Goal: Task Accomplishment & Management: Use online tool/utility

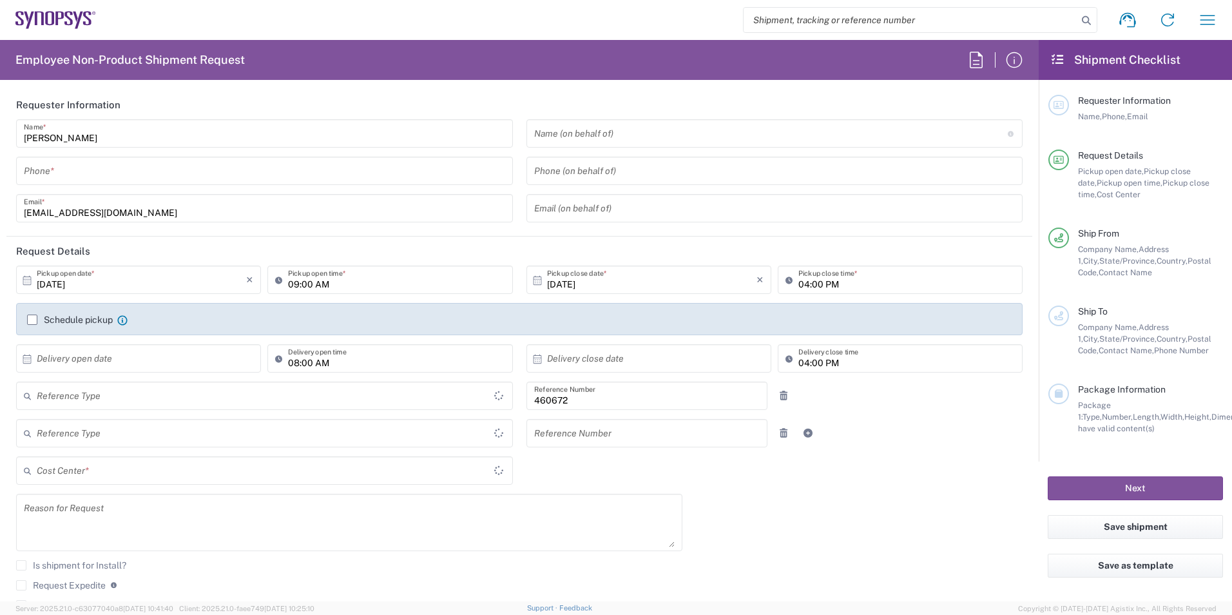
type input "Department"
type input "California"
type input "US01, FIN, Distri 460672"
type input "United States"
type input "Delivered at Place"
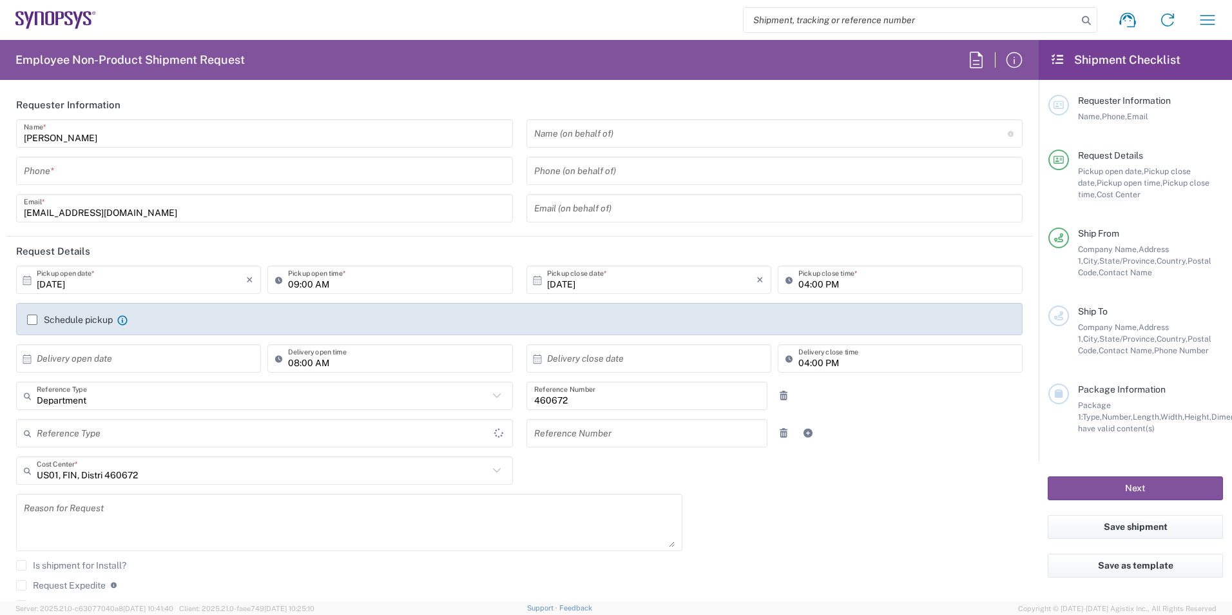
type input "United States"
type input "Headquarters USSV"
click at [976, 54] on icon "button" at bounding box center [976, 60] width 21 height 21
click at [1167, 183] on span "Pickup close time," at bounding box center [1143, 188] width 131 height 21
click at [1058, 57] on icon at bounding box center [1058, 60] width 15 height 12
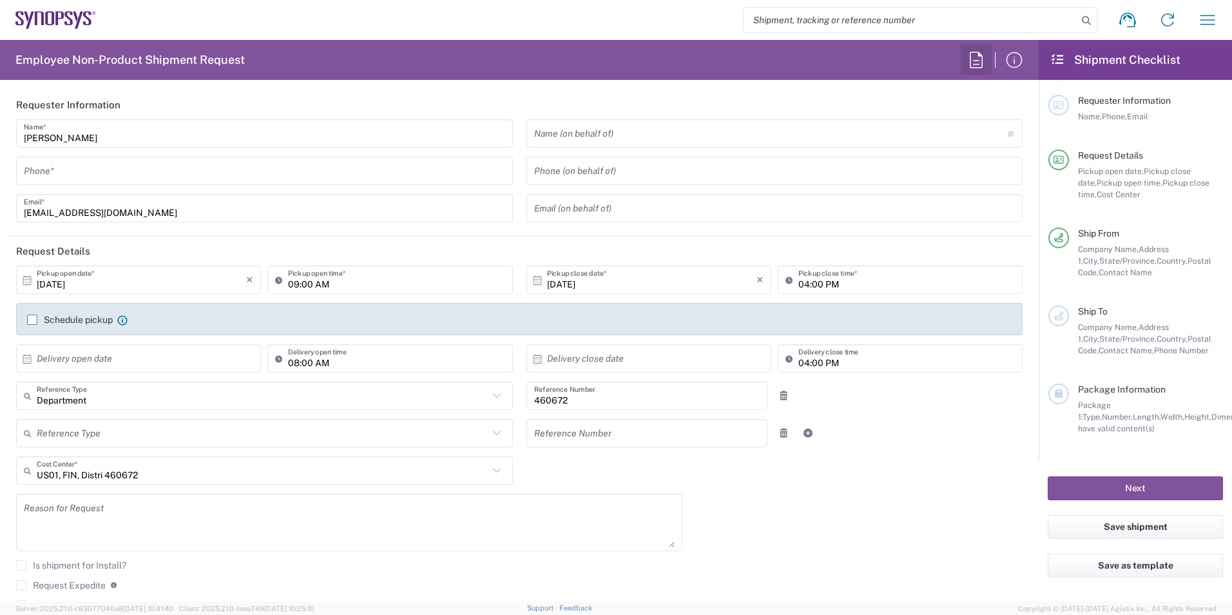
click at [983, 54] on icon "button" at bounding box center [976, 60] width 21 height 21
click at [1151, 280] on div "Ship From Company Name, Address 1, City, State/Province, Country, Postal Code, …" at bounding box center [1136, 267] width 175 height 78
click at [876, 22] on input "search" at bounding box center [911, 20] width 334 height 24
paste input "57037117"
type input "57037117"
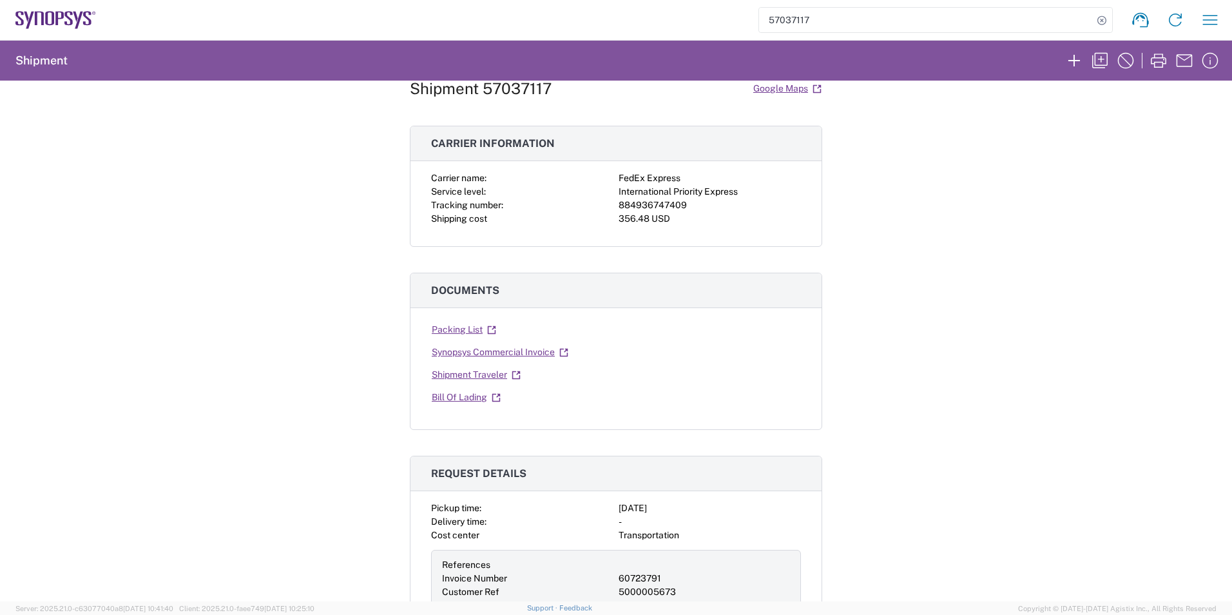
scroll to position [64, 0]
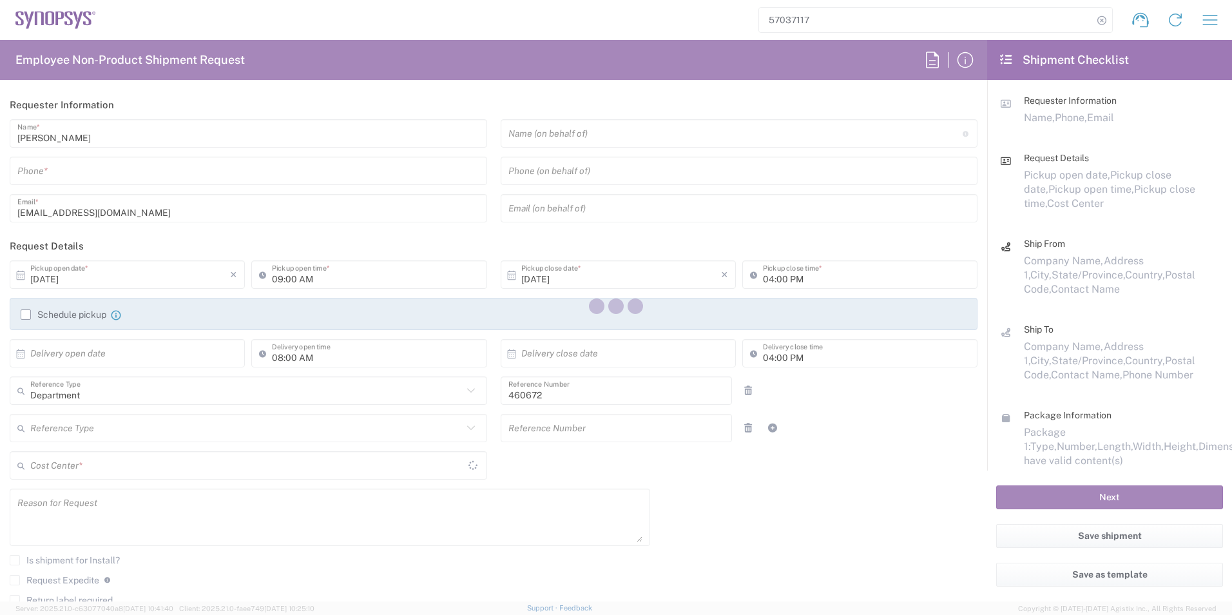
type input "[US_STATE]"
type input "US01, FIN, Distri 460672"
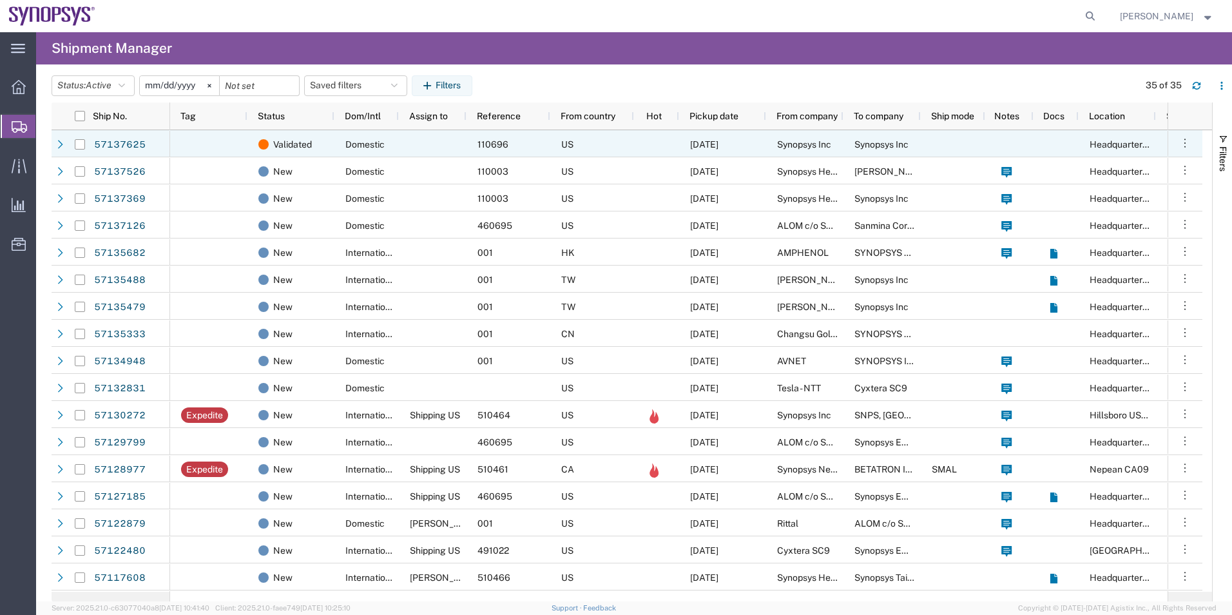
click at [605, 144] on div "US" at bounding box center [592, 143] width 84 height 27
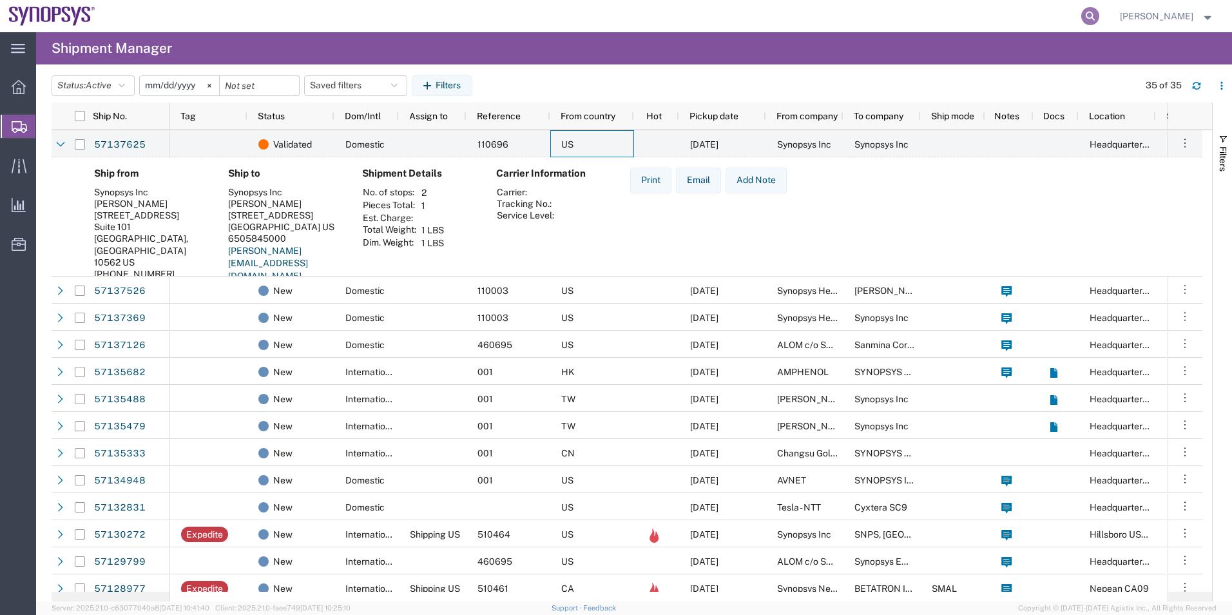
click at [1093, 14] on icon at bounding box center [1091, 16] width 18 height 18
click at [987, 19] on input "search" at bounding box center [886, 16] width 392 height 31
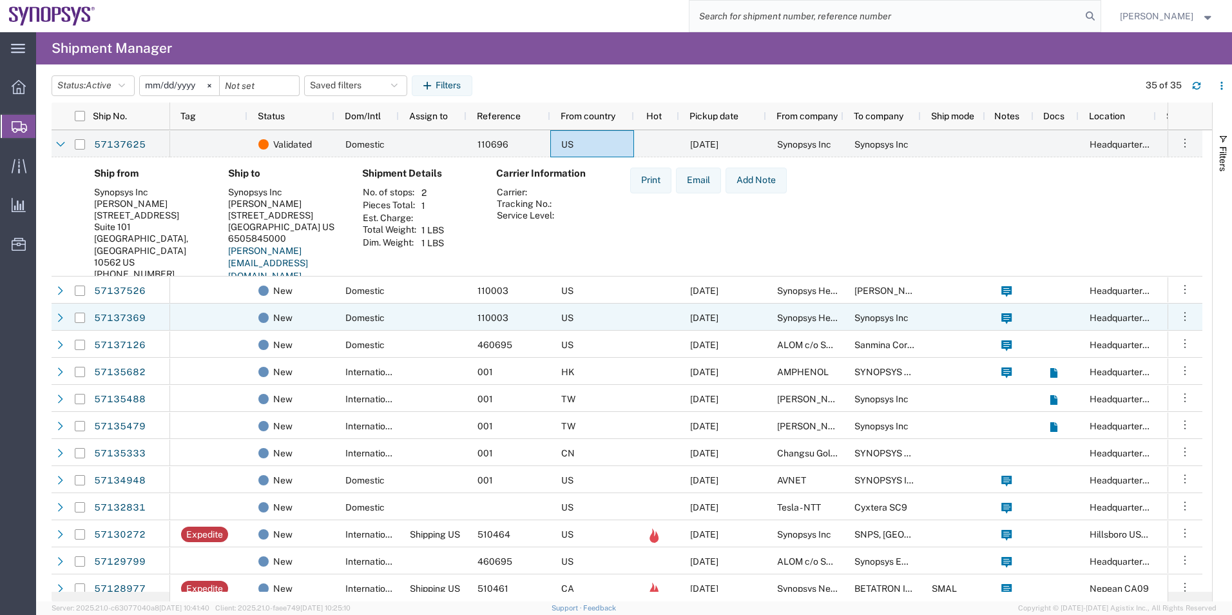
paste input "884936747409"
type input "884936747409"
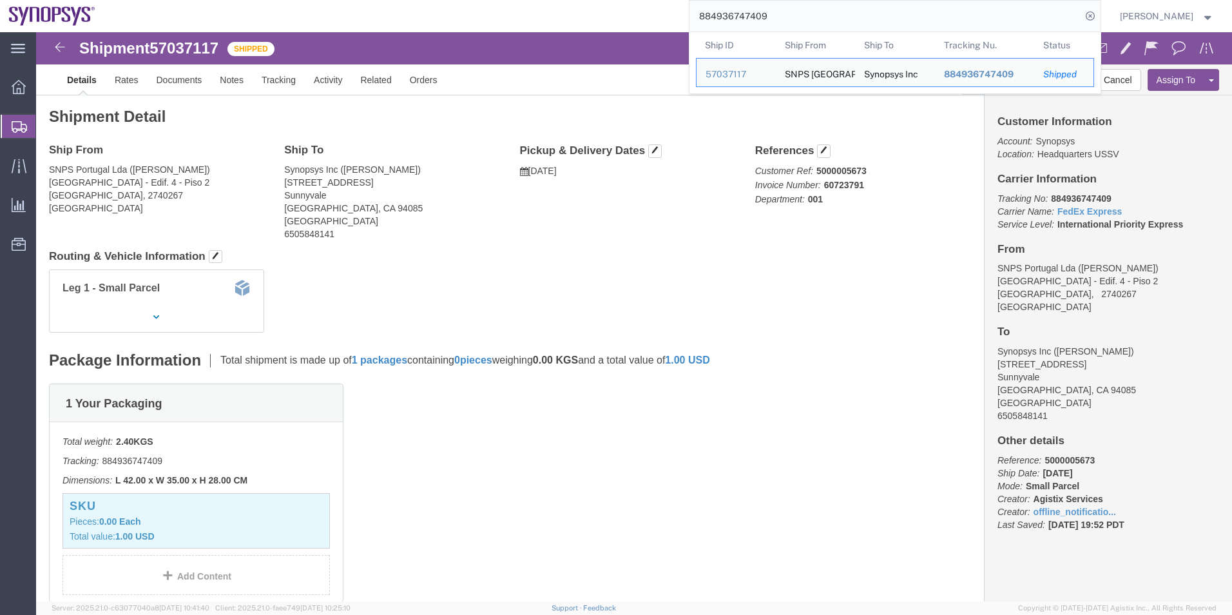
click span "57037117"
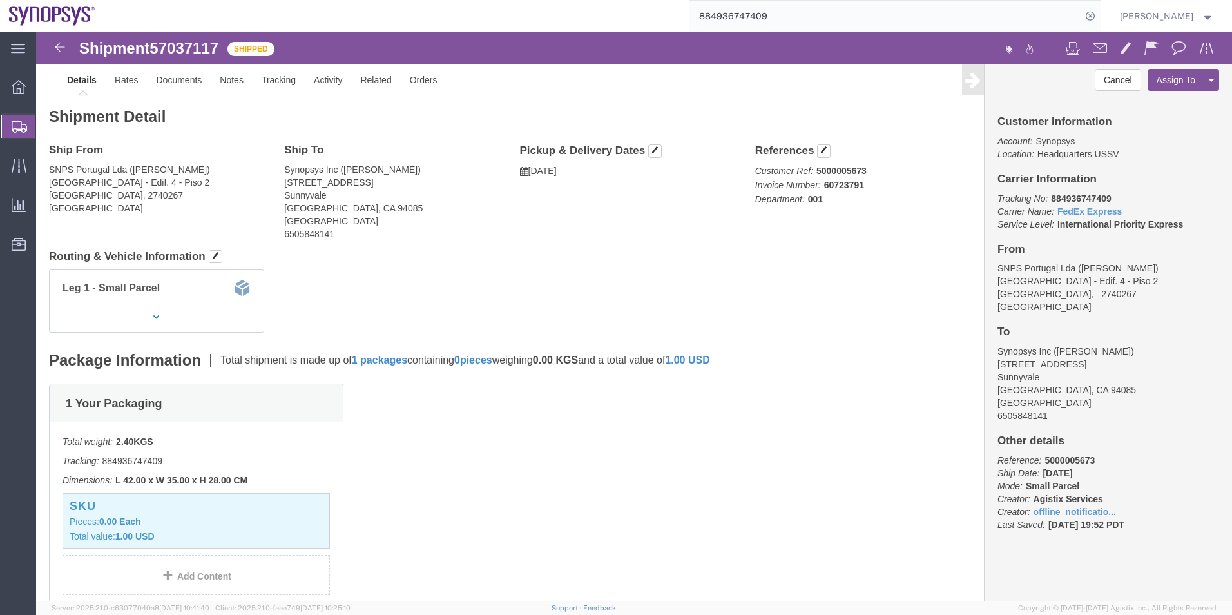
click span "57037117"
copy span "57037117"
click at [0, 0] on span "Shipment Manager" at bounding box center [0, 0] width 0 height 0
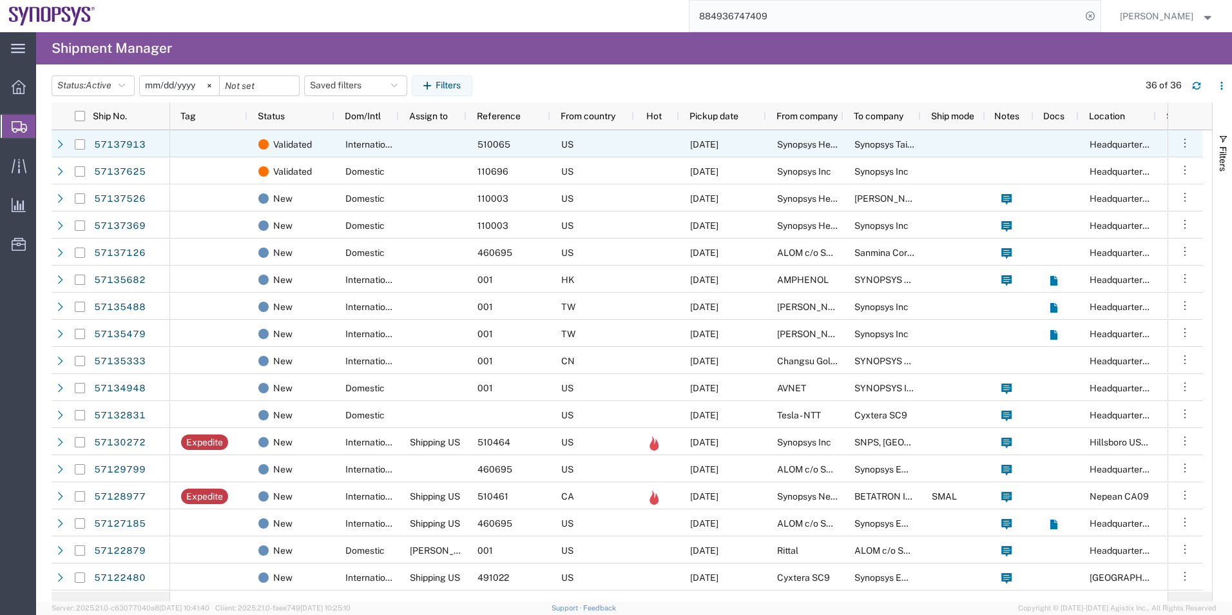
click at [247, 146] on div at bounding box center [208, 143] width 77 height 27
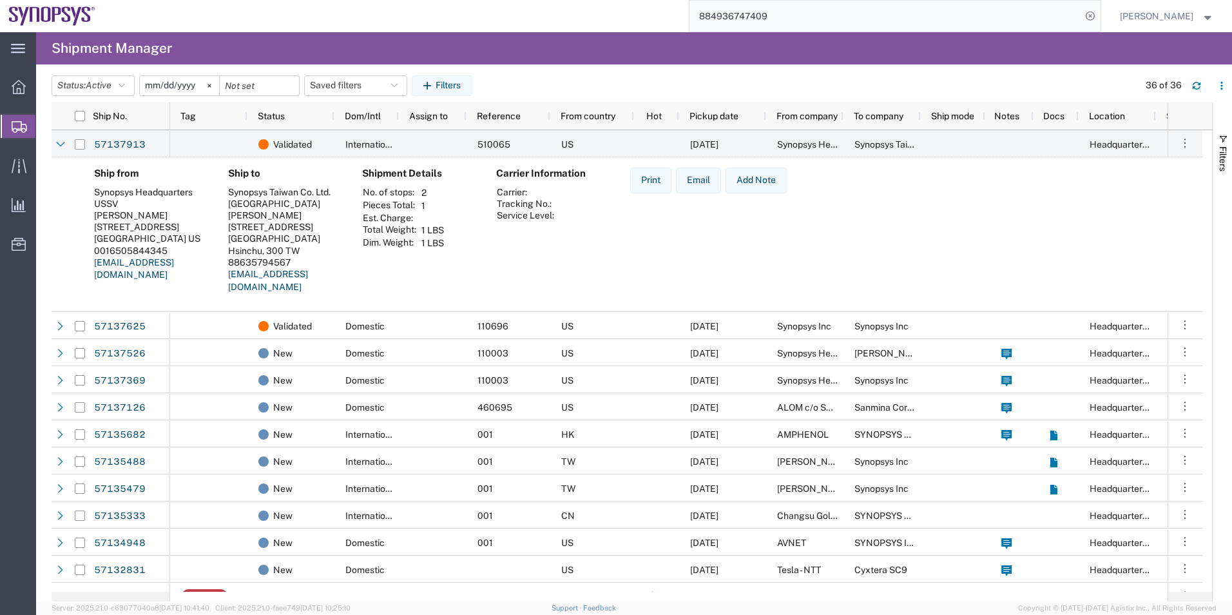
click at [220, 311] on agx-shipment-preview "Ship from Synopsys Headquarters USSV Lucy Shertz 675 Almanor Ave Sunnyvale, CA …" at bounding box center [627, 234] width 1151 height 155
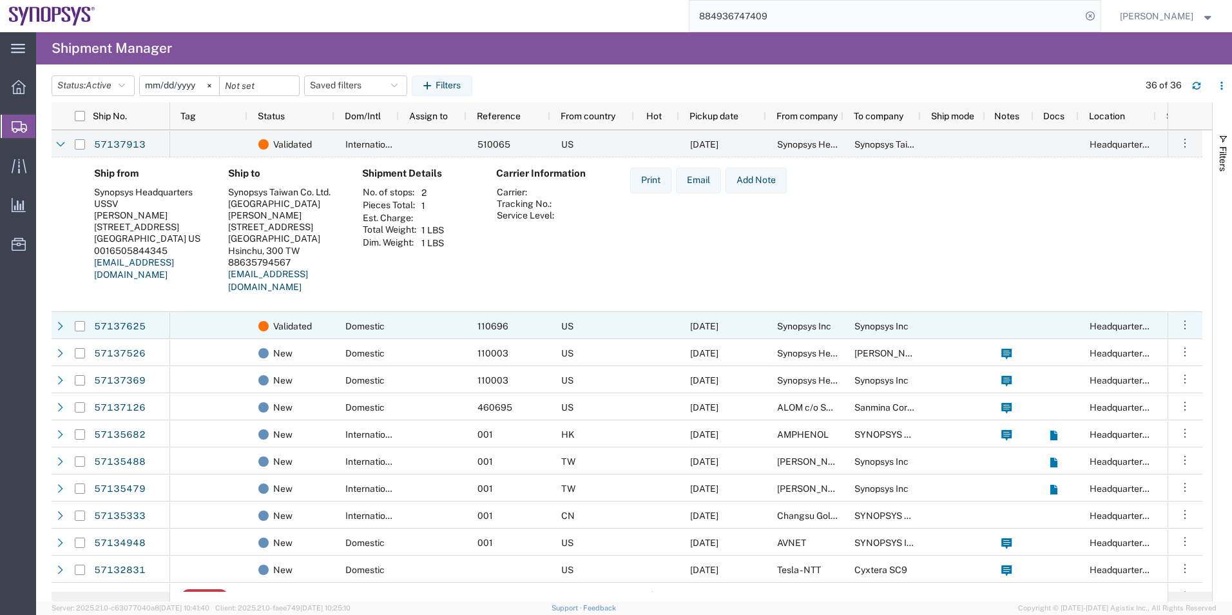
click at [220, 322] on div at bounding box center [208, 325] width 77 height 27
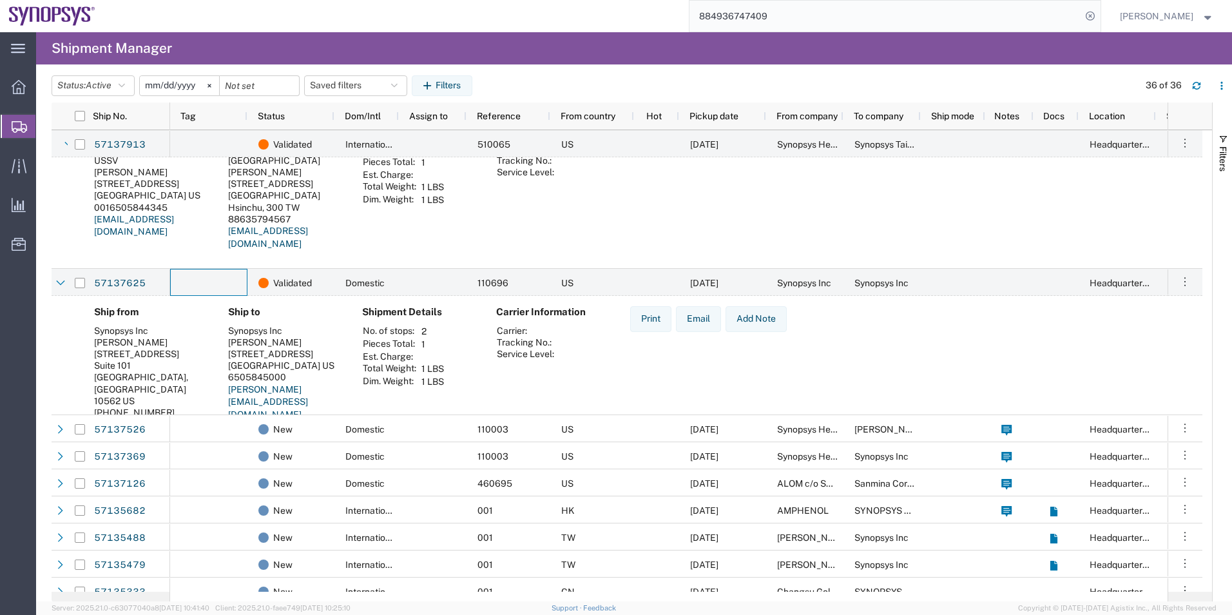
scroll to position [64, 0]
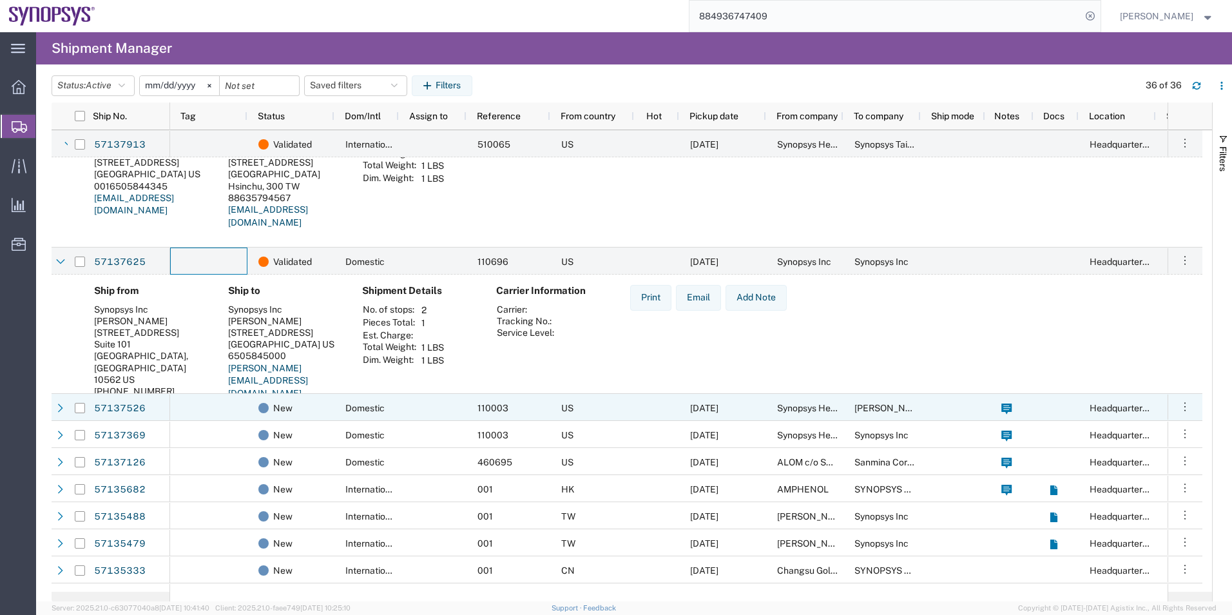
click at [220, 403] on div at bounding box center [208, 407] width 77 height 27
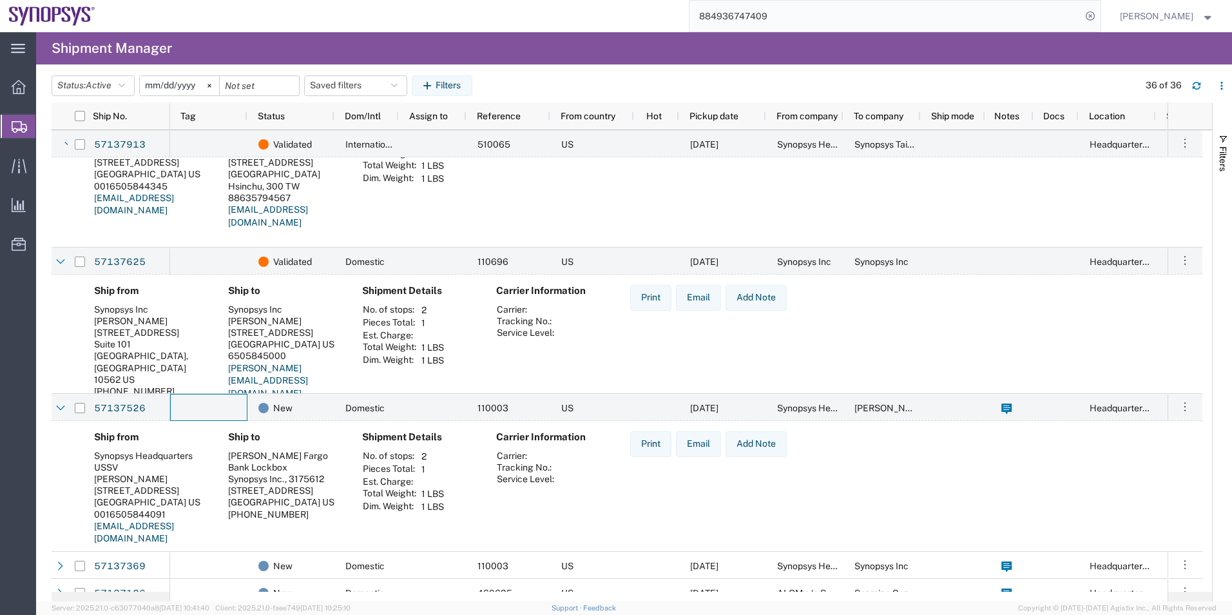
scroll to position [193, 0]
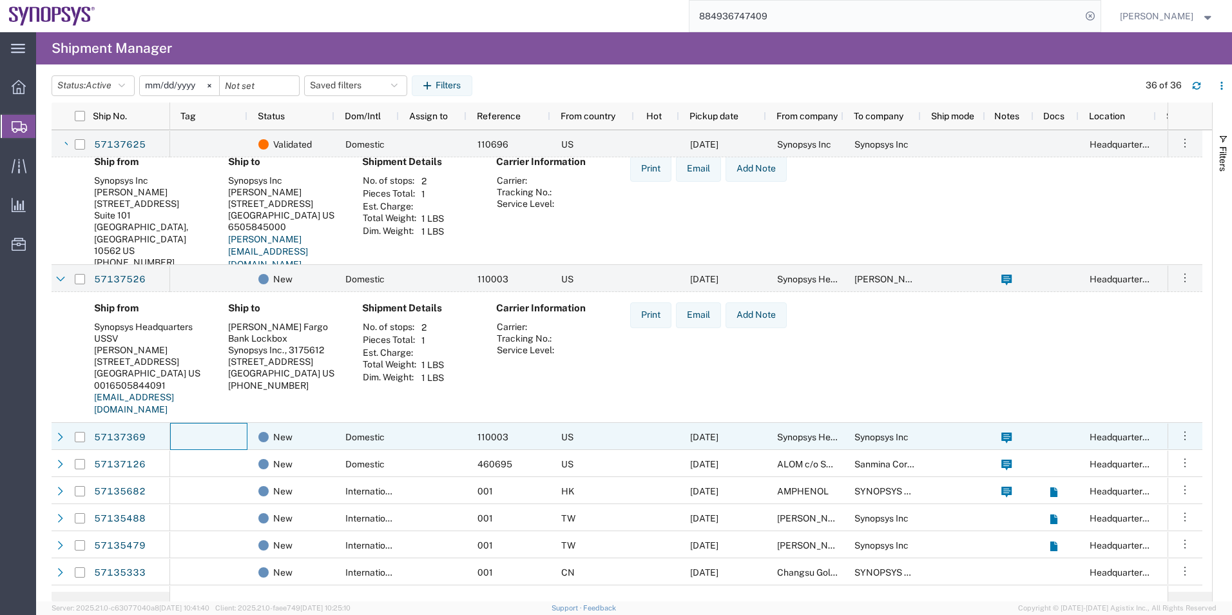
click at [224, 431] on div at bounding box center [208, 436] width 77 height 27
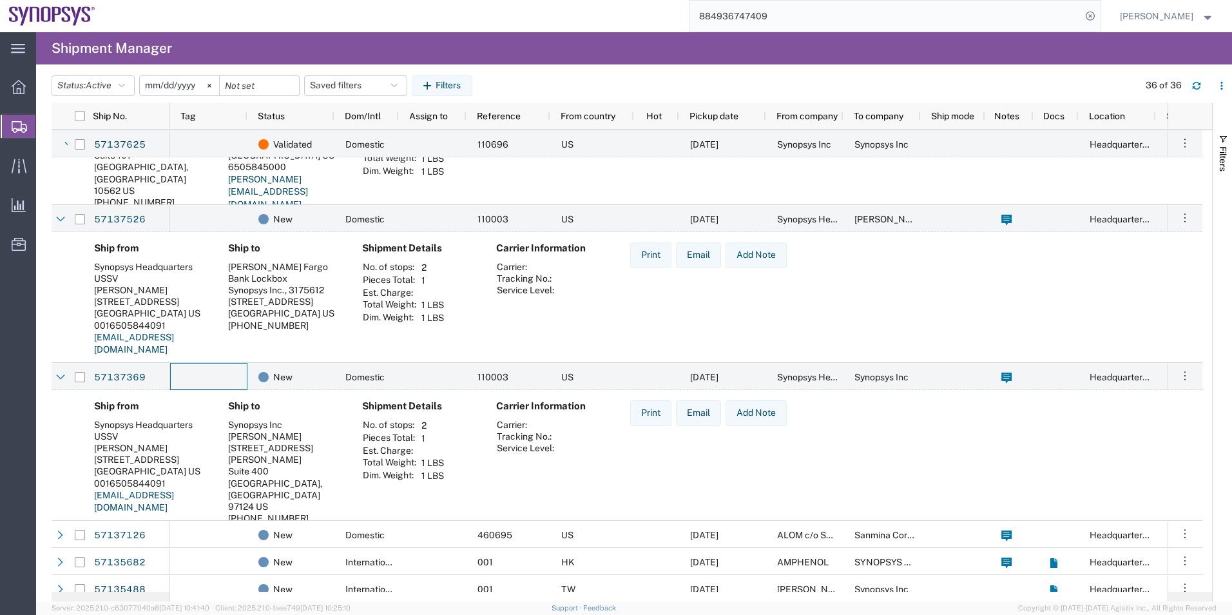
scroll to position [387, 0]
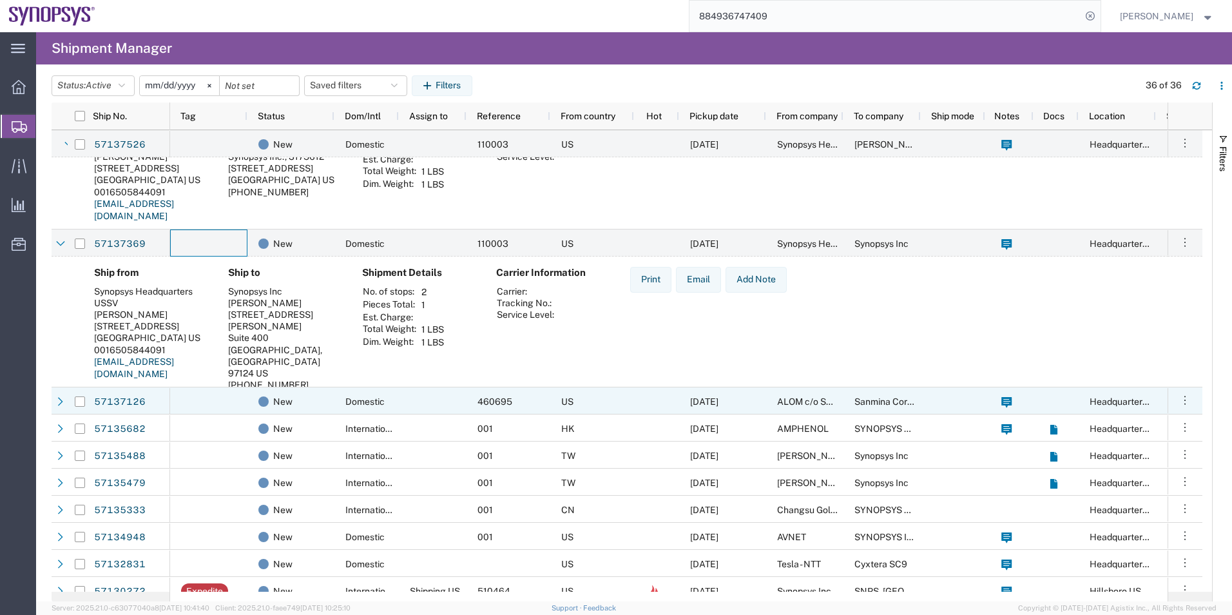
click at [234, 396] on div at bounding box center [208, 400] width 77 height 27
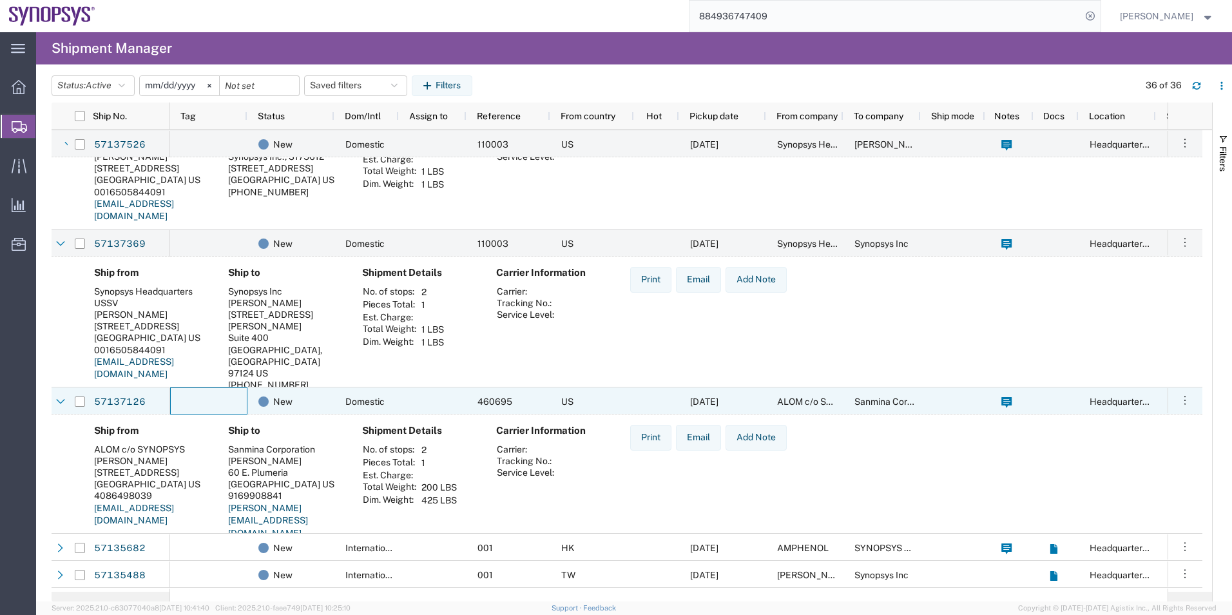
scroll to position [516, 0]
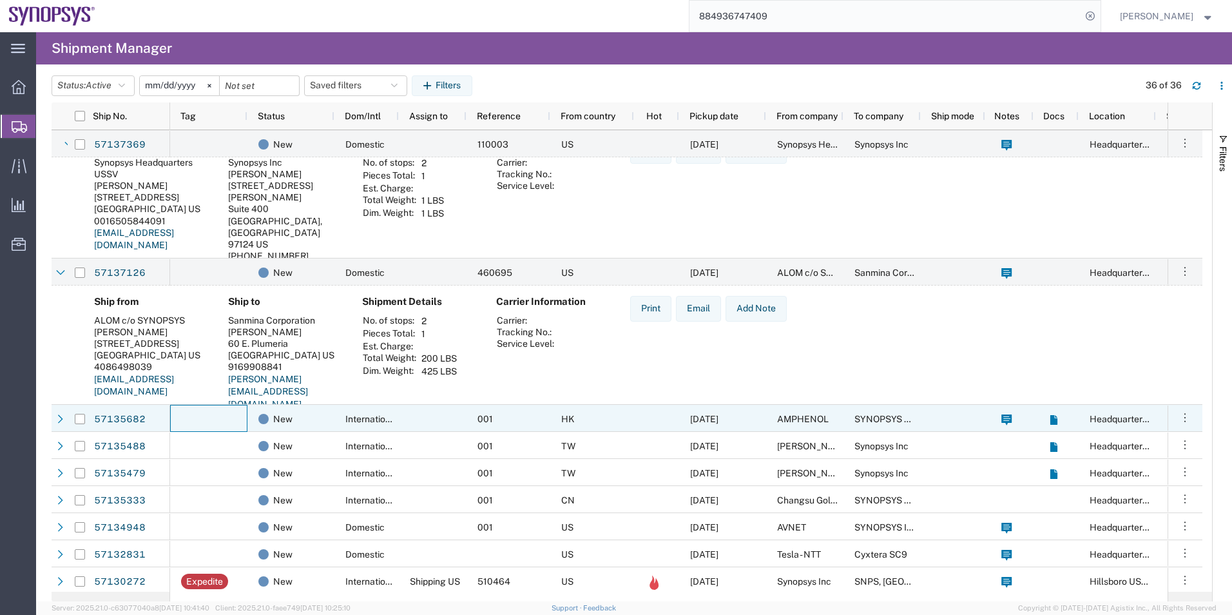
click at [229, 423] on div at bounding box center [208, 418] width 77 height 27
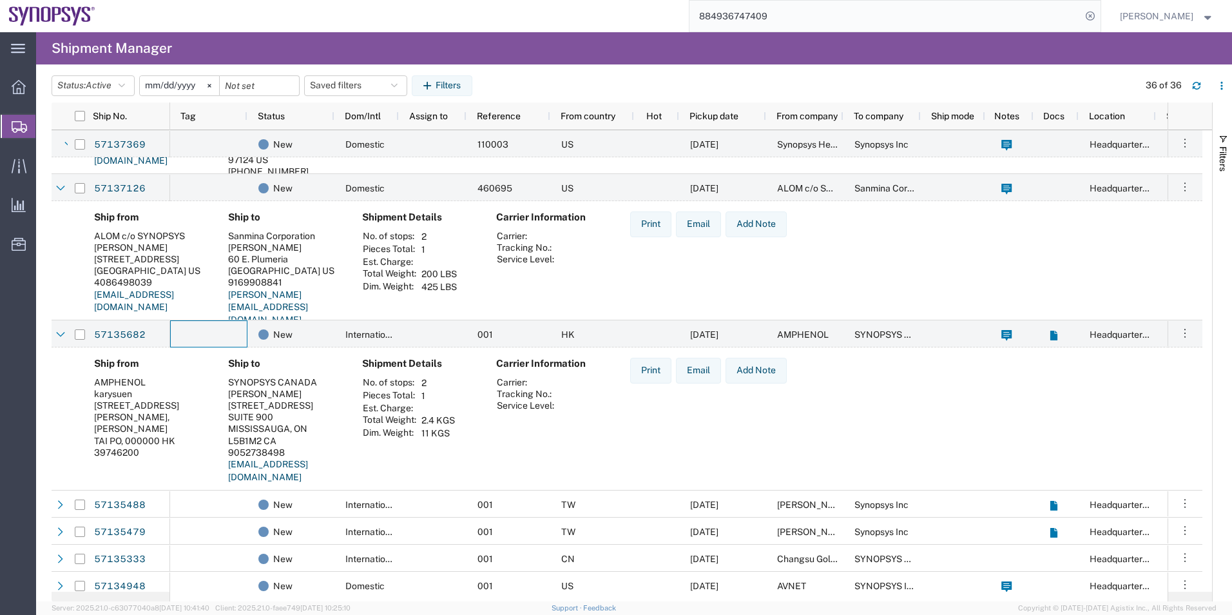
scroll to position [645, 0]
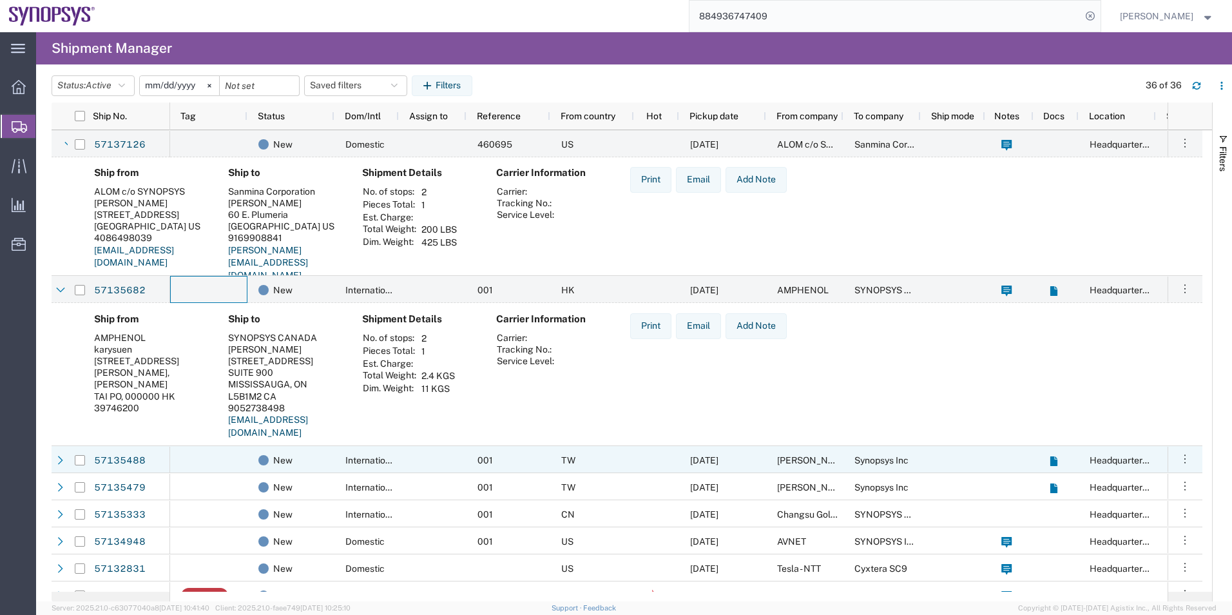
click at [225, 458] on div at bounding box center [208, 459] width 77 height 27
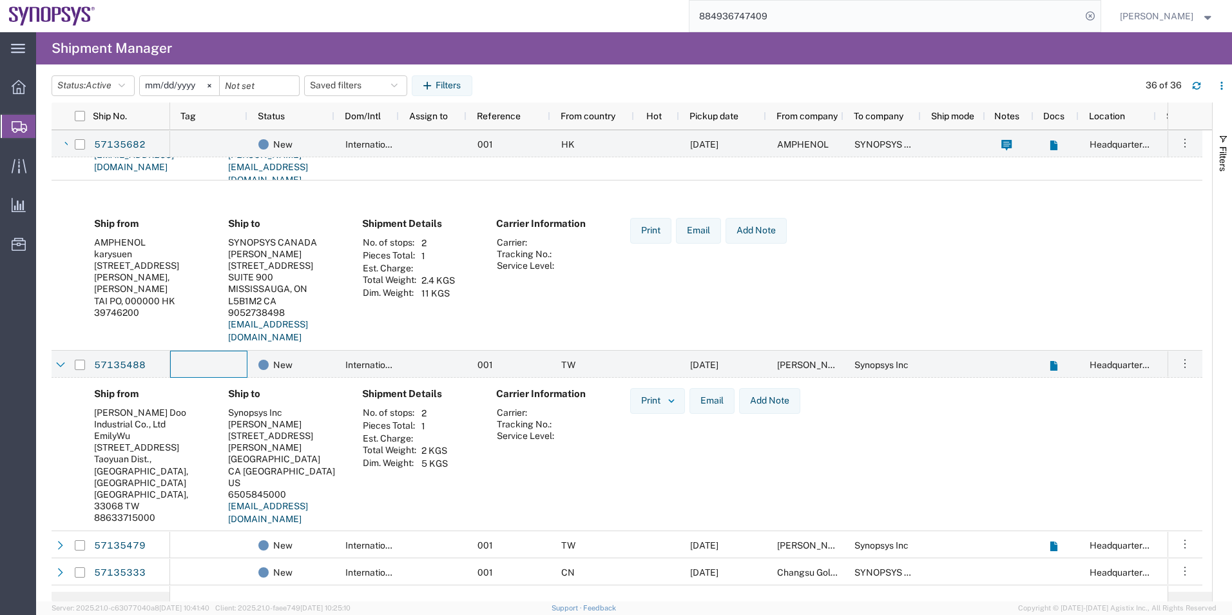
scroll to position [967, 0]
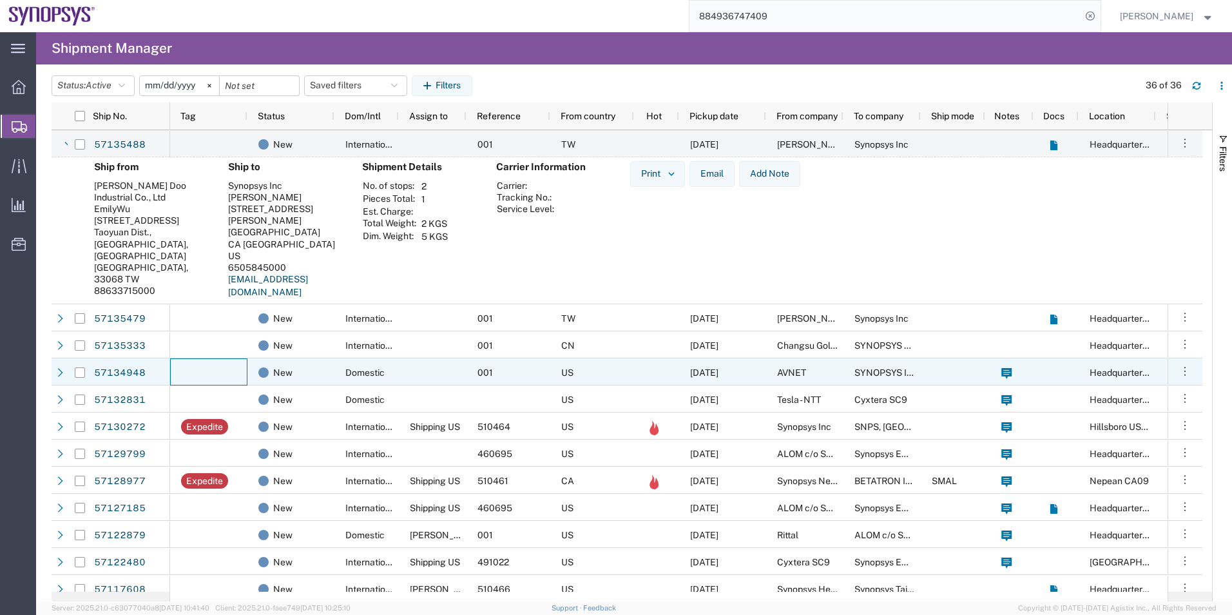
click at [246, 376] on div at bounding box center [208, 371] width 77 height 27
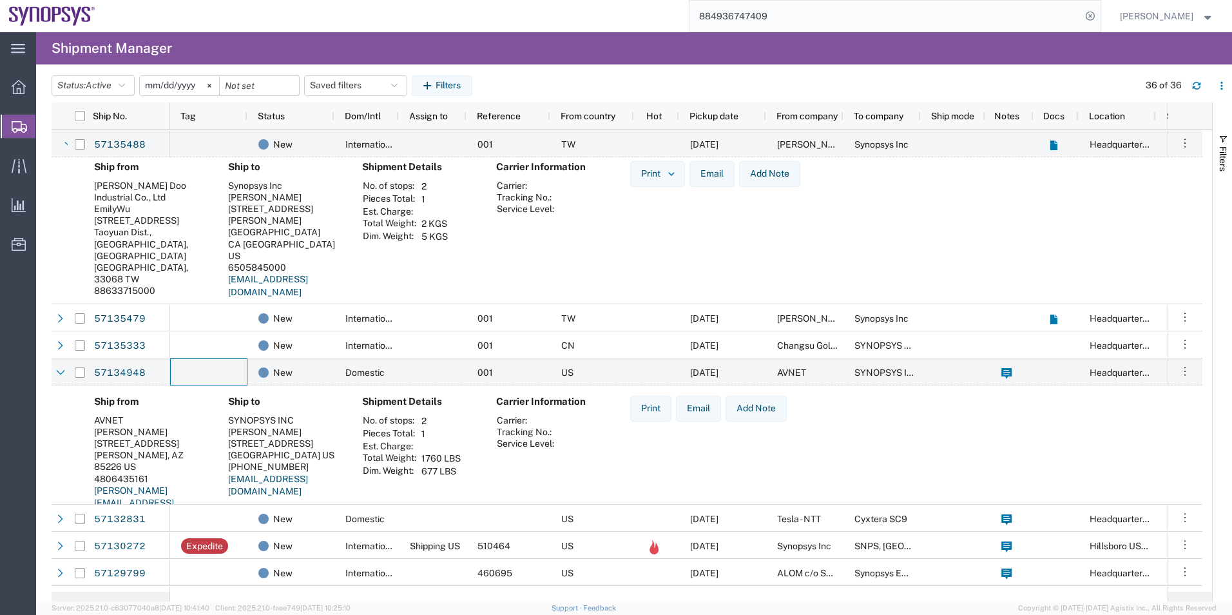
scroll to position [1160, 0]
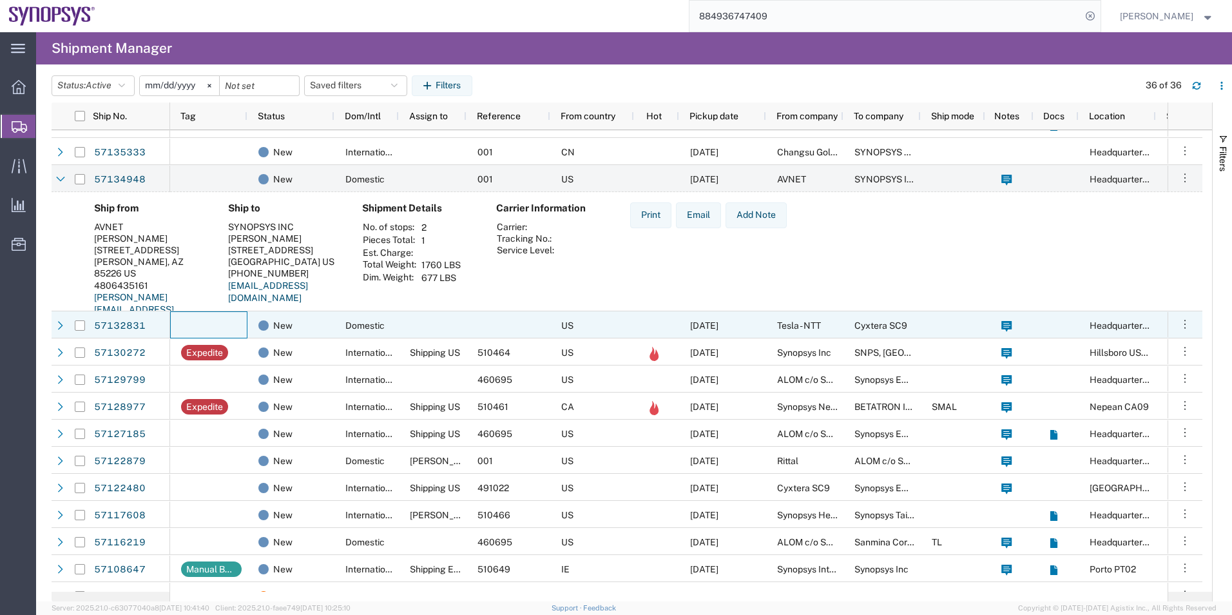
click at [239, 315] on div at bounding box center [208, 324] width 77 height 27
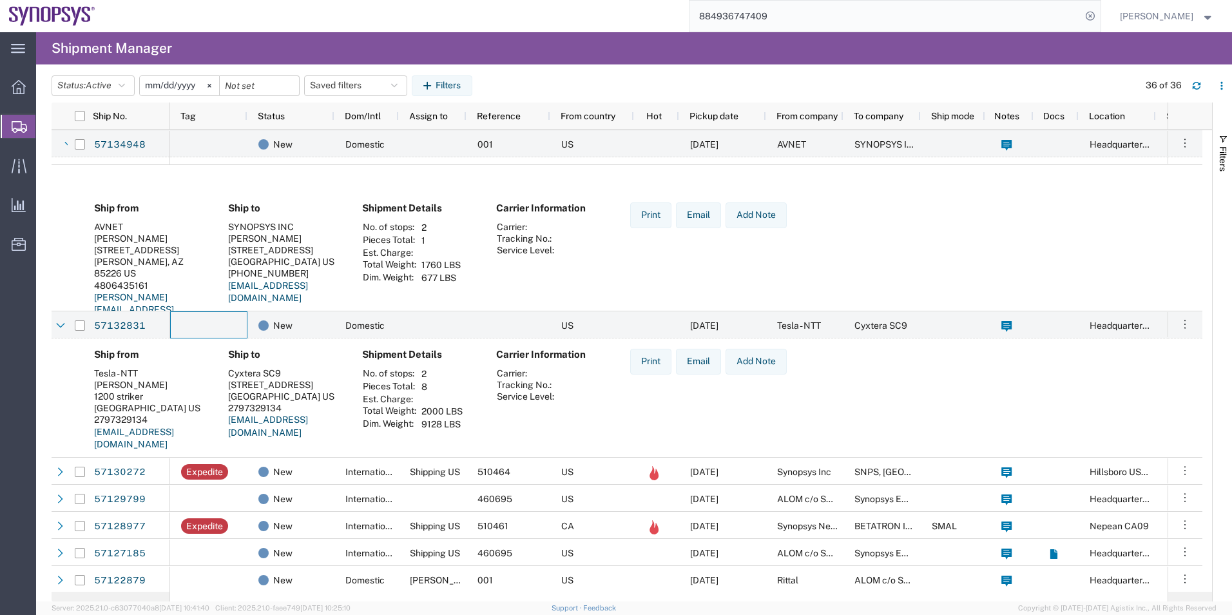
scroll to position [1225, 0]
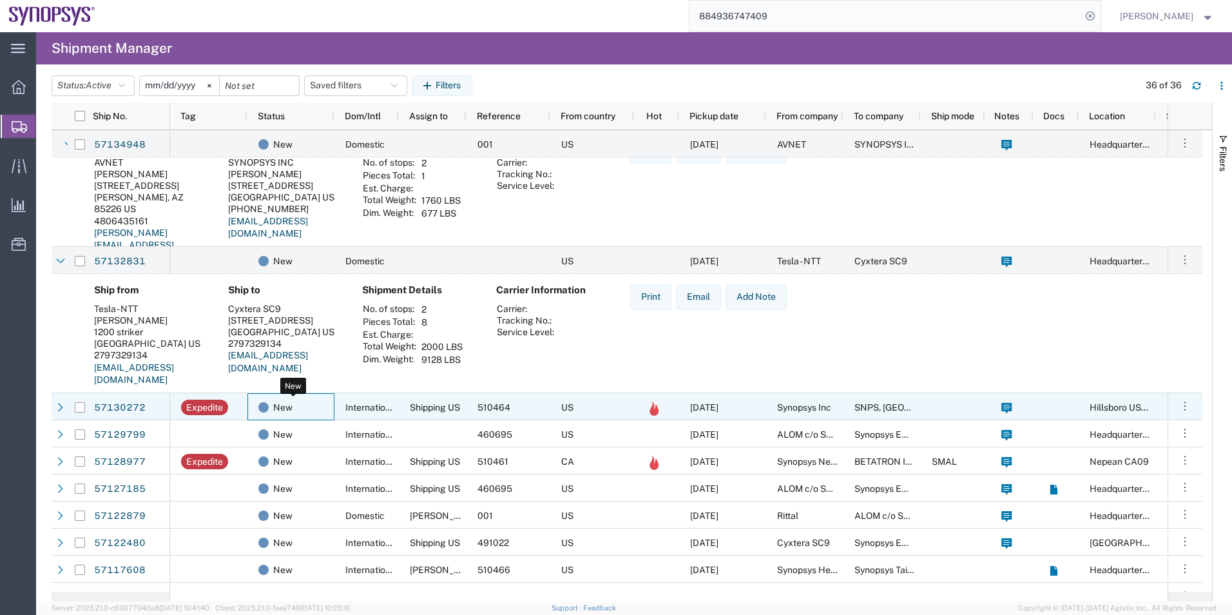
click at [278, 413] on span "New" at bounding box center [282, 407] width 19 height 27
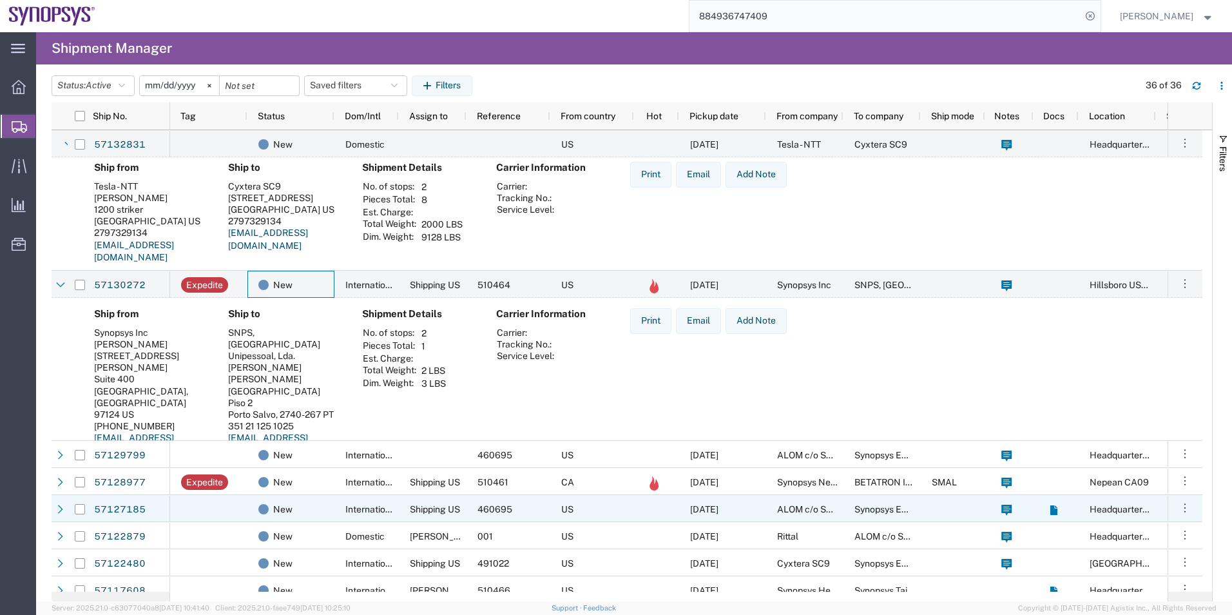
scroll to position [0, 0]
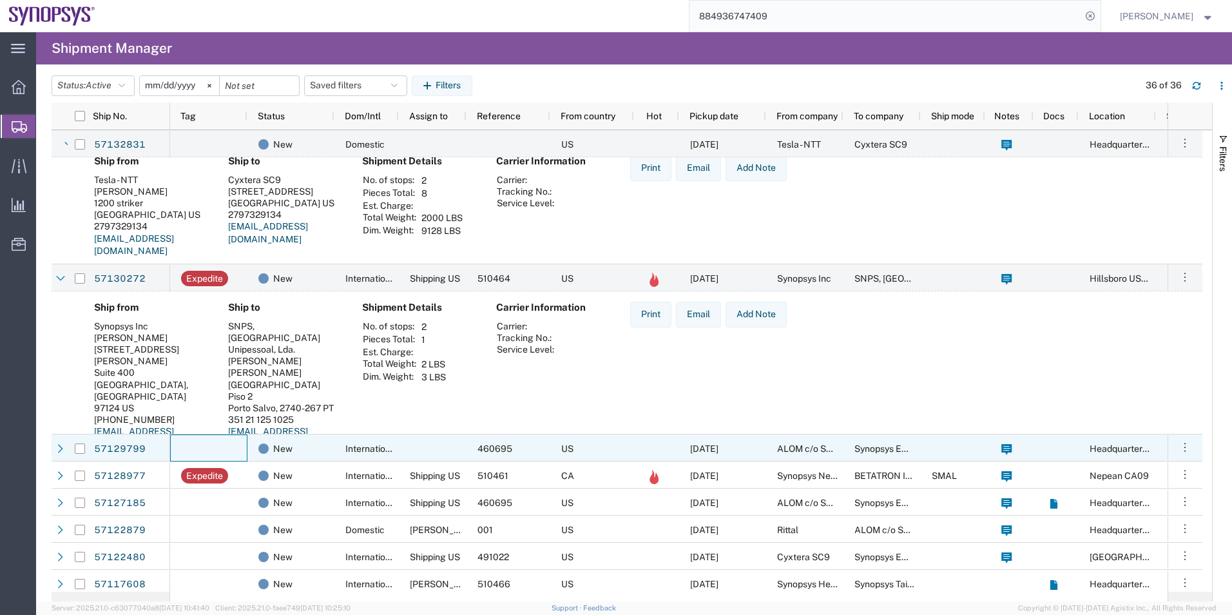
click at [233, 454] on div at bounding box center [208, 447] width 77 height 27
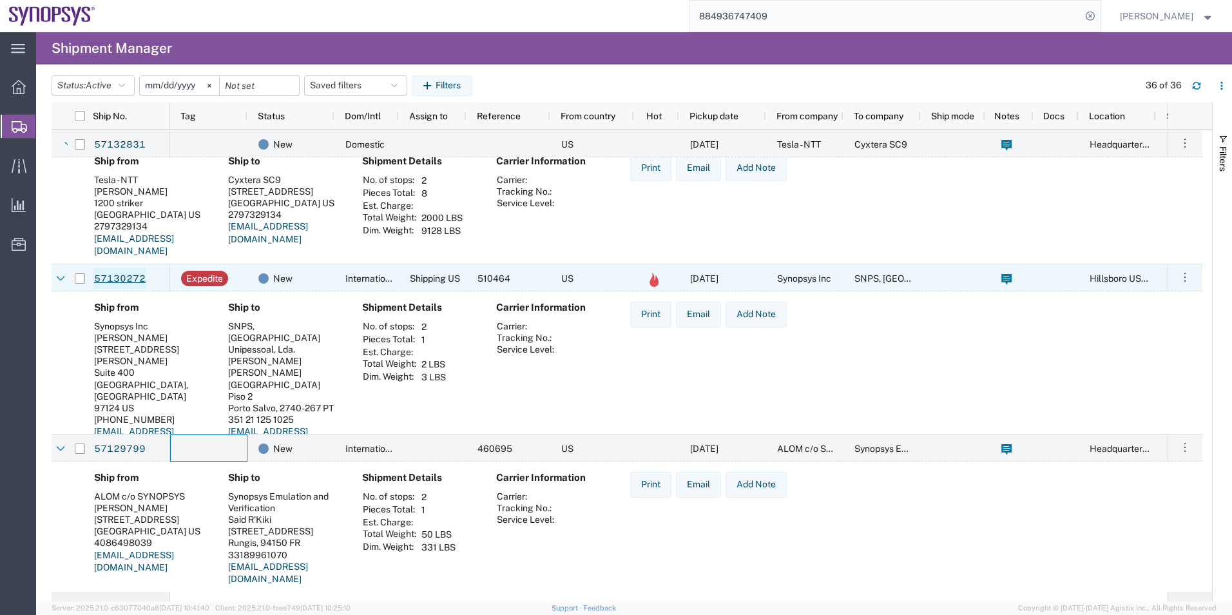
click at [128, 280] on link "57130272" at bounding box center [119, 278] width 53 height 21
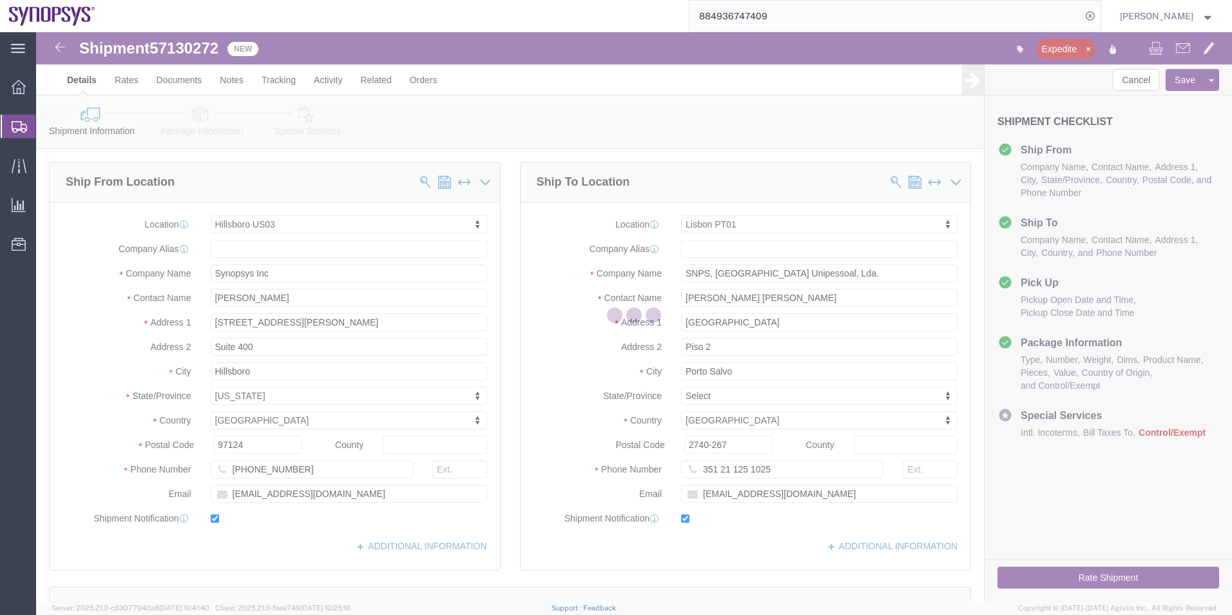
select select "63190"
select select "63152"
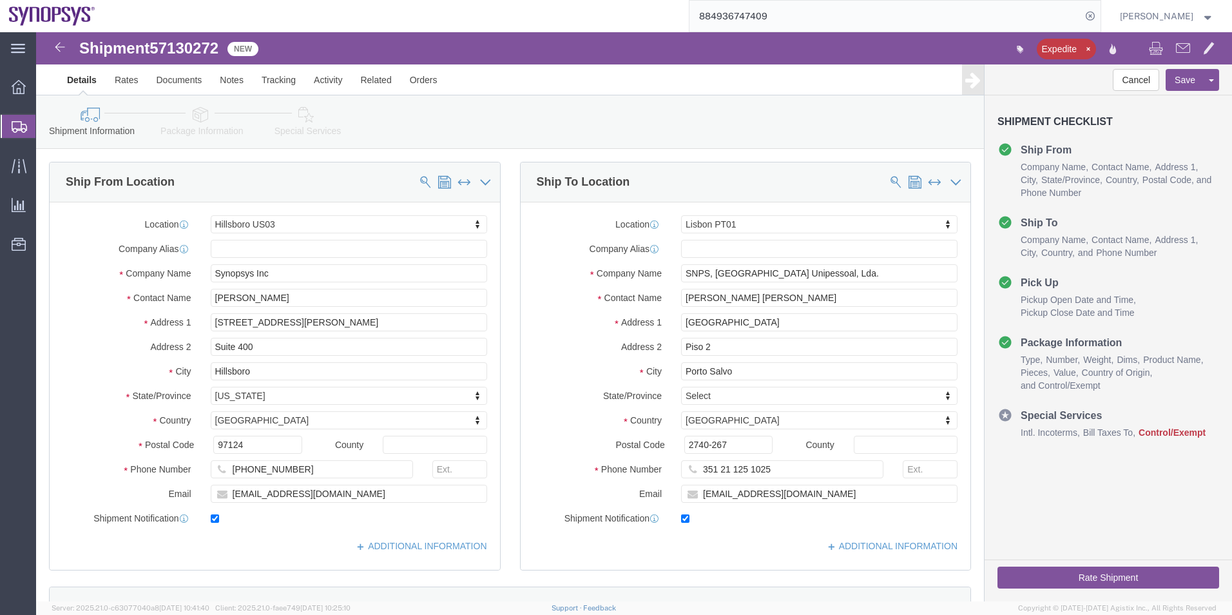
click icon
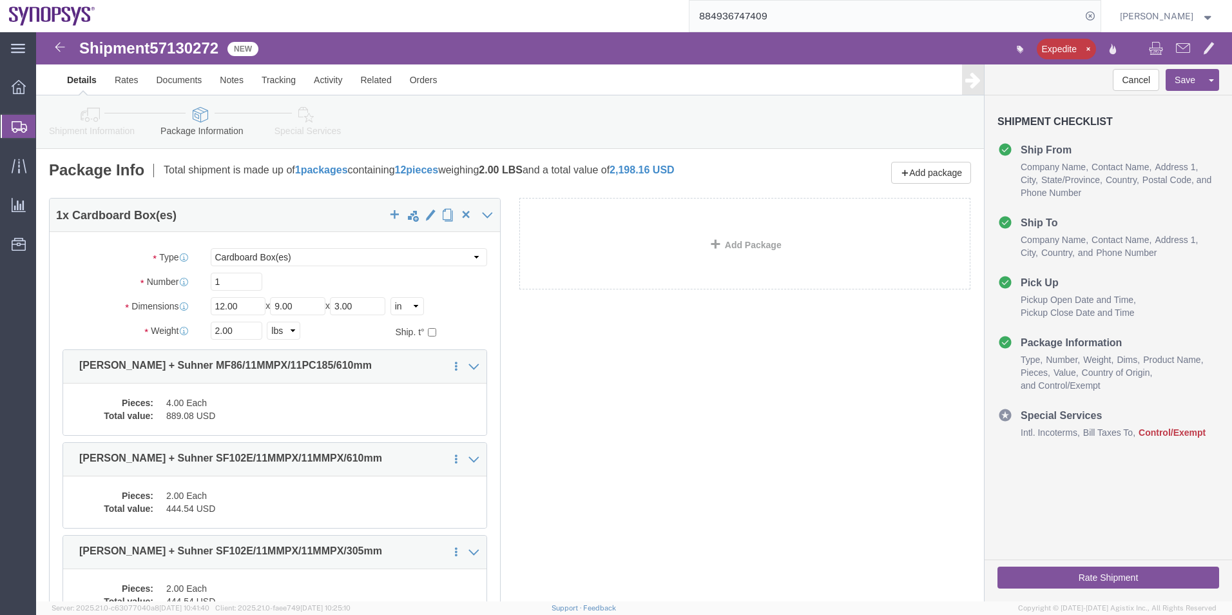
click icon
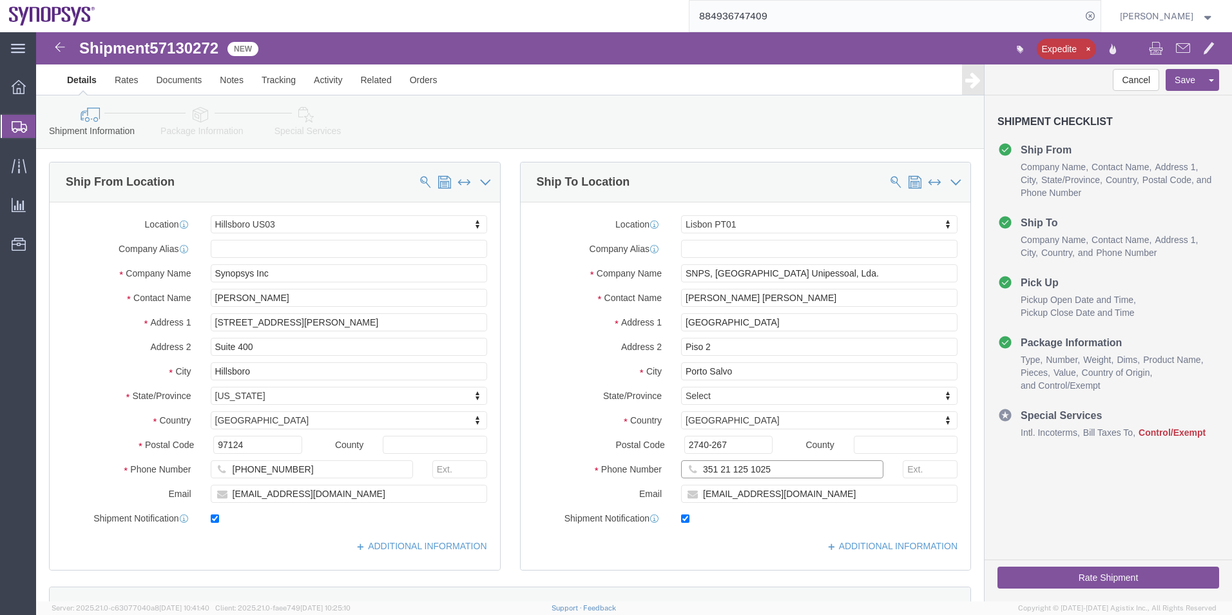
click input "351 21 125 1025"
type input "351211251025"
click input "503 880 8195"
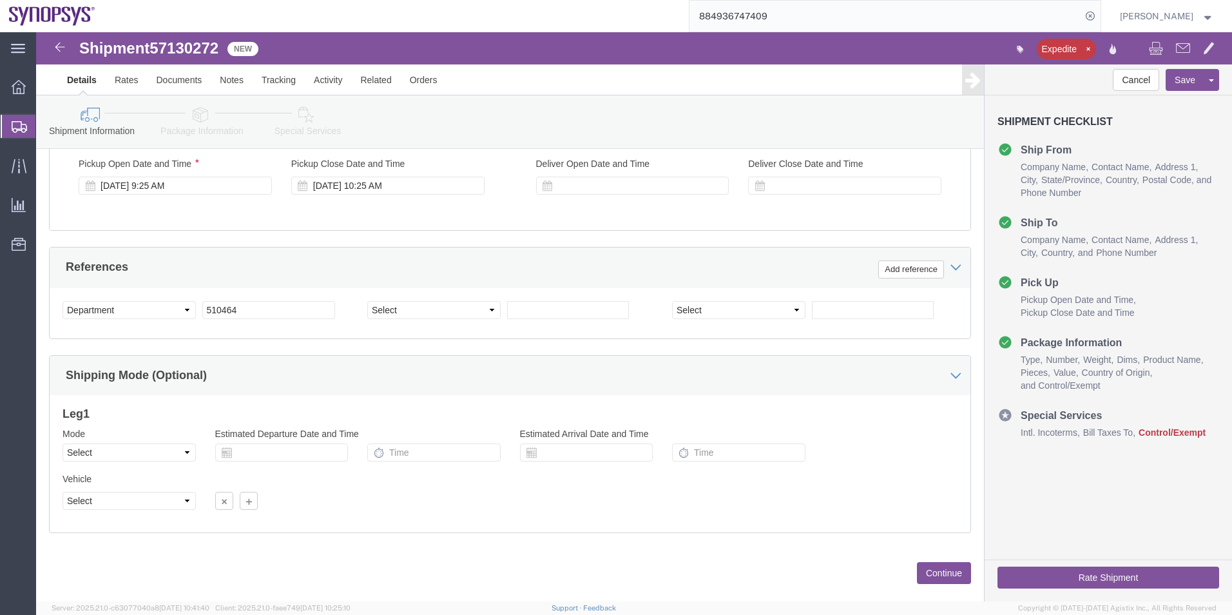
type input "5038808195"
click icon
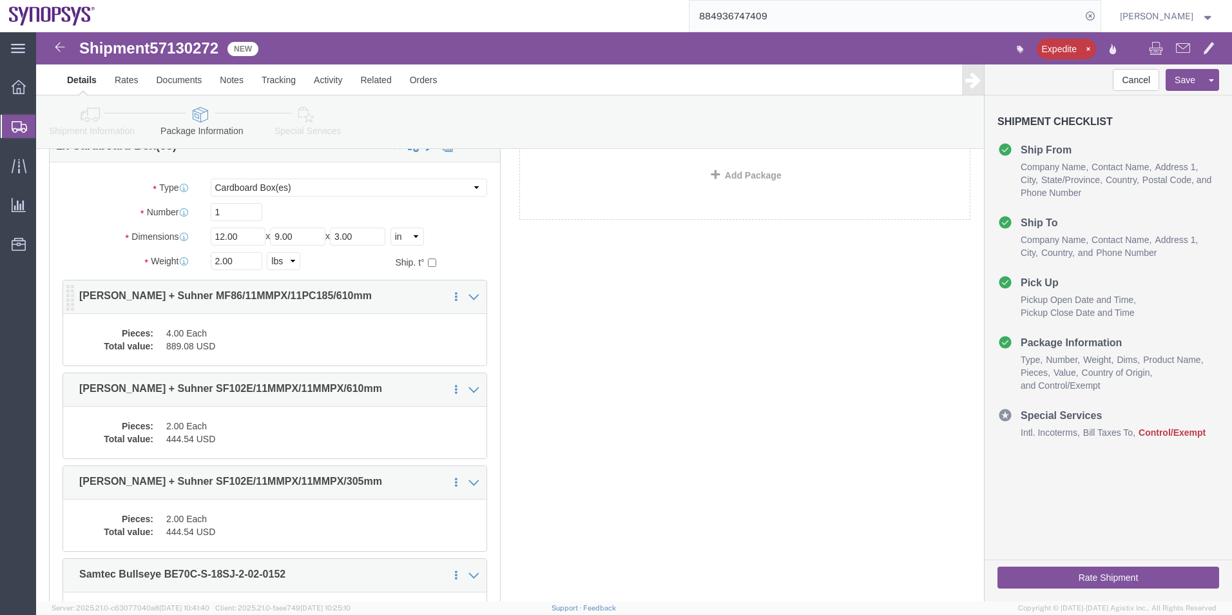
click dd "889.08 USD"
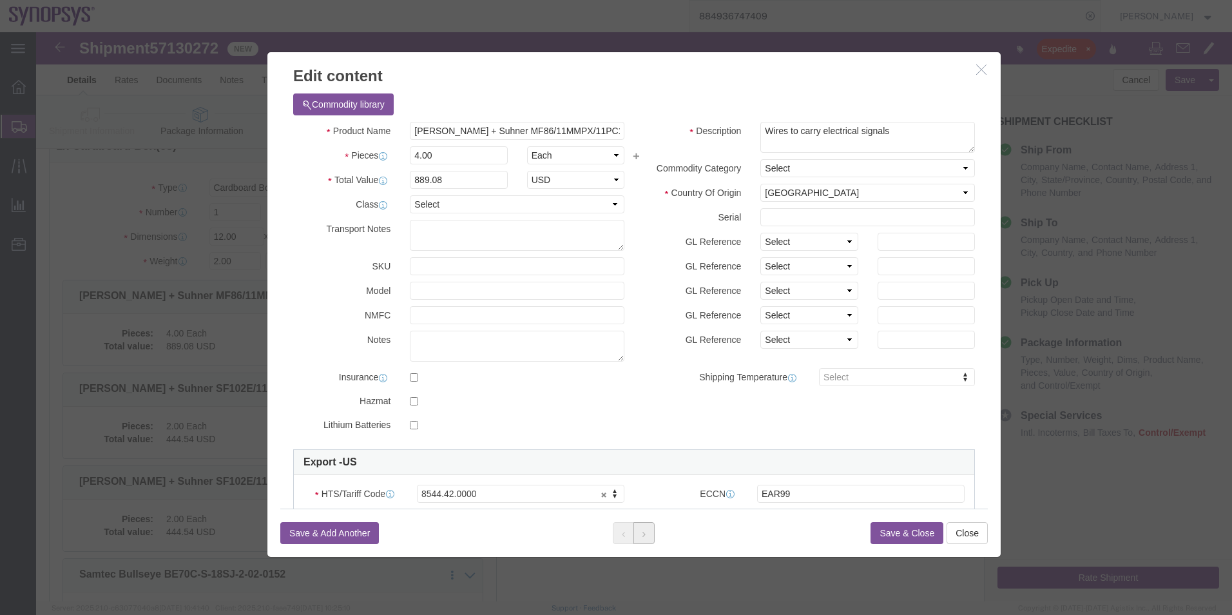
click button
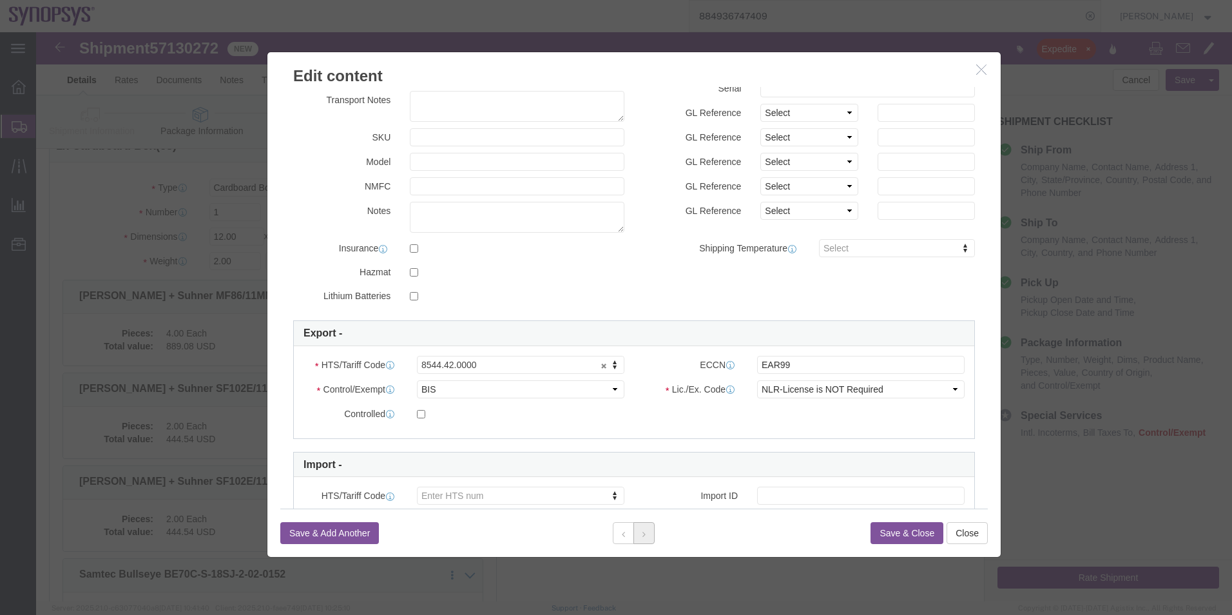
click button
click div
click button "Close"
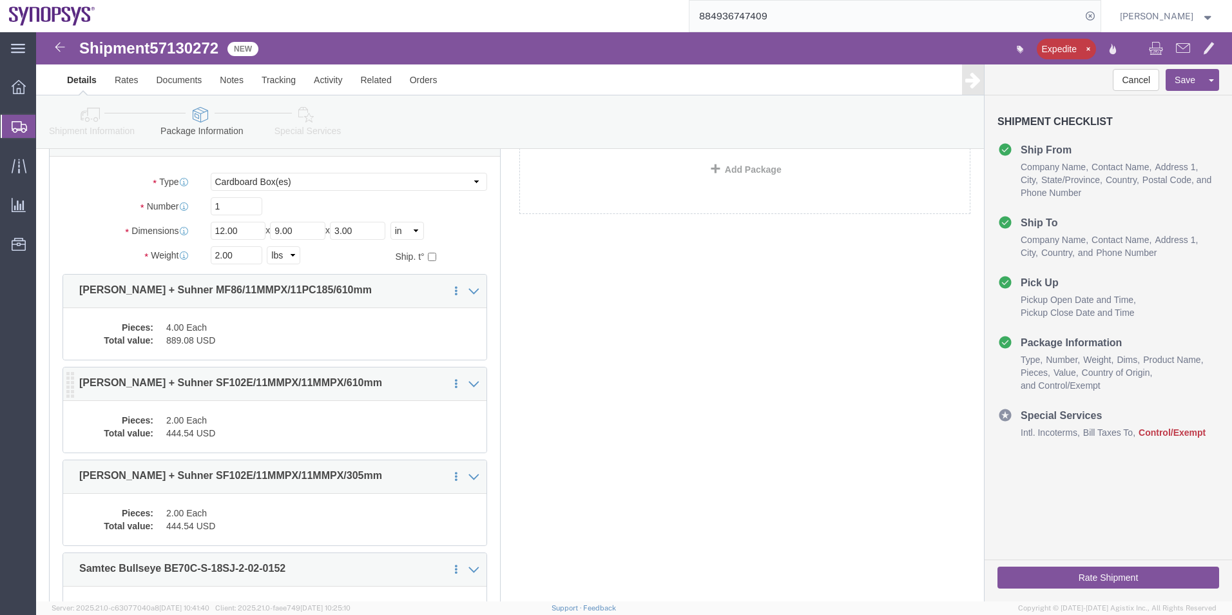
scroll to position [5, 0]
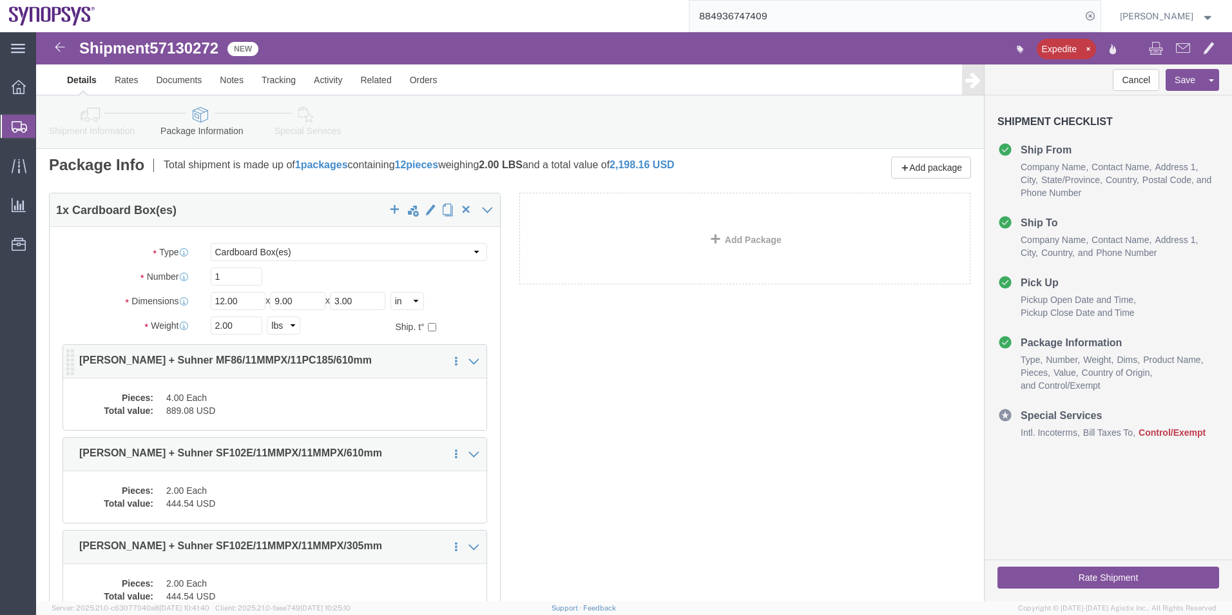
click dd "889.08 USD"
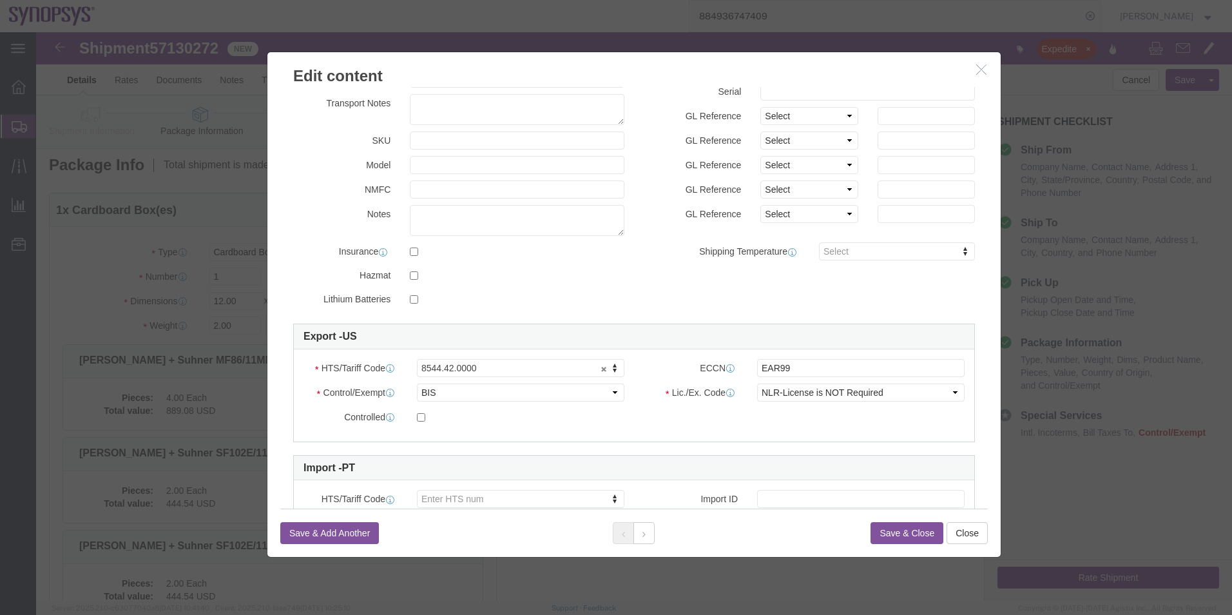
scroll to position [129, 0]
click select "Select ATF BIS DEA EPA FDA FTR ITAR OFAC Other (OPA)"
select select "FTR"
click select "Select ATF BIS DEA EPA FDA FTR ITAR OFAC Other (OPA)"
click select "Select 30.2(d)(2) 30.36 30.37(a) 30.37(f) 30.37(g) 30.37(h) 30.37(i) 30.37(j) 3…"
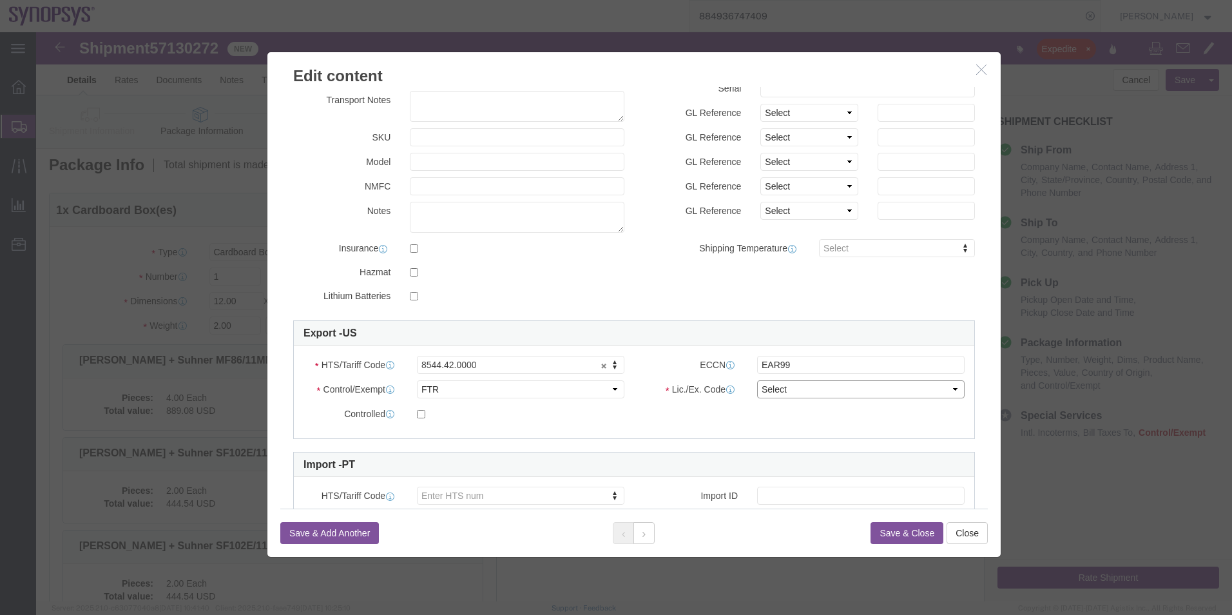
select select "30.37(a)"
click select "Select 30.2(d)(2) 30.36 30.37(a) 30.37(f) 30.37(g) 30.37(h) 30.37(i) 30.37(j) 3…"
click button
drag, startPoint x: 489, startPoint y: 398, endPoint x: 453, endPoint y: 365, distance: 48.4
click select "Select ATF BIS DEA EPA FDA FTR ITAR OFAC Other (OPA)"
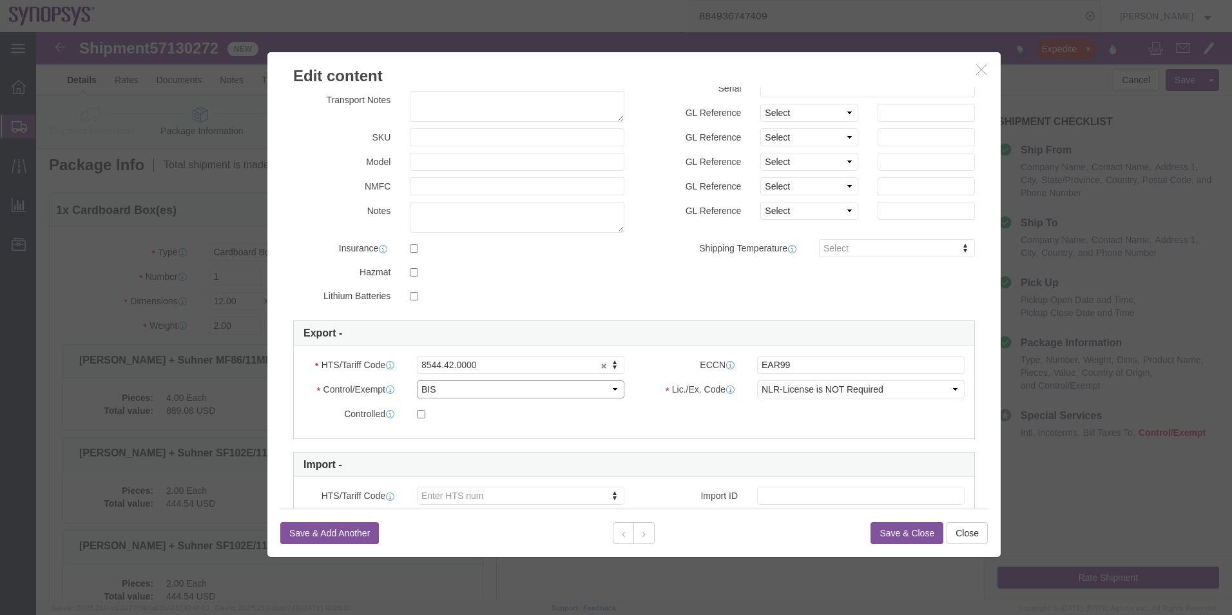
select select "FTR"
click select "Select ATF BIS DEA EPA FDA FTR ITAR OFAC Other (OPA)"
click select "Select 30.2(d)(2) 30.36 30.37(a) 30.37(f) 30.37(g) 30.37(h) 30.37(i) 30.37(j) 3…"
select select "30.37(a)"
click select "Select 30.2(d)(2) 30.36 30.37(a) 30.37(f) 30.37(g) 30.37(h) 30.37(i) 30.37(j) 3…"
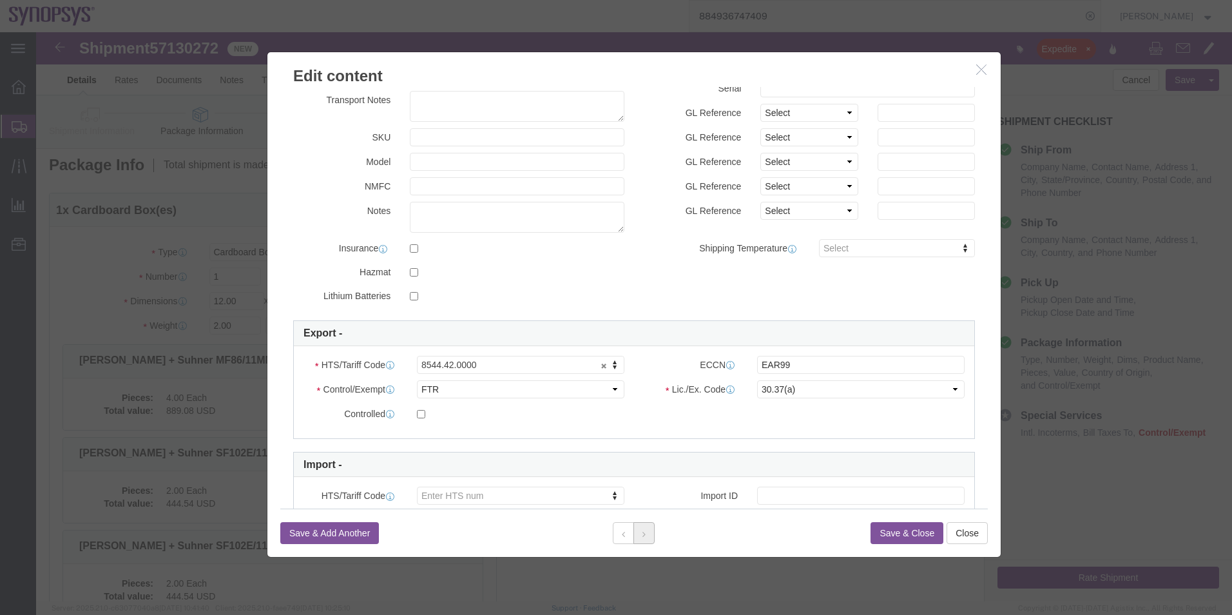
click icon
drag, startPoint x: 450, startPoint y: 394, endPoint x: 414, endPoint y: 362, distance: 48.4
click select "Select ATF BIS DEA EPA FDA FTR ITAR OFAC Other (OPA)"
select select "FTR"
click select "Select ATF BIS DEA EPA FDA FTR ITAR OFAC Other (OPA)"
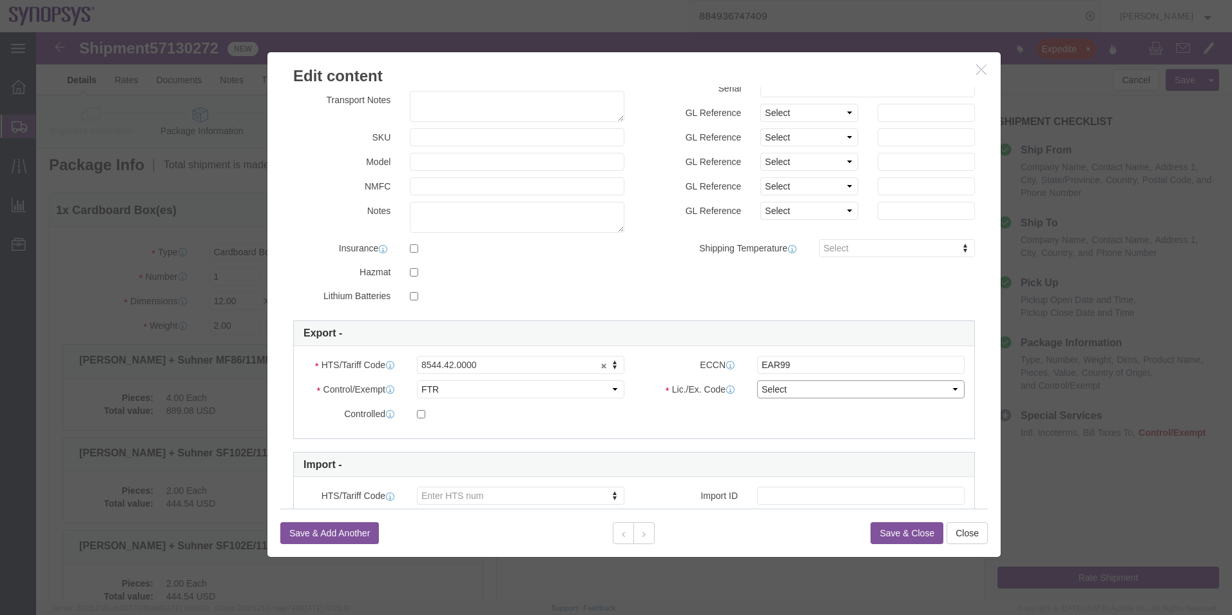
click select "Select 30.2(d)(2) 30.36 30.37(a) 30.37(f) 30.37(g) 30.37(h) 30.37(i) 30.37(j) 3…"
select select "30.37(a)"
click select "Select 30.2(d)(2) 30.36 30.37(a) 30.37(f) 30.37(g) 30.37(h) 30.37(i) 30.37(j) 3…"
click button
click select "Select ATF BIS DEA EPA FDA FTR ITAR OFAC Other (OPA)"
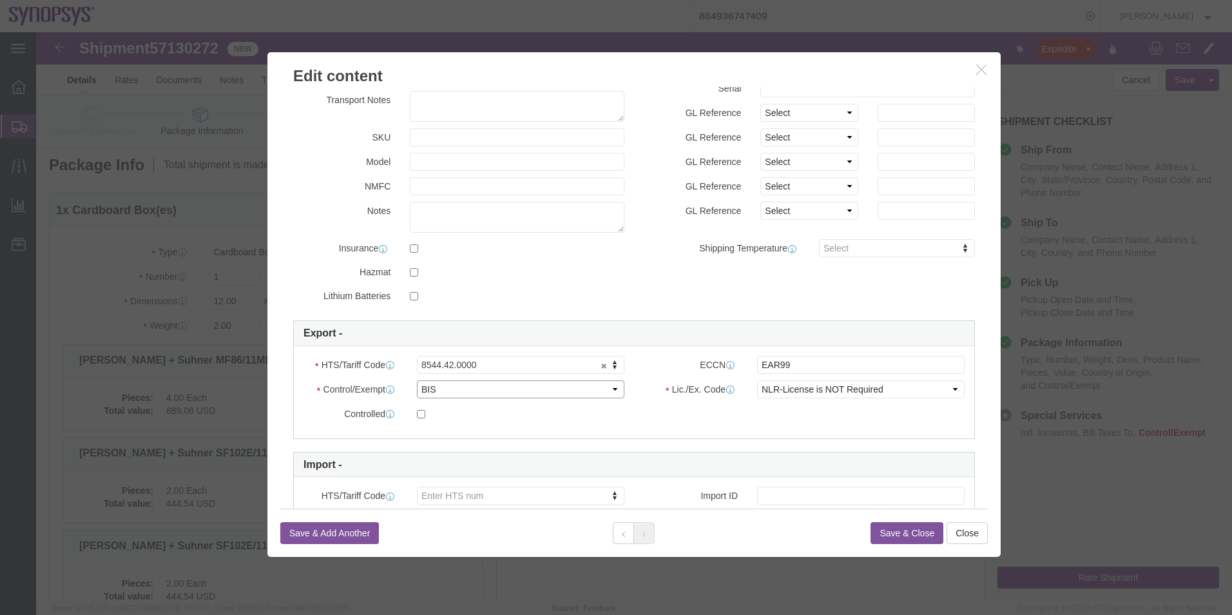
select select "FTR"
click select "Select ATF BIS DEA EPA FDA FTR ITAR OFAC Other (OPA)"
click select "Select 30.2(d)(2) 30.36 30.37(a) 30.37(f) 30.37(g) 30.37(h) 30.37(i) 30.37(j) 3…"
select select "30.37(a)"
click select "Select 30.2(d)(2) 30.36 30.37(a) 30.37(f) 30.37(g) 30.37(h) 30.37(i) 30.37(j) 3…"
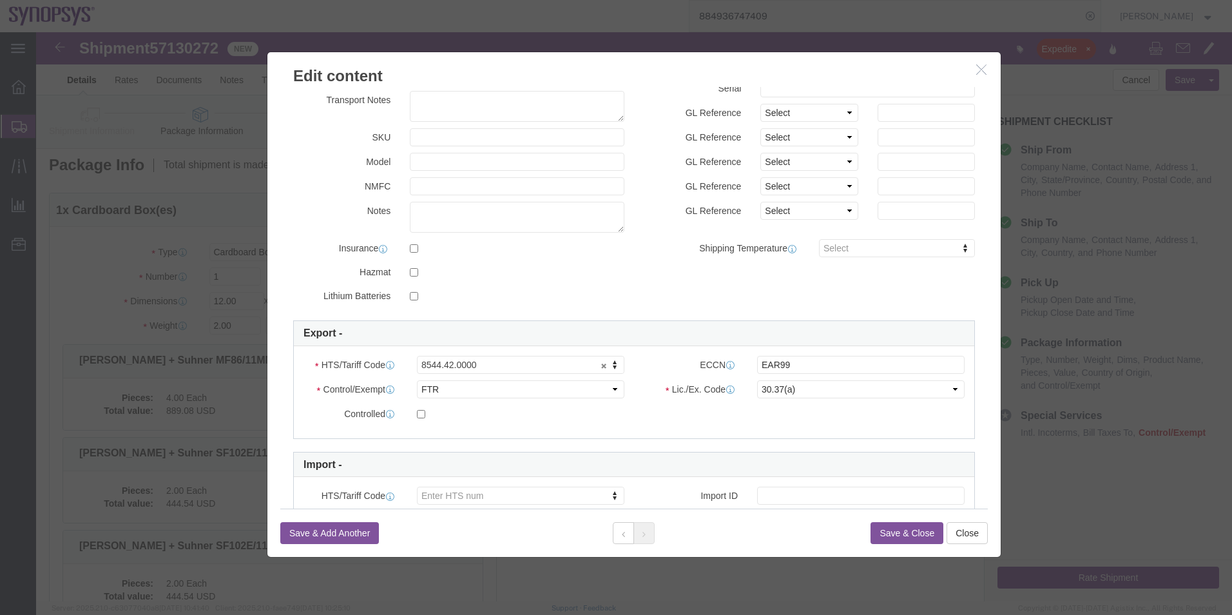
click div
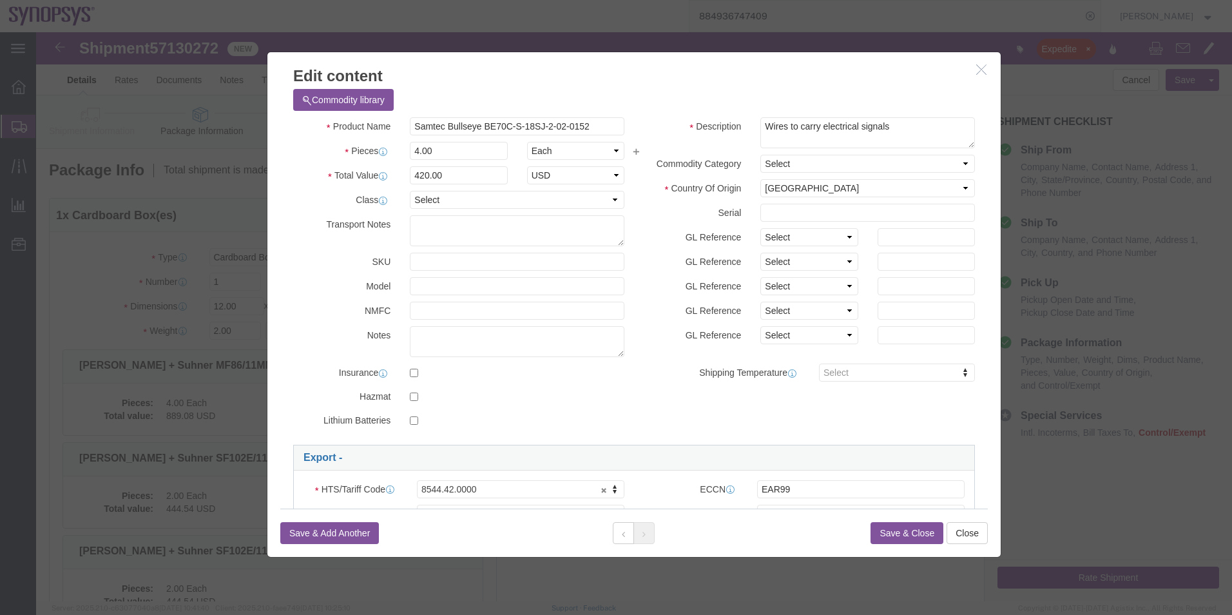
scroll to position [0, 0]
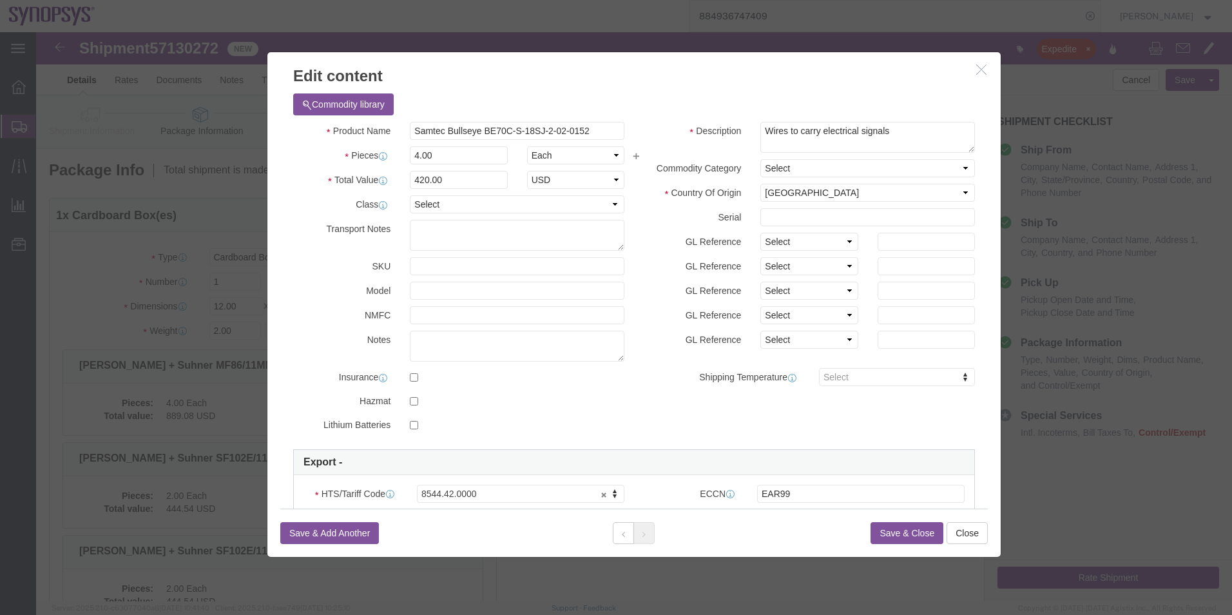
click button "Save & Close"
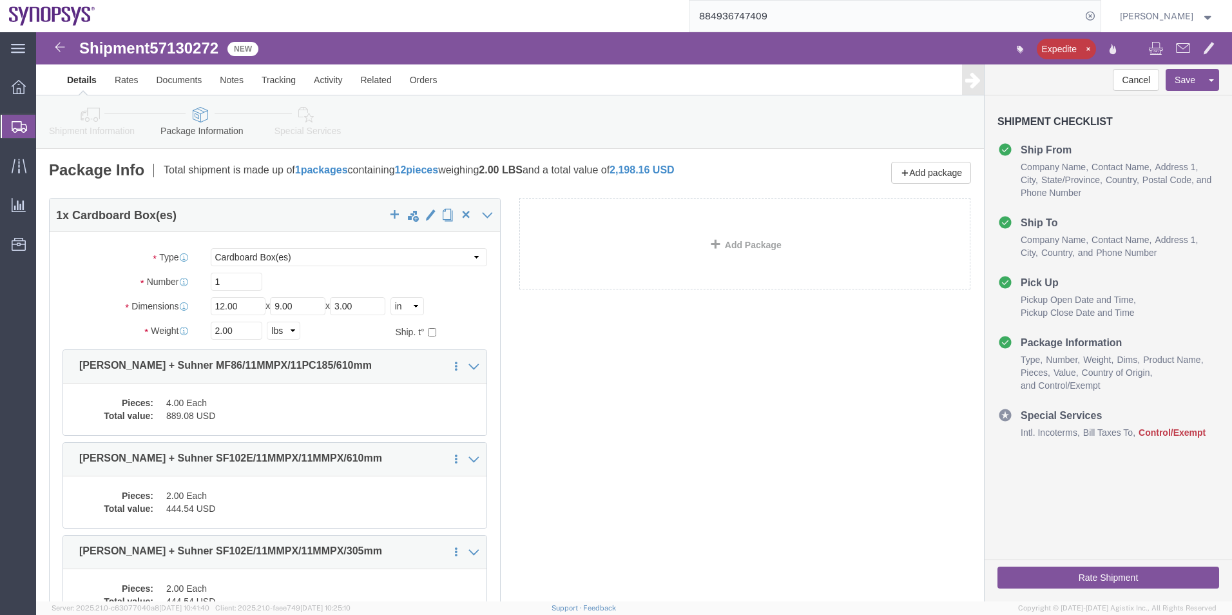
click icon
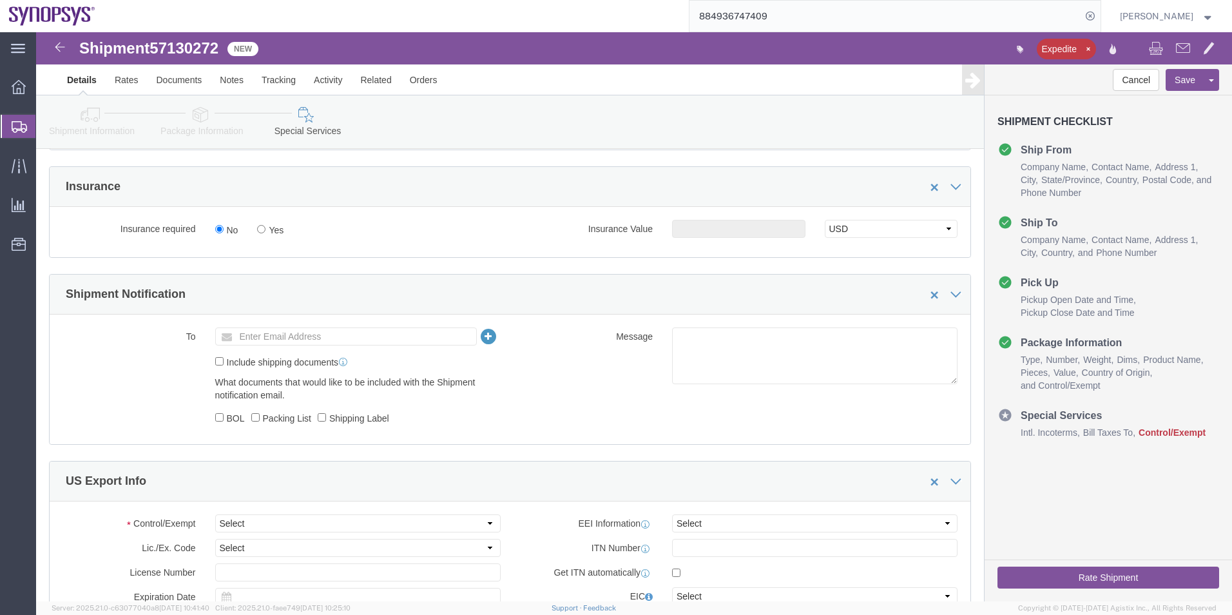
scroll to position [838, 0]
click icon
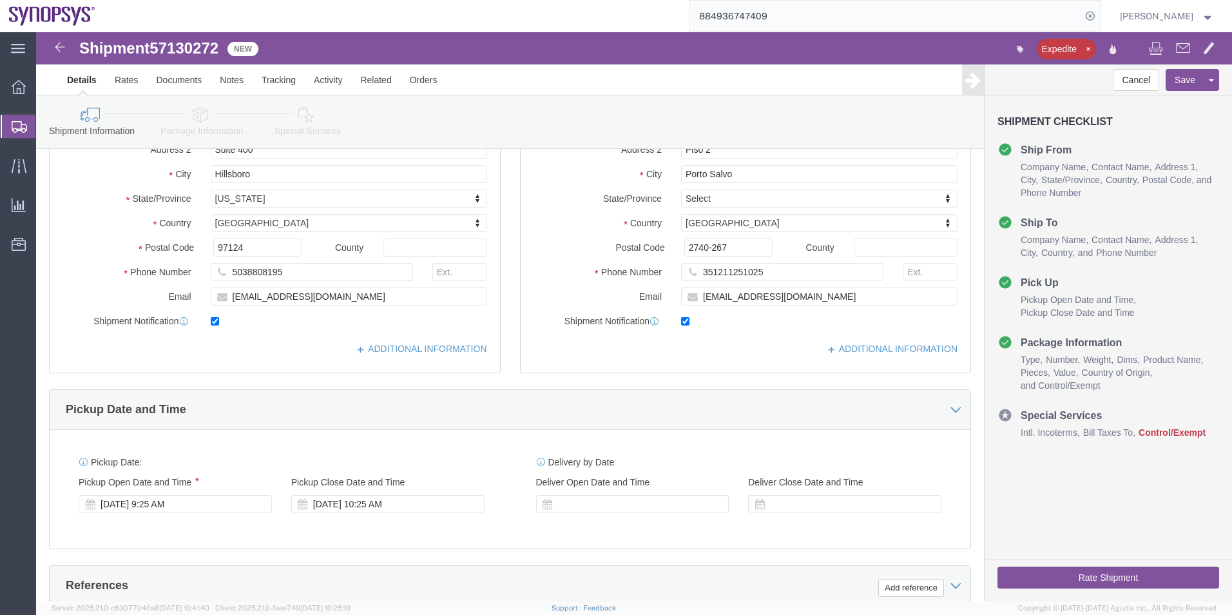
scroll to position [86, 0]
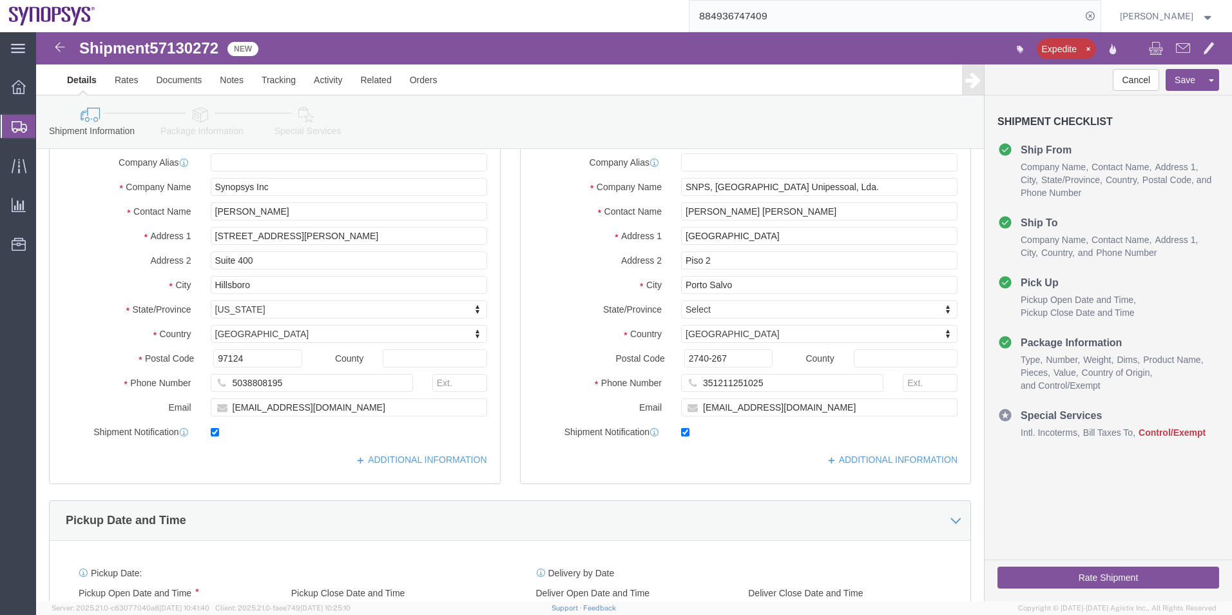
click label
click input "checkbox"
drag, startPoint x: 320, startPoint y: 373, endPoint x: 173, endPoint y: 378, distance: 146.4
click input "ebeilste@synopsys.com"
click label
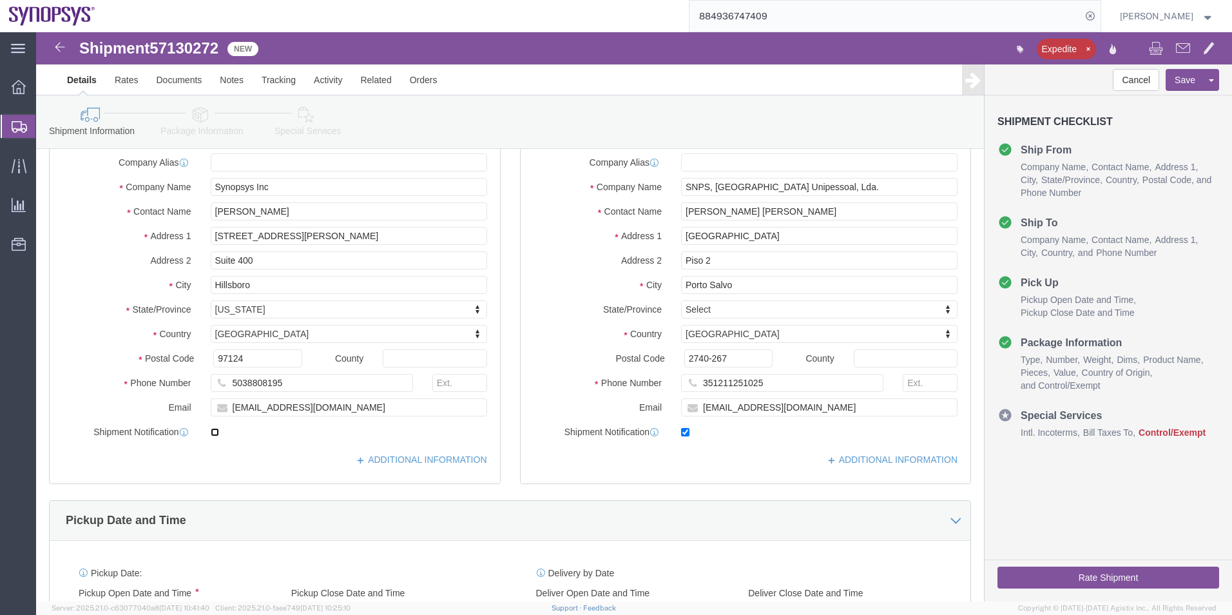
click input "checkbox"
checkbox input "true"
click icon
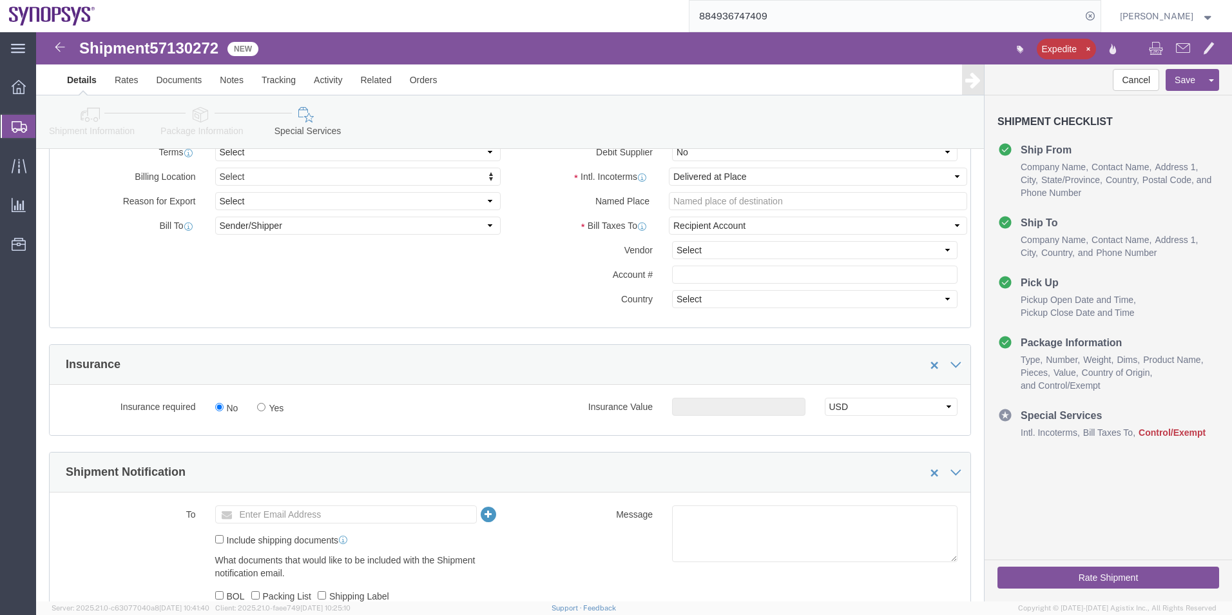
scroll to position [731, 0]
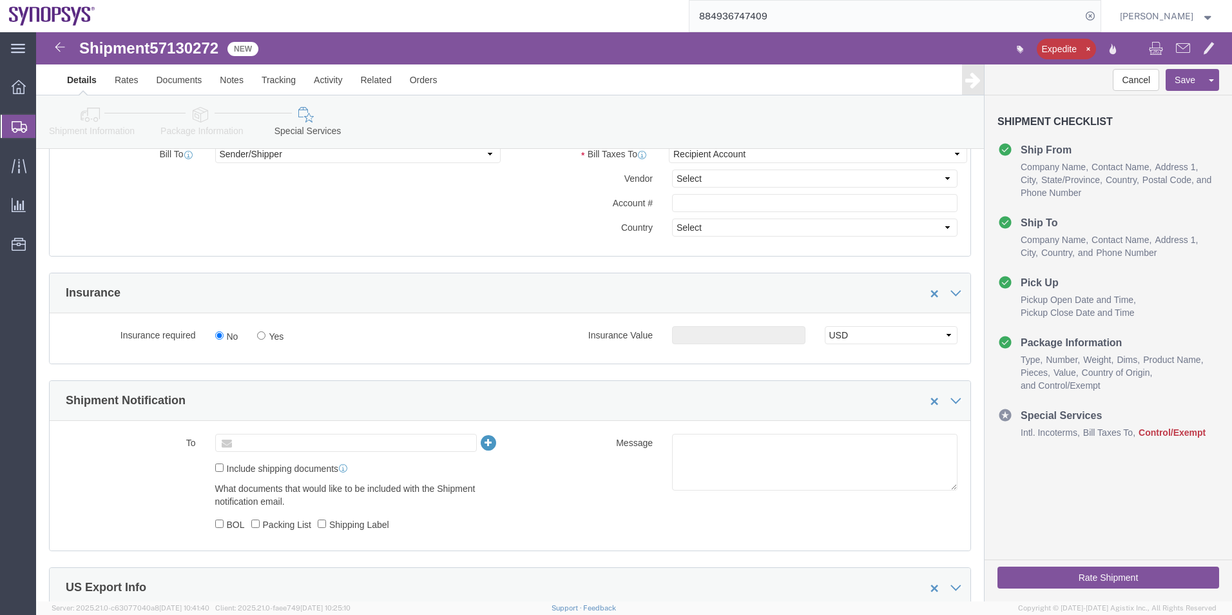
click input "text"
paste input "ebeilste@synopsys.com"
type input "ebeilste@synopsys.com"
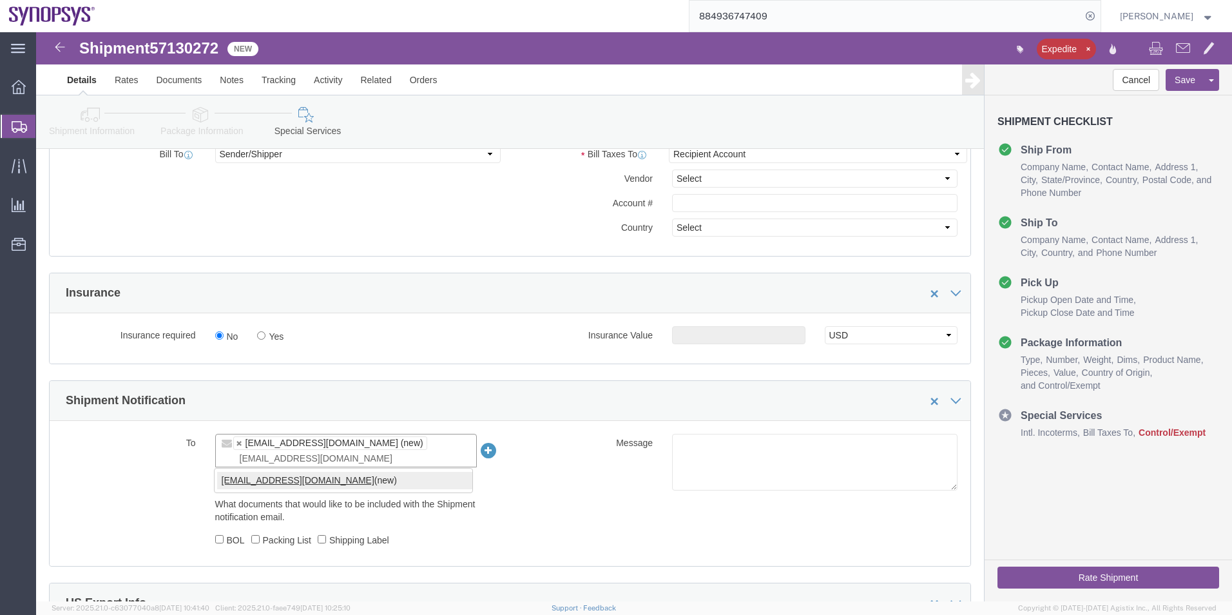
type input "shipping@synopsys.com"
drag, startPoint x: 270, startPoint y: 453, endPoint x: 282, endPoint y: 451, distance: 12.5
type input "ebeilste@synopsys.com,shipping@synopsys.com"
click textarea
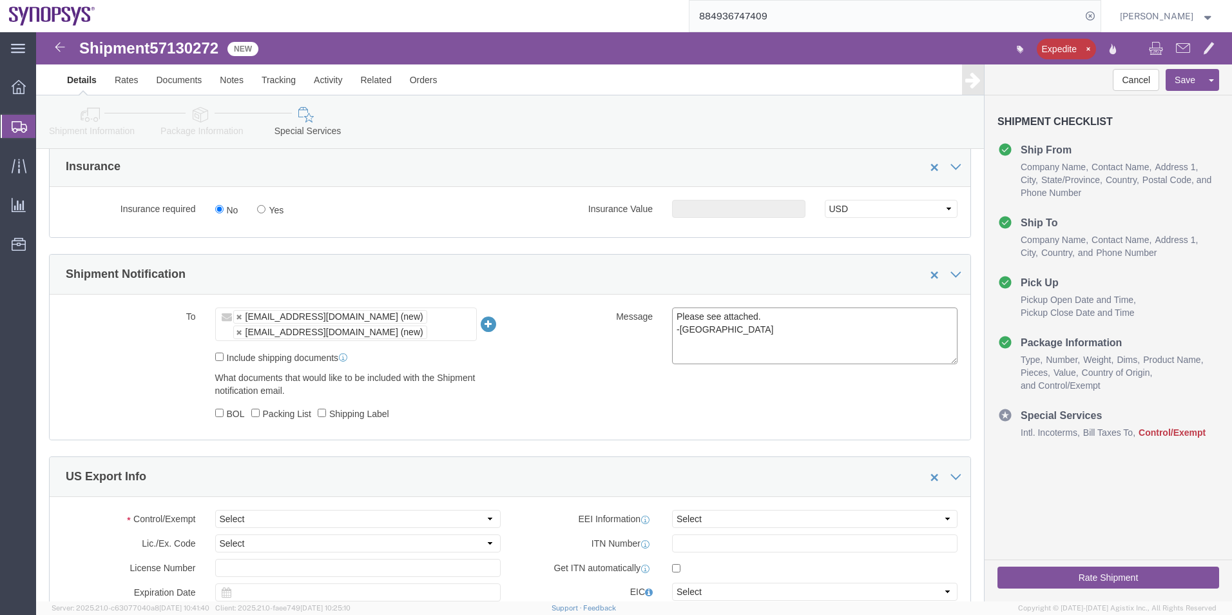
scroll to position [1053, 0]
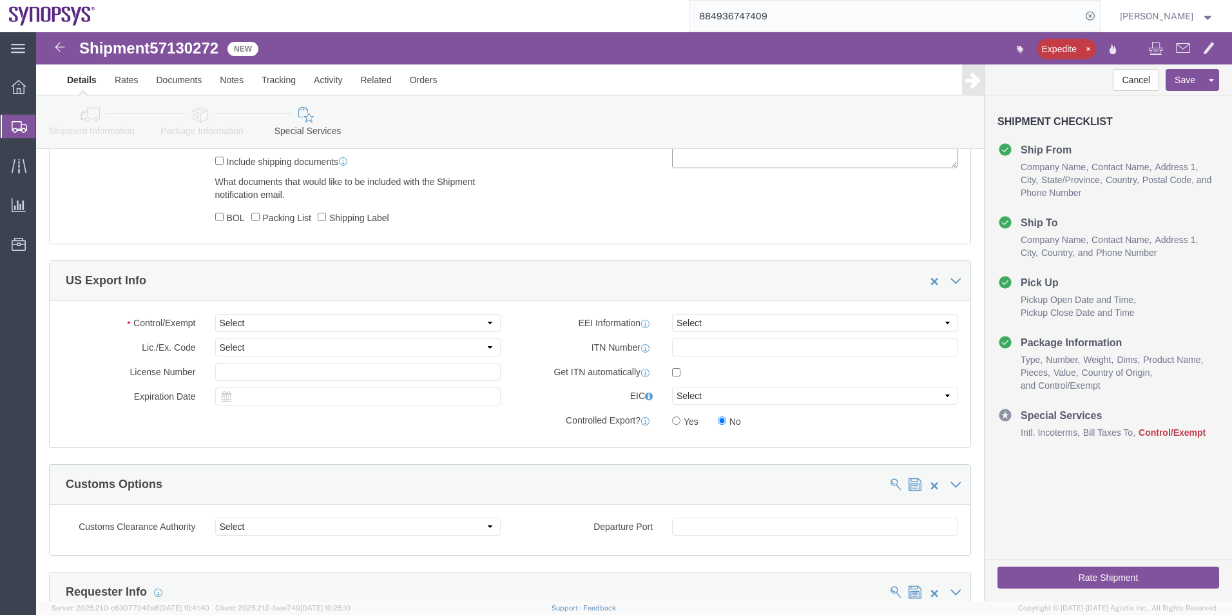
type textarea "Please see attached. -Kaelen"
click select "Select ATF BIS DEA EPA FDA FTR ITAR OFAC Other (OPA)"
select select "FTR"
click select "Select ATF BIS DEA EPA FDA FTR ITAR OFAC Other (OPA)"
click select "Select 30.2(d)(2) 30.36 30.37(a) 30.37(f) 30.37(g) 30.37(h) 30.37(i) 30.37(j) 3…"
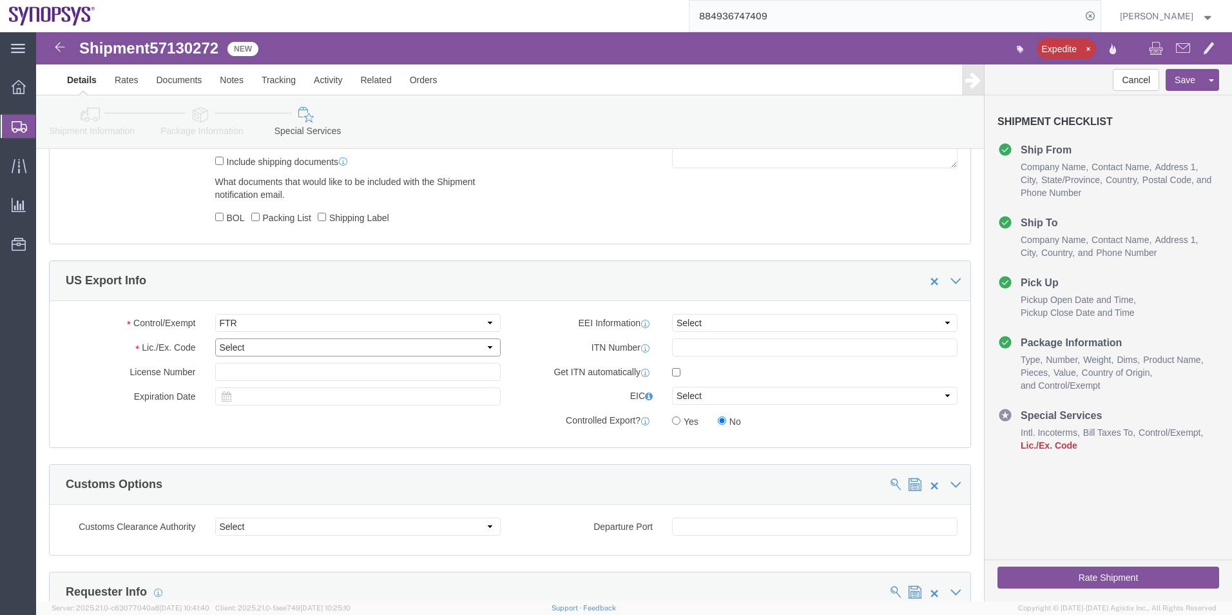
select select "30.37(a)"
click select "Select 30.2(d)(2) 30.36 30.37(a) 30.37(f) 30.37(g) 30.37(h) 30.37(i) 30.37(j) 3…"
click select "Select AES-Direct EEI Carrier File EEI EEI Exempt"
select select "EXEM"
click select "Select AES-Direct EEI Carrier File EEI EEI Exempt"
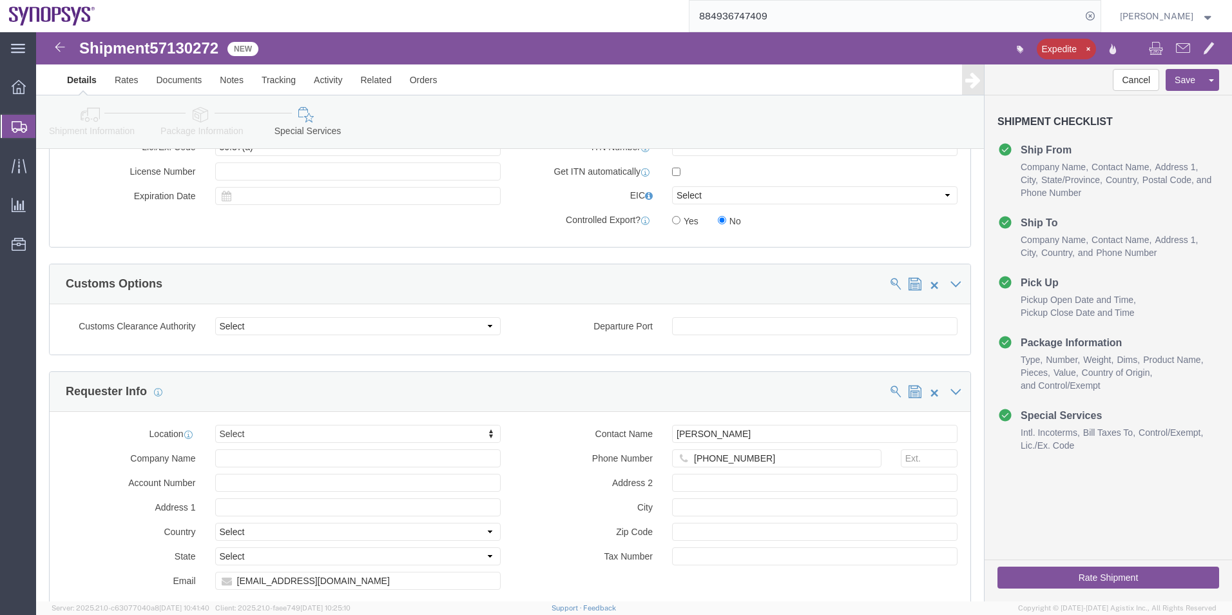
scroll to position [1376, 0]
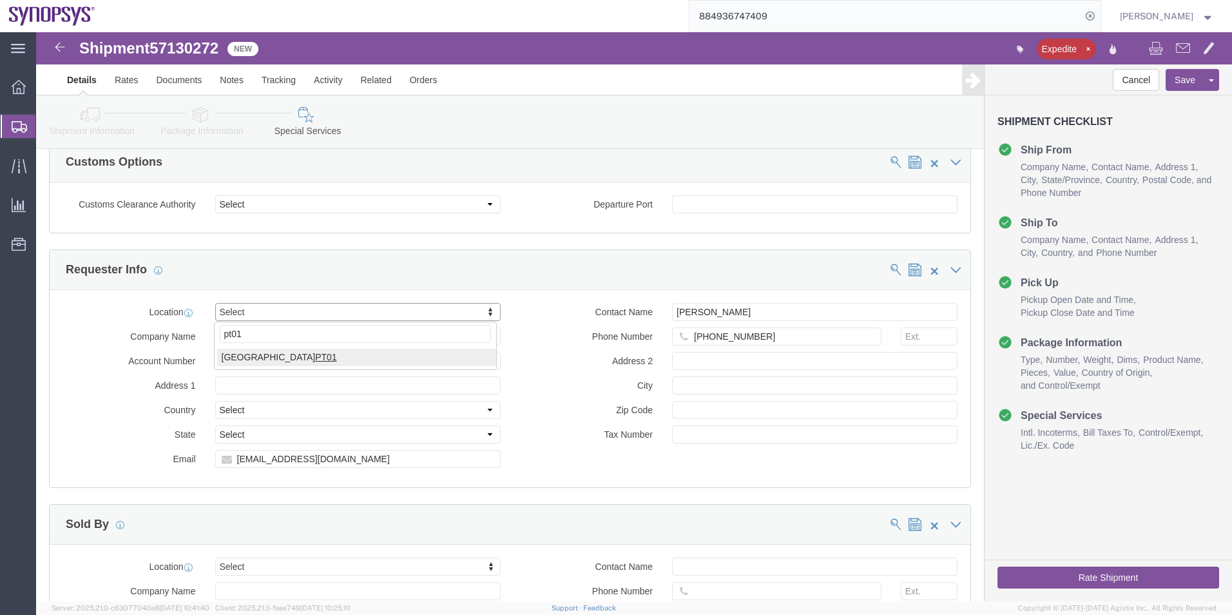
type input "pt01"
select select "63152"
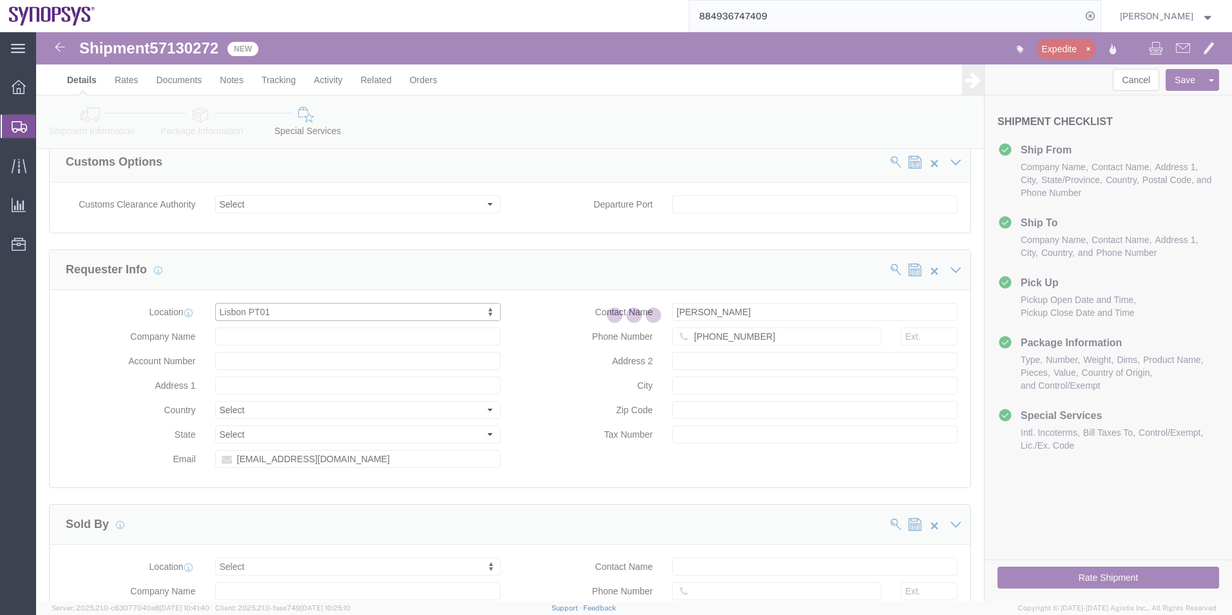
type input "Lagoas Park Edificio 4"
select select "PT"
type input "Piso 2"
type input "Porto Salvo"
type input "2740-267"
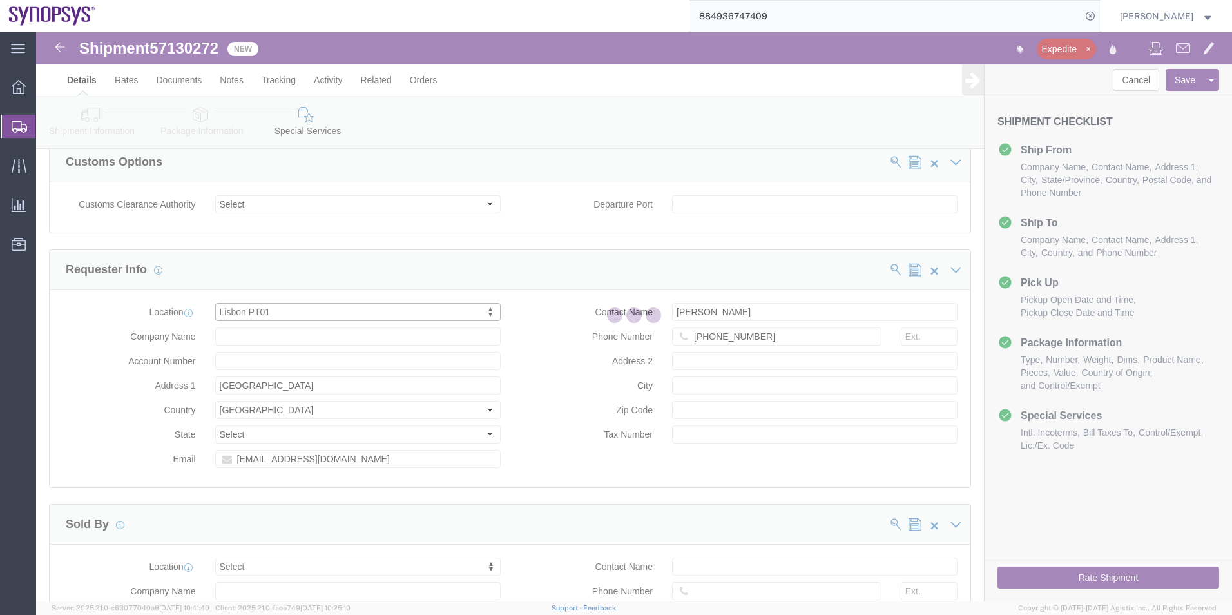
type input "SNPS, [GEOGRAPHIC_DATA] Unipessoal, Lda."
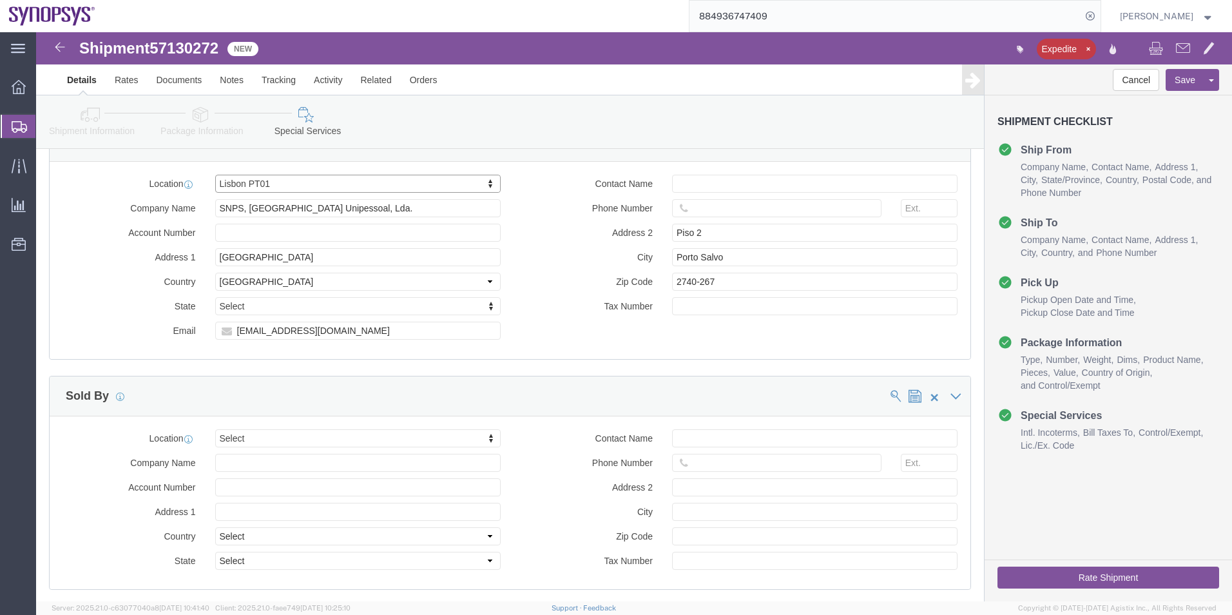
scroll to position [1504, 0]
type input "ussv"
select select "63204"
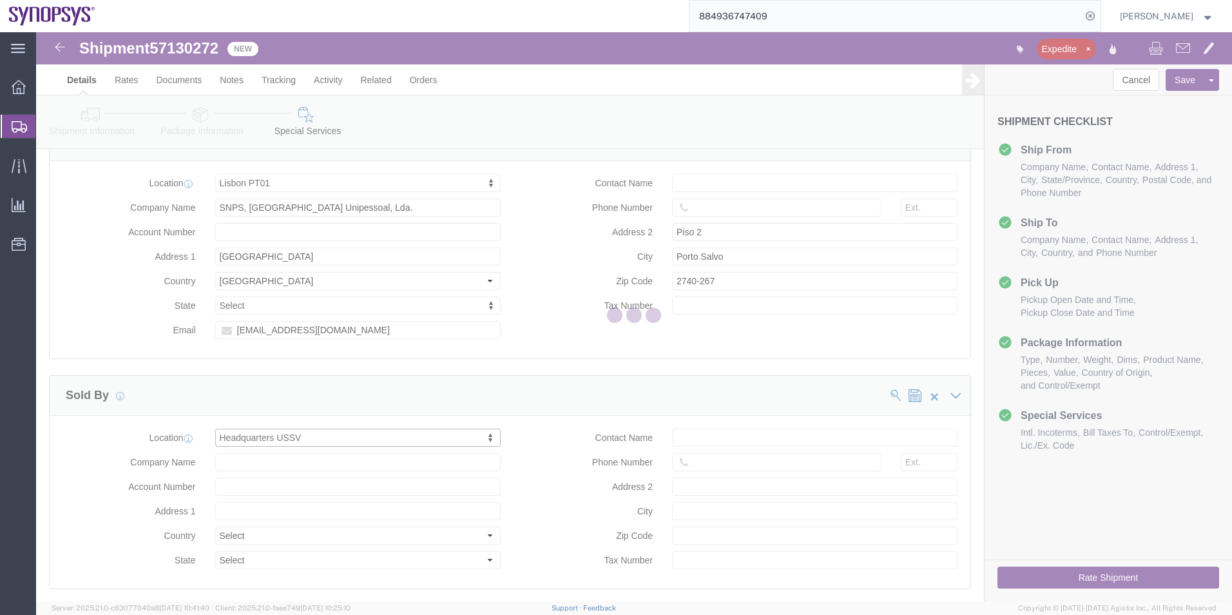
type input "675 Almanor Ave"
select select "US"
type input "6505845000"
type input "Sunnyvale"
type input "94085"
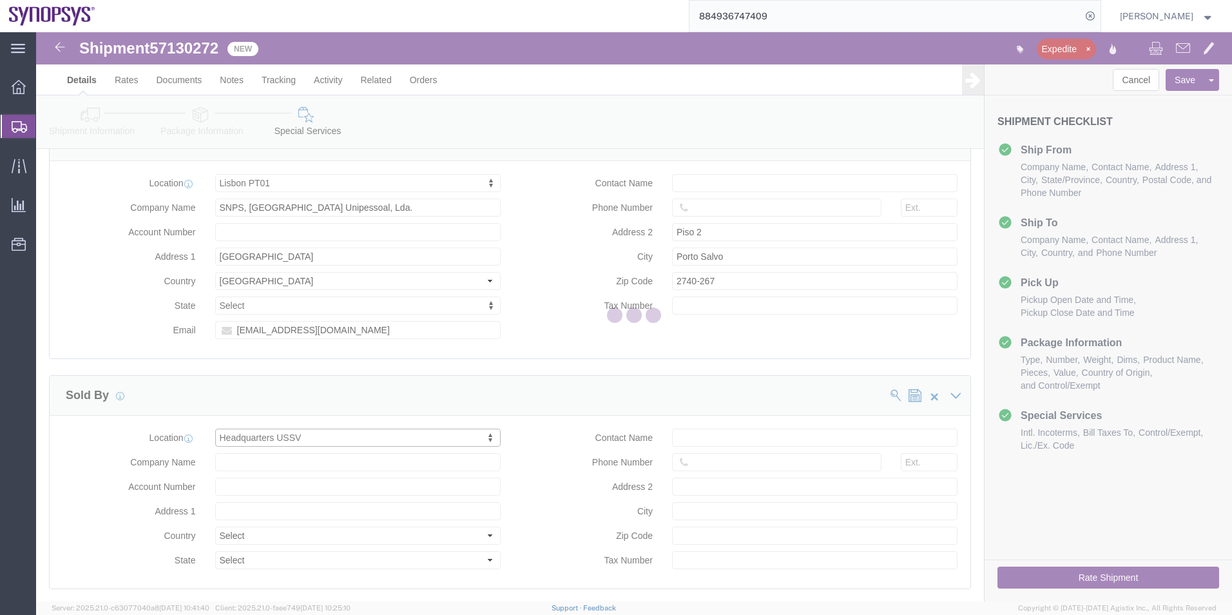
type input "Synopsys Headquarters USSV"
select select "CA"
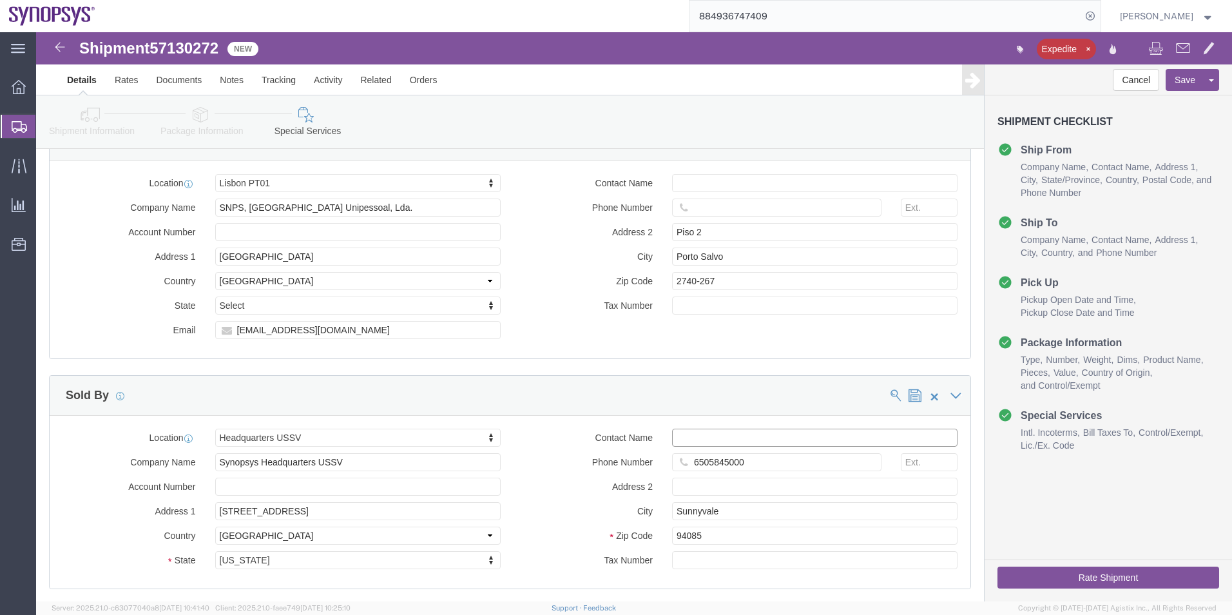
click input "Contact Name"
paste input "[PERSON_NAME]"
type input "[PERSON_NAME]"
click input "text"
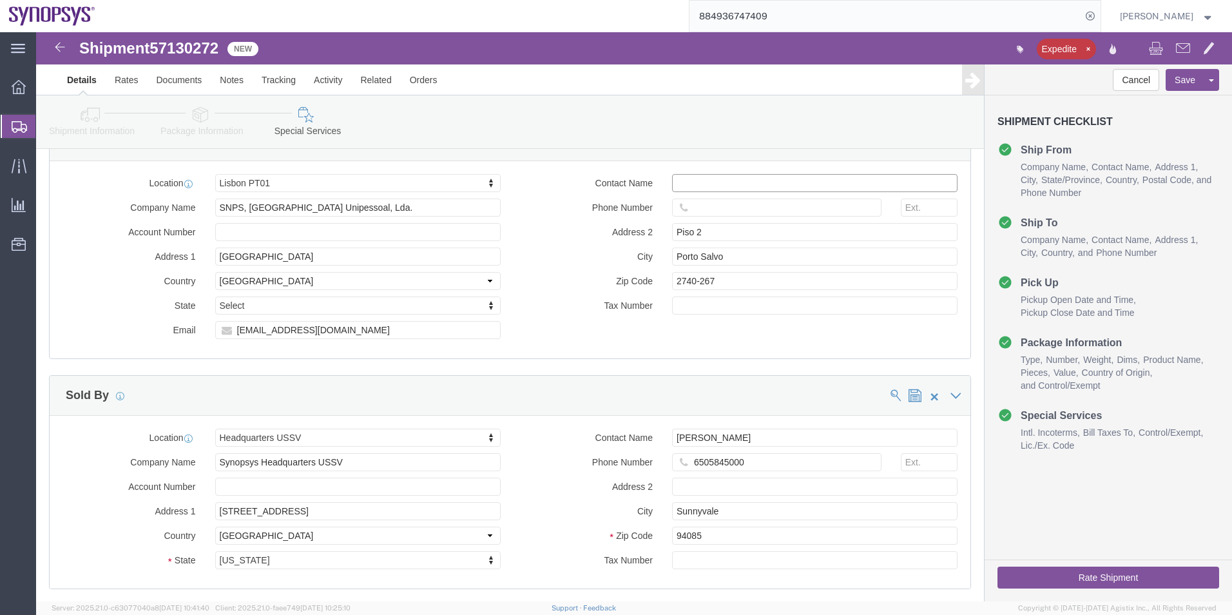
paste input "Tiago Inocencio"
type input "Tiago Inocencio"
click input "text"
click div "Contact Name Tiago Inocencio Phone Number Address 2 Piso 2 City Porto Salvo Zip…"
click input "text"
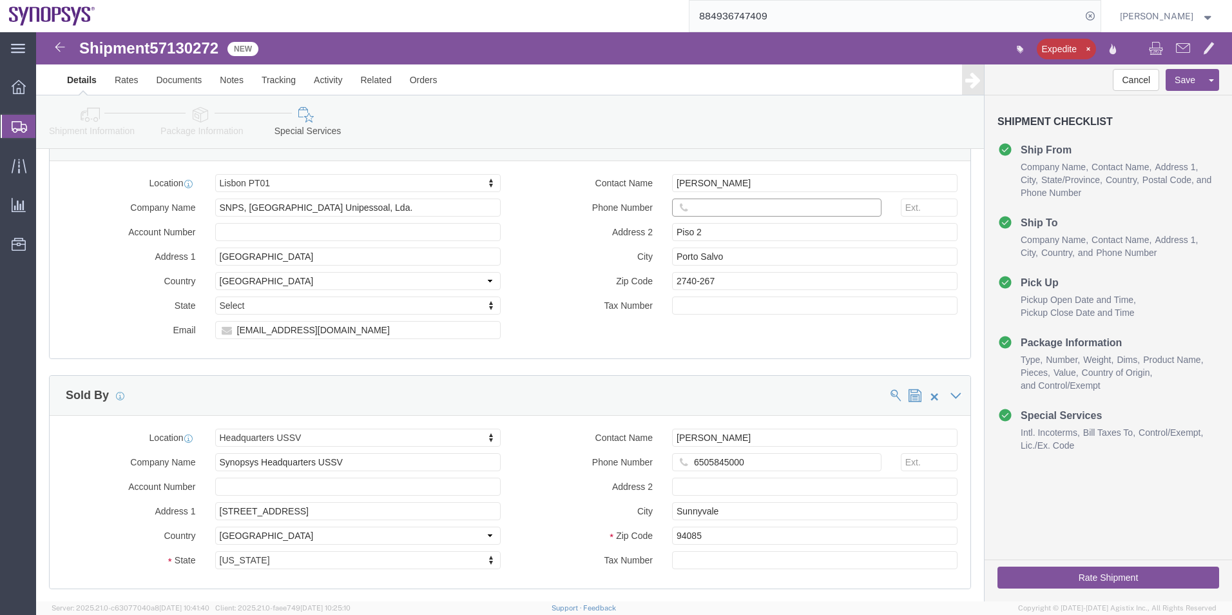
paste input "Tiago Inocencio"
type input "Tiago Inocencio"
drag, startPoint x: 741, startPoint y: 173, endPoint x: 603, endPoint y: 182, distance: 138.8
click div "Phone Number Tiago Inocencio 5"
paste input "351.915.185.726"
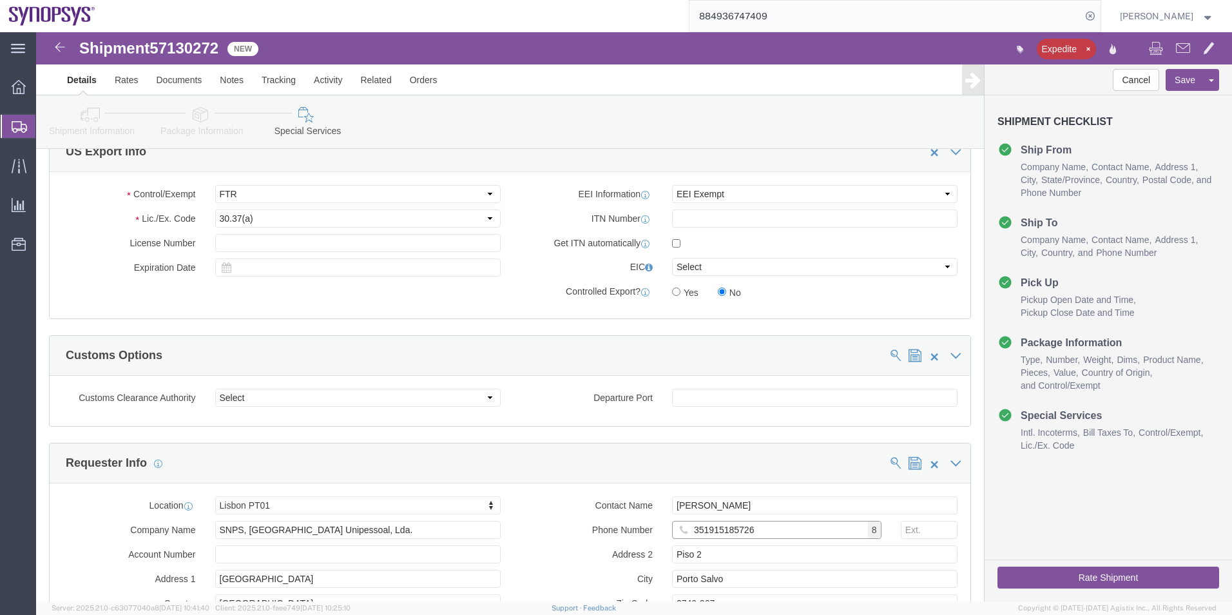
scroll to position [929, 0]
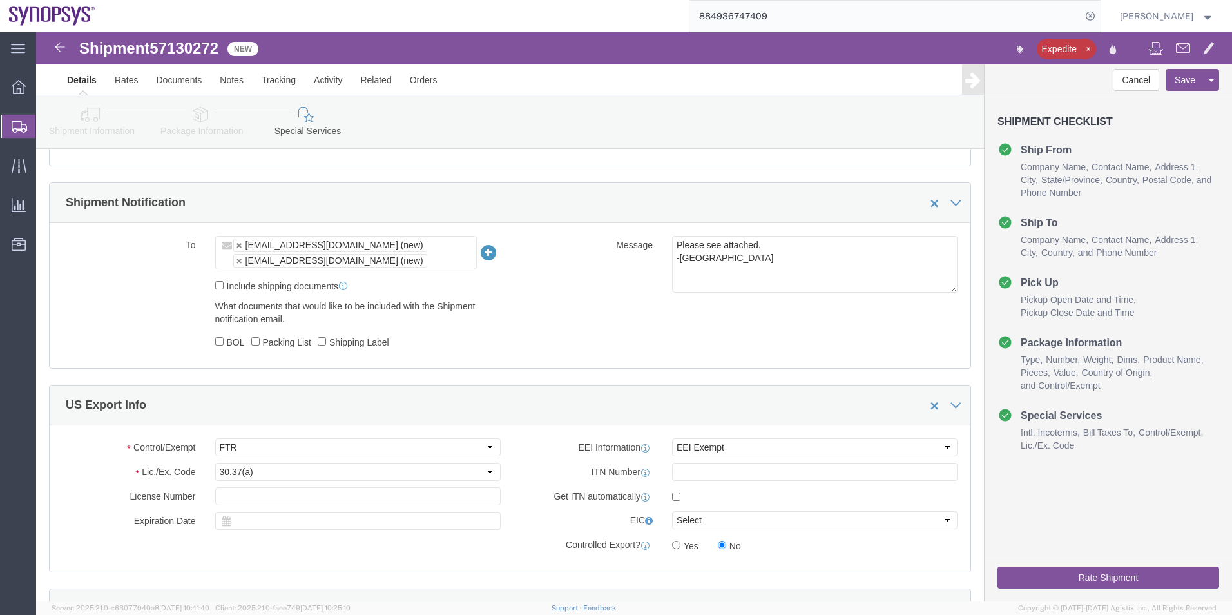
type input "351915185726"
click button "Rate Shipment"
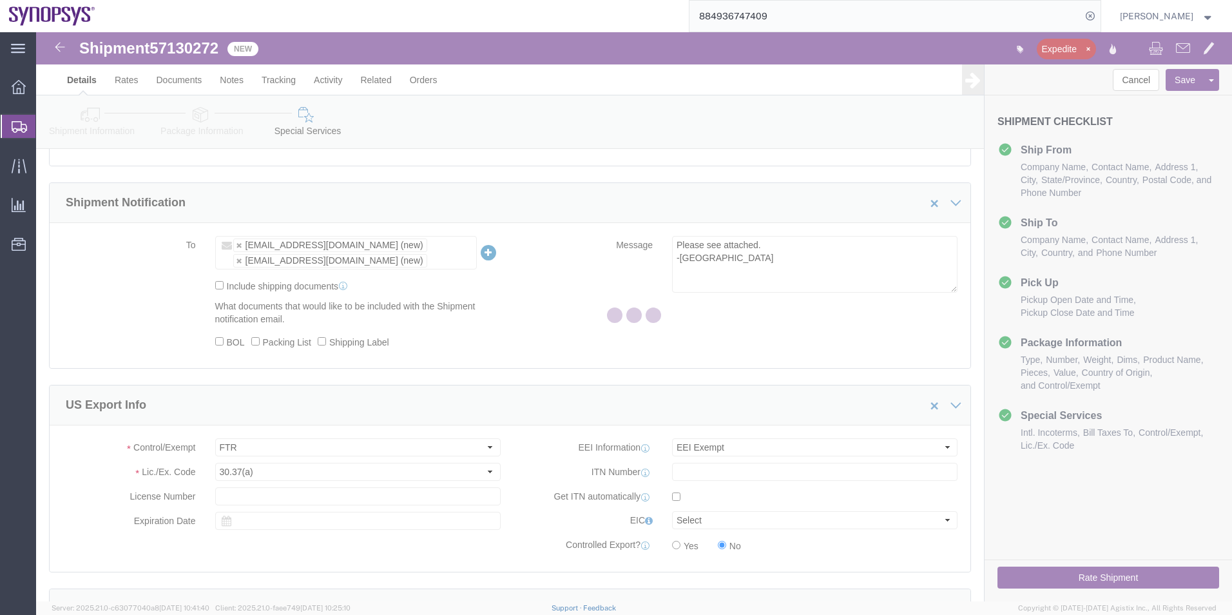
scroll to position [0, 0]
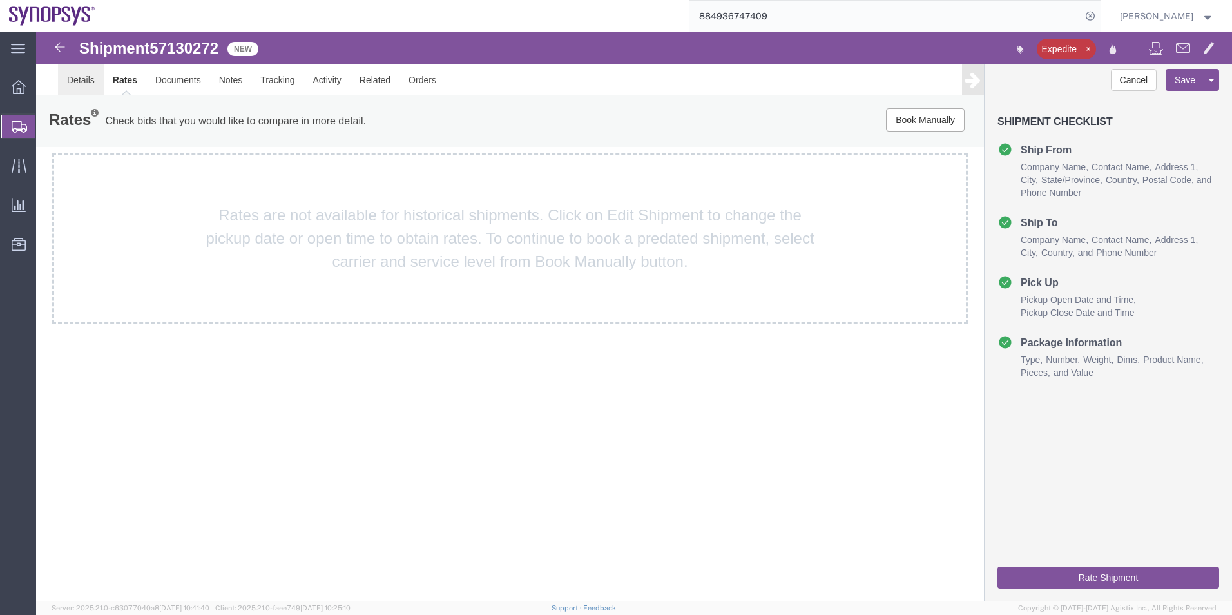
click at [74, 80] on link "Details" at bounding box center [81, 79] width 46 height 31
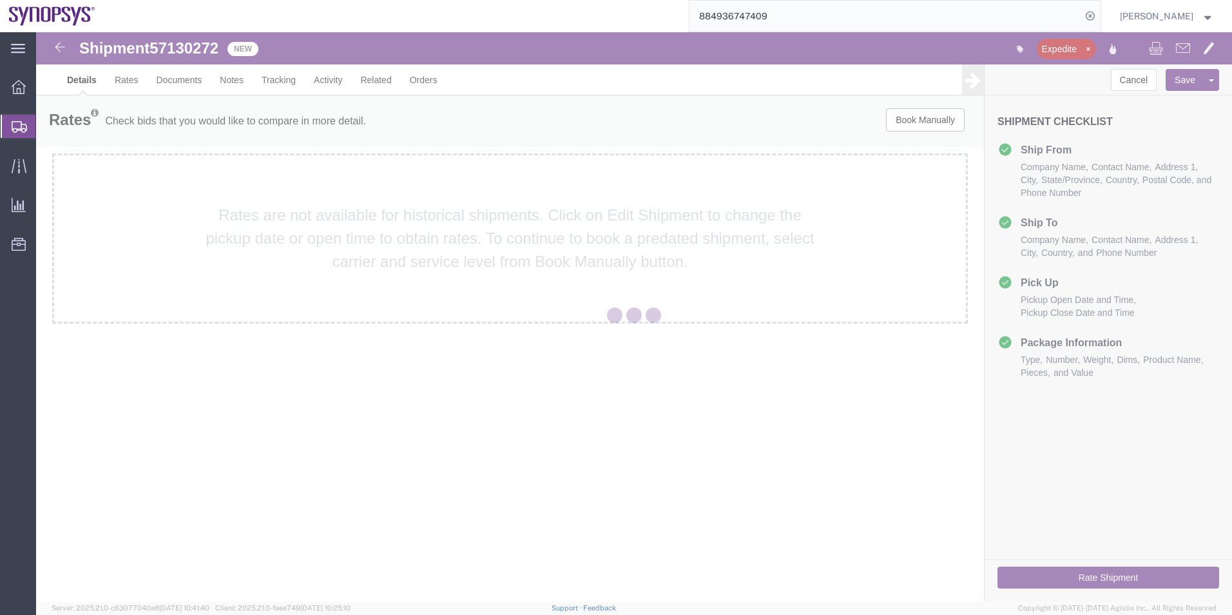
select select "63190"
select select "63152"
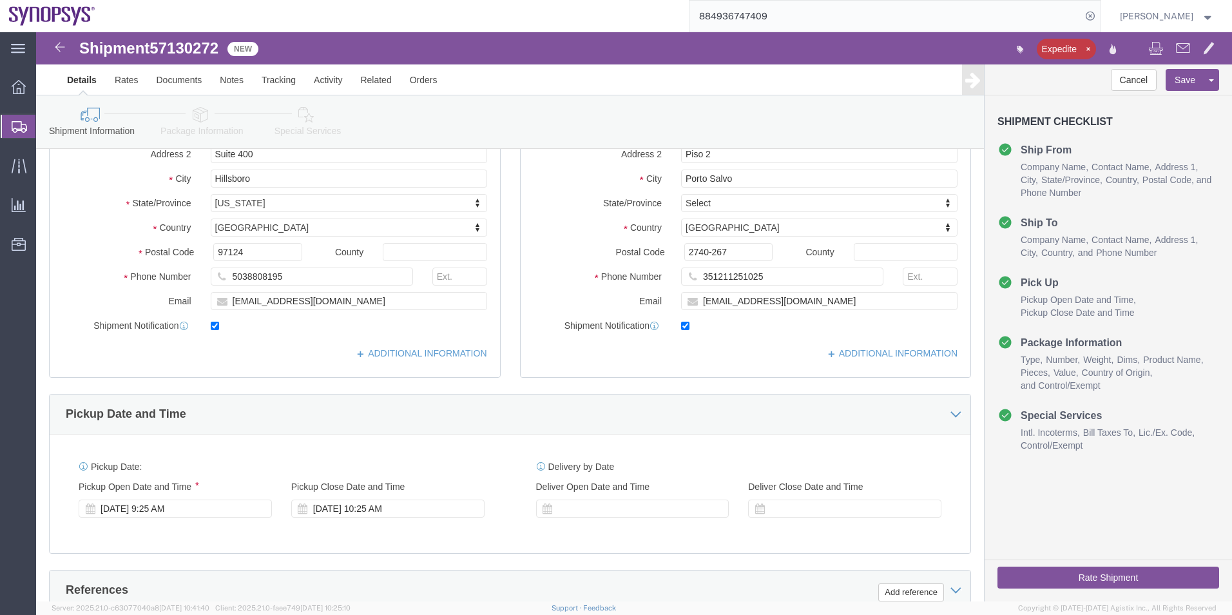
scroll to position [193, 0]
click icon
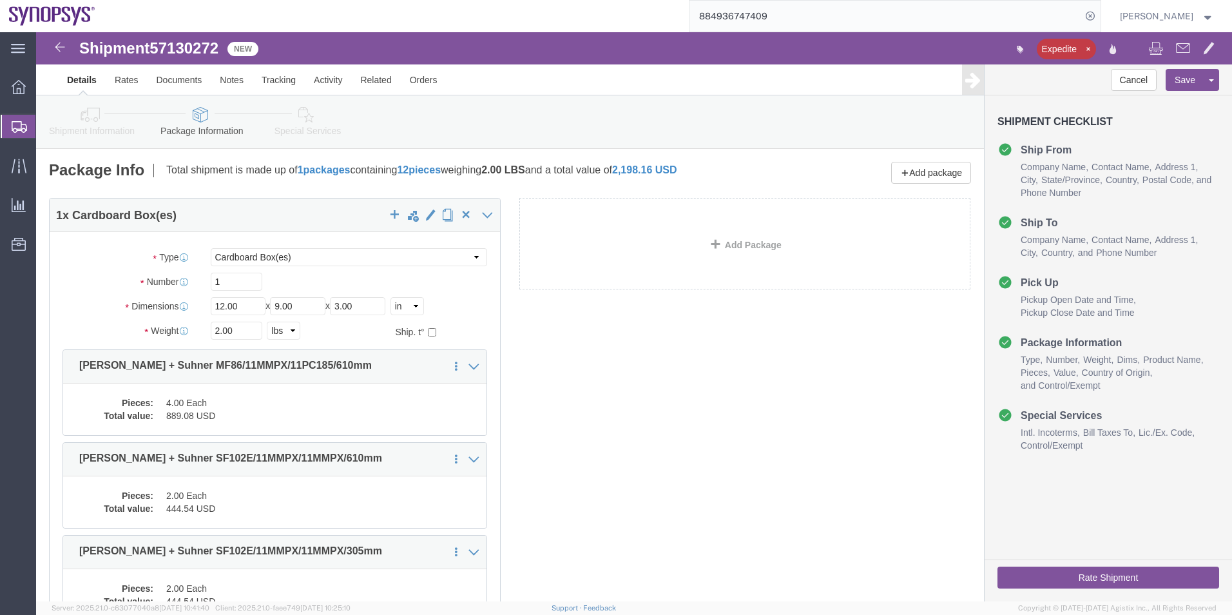
click icon
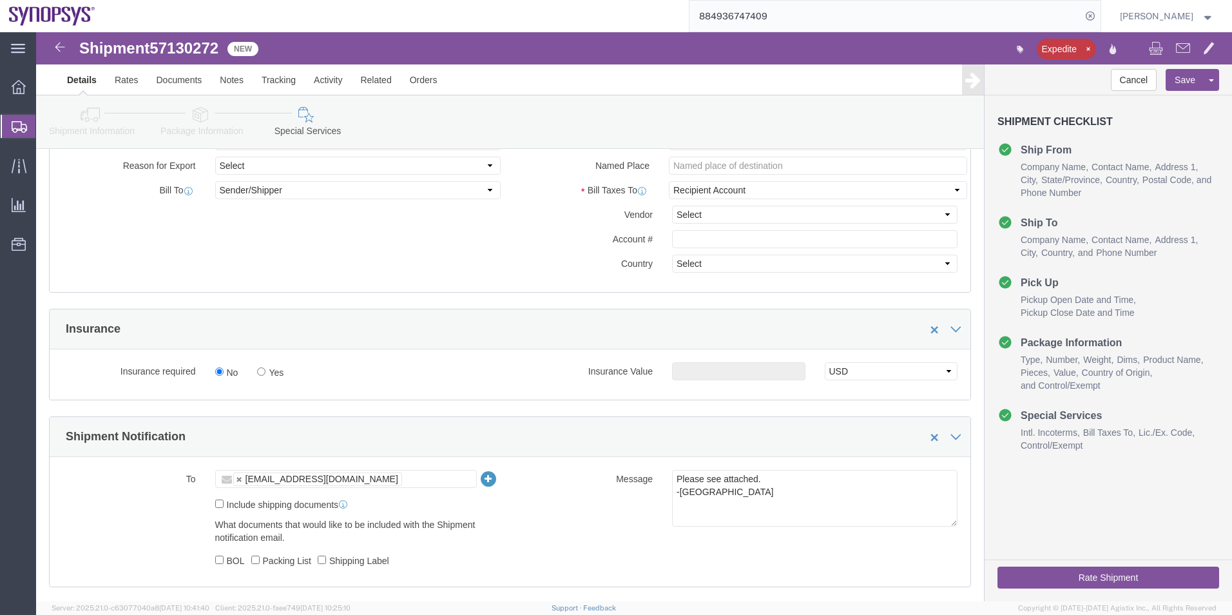
scroll to position [773, 0]
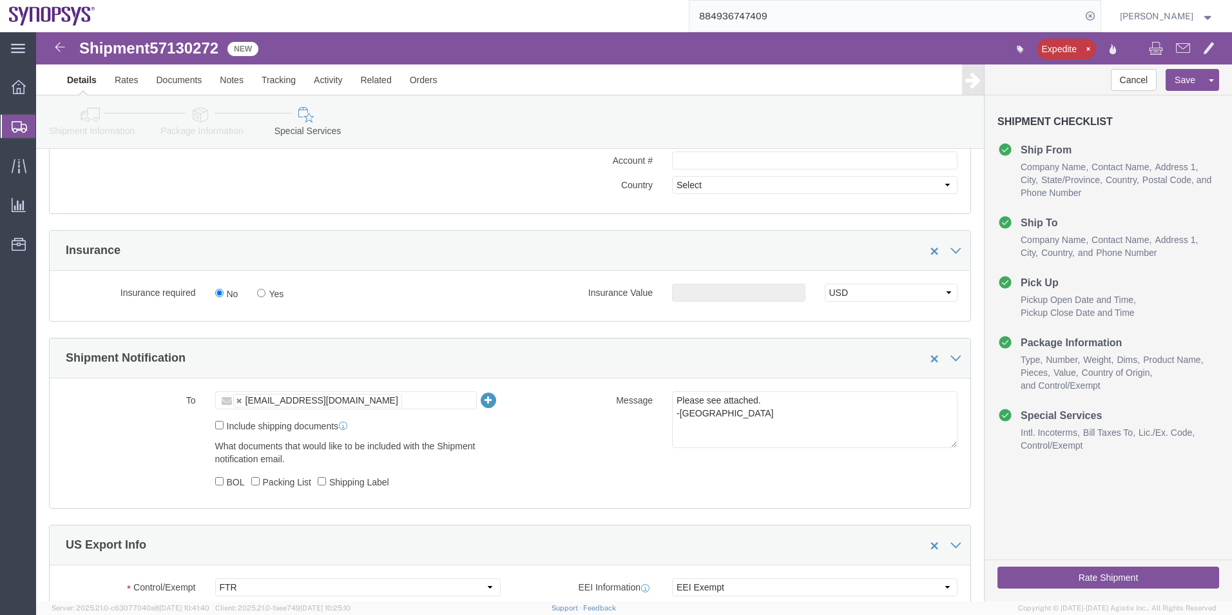
click icon
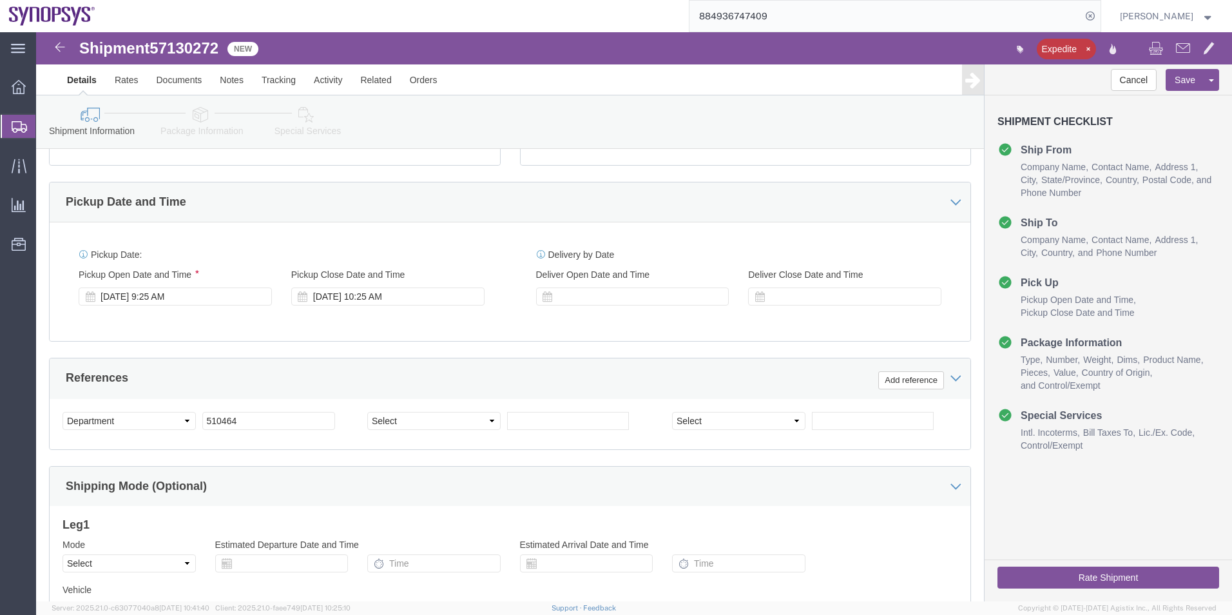
scroll to position [215, 0]
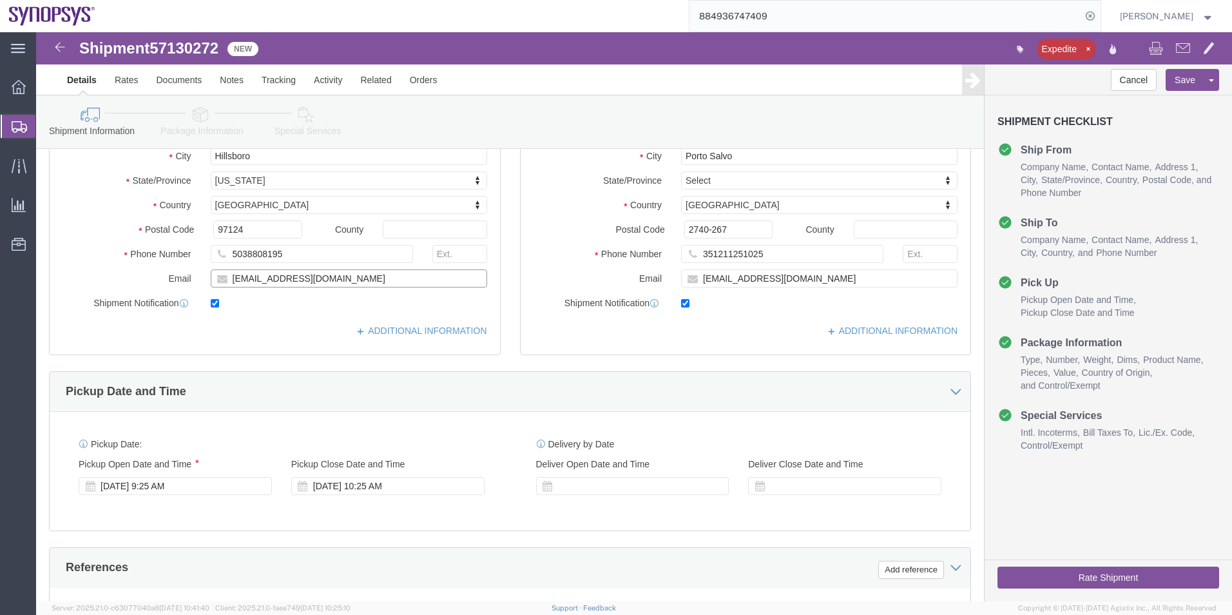
drag, startPoint x: 327, startPoint y: 247, endPoint x: 100, endPoint y: 246, distance: 226.9
click div "Email ebeilste@synopsys.com"
click icon
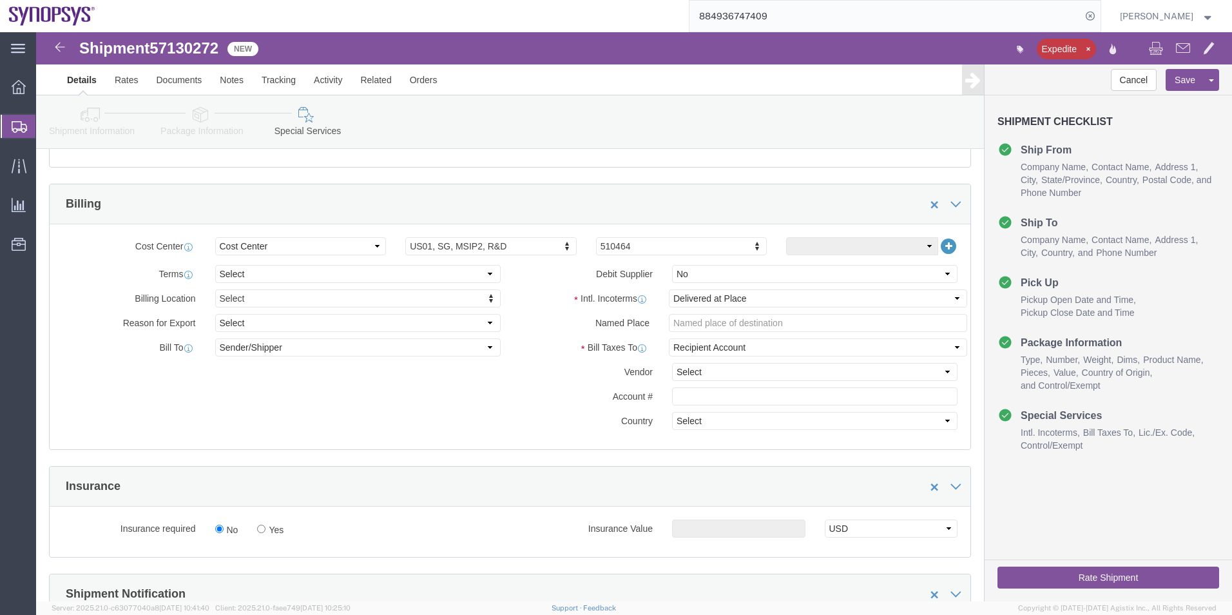
scroll to position [860, 0]
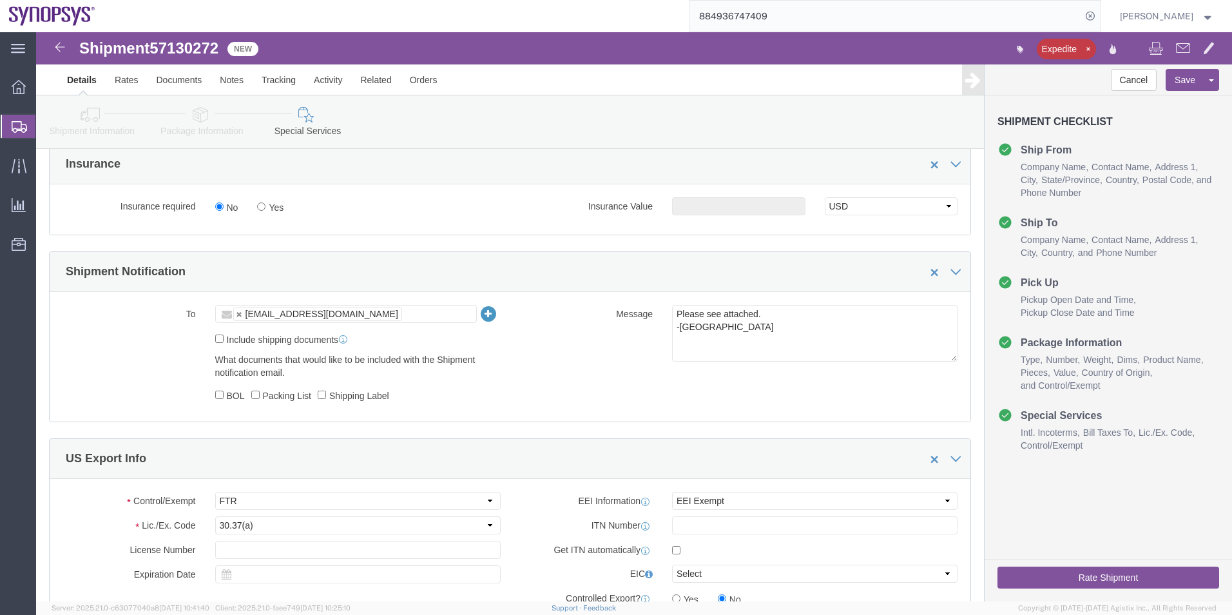
click ul "shipping@synopsys.com"
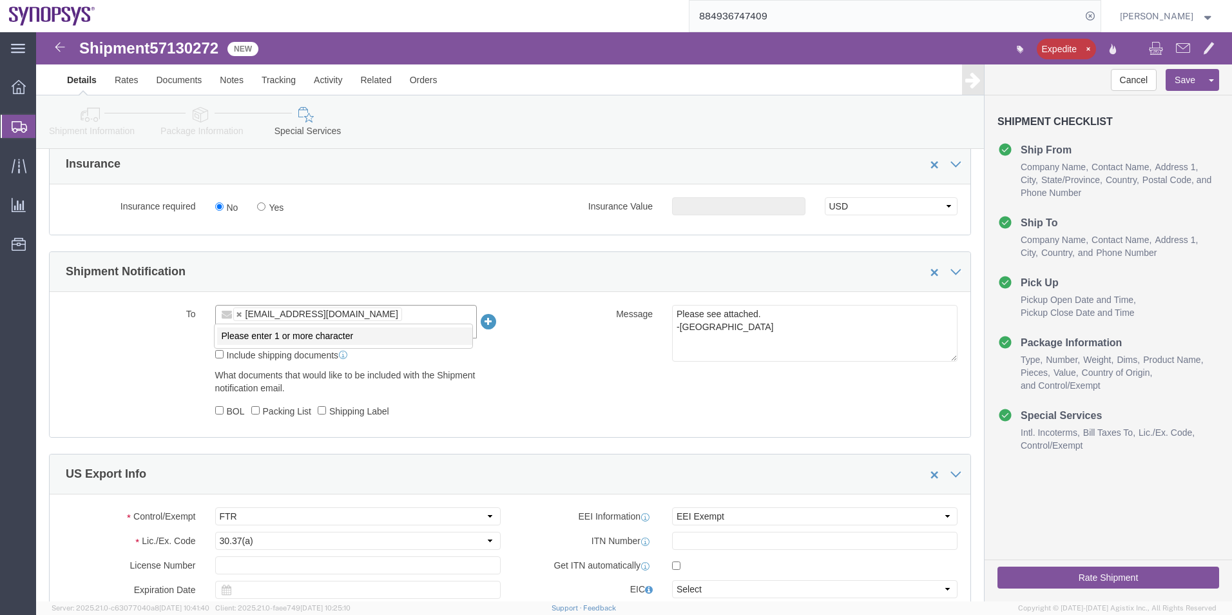
paste input "ebeilste@synopsys.com"
type input "ebeilste@synopsys.com"
type input "shipping@synopsys.com,ebeilste@synopsys.com"
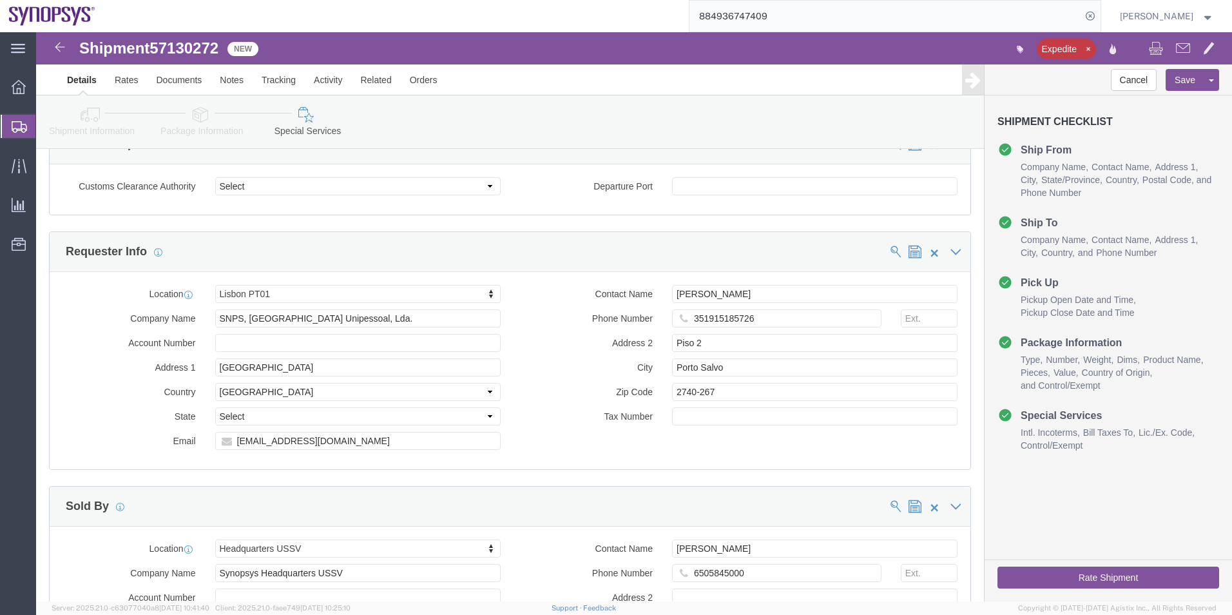
scroll to position [1504, 0]
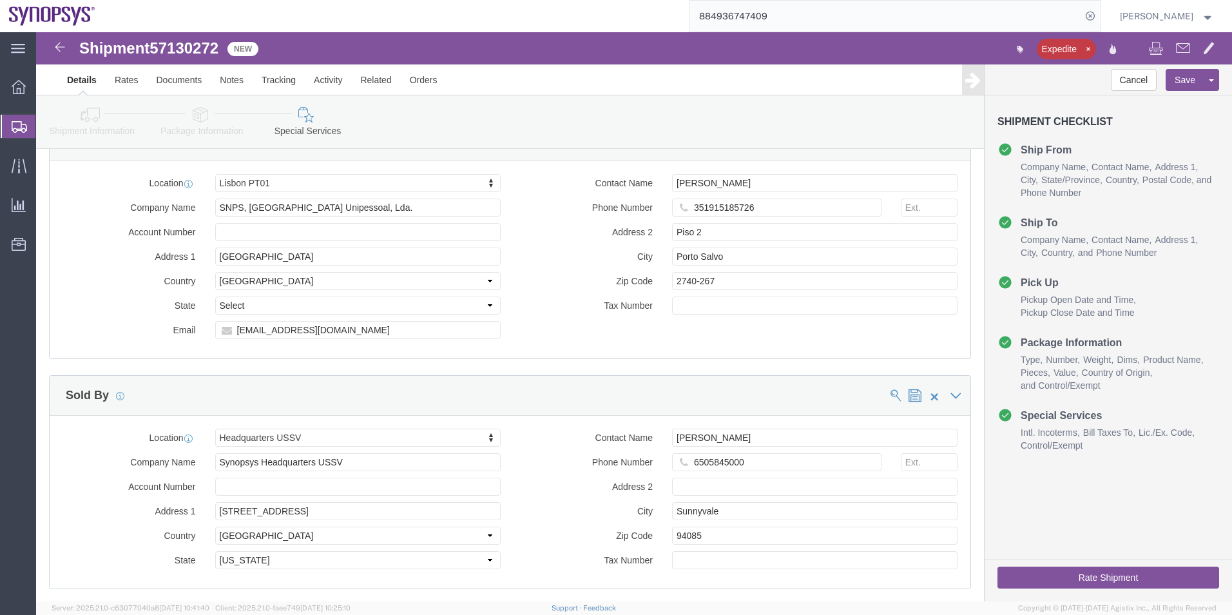
click button "Rate Shipment"
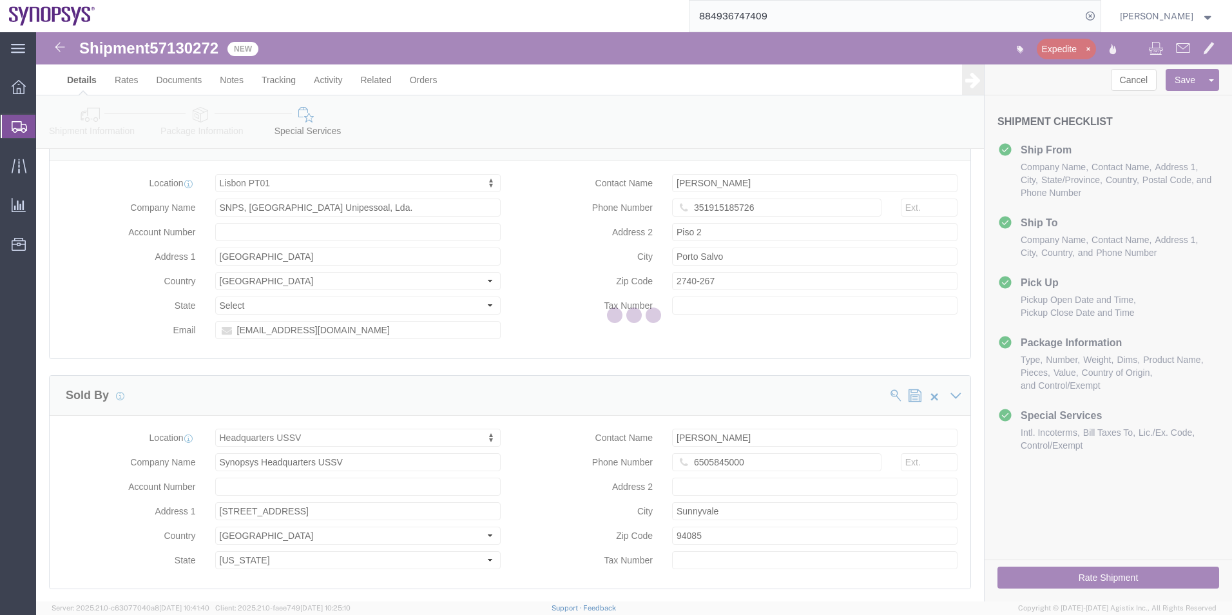
scroll to position [0, 0]
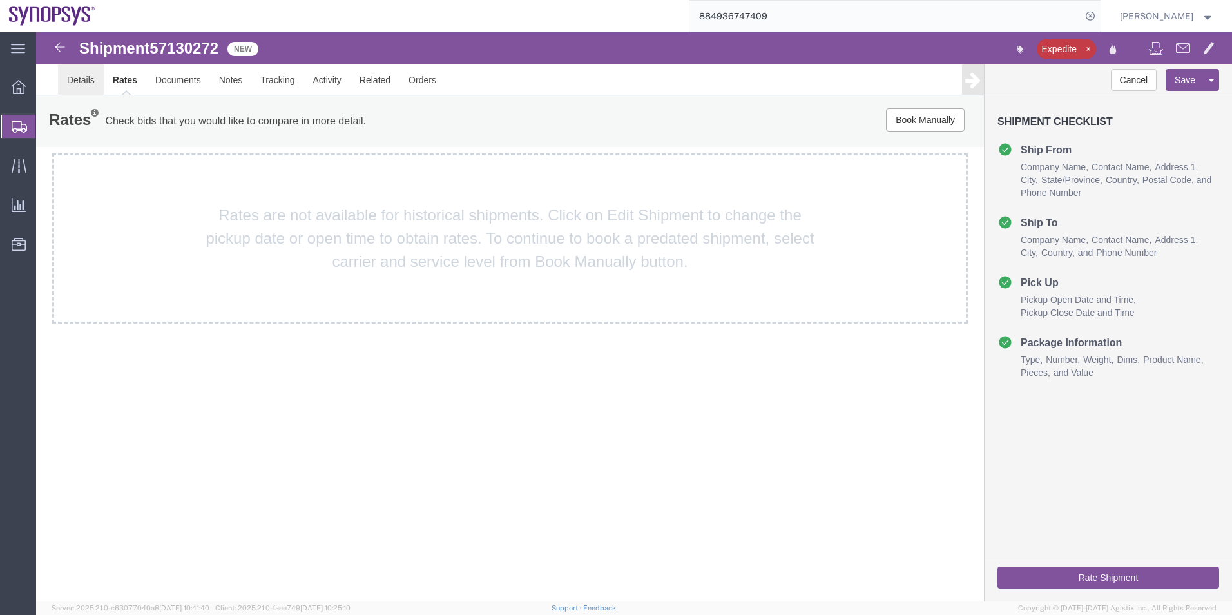
click at [72, 74] on link "Details" at bounding box center [81, 79] width 46 height 31
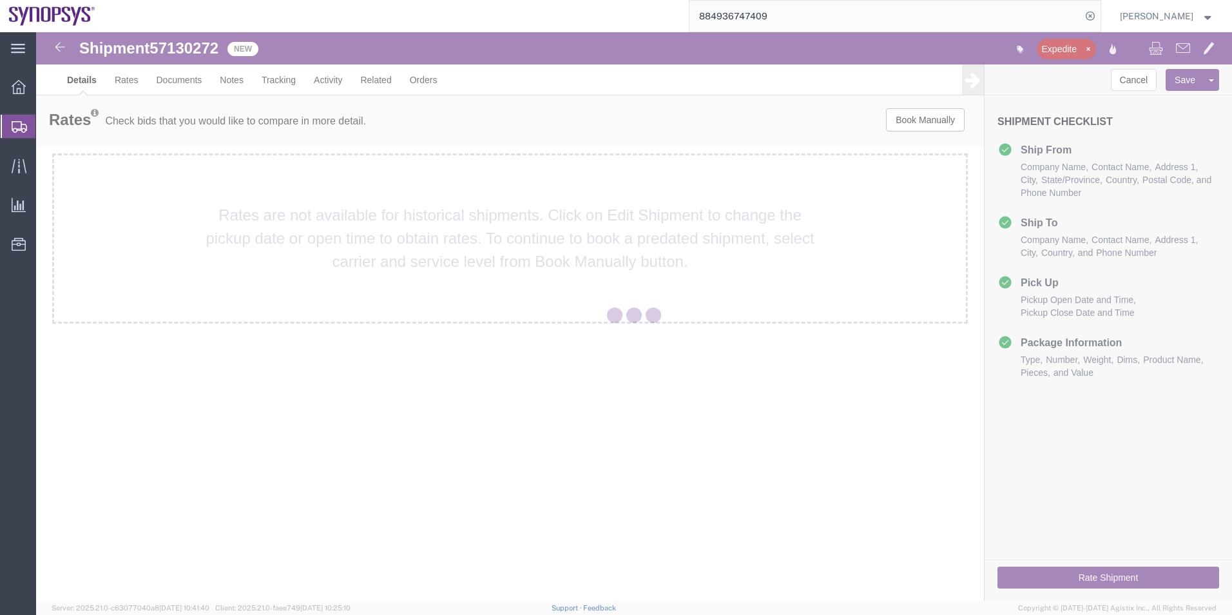
select select "63190"
select select "63152"
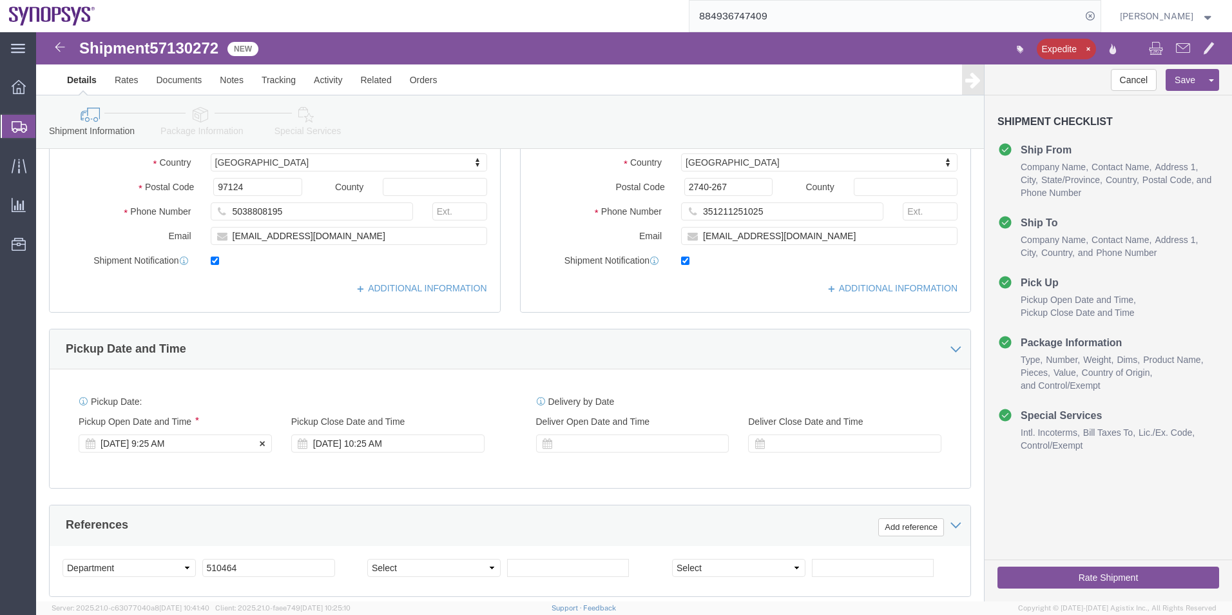
click div "Oct 15 2025 9:25 AM"
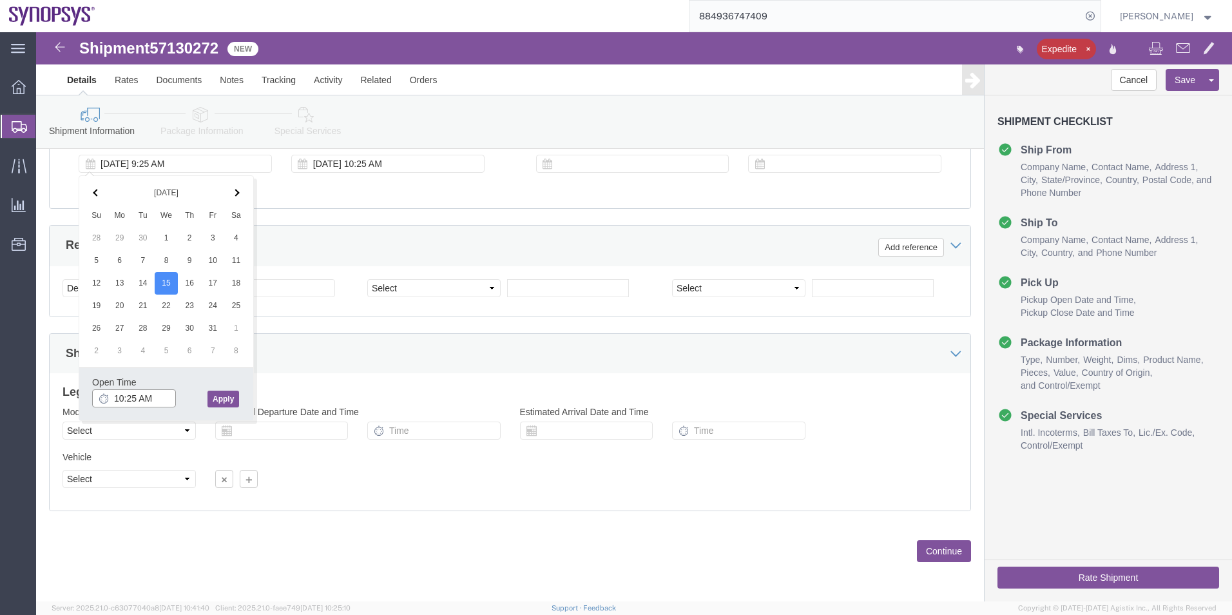
type input "10:25 AM"
click button "Apply"
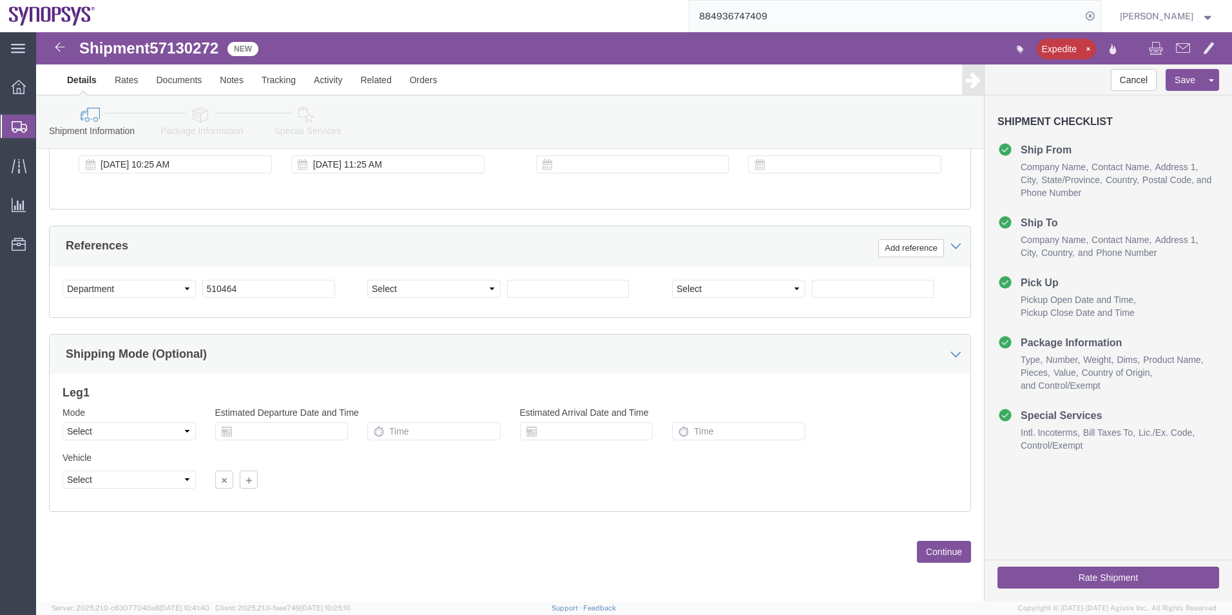
scroll to position [280, 0]
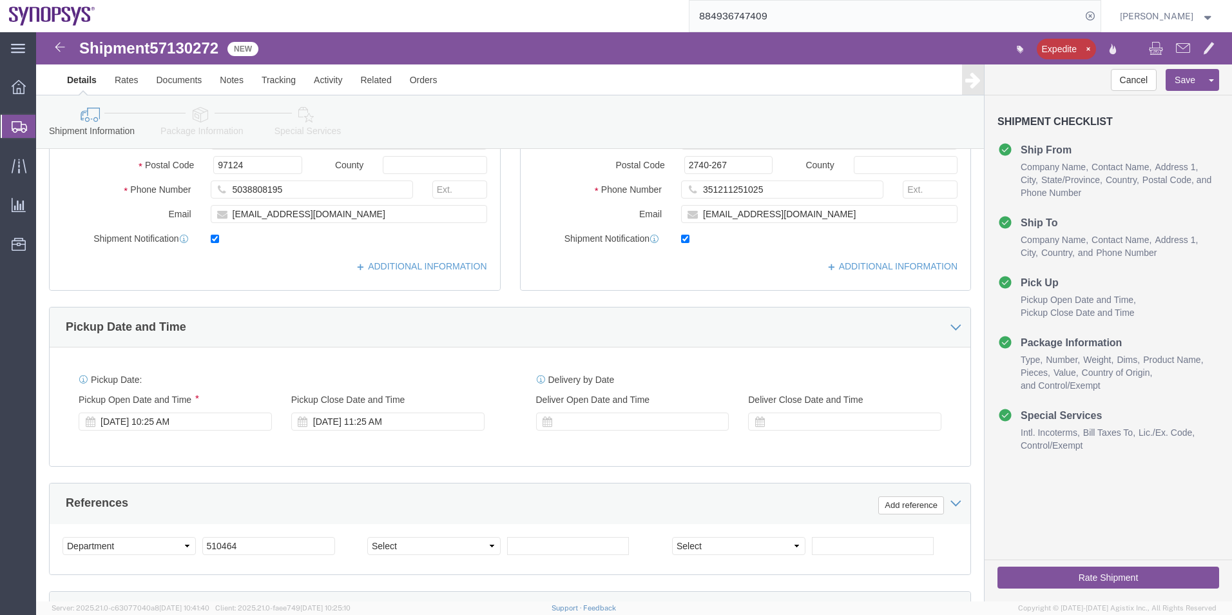
click button "Rate Shipment"
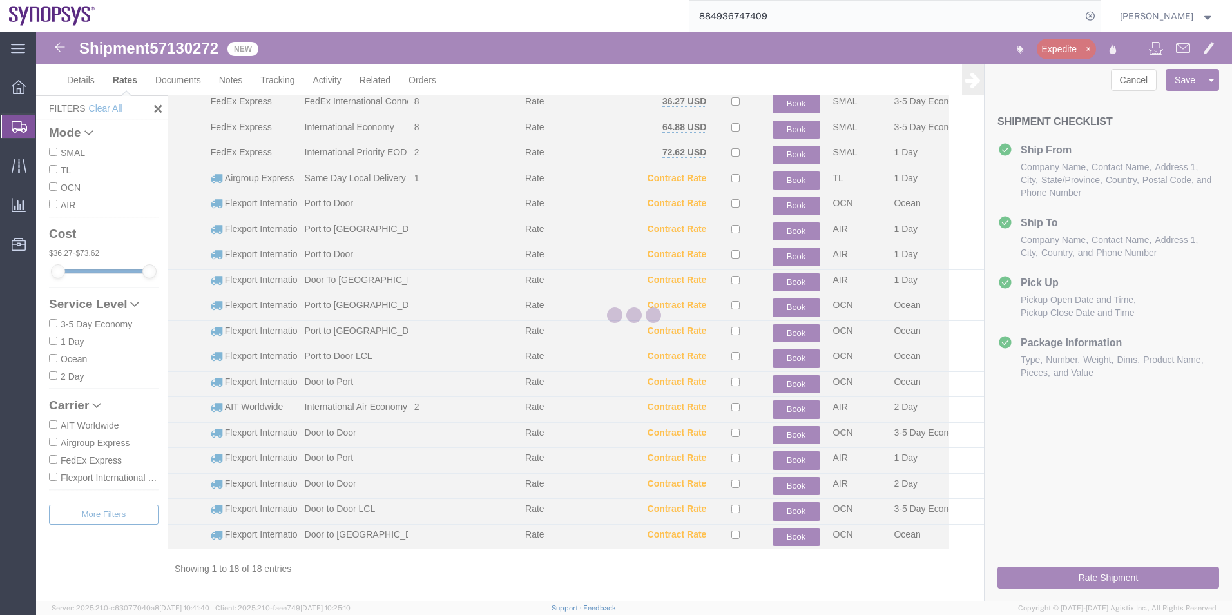
scroll to position [54, 0]
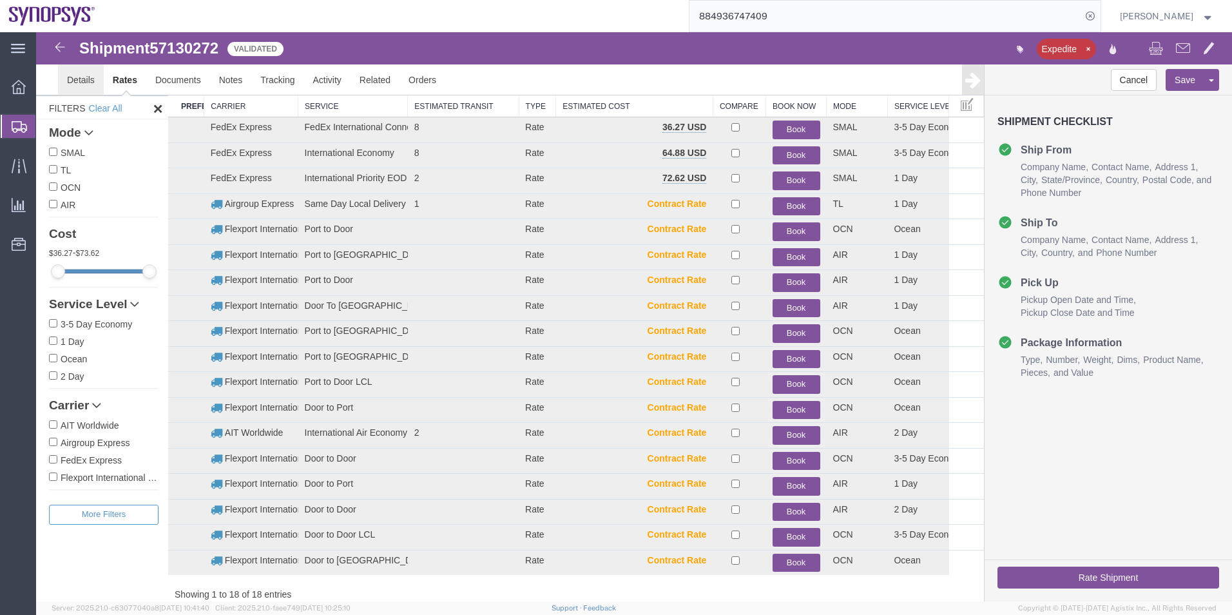
click at [80, 87] on link "Details" at bounding box center [81, 79] width 46 height 31
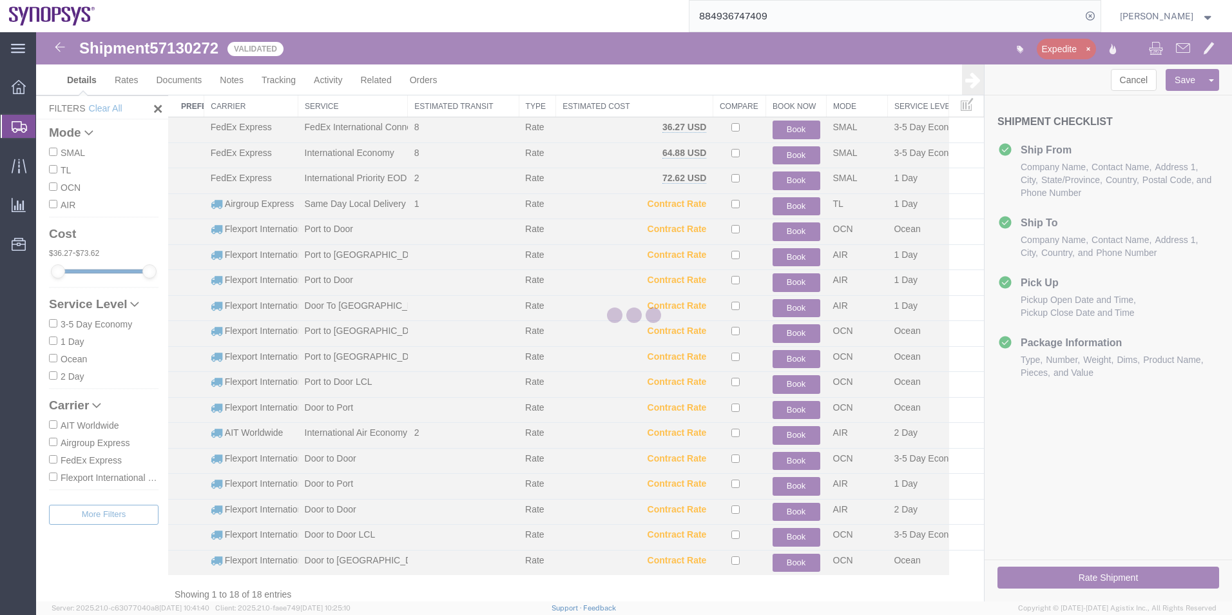
select select "63190"
select select "63152"
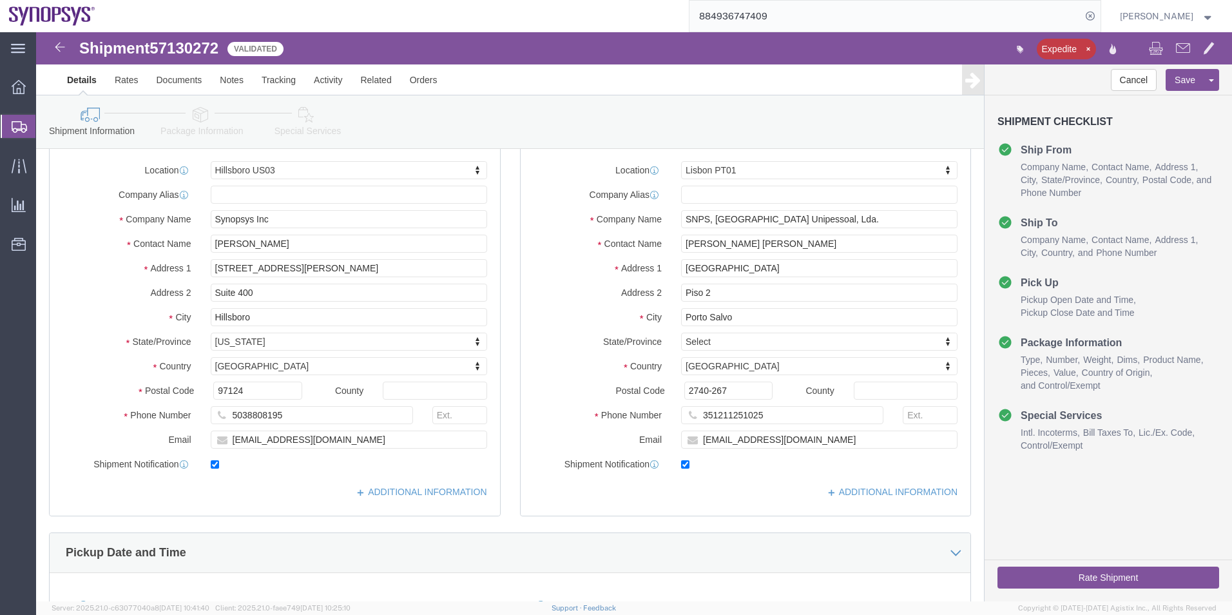
click icon
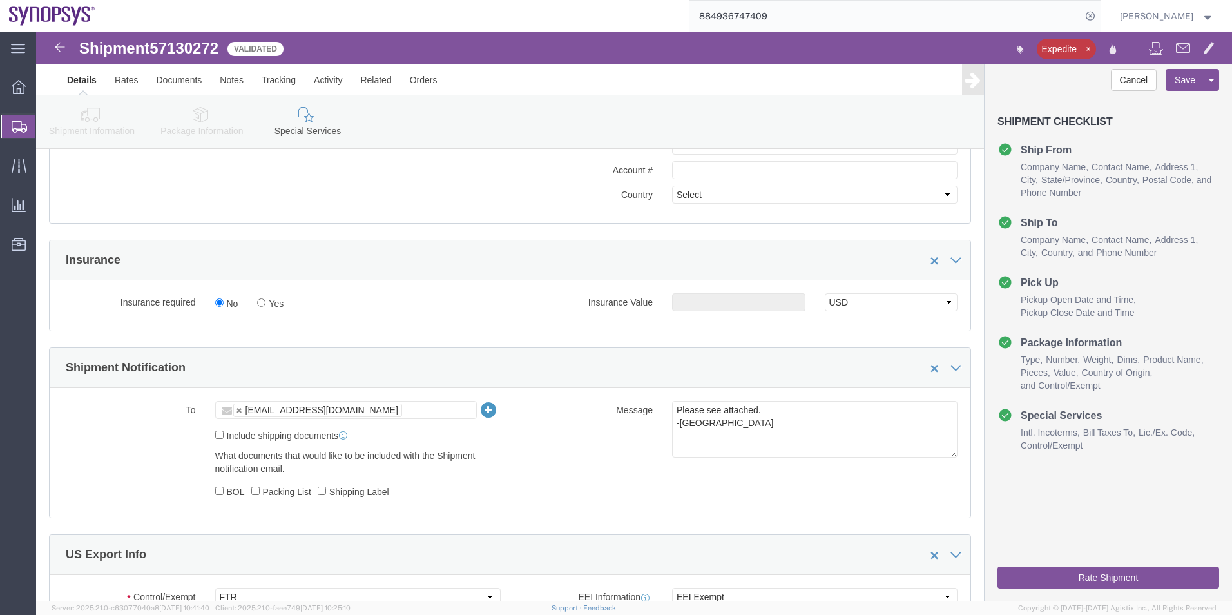
scroll to position [957, 0]
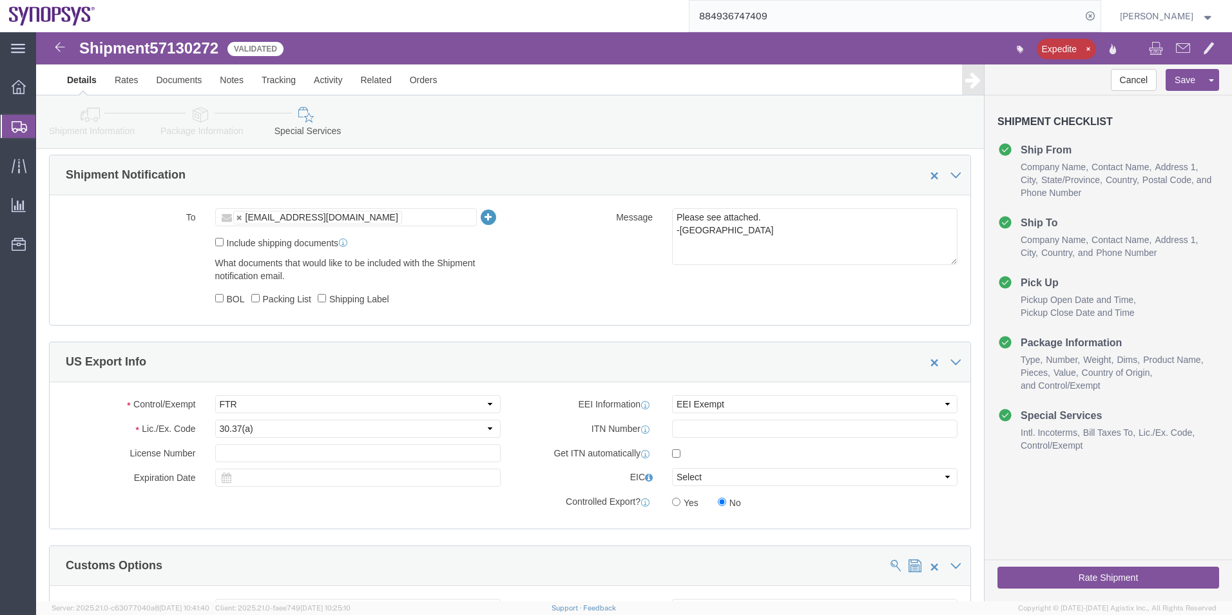
click ul "shipping@synopsys.com"
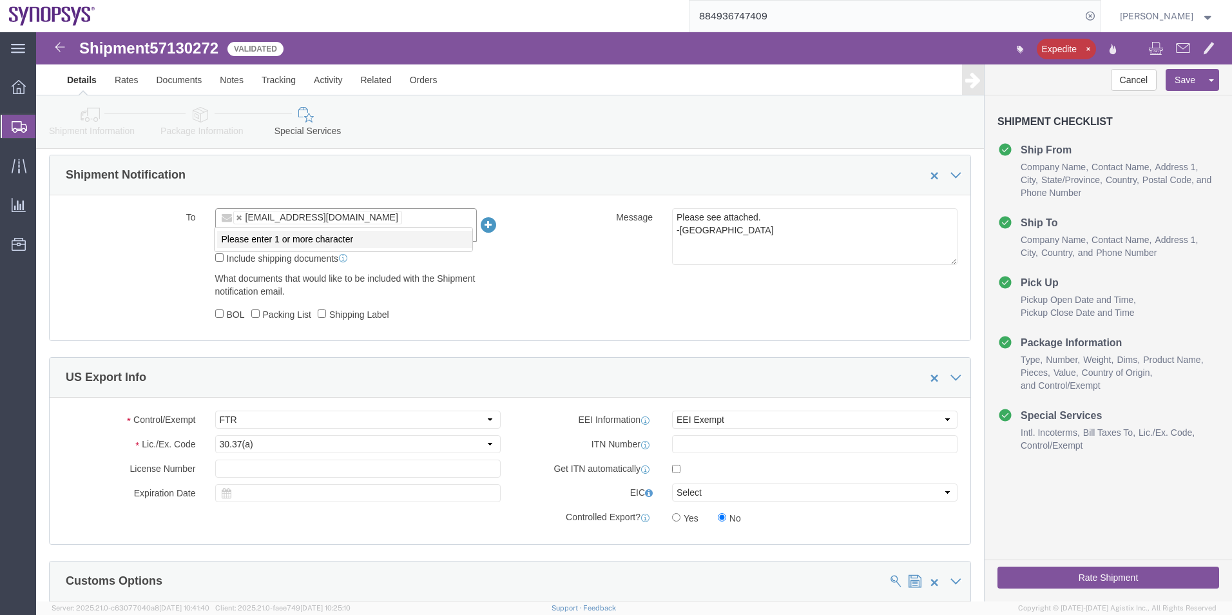
paste input "ebeilste@synopsys.com"
type input "ebeilste@synopsys.com"
type input "shipping@synopsys.com,ebeilste@synopsys.com"
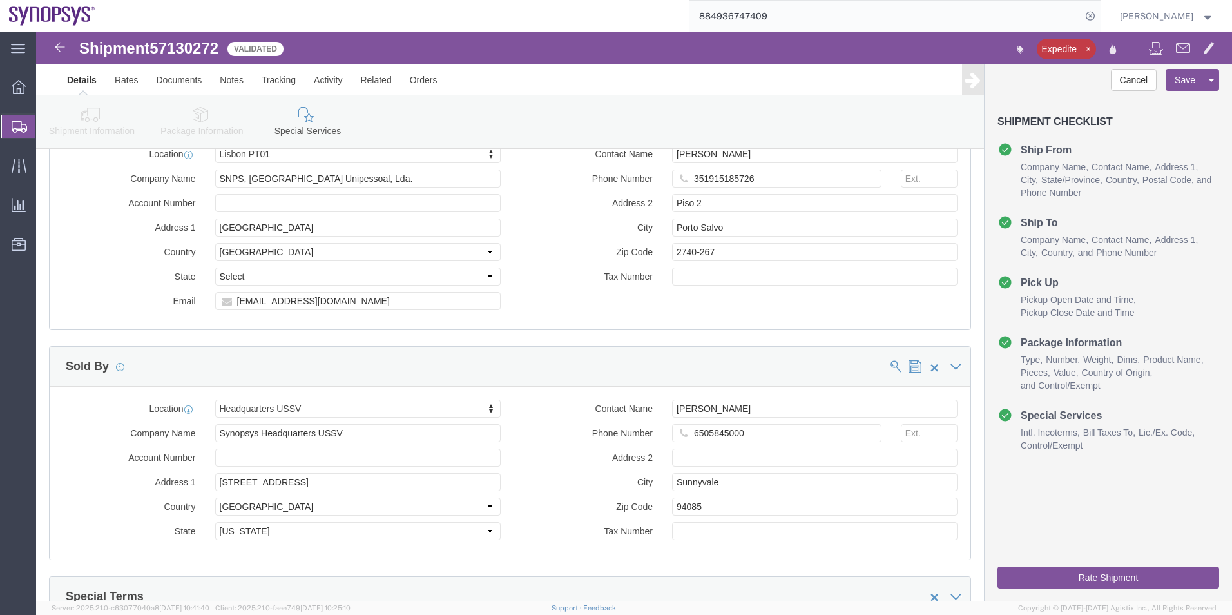
scroll to position [1537, 0]
click button "Rate Shipment"
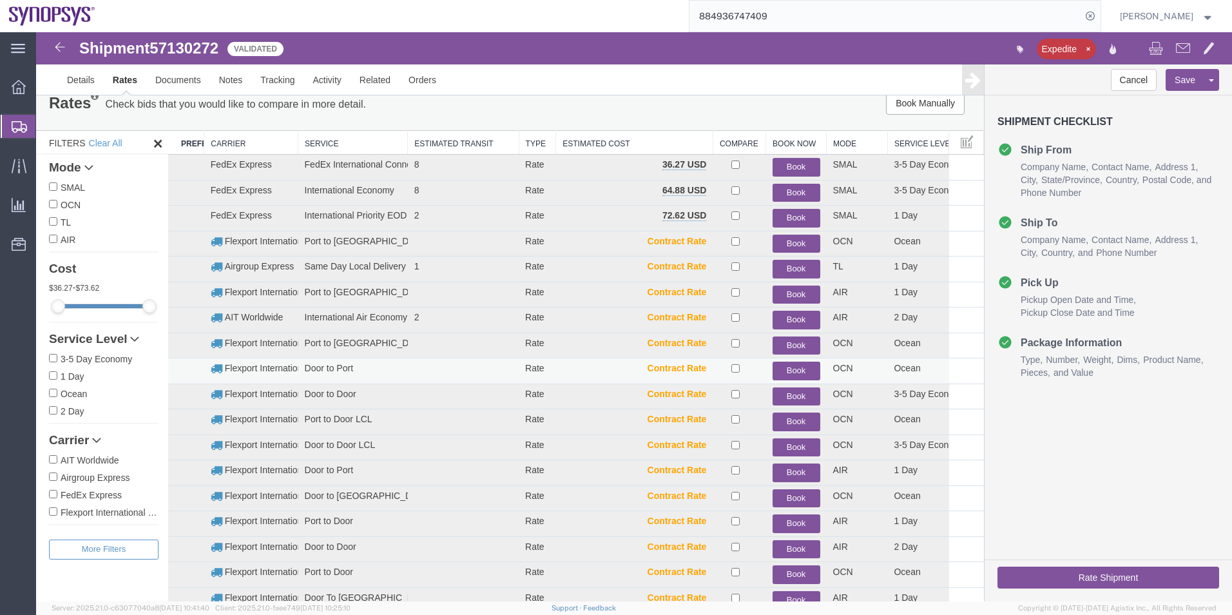
scroll to position [0, 0]
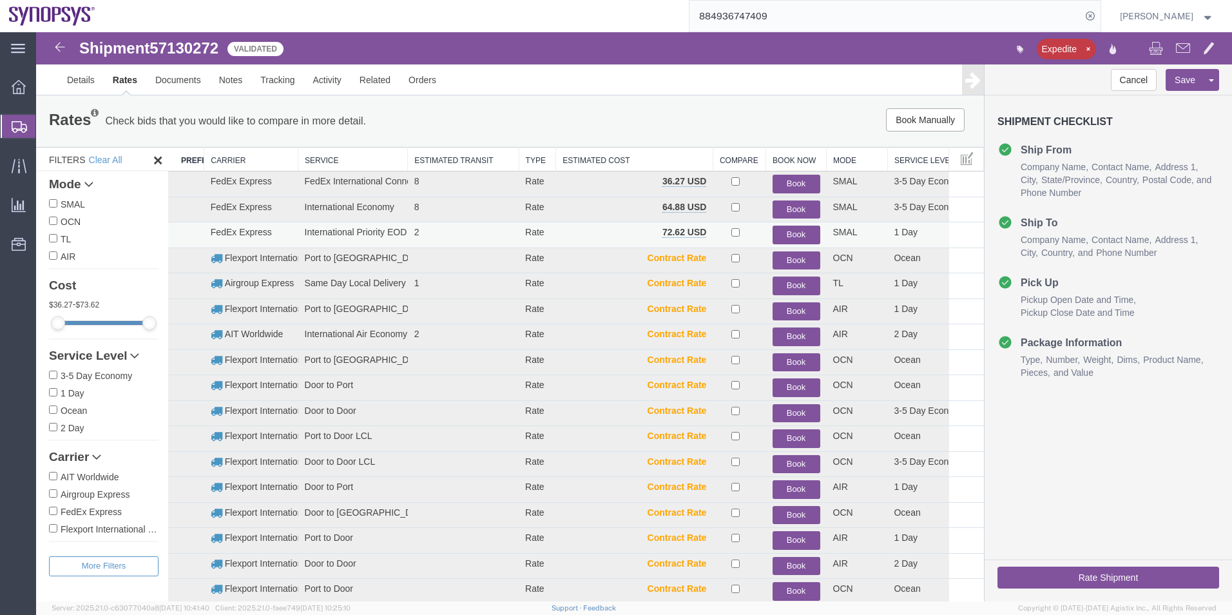
click at [790, 230] on button "Book" at bounding box center [797, 235] width 48 height 19
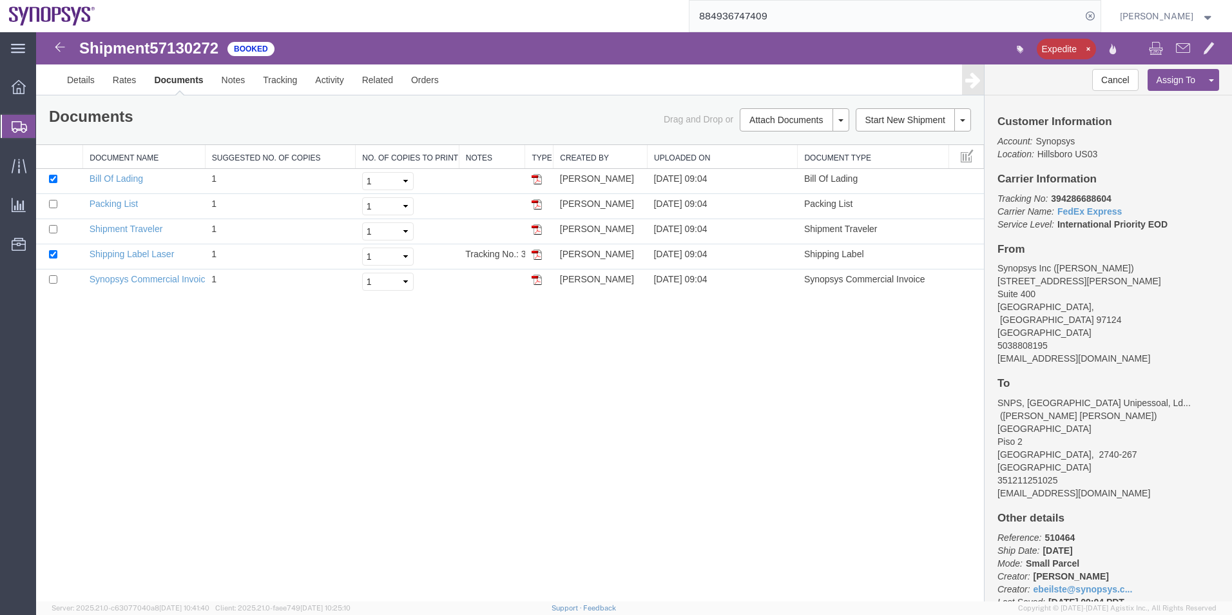
click at [0, 0] on span "Shipment Manager" at bounding box center [0, 0] width 0 height 0
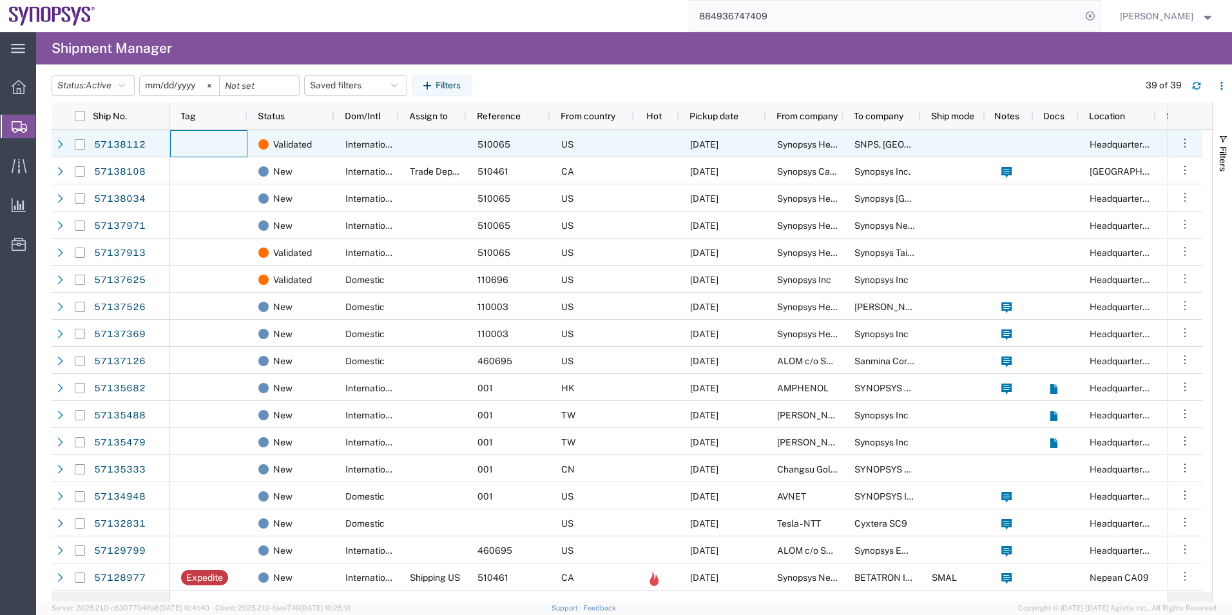
click at [246, 134] on div at bounding box center [208, 143] width 77 height 27
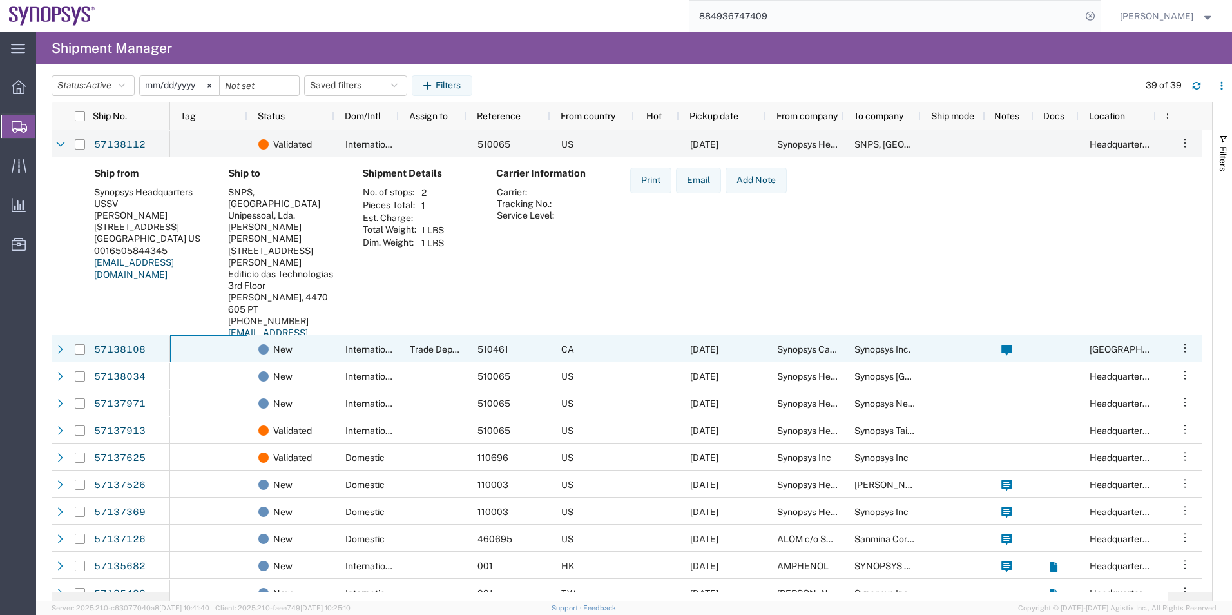
click at [222, 356] on div at bounding box center [208, 348] width 77 height 27
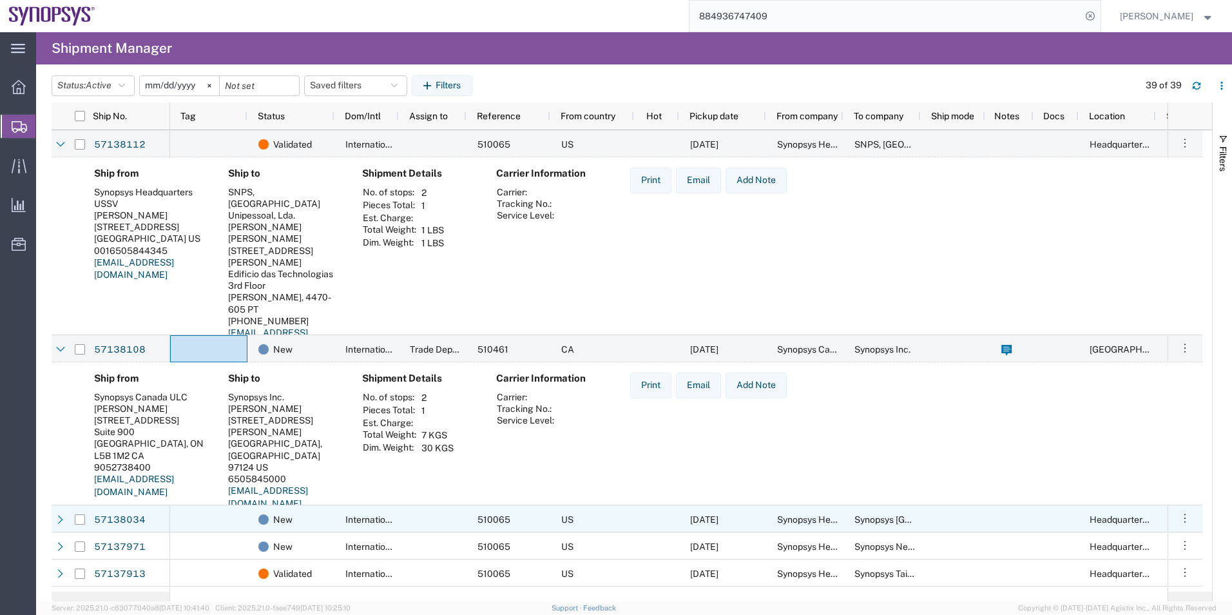
click at [586, 521] on div "US" at bounding box center [592, 518] width 84 height 27
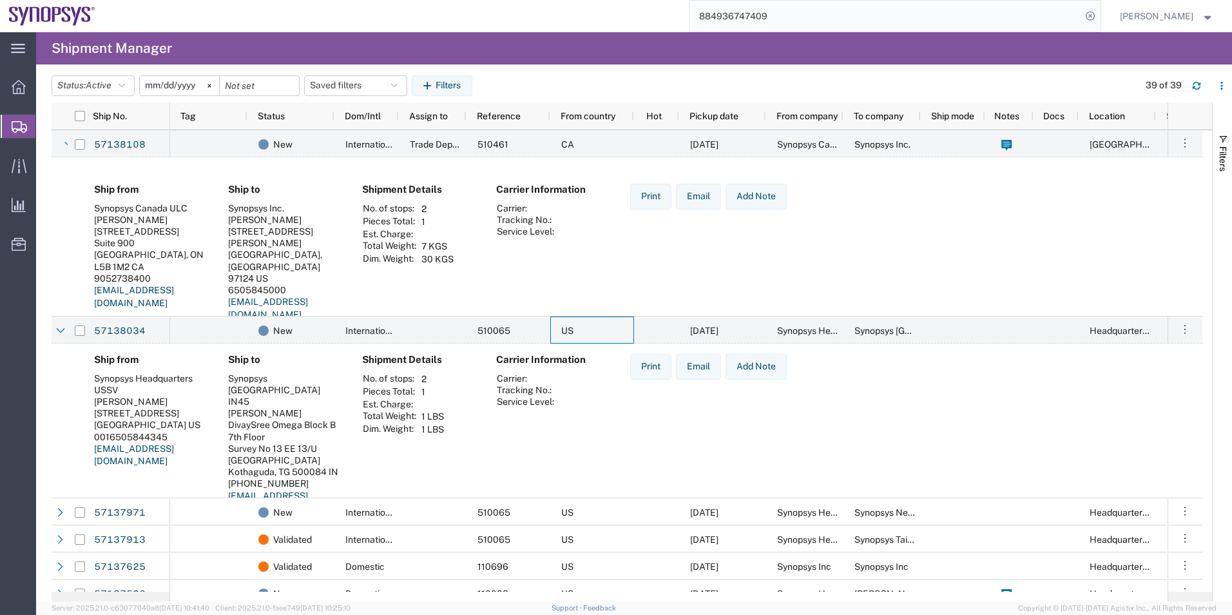
scroll to position [258, 0]
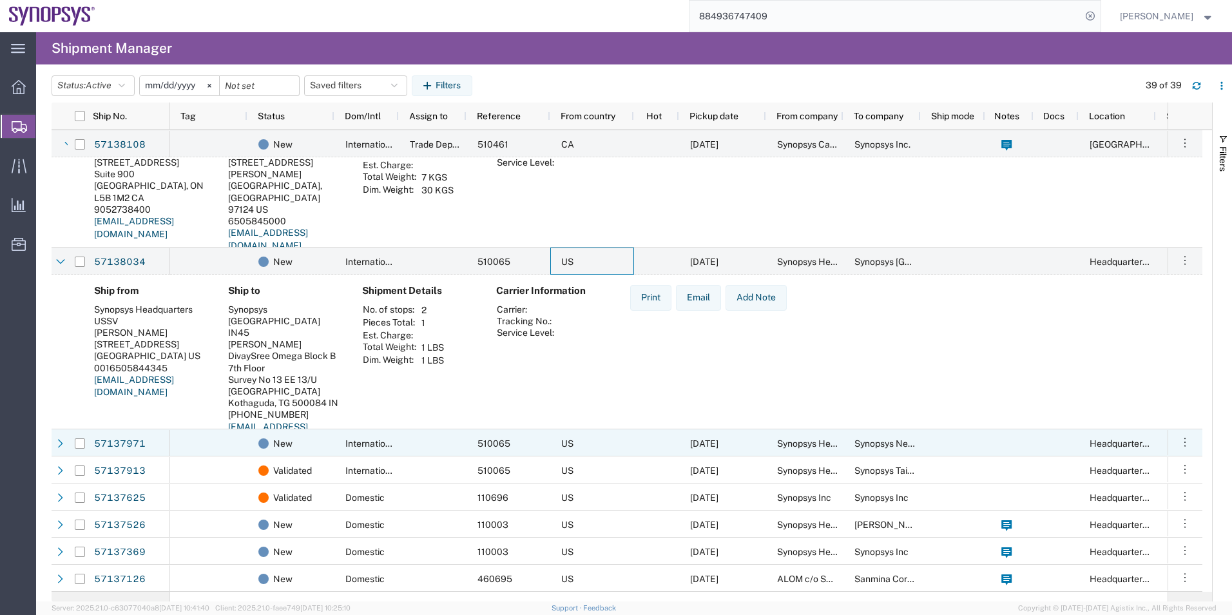
click at [485, 442] on span "510065" at bounding box center [494, 443] width 33 height 10
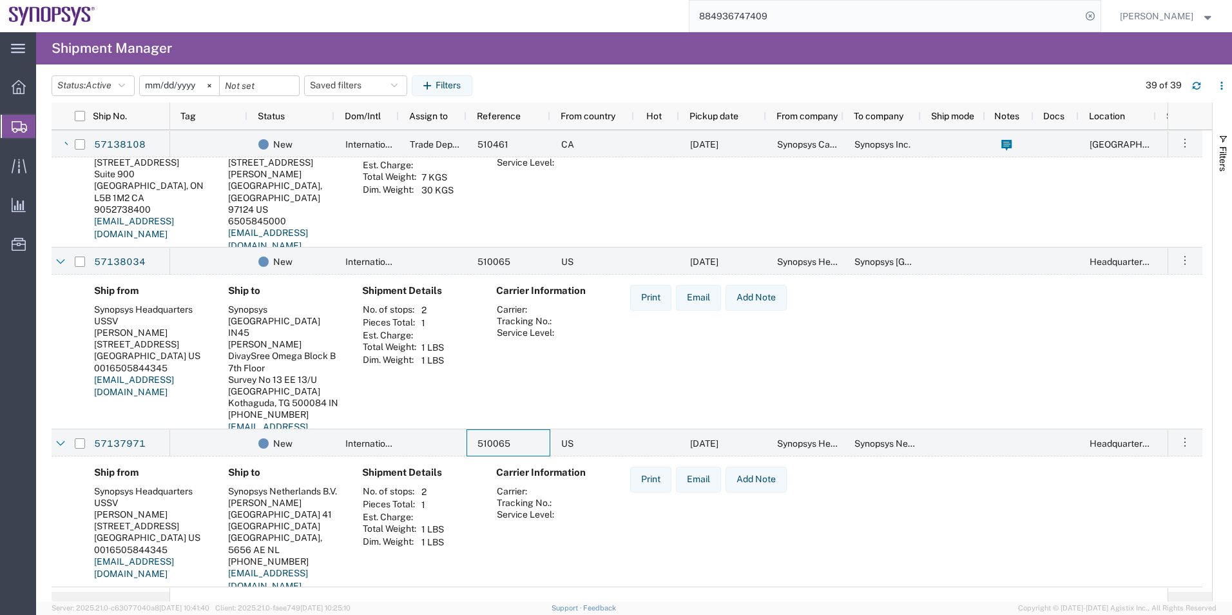
scroll to position [387, 0]
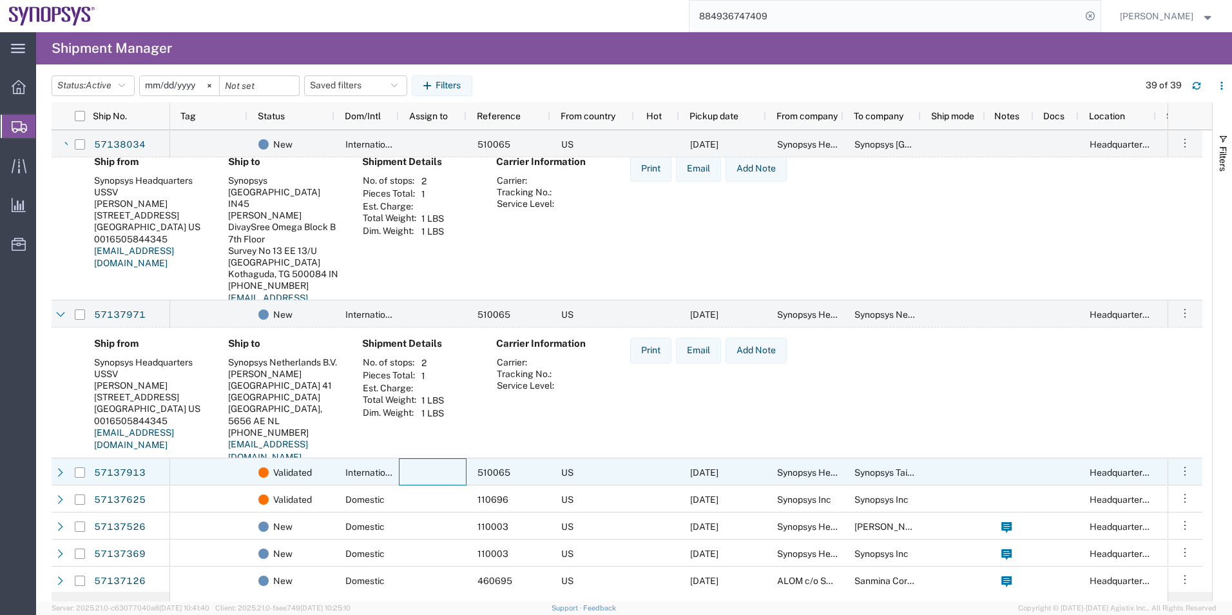
click at [439, 482] on div at bounding box center [433, 471] width 68 height 27
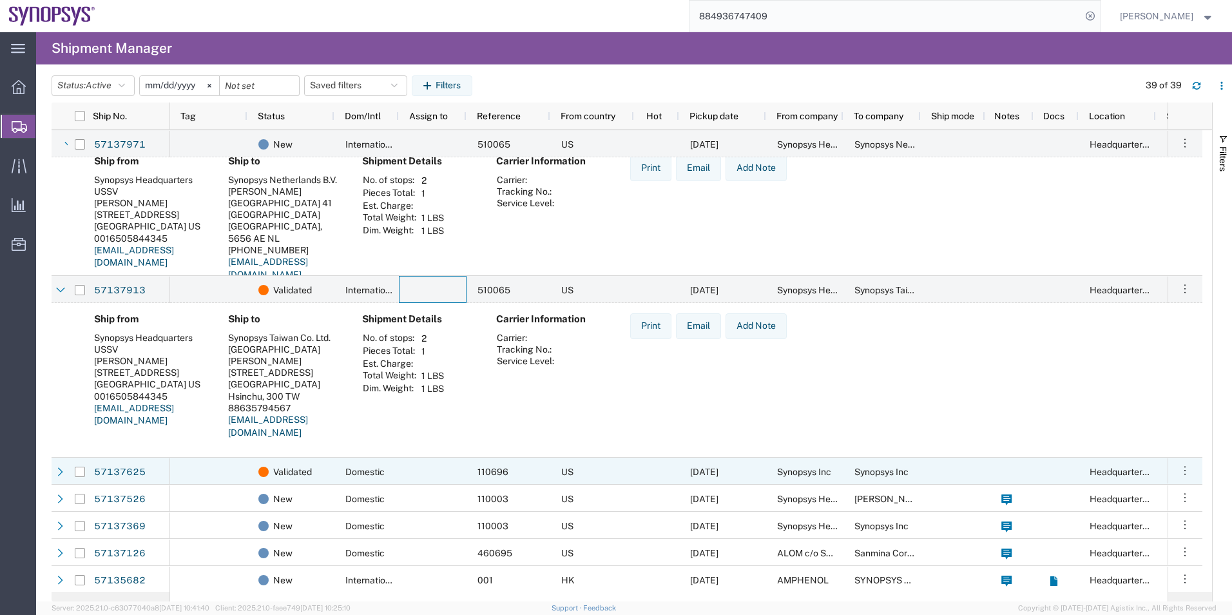
scroll to position [580, 0]
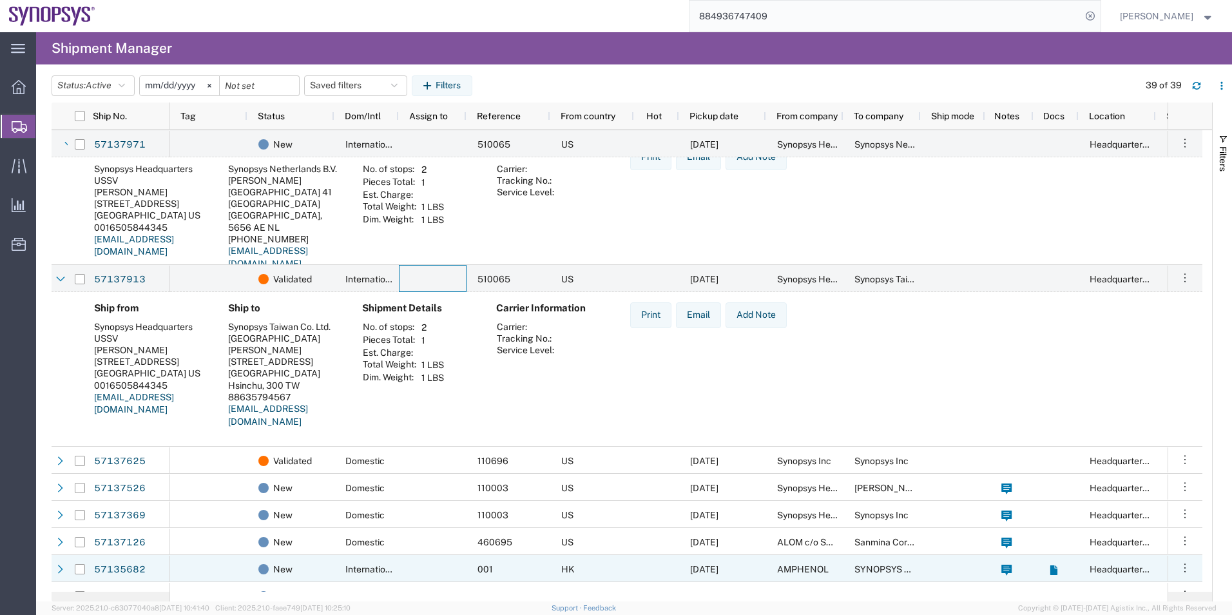
click at [402, 561] on div at bounding box center [433, 568] width 68 height 27
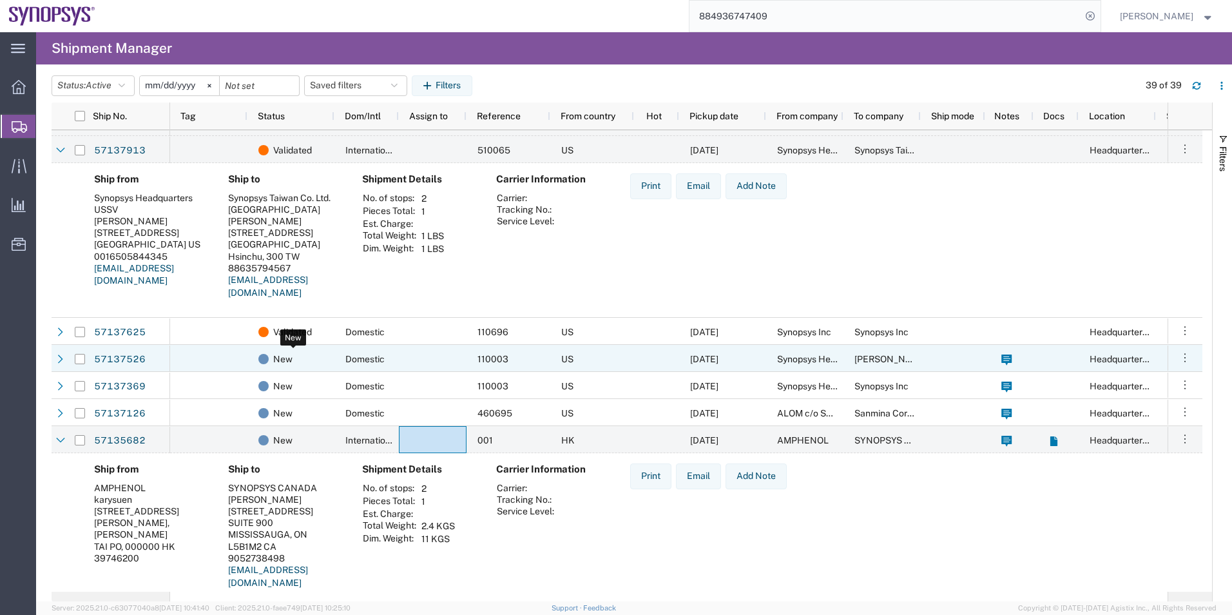
click at [303, 360] on div "New" at bounding box center [293, 358] width 70 height 27
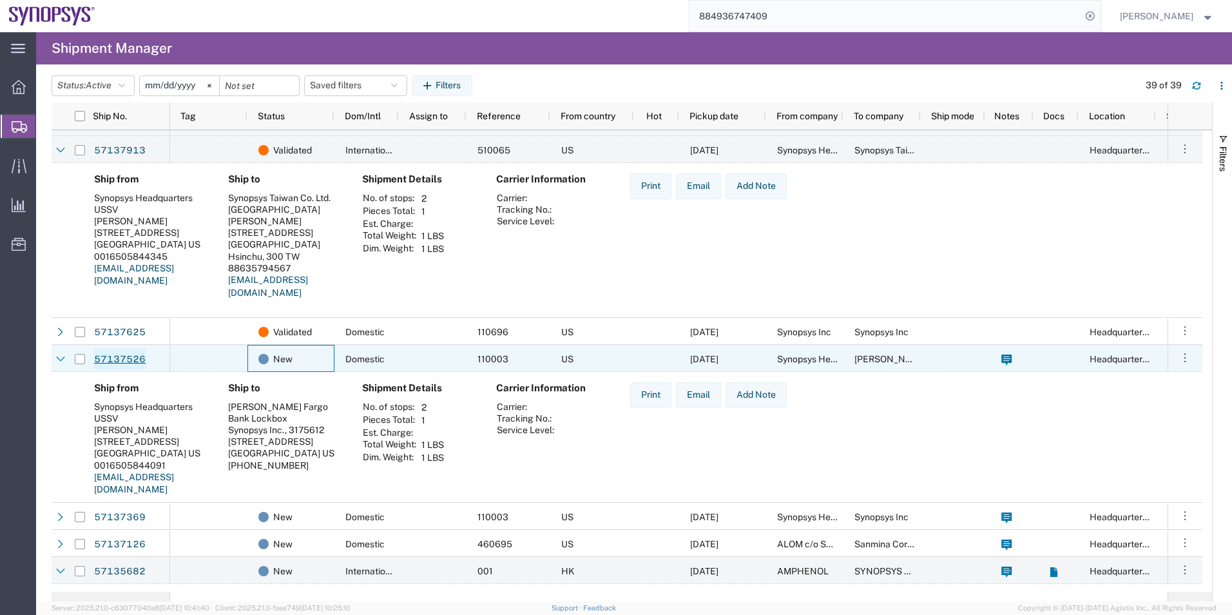
click at [123, 364] on link "57137526" at bounding box center [119, 359] width 53 height 21
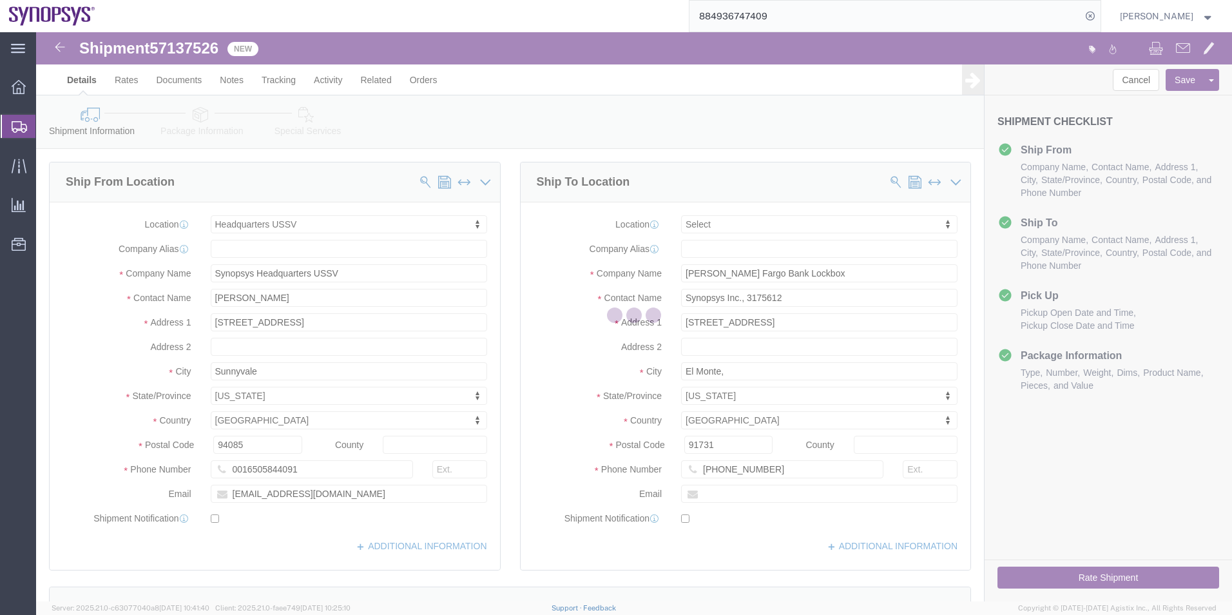
select select "63204"
select select
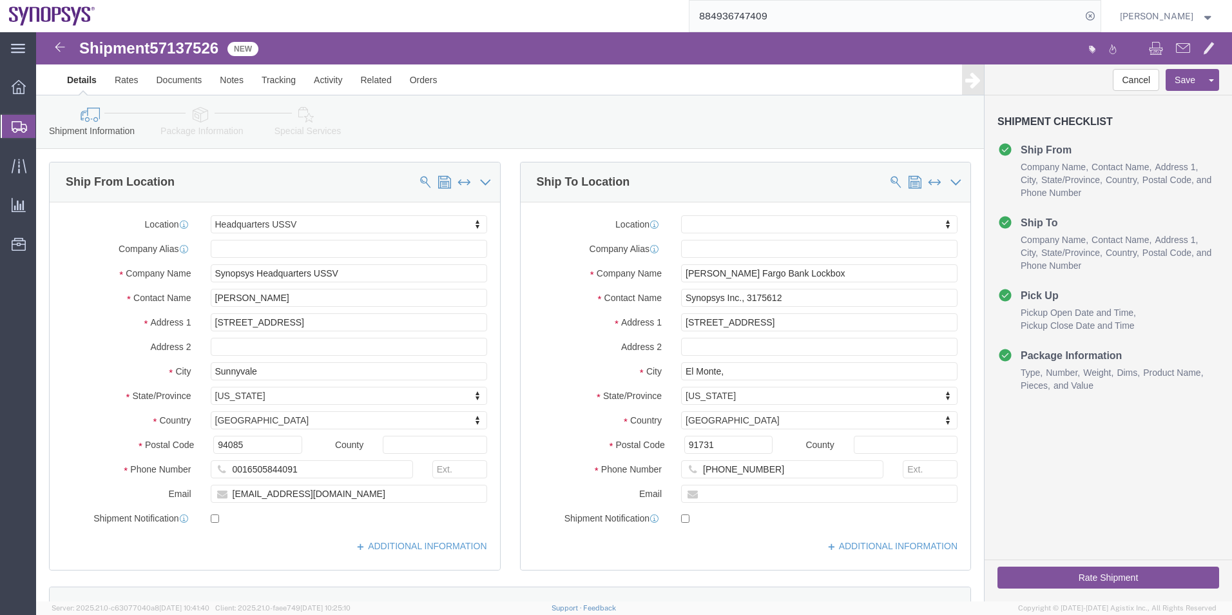
click icon
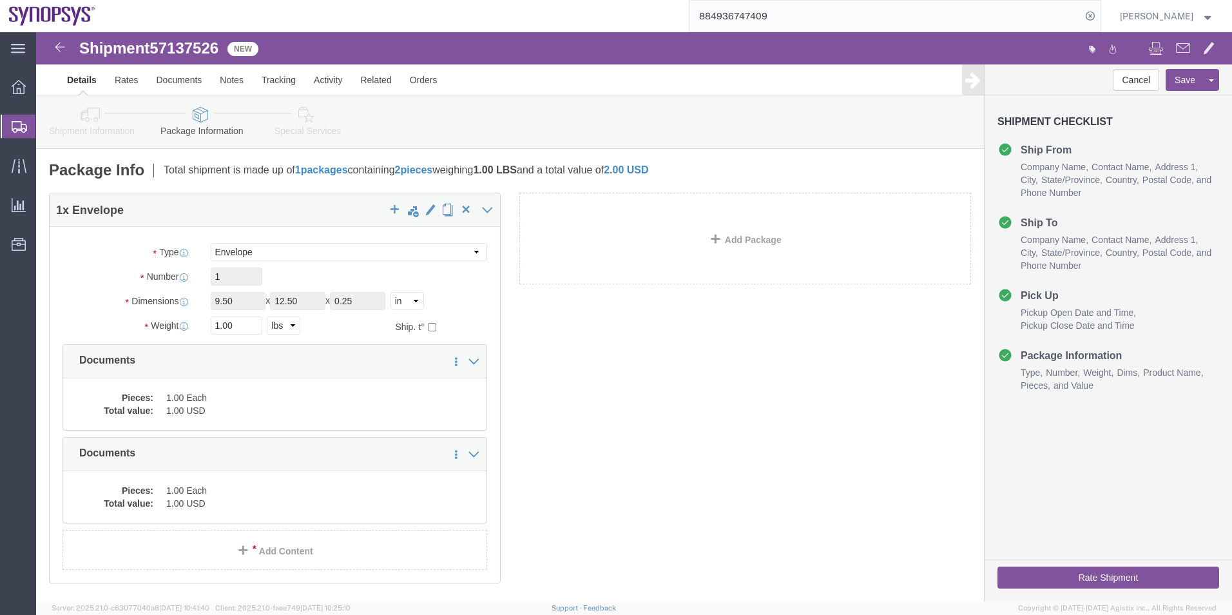
click icon
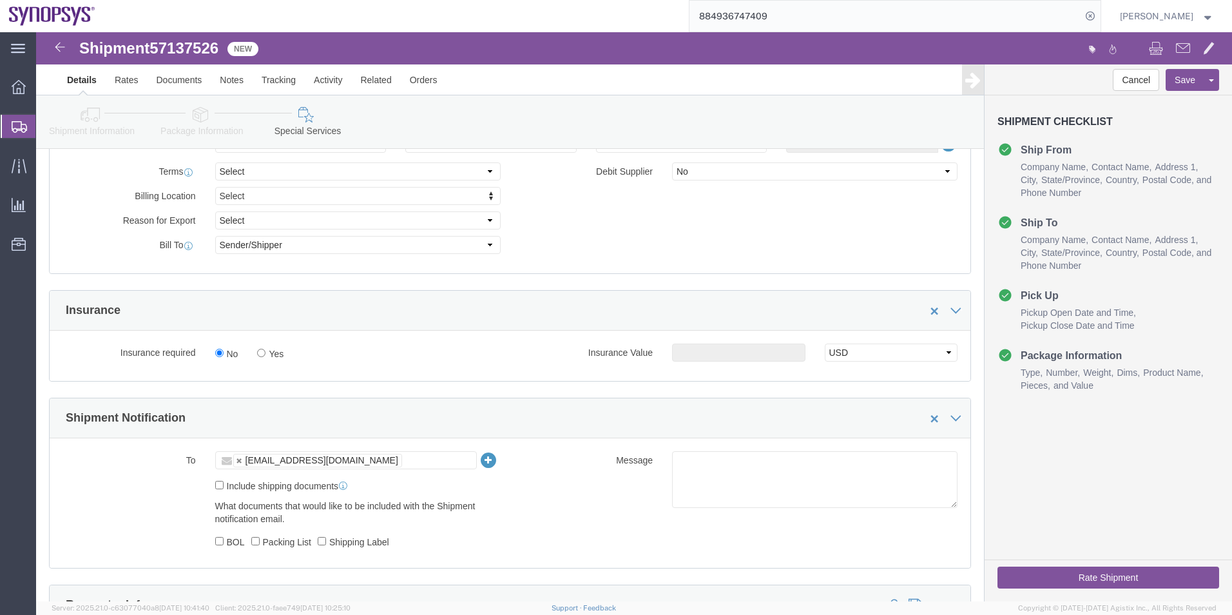
scroll to position [773, 0]
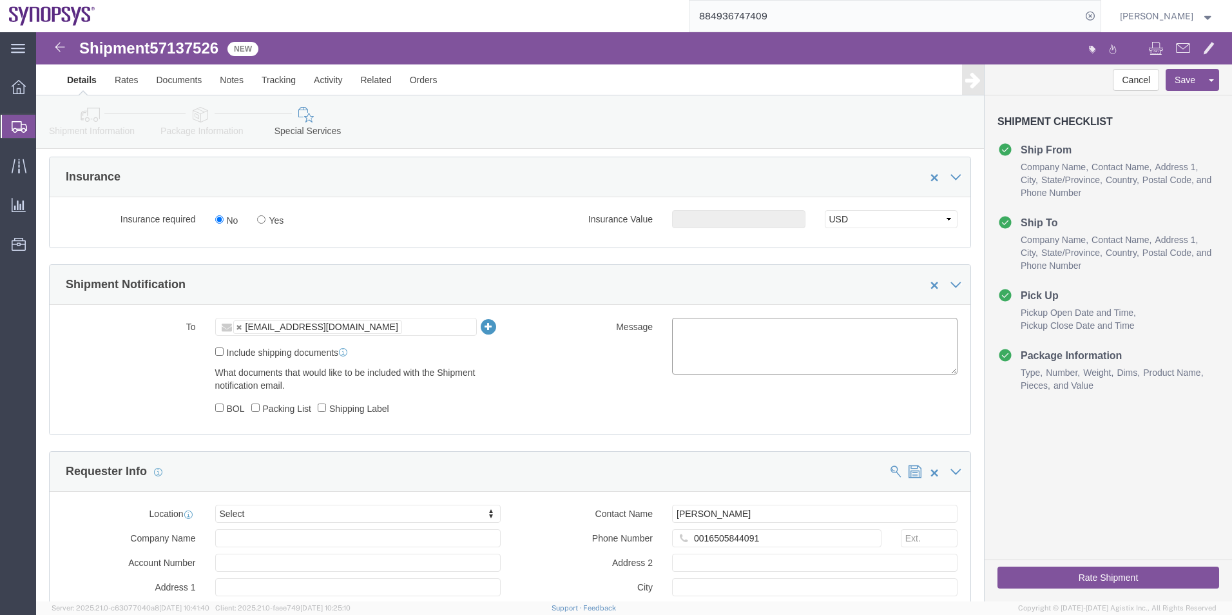
click textarea
type textarea "Please see attached. -Kaelen"
click button "Rate Shipment"
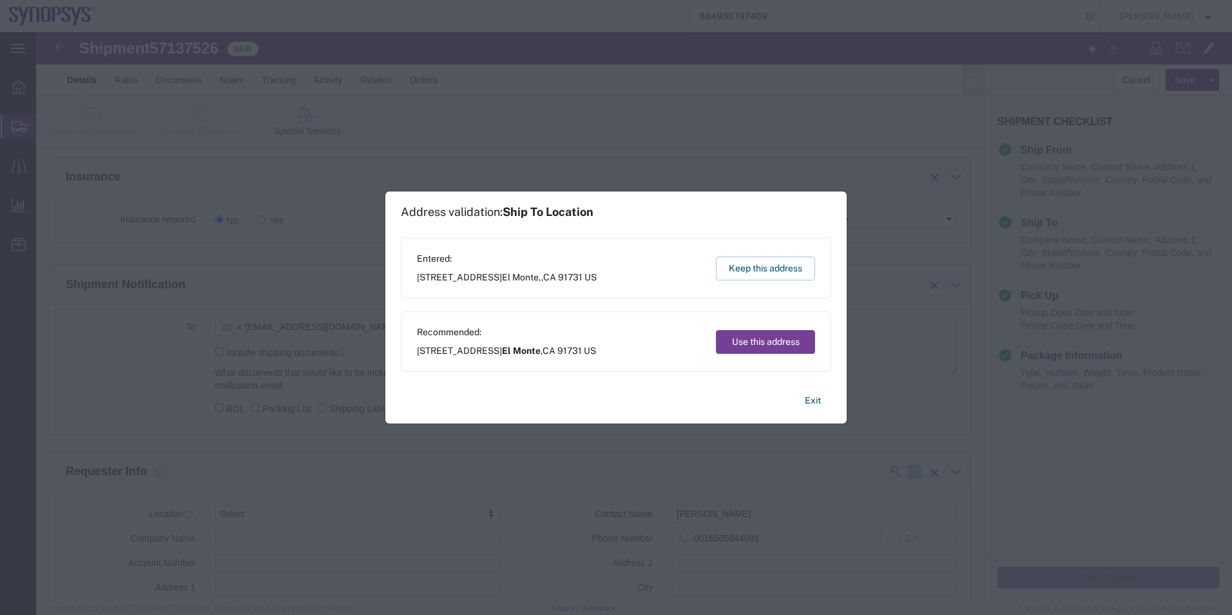
click at [750, 340] on button "Use this address" at bounding box center [765, 342] width 99 height 24
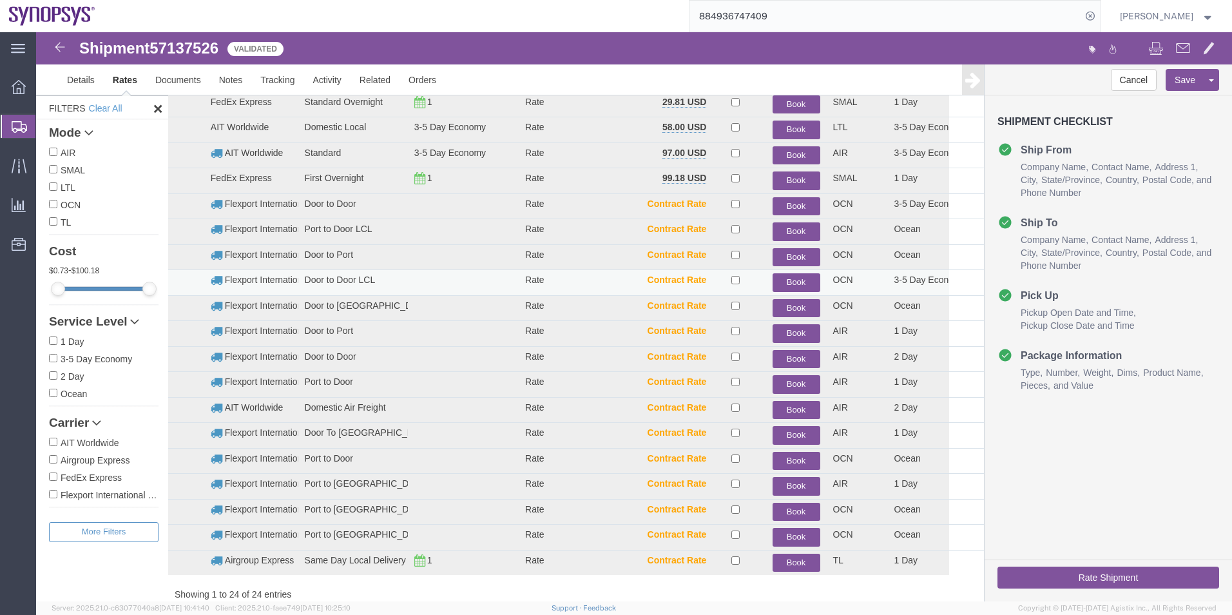
scroll to position [142, 0]
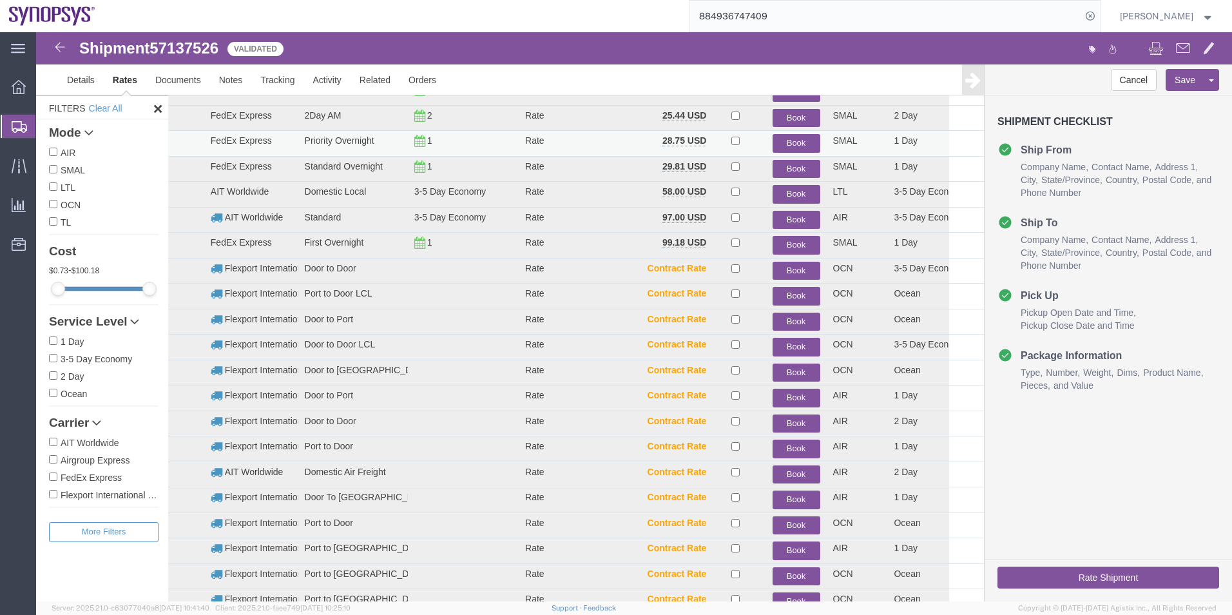
click at [773, 141] on button "Book" at bounding box center [797, 143] width 48 height 19
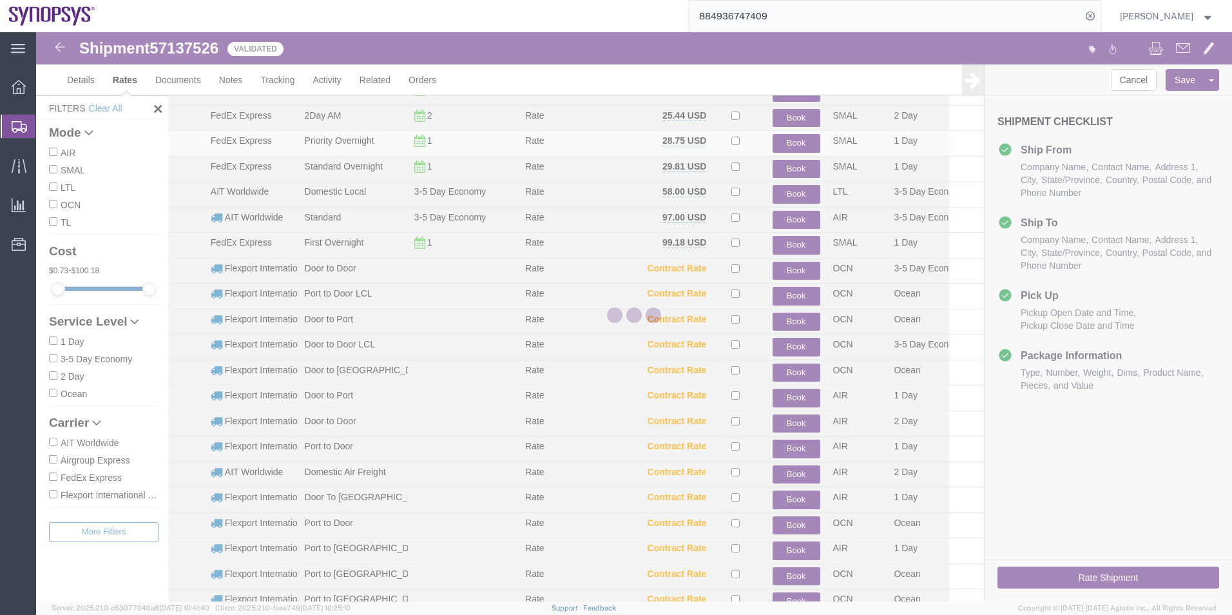
scroll to position [0, 0]
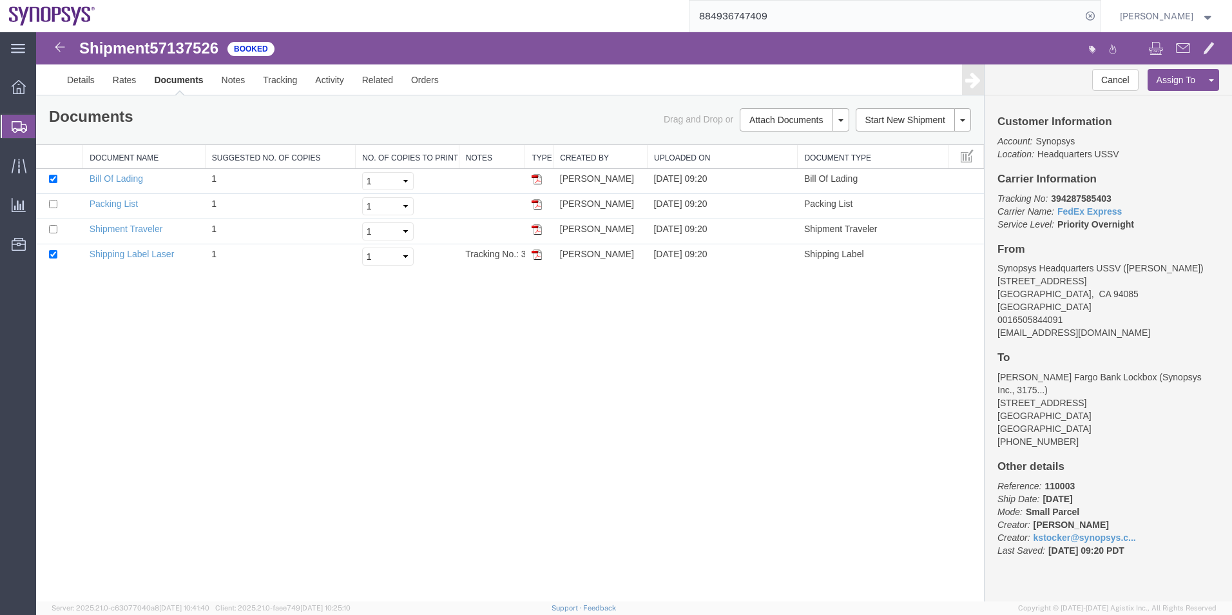
click at [0, 0] on span "Shipment Manager" at bounding box center [0, 0] width 0 height 0
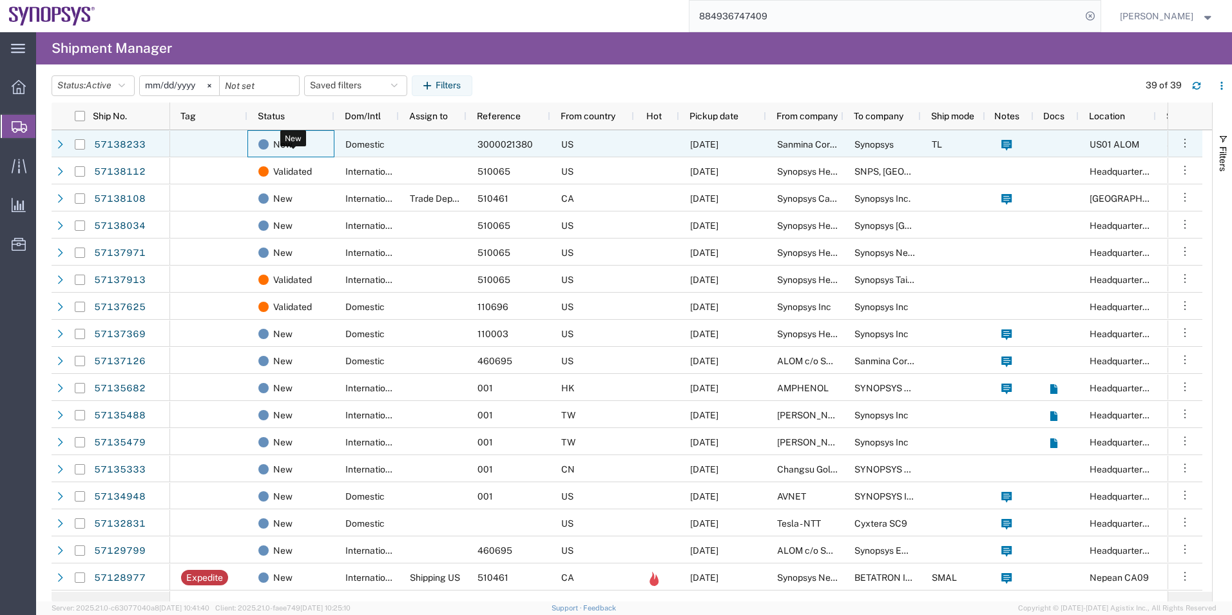
click at [326, 148] on div "New" at bounding box center [293, 144] width 70 height 27
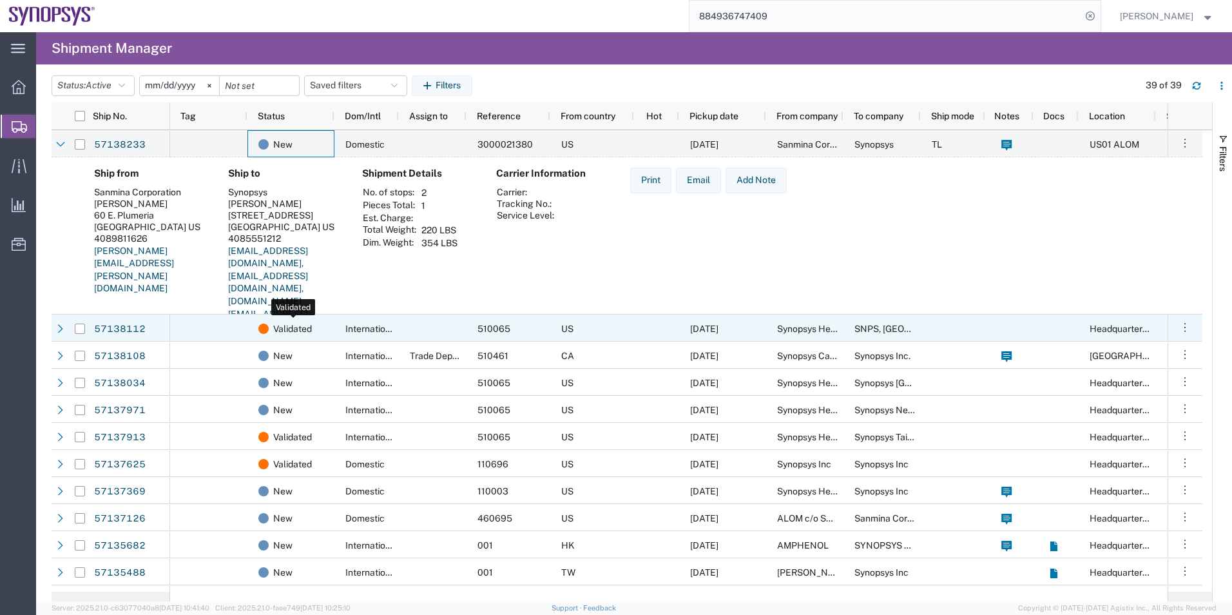
click at [305, 331] on span "Validated" at bounding box center [292, 328] width 39 height 27
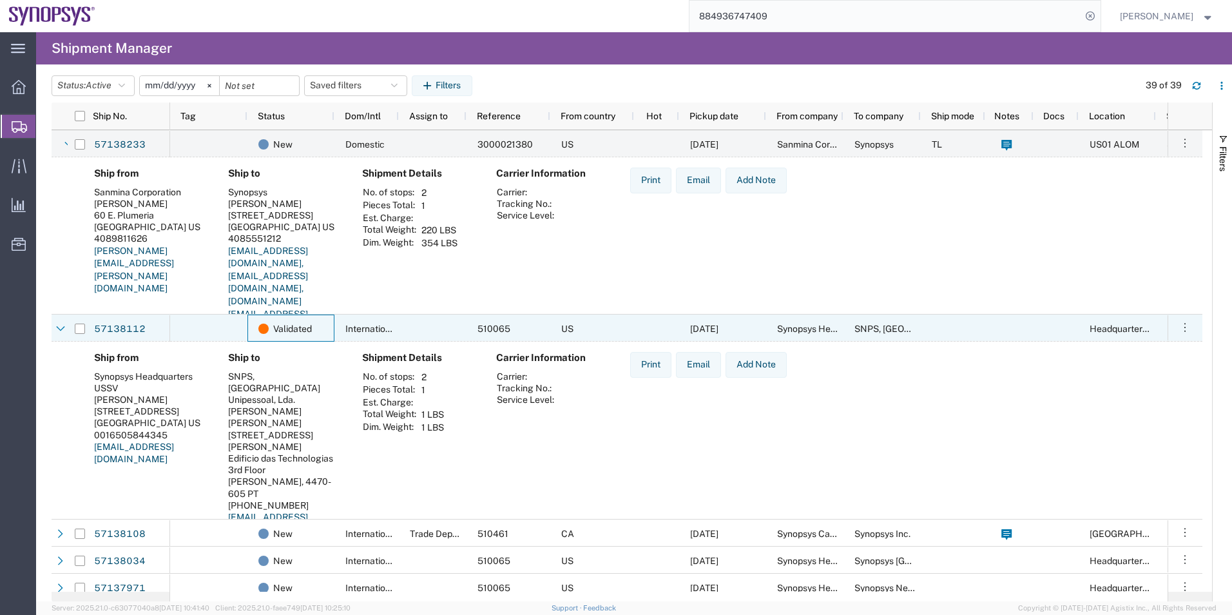
scroll to position [64, 0]
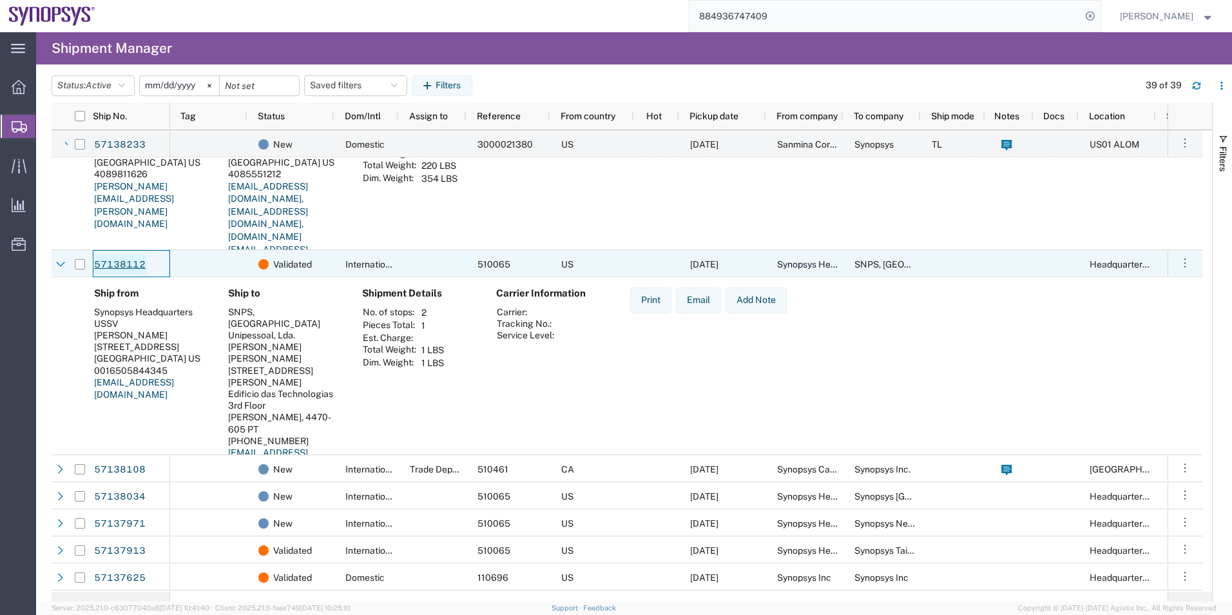
click at [124, 258] on link "57138112" at bounding box center [119, 264] width 53 height 21
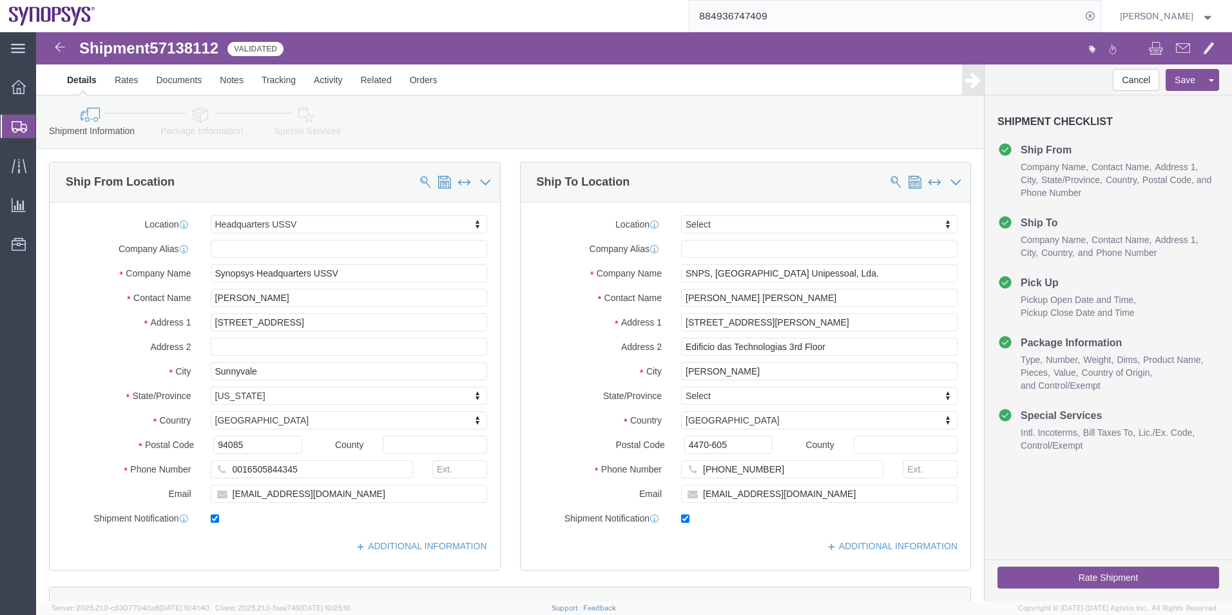
select select "63204"
select select
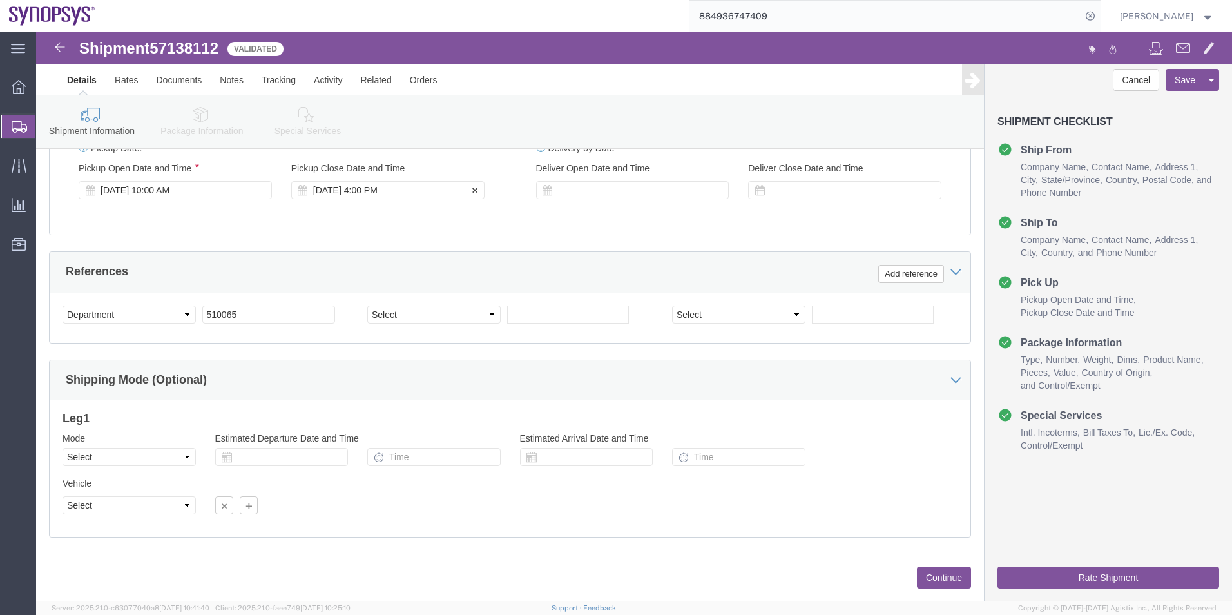
scroll to position [516, 0]
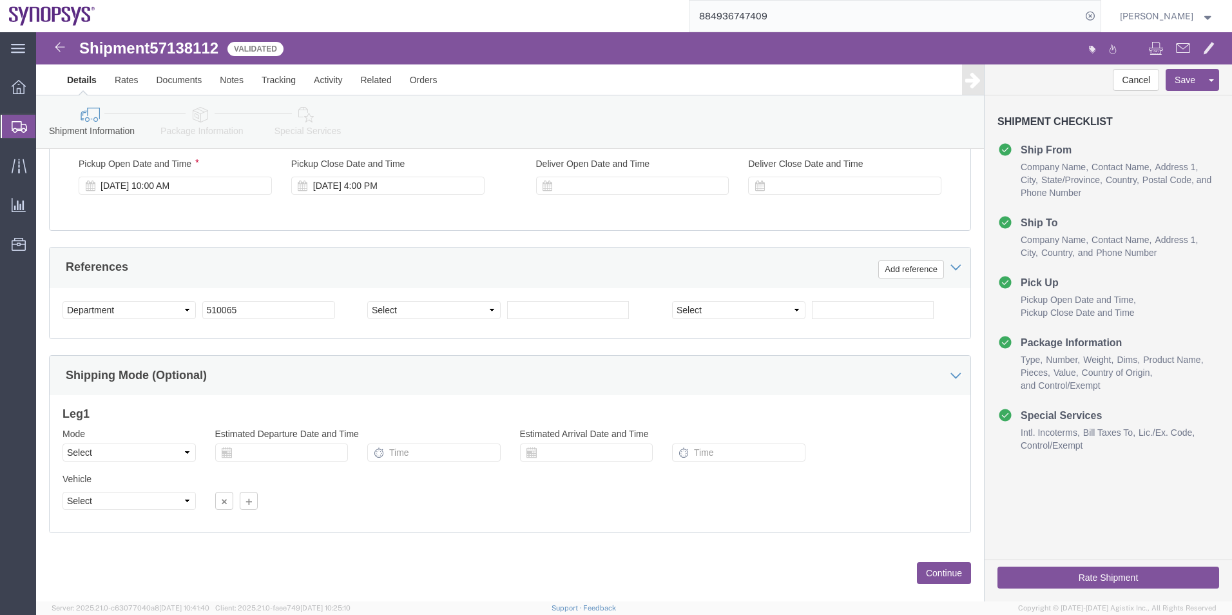
click icon
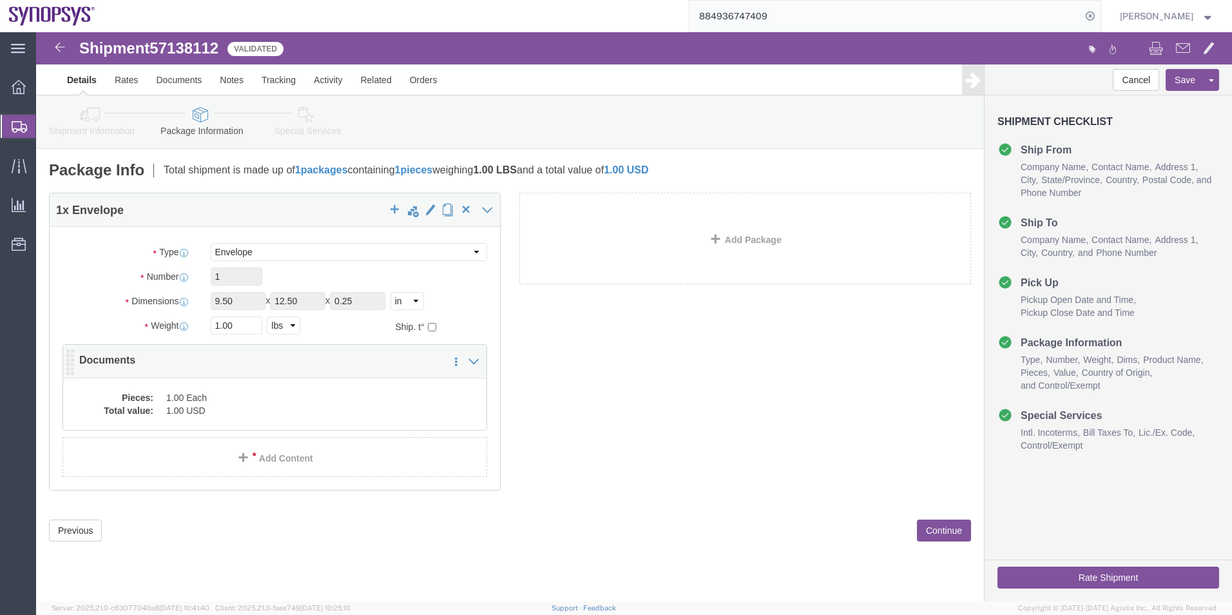
click dd "1.00 USD"
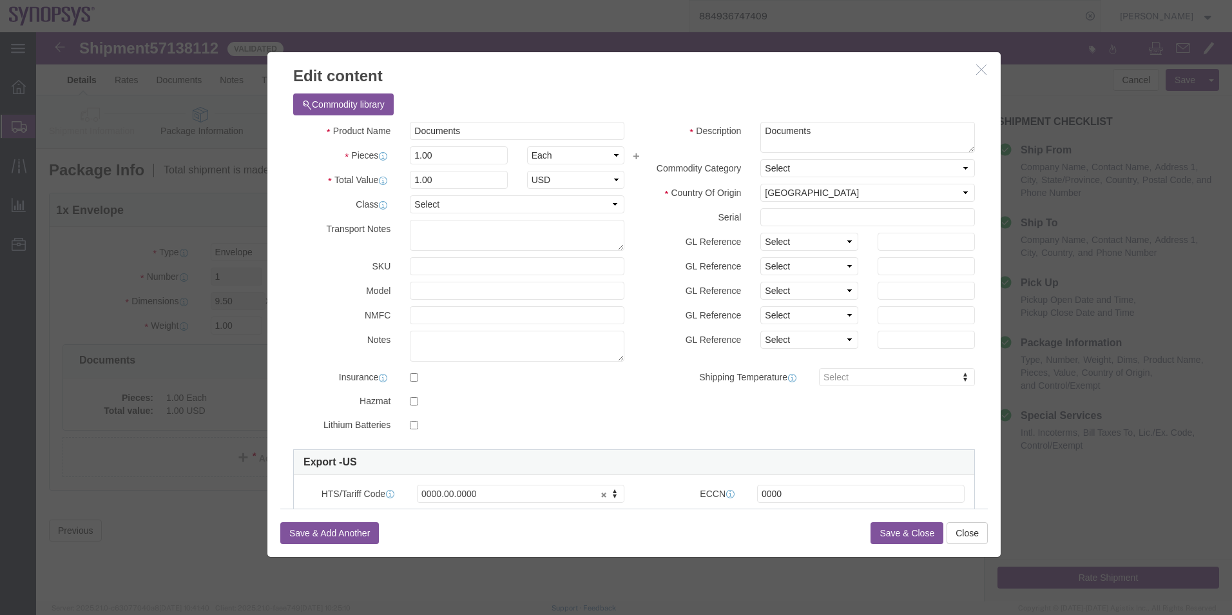
scroll to position [193, 0]
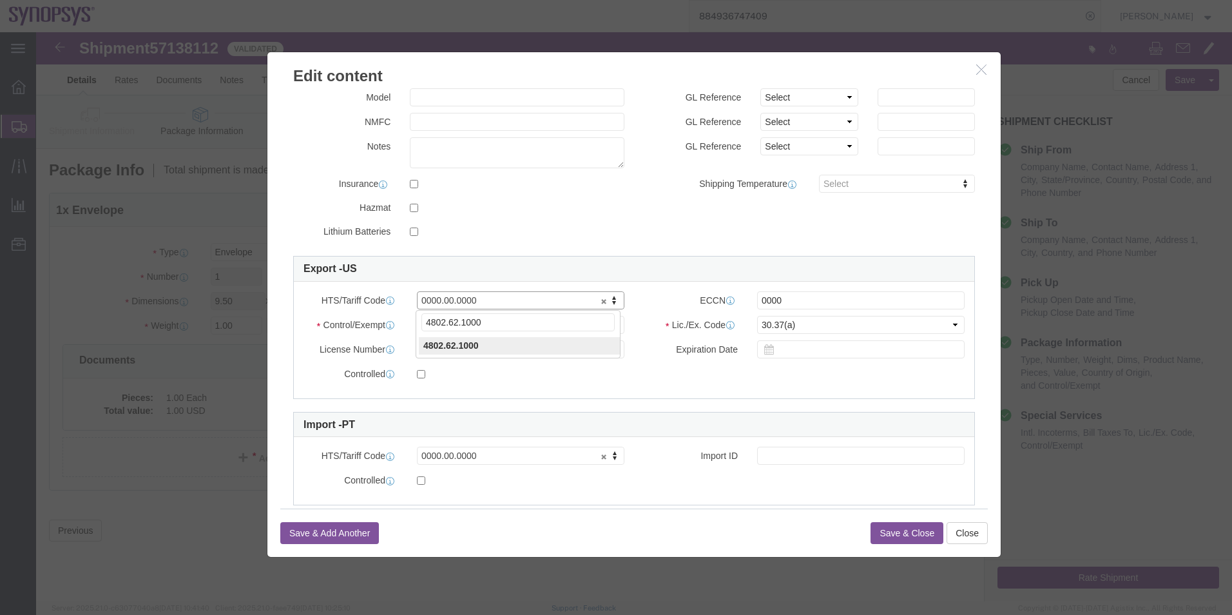
type input "4802.62.1000"
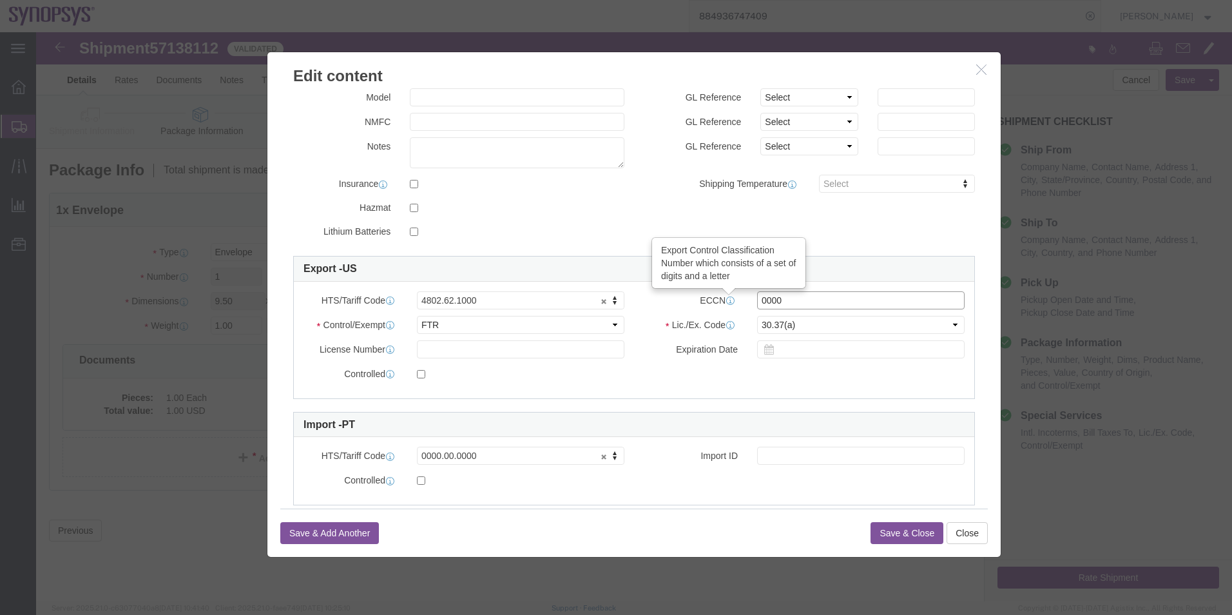
drag, startPoint x: 763, startPoint y: 262, endPoint x: 665, endPoint y: 266, distance: 98.7
click div "ECCN Export Control Classification Number which consists of a set of digits and…"
type input "EAR99"
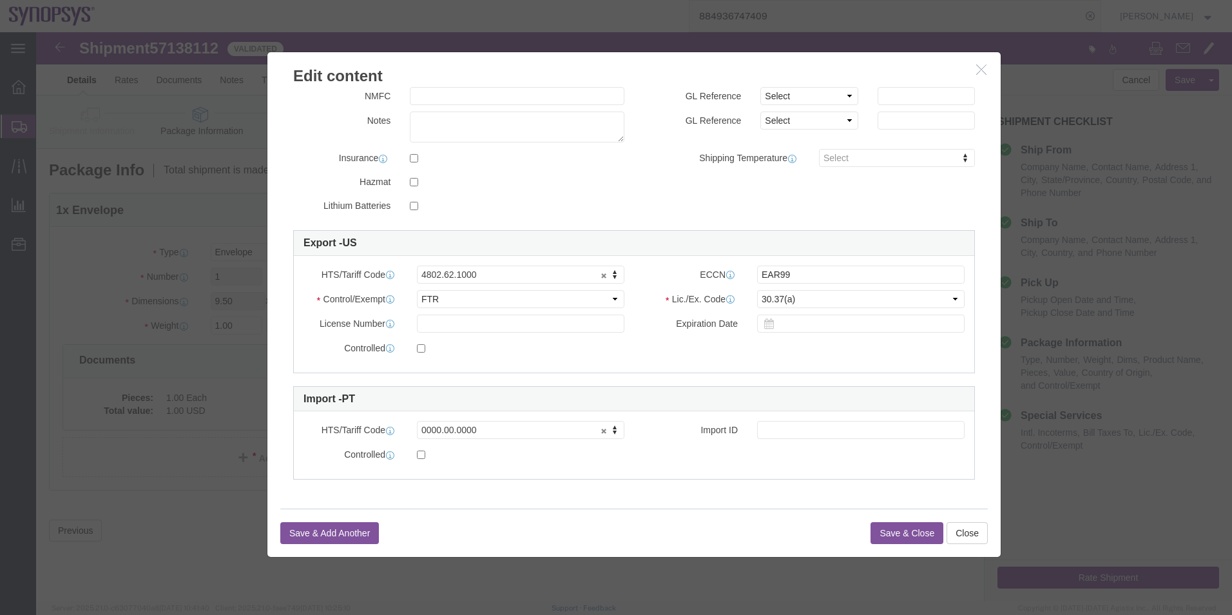
click button "Save & Close"
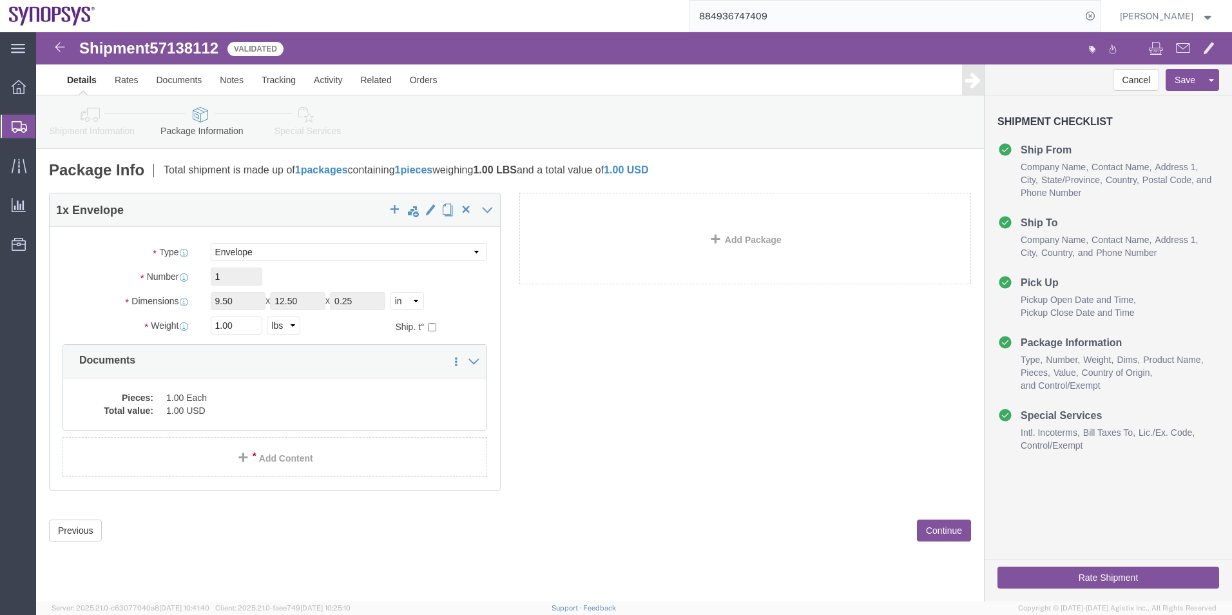
click link "Special Services"
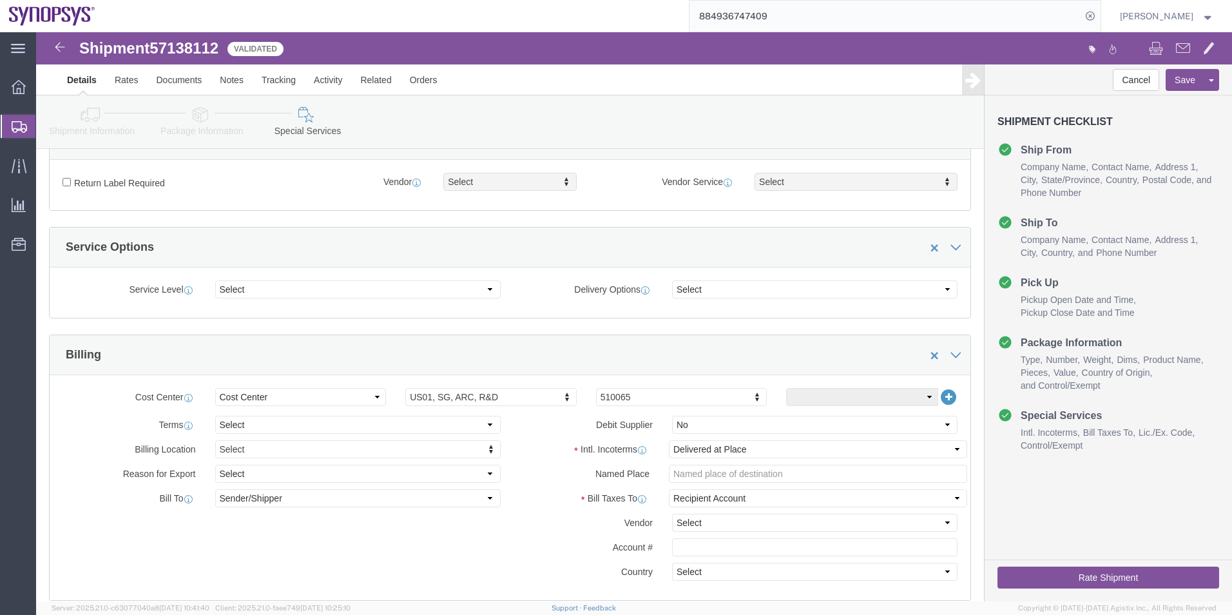
scroll to position [580, 0]
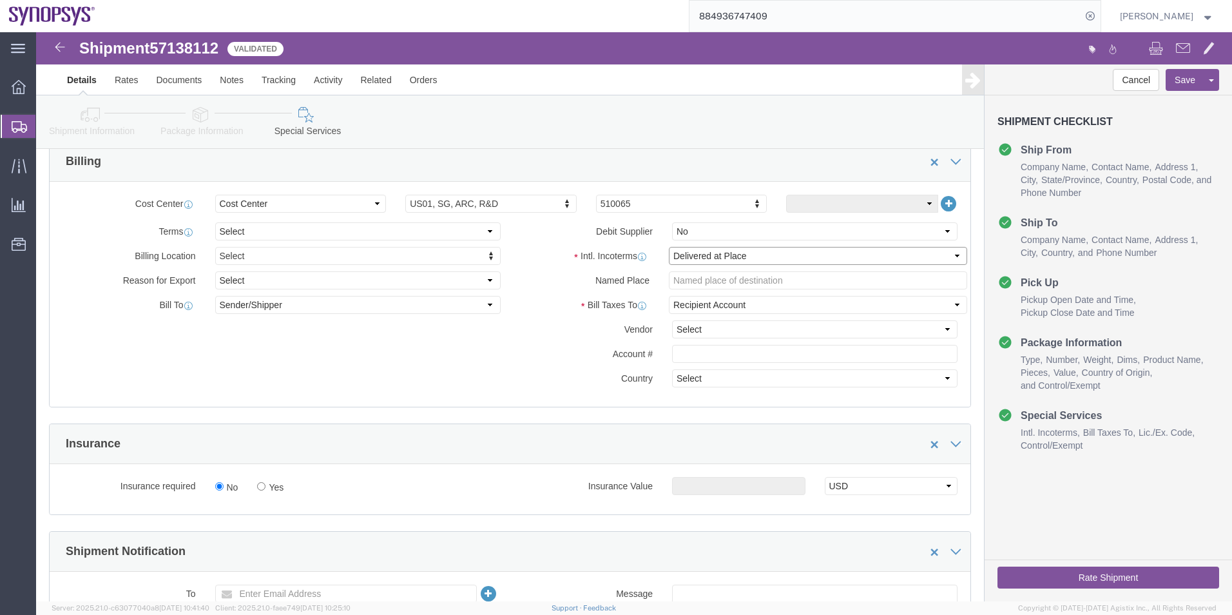
click select "Select Carriage Insurance Paid Carriage Paid To Cost and Freight Cost Insurance…"
select select "DDP"
click select "Select Carriage Insurance Paid Carriage Paid To Cost and Freight Cost Insurance…"
select select "SHIP"
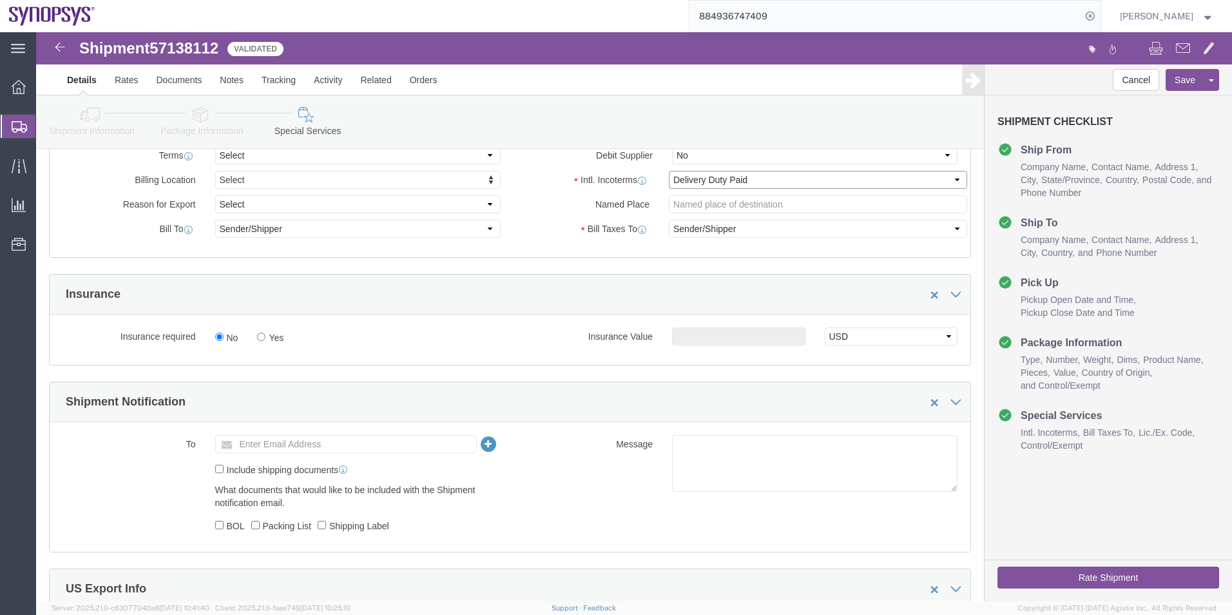
scroll to position [773, 0]
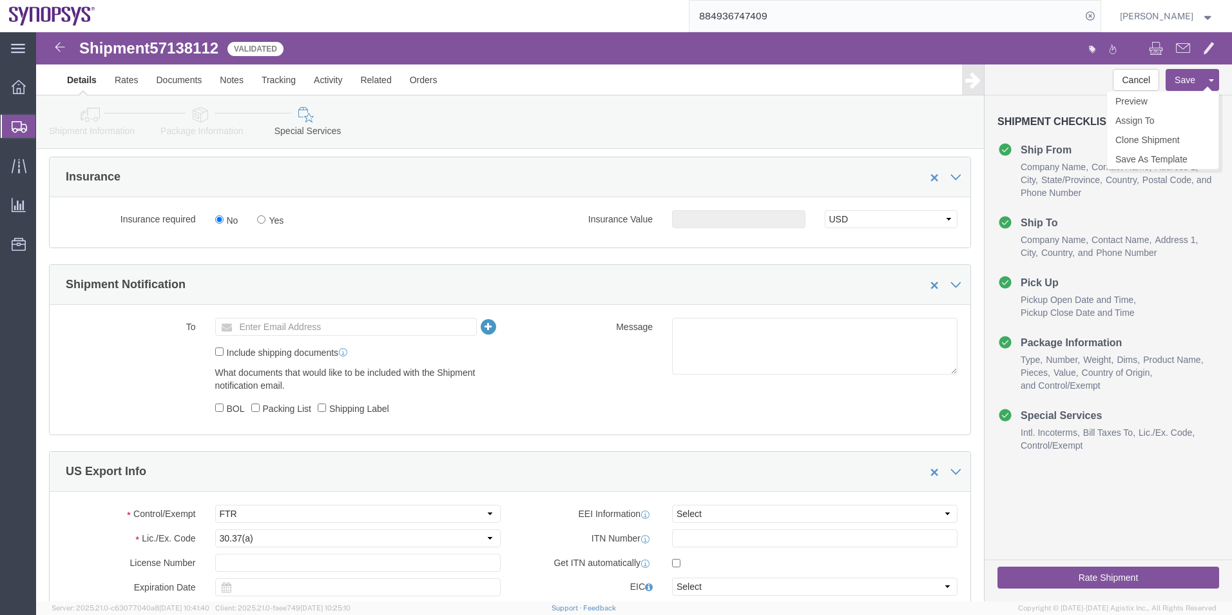
click button "Save"
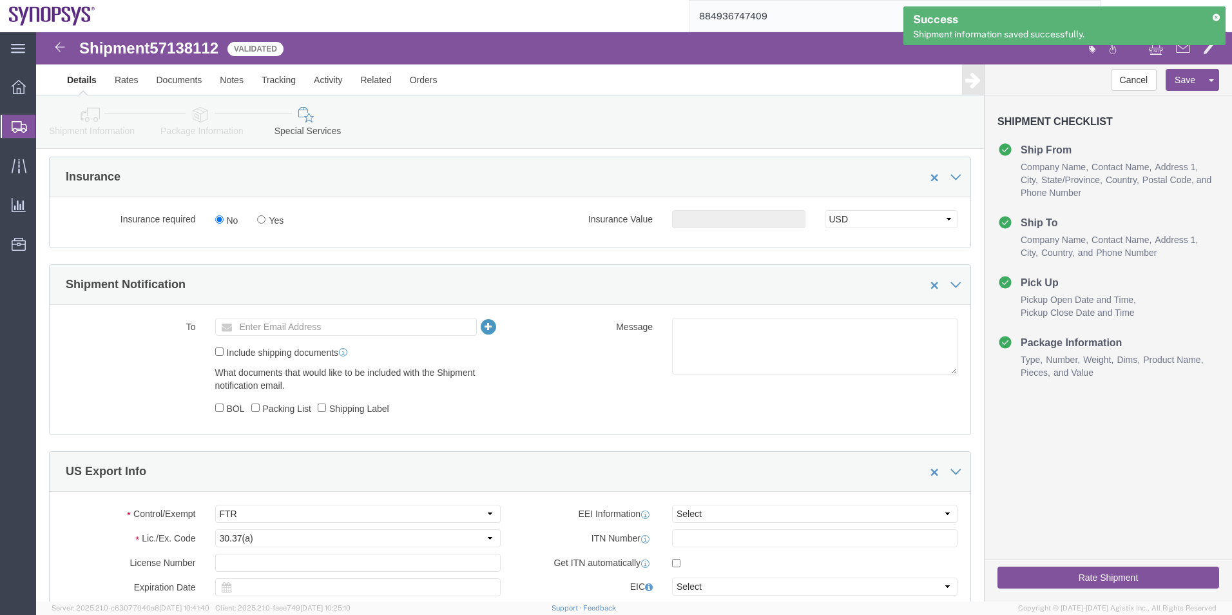
click icon
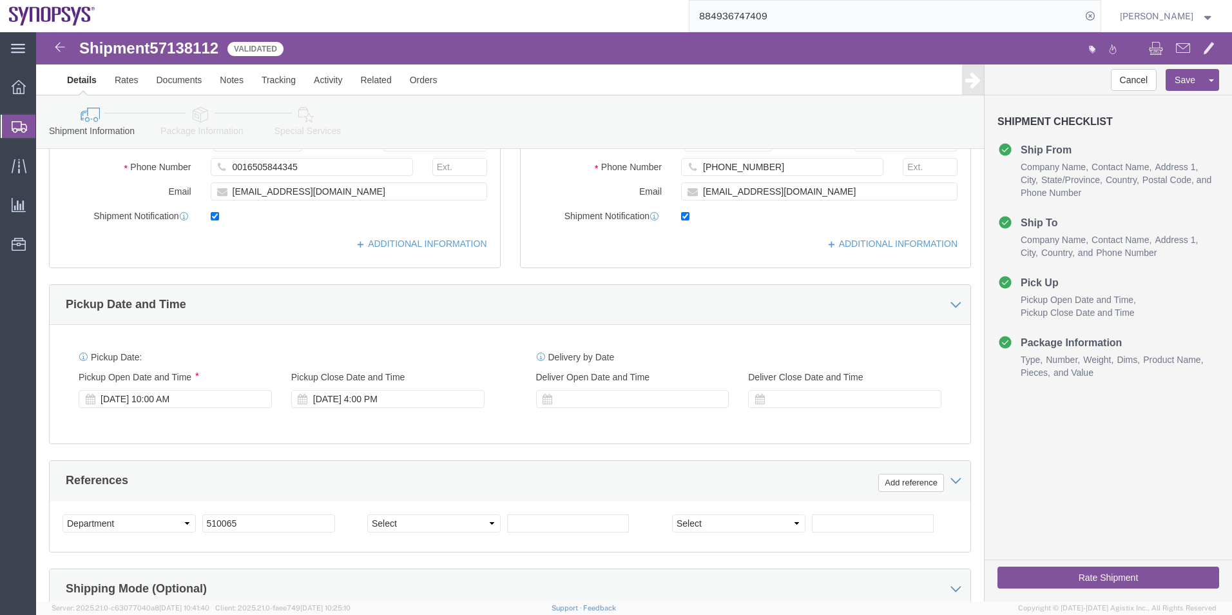
scroll to position [280, 0]
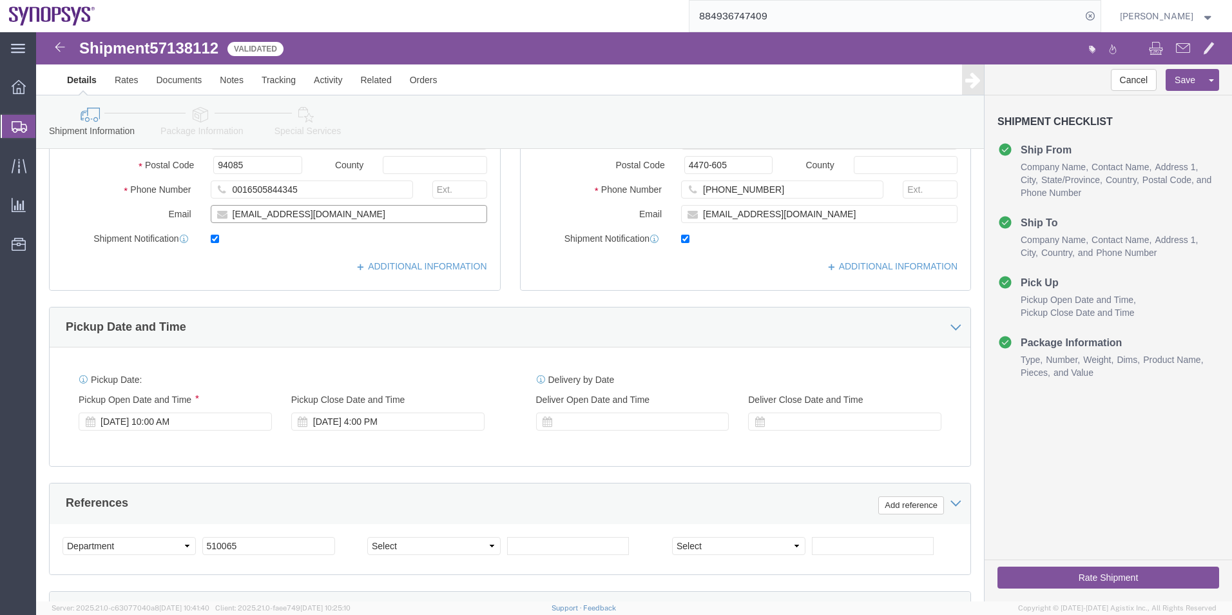
drag, startPoint x: 316, startPoint y: 183, endPoint x: 170, endPoint y: 193, distance: 146.6
click div "Location Headquarters USSV My Profile Location Aachen DE04 Agrate Brianza IT01 …"
click icon
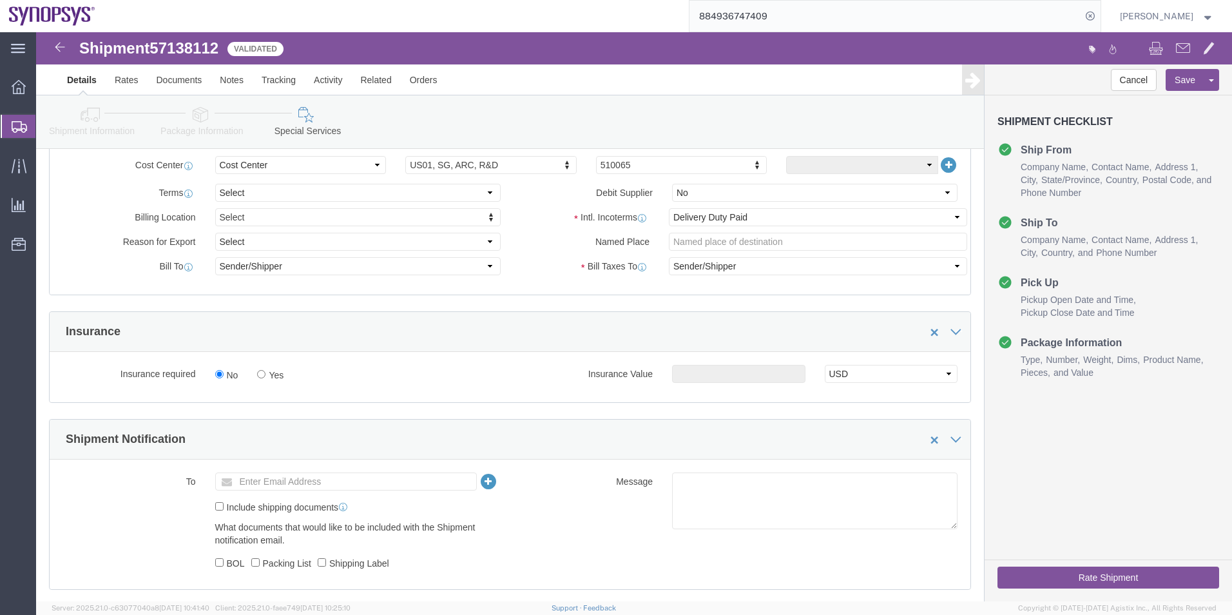
scroll to position [731, 0]
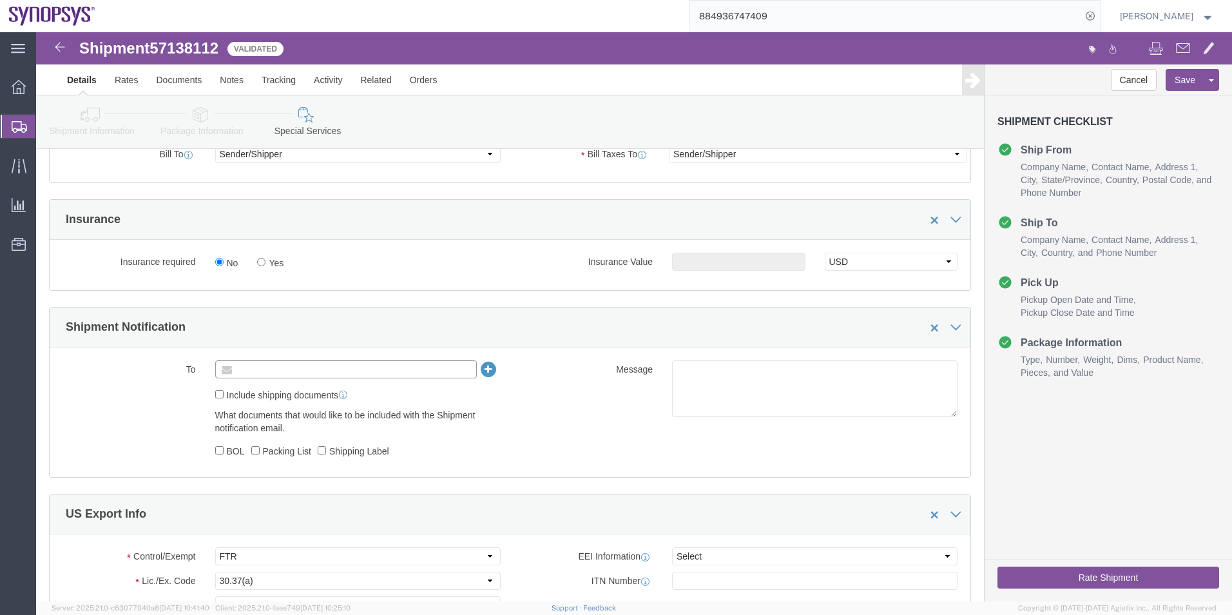
click input "text"
paste input "lshertz@synopsys.com"
type input "lshertz@synopsys.com"
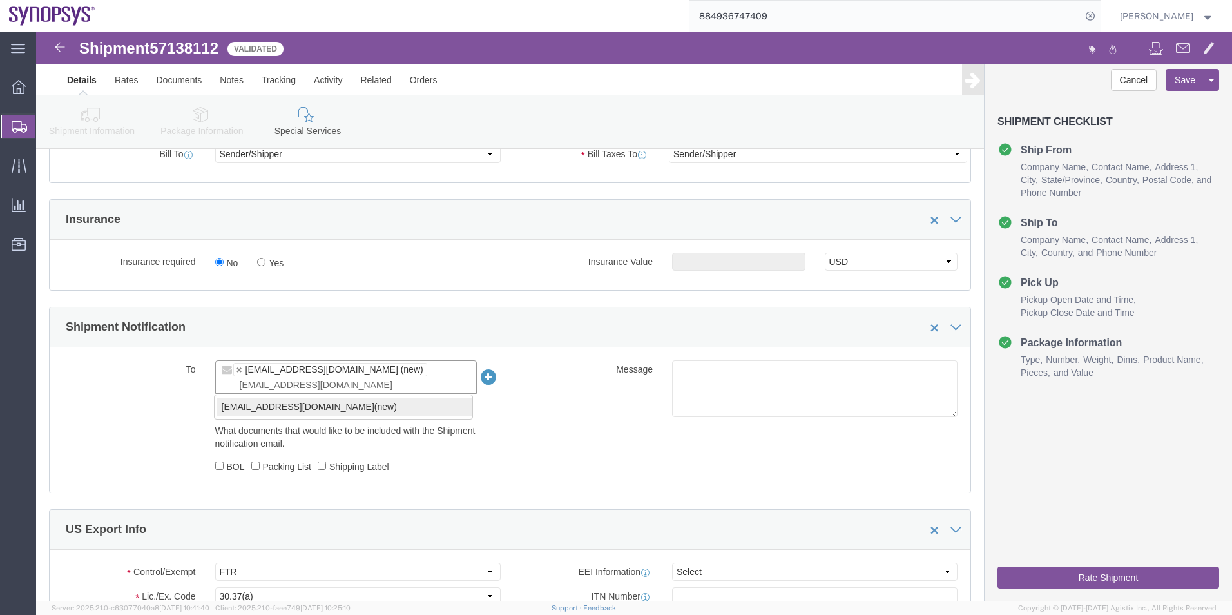
type input "shipping@synopsys.com"
type input "lshertz@synopsys.com,shipping@synopsys.com"
click textarea
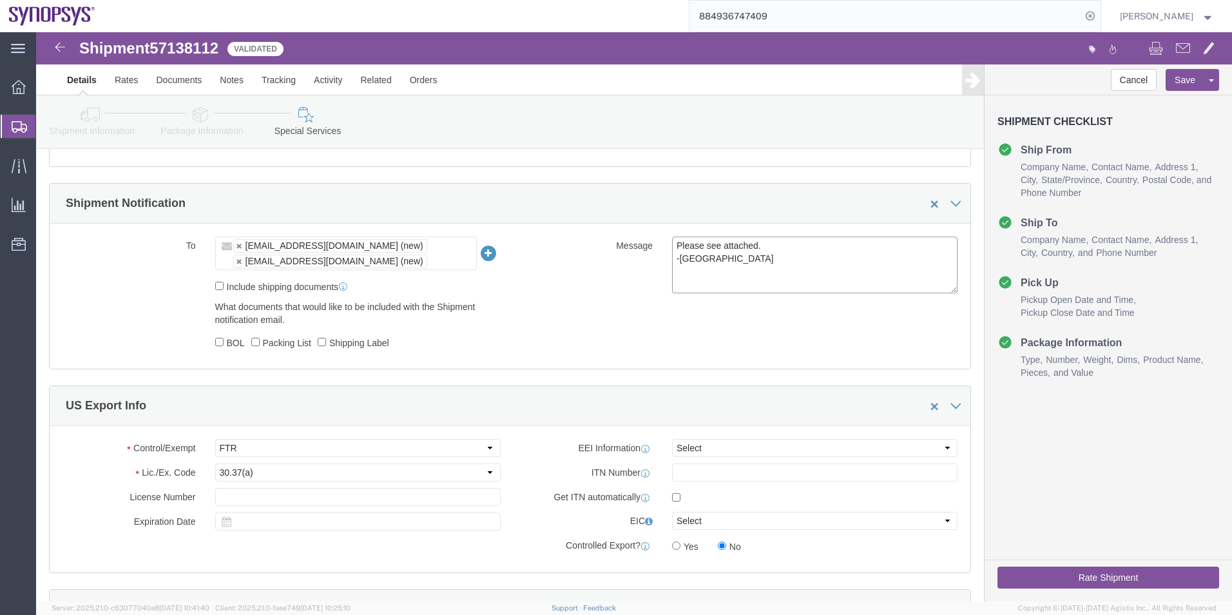
scroll to position [924, 0]
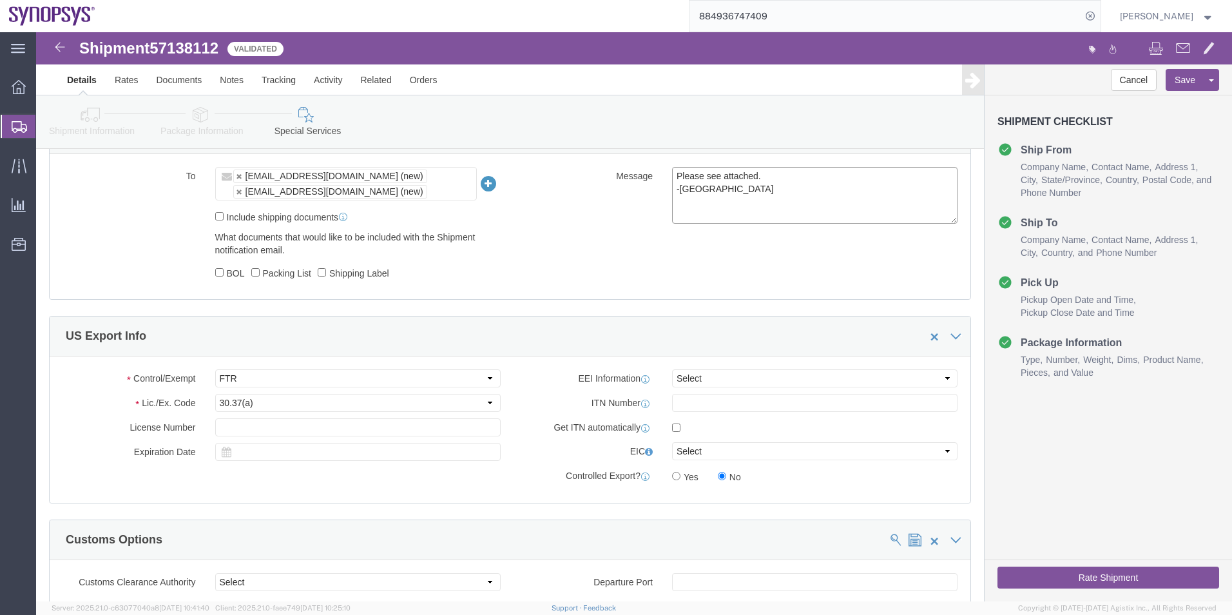
type textarea "Please see attached. -Kaelen"
click select "Select AES-Direct EEI Carrier File EEI EEI Exempt"
select select "EXEM"
click select "Select AES-Direct EEI Carrier File EEI EEI Exempt"
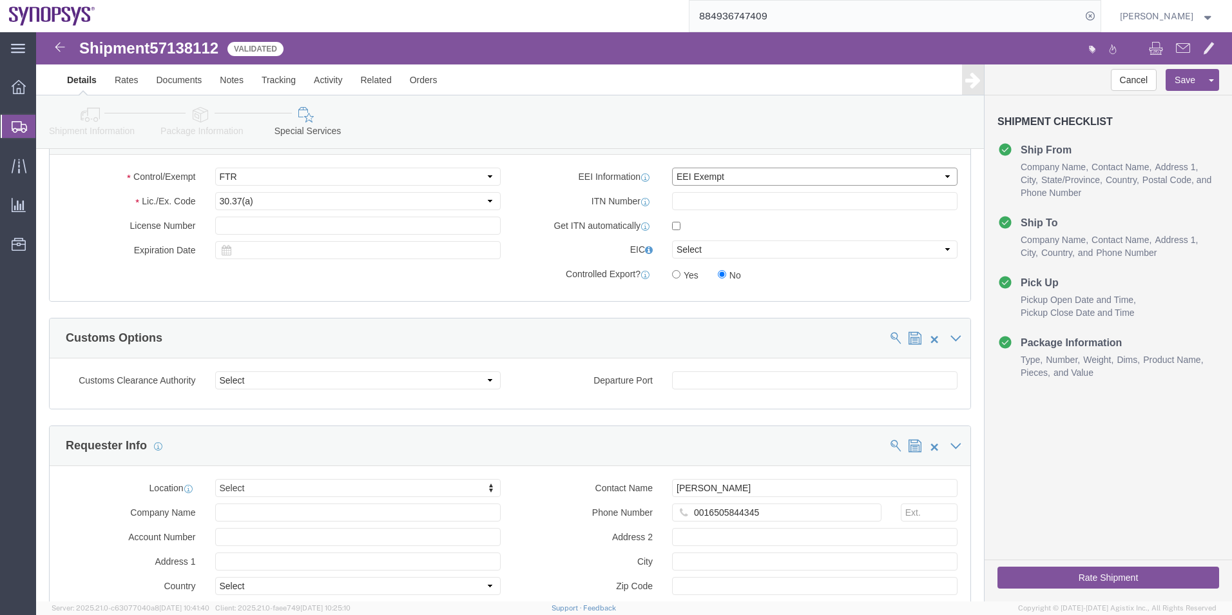
scroll to position [1247, 0]
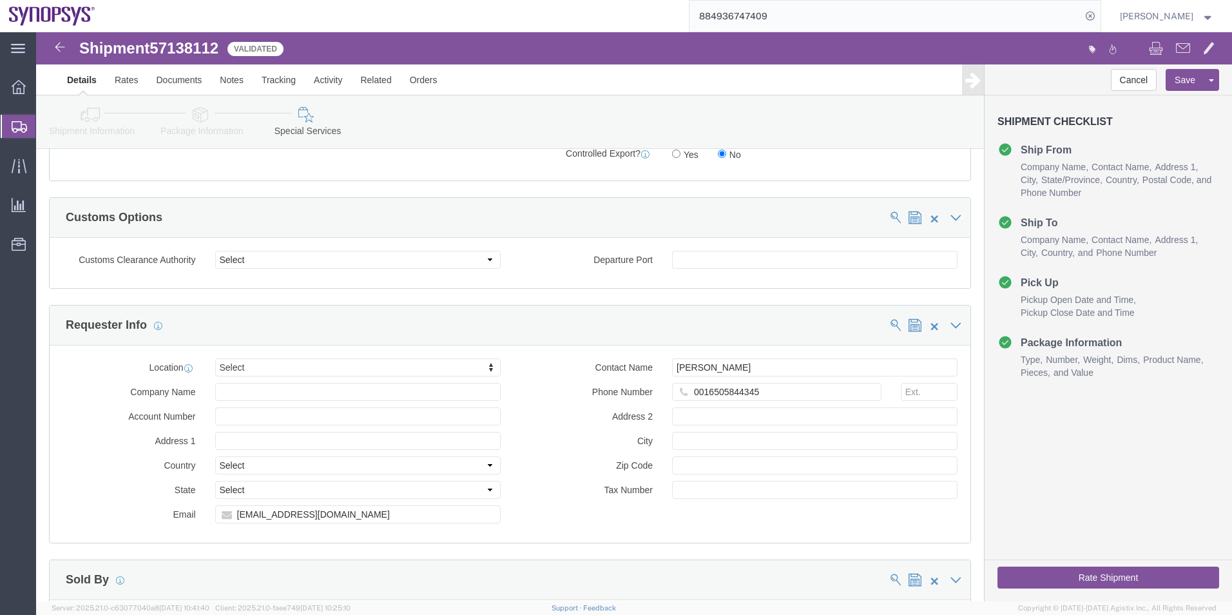
click button "Rate Shipment"
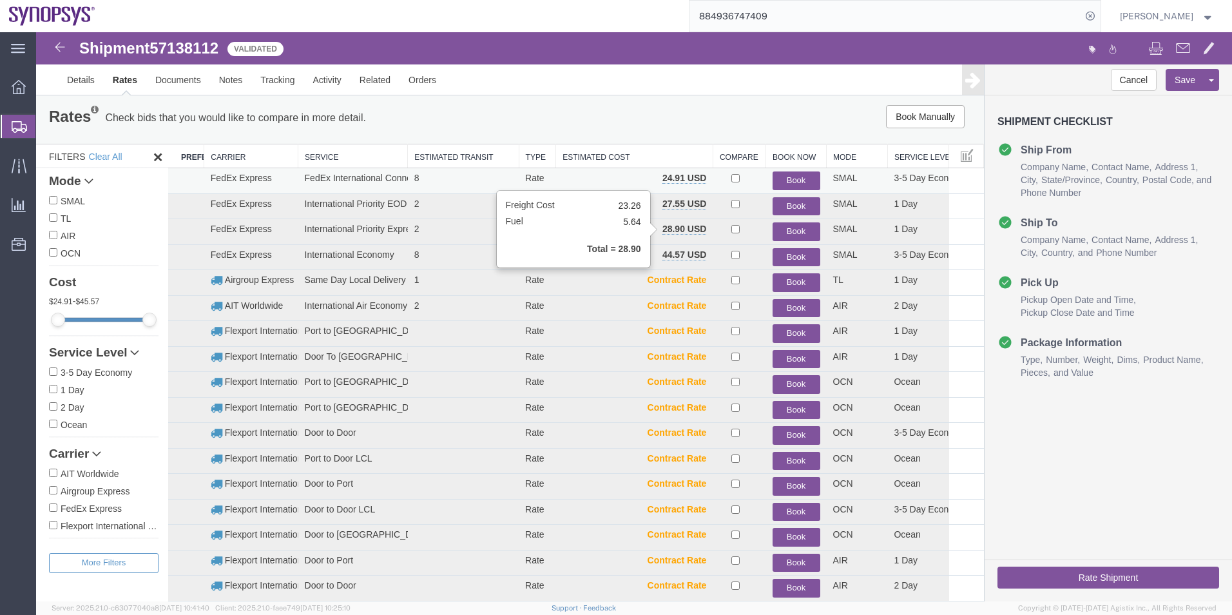
scroll to position [0, 0]
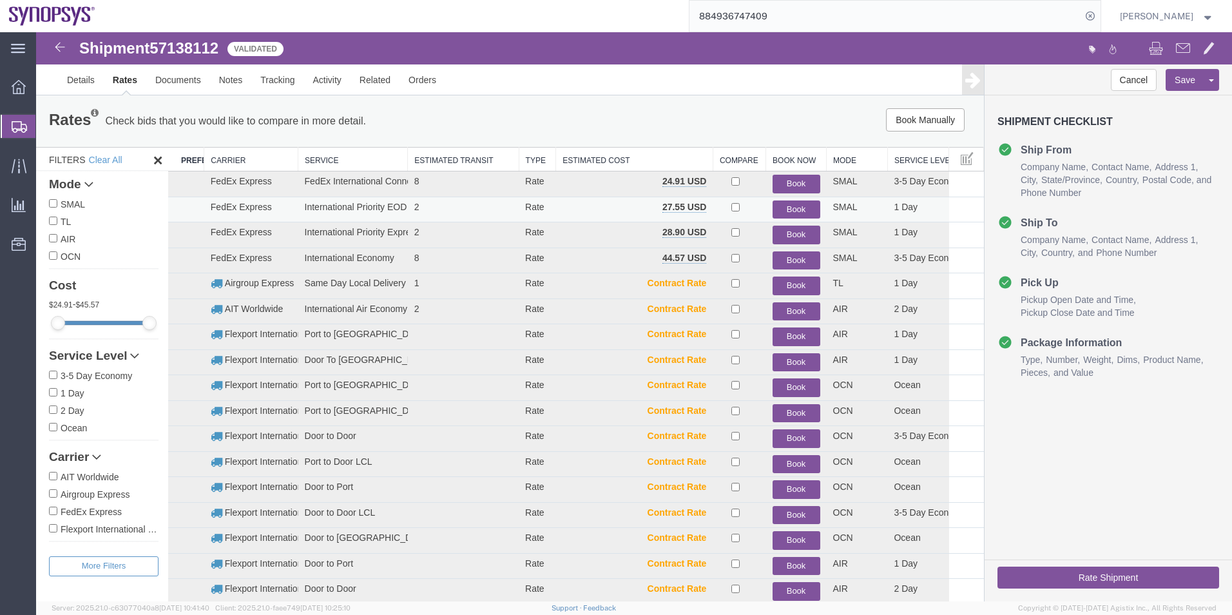
click at [790, 204] on button "Book" at bounding box center [797, 209] width 48 height 19
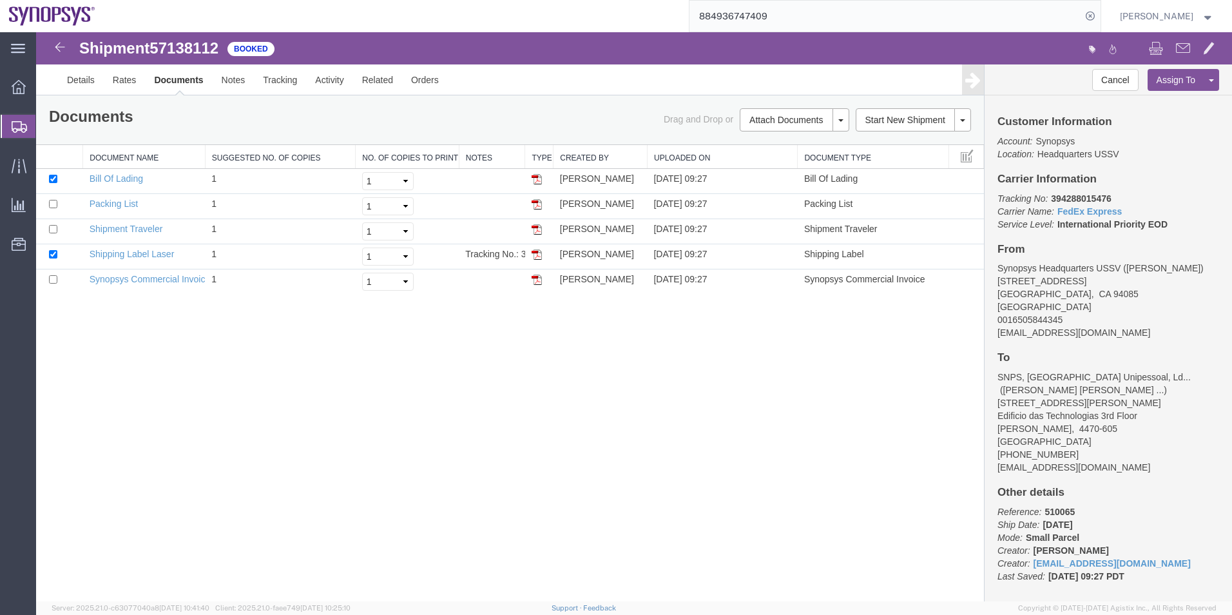
click at [0, 0] on span "Shipment Manager" at bounding box center [0, 0] width 0 height 0
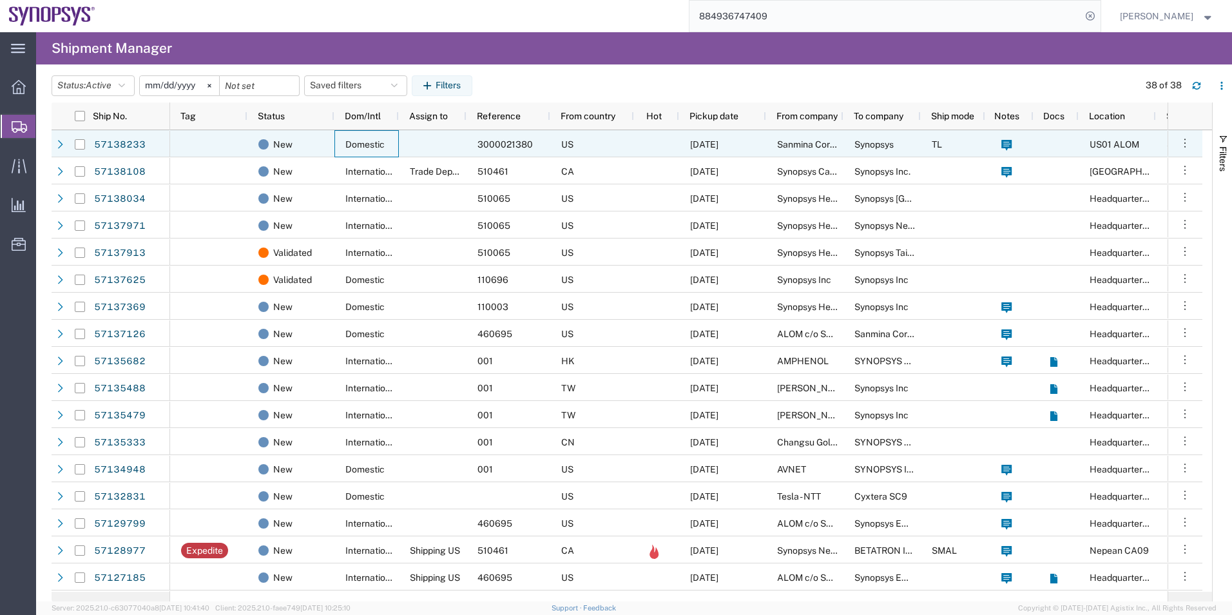
click at [336, 149] on div "Domestic" at bounding box center [367, 143] width 64 height 27
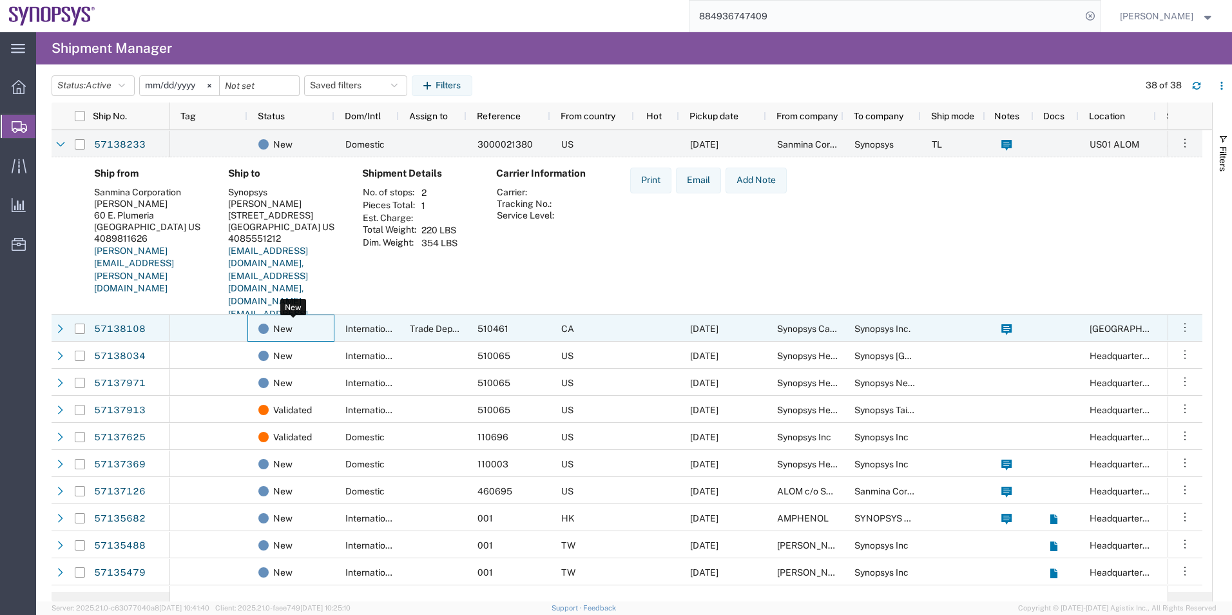
click at [323, 332] on div "New" at bounding box center [293, 328] width 70 height 27
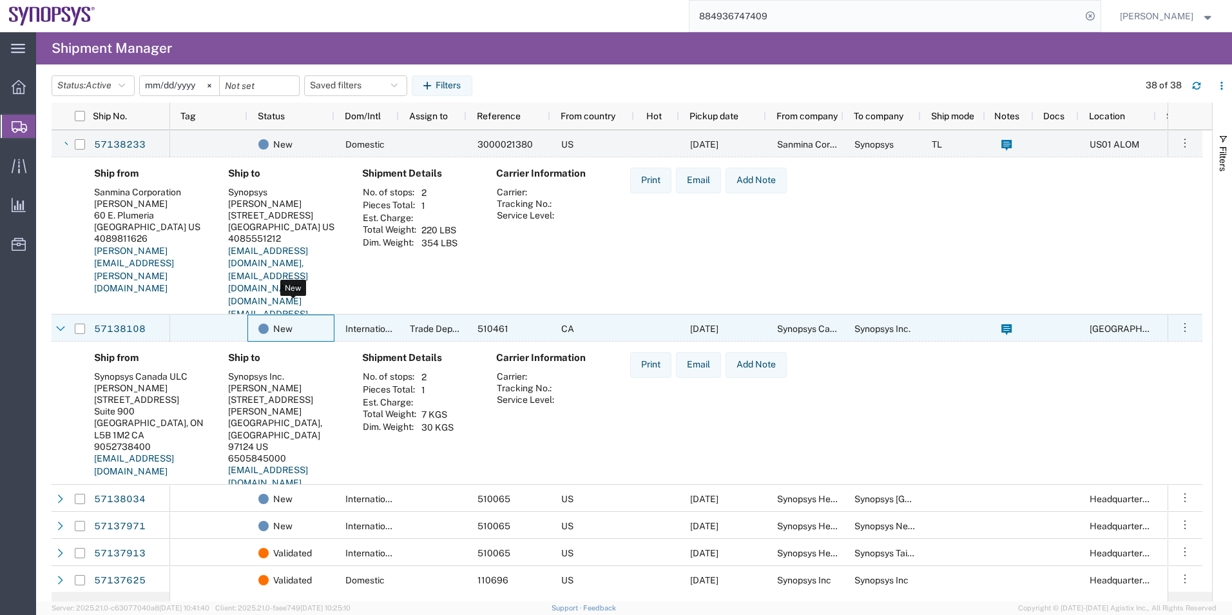
scroll to position [129, 0]
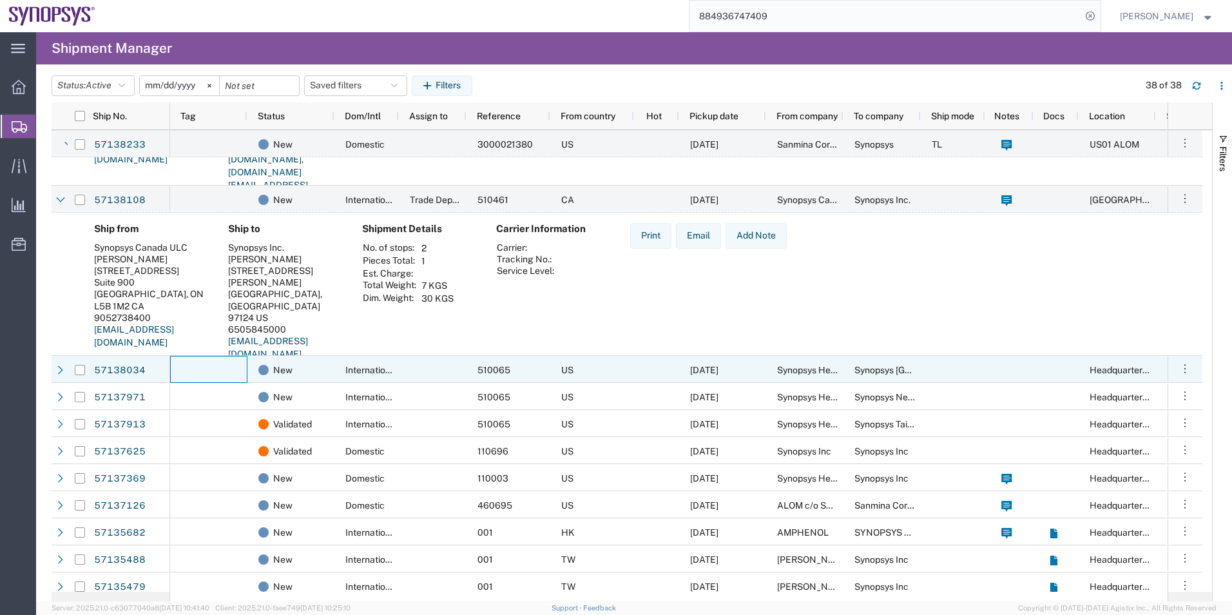
click at [218, 361] on div at bounding box center [208, 369] width 77 height 27
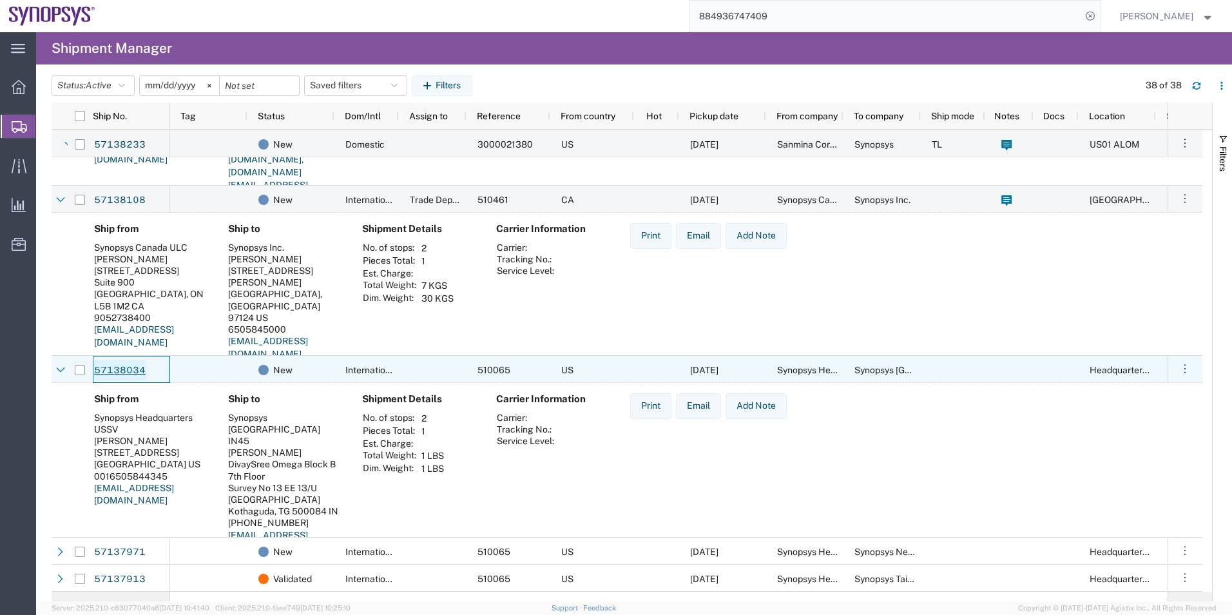
click at [123, 367] on link "57138034" at bounding box center [119, 370] width 53 height 21
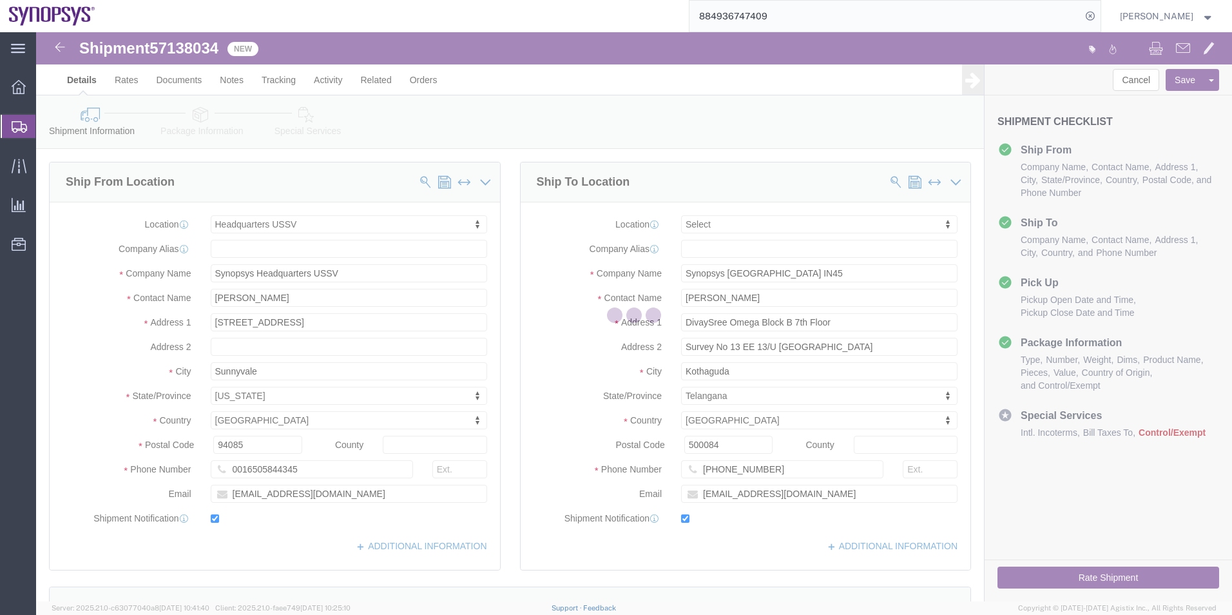
click at [200, 122] on div at bounding box center [634, 316] width 1196 height 569
select select "63204"
select select
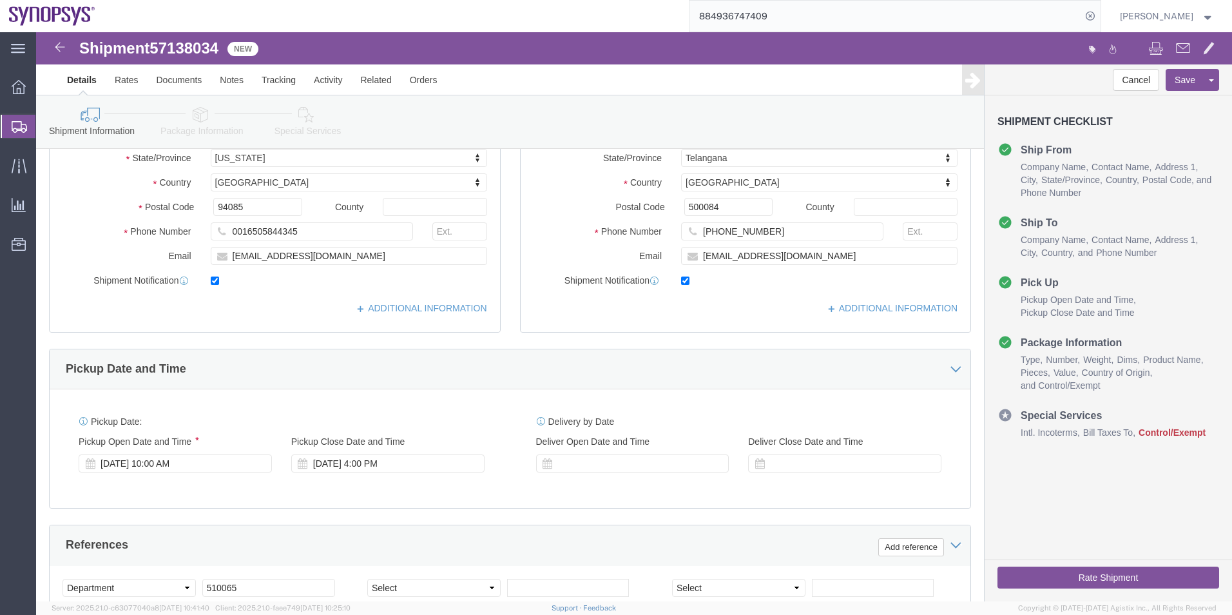
scroll to position [258, 0]
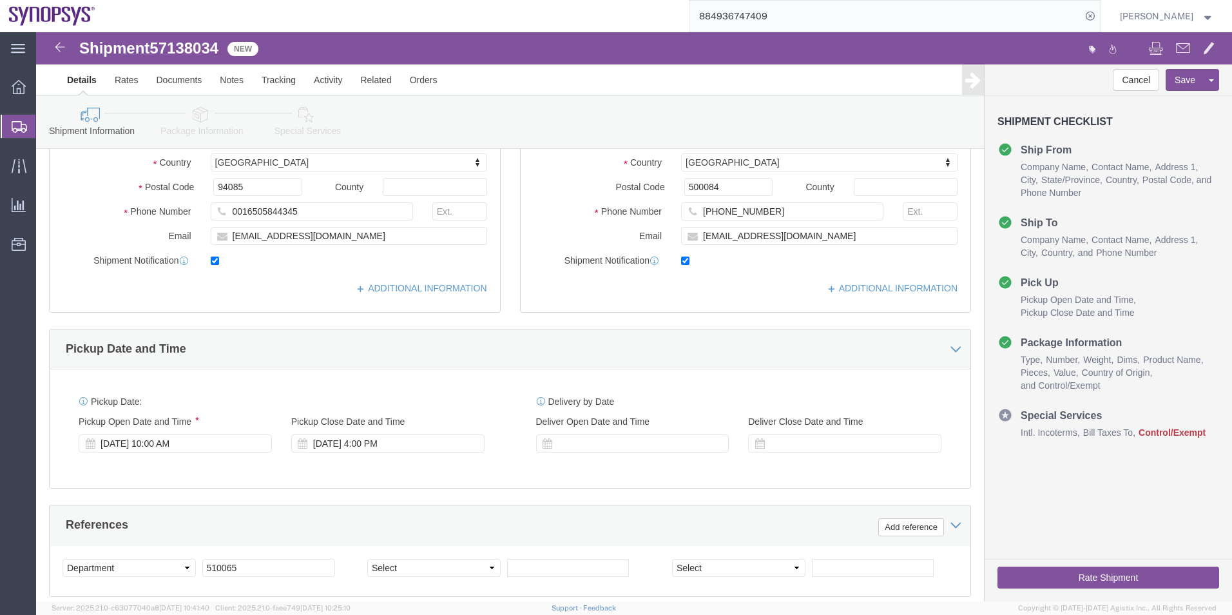
click icon
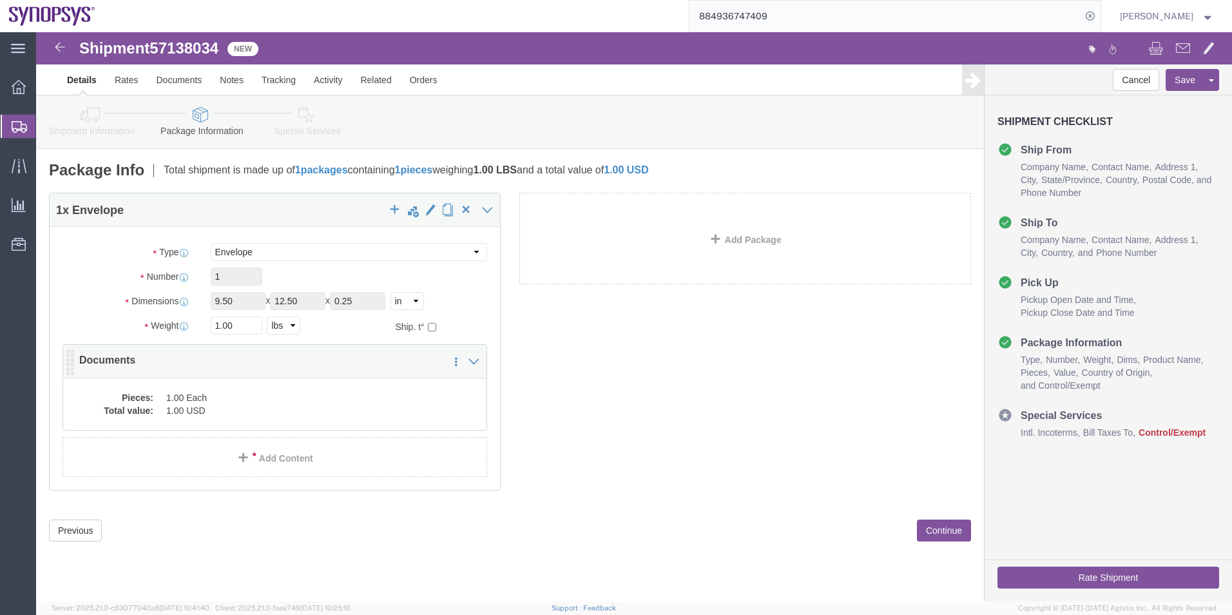
click div "Pieces: 1.00 Each Total value: 1.00 USD"
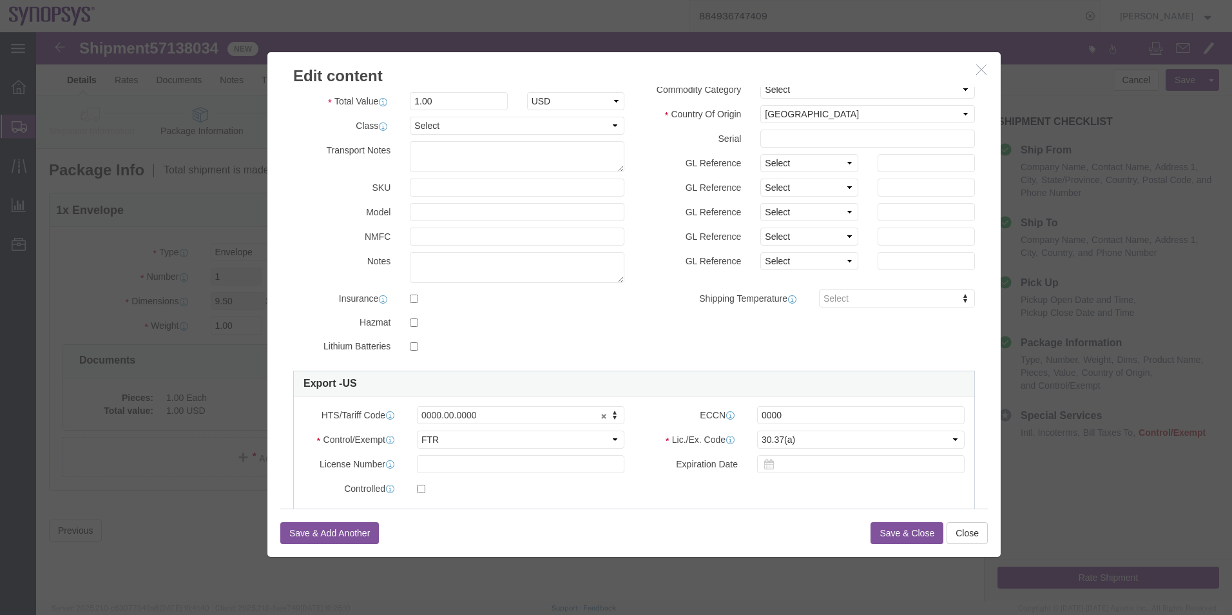
scroll to position [193, 0]
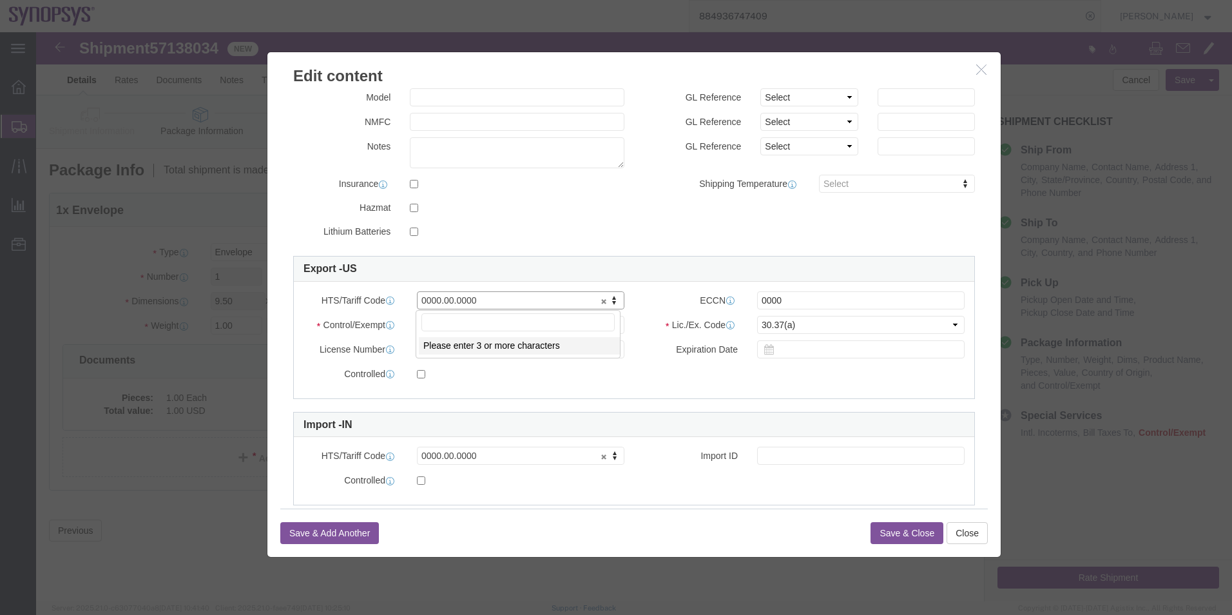
drag, startPoint x: 456, startPoint y: 271, endPoint x: 310, endPoint y: 269, distance: 146.3
type input "4802.62.1000"
drag, startPoint x: 762, startPoint y: 266, endPoint x: 574, endPoint y: 268, distance: 188.2
click div "HTS/Tariff Code 4802.62.1000 4802.62.1000 ECCN Export Control Classification Nu…"
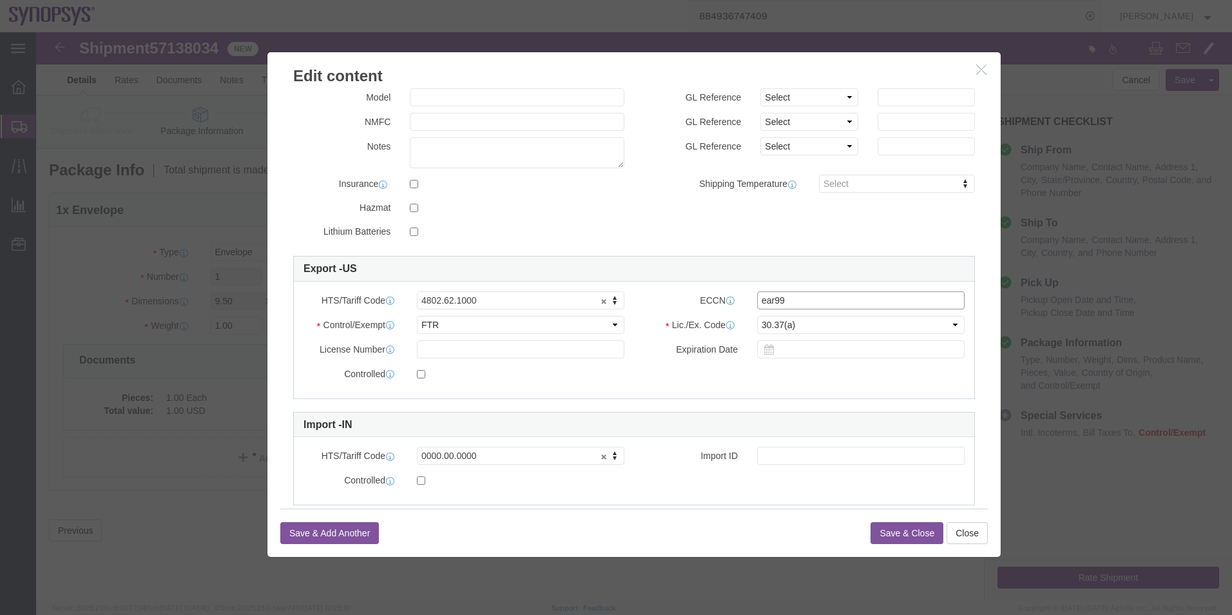
type input "EAR99"
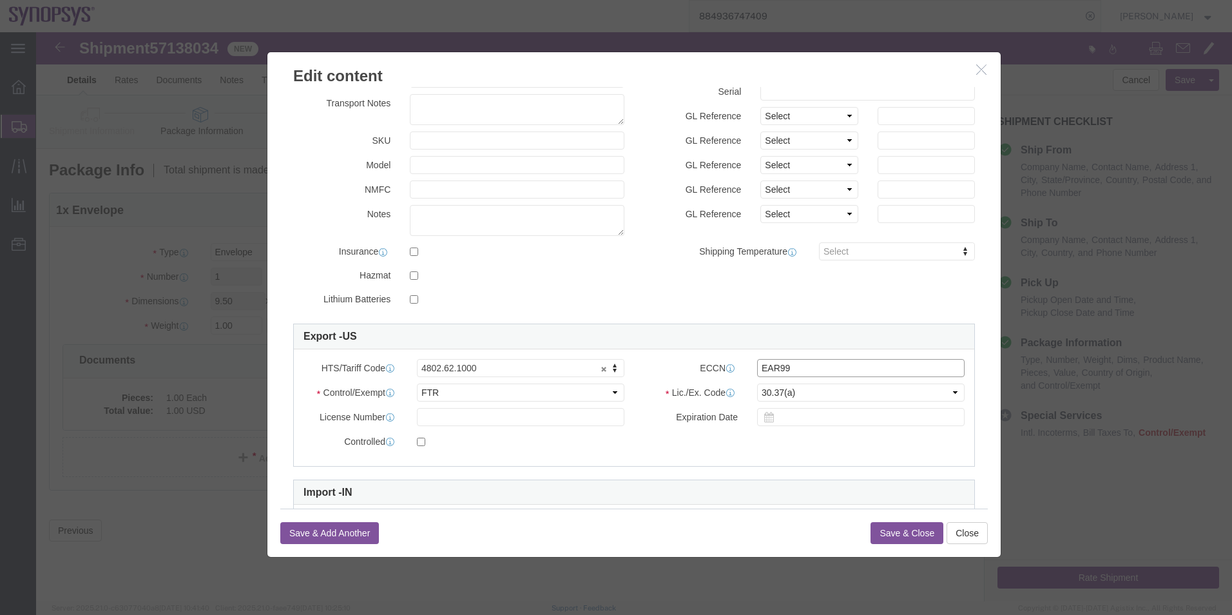
scroll to position [0, 0]
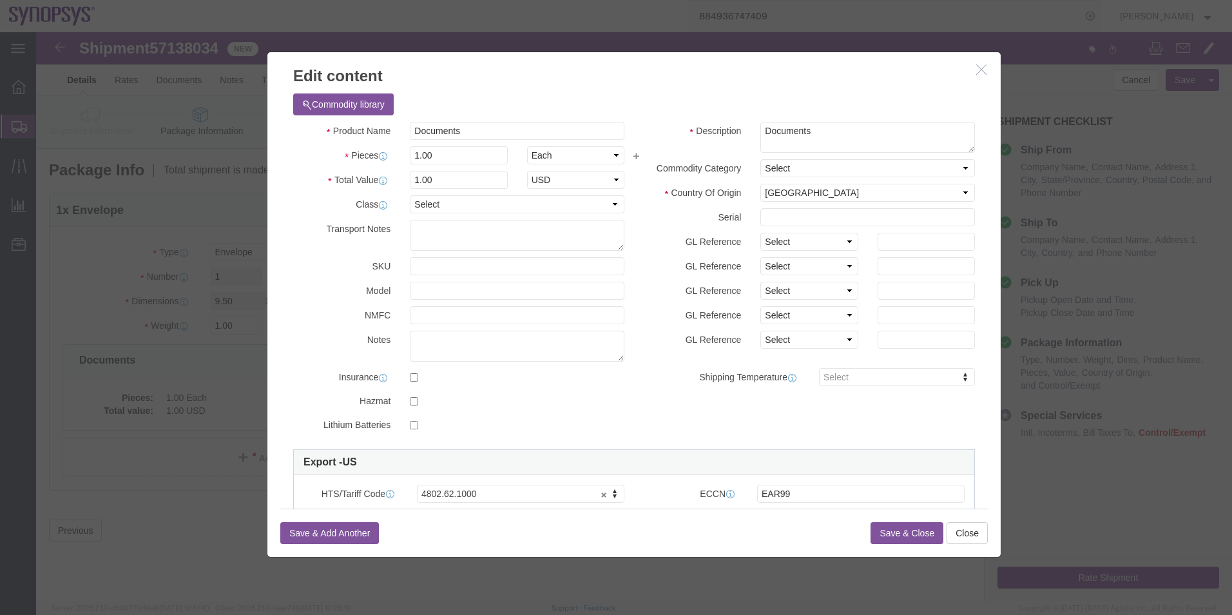
click button "Save & Close"
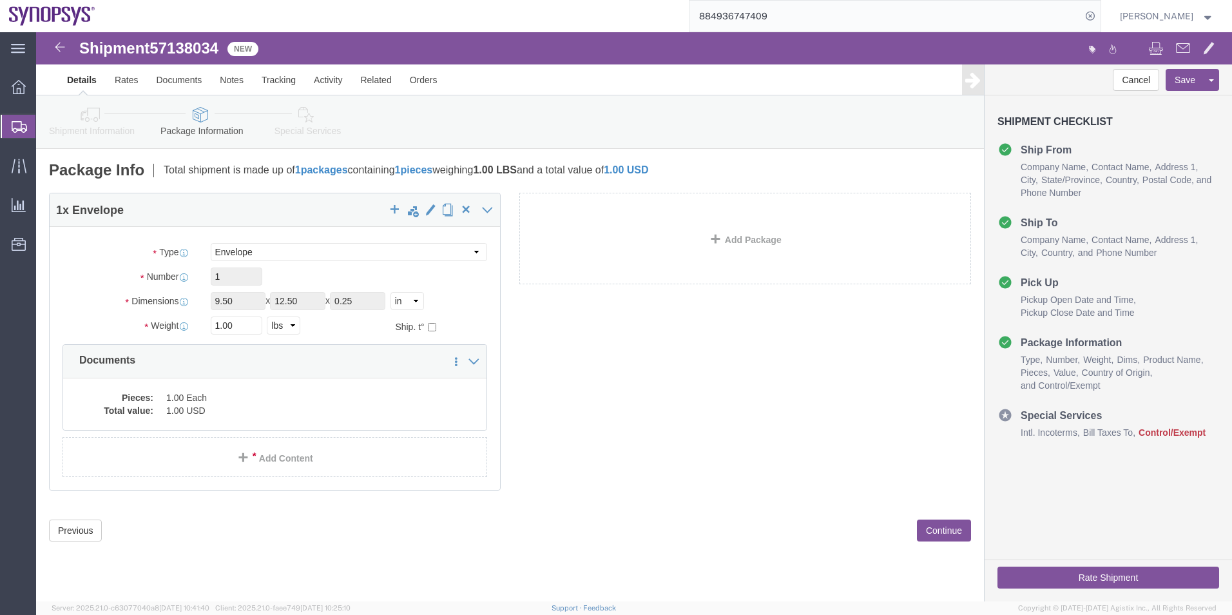
click icon
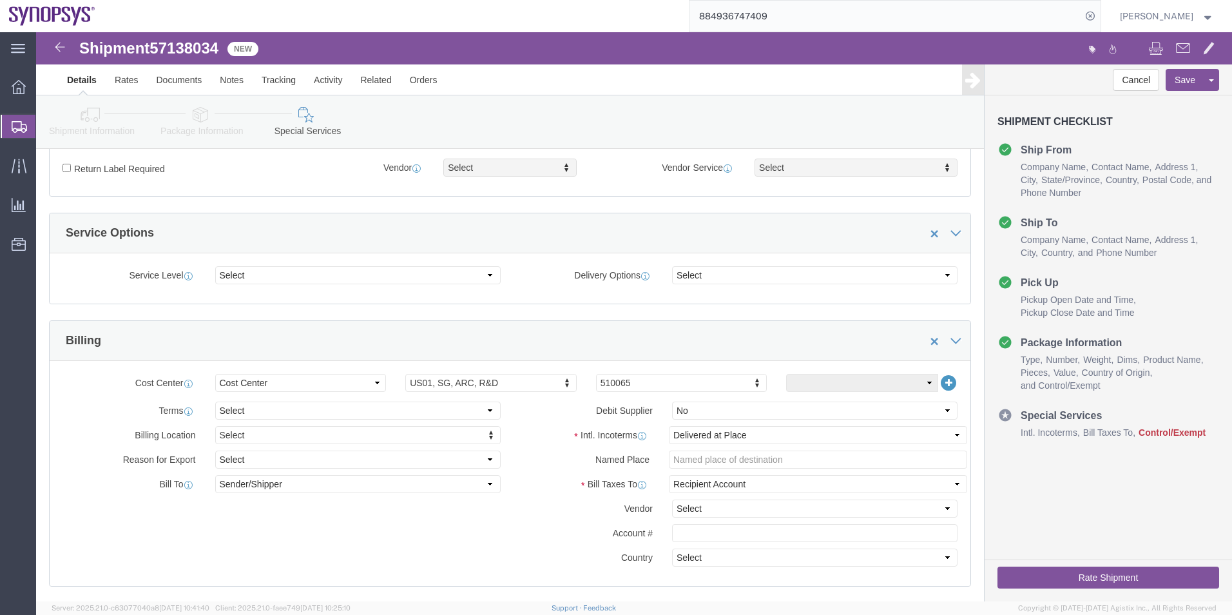
scroll to position [516, 0]
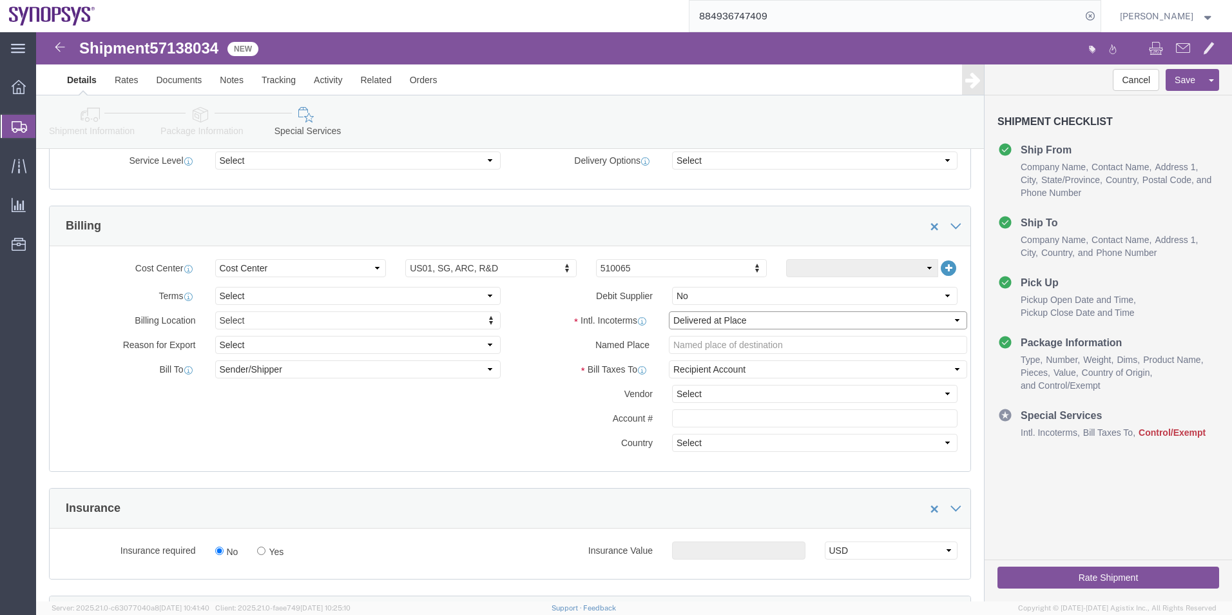
click select "Select Carriage Insurance Paid Carriage Paid To Cost and Freight Cost Insurance…"
select select "DDP"
click select "Select Carriage Insurance Paid Carriage Paid To Cost and Freight Cost Insurance…"
select select "SHIP"
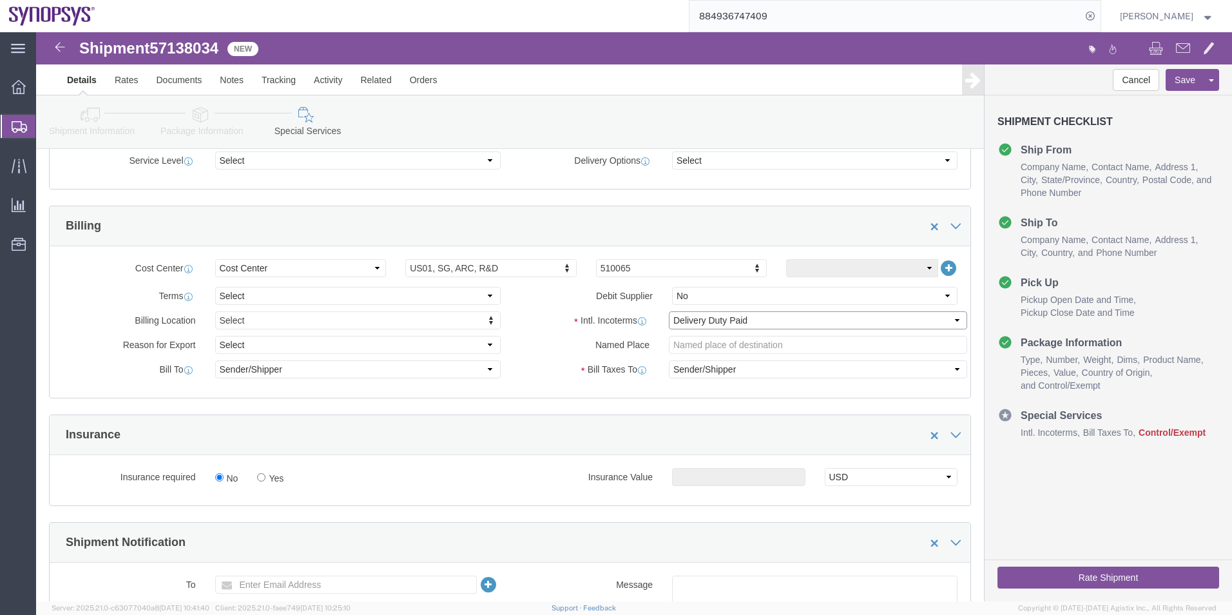
scroll to position [838, 0]
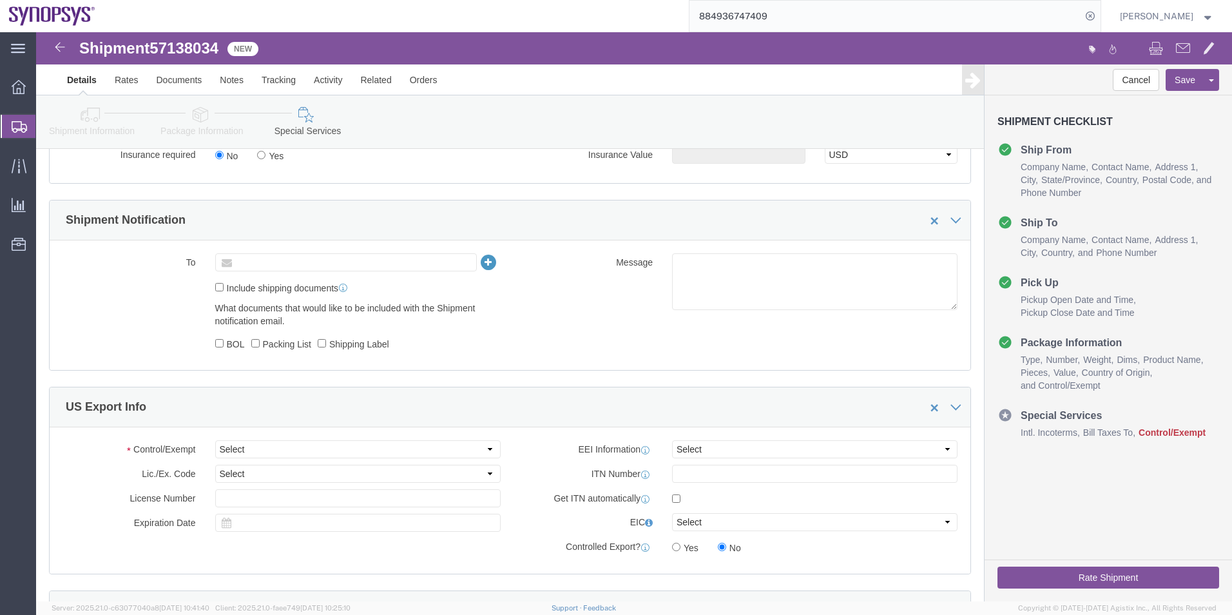
click input "text"
paste input "lshertz@synopsys.com"
type input "lshertz@synopsys.com"
click textarea
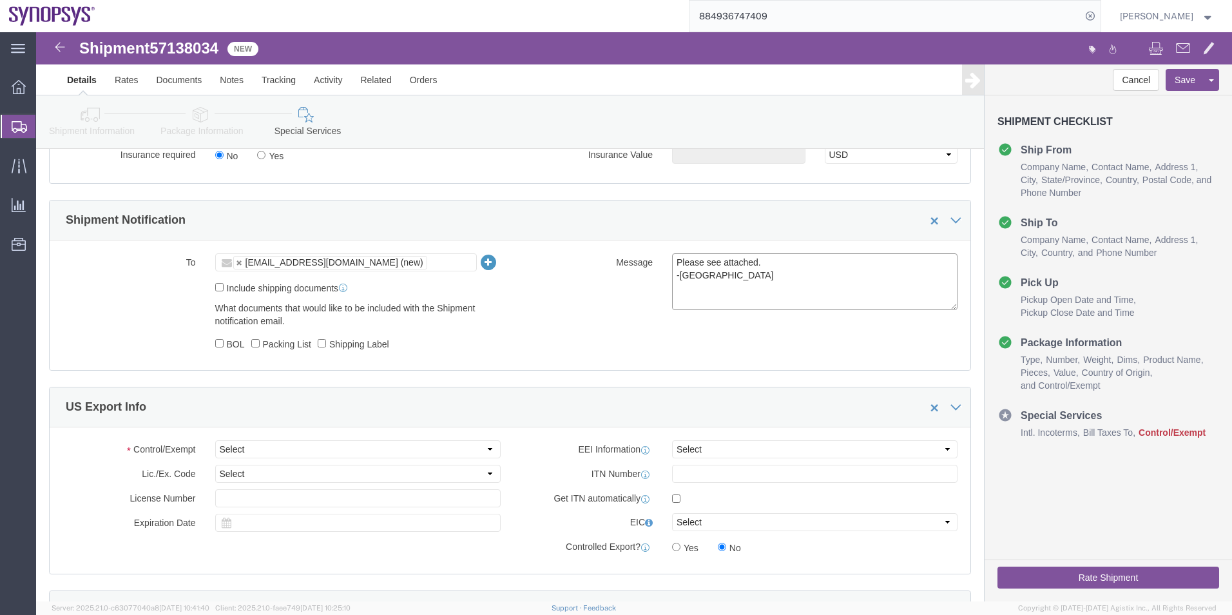
type textarea "Please see attached. -Kaelen"
click select "Select ATF BIS DEA EPA FDA FTR ITAR OFAC Other (OPA)"
select select "FTR"
click select "Select ATF BIS DEA EPA FDA FTR ITAR OFAC Other (OPA)"
click select "Select 30.2(d)(2) 30.36 30.37(a) 30.37(f) 30.37(g) 30.37(h) 30.37(i) 30.37(j) 3…"
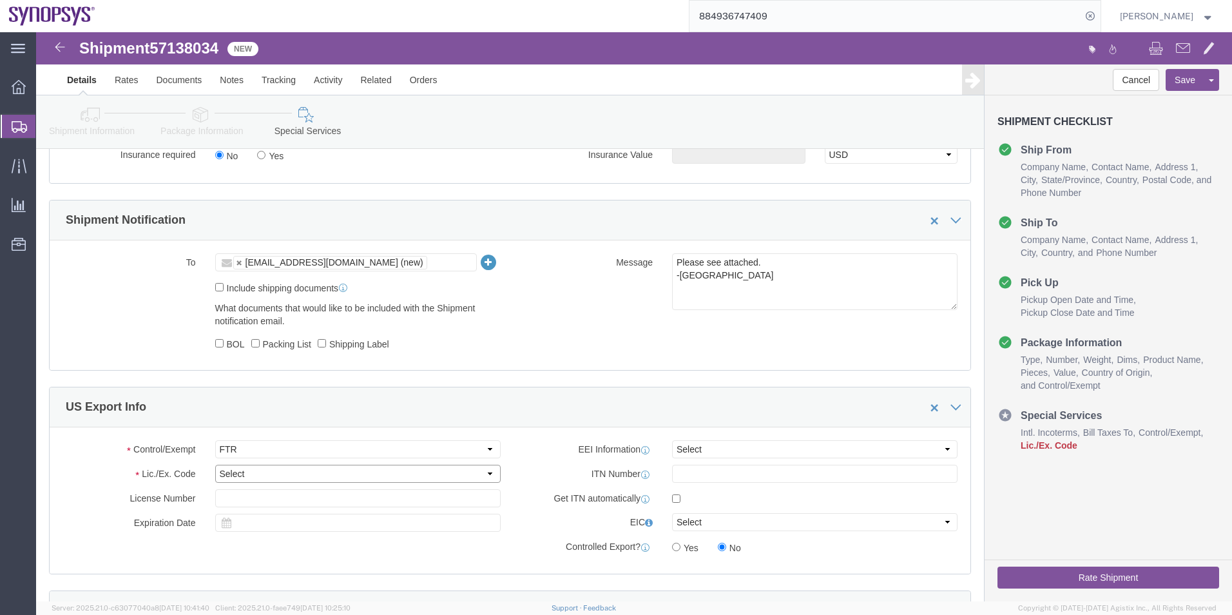
select select "30.37(a)"
click select "Select 30.2(d)(2) 30.36 30.37(a) 30.37(f) 30.37(g) 30.37(h) 30.37(i) 30.37(j) 3…"
drag, startPoint x: 660, startPoint y: 413, endPoint x: 676, endPoint y: 424, distance: 19.5
click select "Select AES-Direct EEI Carrier File EEI EEI Exempt"
select select "EXEM"
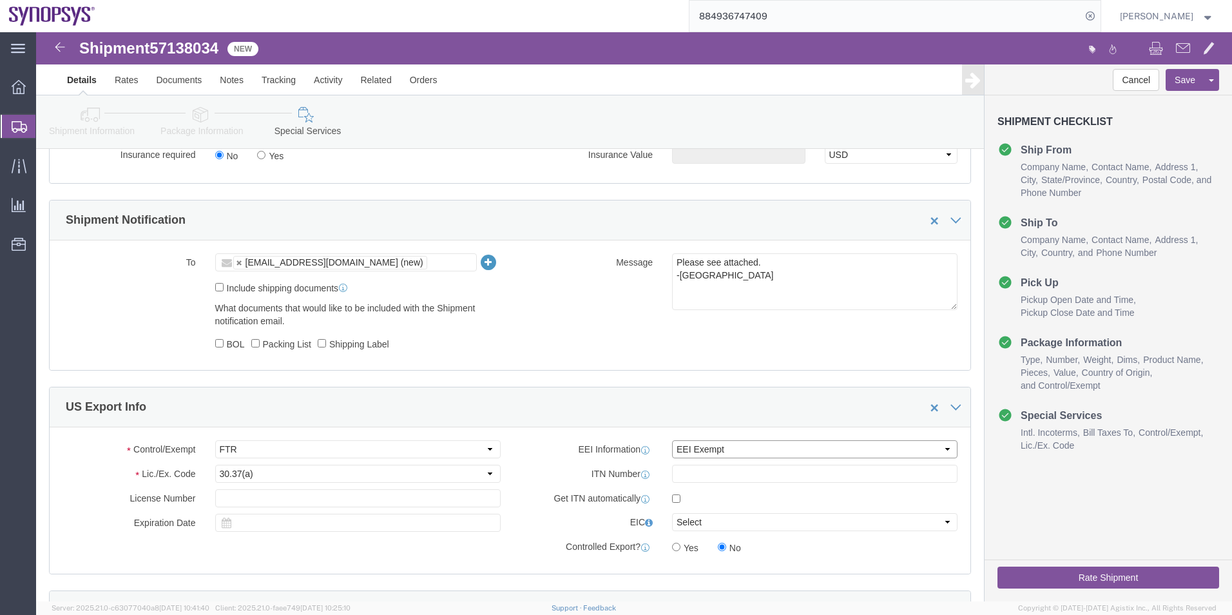
click select "Select AES-Direct EEI Carrier File EEI EEI Exempt"
click button "Rate Shipment"
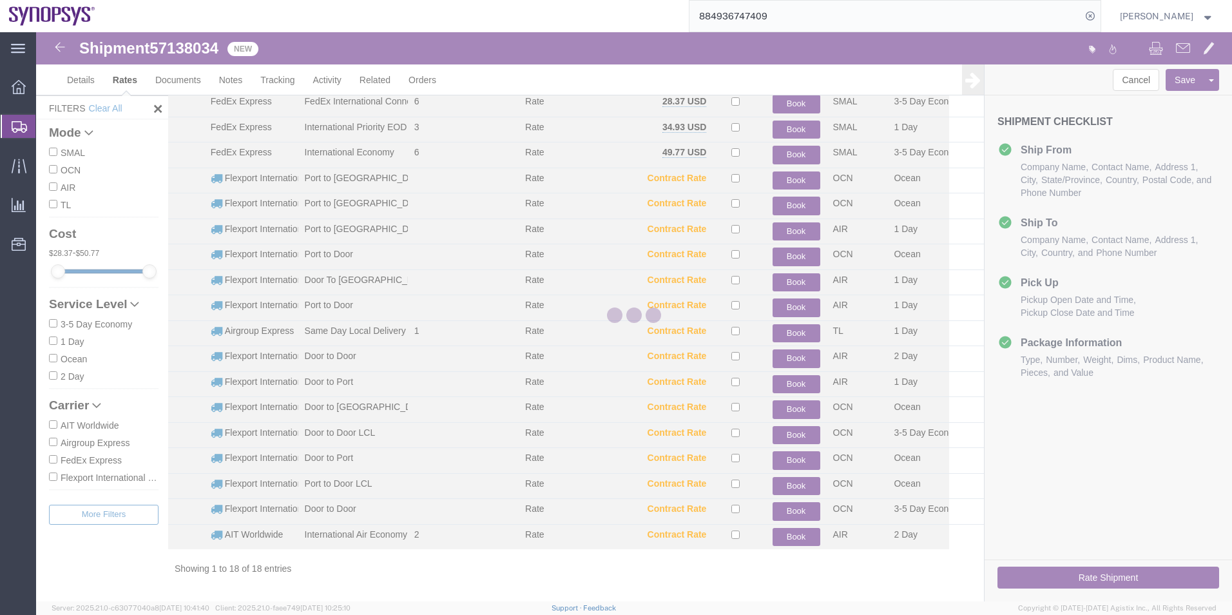
scroll to position [54, 0]
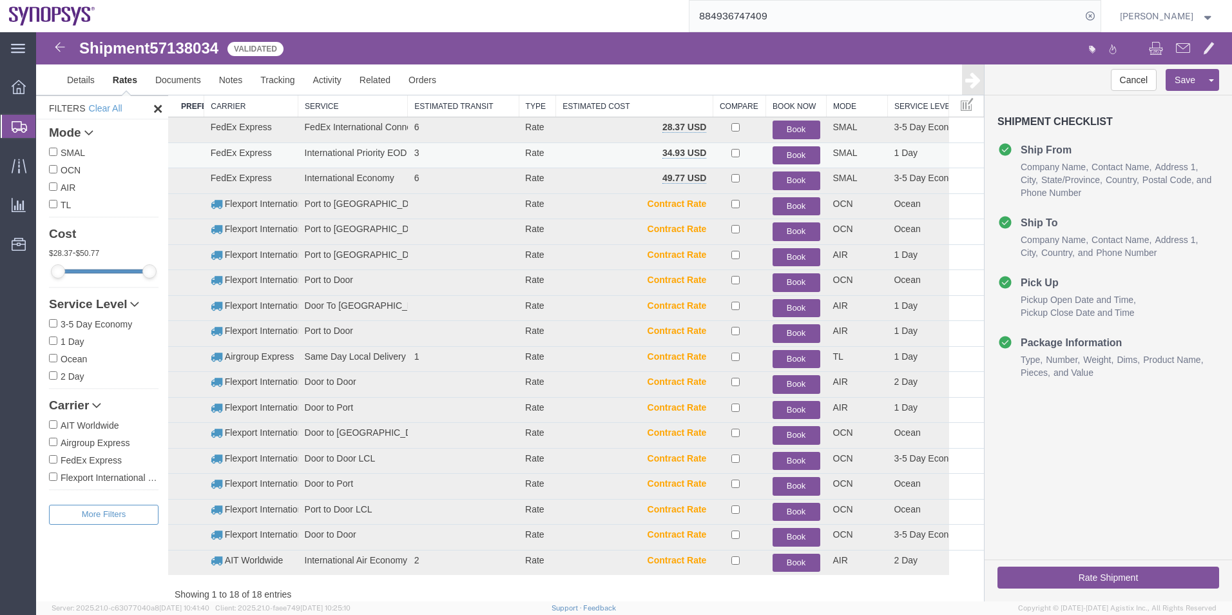
click at [796, 148] on button "Book" at bounding box center [797, 155] width 48 height 19
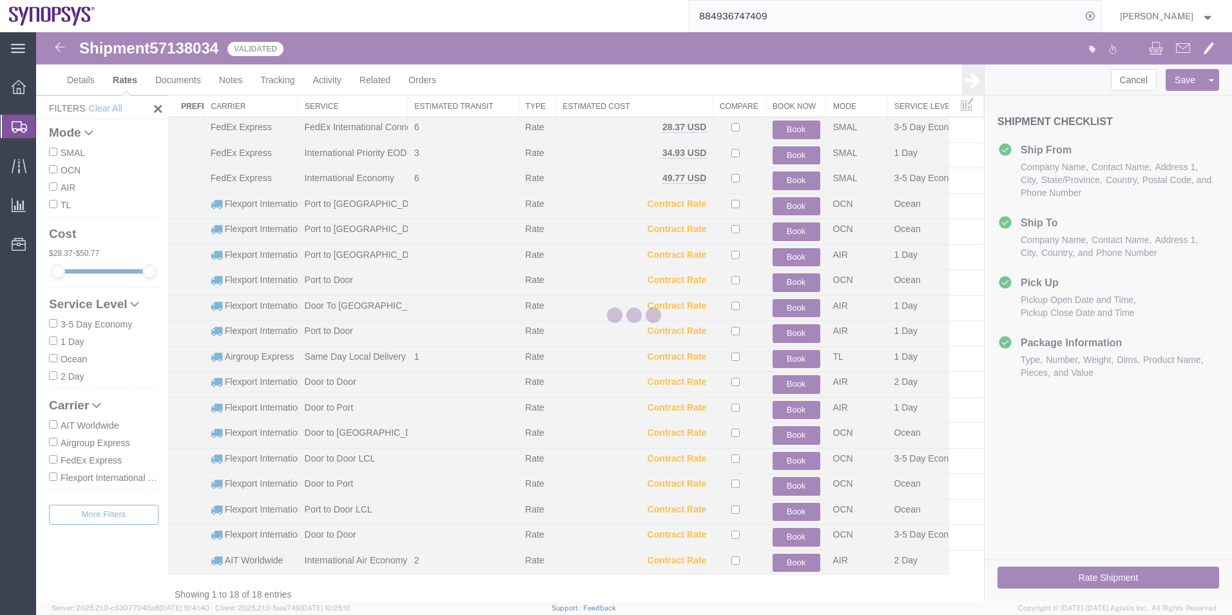
scroll to position [0, 0]
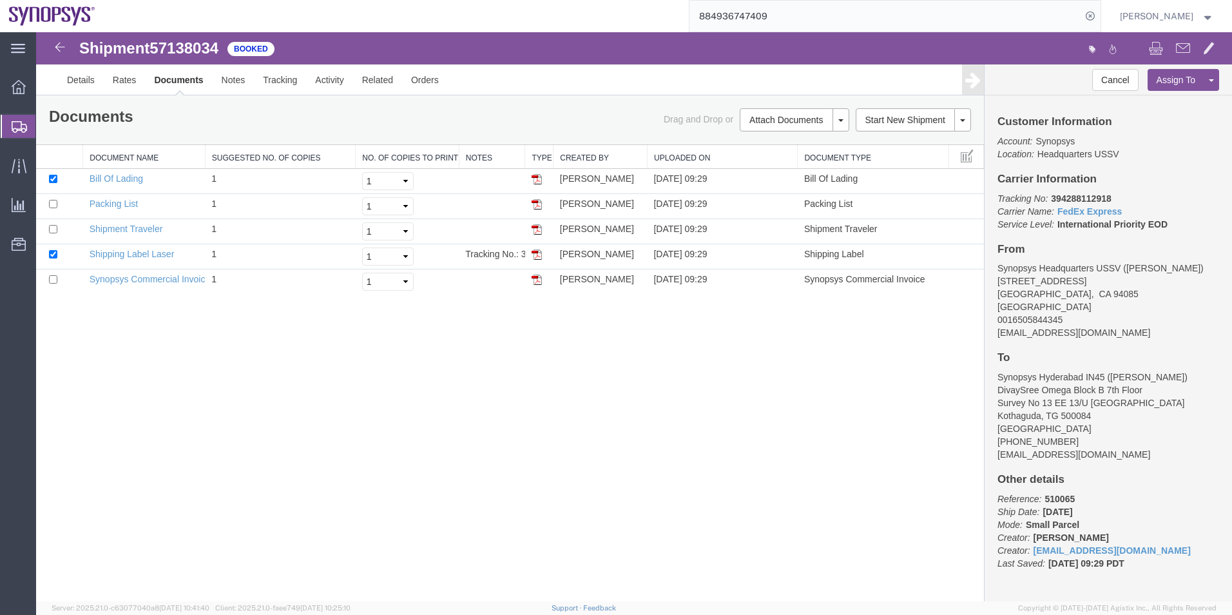
click at [0, 0] on span "Shipment Manager" at bounding box center [0, 0] width 0 height 0
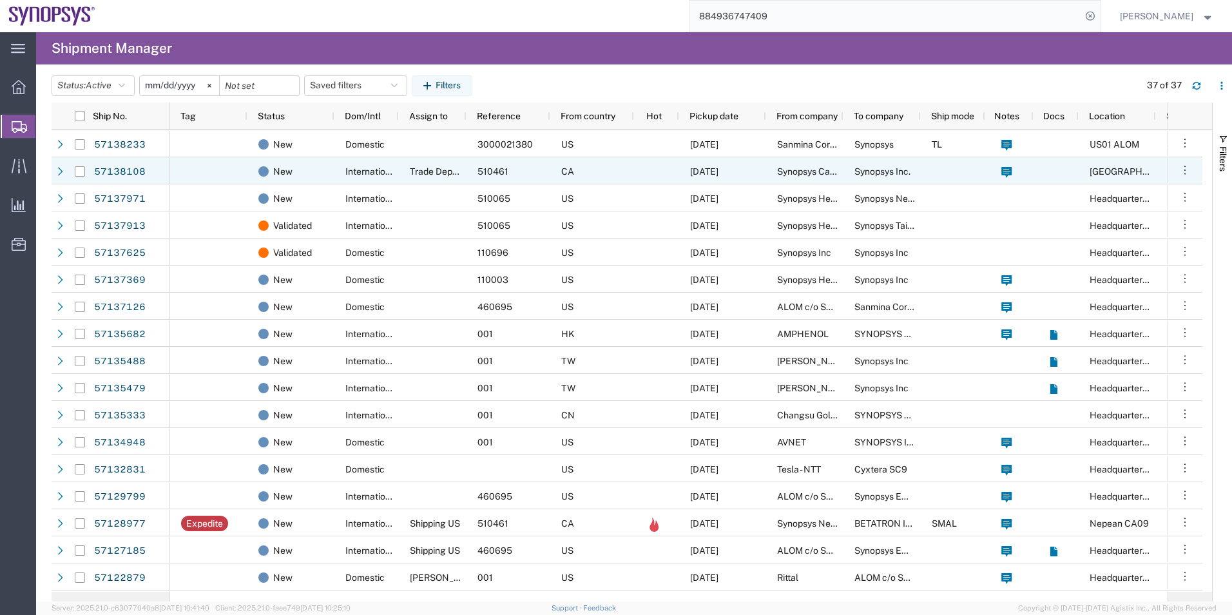
click at [351, 168] on span "International" at bounding box center [371, 171] width 53 height 10
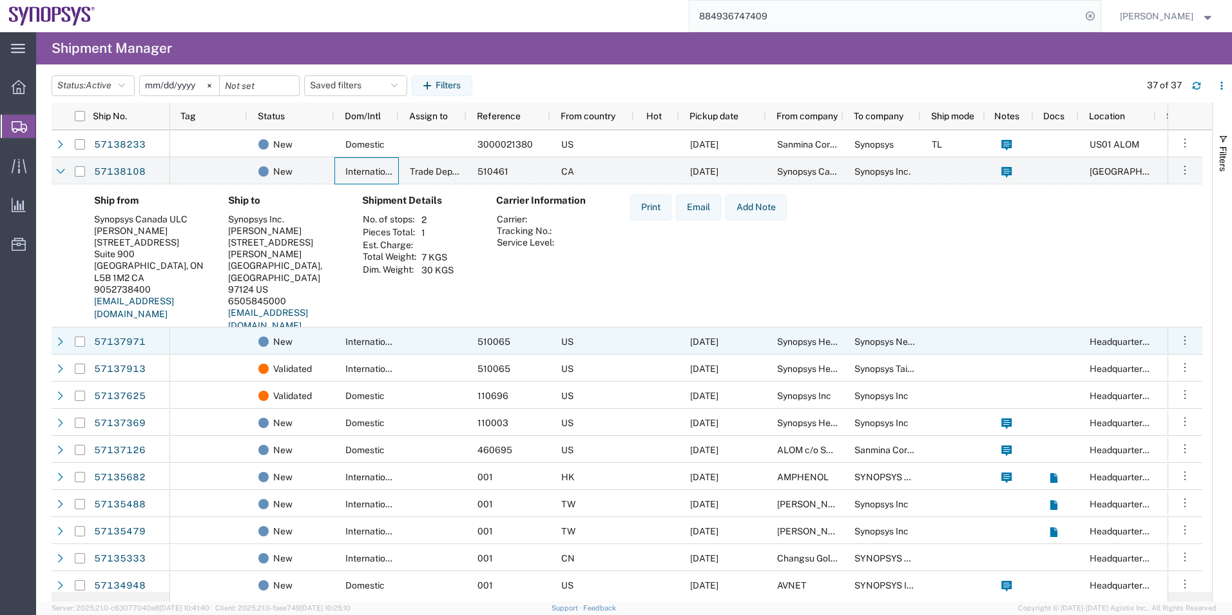
click at [384, 347] on div "International" at bounding box center [367, 340] width 64 height 27
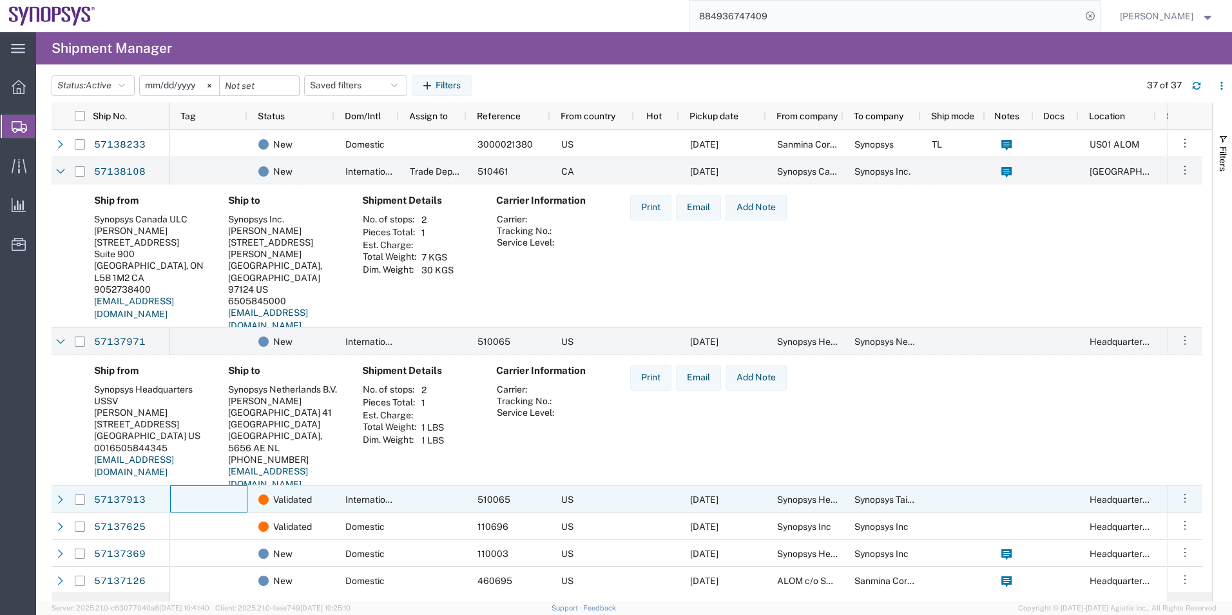
click at [235, 494] on div at bounding box center [208, 498] width 77 height 27
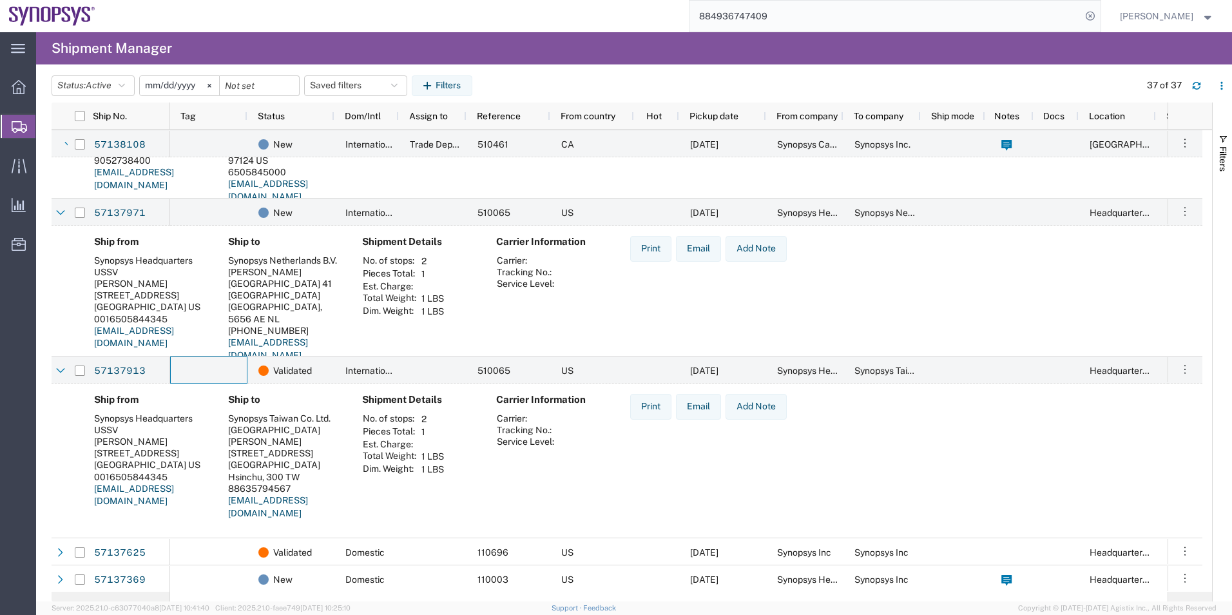
scroll to position [64, 0]
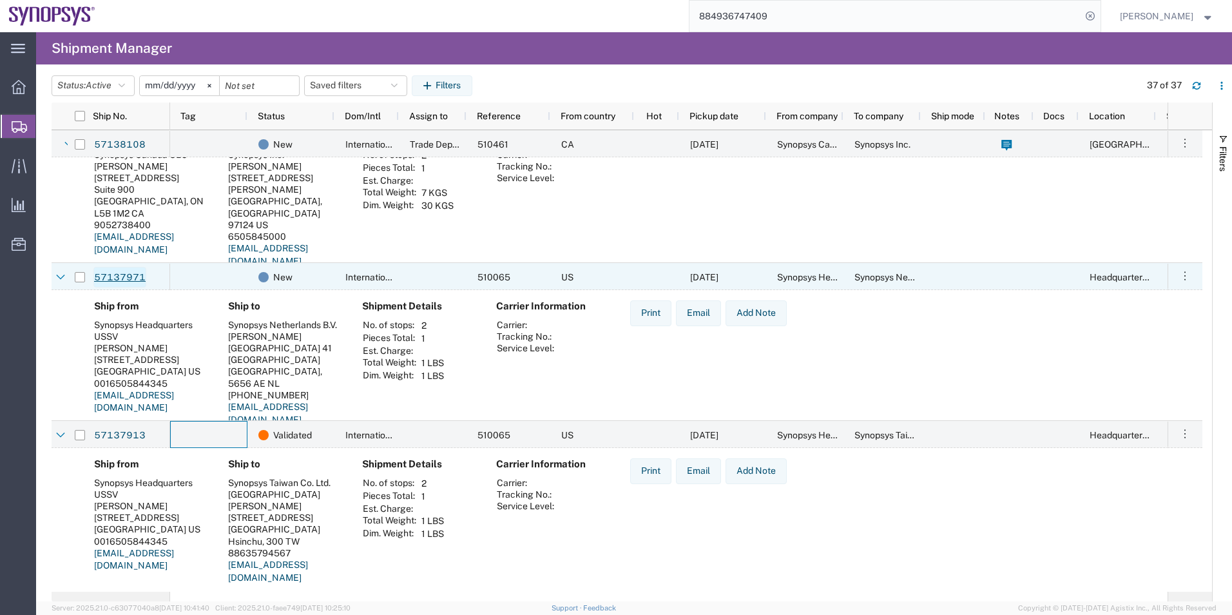
click at [125, 278] on link "57137971" at bounding box center [119, 277] width 53 height 21
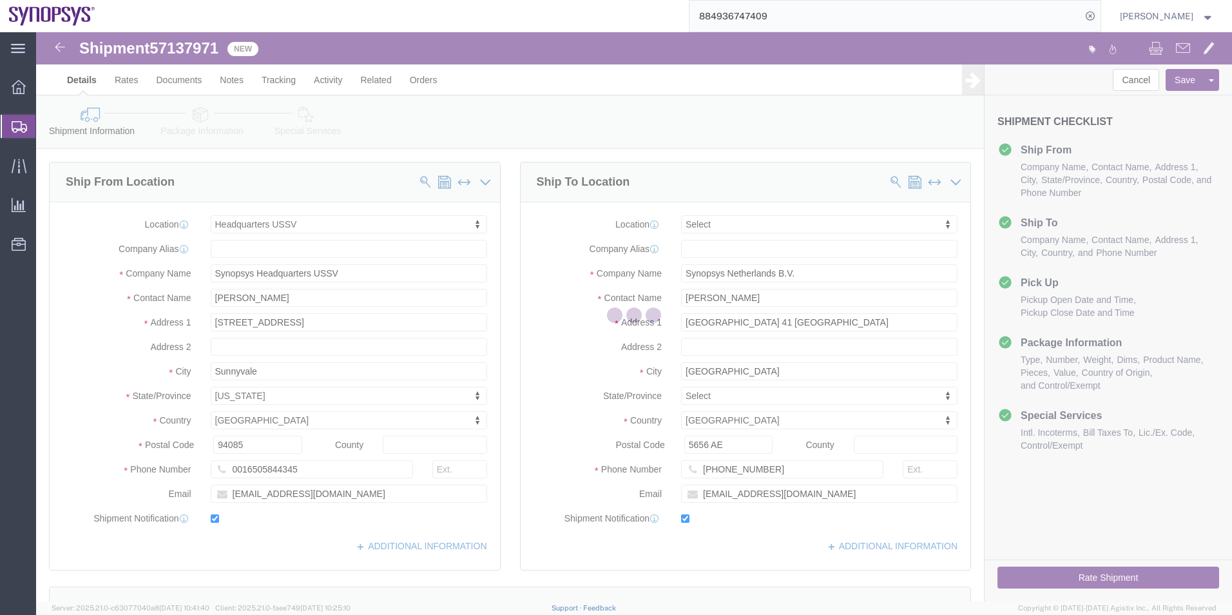
select select "63204"
select select
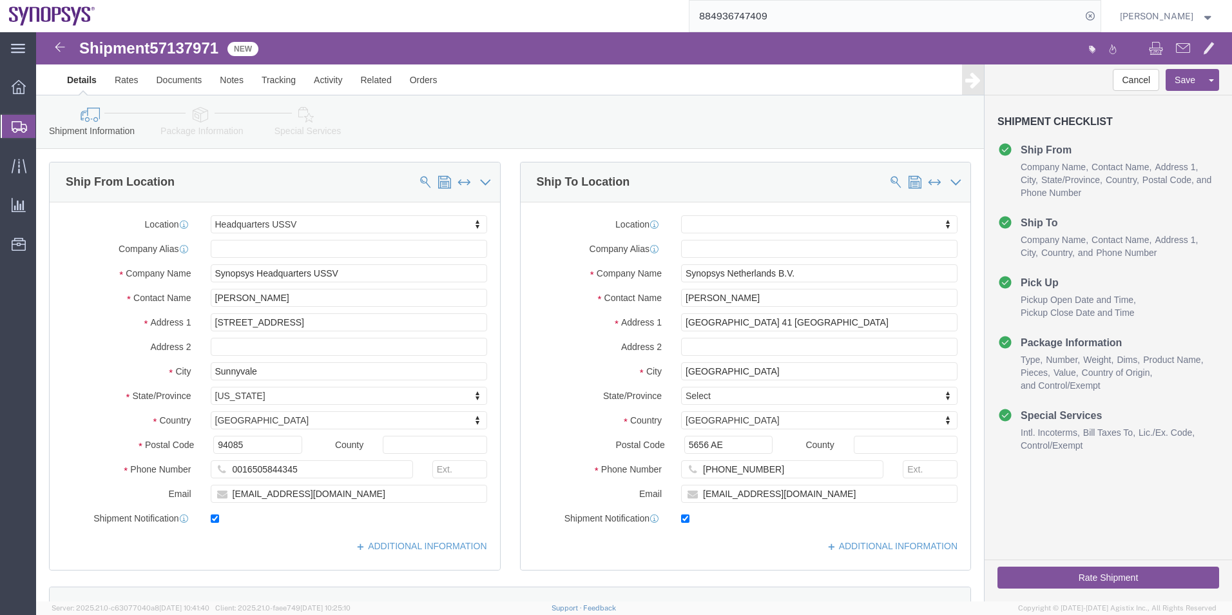
click icon
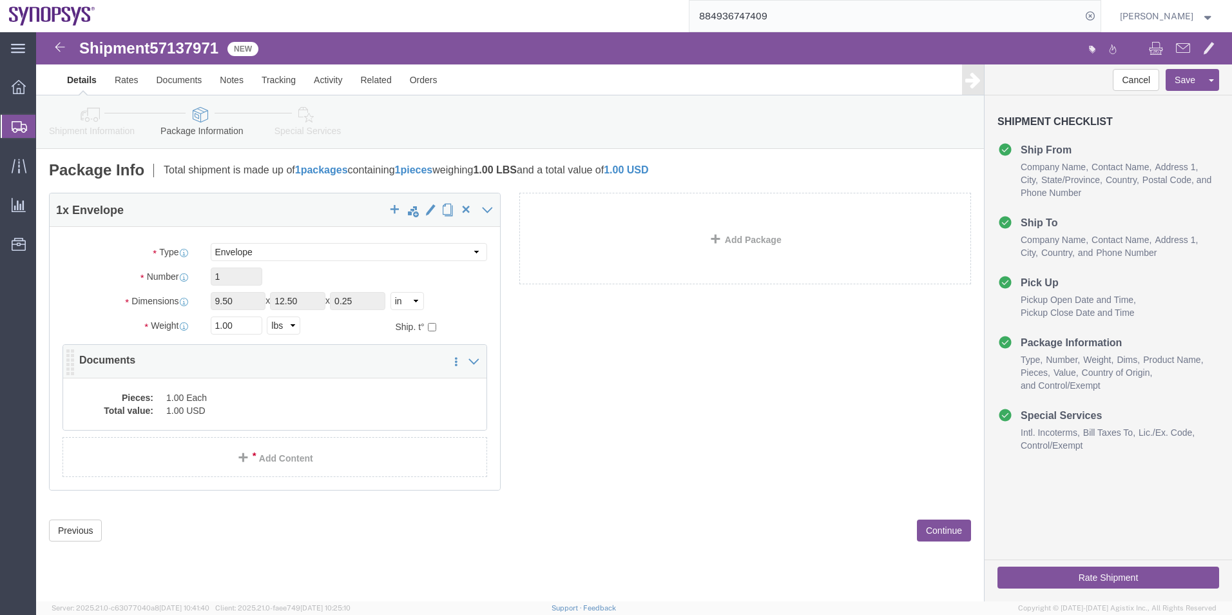
click div "Pieces: 1.00 Each Total value: 1.00 USD"
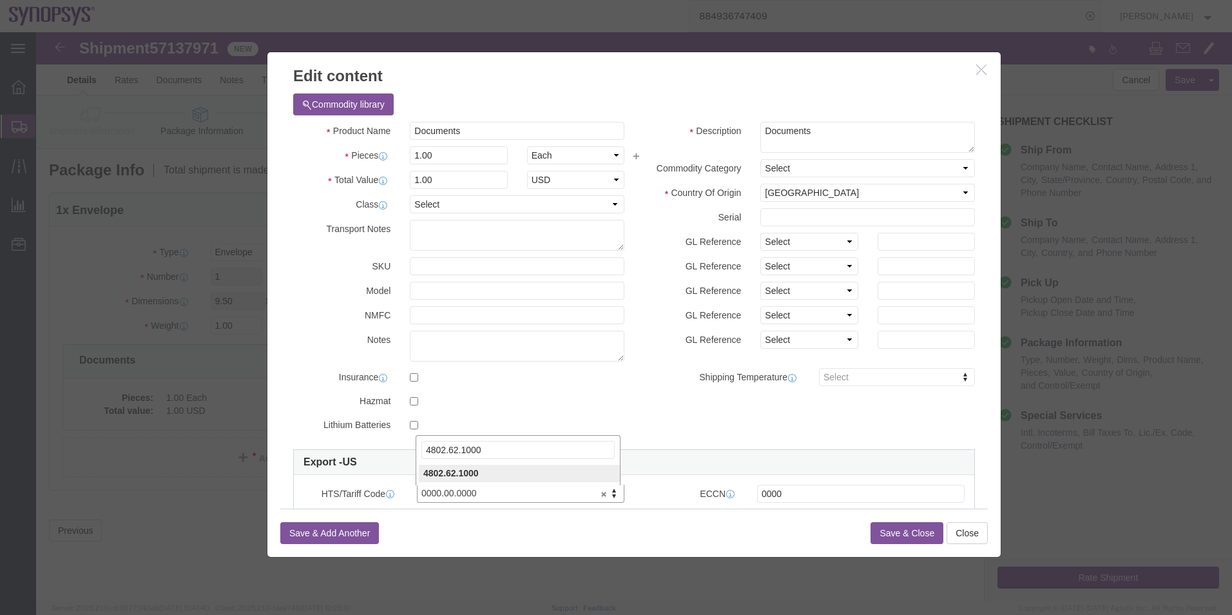
type input "4802.62.1000"
click input "0000"
type input "0"
type input "EAR99"
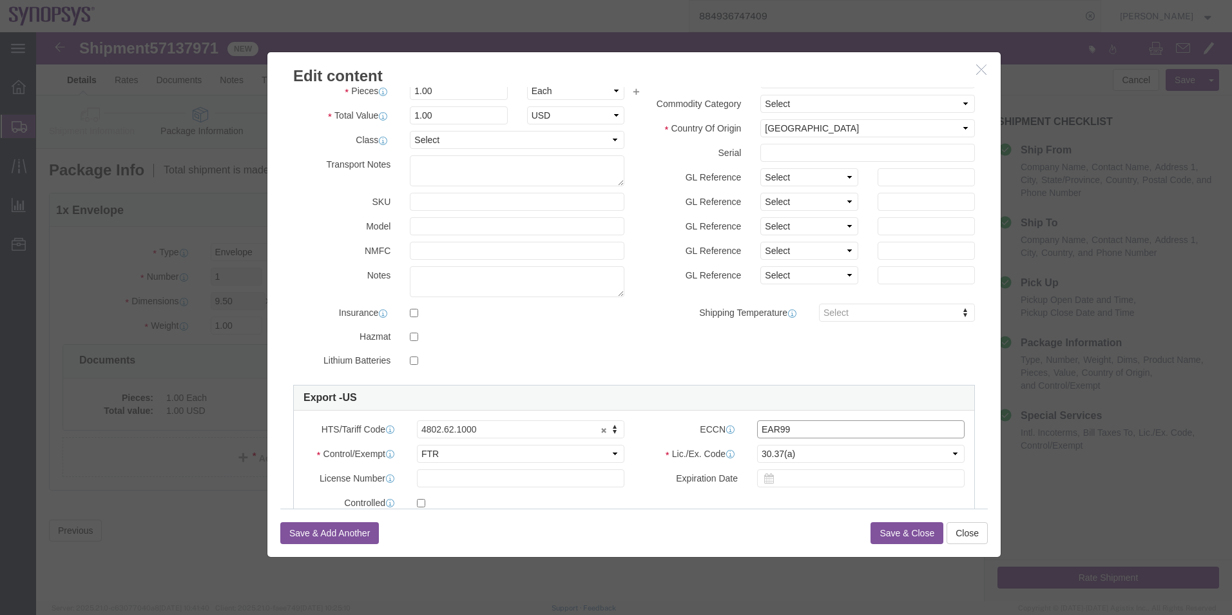
scroll to position [193, 0]
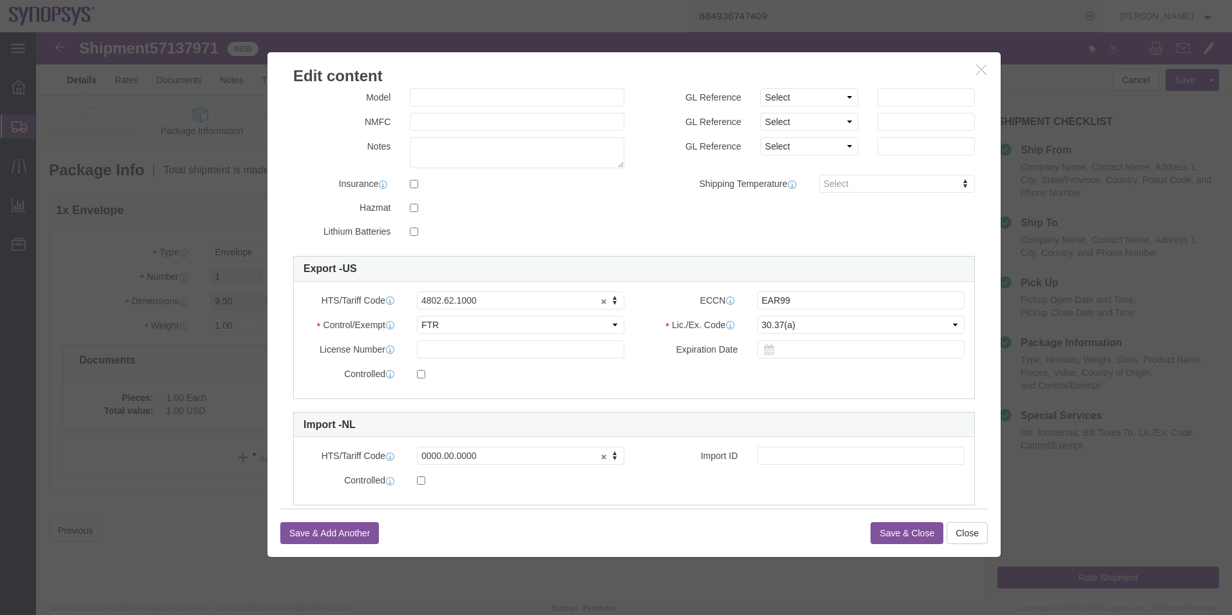
click button "Save & Close"
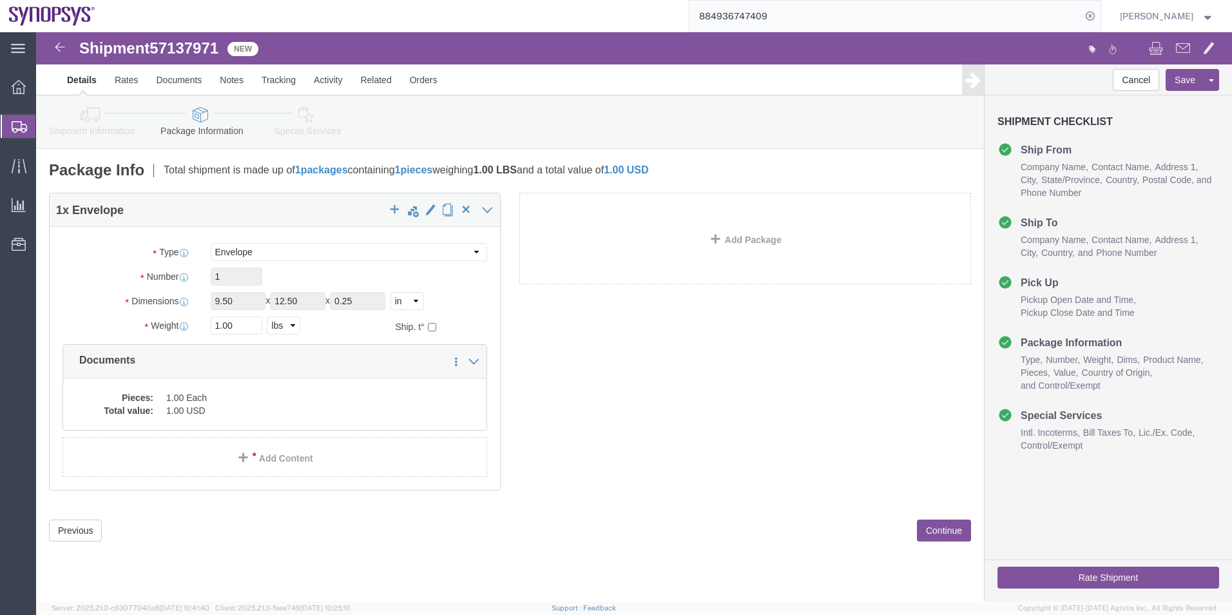
click link "Special Services"
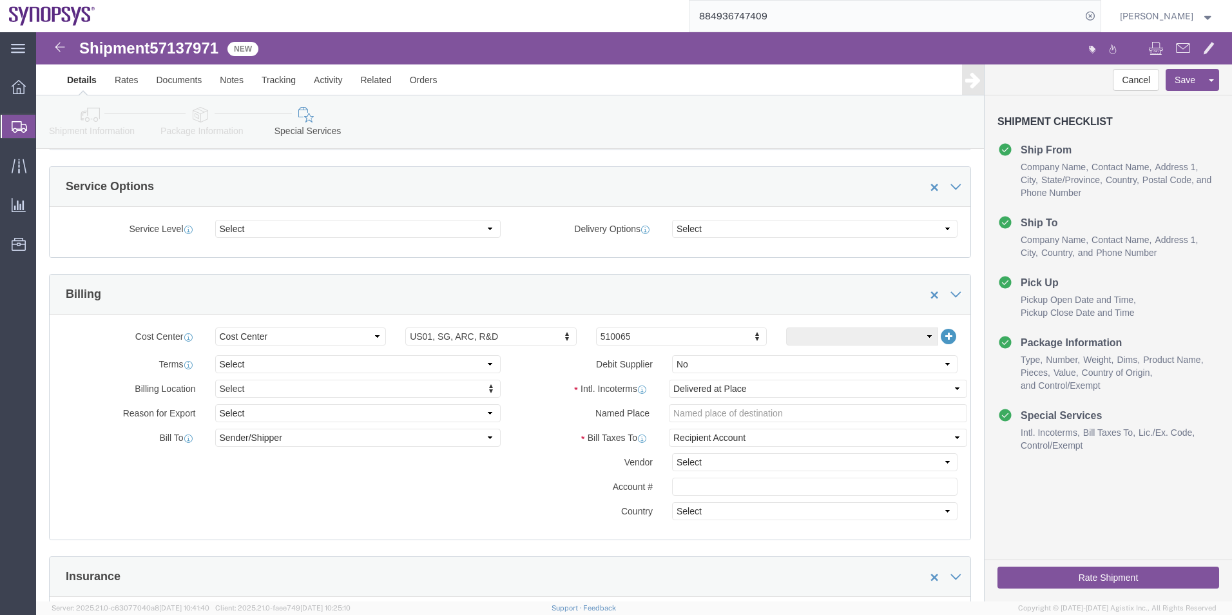
scroll to position [451, 0]
click select "Select Carriage Insurance Paid Carriage Paid To Cost and Freight Cost Insurance…"
select select "DDP"
click select "Select Carriage Insurance Paid Carriage Paid To Cost and Freight Cost Insurance…"
select select "SHIP"
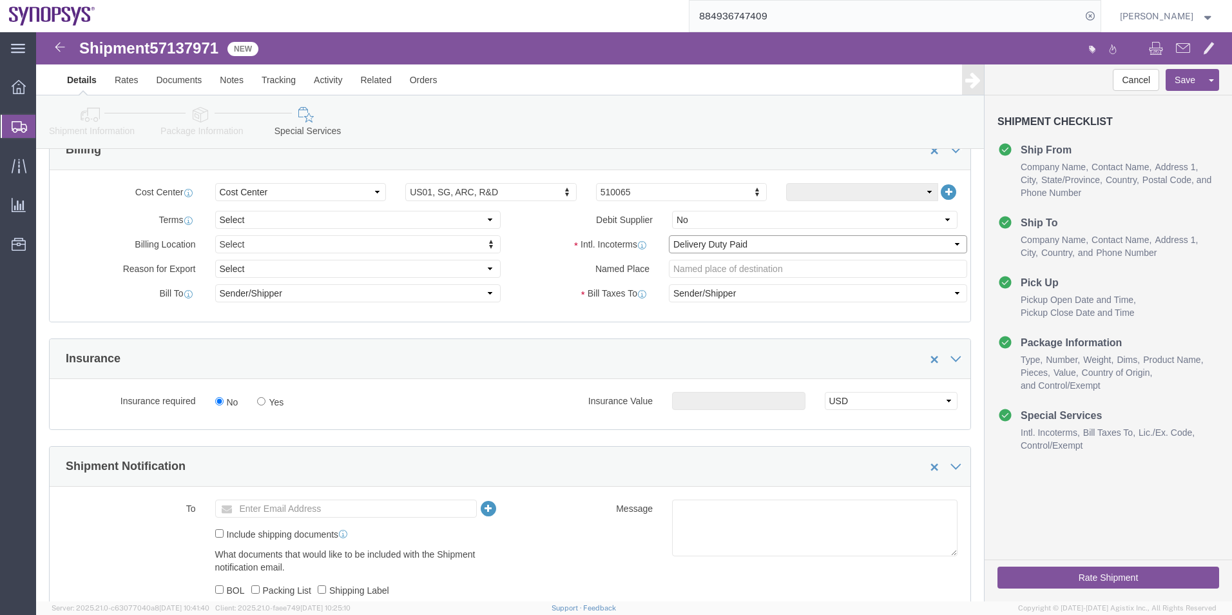
scroll to position [645, 0]
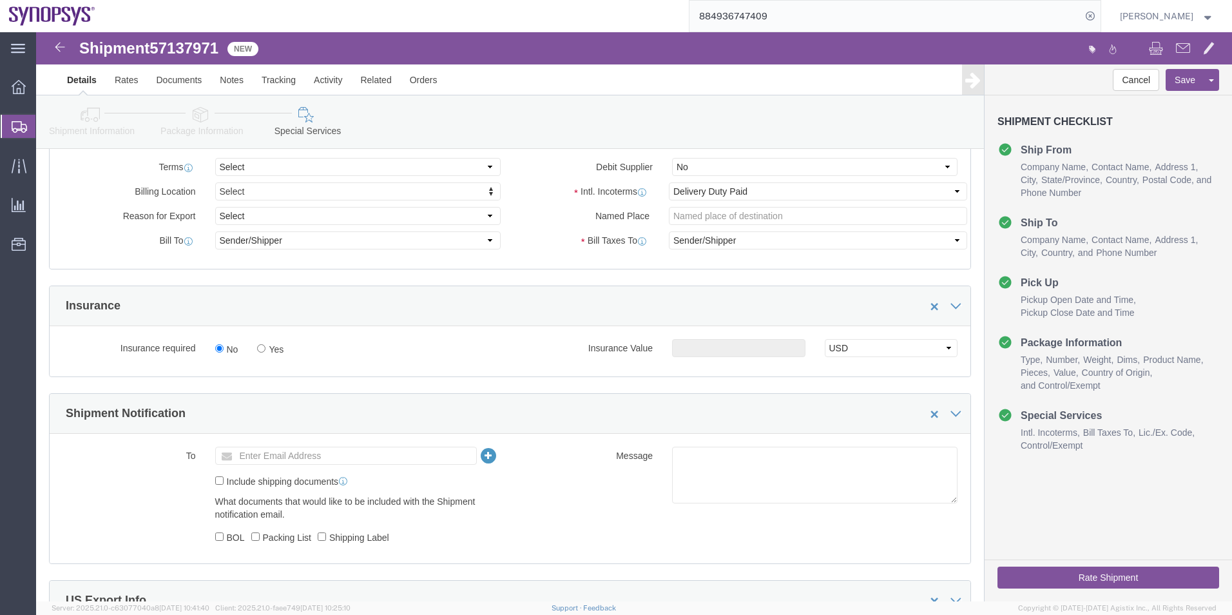
click div "Shipment Information Package Information Special Services"
click icon
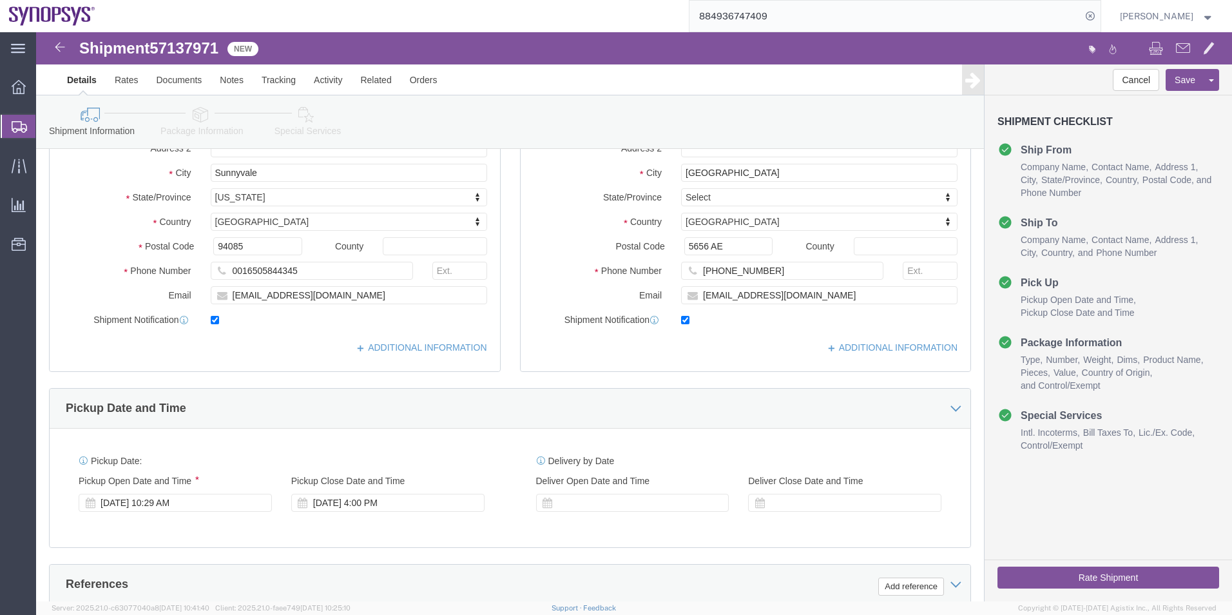
scroll to position [86, 0]
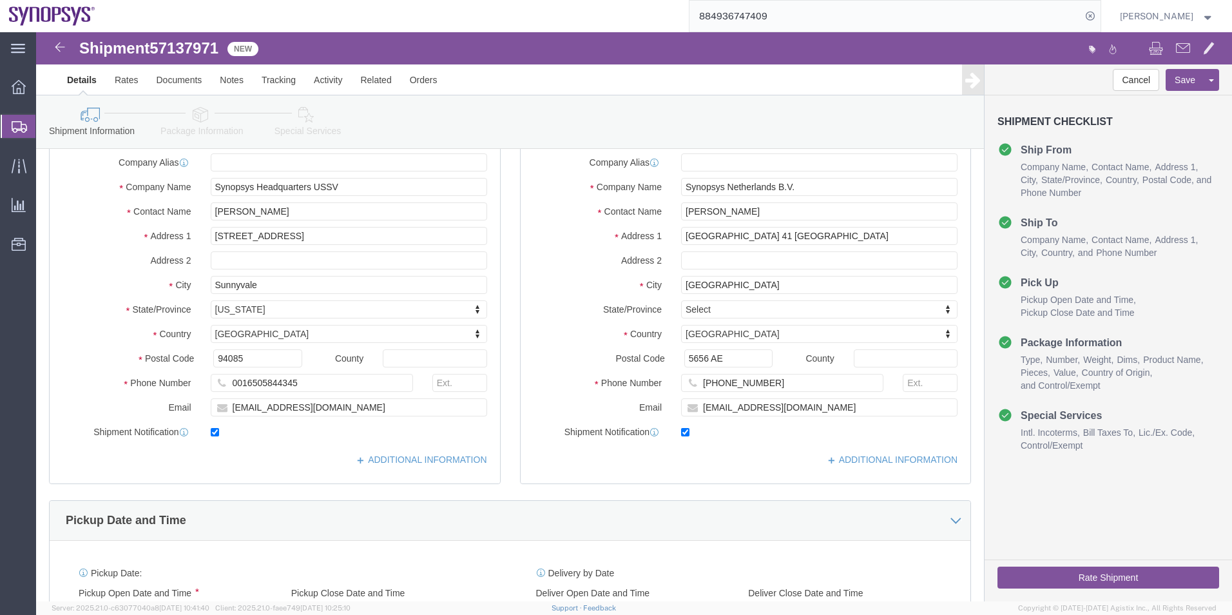
click icon
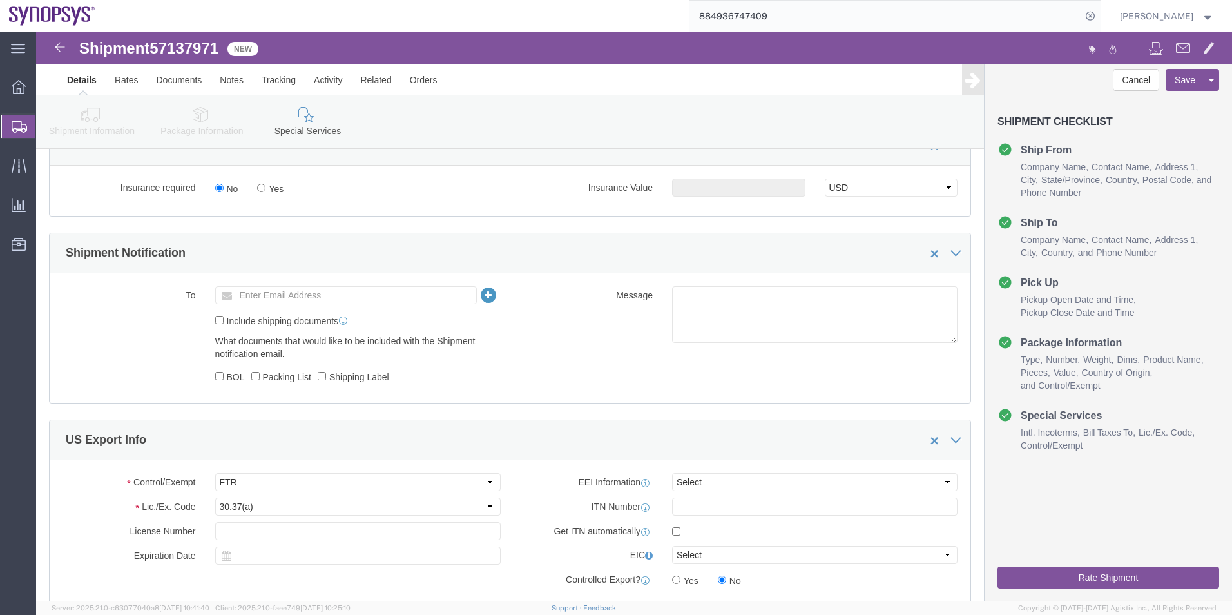
scroll to position [795, 0]
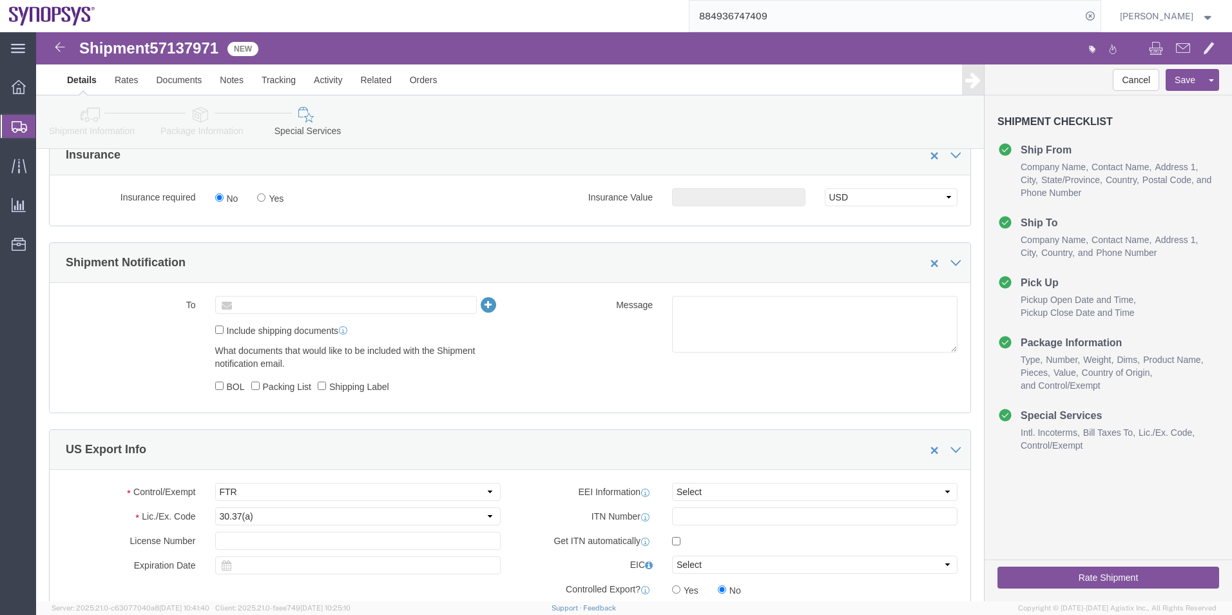
click input "text"
paste input "lshertz@synopsys.com"
type input "lshertz@synopsys.com"
click button "Save"
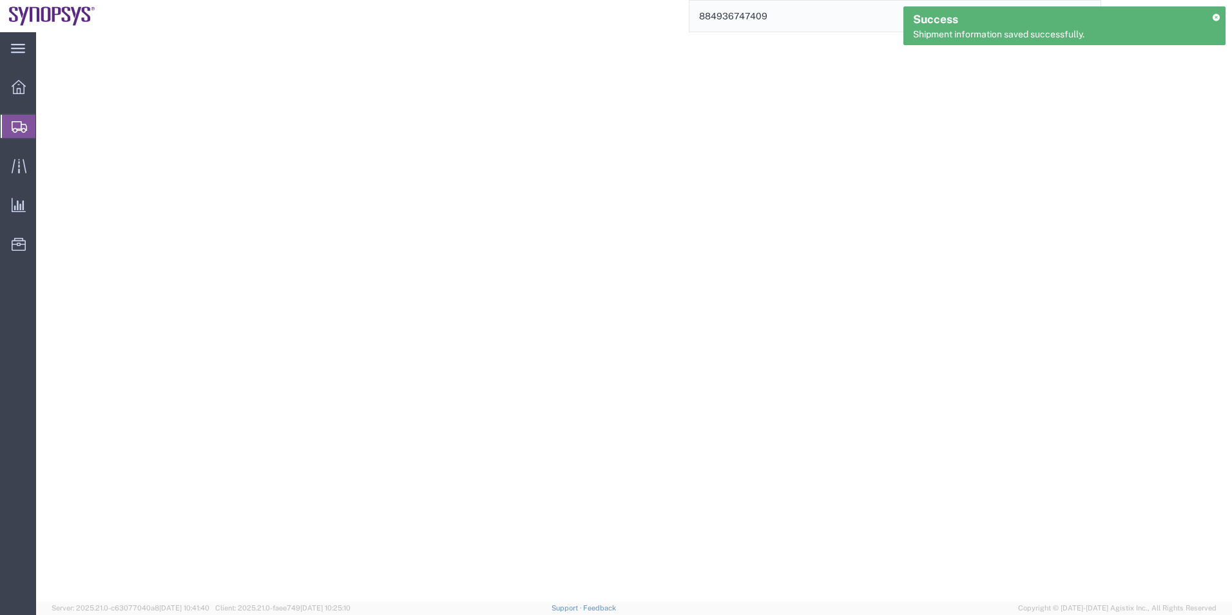
select select
select select "COSTCENTER"
select select "DDP"
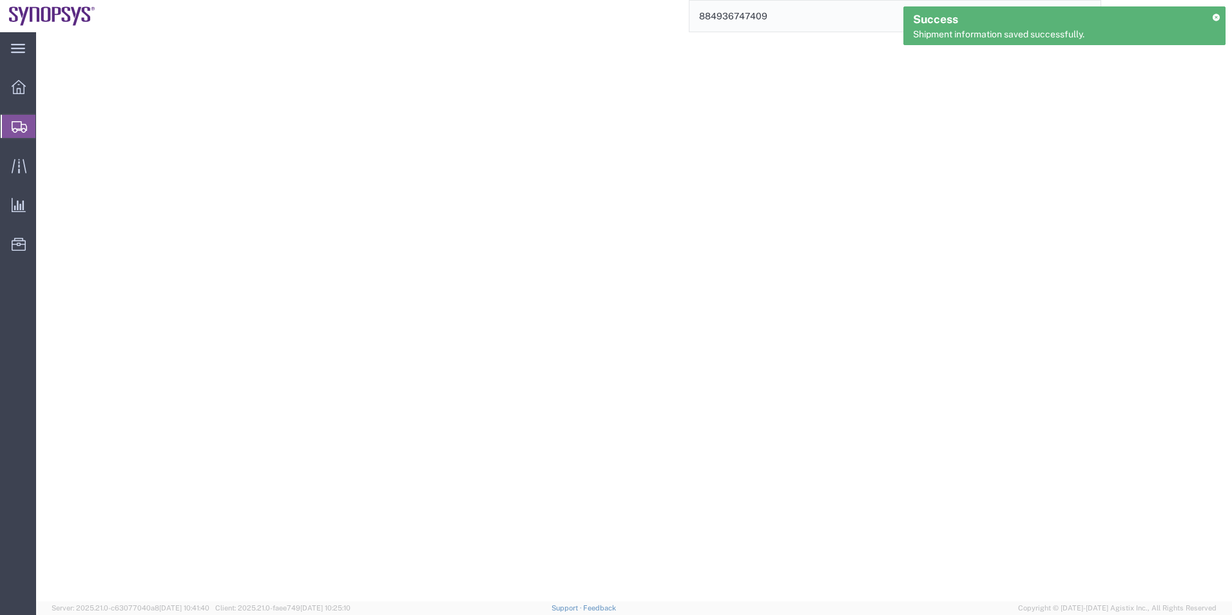
select select "SHIP"
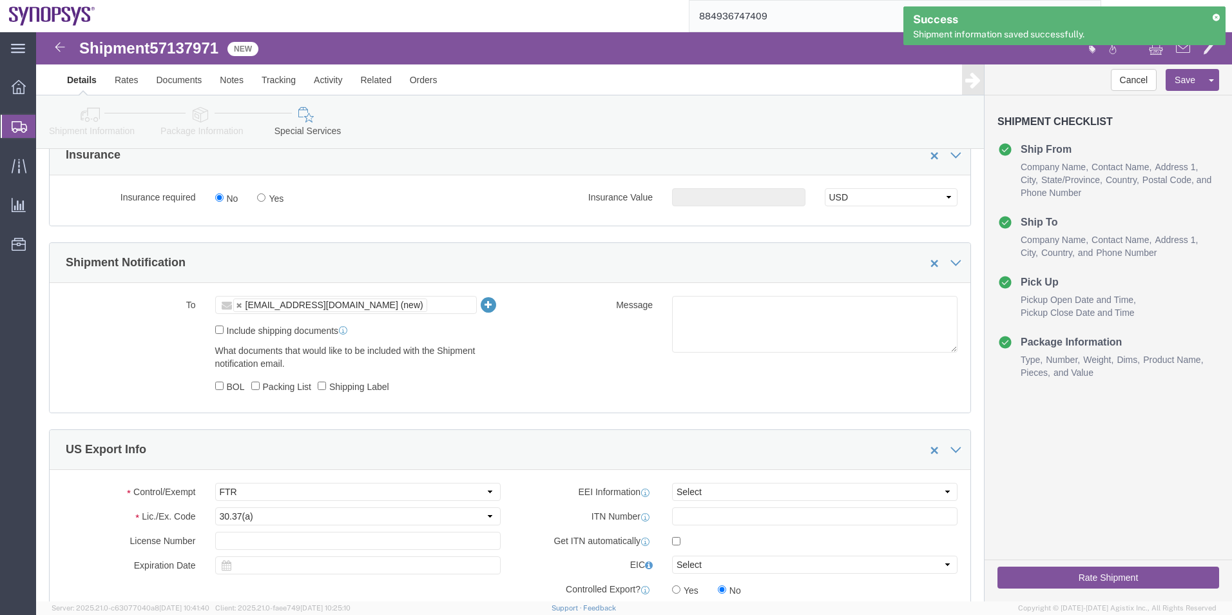
click icon
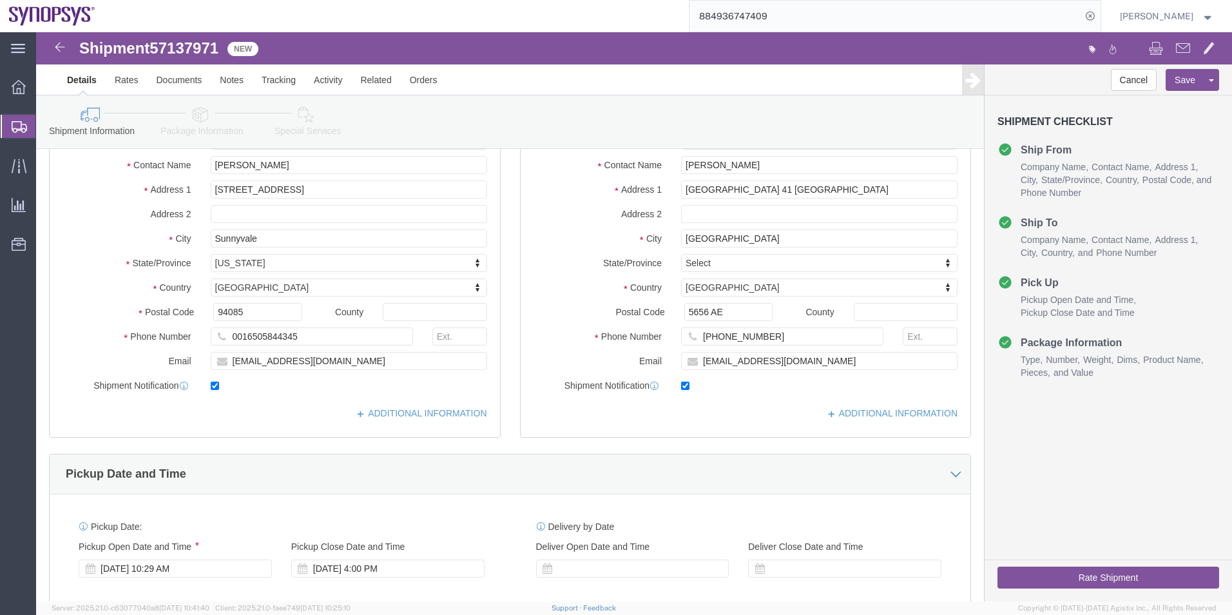
scroll to position [22, 0]
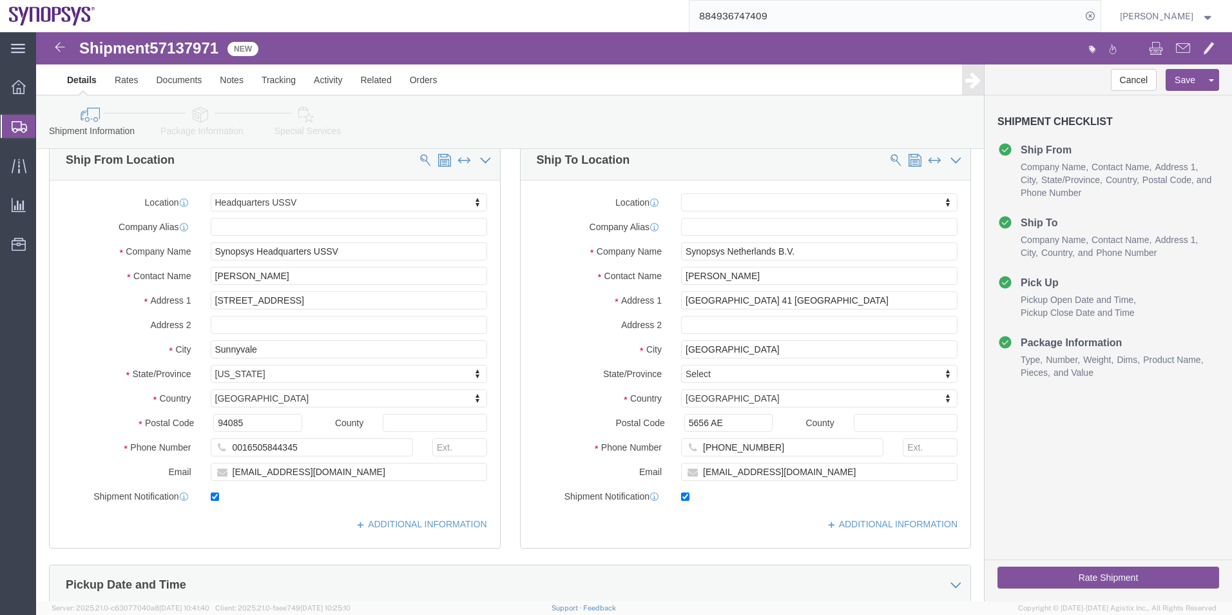
click icon
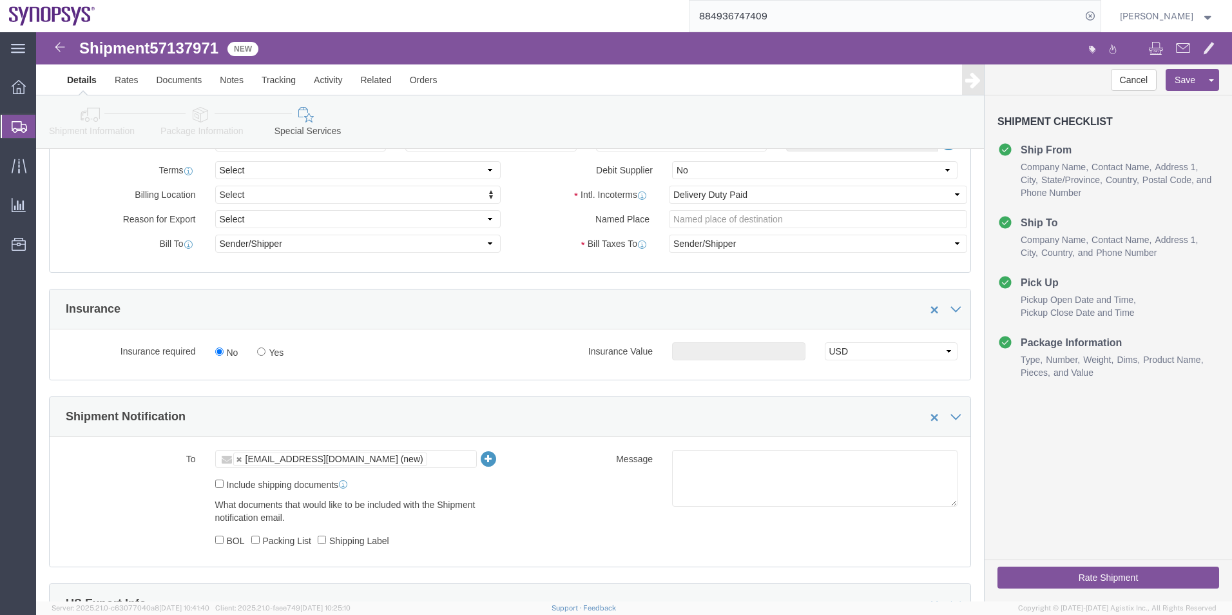
scroll to position [666, 0]
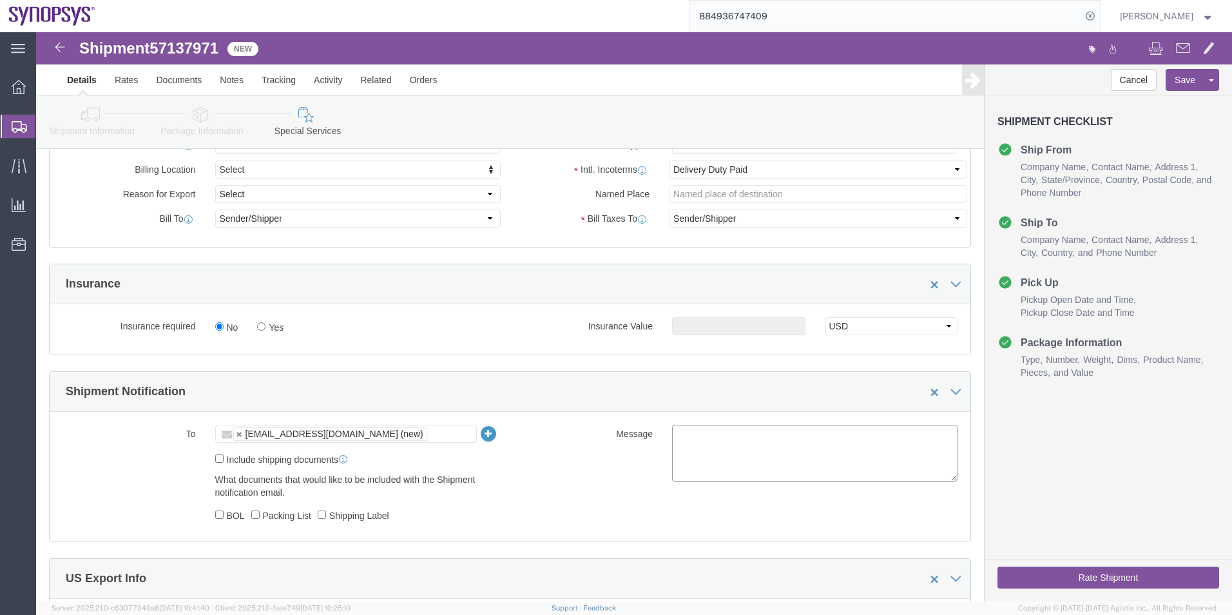
click textarea
click icon
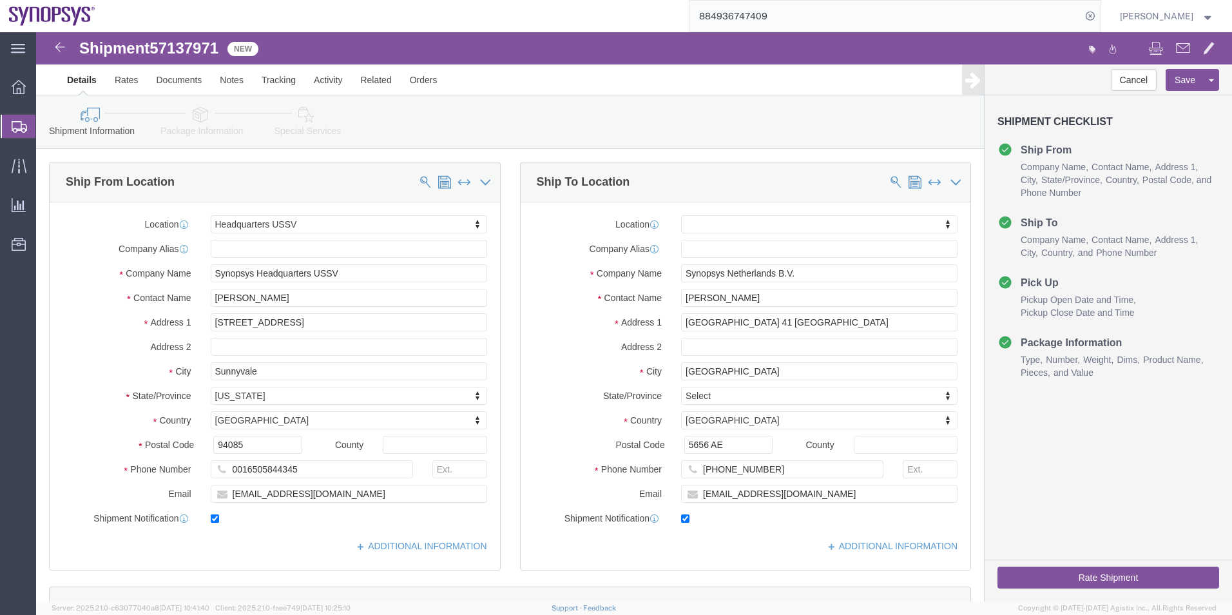
click link "Special Services"
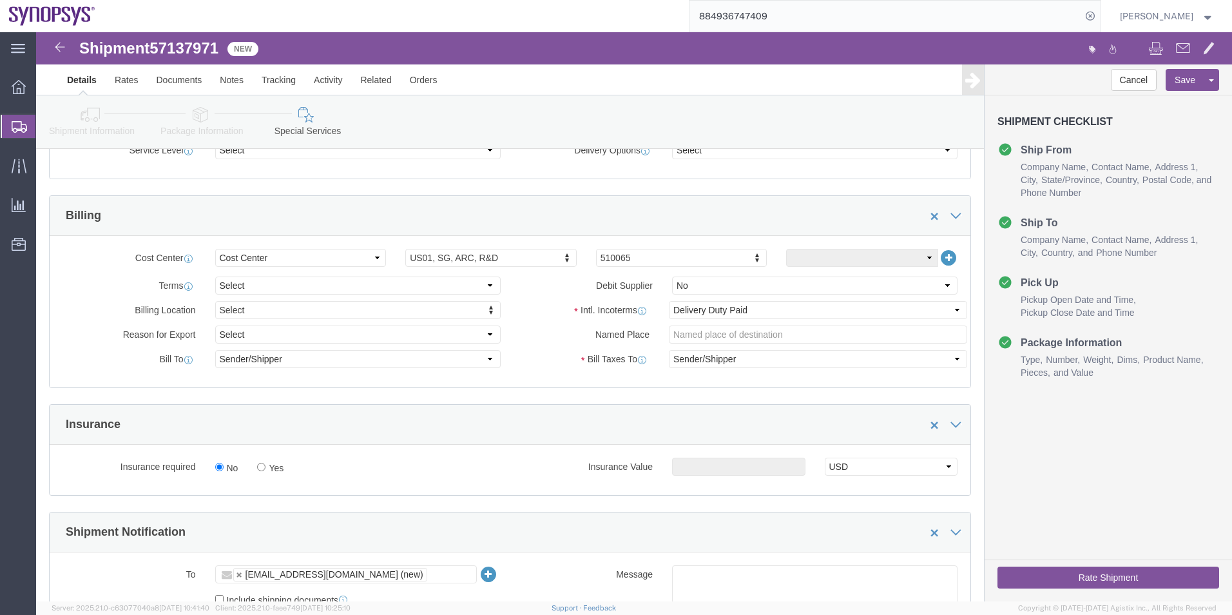
scroll to position [580, 0]
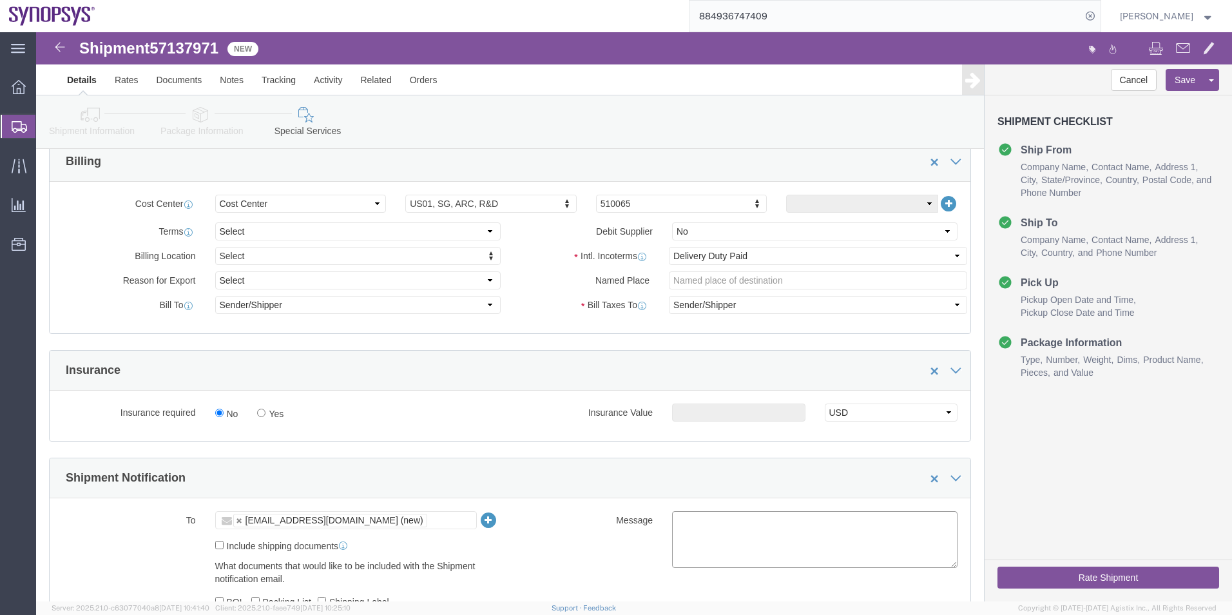
click textarea
type textarea "Please see attached. -[GEOGRAPHIC_DATA]"
click button "Rate Shipment"
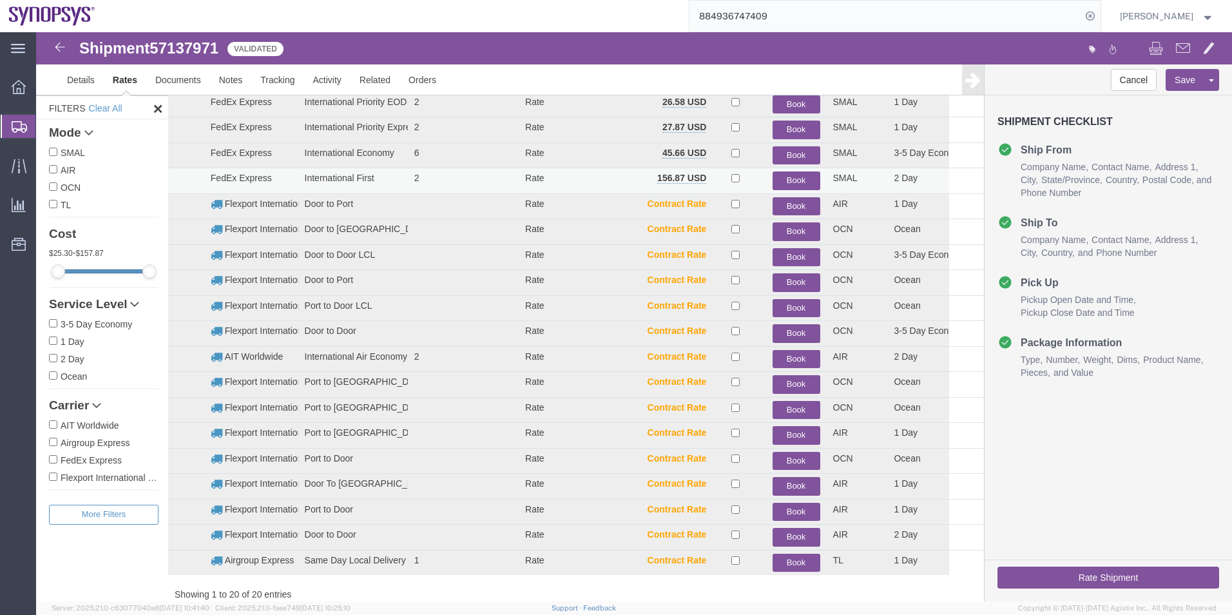
scroll to position [0, 0]
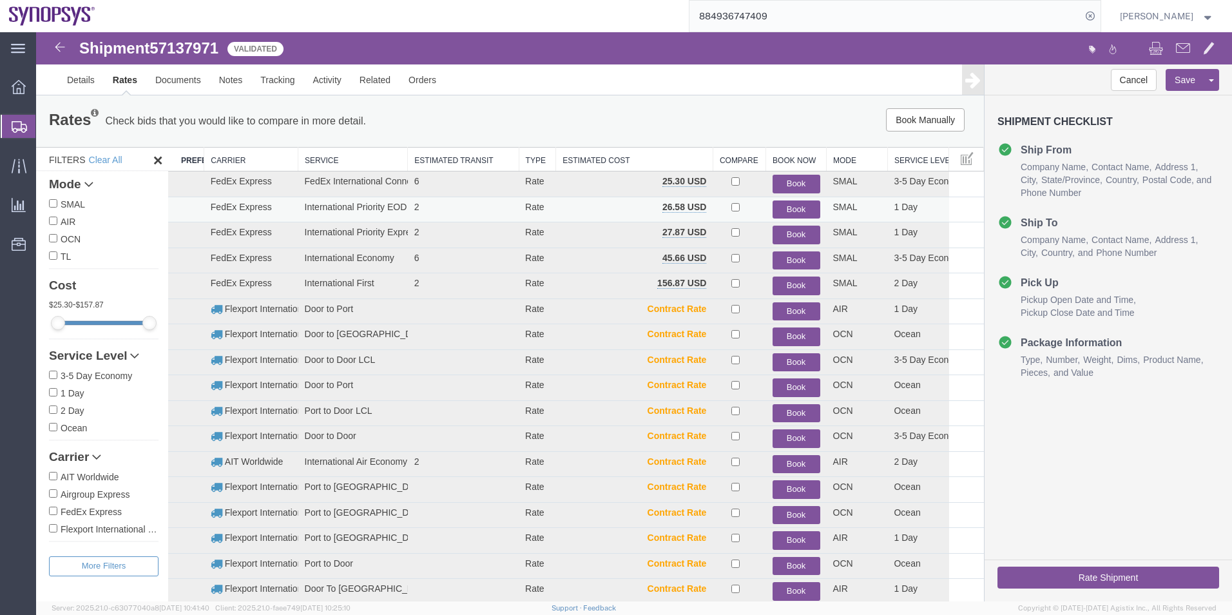
click at [782, 204] on button "Book" at bounding box center [797, 209] width 48 height 19
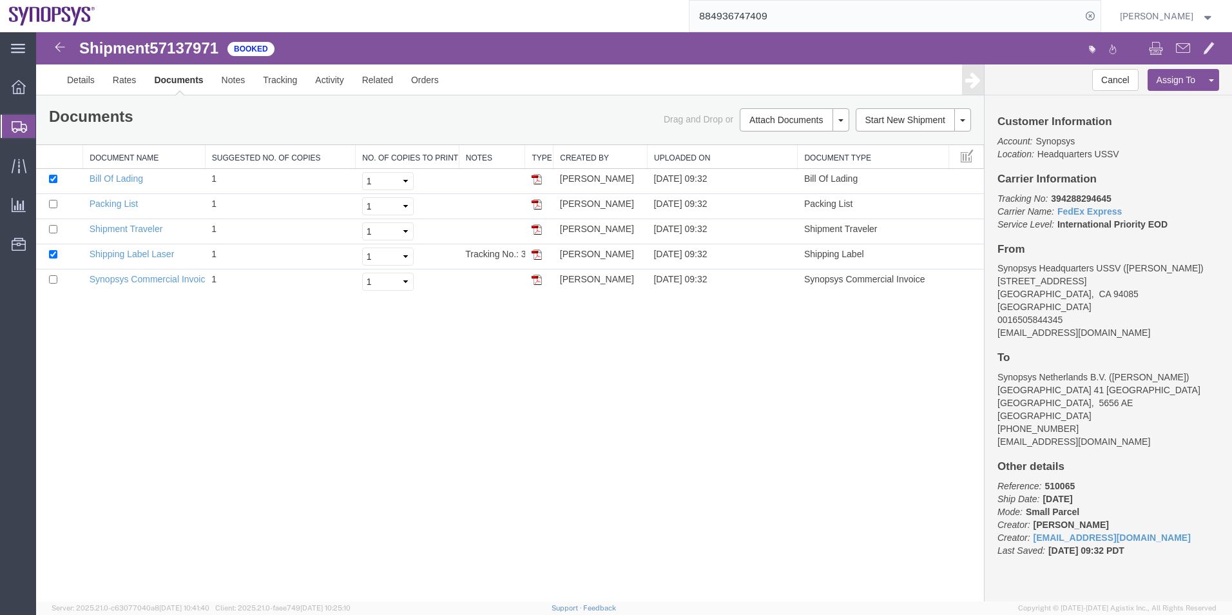
click at [0, 0] on span "Shipment Manager" at bounding box center [0, 0] width 0 height 0
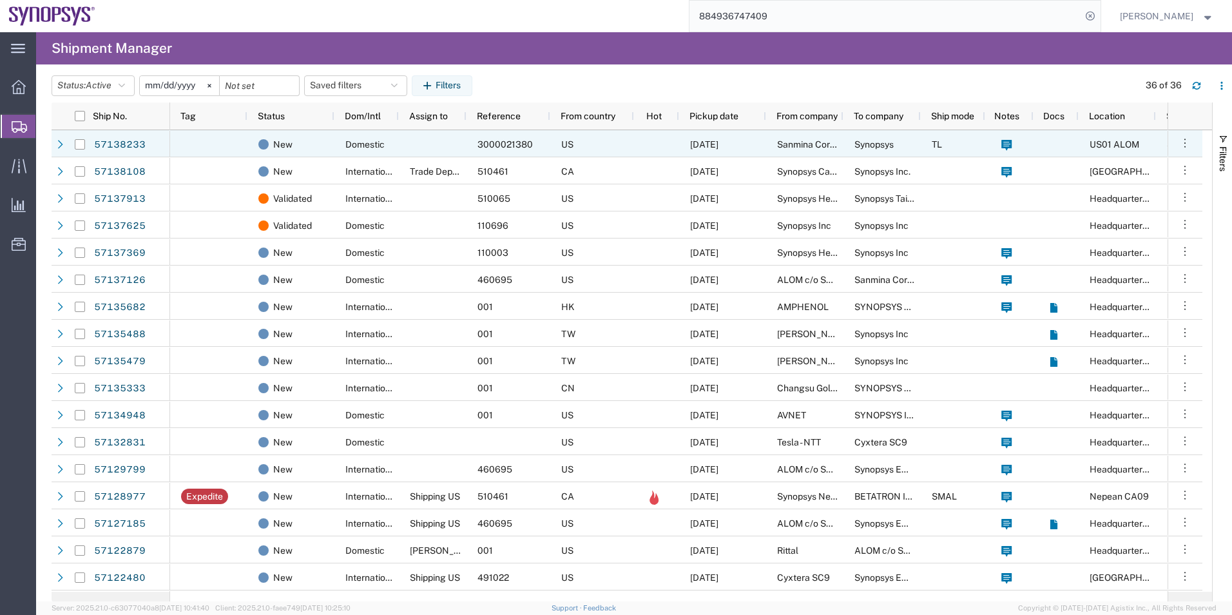
click at [438, 130] on div at bounding box center [433, 143] width 68 height 27
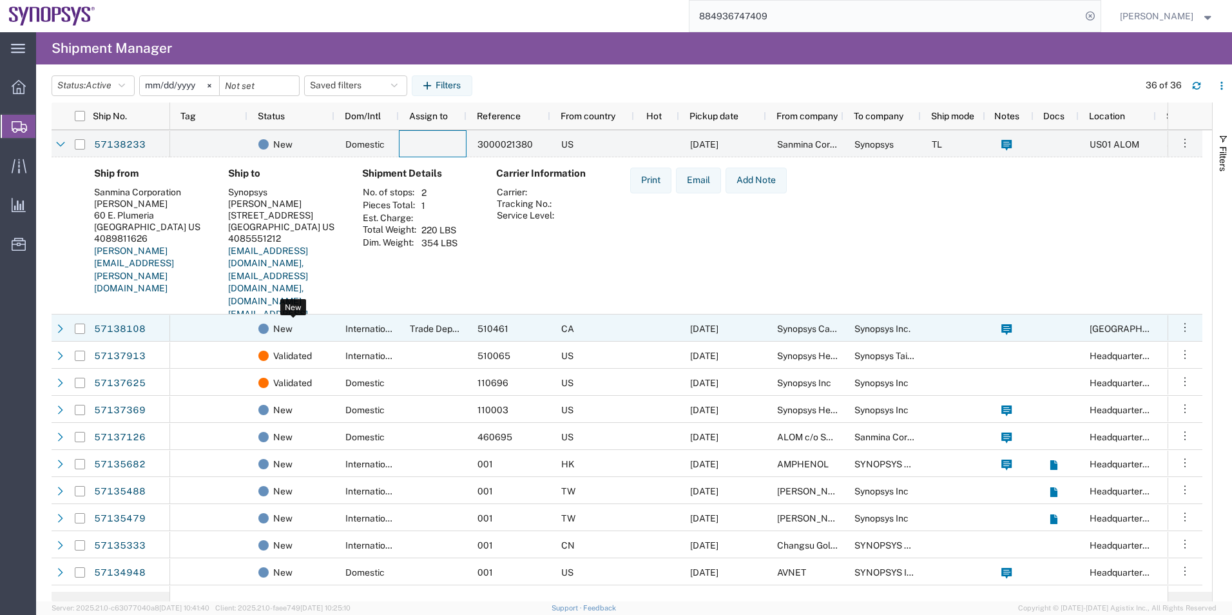
click at [316, 336] on div "New" at bounding box center [293, 328] width 70 height 27
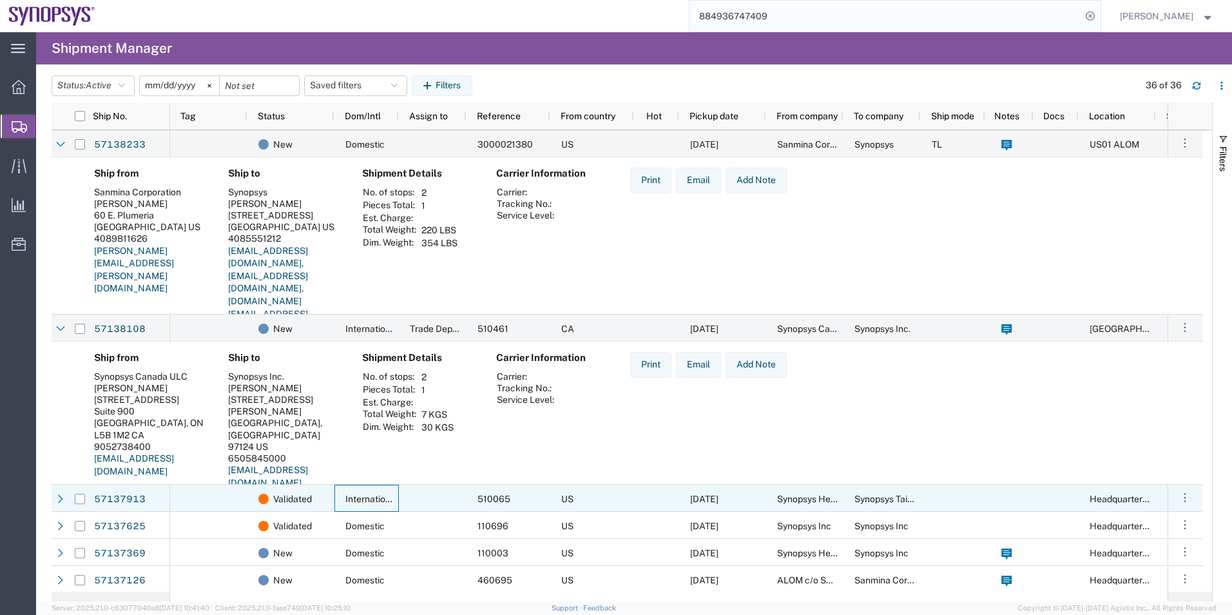
click at [388, 506] on div "International" at bounding box center [367, 498] width 64 height 27
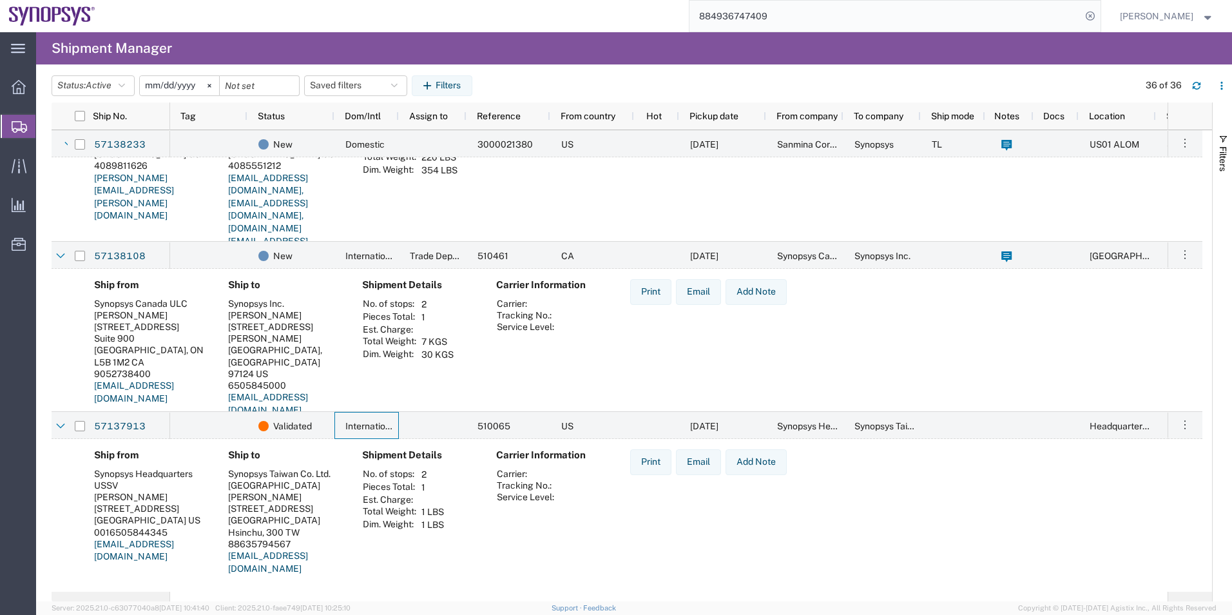
scroll to position [129, 0]
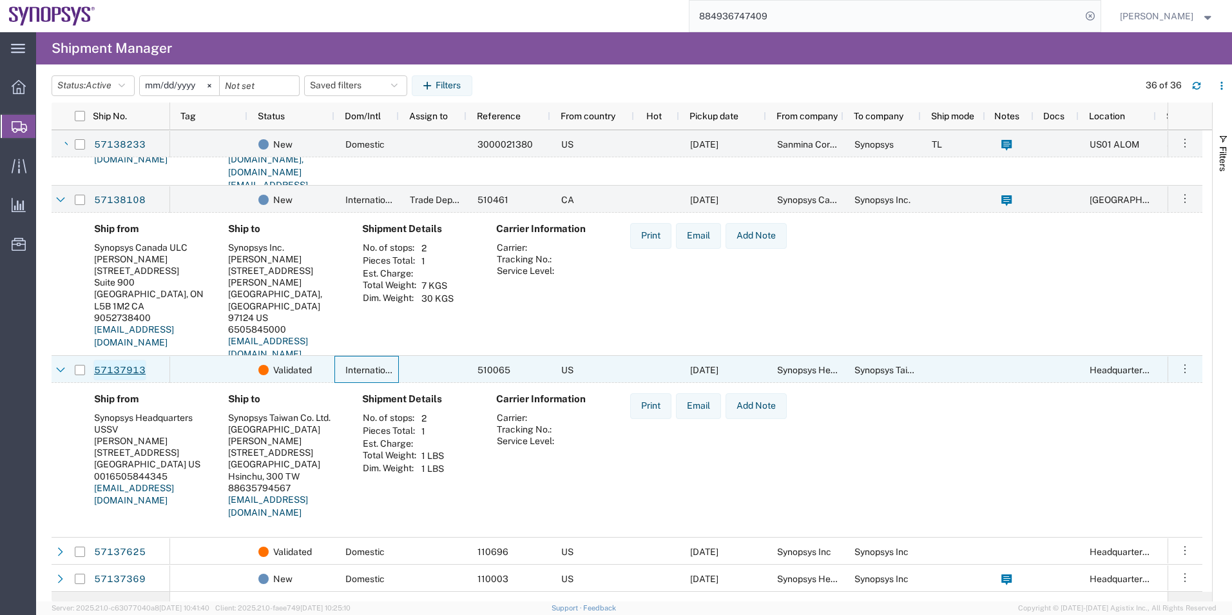
click at [128, 377] on link "57137913" at bounding box center [119, 370] width 53 height 21
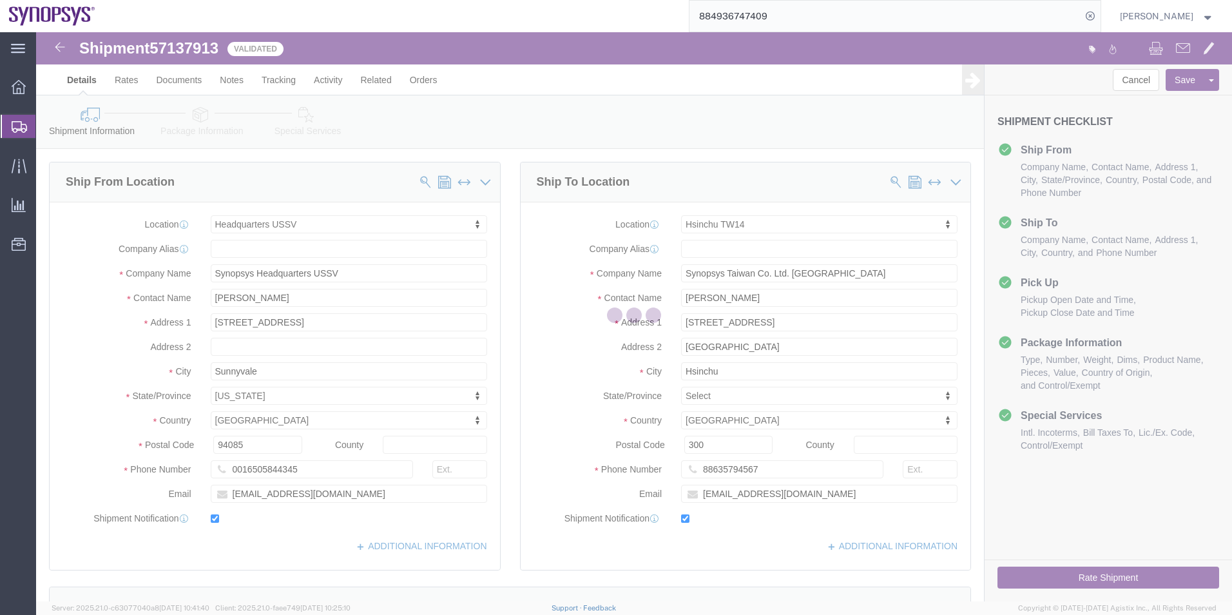
click at [207, 118] on div at bounding box center [634, 316] width 1196 height 569
select select "63204"
select select "63164"
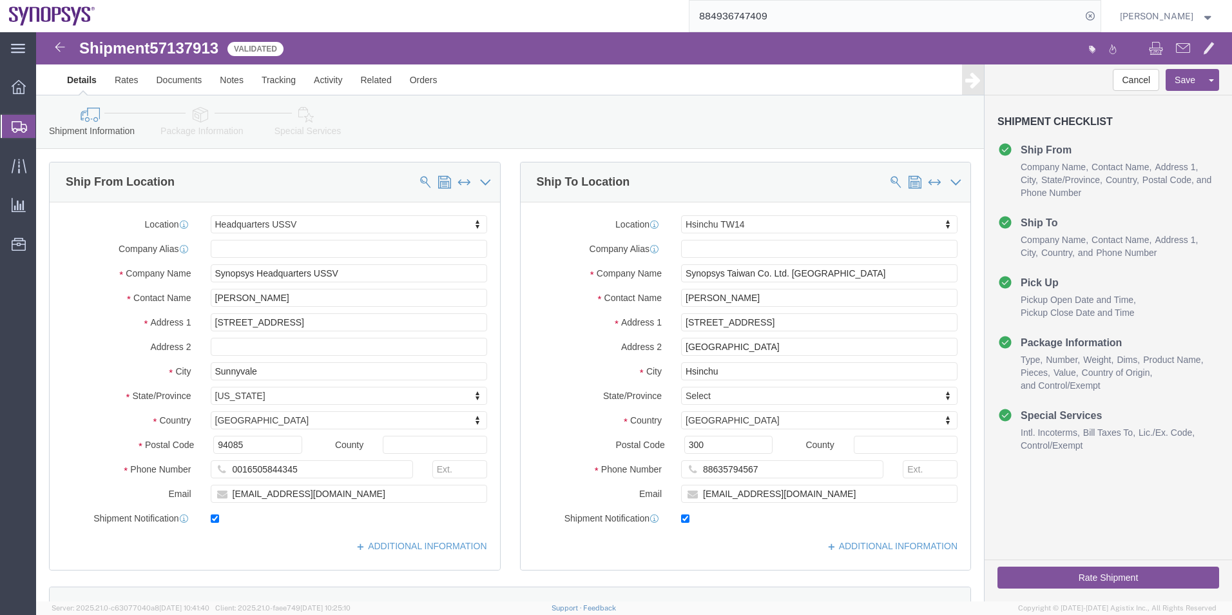
click icon
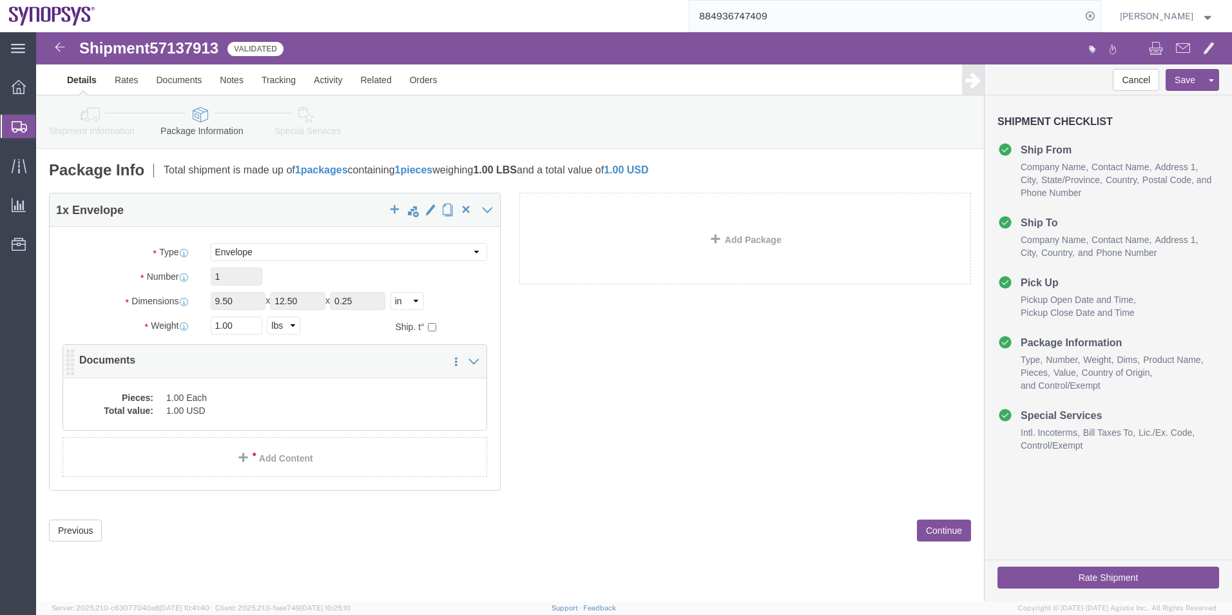
click div "Pieces: 1.00 Each Total value: 1.00 USD"
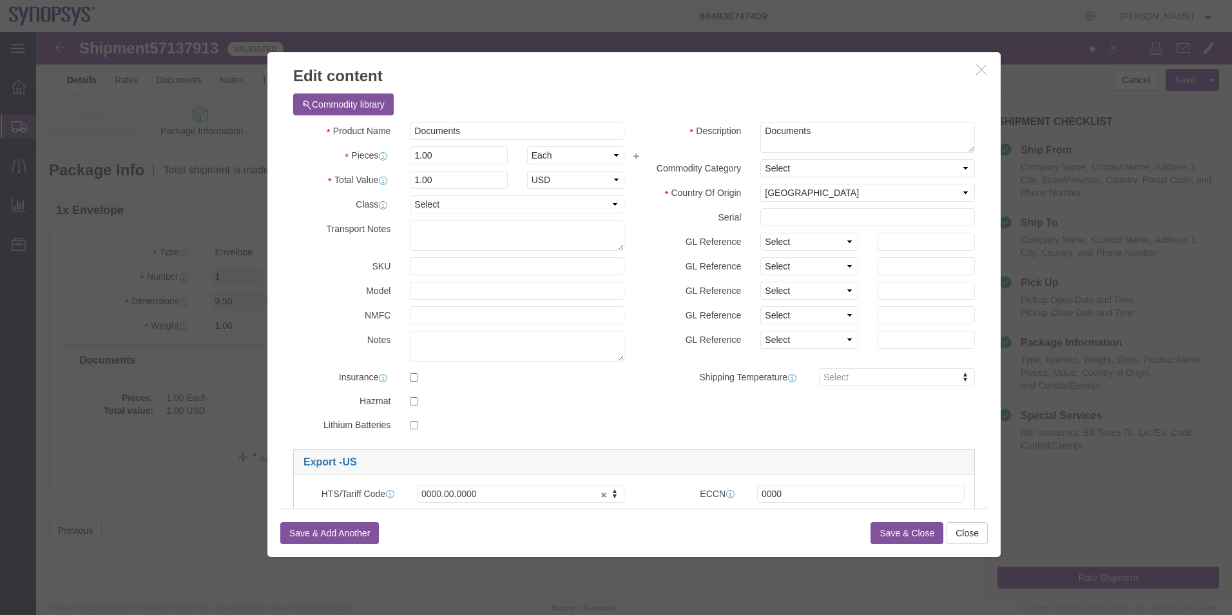
scroll to position [193, 0]
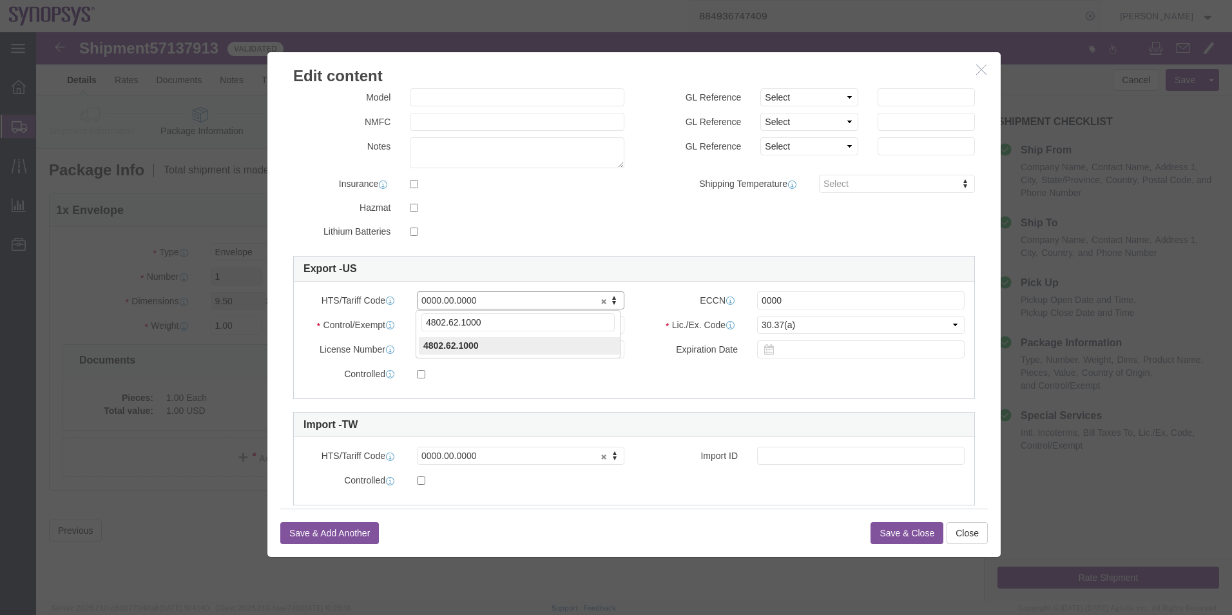
type input "4802.62.1000"
drag, startPoint x: 750, startPoint y: 275, endPoint x: 643, endPoint y: 277, distance: 107.0
click div "ECCN 0000"
type input "EAR99"
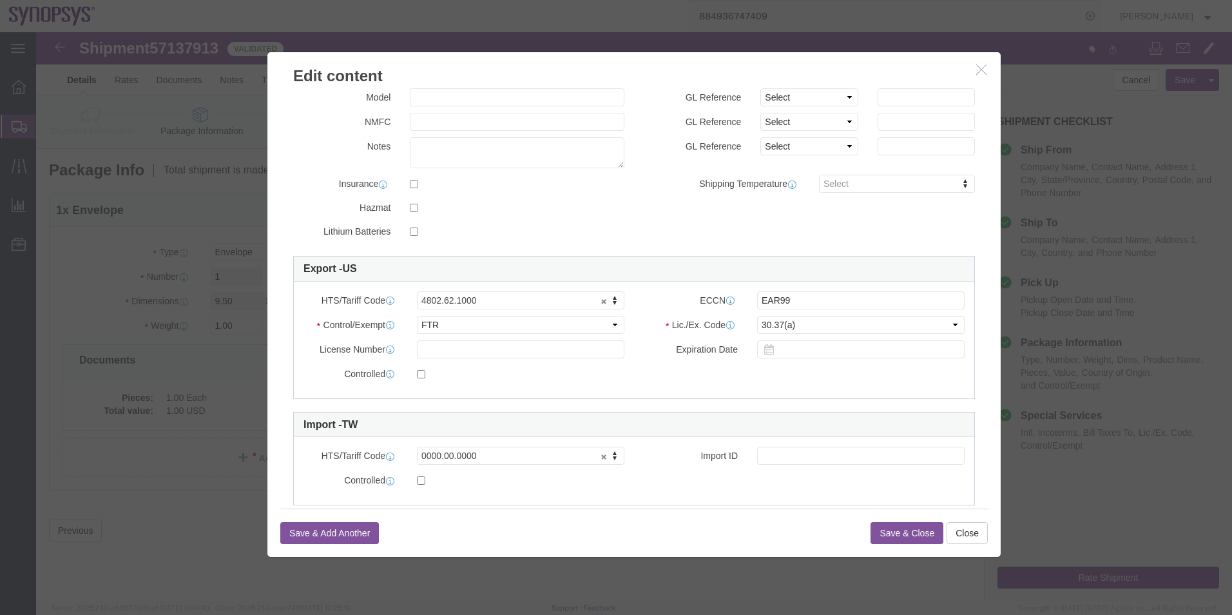
click div "Product Name Documents Pieces 1.00 Select Bag Barrels 100Board Feet Bottle Box …"
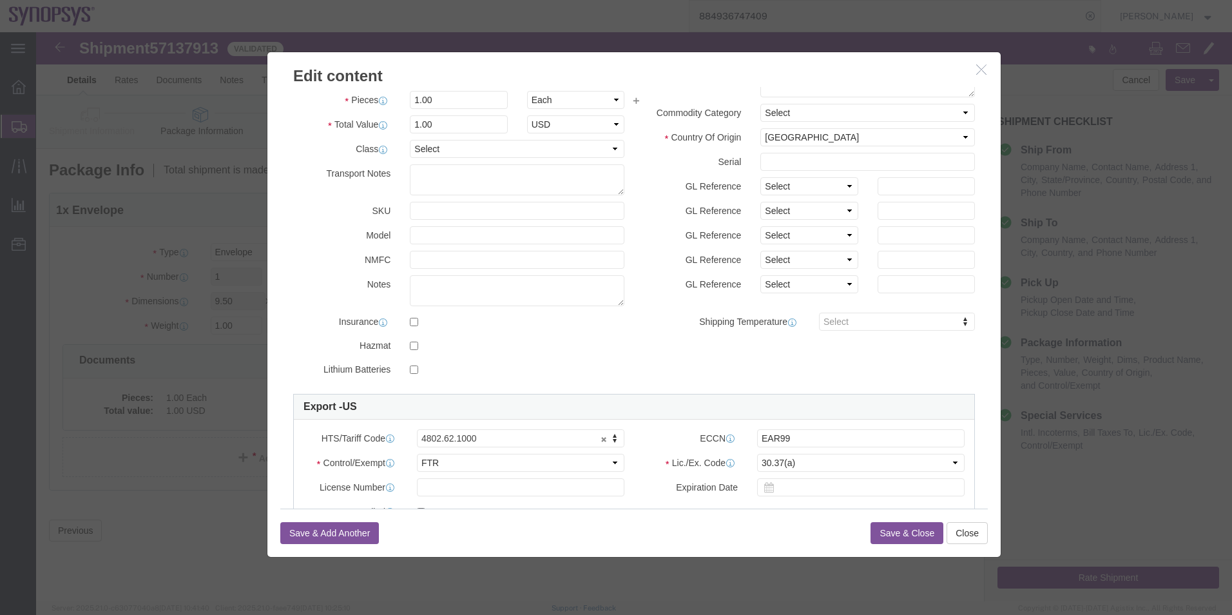
scroll to position [0, 0]
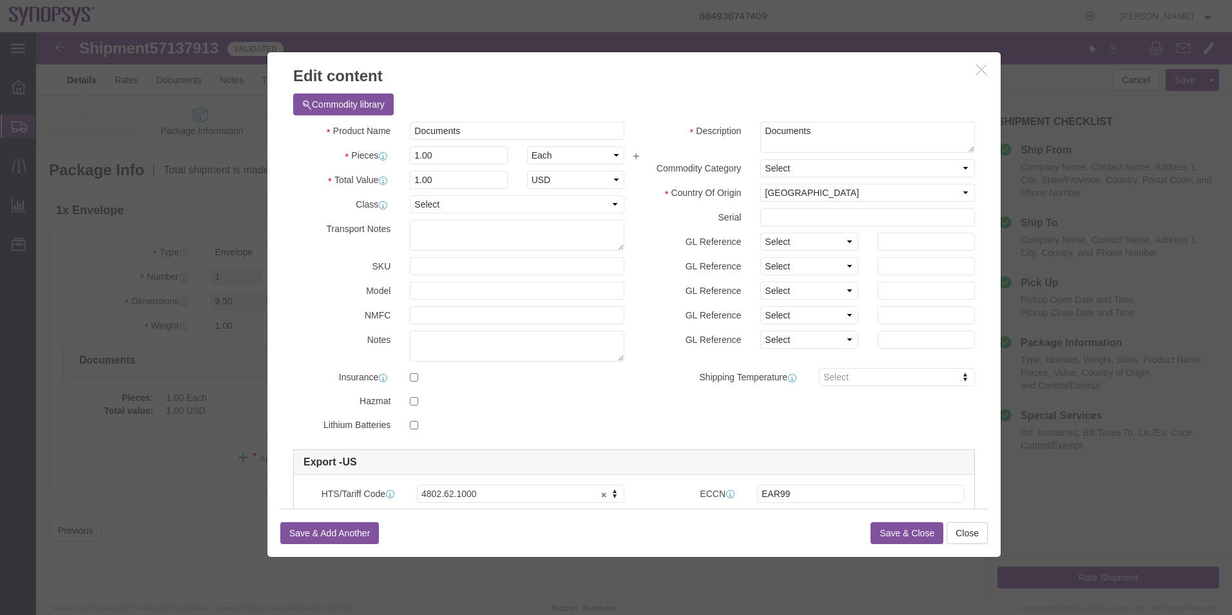
click button "Save & Close"
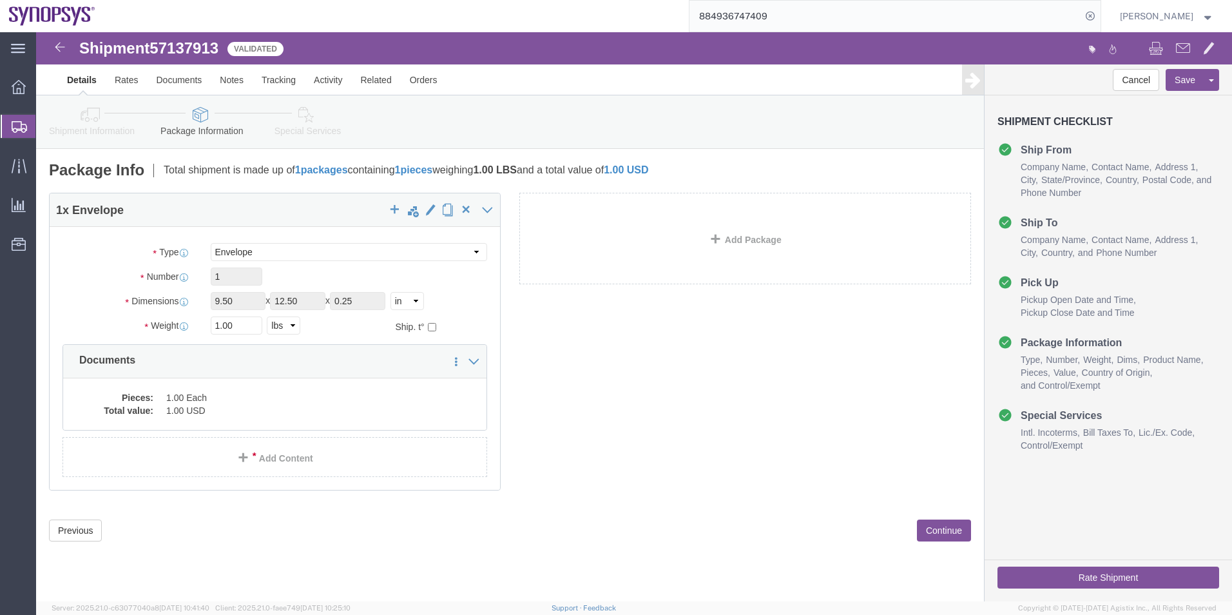
click icon
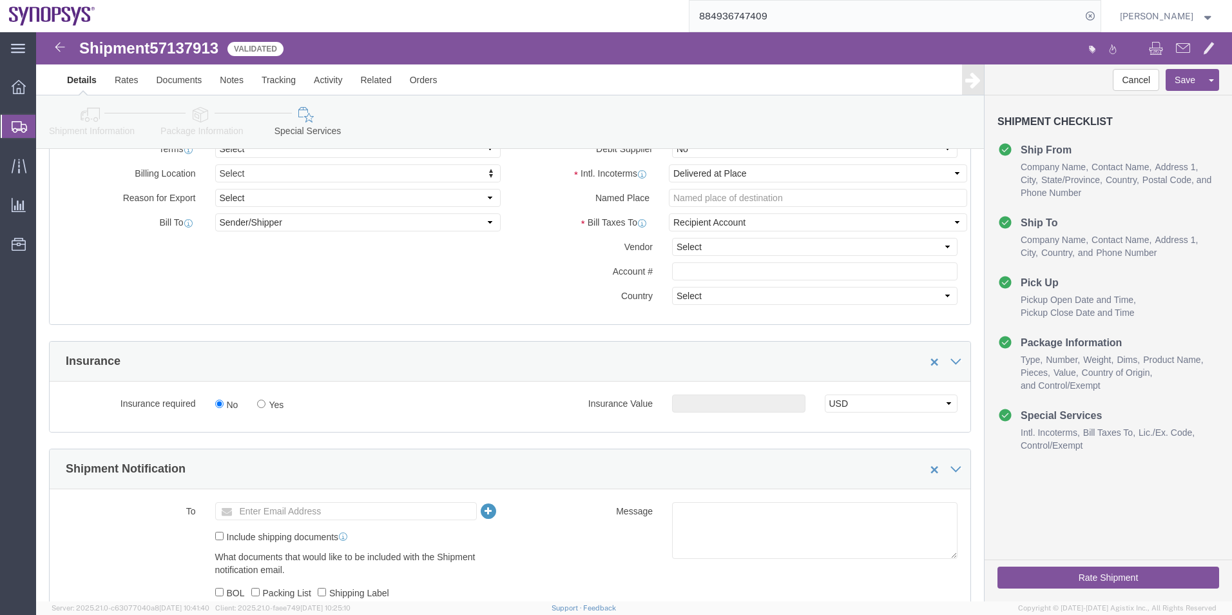
scroll to position [580, 0]
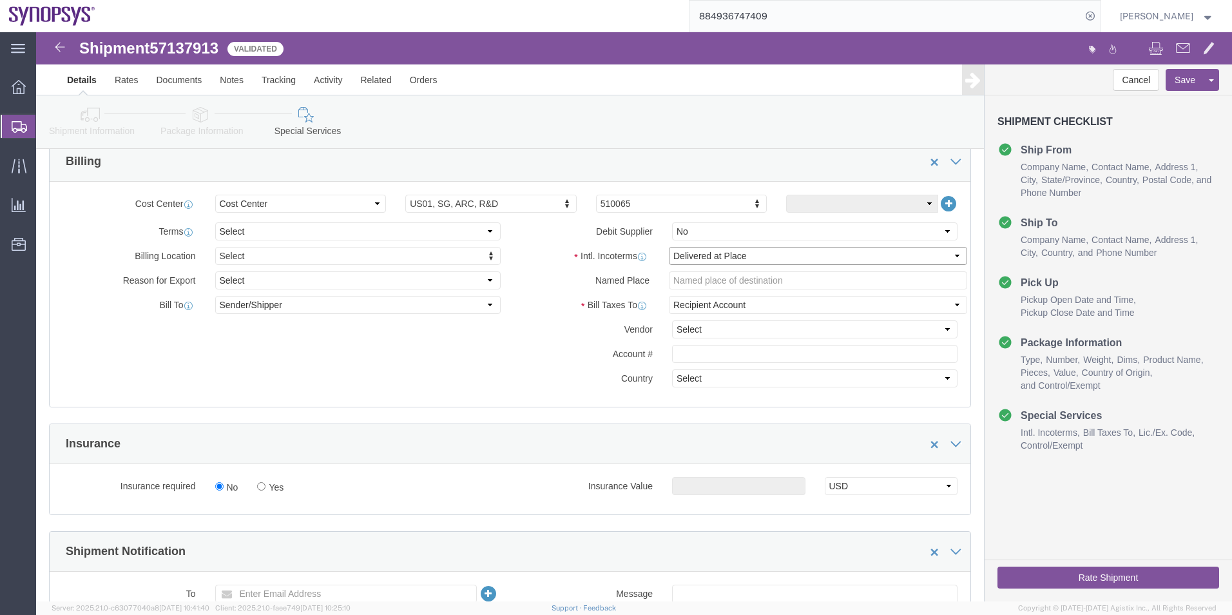
click select "Select Carriage Insurance Paid Carriage Paid To Cost and Freight Cost Insurance…"
select select "DDP"
click select "Select Carriage Insurance Paid Carriage Paid To Cost and Freight Cost Insurance…"
select select "SHIP"
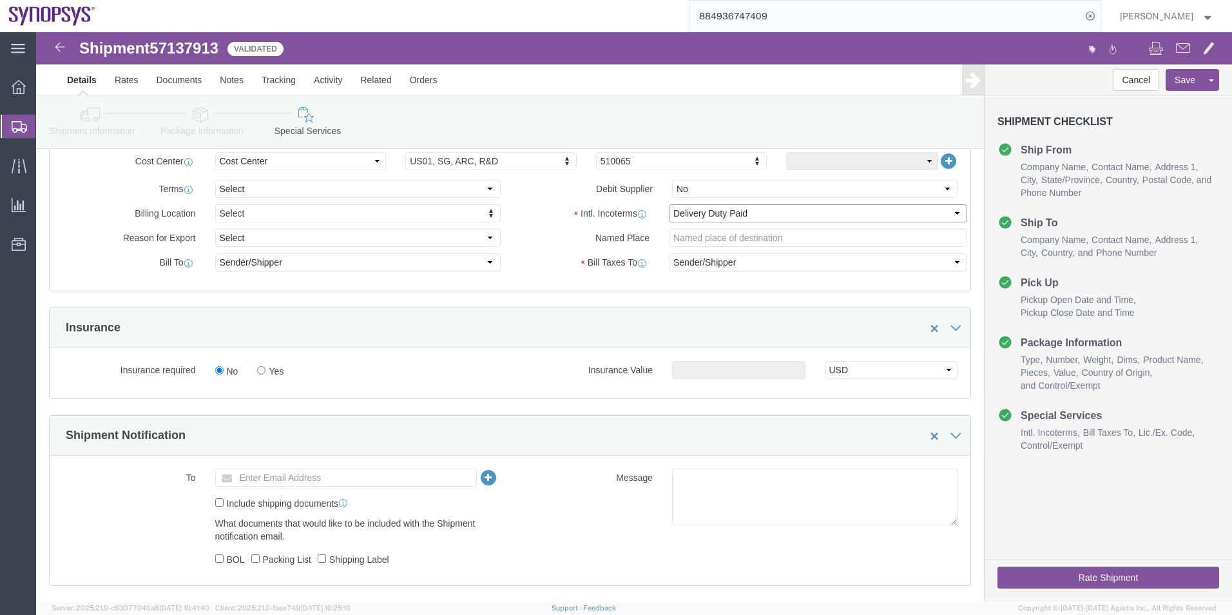
scroll to position [645, 0]
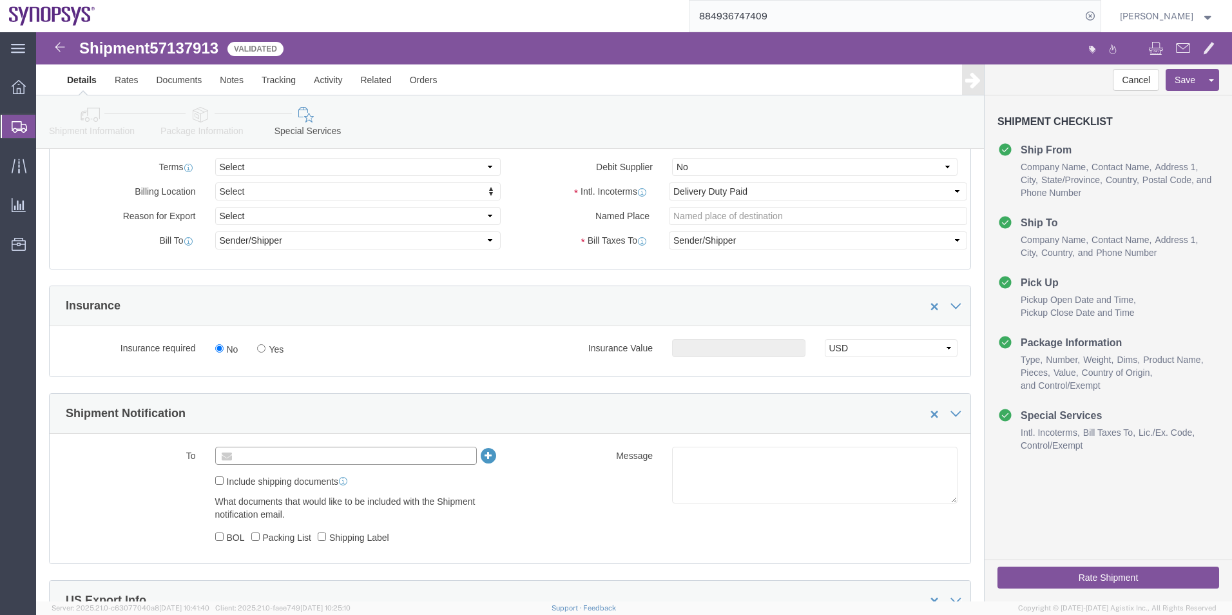
click input "text"
paste input "lshertz@synopsys.com"
type input "lshertz@synopsys.com"
click textarea
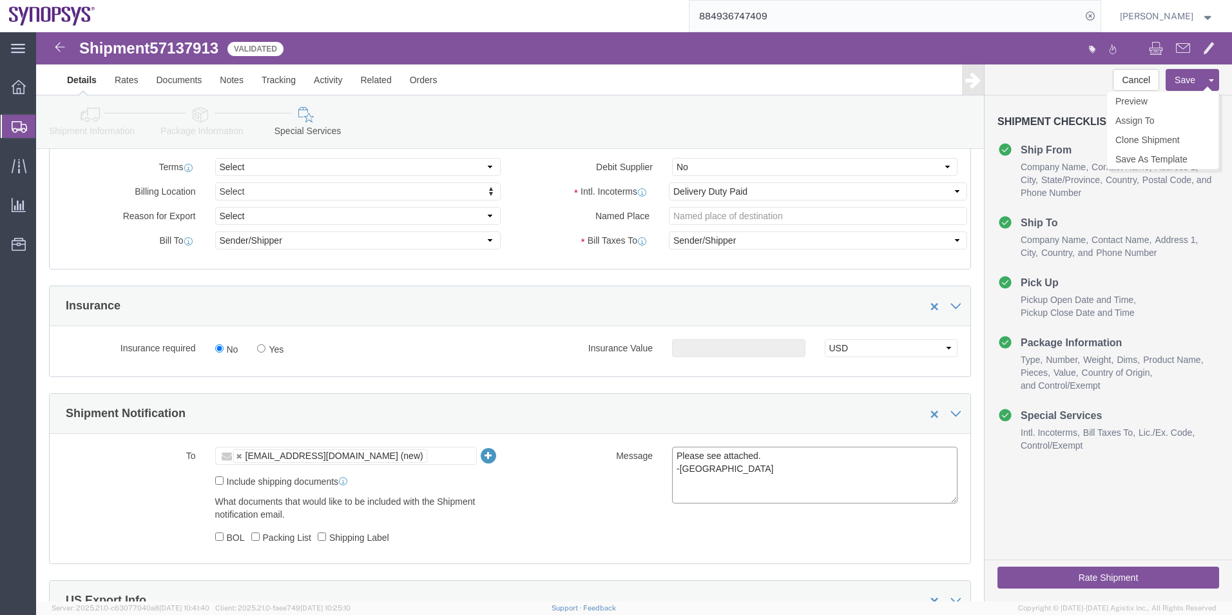
type textarea "Please see attached. -[GEOGRAPHIC_DATA]"
click button "Save"
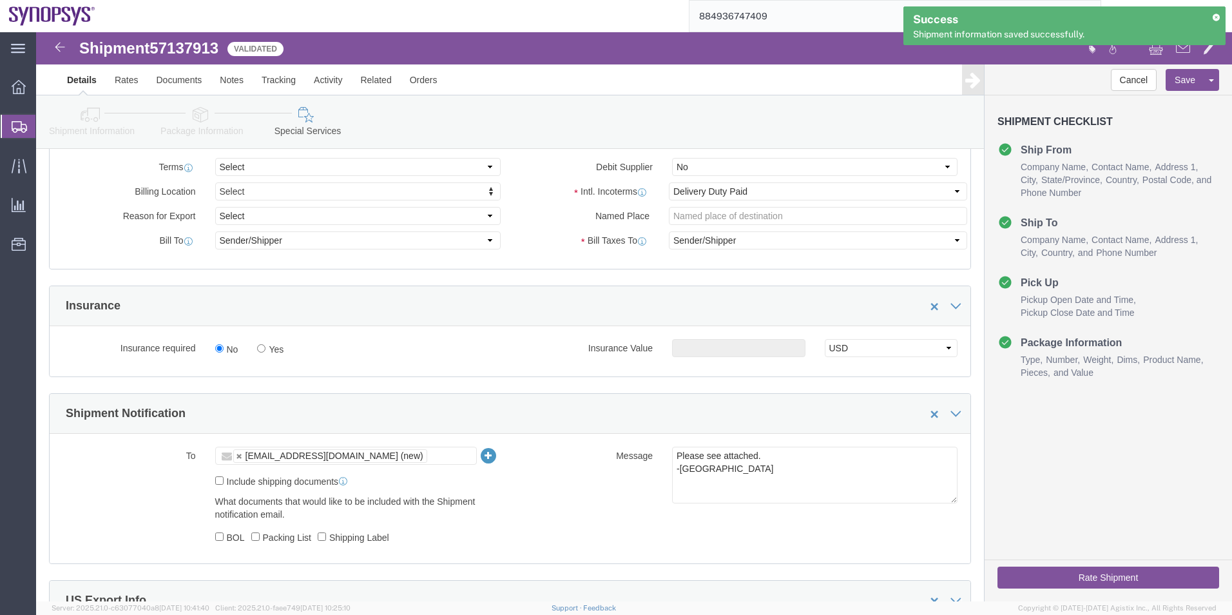
click icon
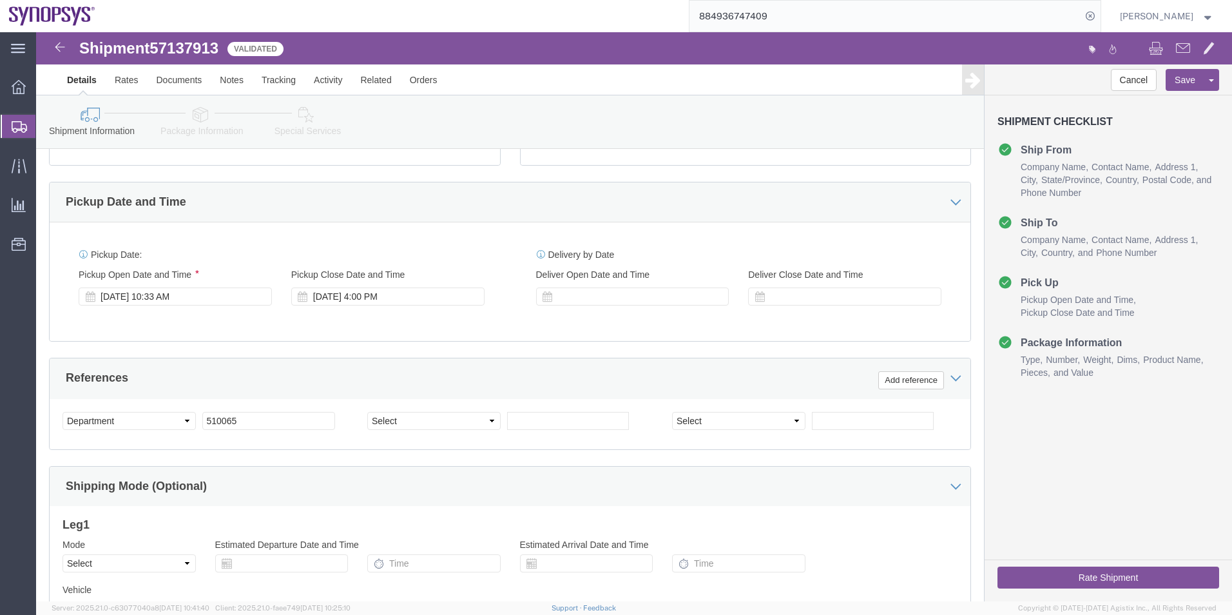
scroll to position [473, 0]
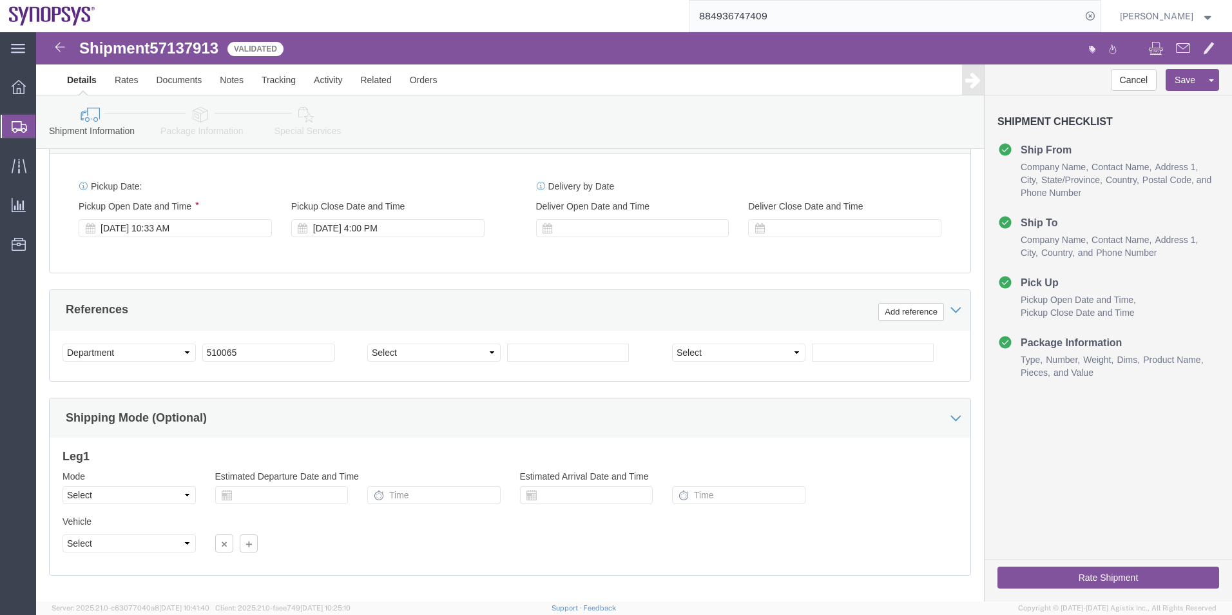
click link "Special Services"
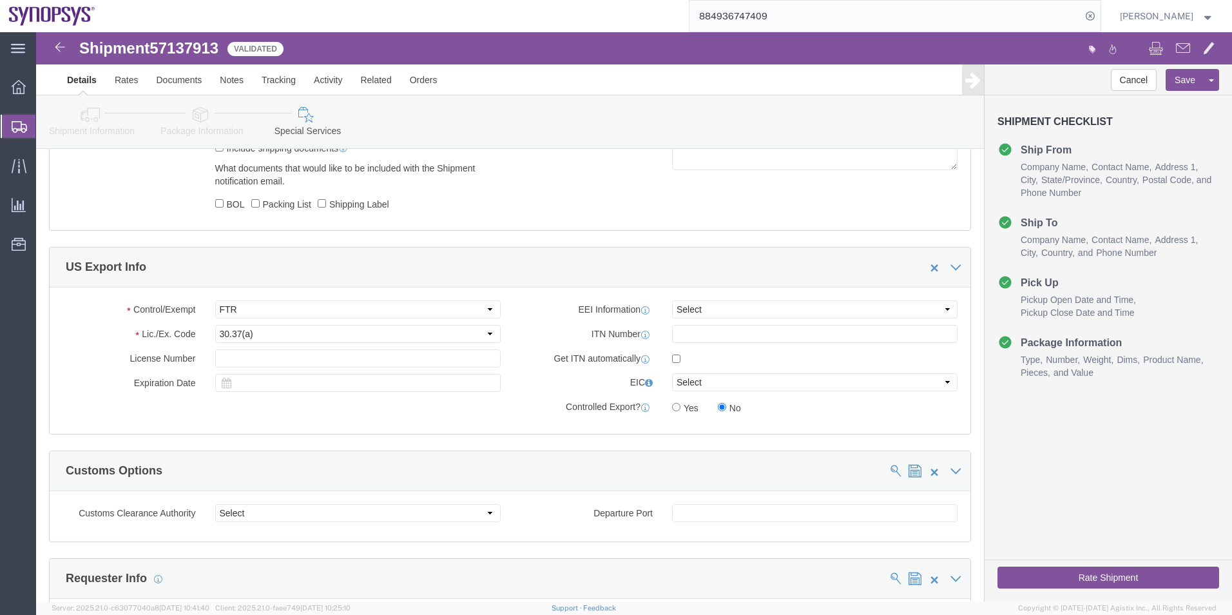
scroll to position [969, 0]
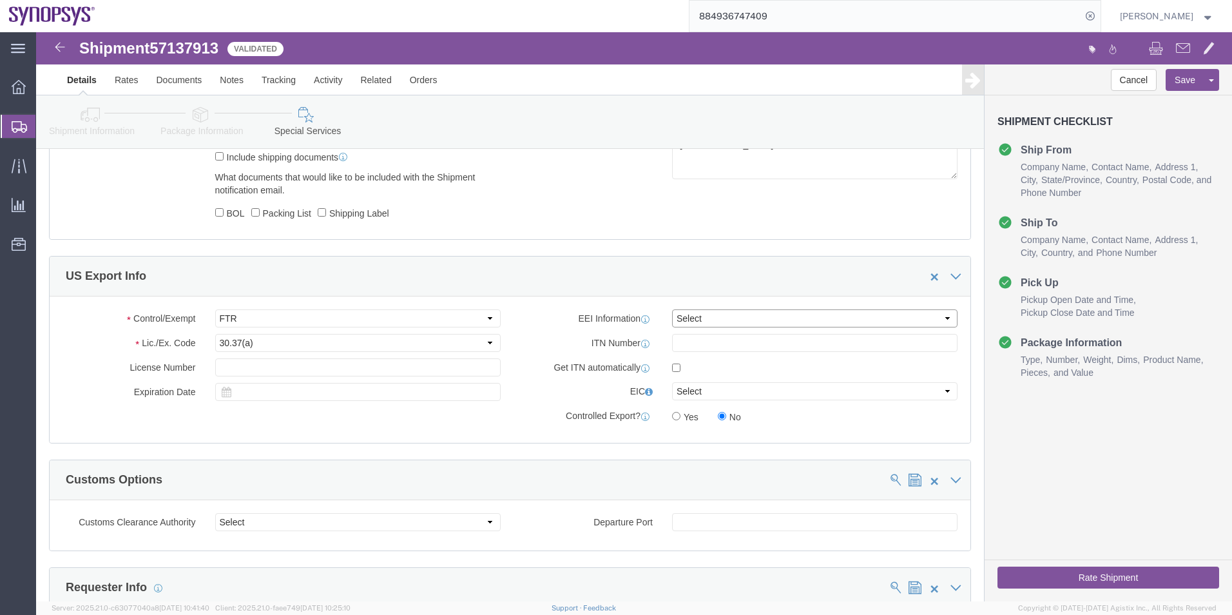
click select "Select AES-Direct EEI Carrier File EEI EEI Exempt"
click select "Select CH CI CR DD FI FS GP GS HH HV IP IR IS MS OI OS TE TL TR UG ZD"
click div "US Export Info"
click select "Select AES-Direct EEI Carrier File EEI EEI Exempt"
select select "EXEM"
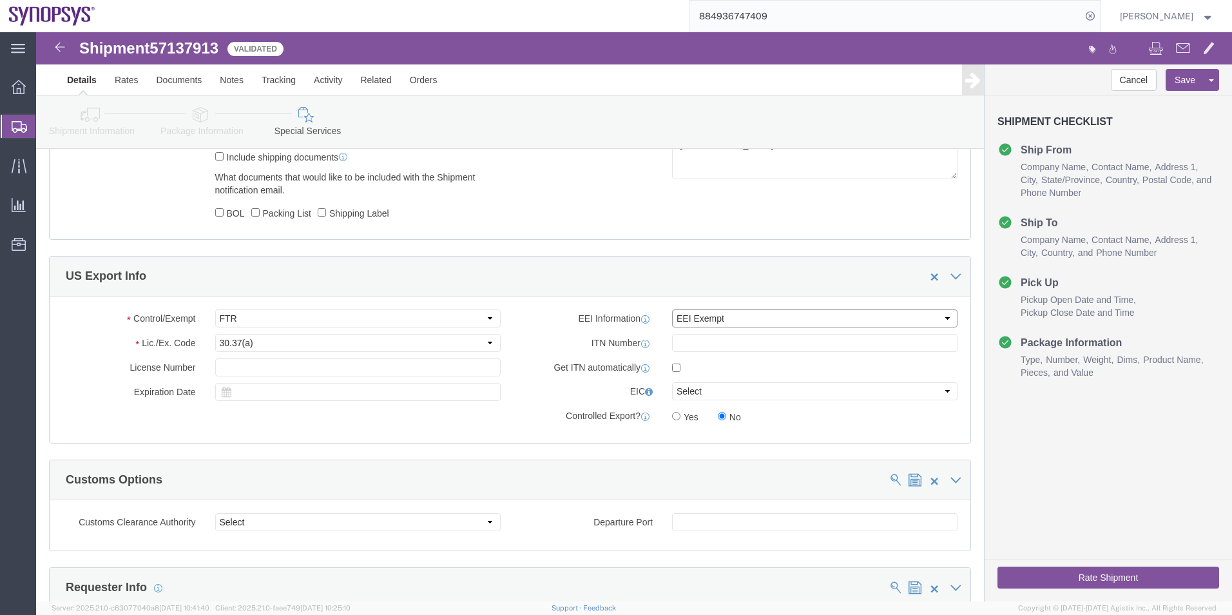
click select "Select AES-Direct EEI Carrier File EEI EEI Exempt"
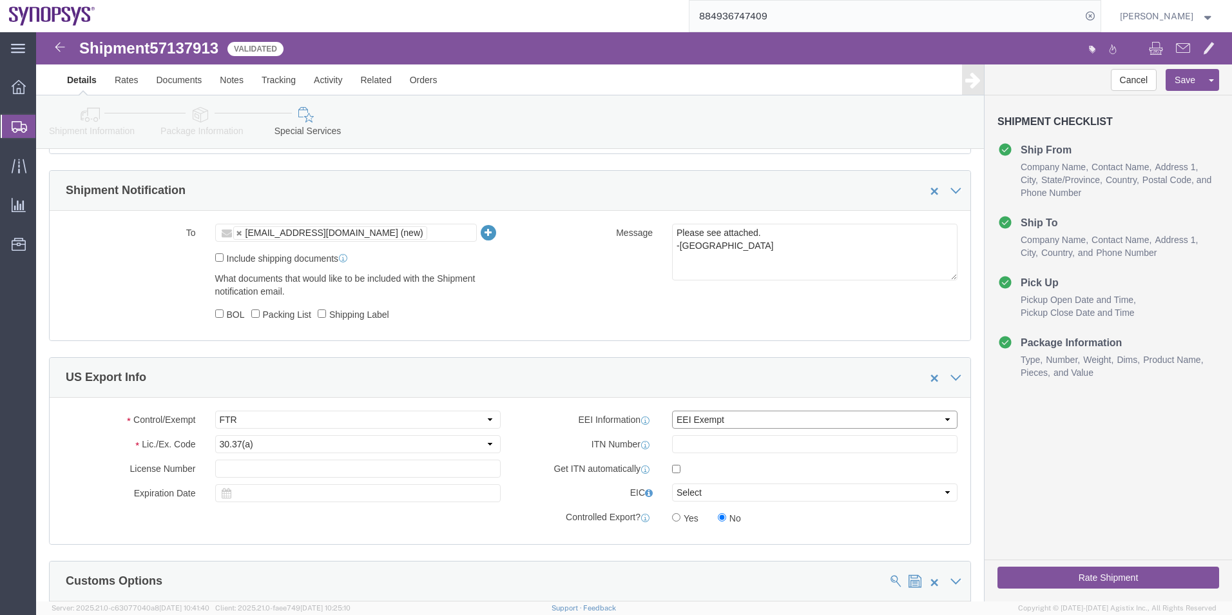
scroll to position [711, 0]
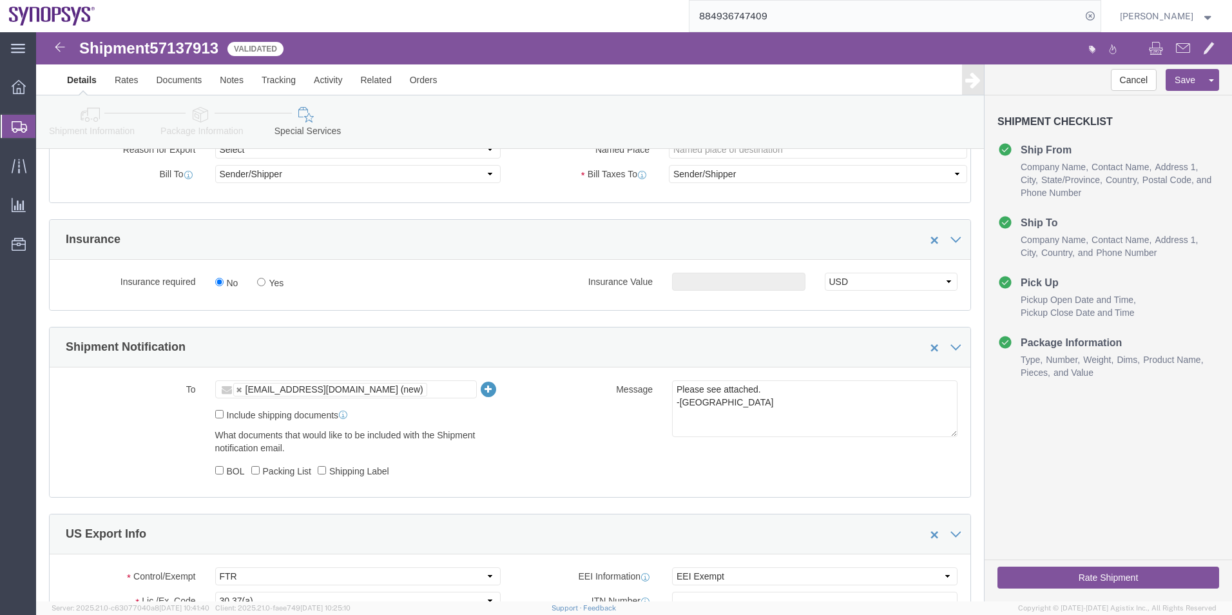
click icon
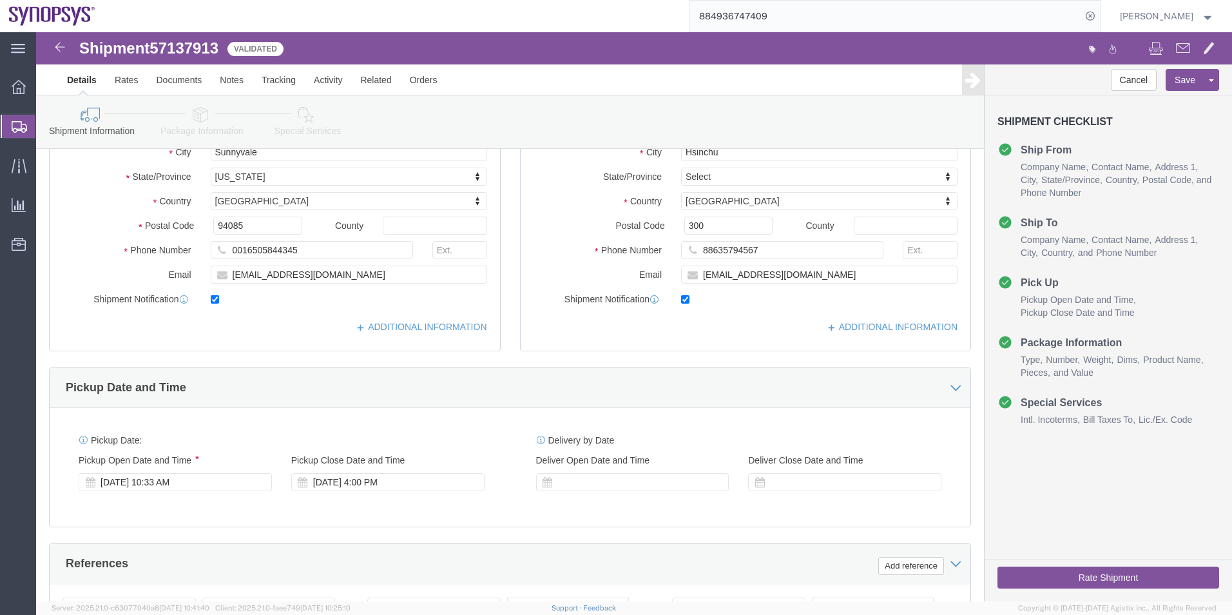
scroll to position [151, 0]
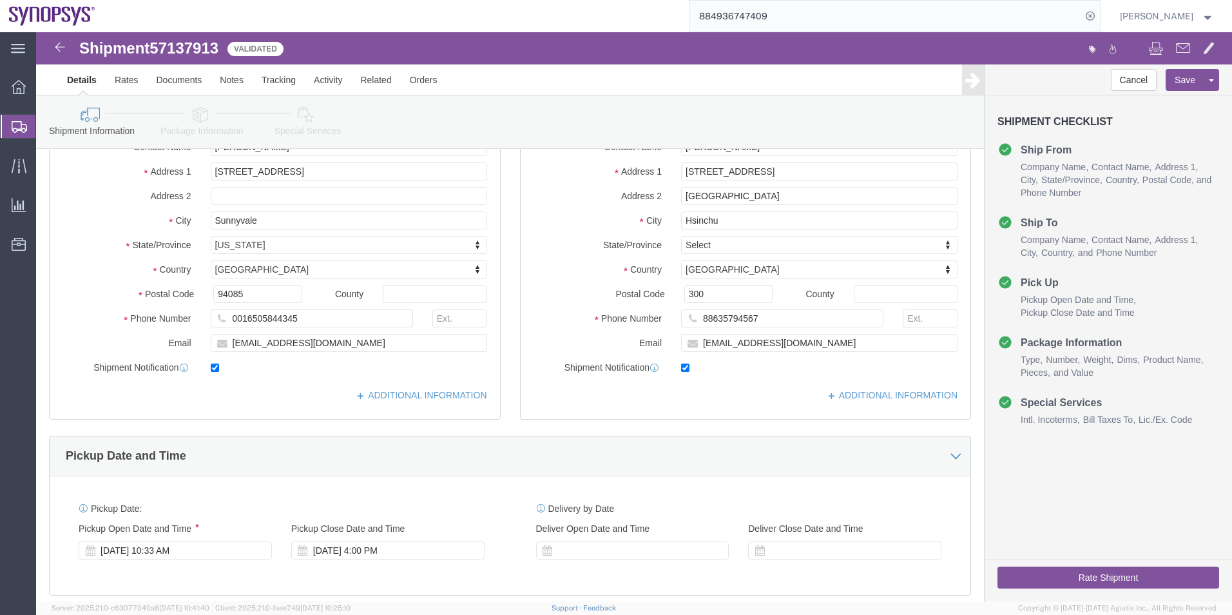
click icon
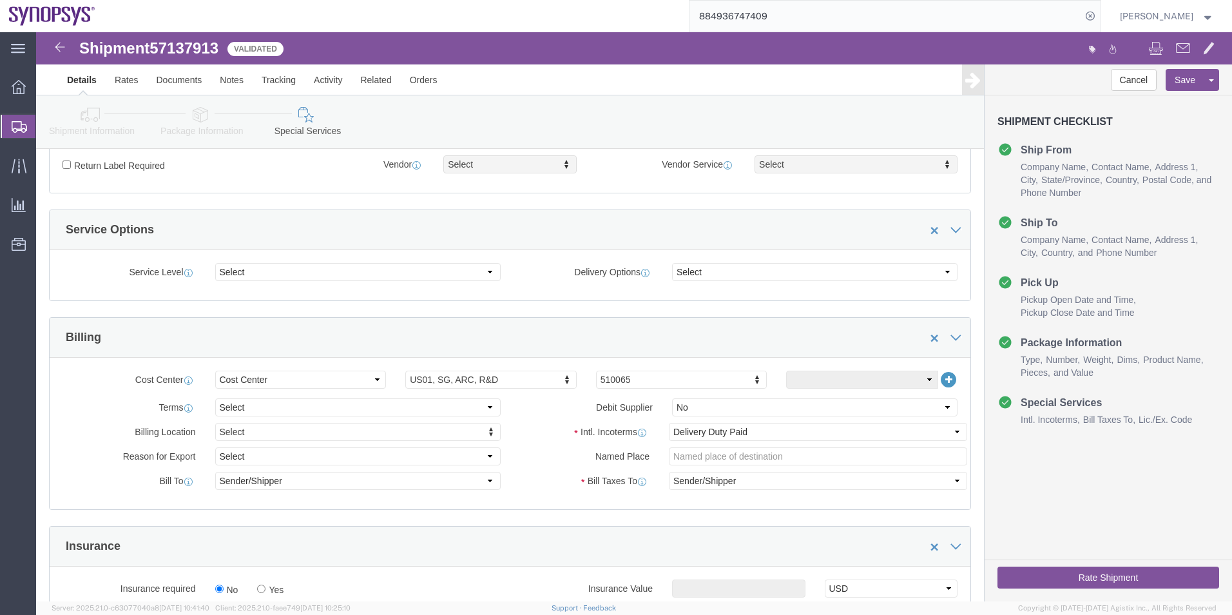
scroll to position [473, 0]
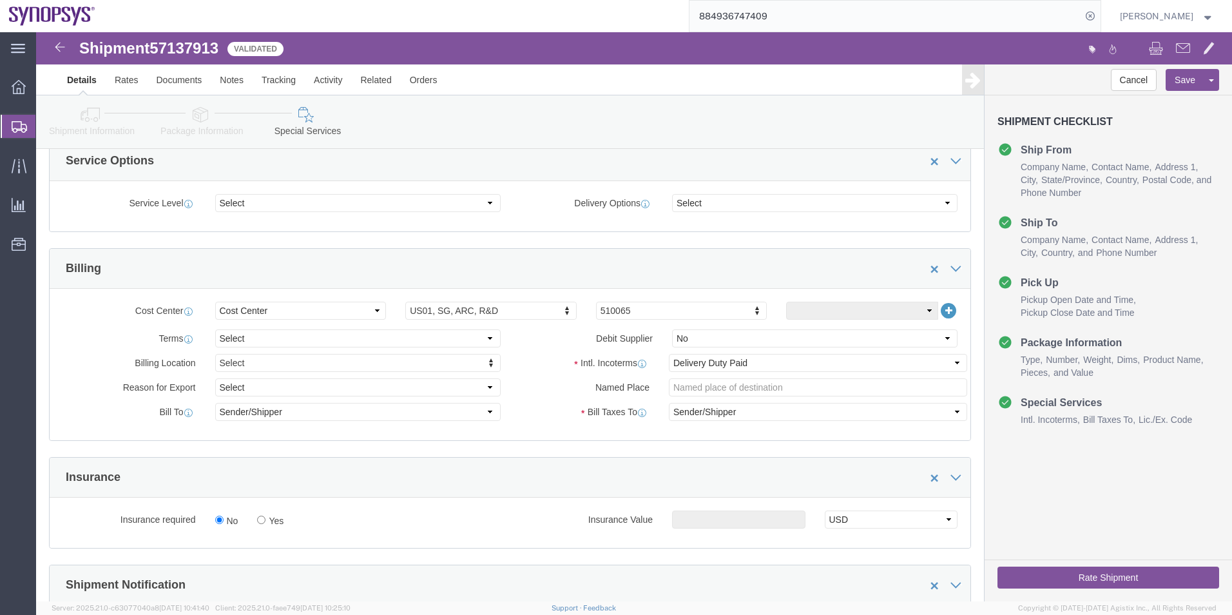
click button "Rate Shipment"
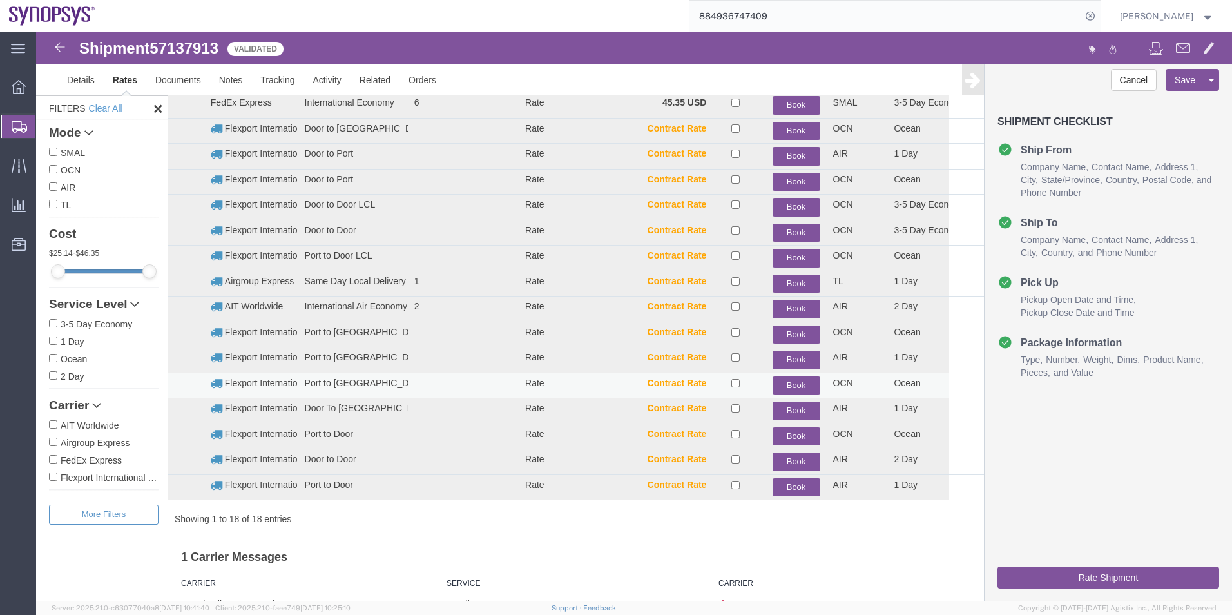
scroll to position [1, 0]
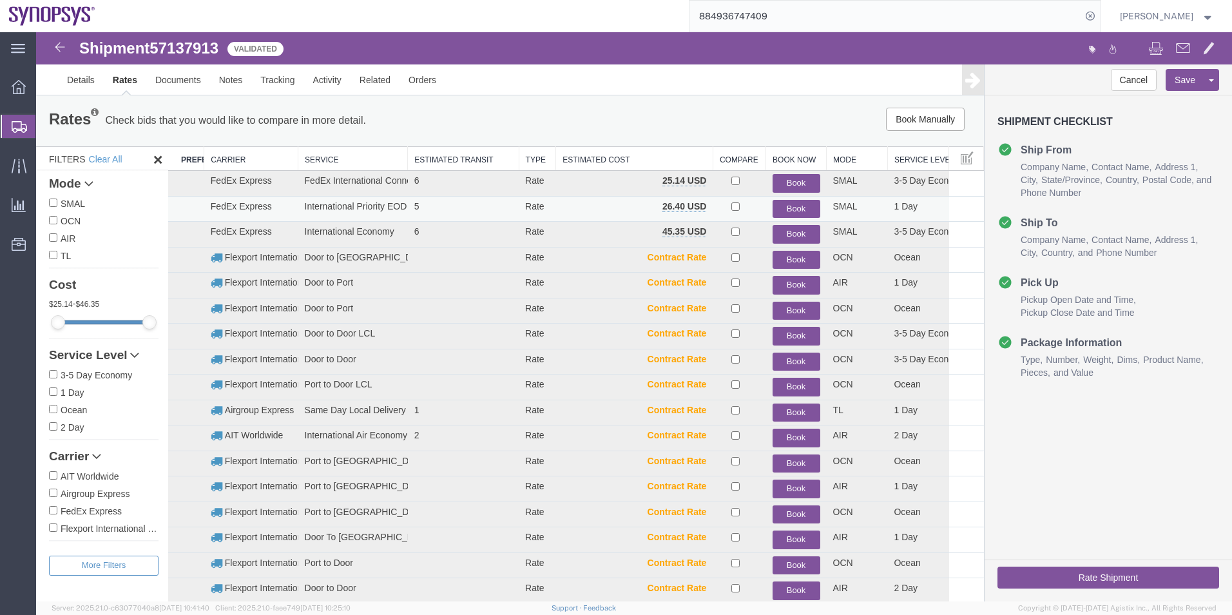
click at [786, 209] on button "Book" at bounding box center [797, 209] width 48 height 19
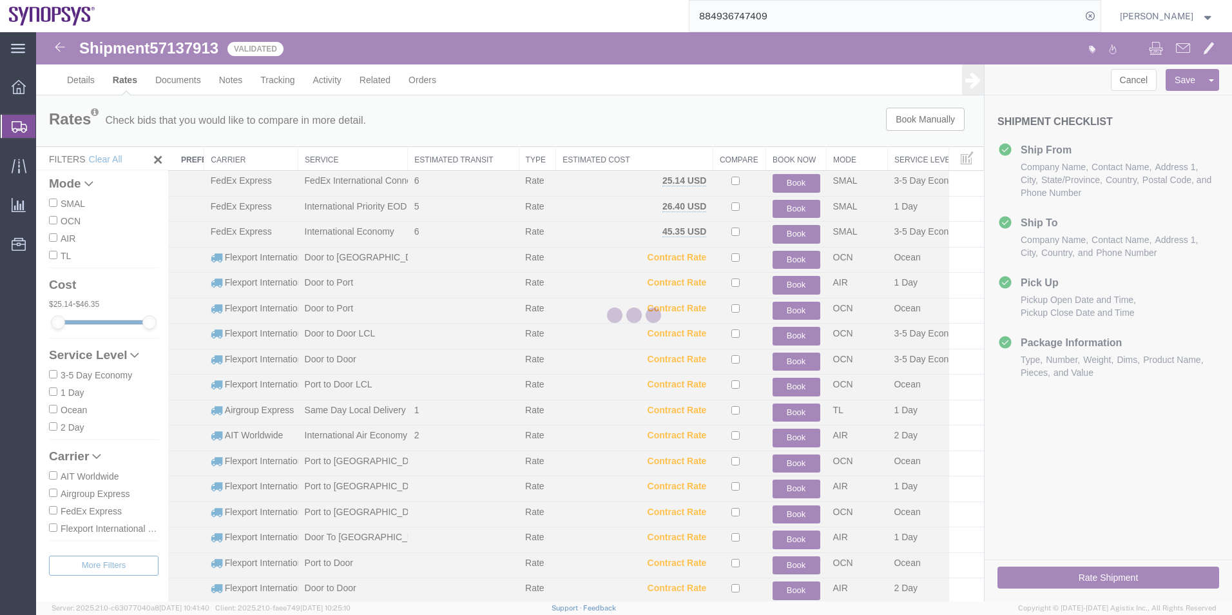
scroll to position [0, 0]
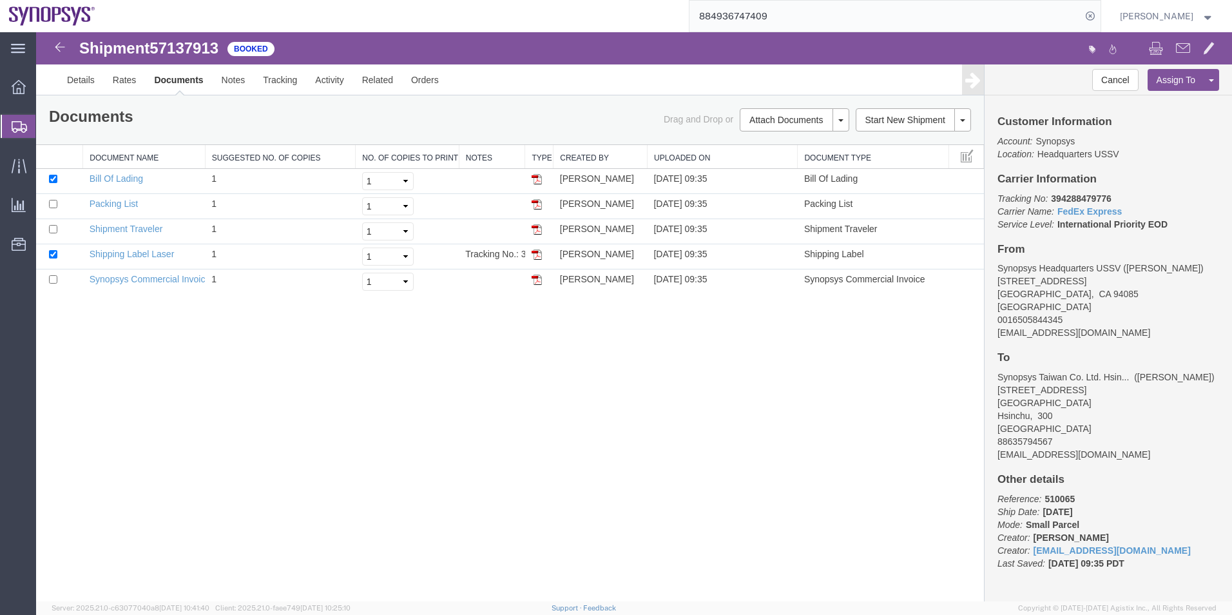
click at [0, 0] on span "Shipment Manager" at bounding box center [0, 0] width 0 height 0
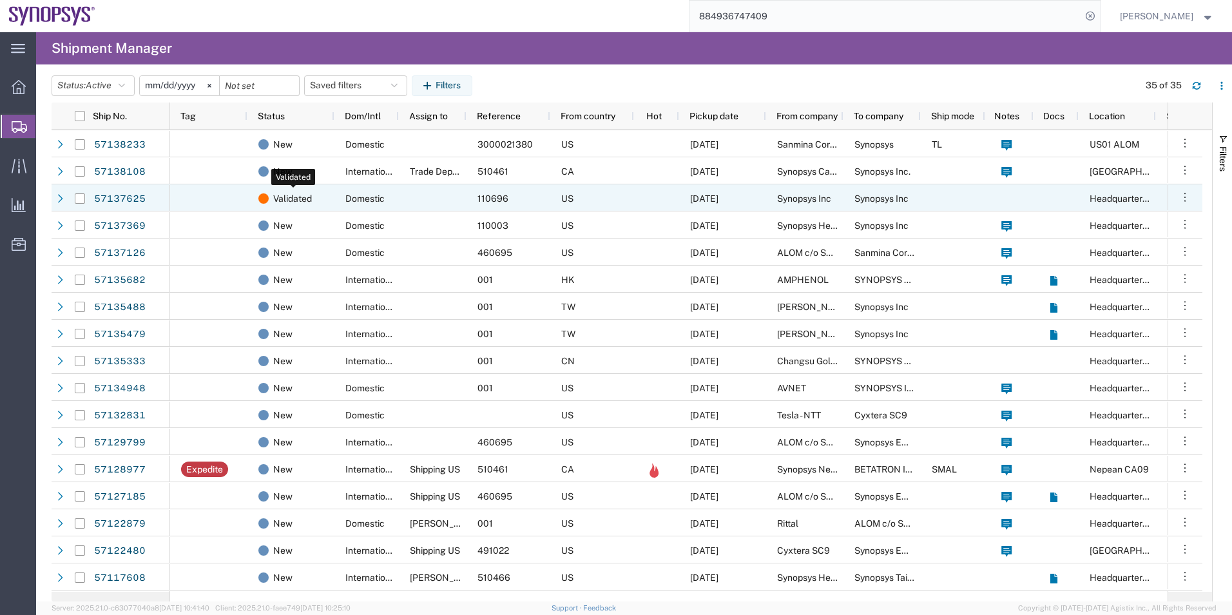
click at [311, 201] on span "Validated" at bounding box center [292, 198] width 39 height 27
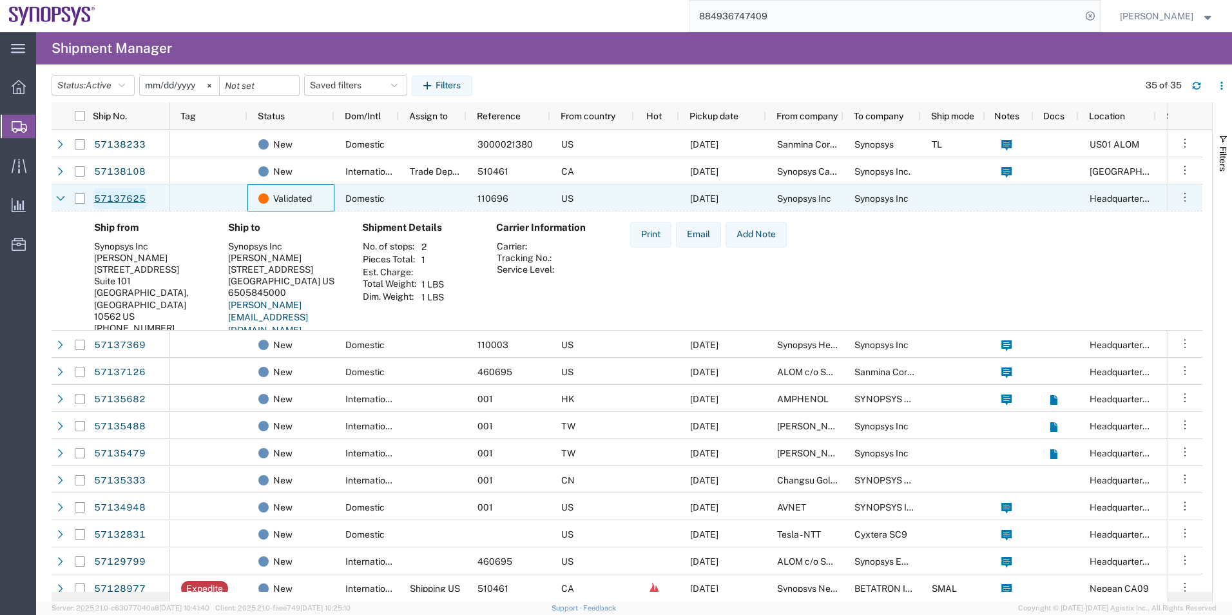
click at [124, 196] on link "57137625" at bounding box center [119, 198] width 53 height 21
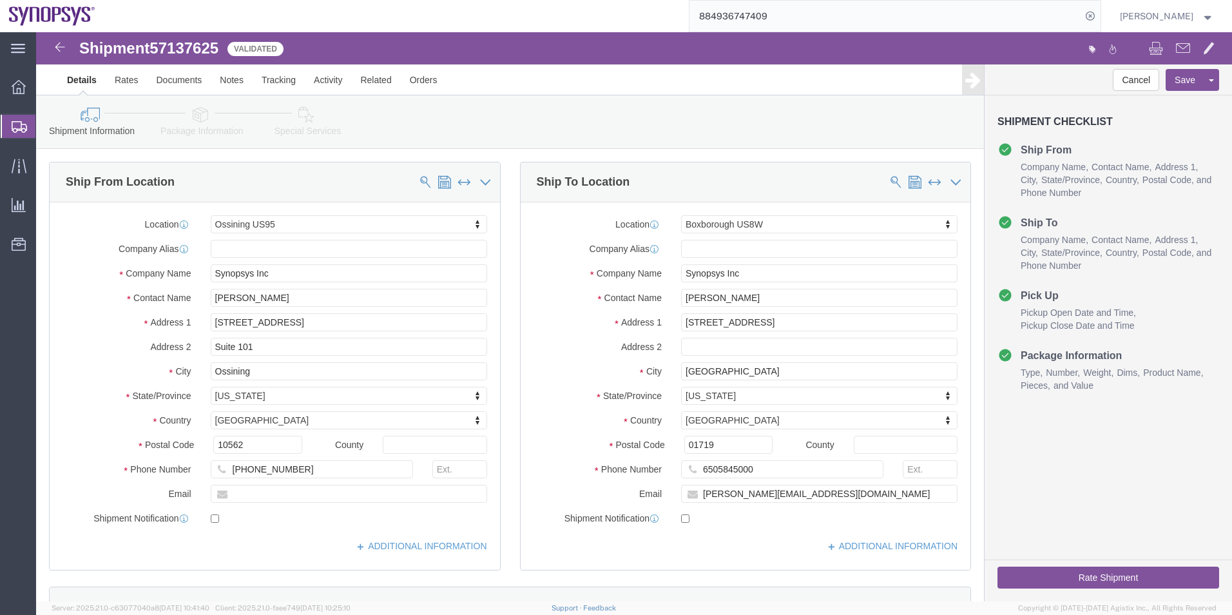
select select "63197"
select select "63185"
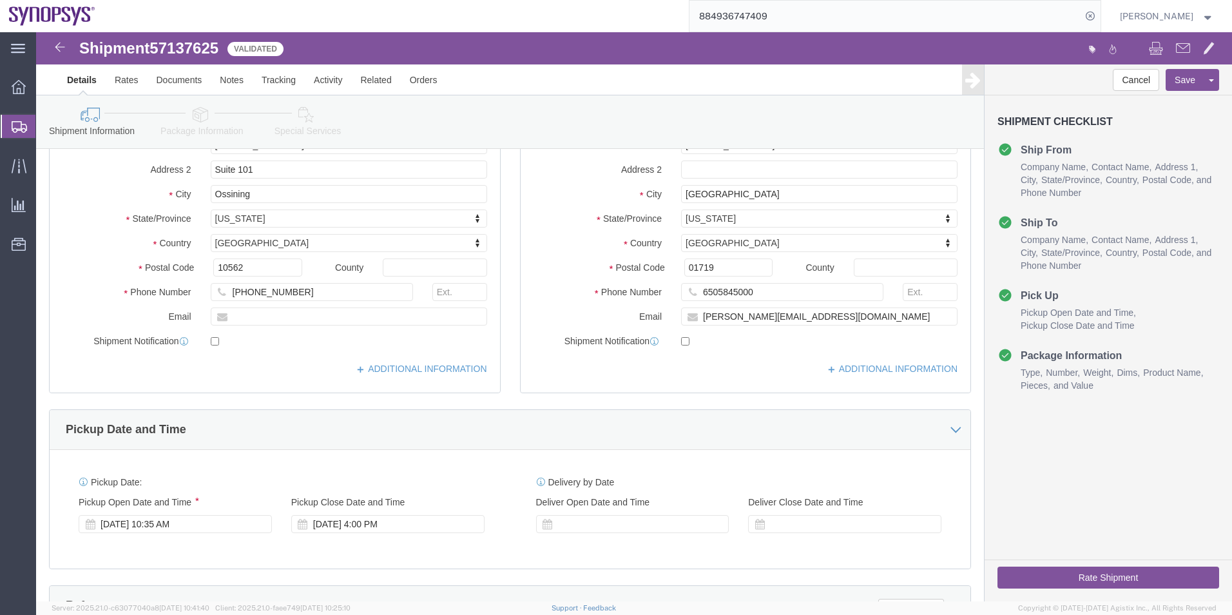
scroll to position [86, 0]
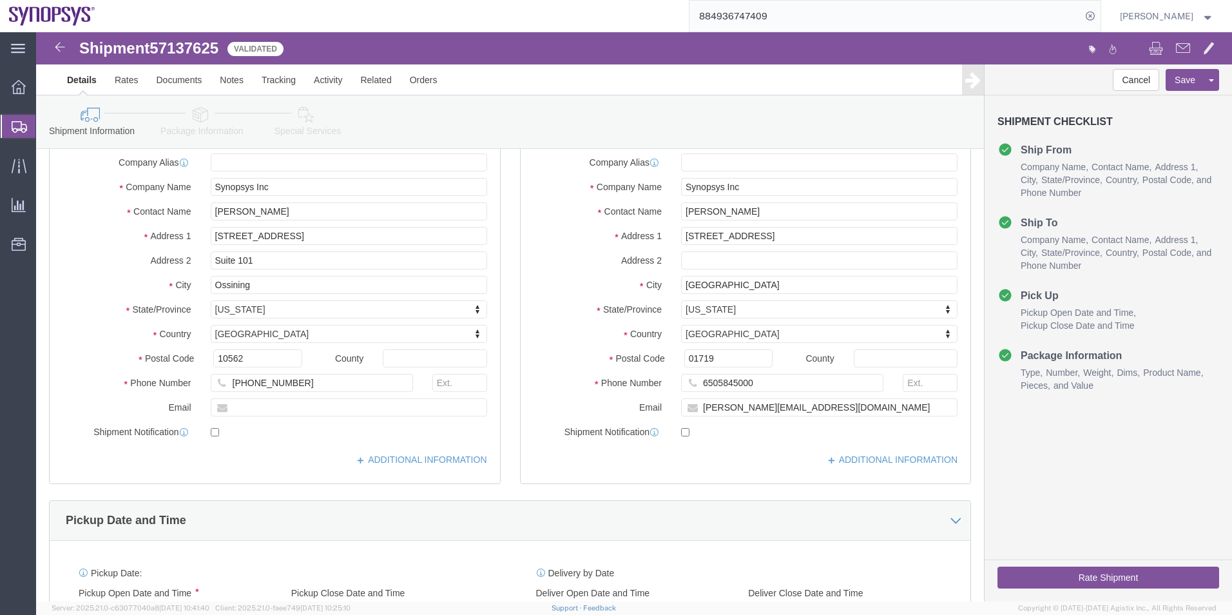
click icon
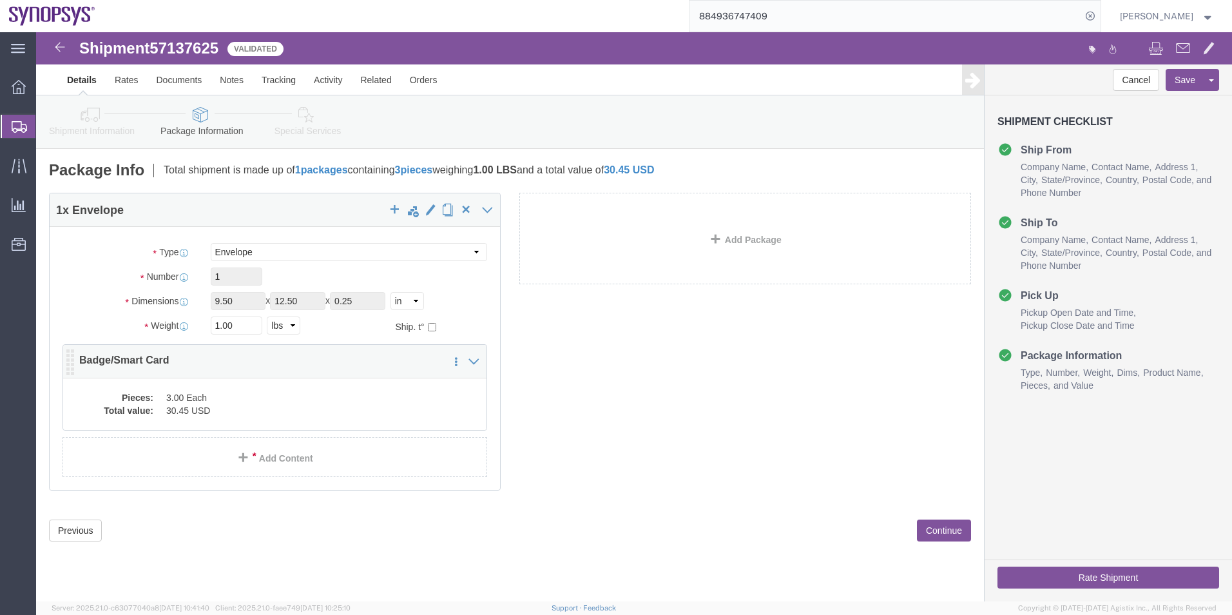
click dd "30.45 USD"
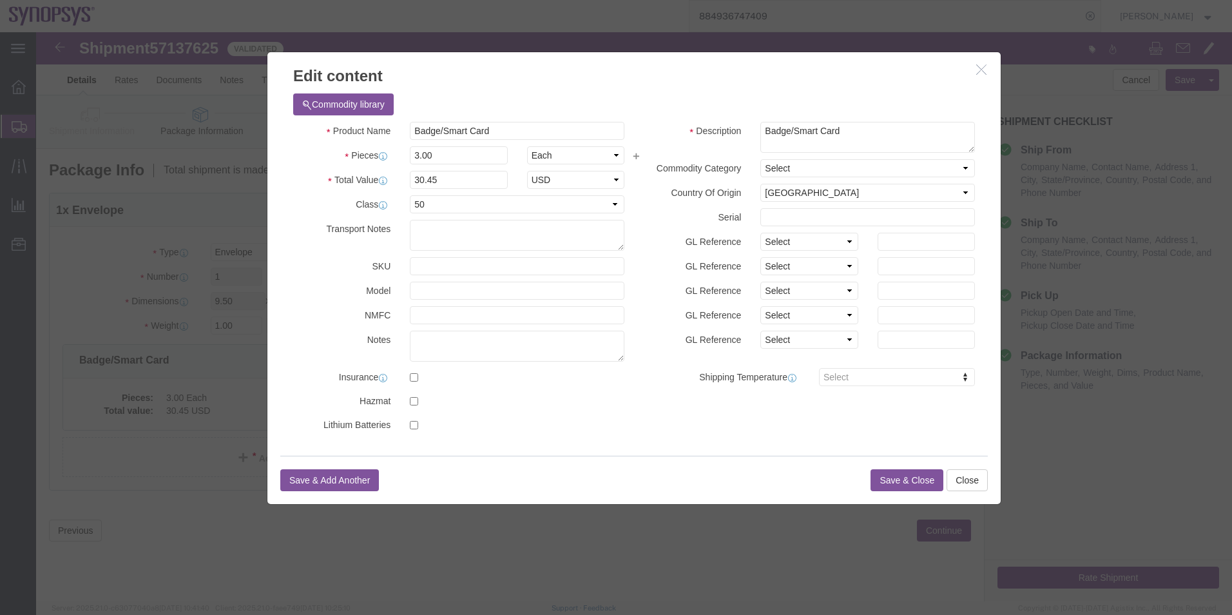
click button "Save & Close"
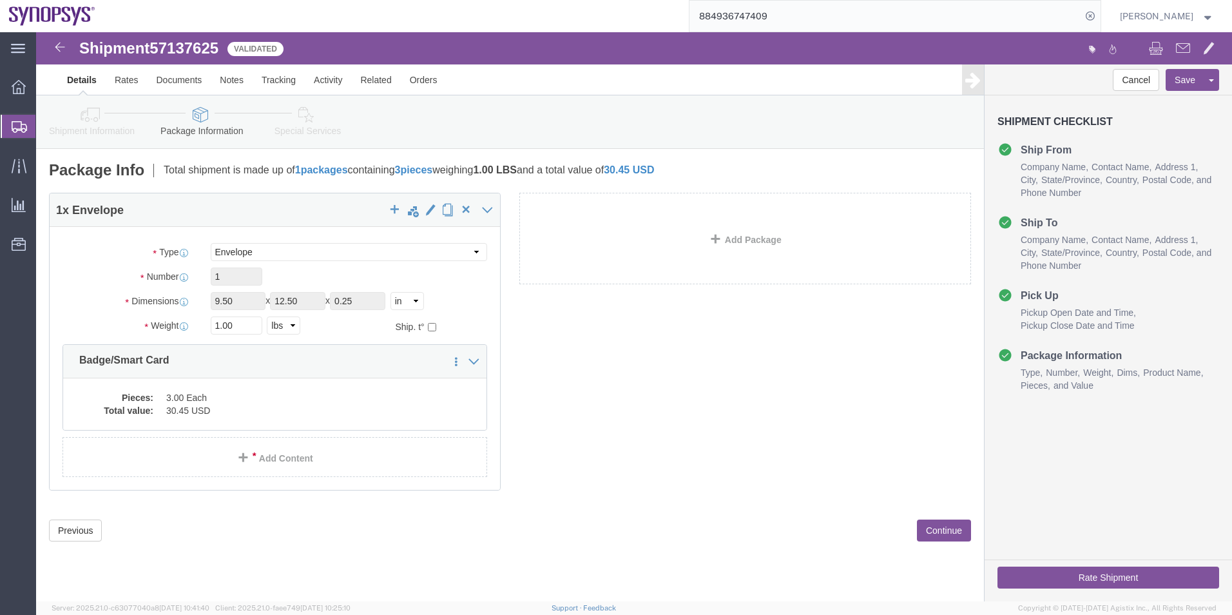
click icon
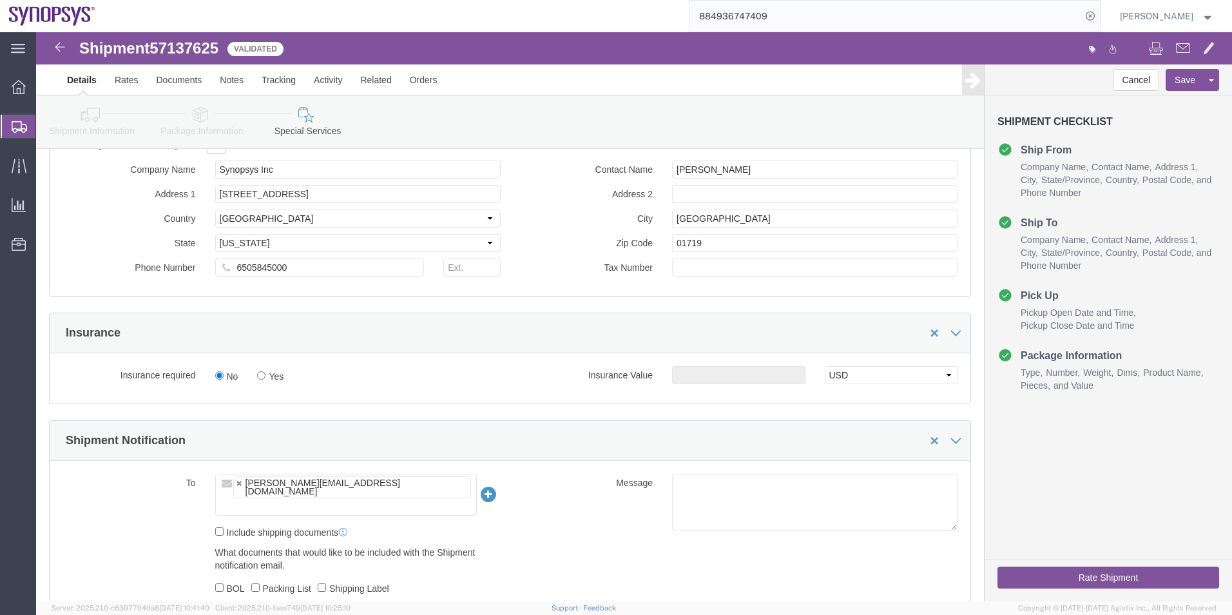
scroll to position [1031, 0]
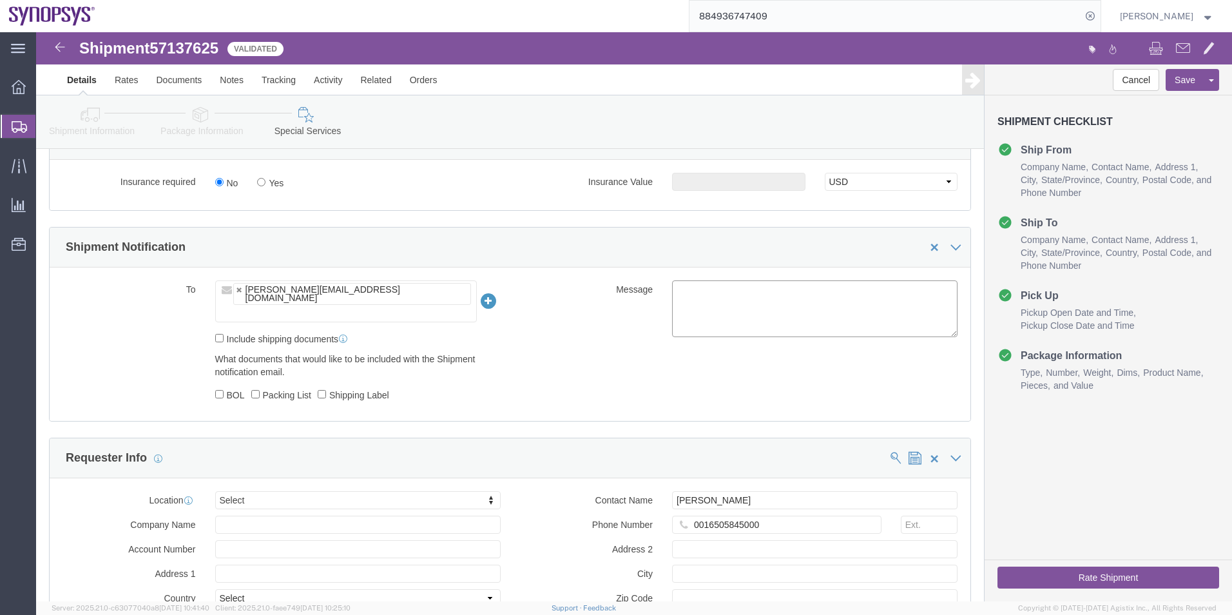
click textarea
type textarea "Please see attached. -[GEOGRAPHIC_DATA]"
click button "Rate Shipment"
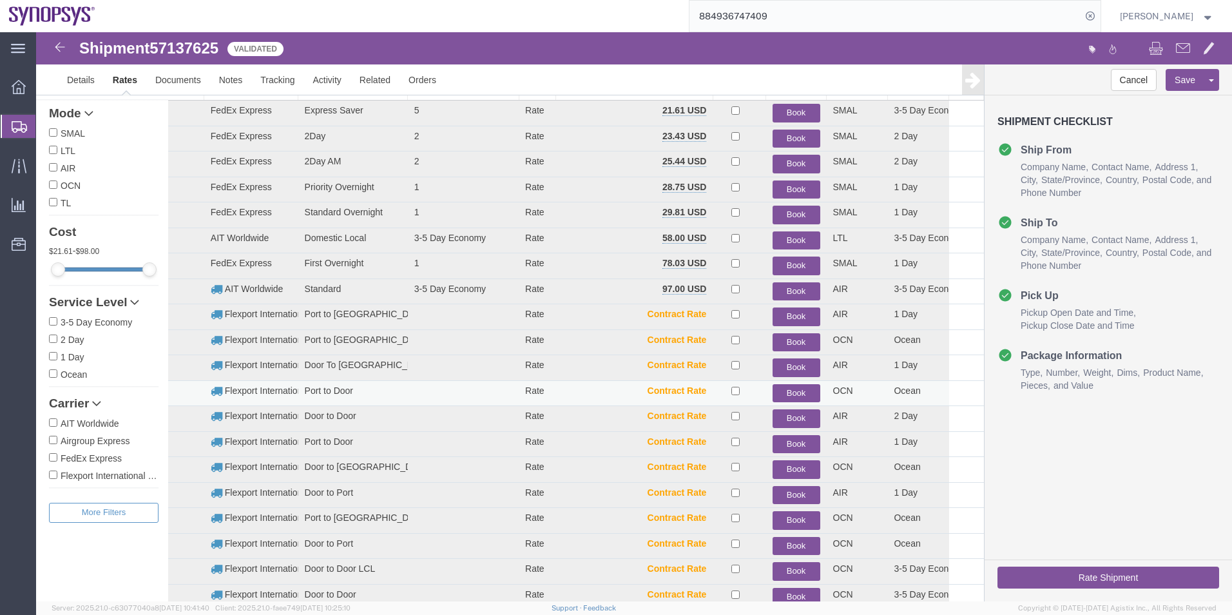
scroll to position [0, 0]
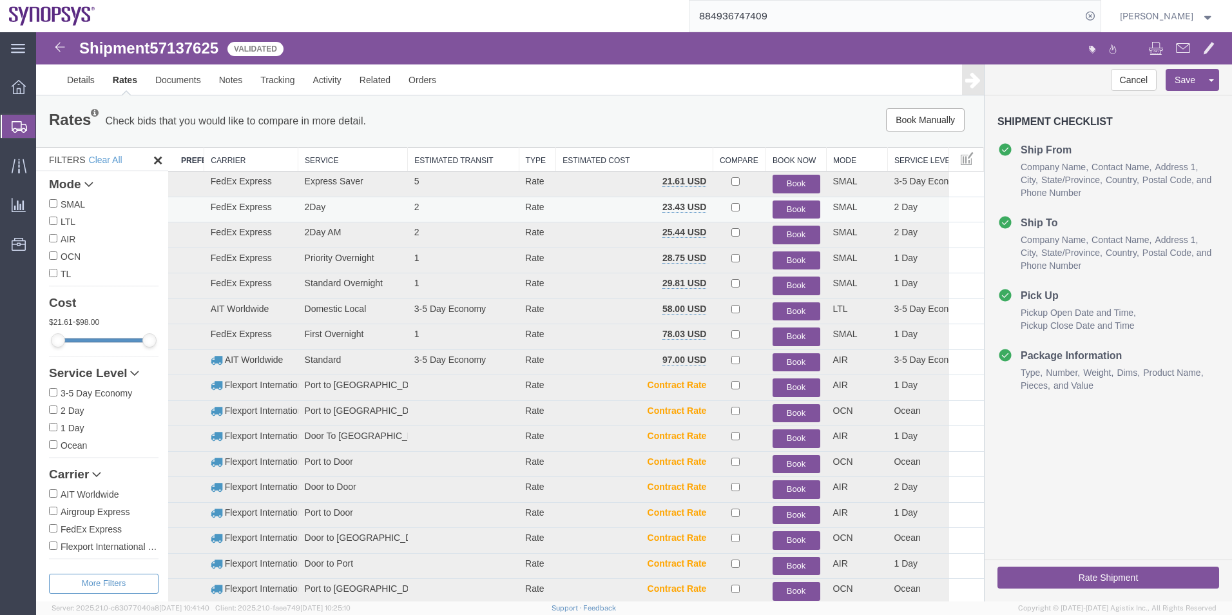
click at [787, 203] on button "Book" at bounding box center [797, 209] width 48 height 19
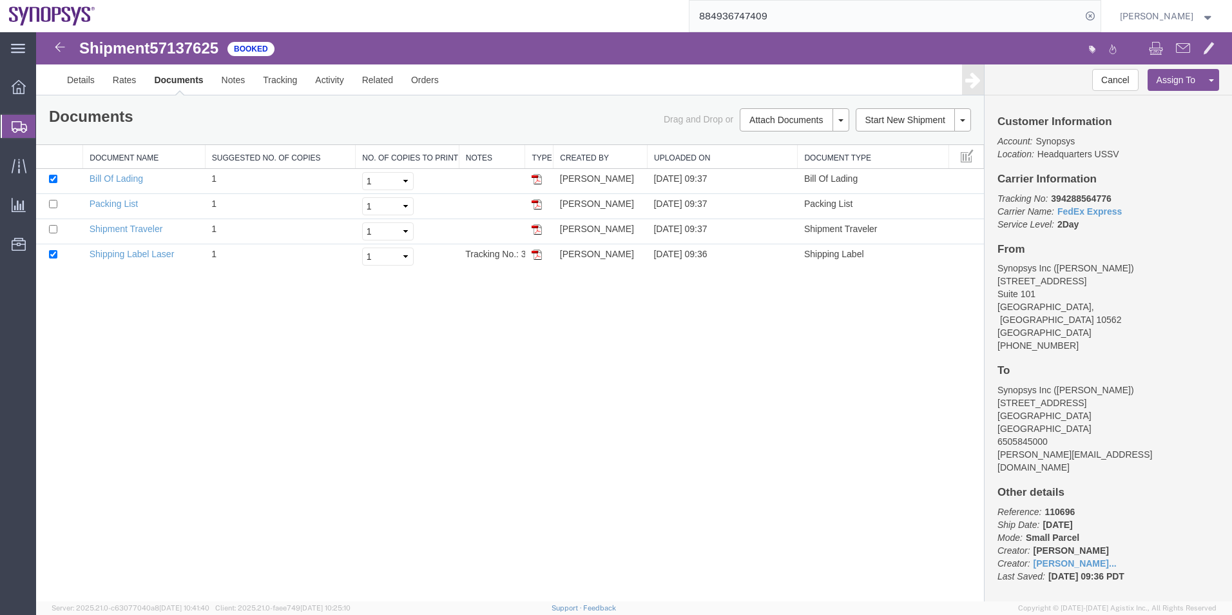
click at [0, 0] on span "Shipment Manager" at bounding box center [0, 0] width 0 height 0
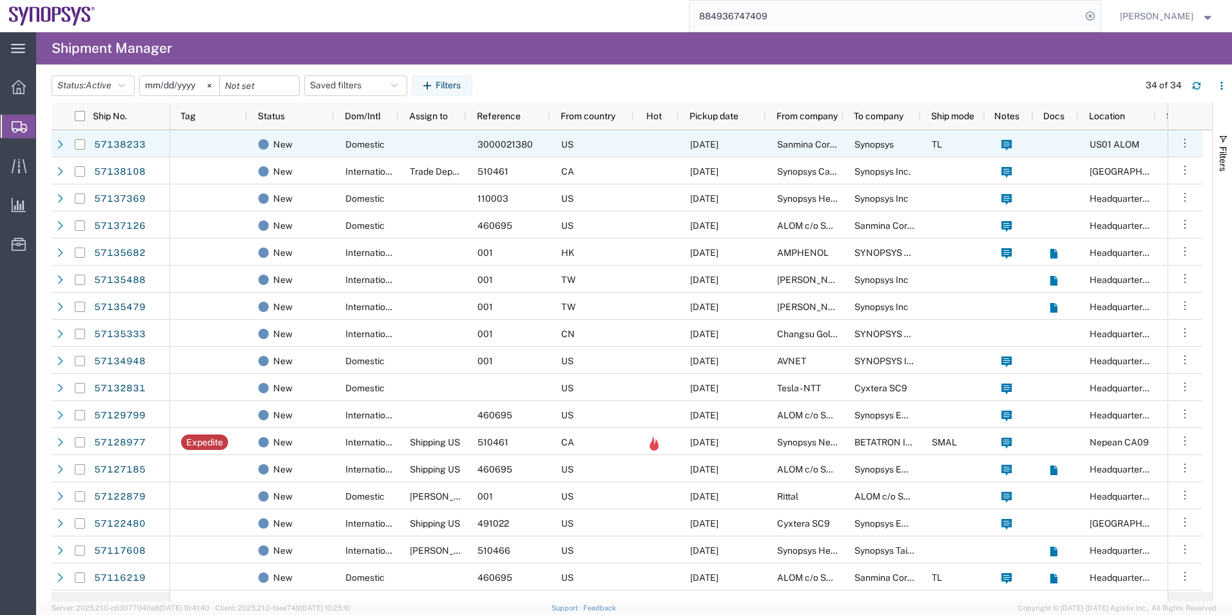
click at [413, 150] on div at bounding box center [433, 143] width 68 height 27
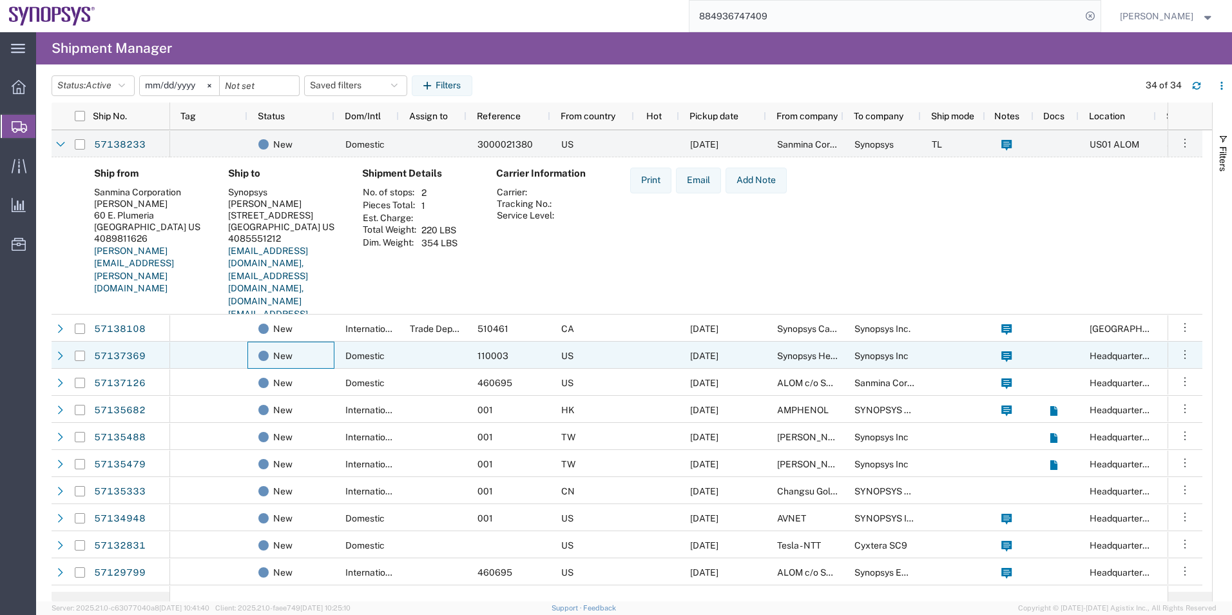
click at [334, 345] on div "New" at bounding box center [291, 355] width 87 height 27
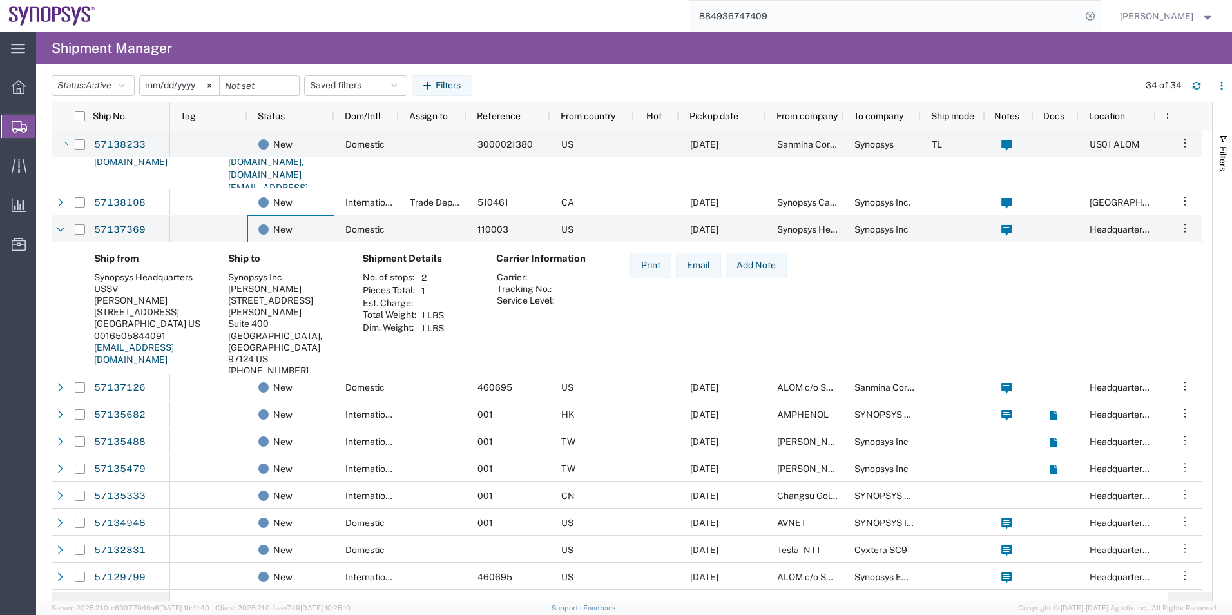
scroll to position [129, 0]
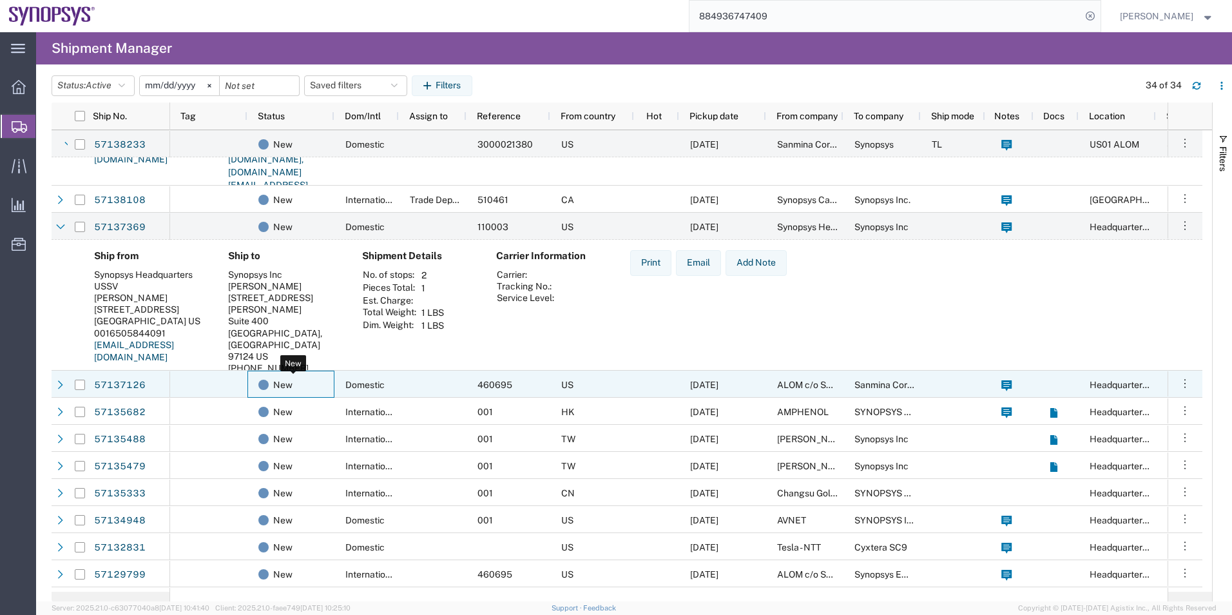
click at [289, 390] on span "New" at bounding box center [282, 384] width 19 height 27
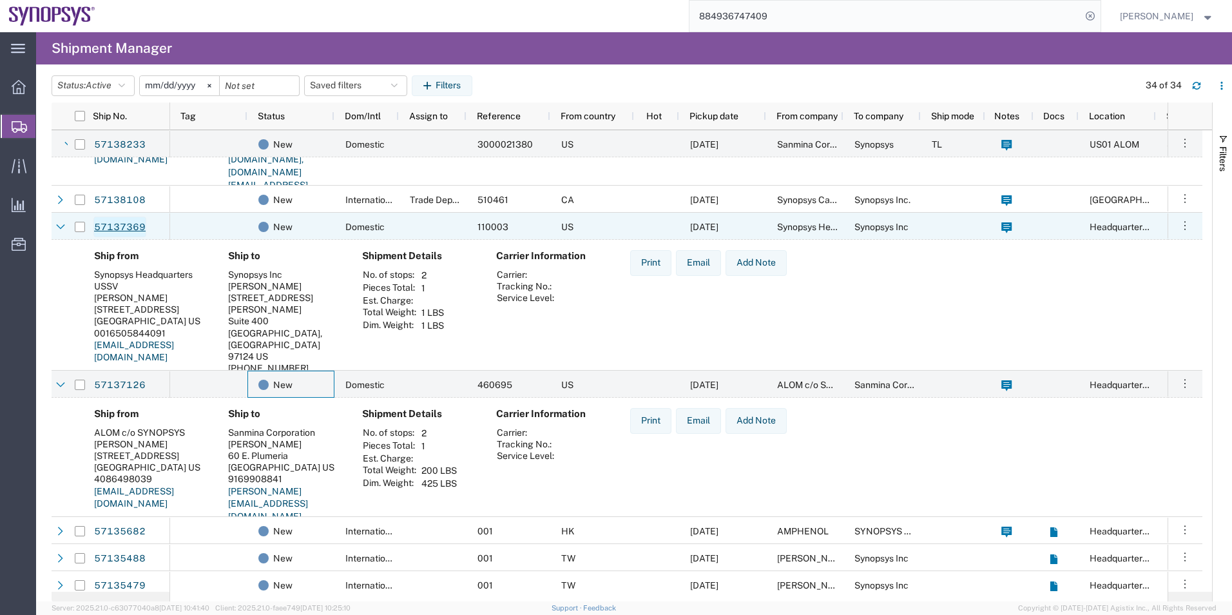
click at [105, 223] on link "57137369" at bounding box center [119, 227] width 53 height 21
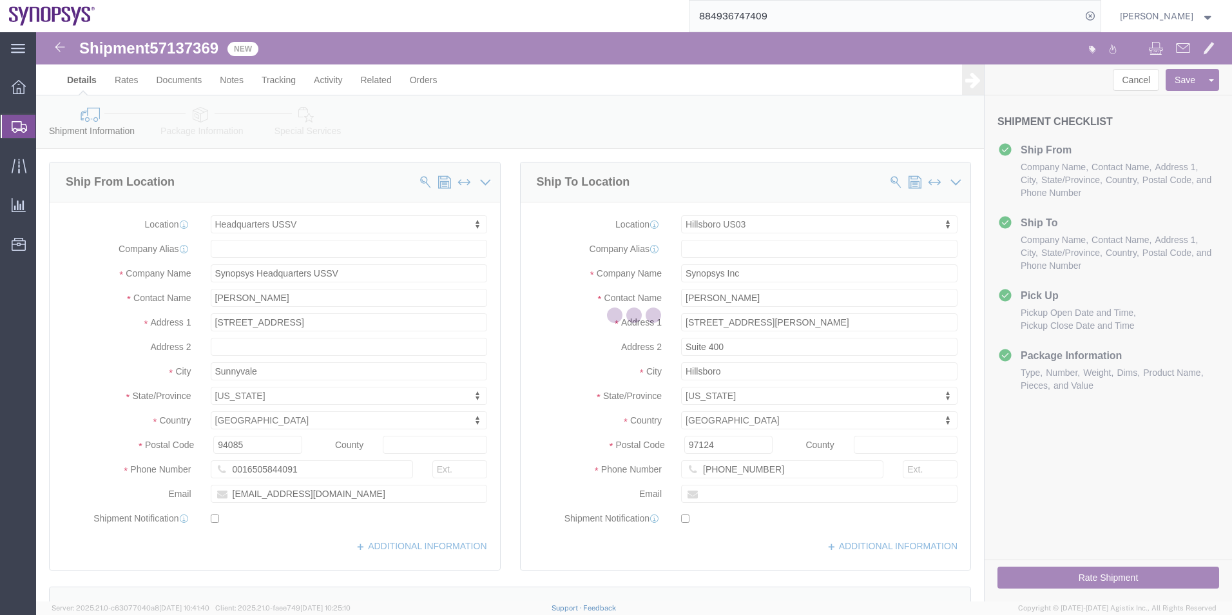
click at [200, 121] on div at bounding box center [634, 316] width 1196 height 569
select select "63204"
select select "63190"
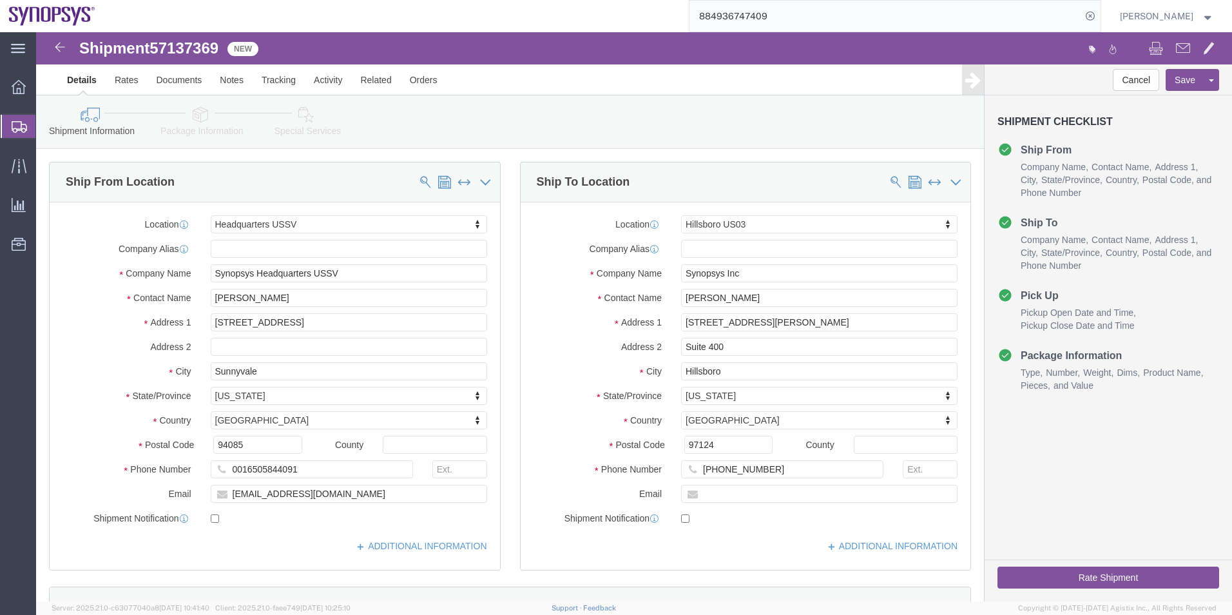
click icon
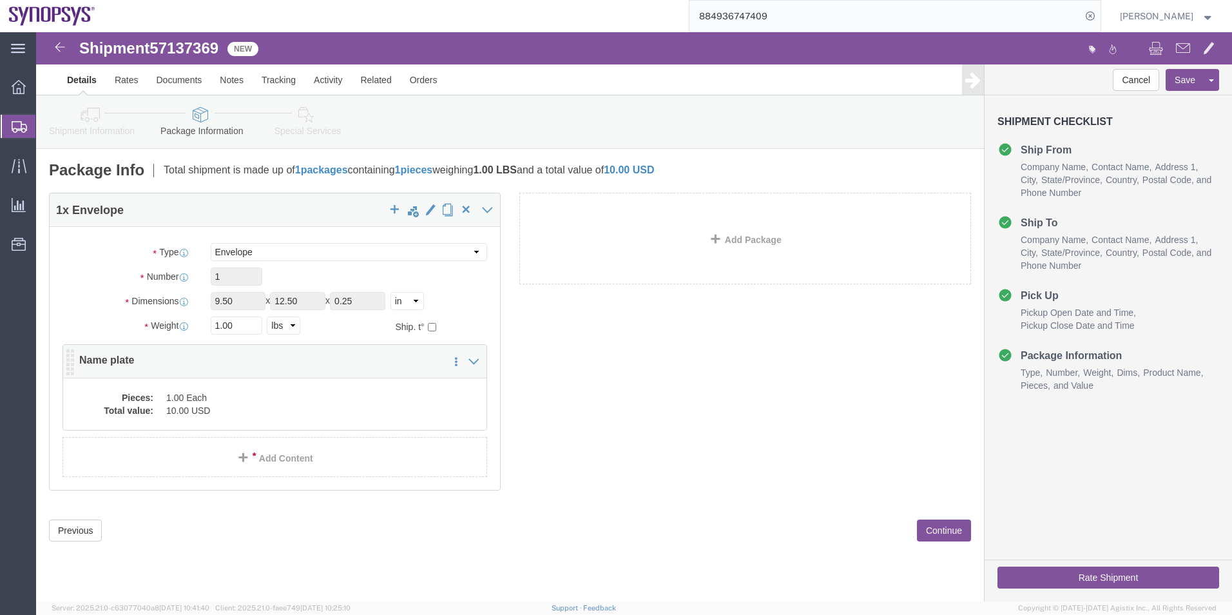
click dd "1.00 Each"
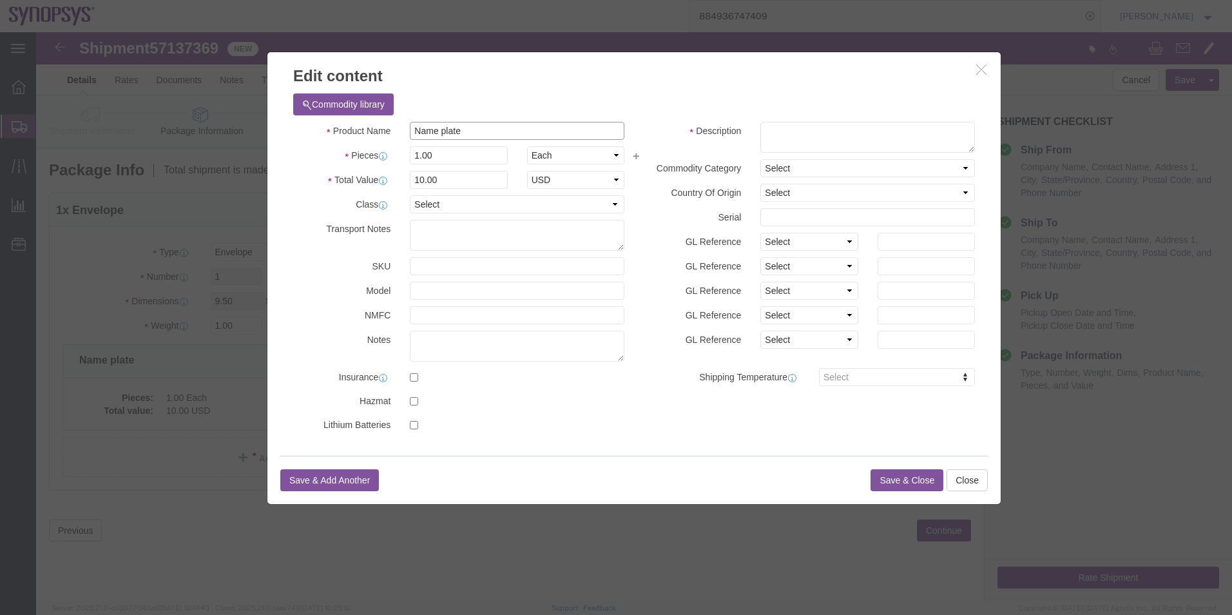
drag, startPoint x: 443, startPoint y: 107, endPoint x: 295, endPoint y: 93, distance: 148.9
click div "Product Name Name plate"
click textarea
paste textarea "Name plate"
type textarea "Name plate"
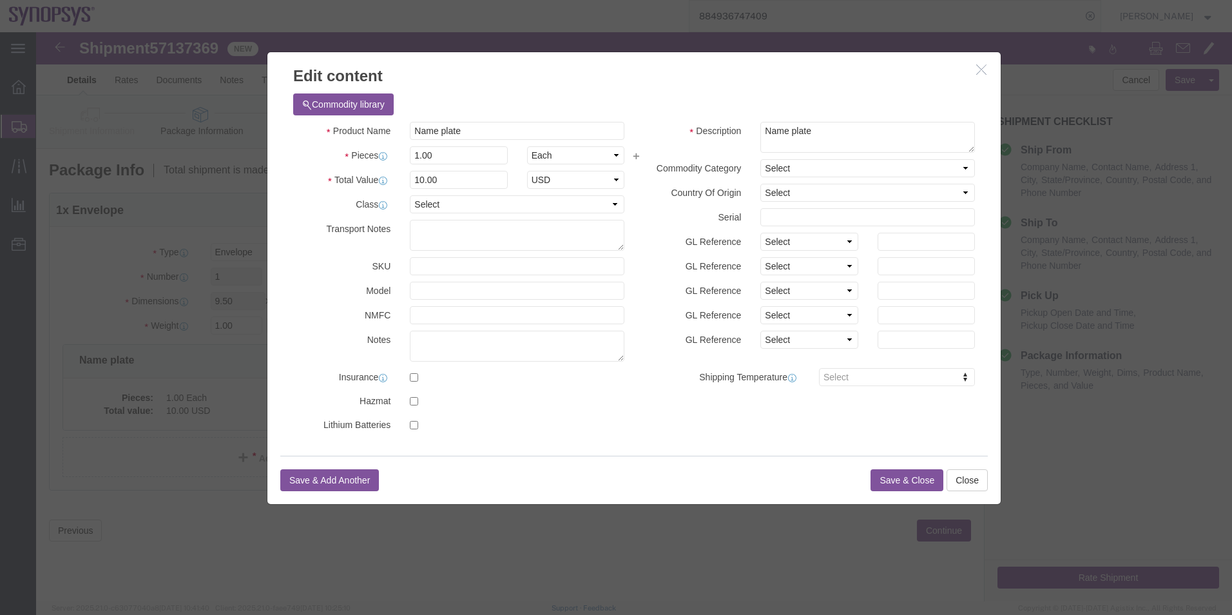
click button "Save & Close"
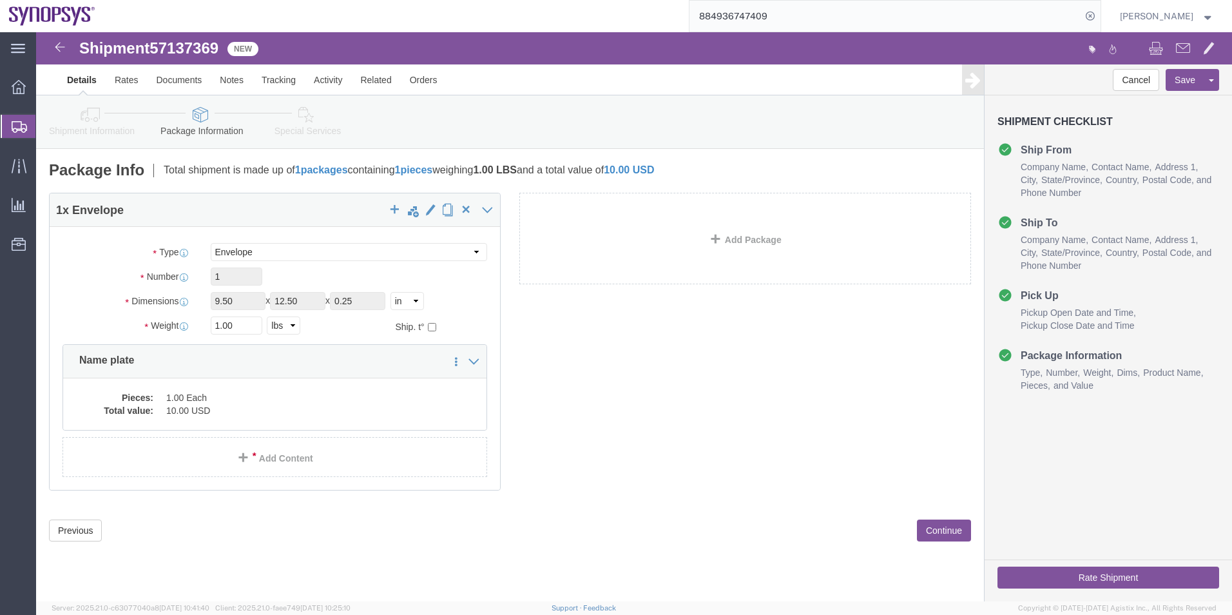
click link "Special Services"
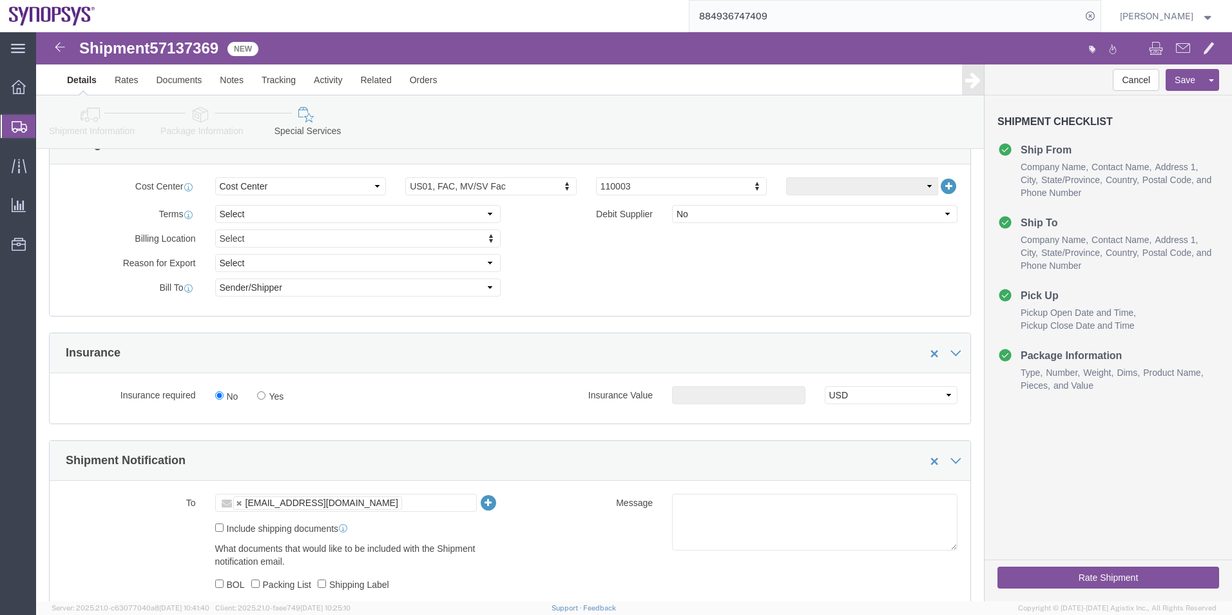
scroll to position [645, 0]
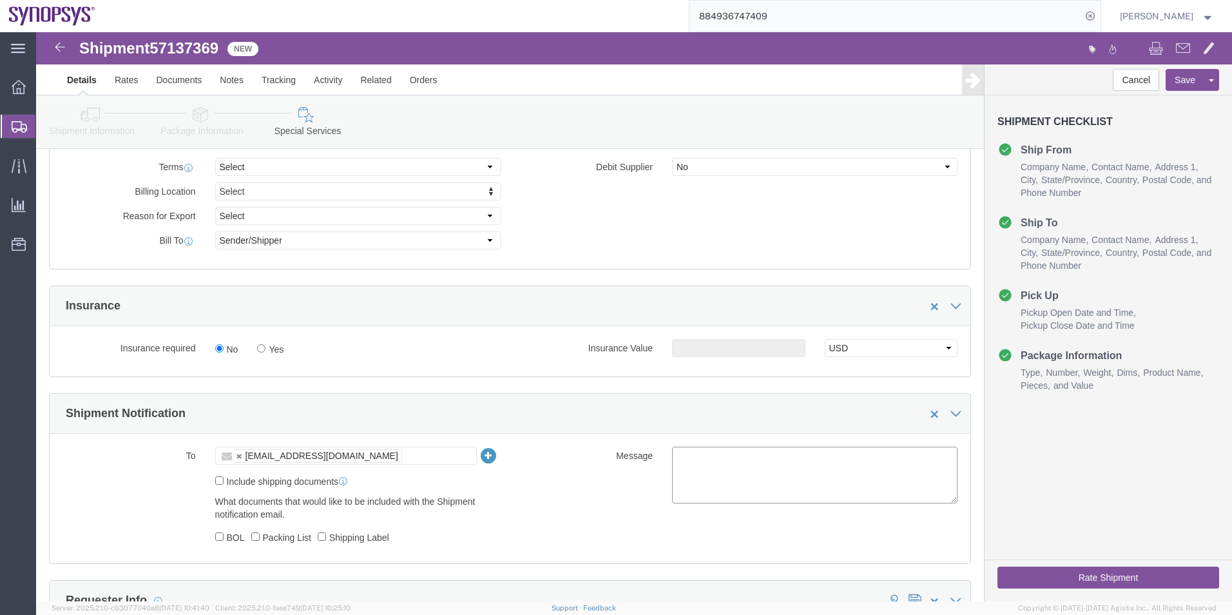
click textarea
type textarea "Please see attached. -Kaelen"
click button "Rate Shipment"
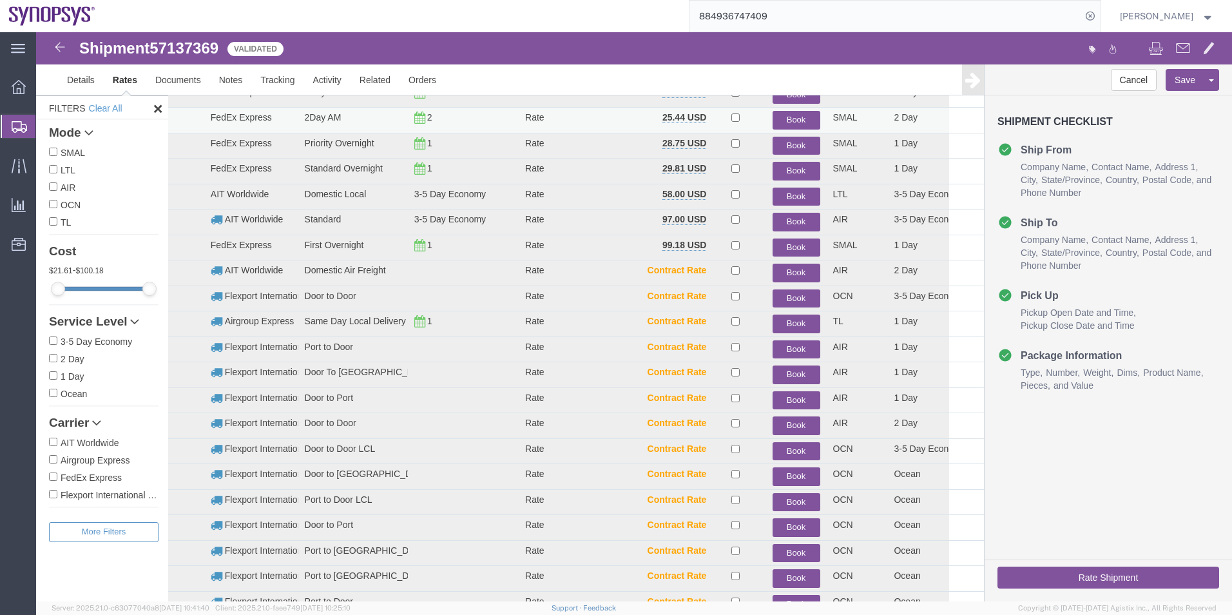
scroll to position [53, 0]
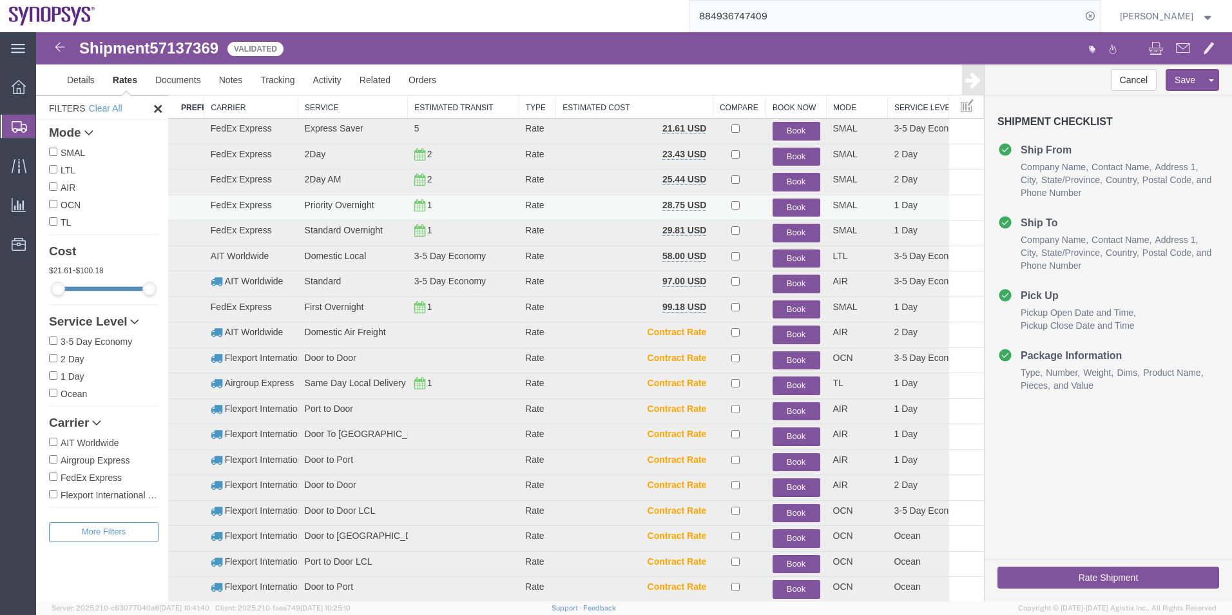
click at [777, 208] on button "Book" at bounding box center [797, 208] width 48 height 19
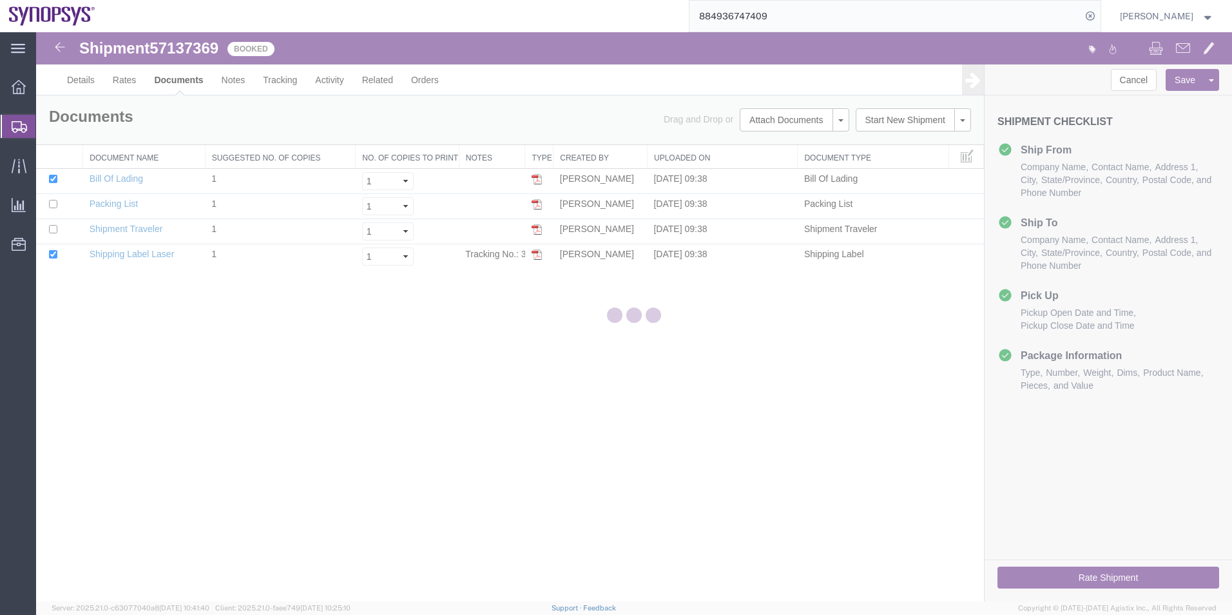
scroll to position [0, 0]
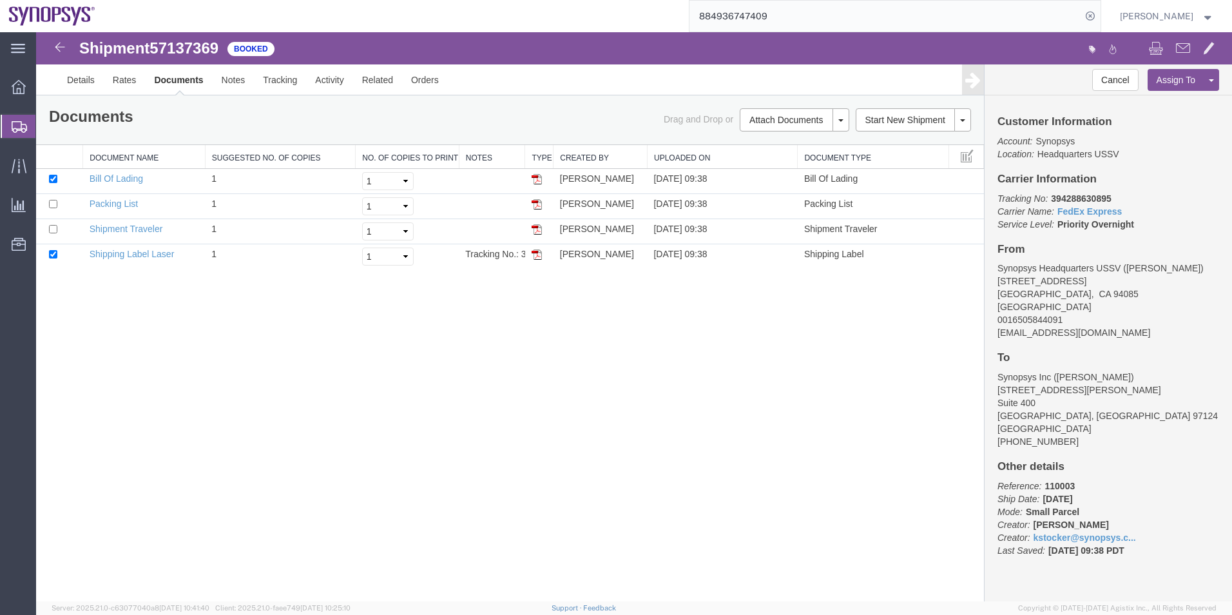
click at [0, 0] on span "Shipment Manager" at bounding box center [0, 0] width 0 height 0
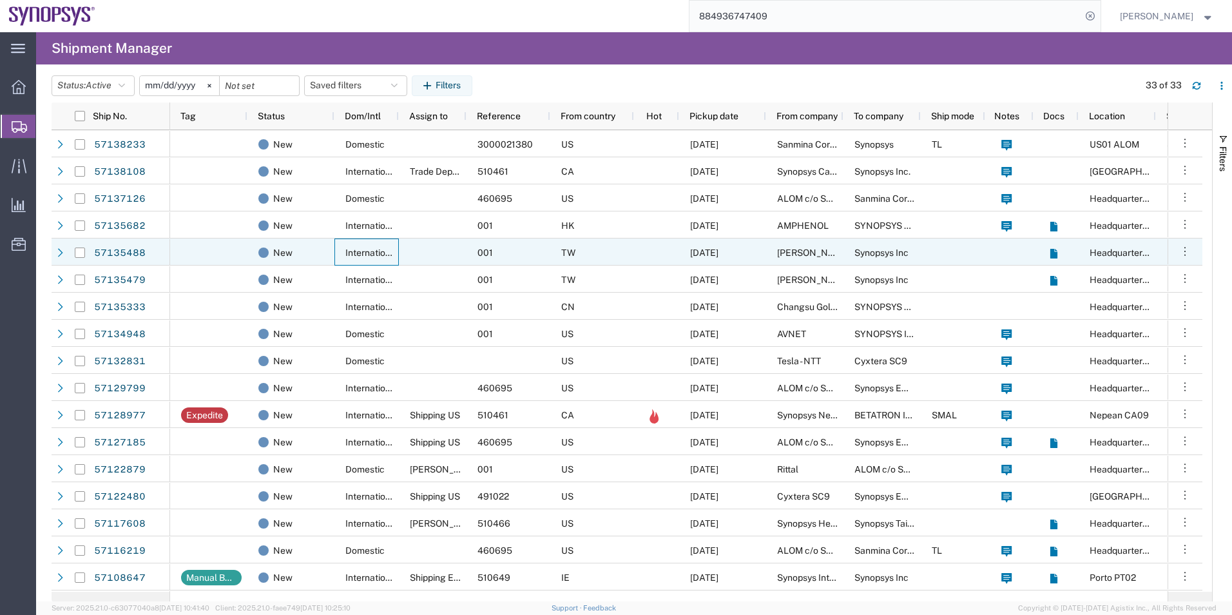
click at [375, 254] on span "International" at bounding box center [371, 253] width 53 height 10
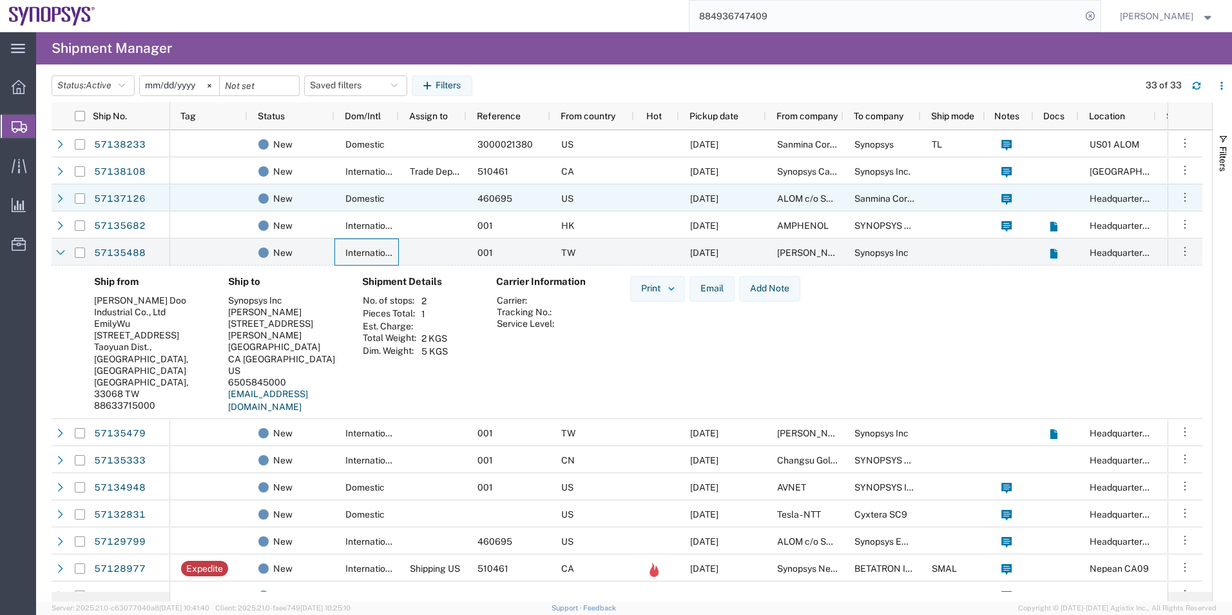
click at [449, 197] on div at bounding box center [433, 197] width 68 height 27
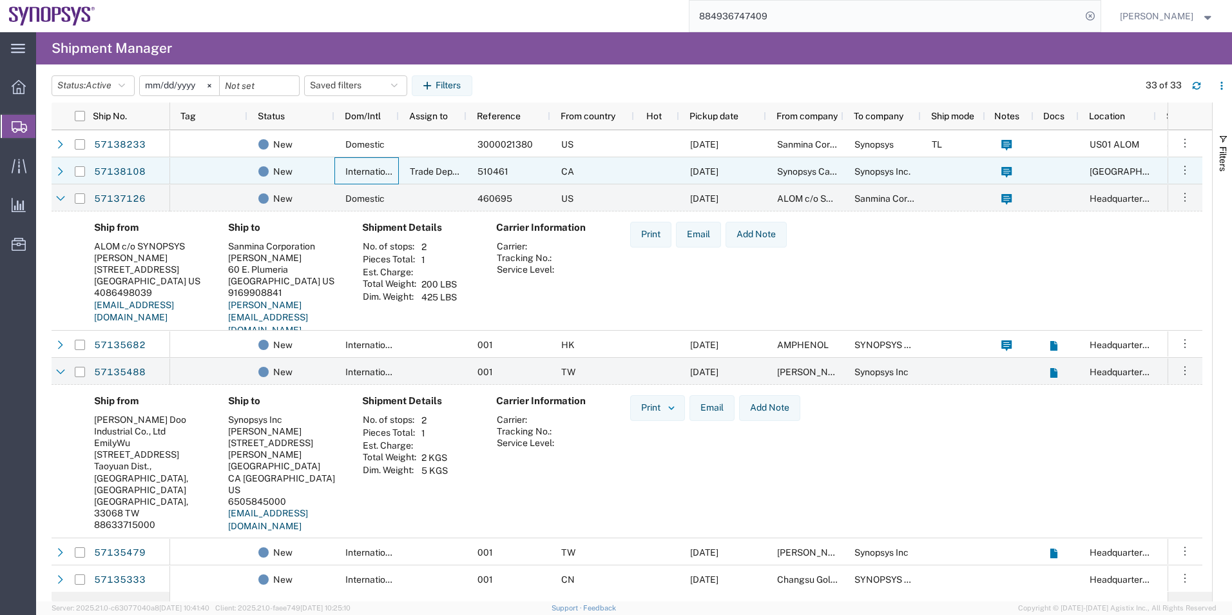
click at [376, 165] on div "International" at bounding box center [367, 170] width 64 height 27
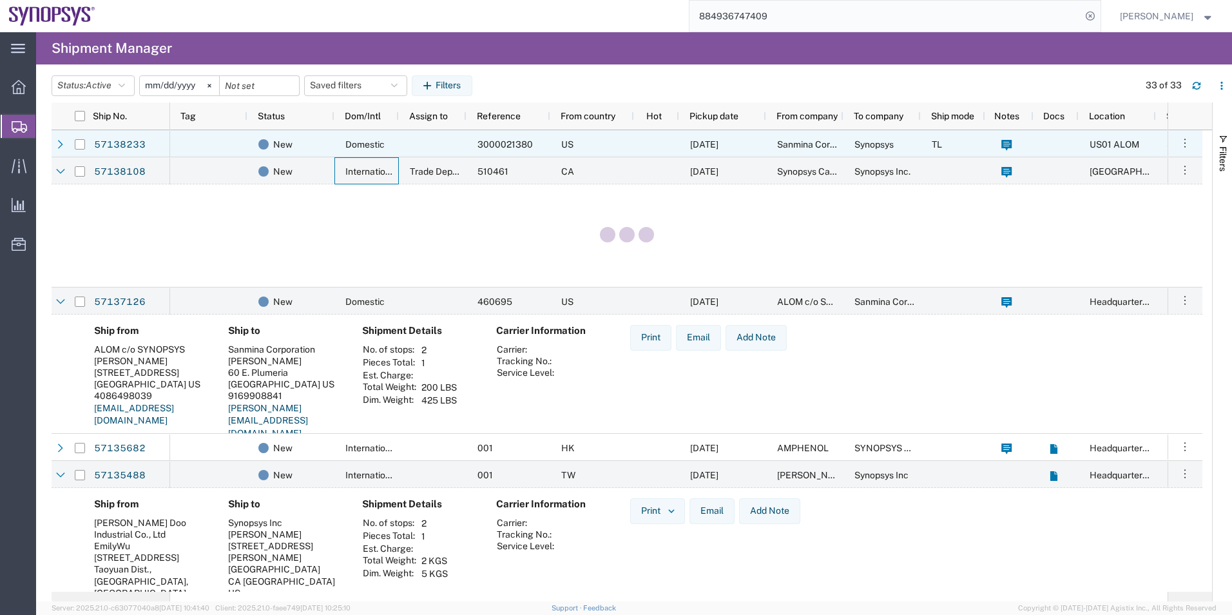
click at [402, 142] on div at bounding box center [433, 143] width 68 height 27
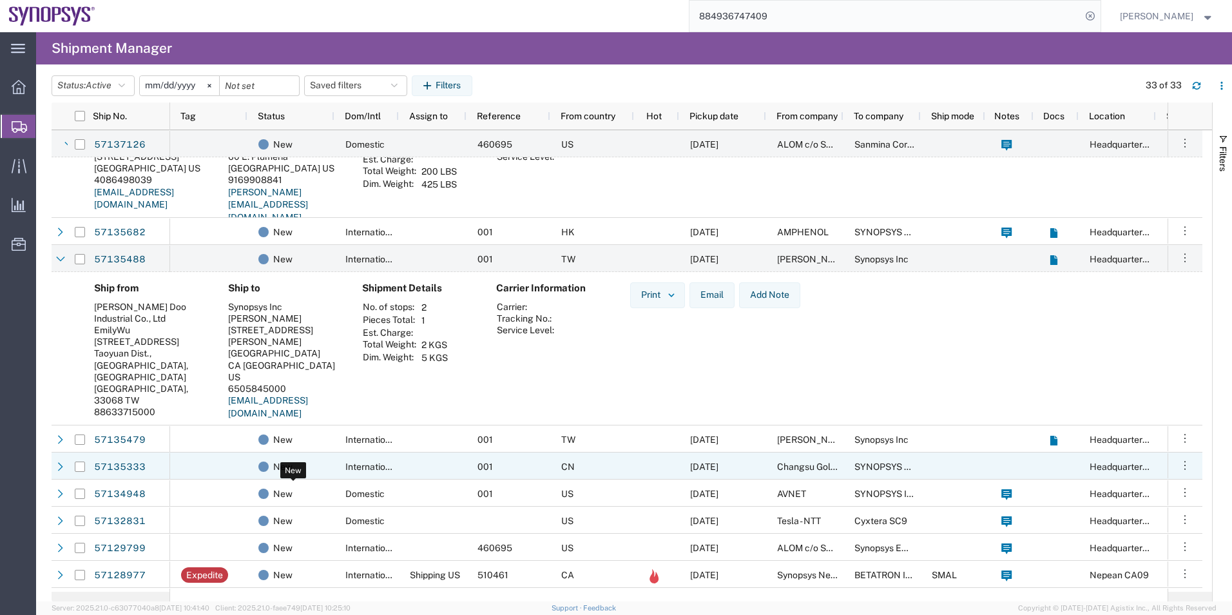
scroll to position [451, 0]
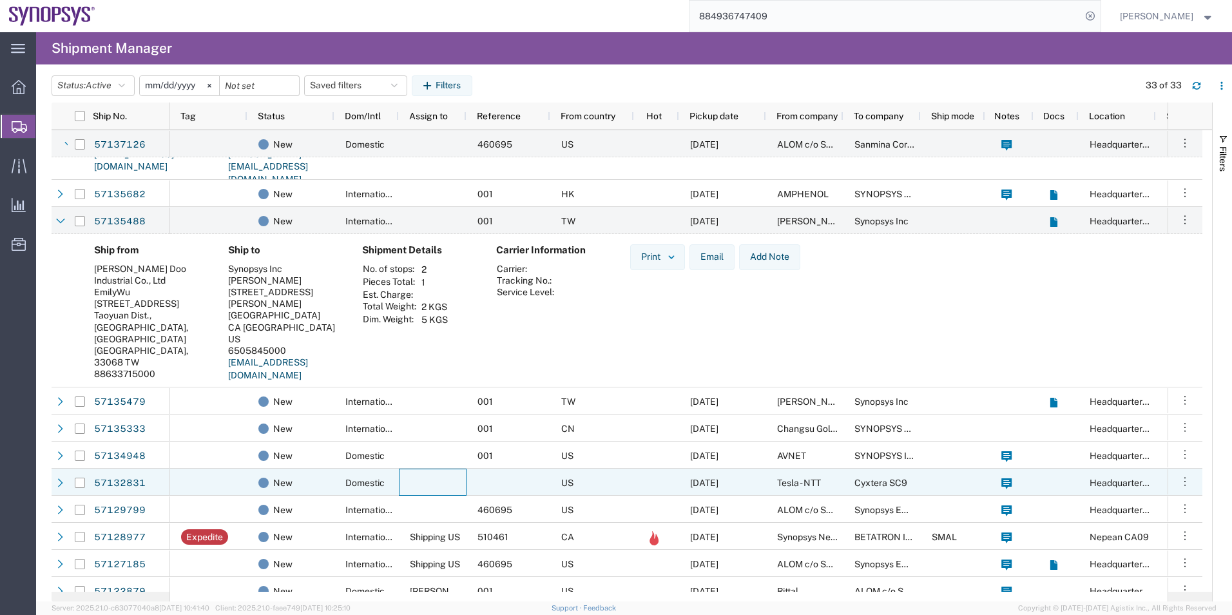
click at [422, 469] on div at bounding box center [433, 482] width 68 height 27
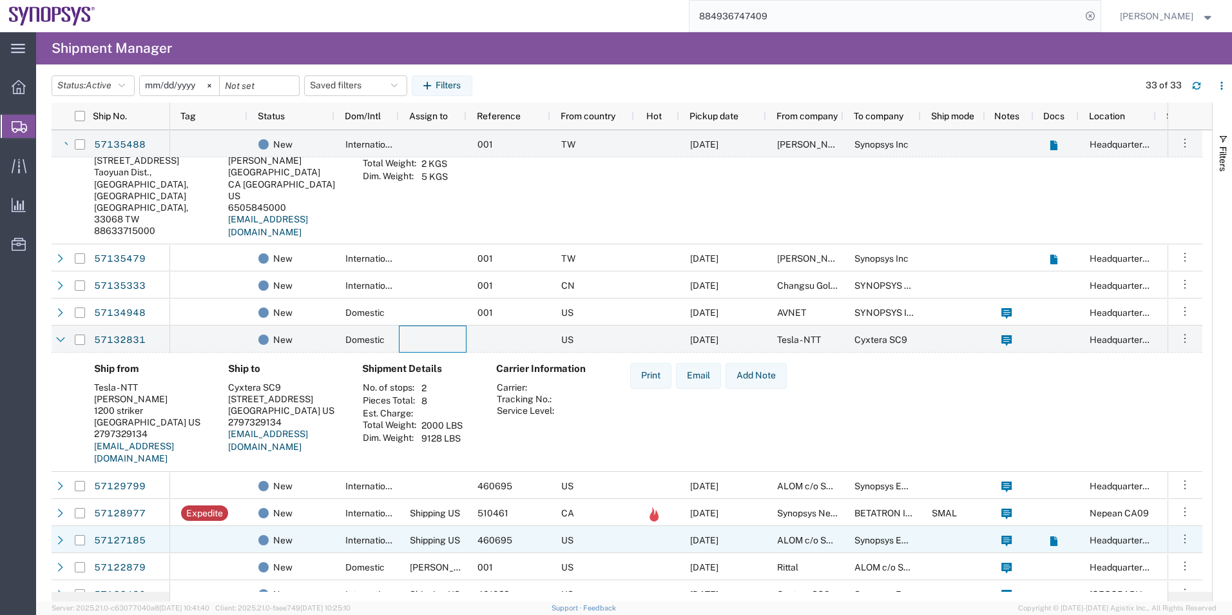
scroll to position [645, 0]
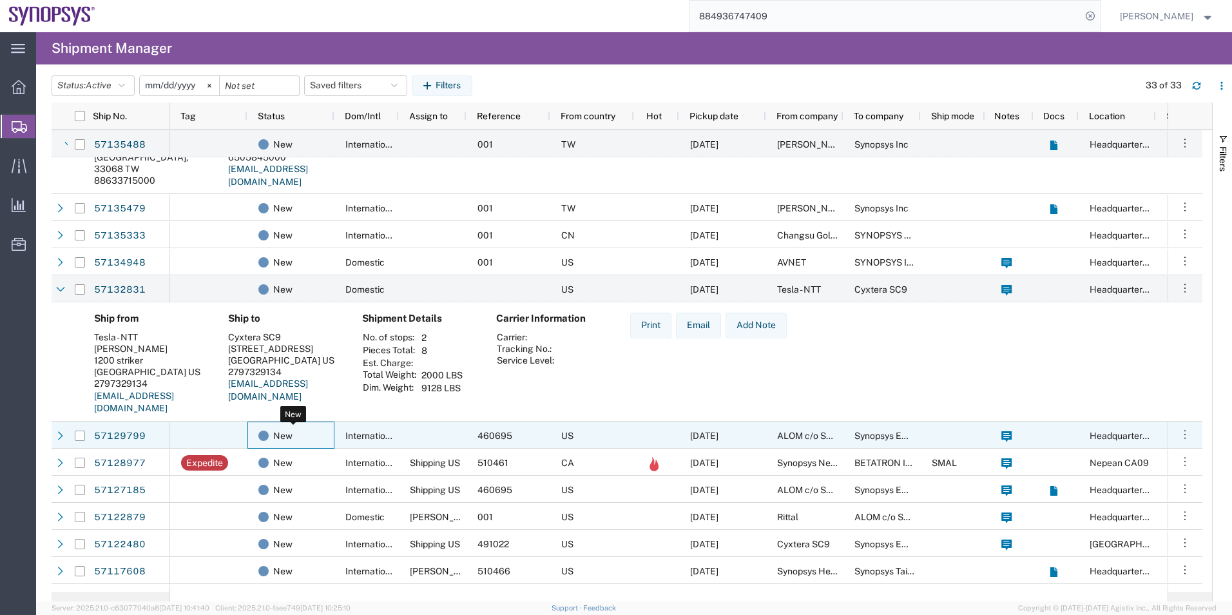
click at [322, 435] on div "New" at bounding box center [293, 435] width 70 height 27
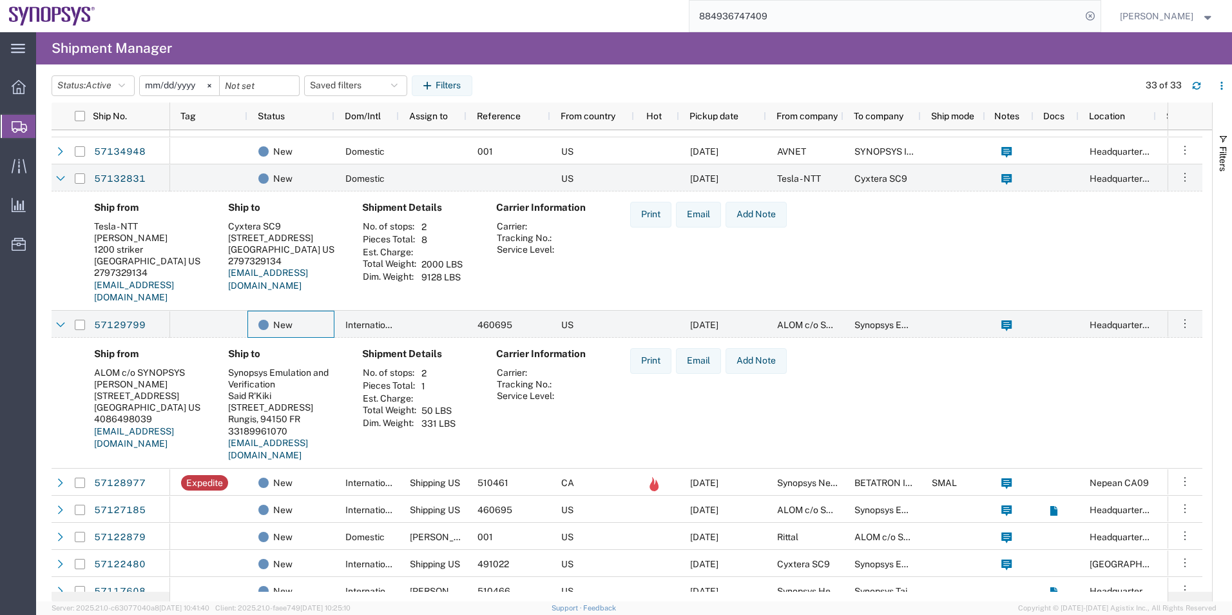
scroll to position [773, 0]
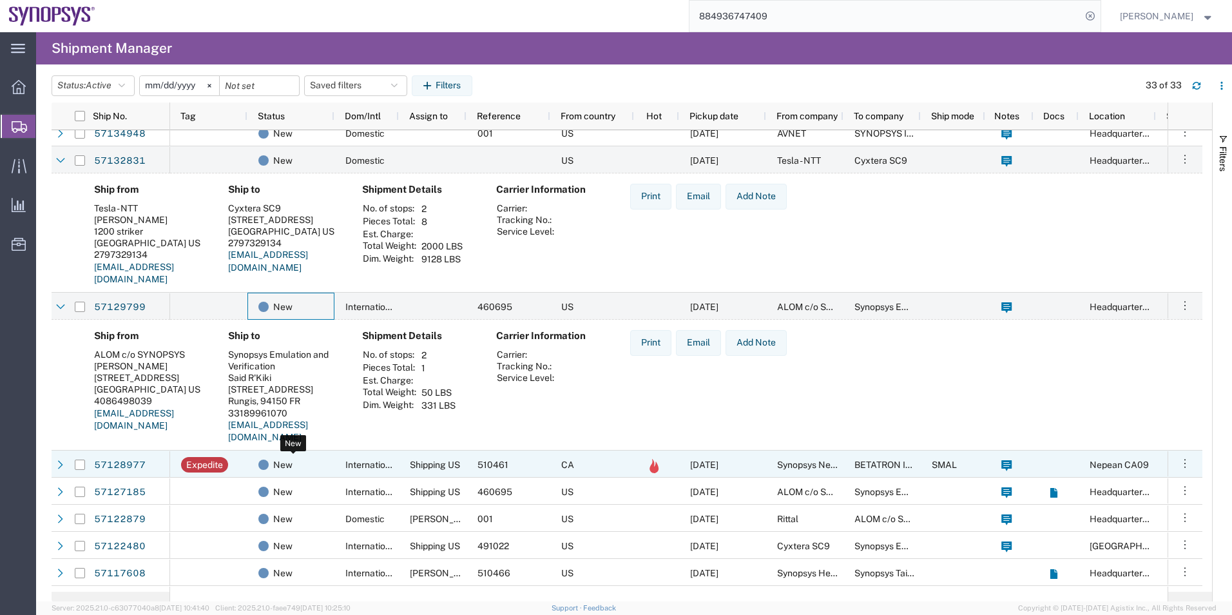
click at [306, 471] on div "New" at bounding box center [293, 464] width 70 height 27
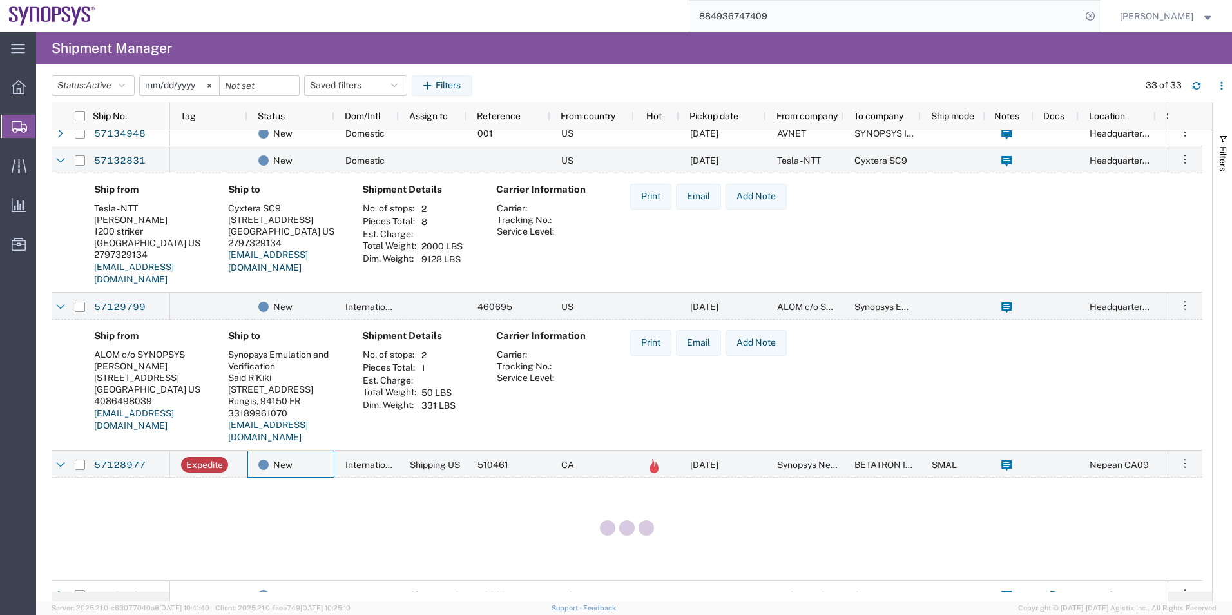
scroll to position [0, 0]
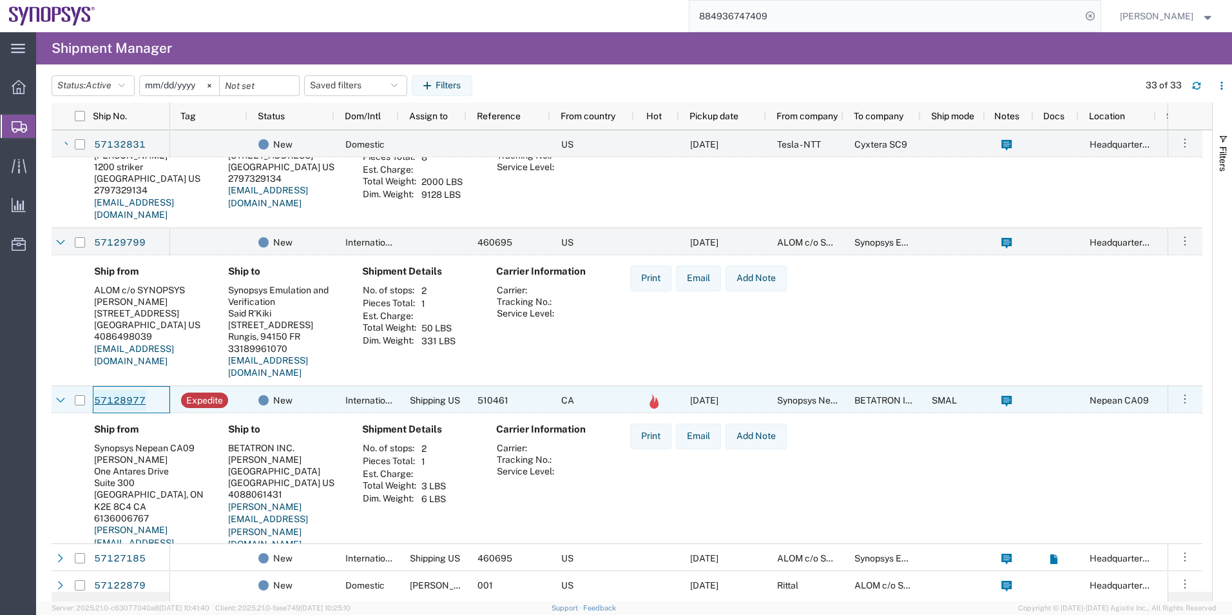
click at [118, 397] on link "57128977" at bounding box center [119, 400] width 53 height 21
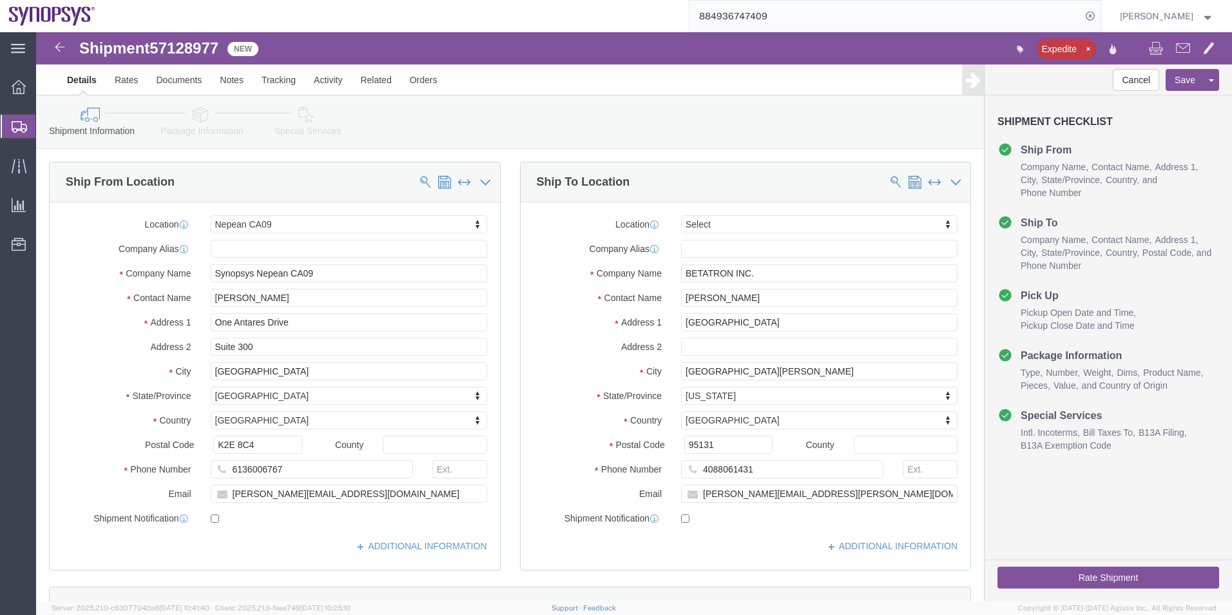
select select "63079"
select select
click icon
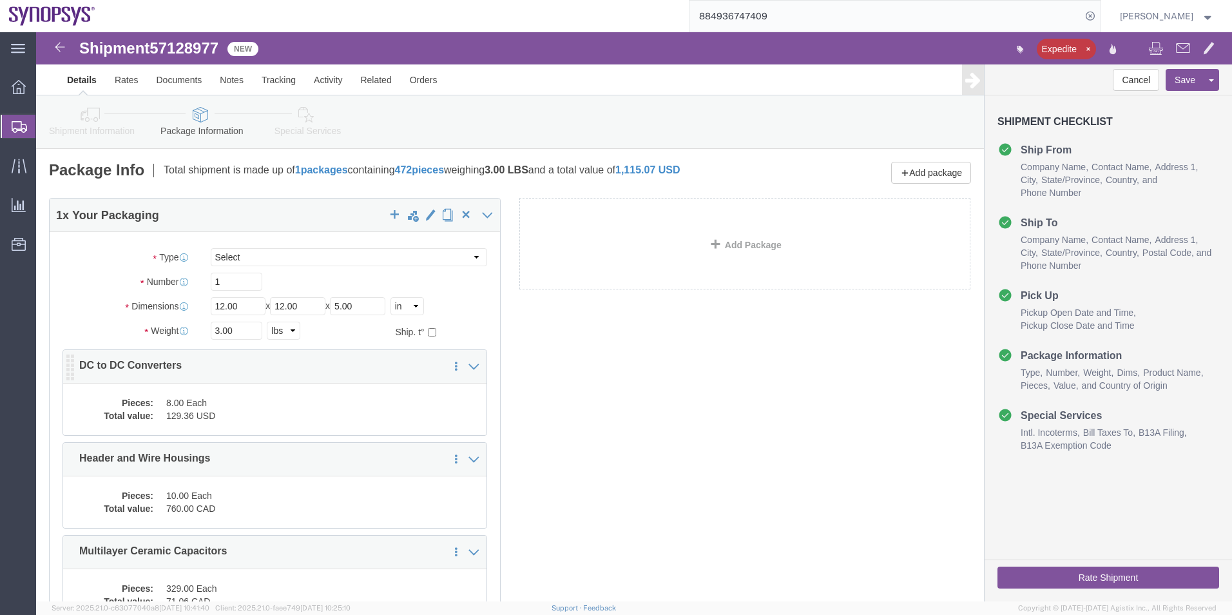
click div "Pieces: 8.00 Each Total value: 129.36 USD"
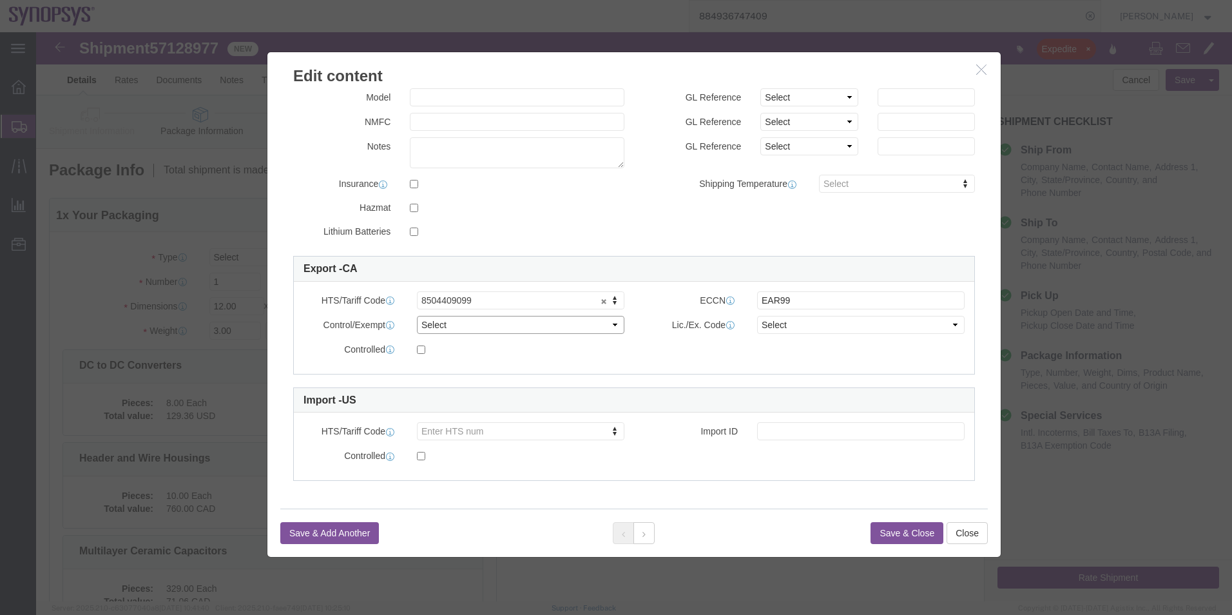
click select "Select ATF BIS DEA EPA FDA FTR ITAR OFAC Other (OPA)"
select select "BIS"
click select "Select ATF BIS DEA EPA FDA FTR ITAR OFAC Other (OPA)"
click select "Select AGR-Agricultural APP-Computers APR-Additional Permissive Exports AVS-Air…"
select select "NLR"
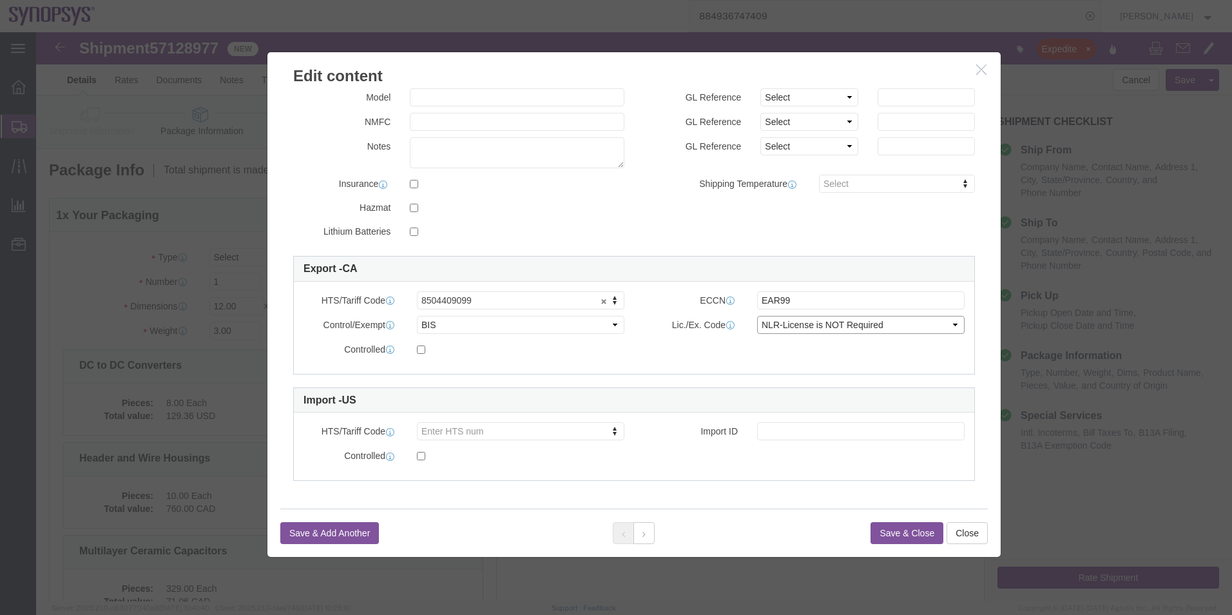
click select "Select AGR-Agricultural APP-Computers APR-Additional Permissive Exports AVS-Air…"
click icon
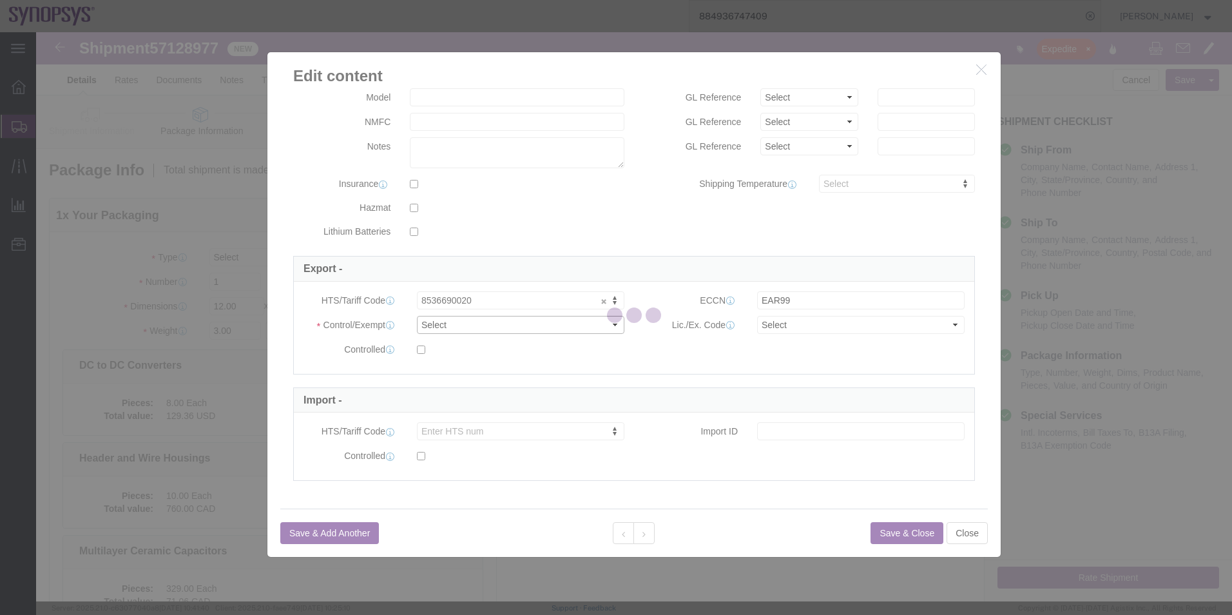
drag, startPoint x: 454, startPoint y: 322, endPoint x: 418, endPoint y: 290, distance: 48.4
click select "Select ATF BIS DEA EPA FDA FTR ITAR OFAC Other (OPA)"
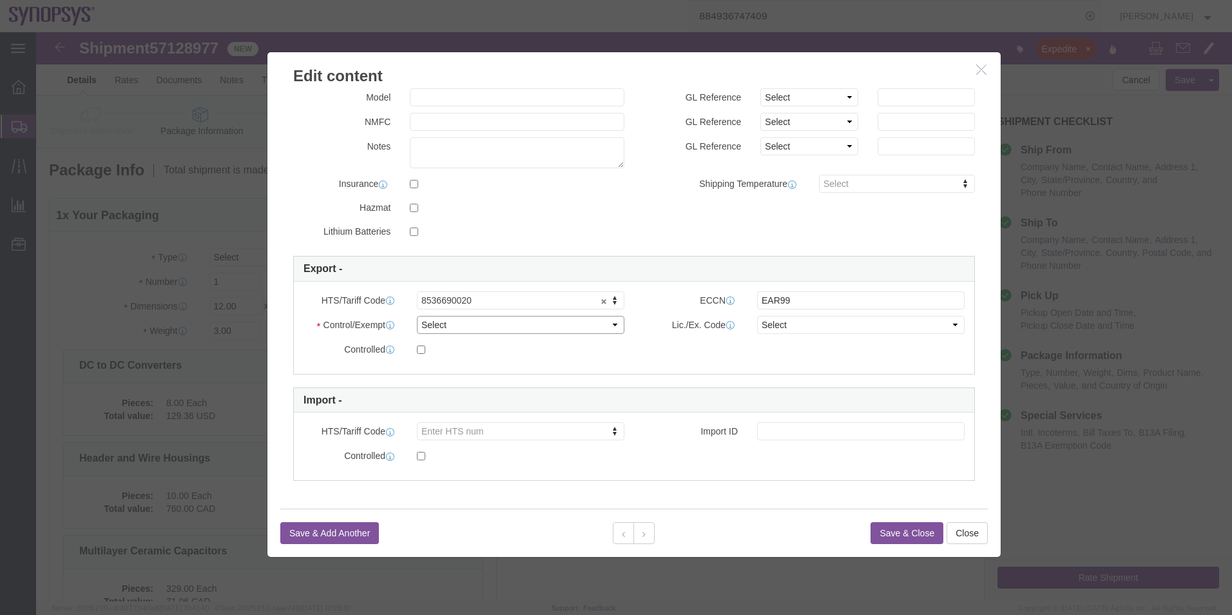
select select "BIS"
click select "Select ATF BIS DEA EPA FDA FTR ITAR OFAC Other (OPA)"
click select "Select AGR-Agricultural APP-Computers APR-Additional Permissive Exports AVS-Air…"
select select "NLR"
click select "Select AGR-Agricultural APP-Computers APR-Additional Permissive Exports AVS-Air…"
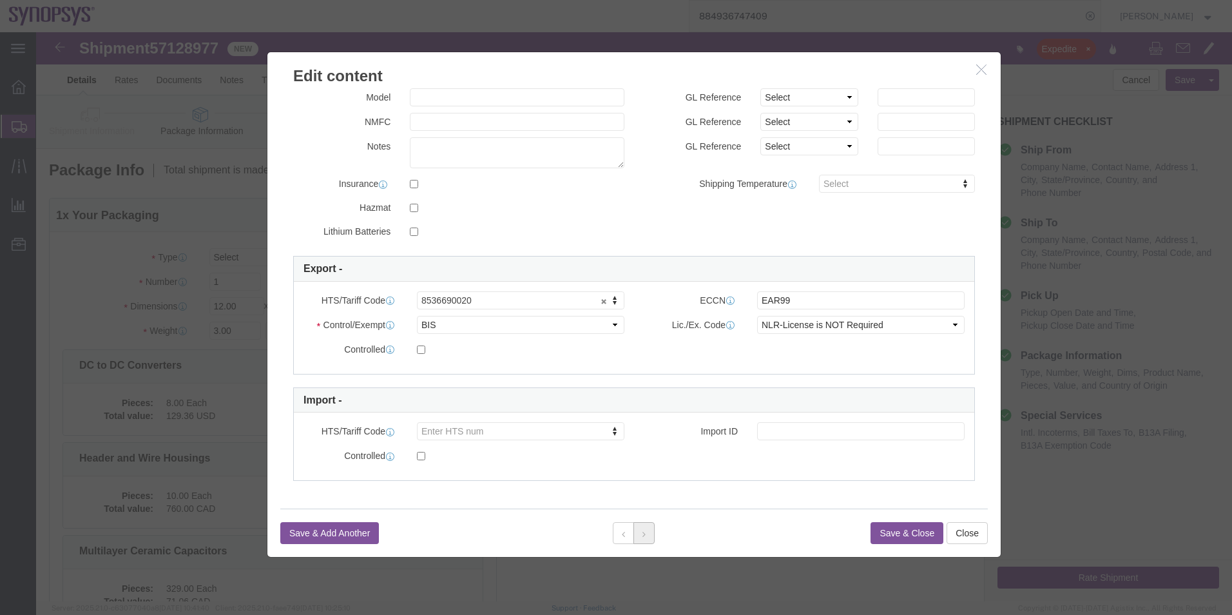
click button
drag, startPoint x: 462, startPoint y: 321, endPoint x: 425, endPoint y: 289, distance: 48.4
click select "Select ATF BIS DEA EPA FDA FTR ITAR OFAC Other (OPA)"
select select "BIS"
click select "Select ATF BIS DEA EPA FDA FTR ITAR OFAC Other (OPA)"
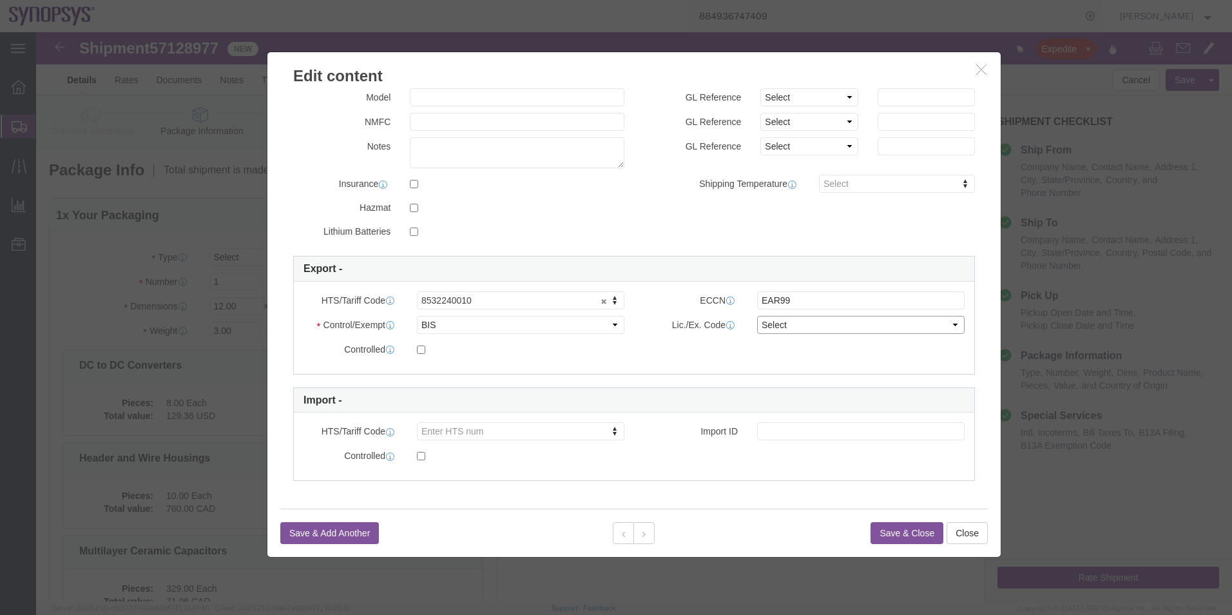
click select "Select AGR-Agricultural APP-Computers APR-Additional Permissive Exports AVS-Air…"
select select "NLR"
click select "Select AGR-Agricultural APP-Computers APR-Additional Permissive Exports AVS-Air…"
click icon
drag, startPoint x: 469, startPoint y: 328, endPoint x: 433, endPoint y: 296, distance: 48.4
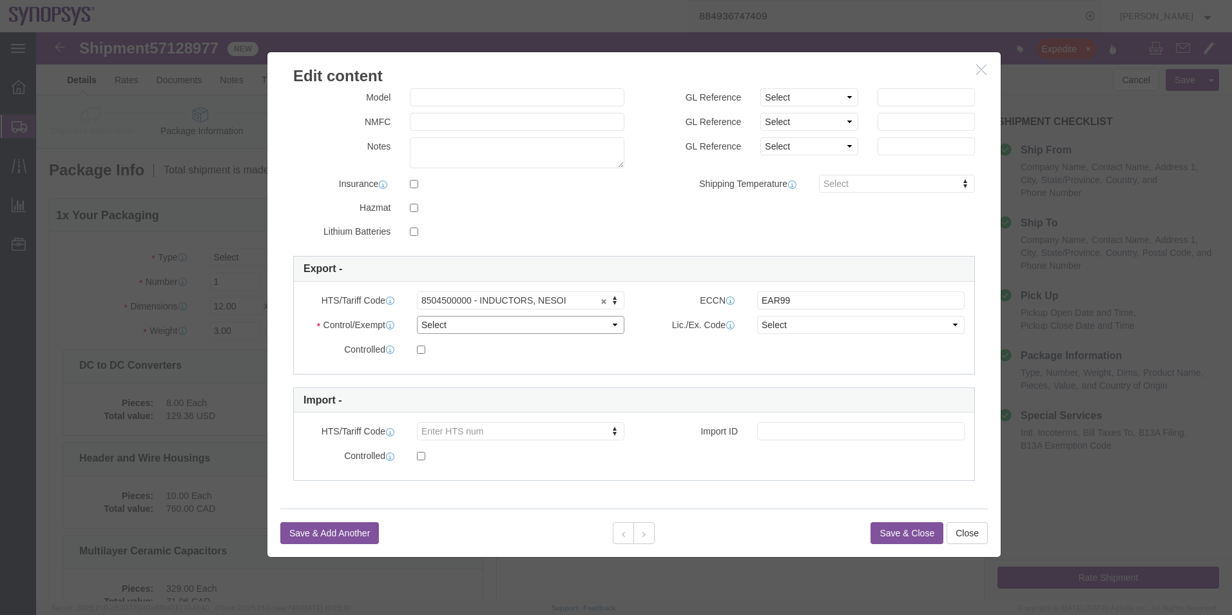
click select "Select ATF BIS DEA EPA FDA FTR ITAR OFAC Other (OPA)"
select select "BIS"
click select "Select ATF BIS DEA EPA FDA FTR ITAR OFAC Other (OPA)"
click select "Select AGR-Agricultural APP-Computers APR-Additional Permissive Exports AVS-Air…"
select select "NLR"
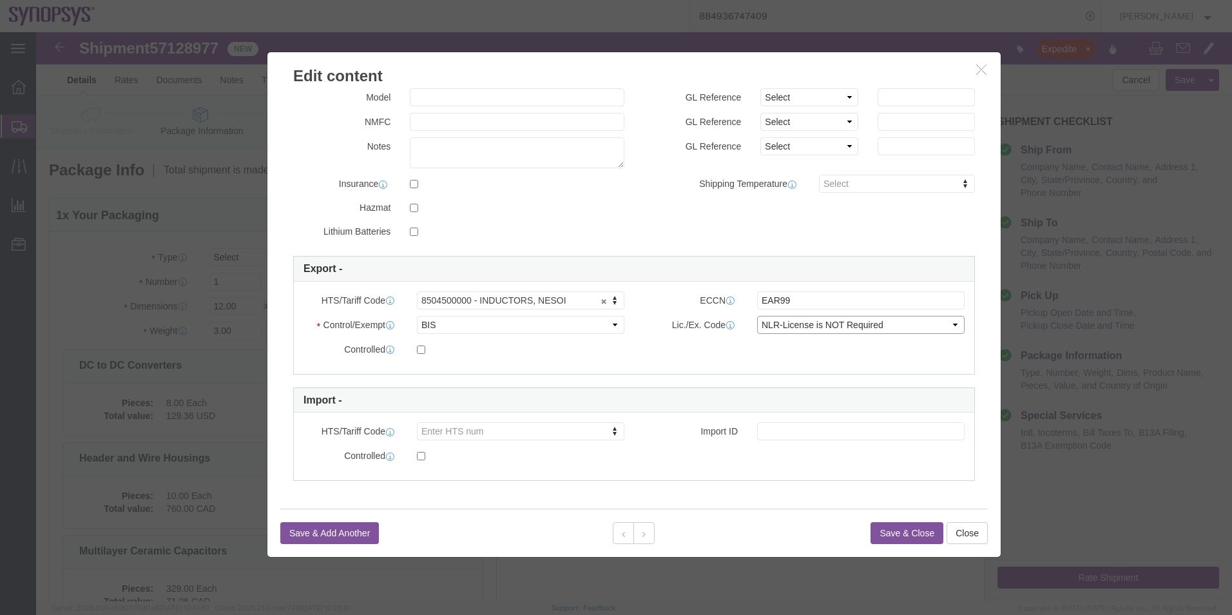
click select "Select AGR-Agricultural APP-Computers APR-Additional Permissive Exports AVS-Air…"
click button
click select "Select ATF BIS DEA EPA FDA FTR ITAR OFAC Other (OPA)"
select select "BIS"
click select "Select ATF BIS DEA EPA FDA FTR ITAR OFAC Other (OPA)"
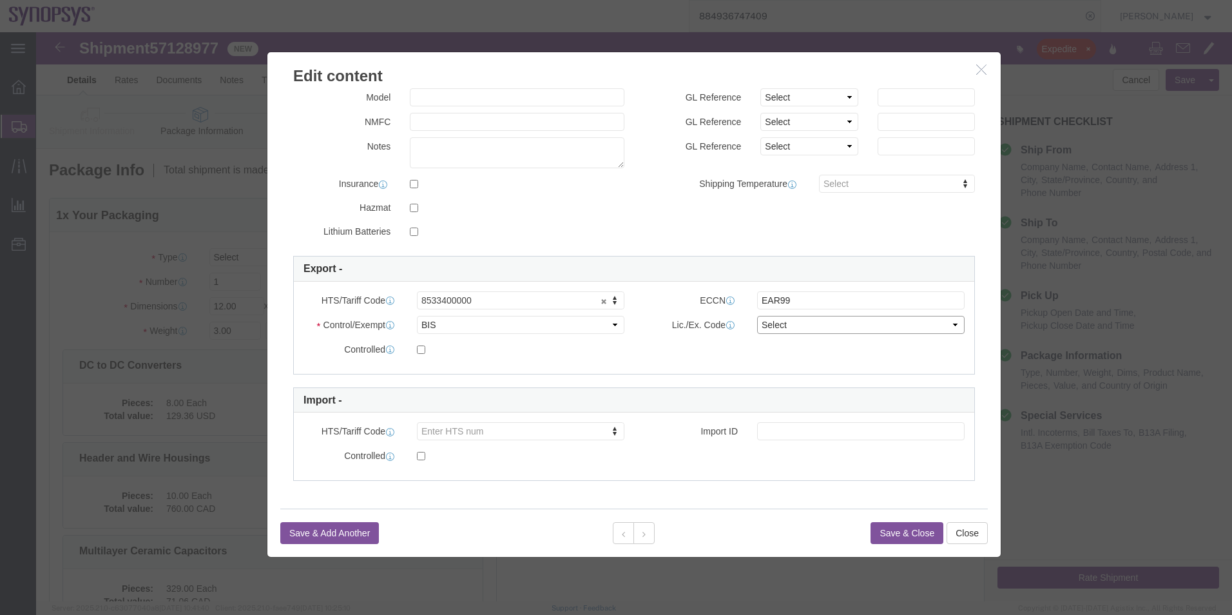
click select "Select AGR-Agricultural APP-Computers APR-Additional Permissive Exports AVS-Air…"
select select "NLR"
click select "Select AGR-Agricultural APP-Computers APR-Additional Permissive Exports AVS-Air…"
click icon
click select "Select ATF BIS DEA EPA FDA FTR ITAR OFAC Other (OPA)"
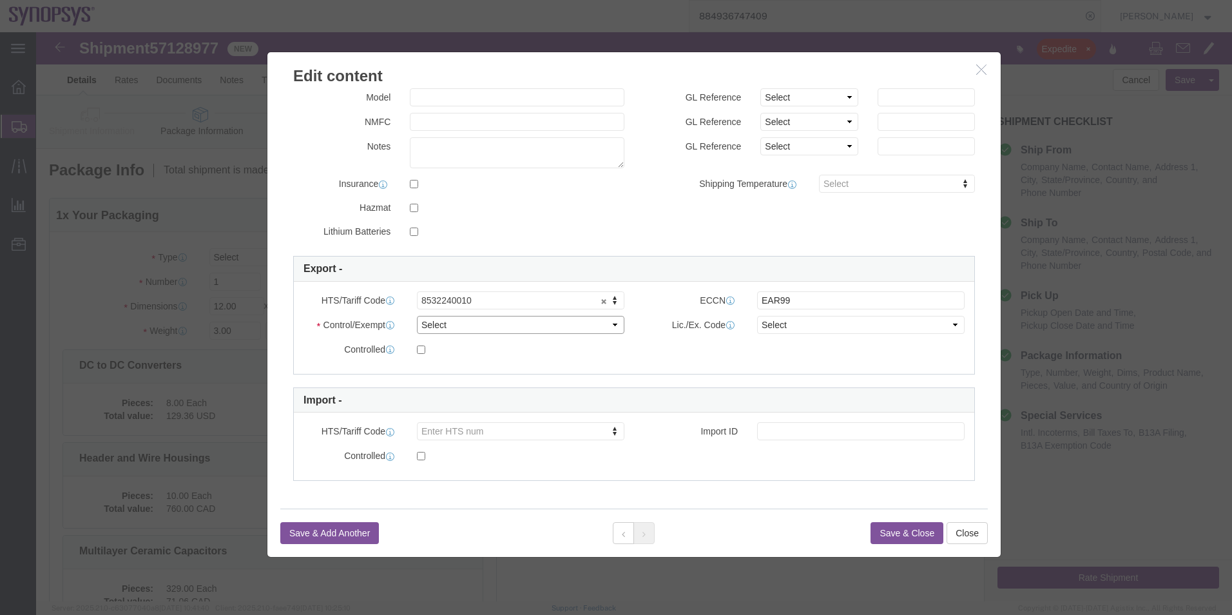
select select "BIS"
click select "Select ATF BIS DEA EPA FDA FTR ITAR OFAC Other (OPA)"
click select "Select AGR-Agricultural APP-Computers APR-Additional Permissive Exports AVS-Air…"
select select "NLR"
click select "Select AGR-Agricultural APP-Computers APR-Additional Permissive Exports AVS-Air…"
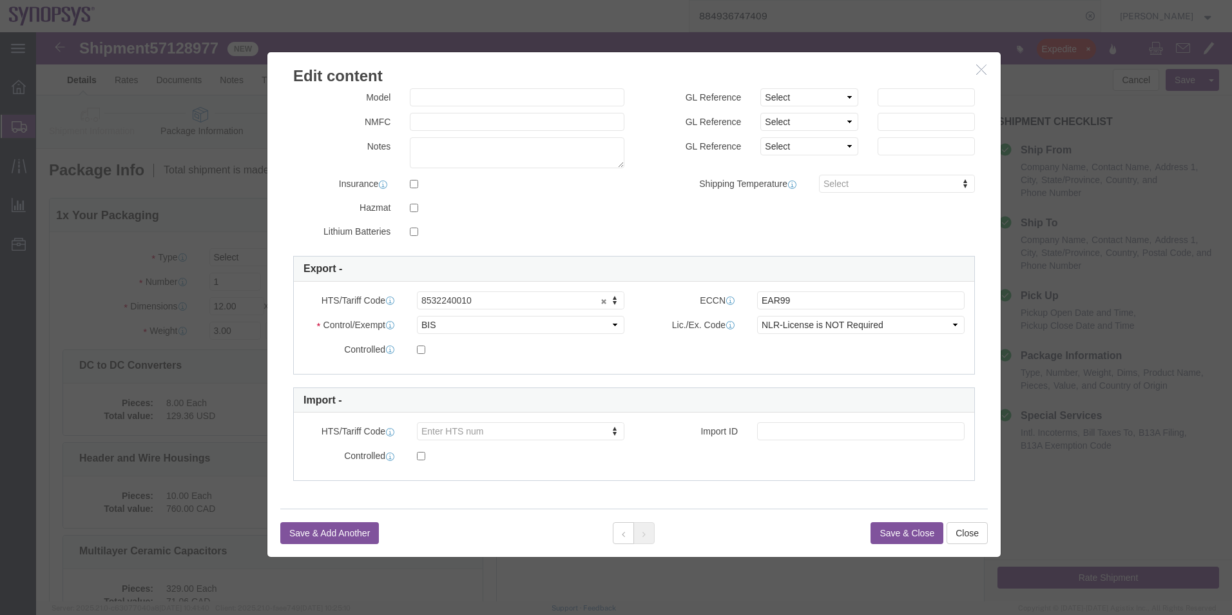
click div
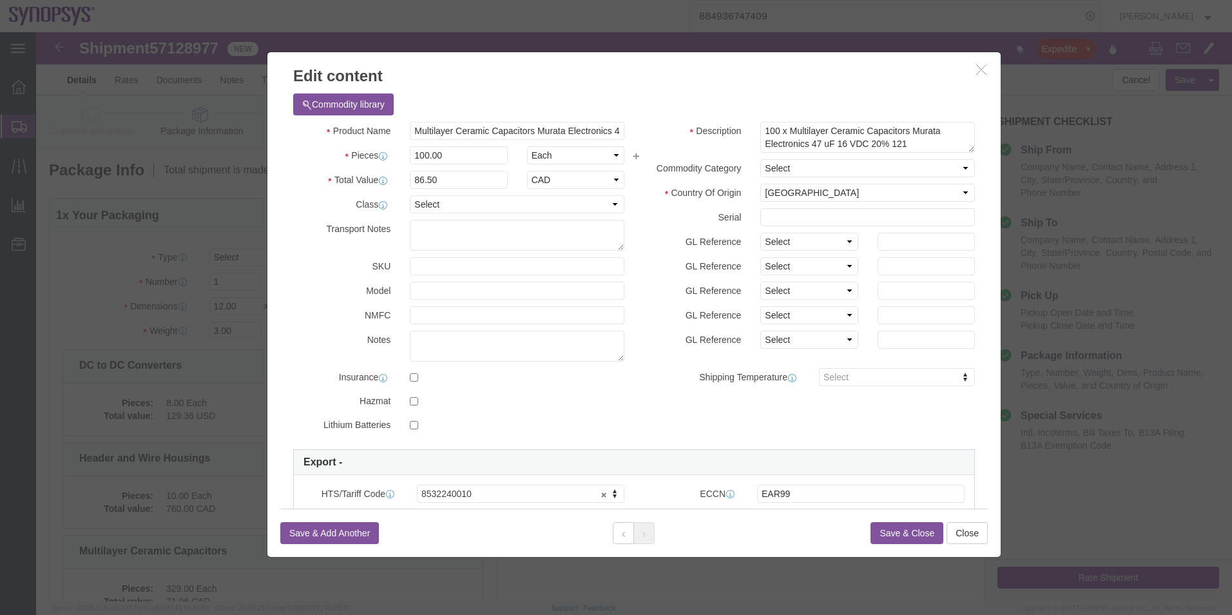
click button "Save & Close"
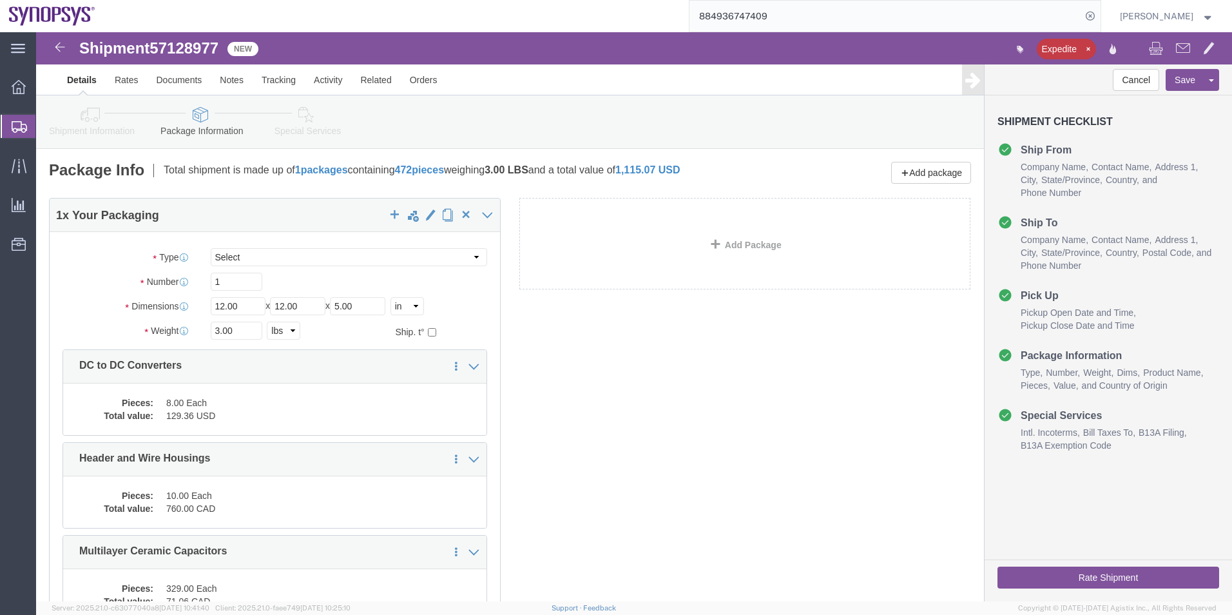
click icon
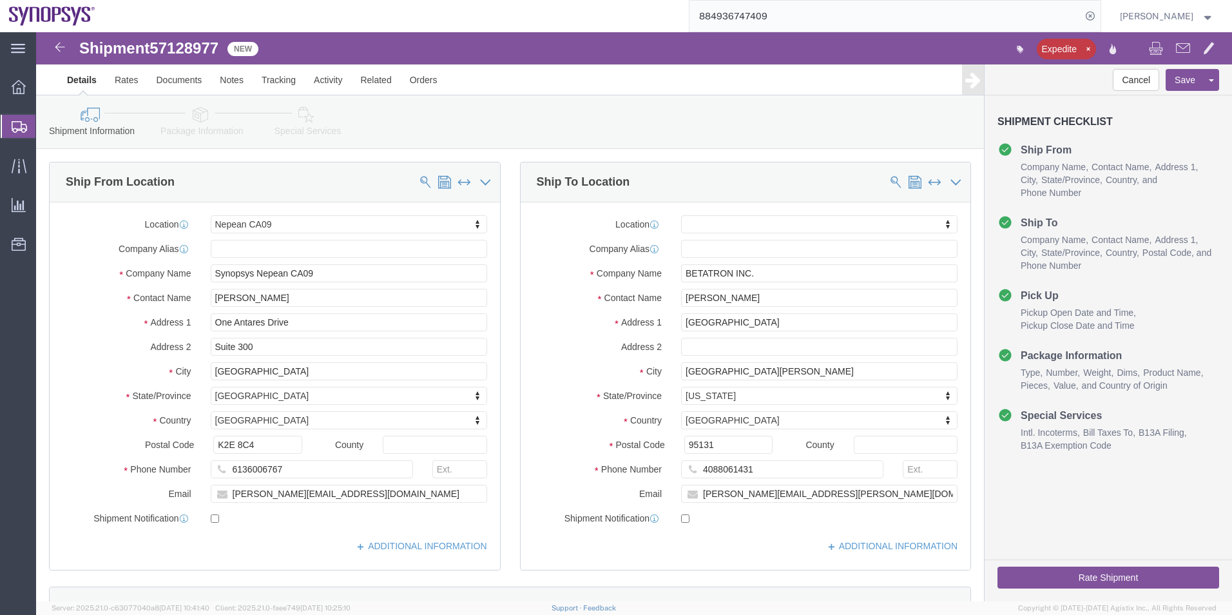
click icon
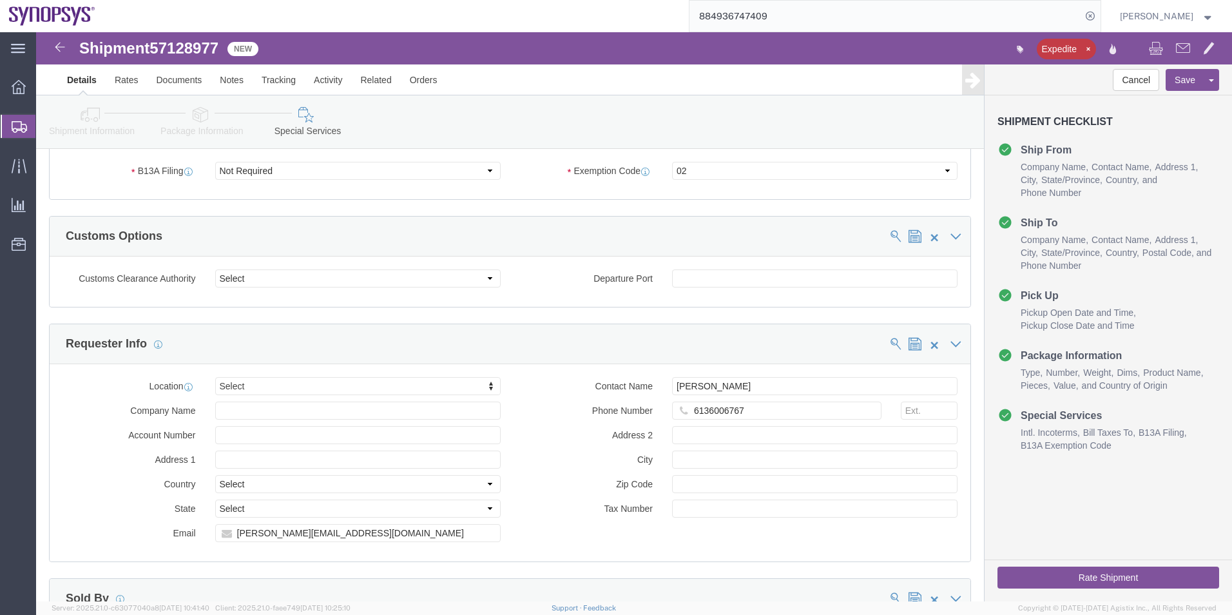
scroll to position [1289, 0]
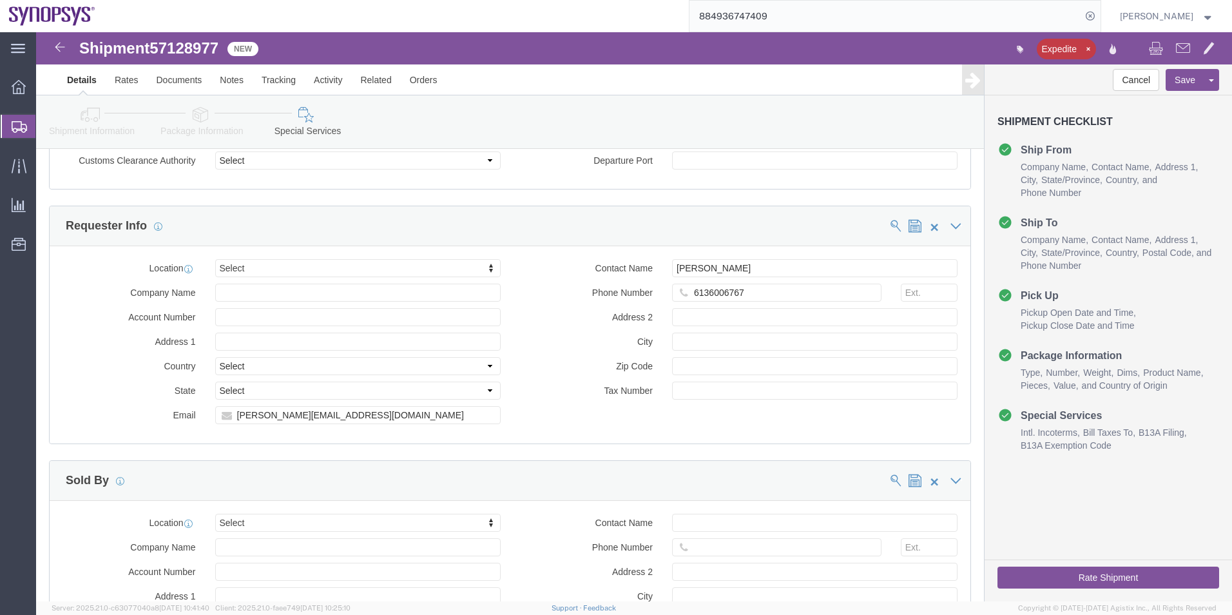
click button "Rate Shipment"
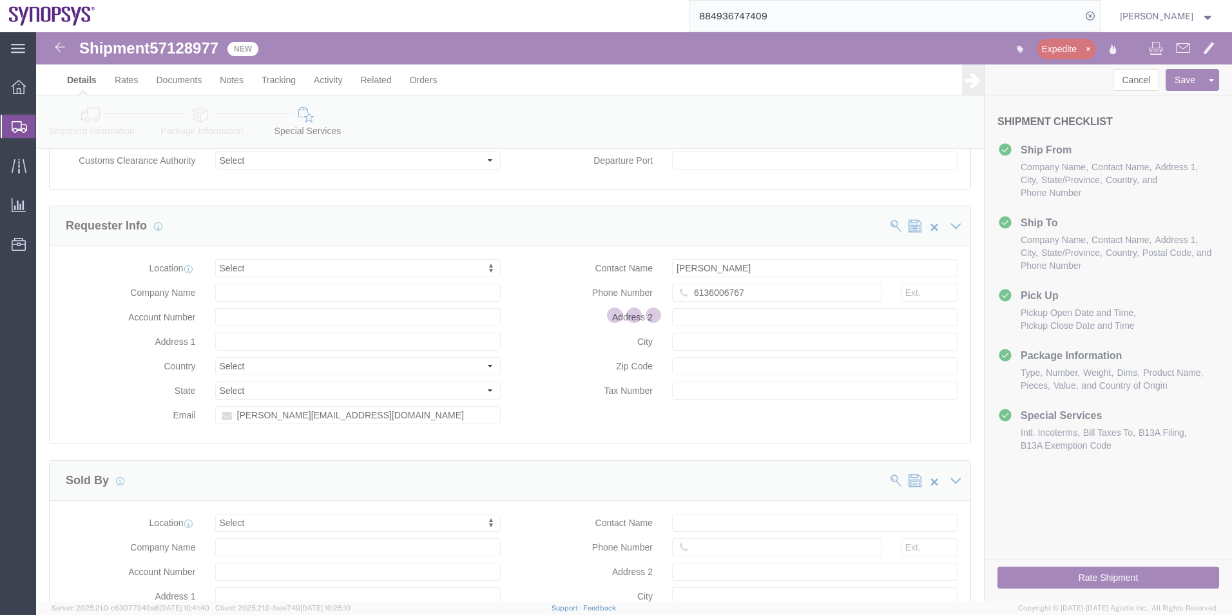
scroll to position [0, 0]
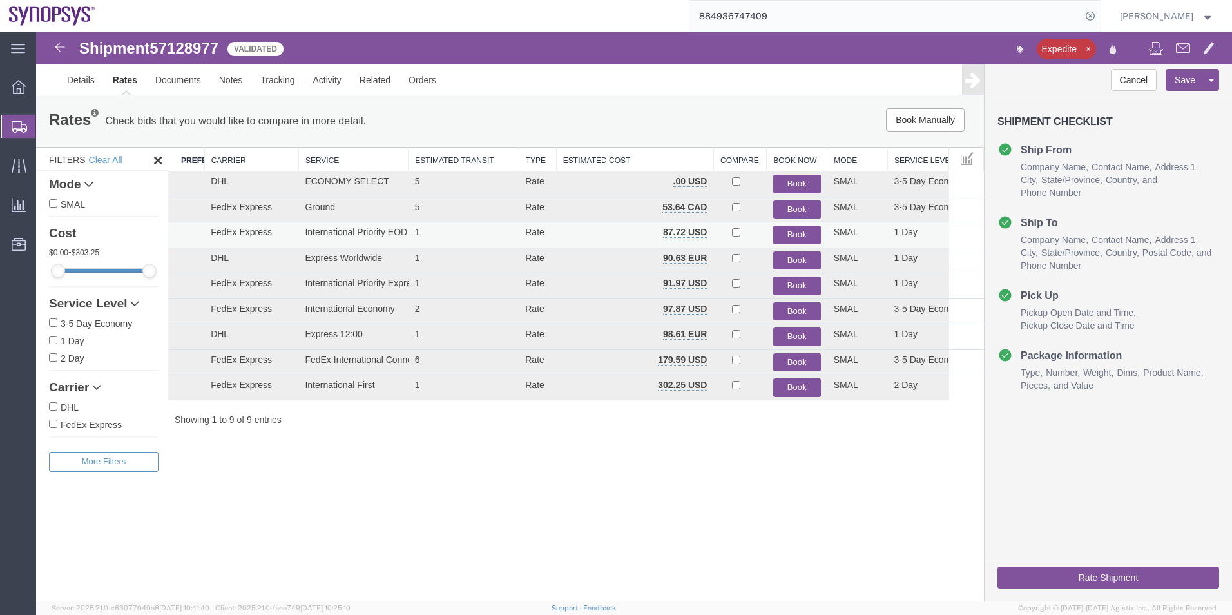
click at [786, 231] on button "Book" at bounding box center [797, 235] width 48 height 19
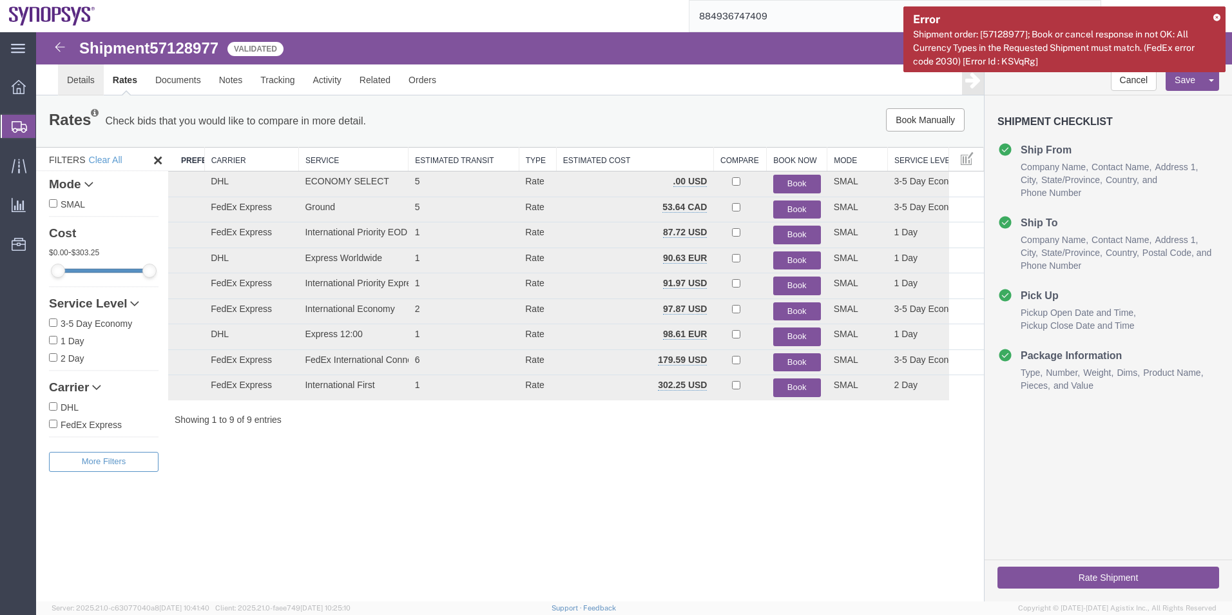
click at [78, 78] on link "Details" at bounding box center [81, 79] width 46 height 31
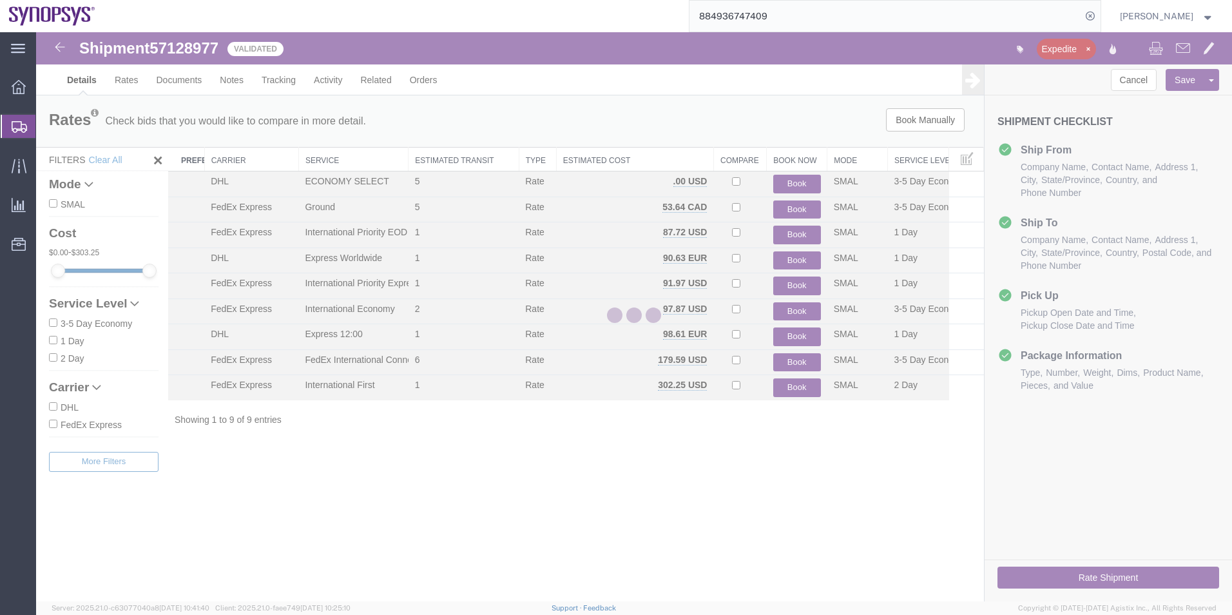
select select "63079"
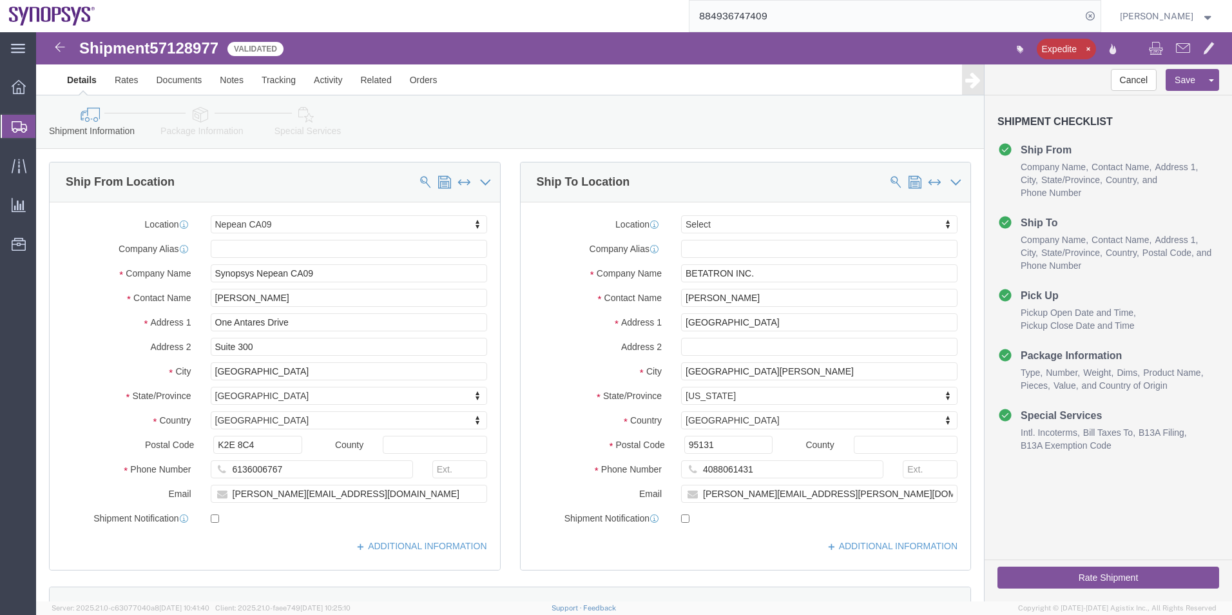
click icon
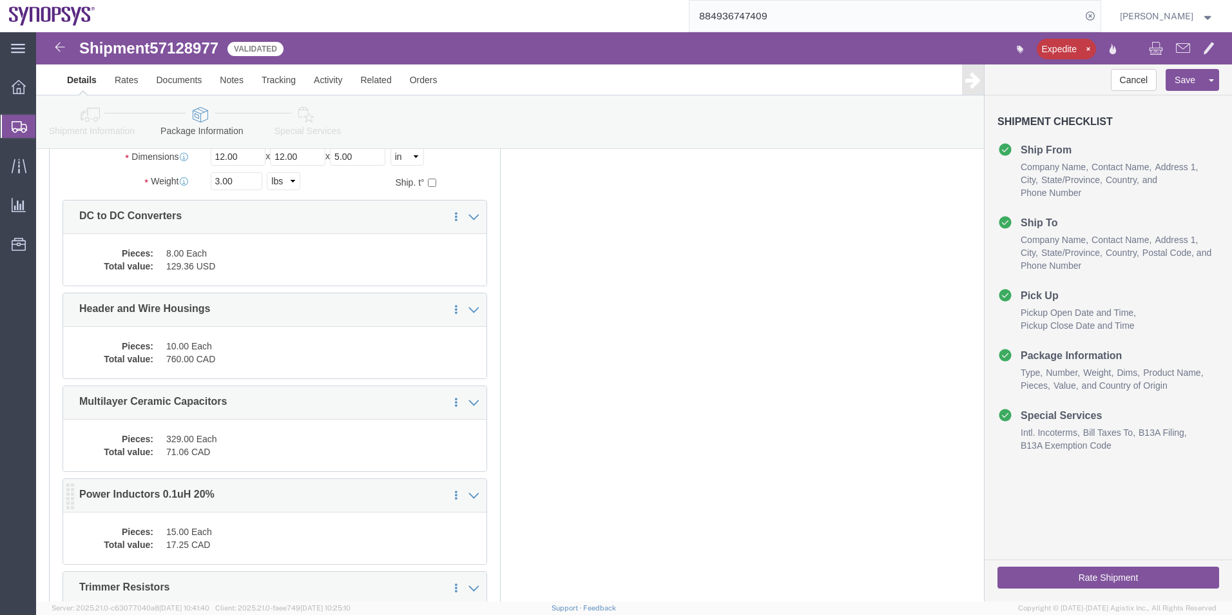
scroll to position [258, 0]
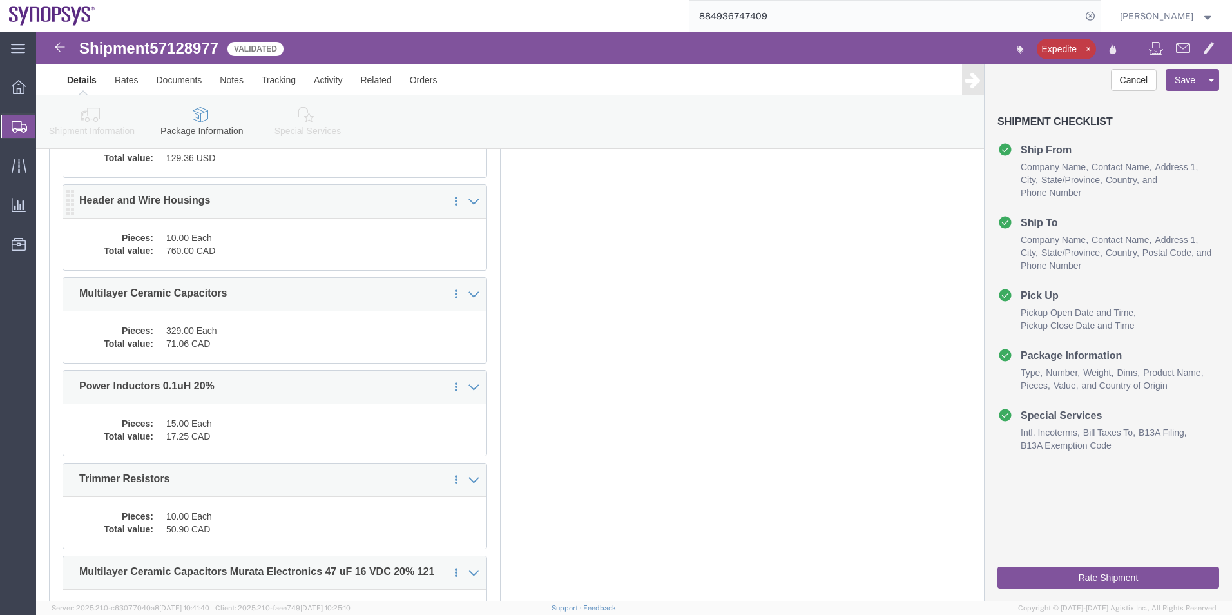
click dd "10.00 Each"
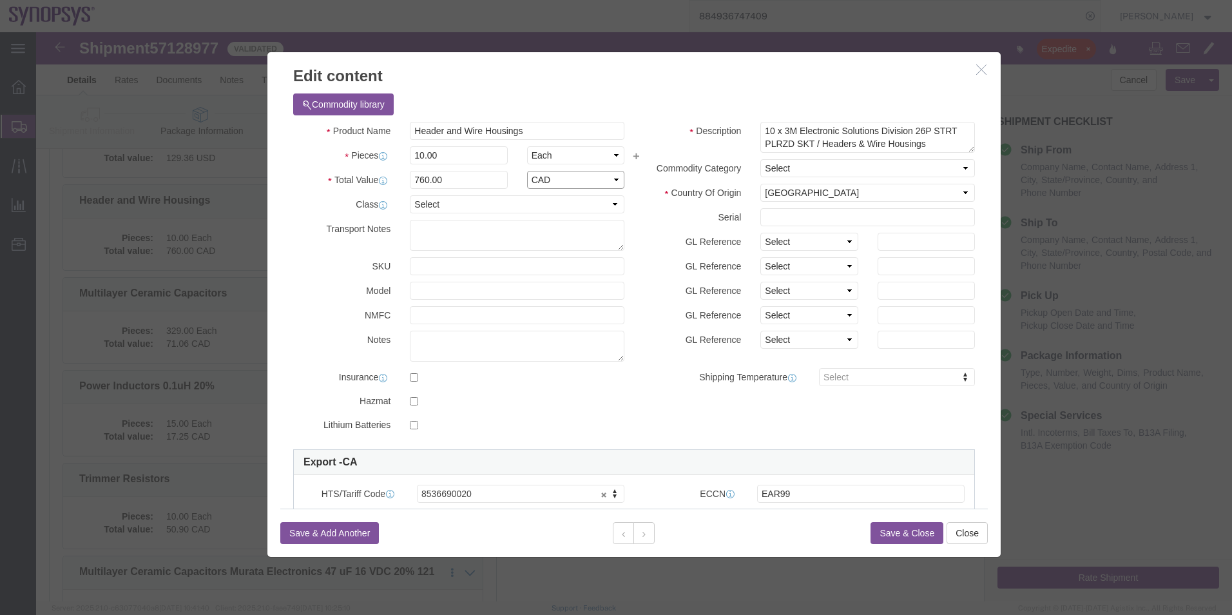
click select "Select ADP AED AFN ALL AMD AOA ARS ATS AUD AWG AZN BAM BBD BDT BGL BGN BHD BIF …"
select select "USD"
click select "Select ADP AED AFN ALL AMD AOA ARS ATS AUD AWG AZN BAM BBD BDT BGL BGN BHD BIF …"
click icon
click select "Select ADP AED AFN ALL AMD AOA ARS ATS AUD AWG AZN BAM BBD BDT BGL BGN BHD BIF …"
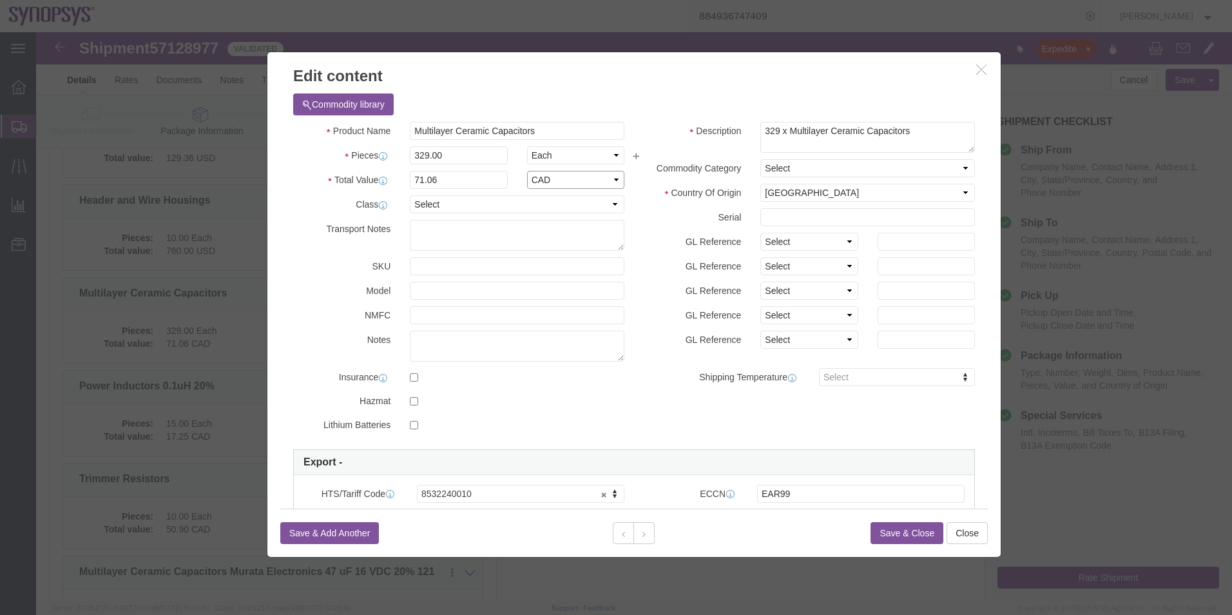
select select "USD"
click select "Select ADP AED AFN ALL AMD AOA ARS ATS AUD AWG AZN BAM BBD BDT BGL BGN BHD BIF …"
click button
click select "Select ADP AED AFN ALL AMD AOA ARS ATS AUD AWG AZN BAM BBD BDT BGL BGN BHD BIF …"
select select "USD"
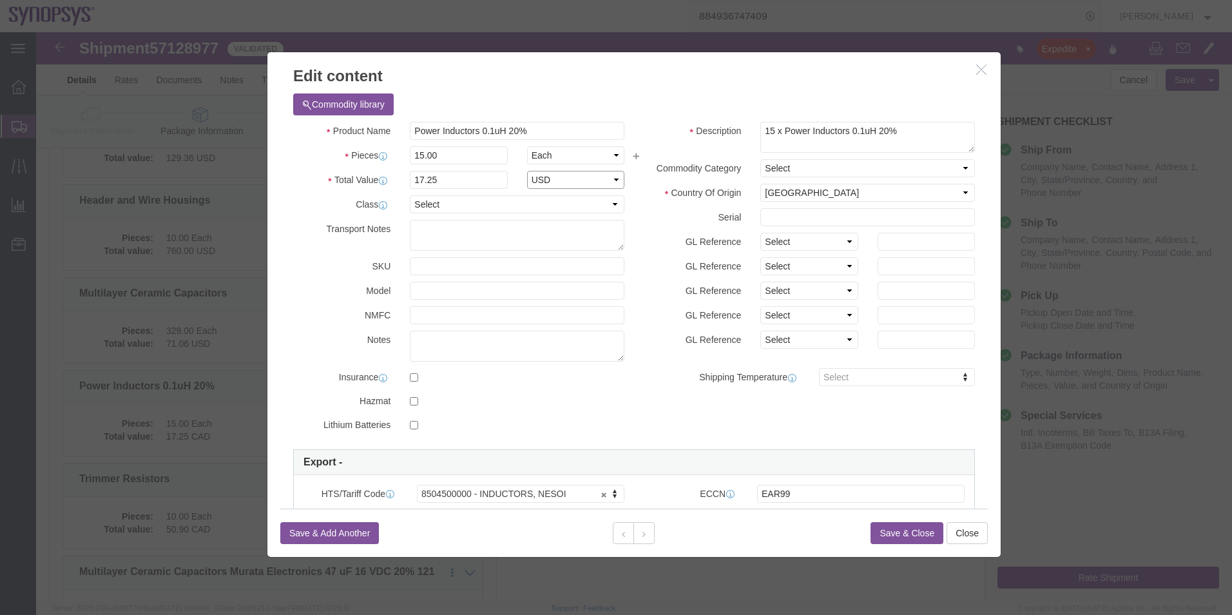
click select "Select ADP AED AFN ALL AMD AOA ARS ATS AUD AWG AZN BAM BBD BDT BGL BGN BHD BIF …"
click button
click select "Select ADP AED AFN ALL AMD AOA ARS ATS AUD AWG AZN BAM BBD BDT BGL BGN BHD BIF …"
select select "USD"
click select "Select ADP AED AFN ALL AMD AOA ARS ATS AUD AWG AZN BAM BBD BDT BGL BGN BHD BIF …"
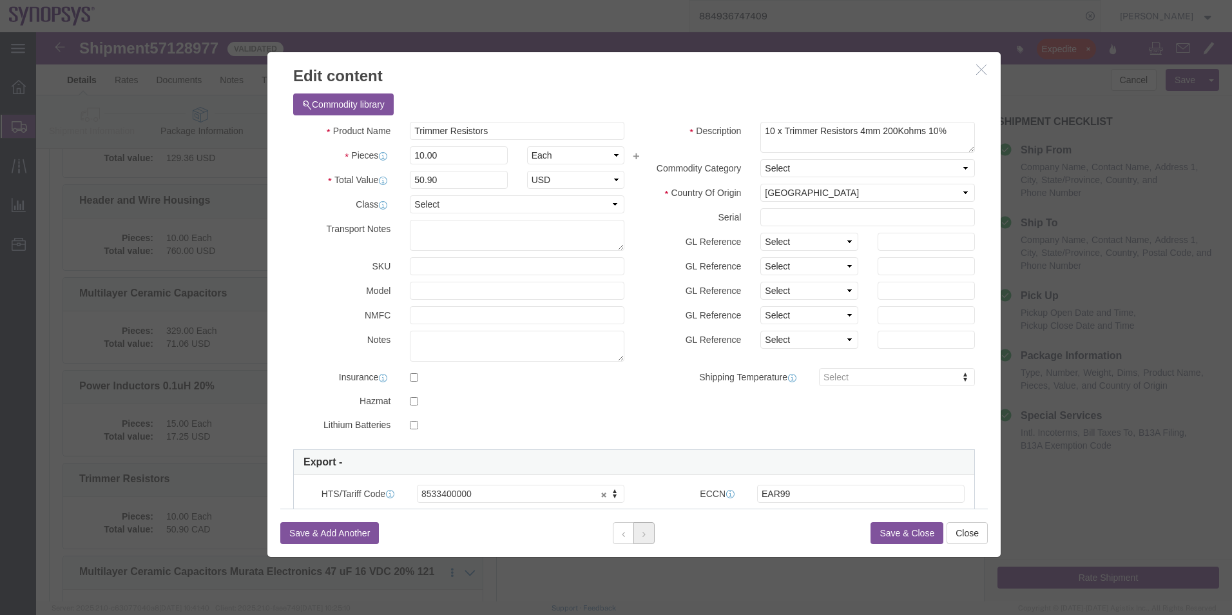
click button
click select "Select ADP AED AFN ALL AMD AOA ARS ATS AUD AWG AZN BAM BBD BDT BGL BGN BHD BIF …"
select select "USD"
click select "Select ADP AED AFN ALL AMD AOA ARS ATS AUD AWG AZN BAM BBD BDT BGL BGN BHD BIF …"
click div
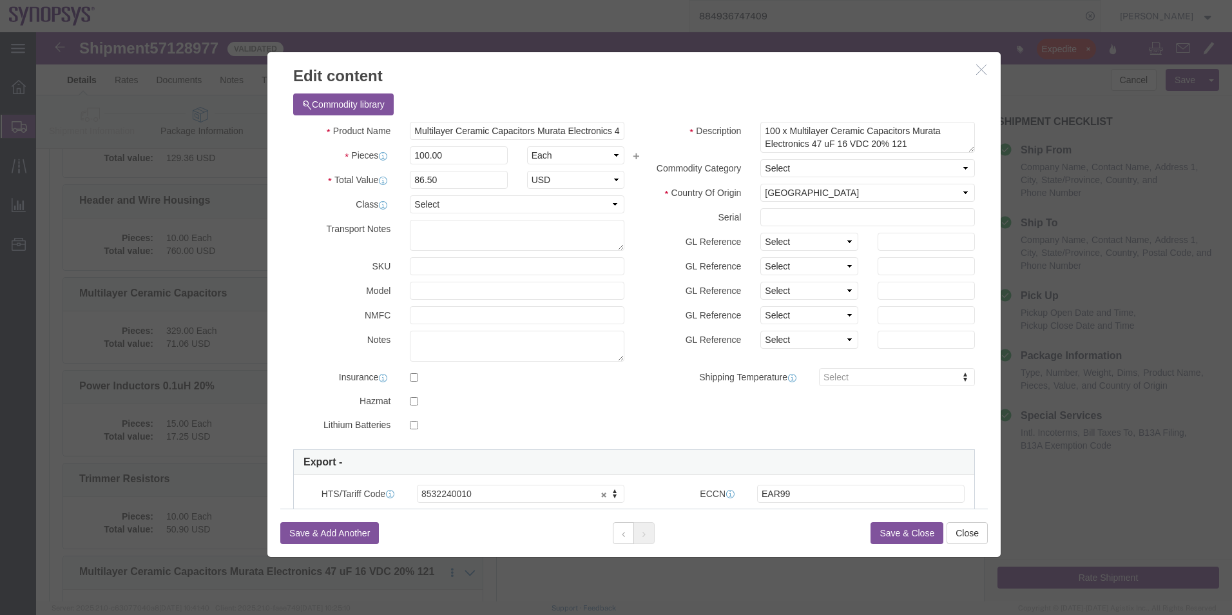
click button "Save & Close"
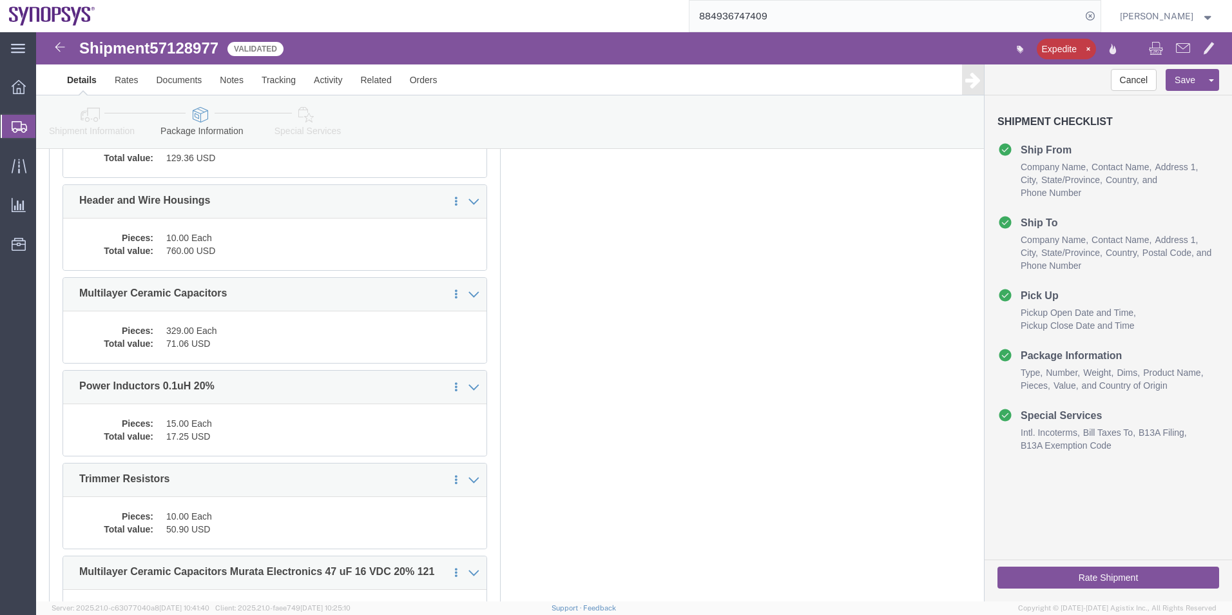
click icon
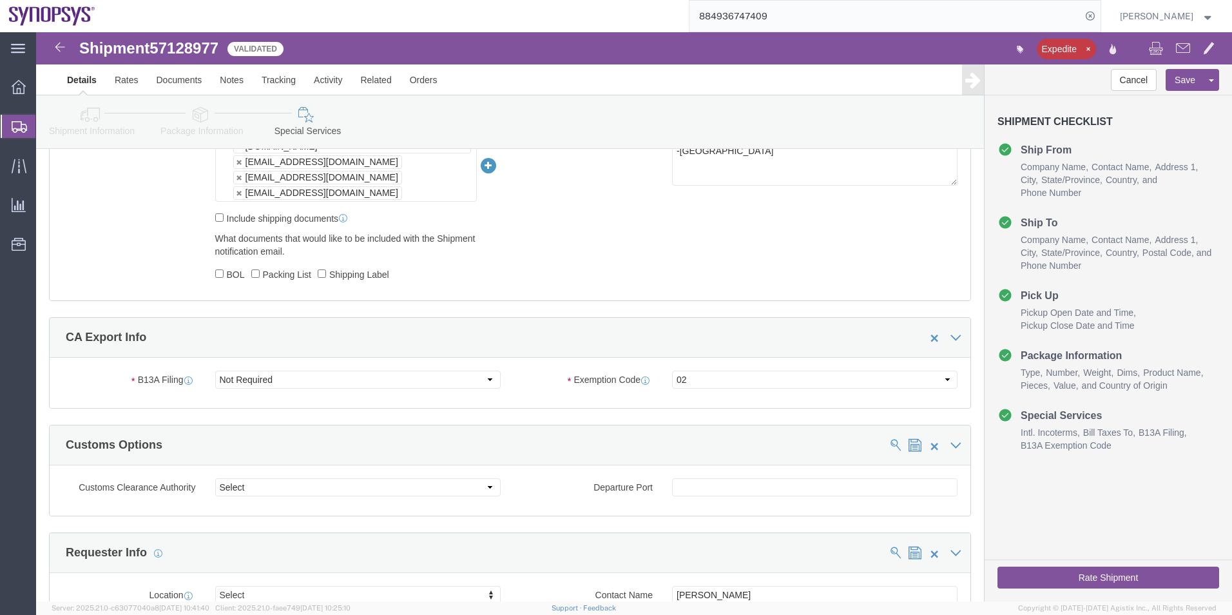
scroll to position [967, 0]
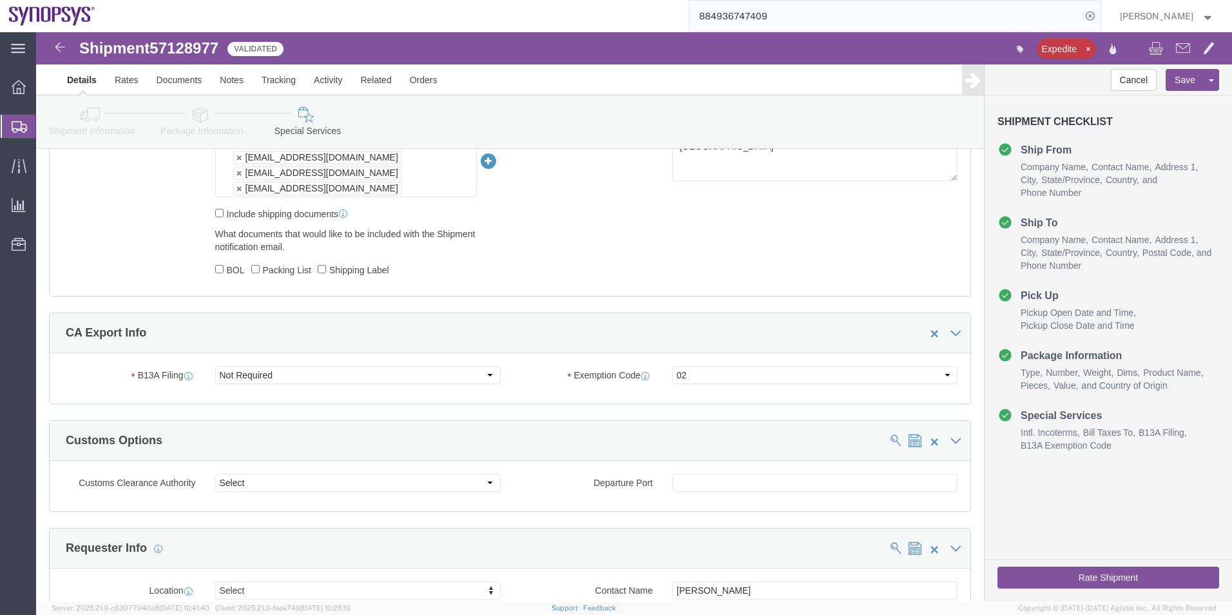
click button "Rate Shipment"
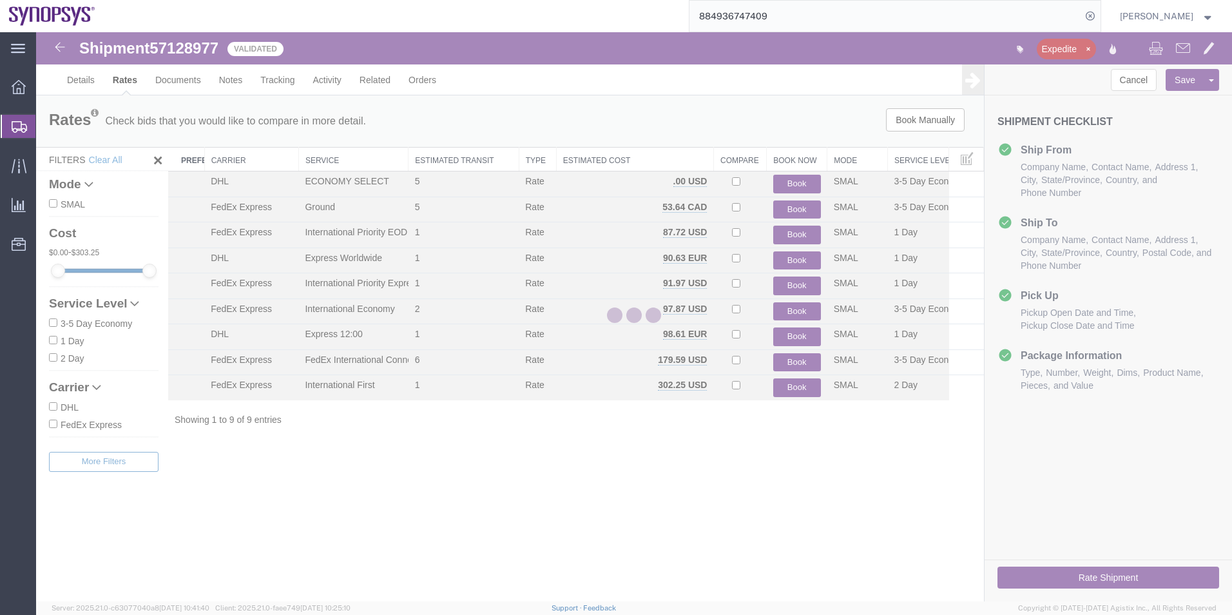
scroll to position [0, 0]
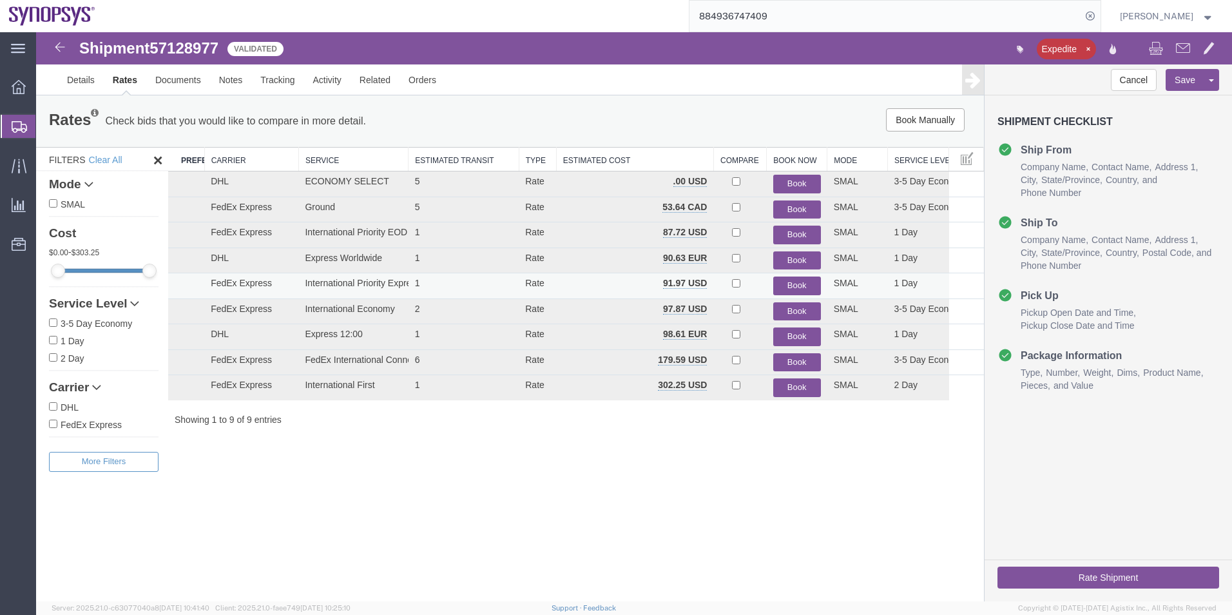
click at [789, 279] on button "Book" at bounding box center [797, 286] width 48 height 19
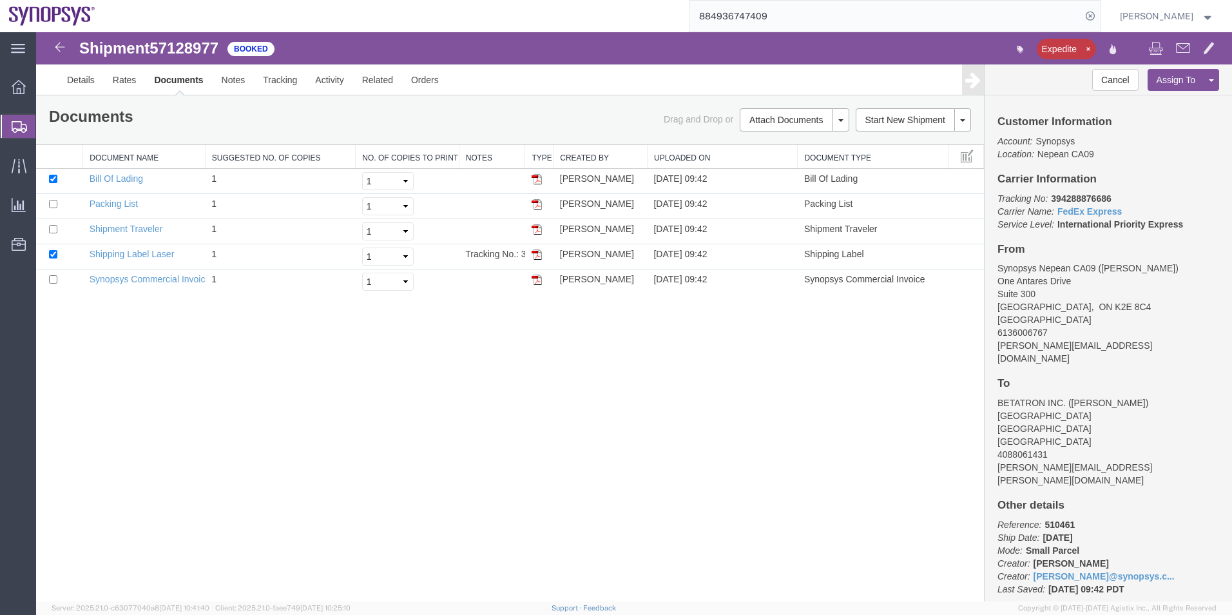
click at [0, 0] on span "Shipment Manager" at bounding box center [0, 0] width 0 height 0
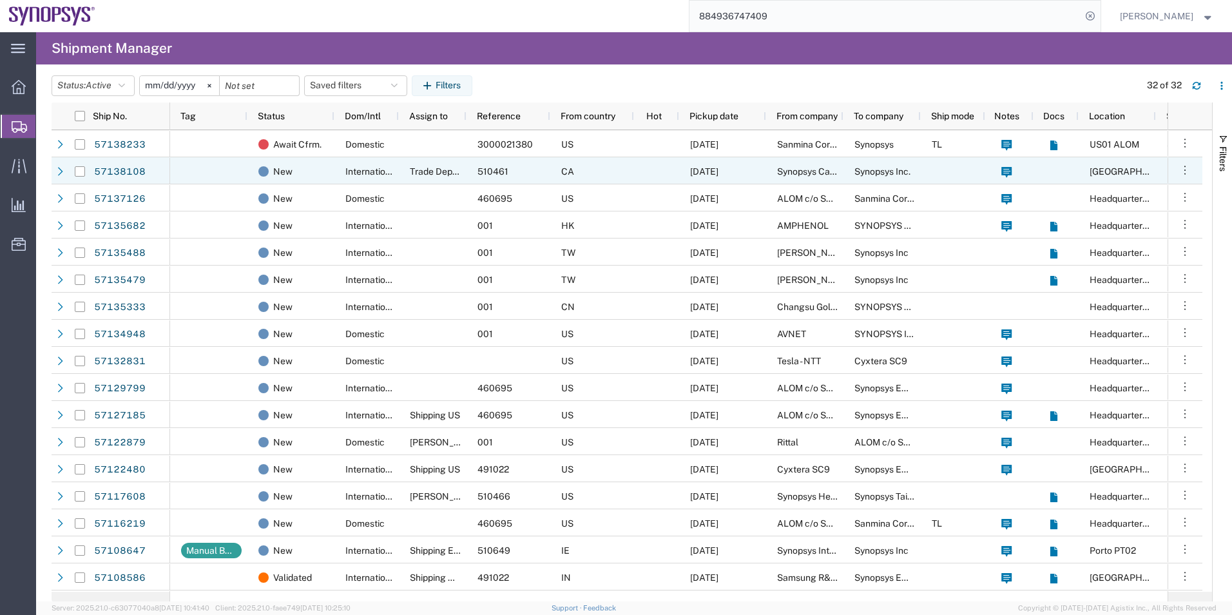
click at [355, 175] on span "International" at bounding box center [371, 171] width 53 height 10
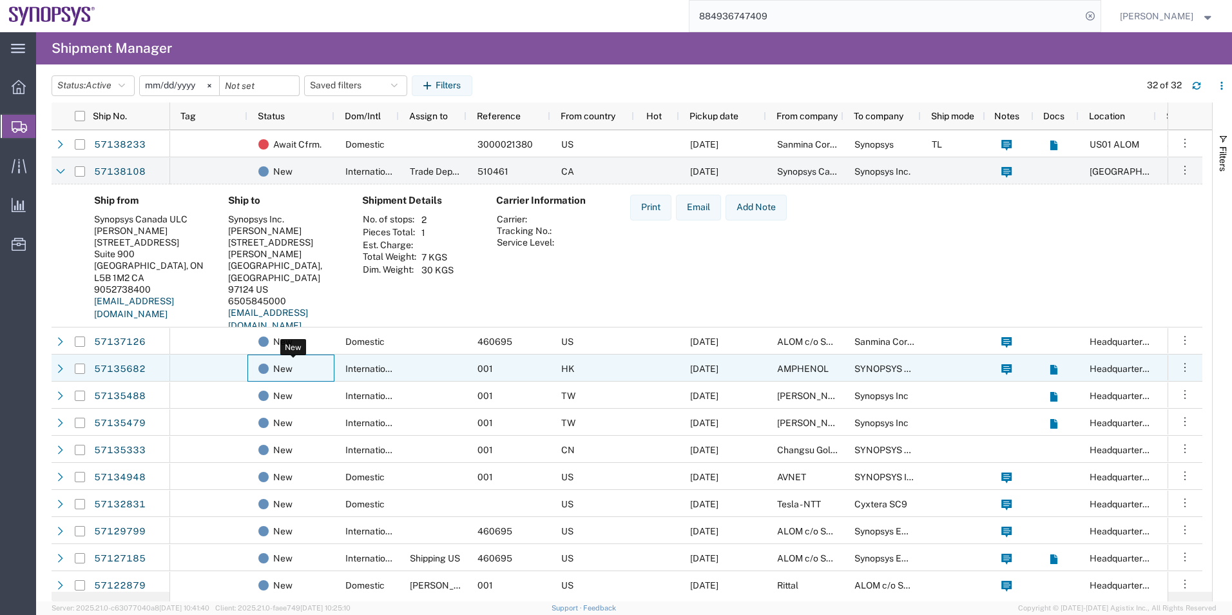
click at [319, 358] on div "New" at bounding box center [293, 368] width 70 height 27
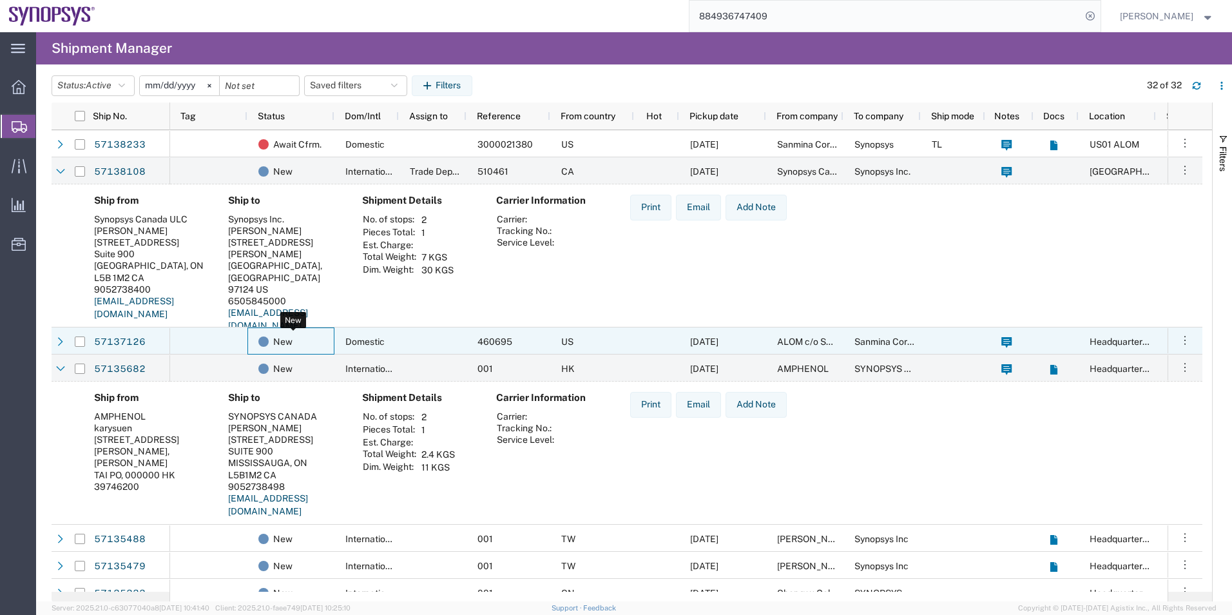
click at [322, 331] on div "New" at bounding box center [293, 341] width 70 height 27
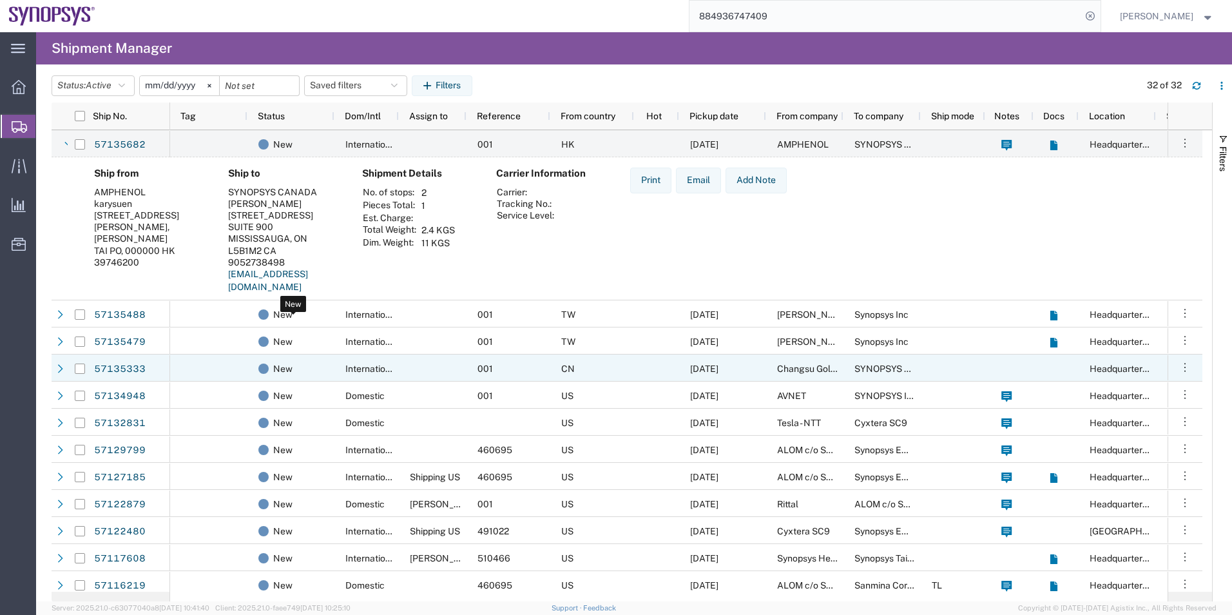
scroll to position [387, 0]
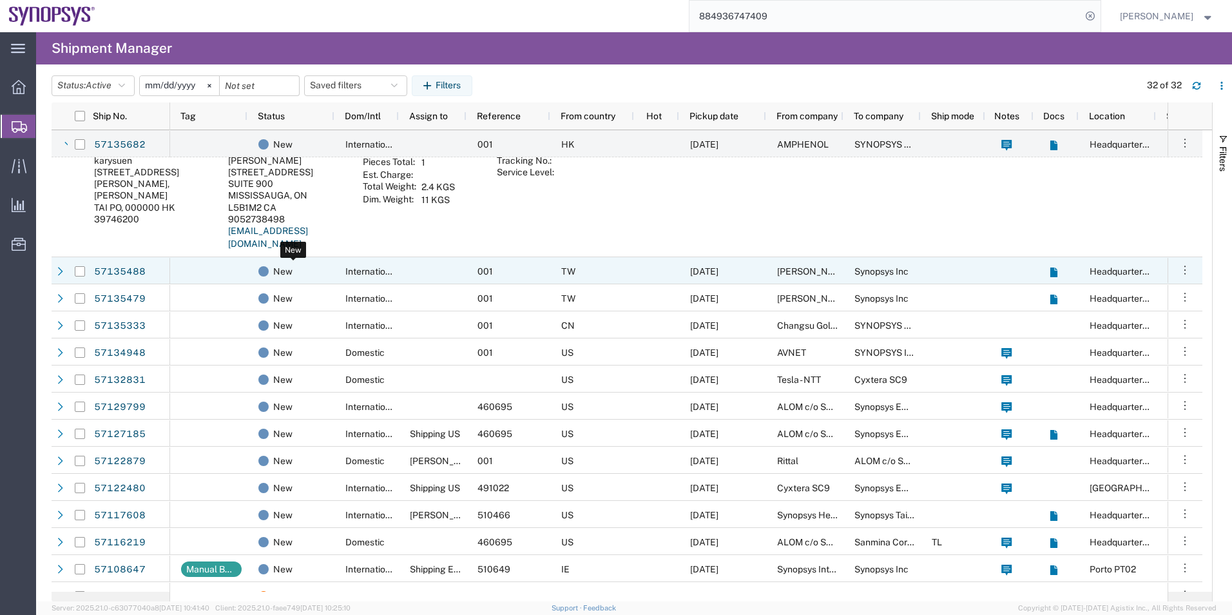
click at [320, 273] on div "New" at bounding box center [293, 271] width 70 height 27
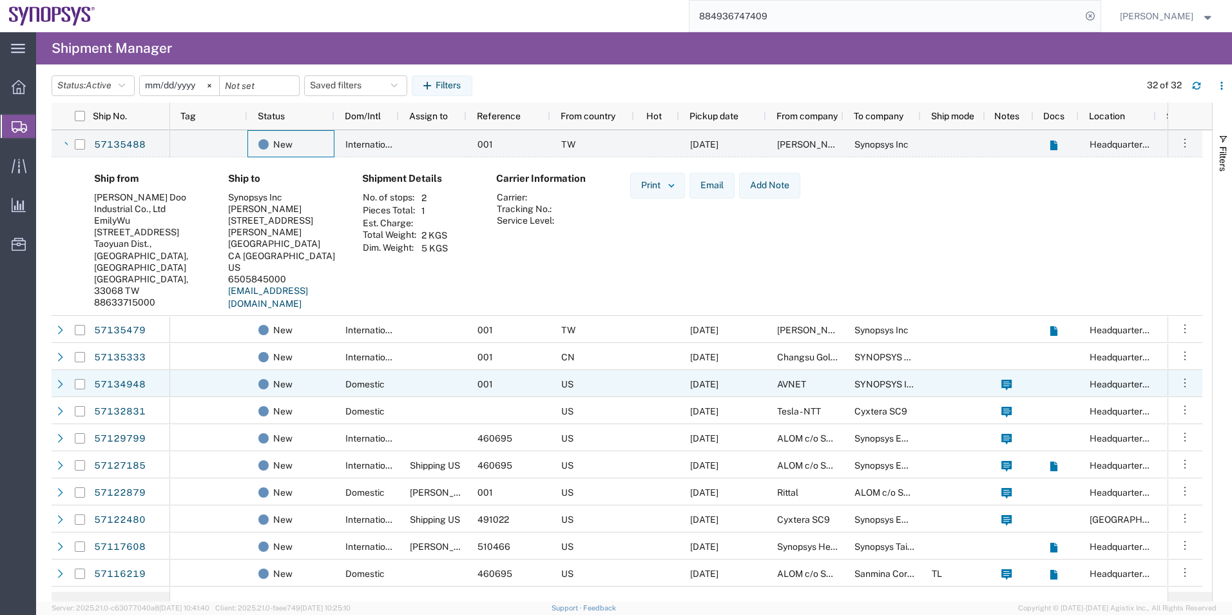
scroll to position [516, 0]
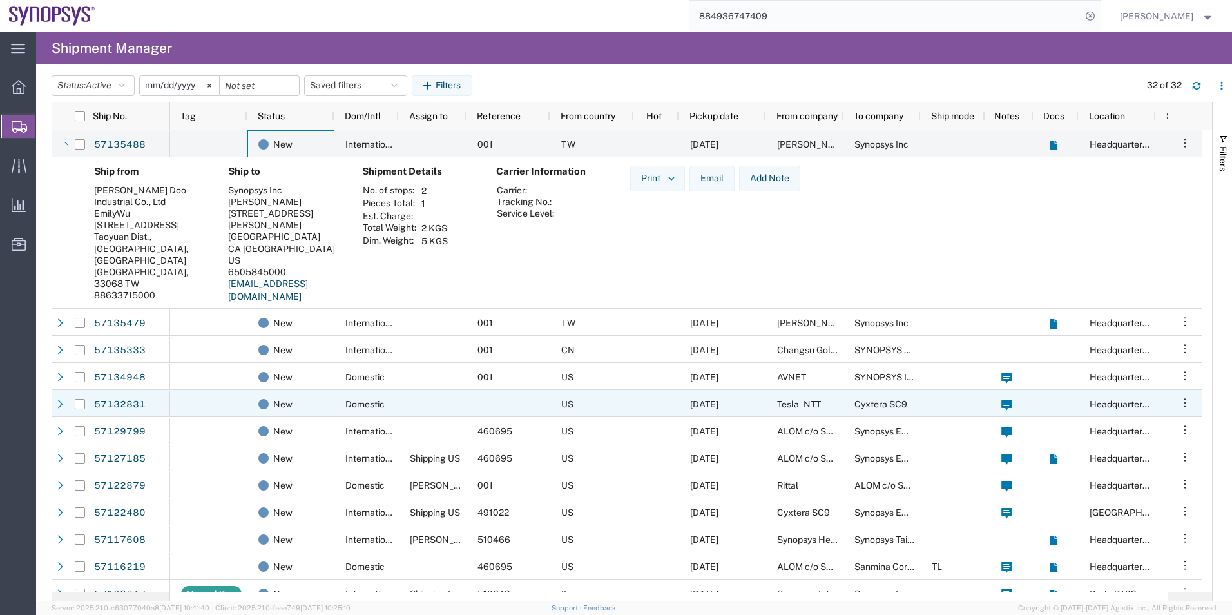
click at [448, 391] on div at bounding box center [433, 403] width 68 height 27
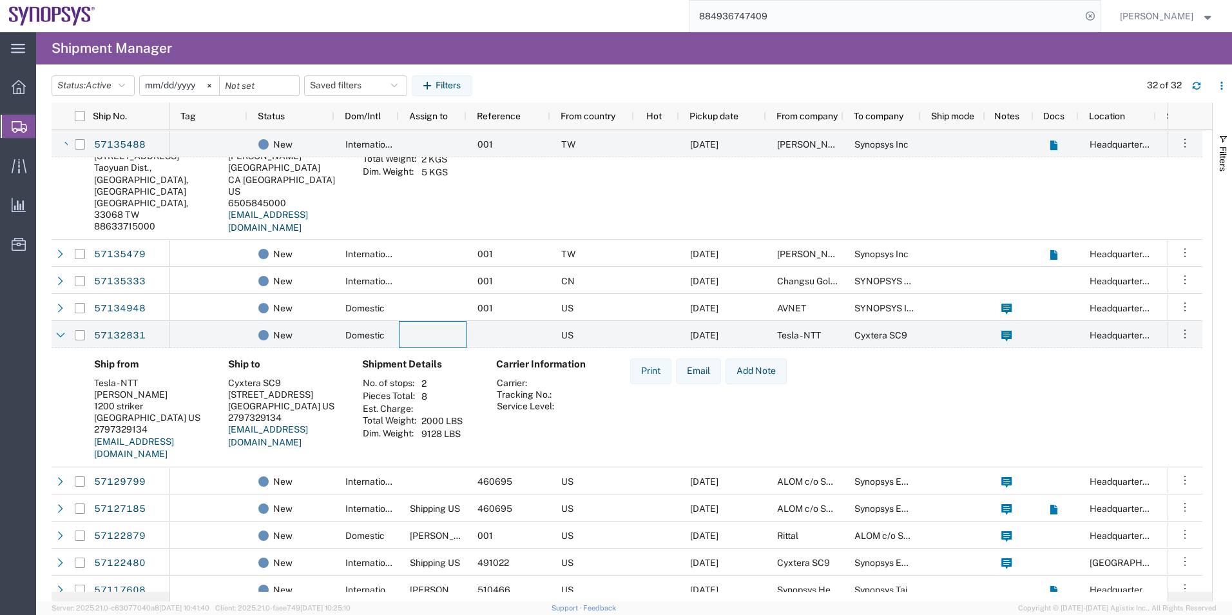
scroll to position [645, 0]
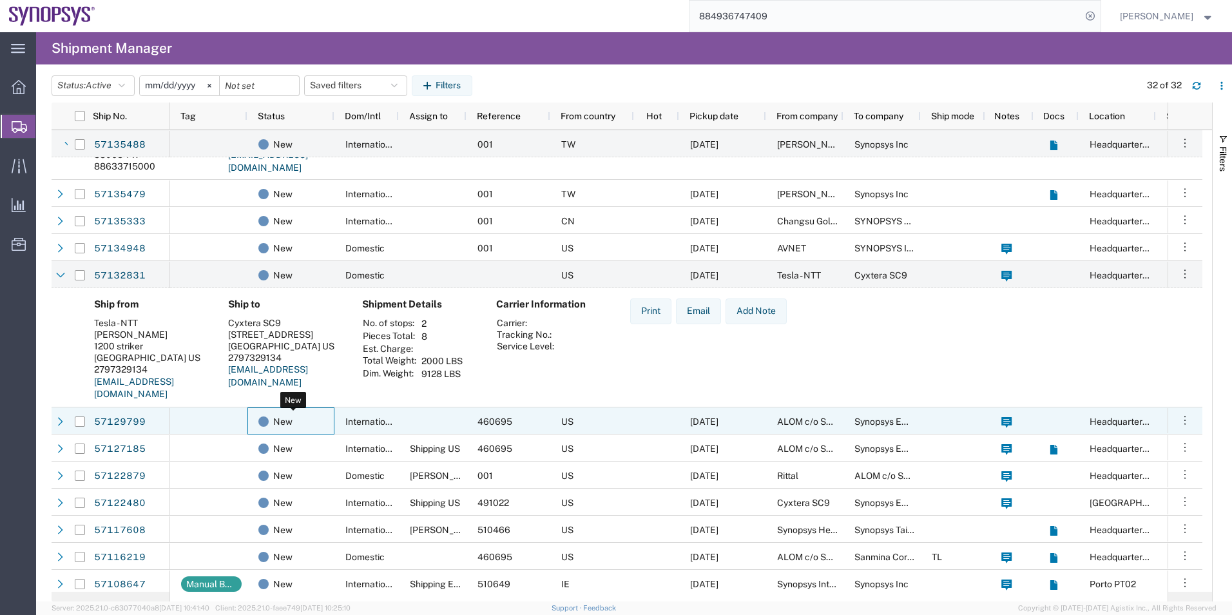
click at [323, 418] on div "New" at bounding box center [293, 421] width 70 height 27
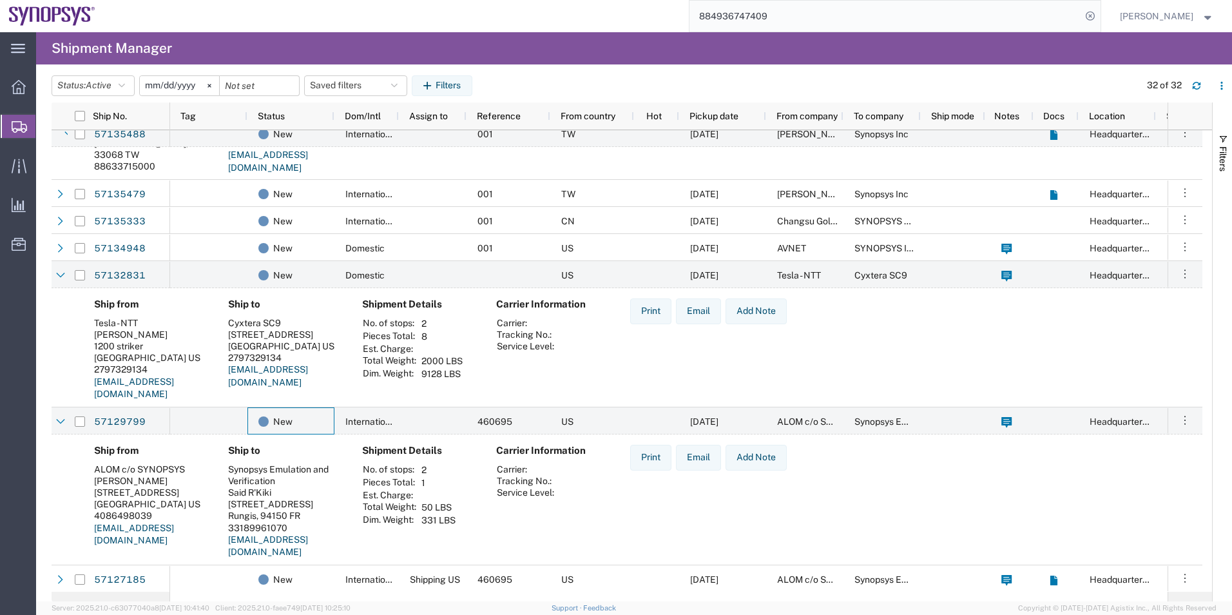
scroll to position [773, 0]
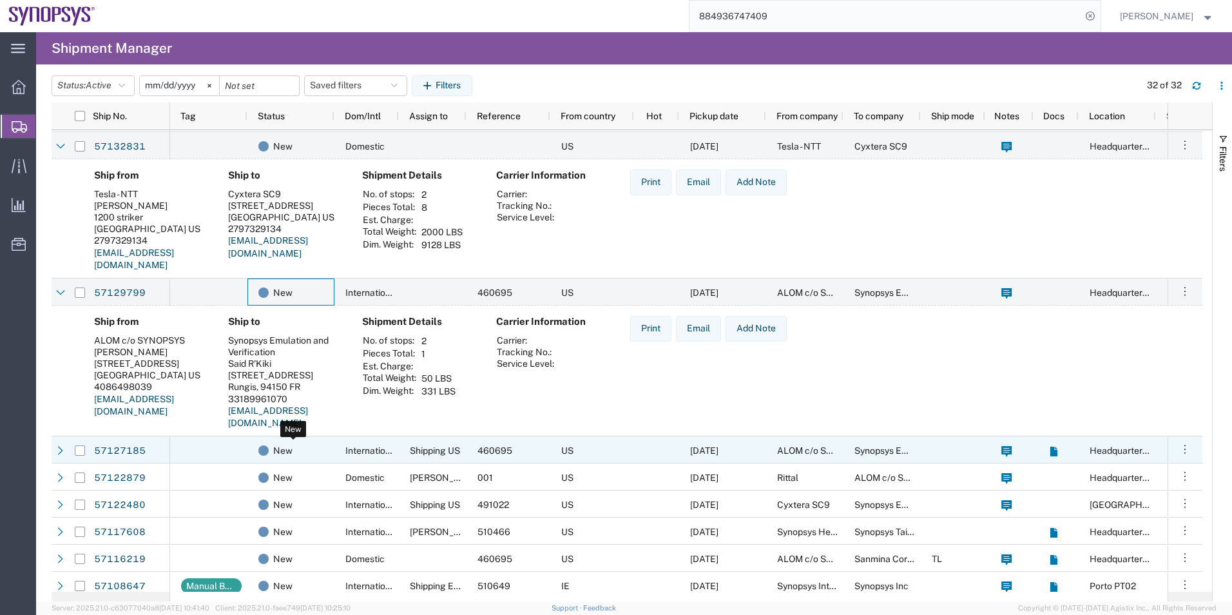
click at [322, 440] on div "New" at bounding box center [293, 450] width 70 height 27
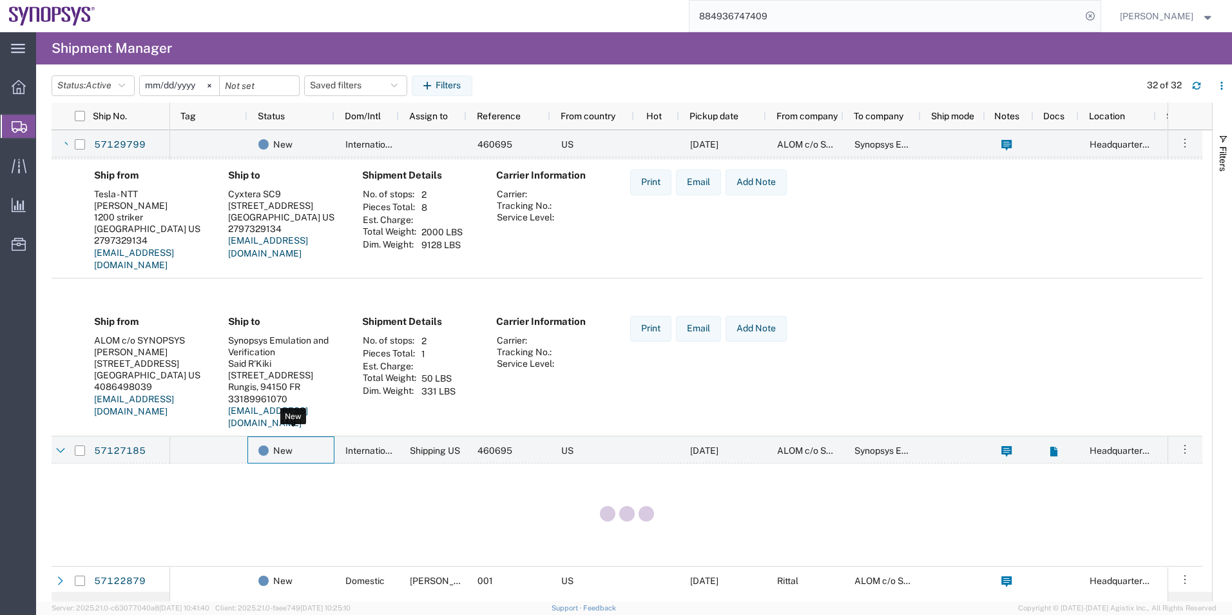
scroll to position [967, 0]
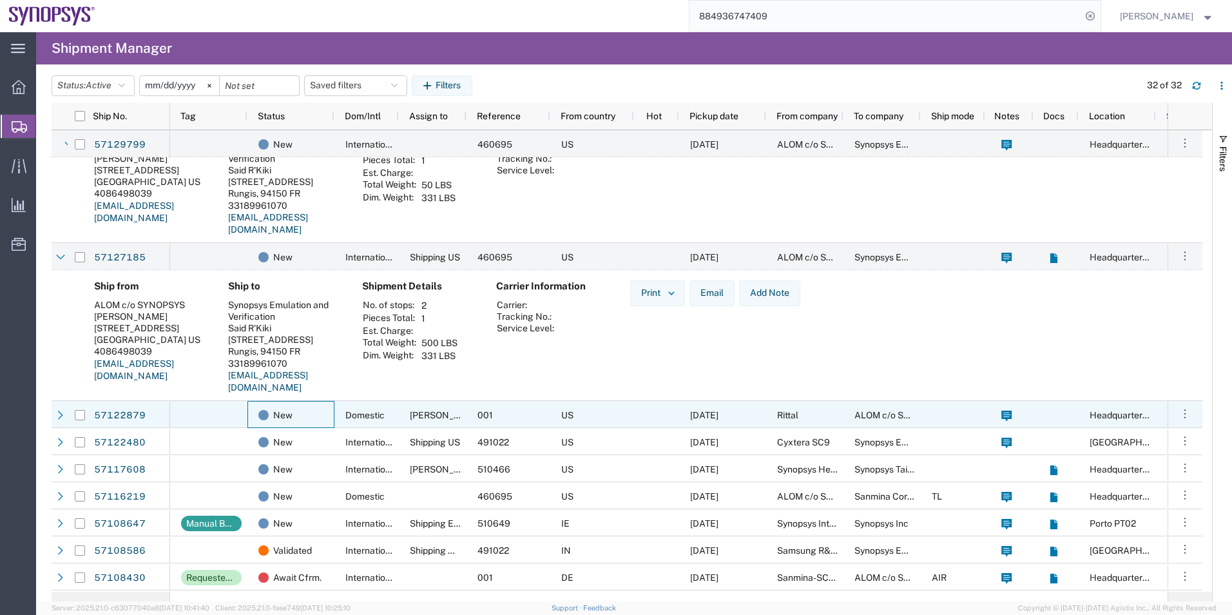
click at [329, 420] on div "New" at bounding box center [291, 414] width 87 height 27
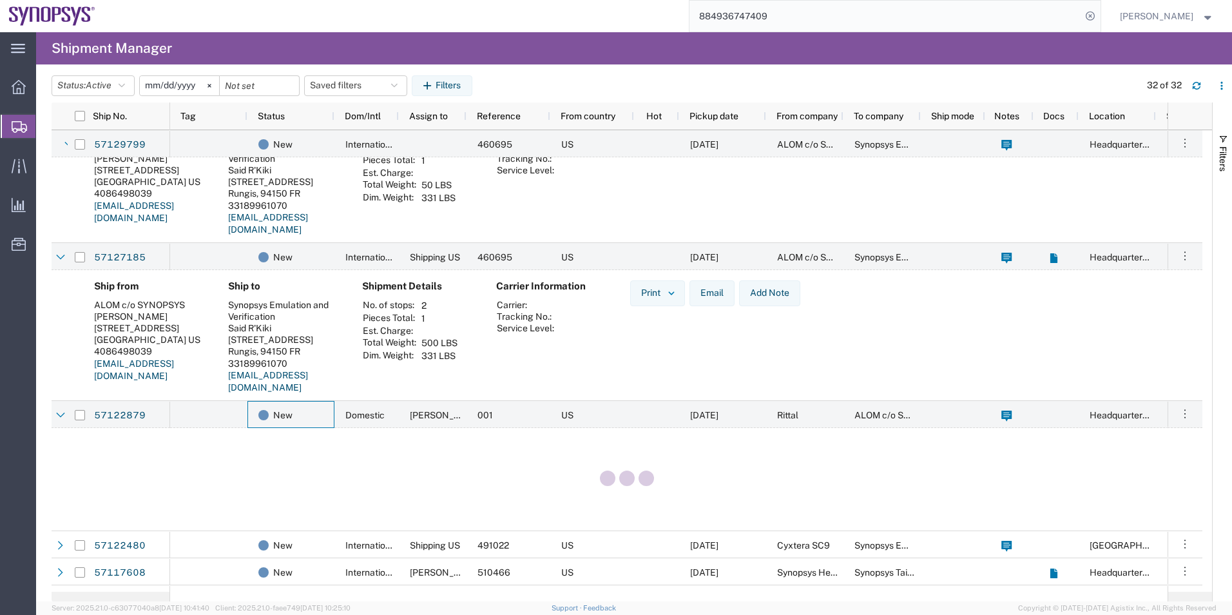
scroll to position [1160, 0]
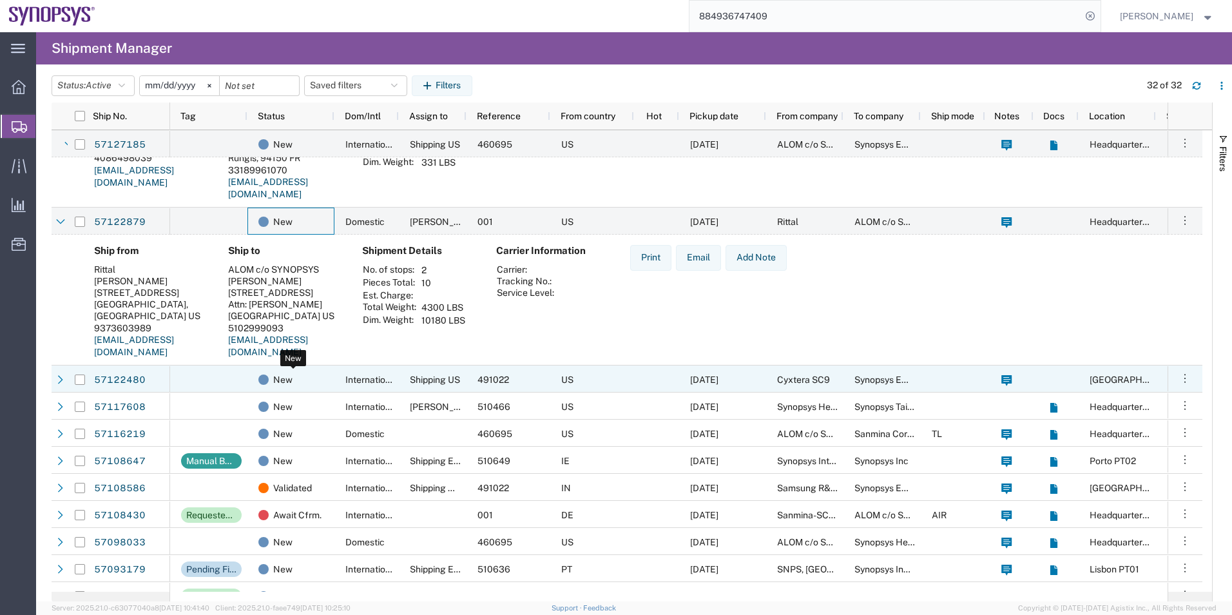
click at [327, 384] on div "New" at bounding box center [293, 379] width 70 height 27
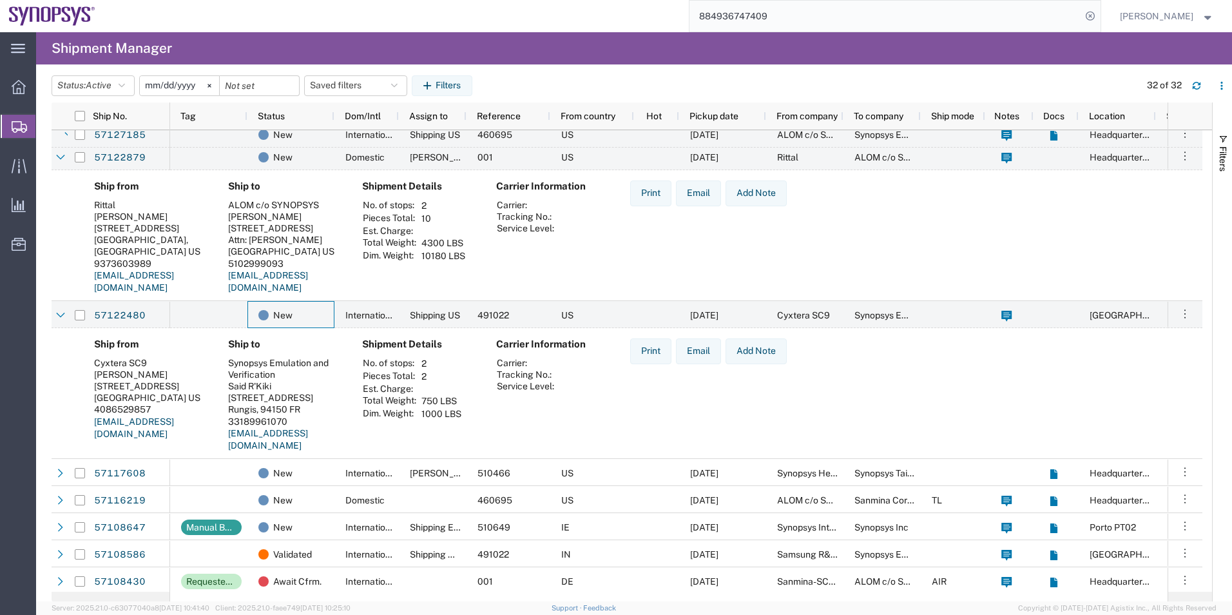
scroll to position [1335, 0]
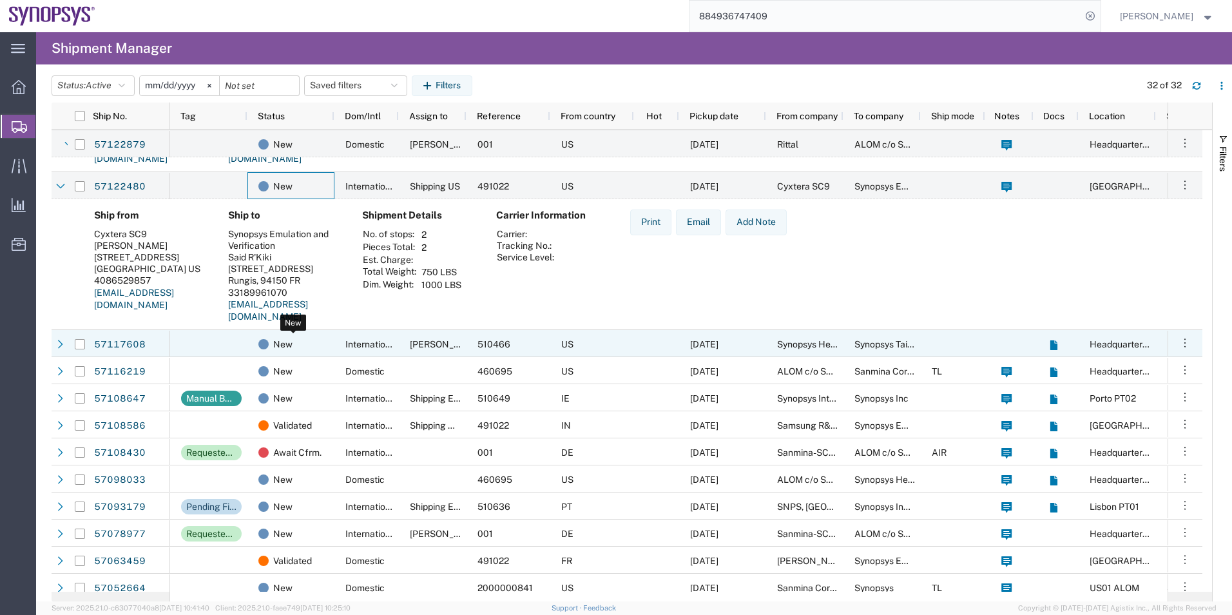
click at [310, 345] on div "New" at bounding box center [293, 344] width 70 height 27
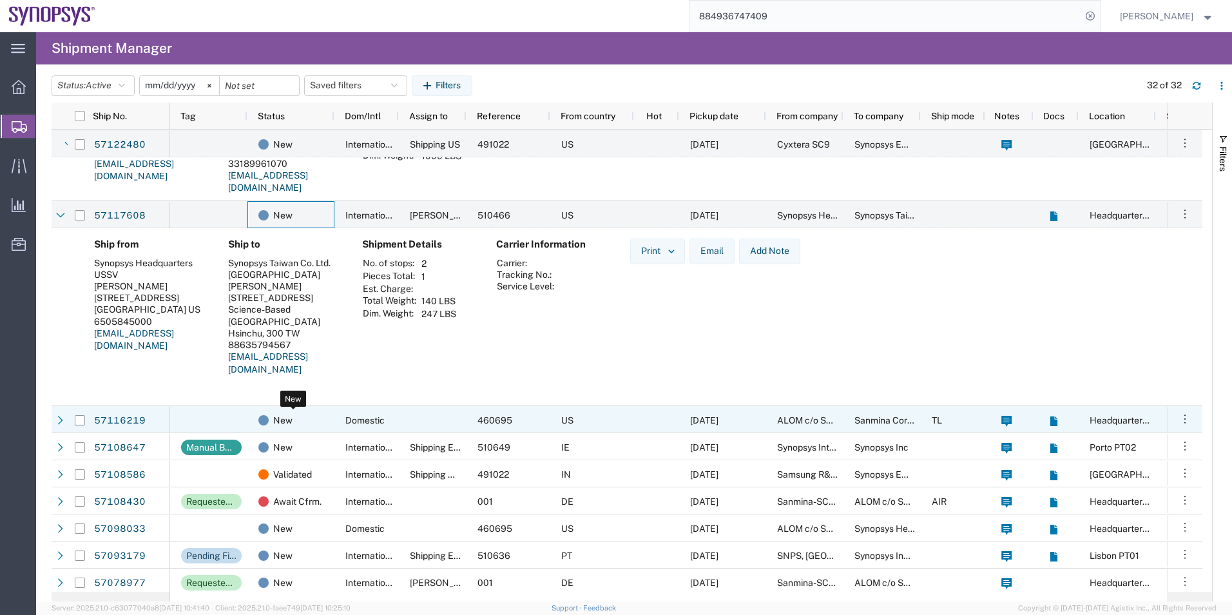
click at [323, 419] on div "New" at bounding box center [293, 420] width 70 height 27
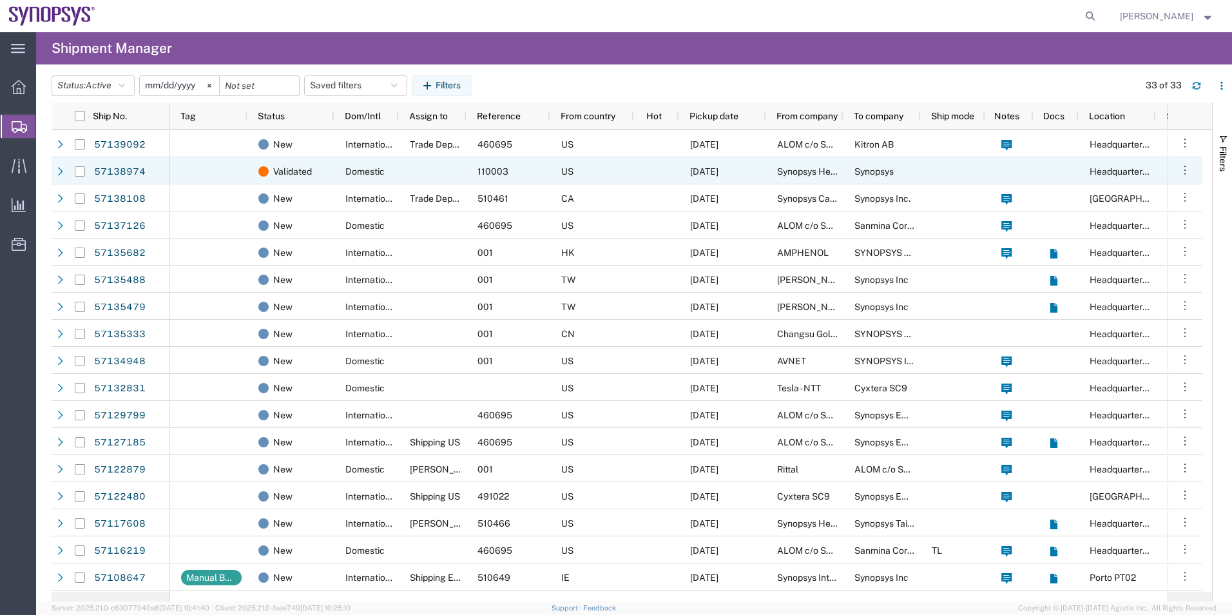
click at [614, 167] on div "US" at bounding box center [592, 170] width 84 height 27
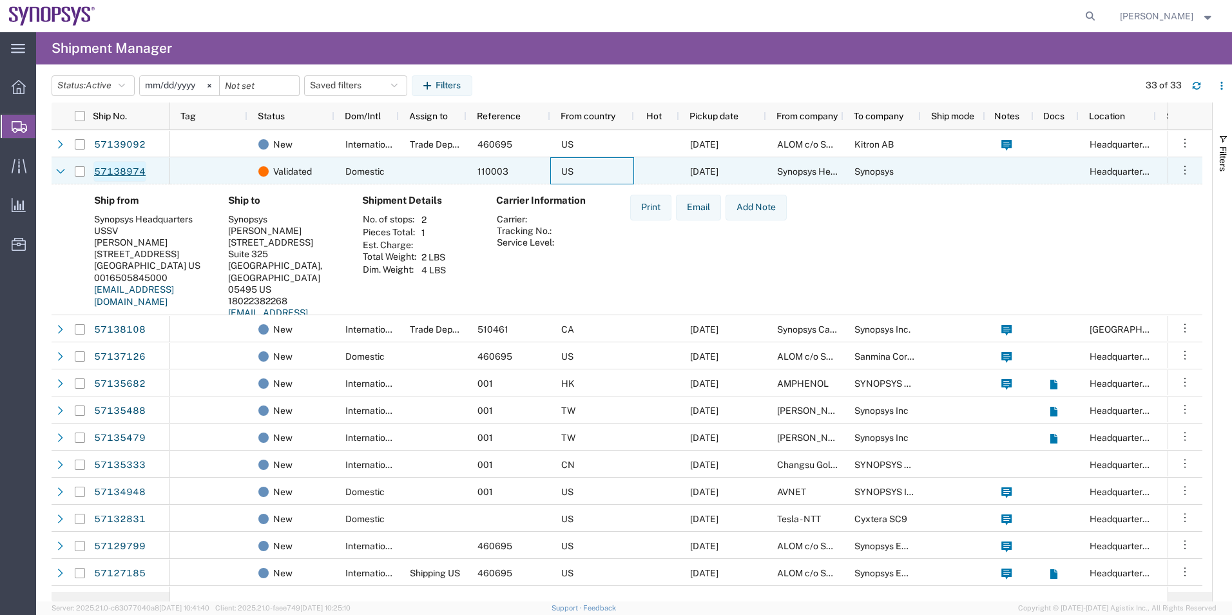
click at [119, 168] on link "57138974" at bounding box center [119, 171] width 53 height 21
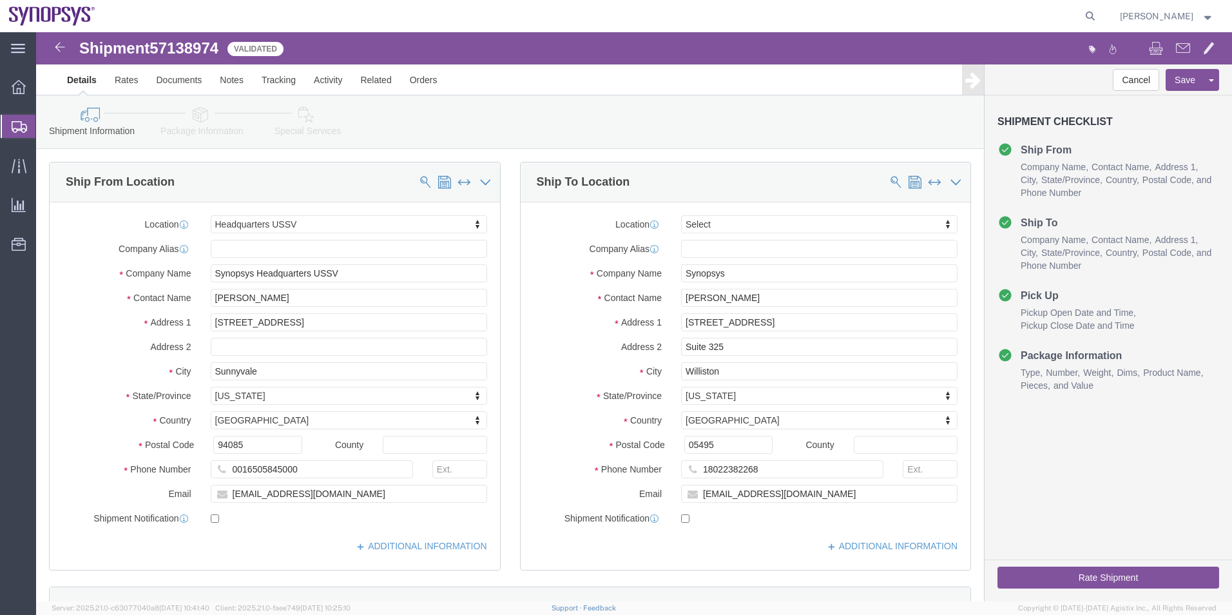
select select "63204"
select select
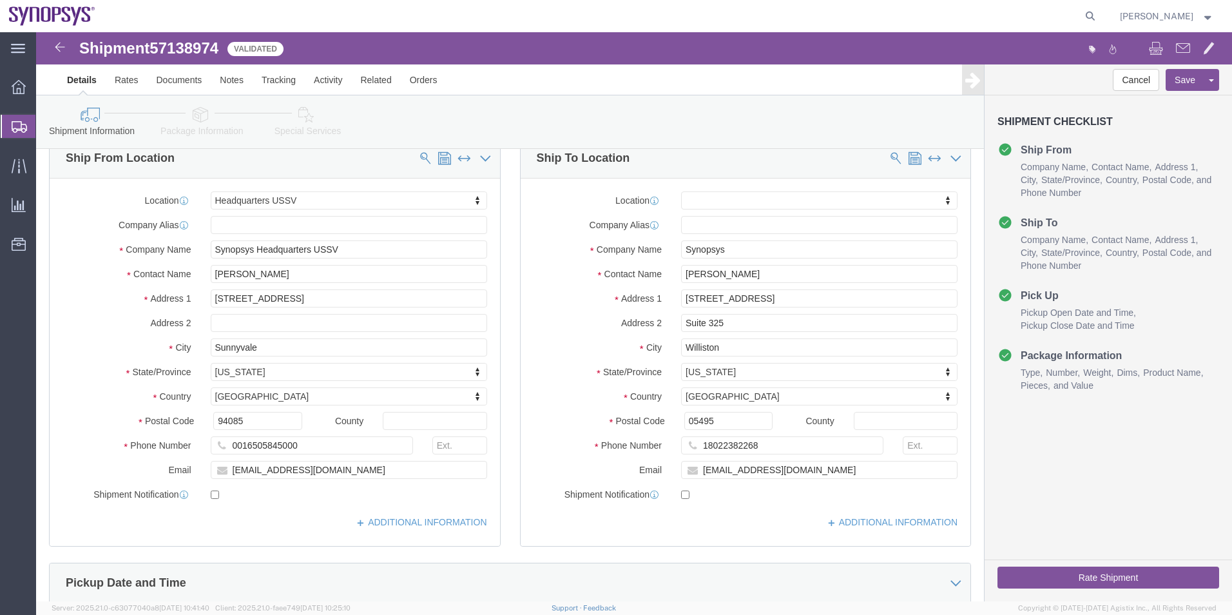
scroll to position [22, 0]
click icon
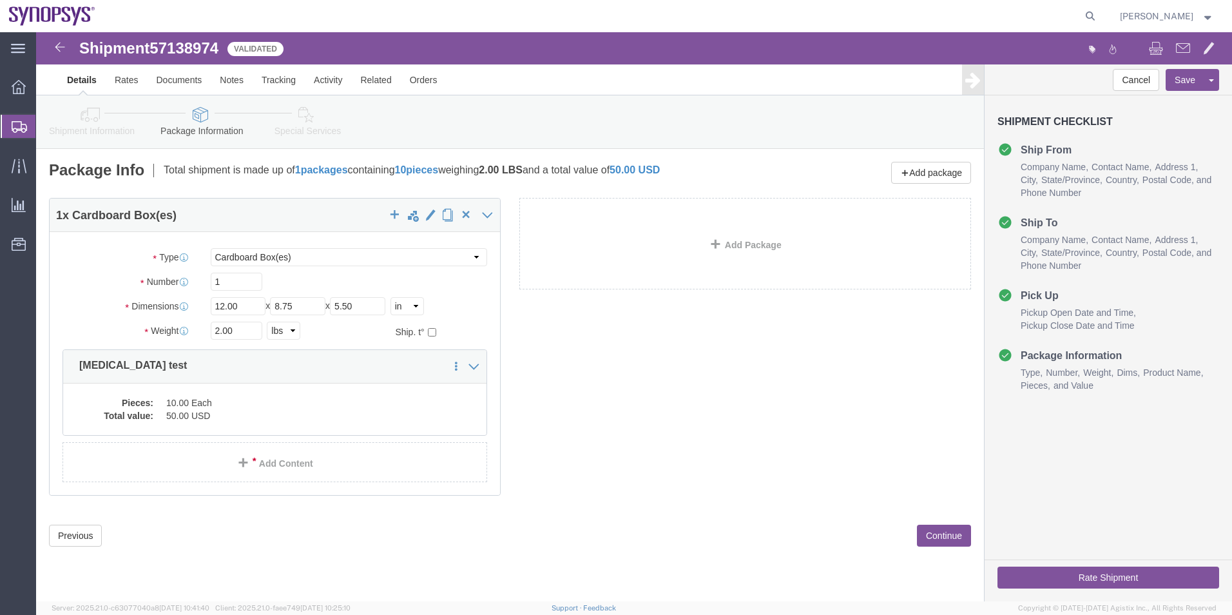
click icon
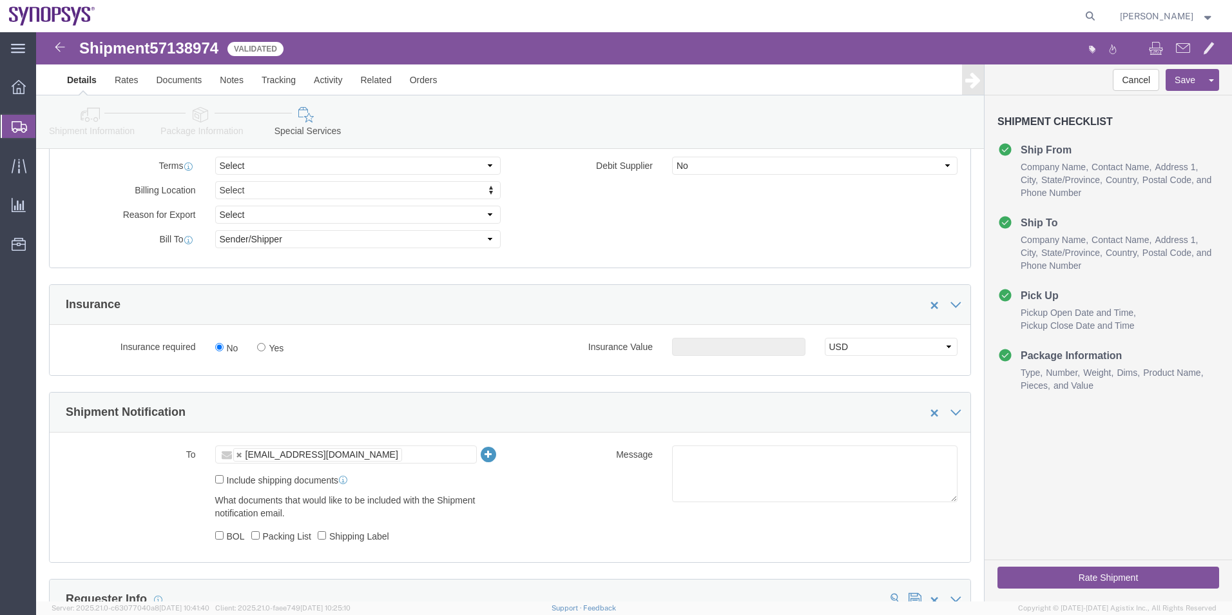
scroll to position [773, 0]
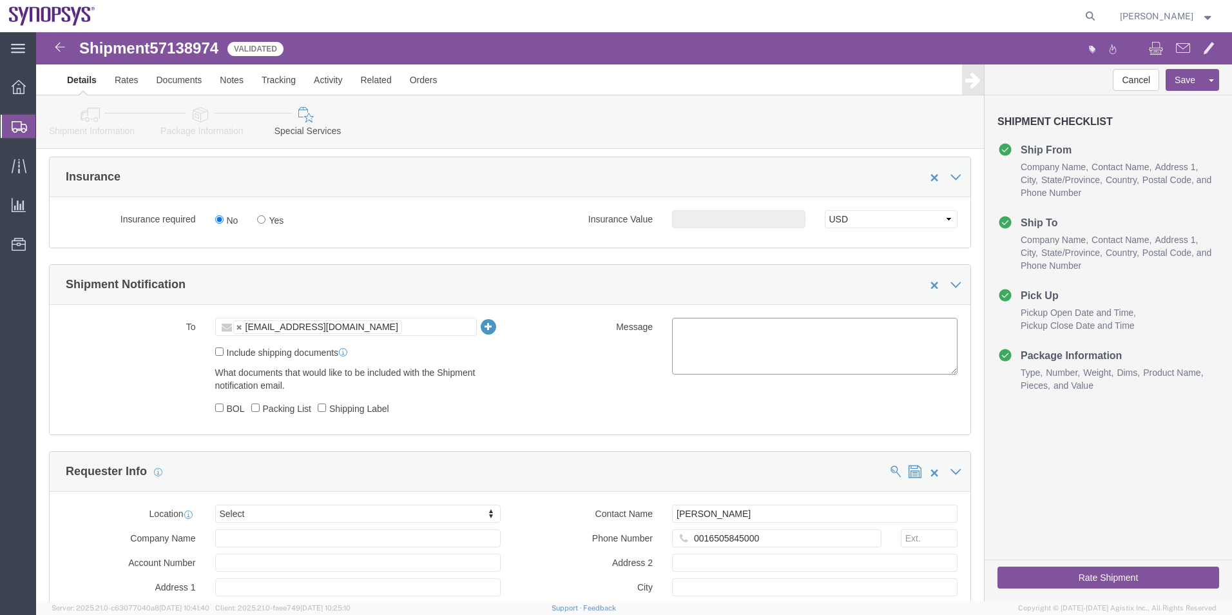
click textarea
type textarea "Please see attached. -[GEOGRAPHIC_DATA]"
click button "Rate Shipment"
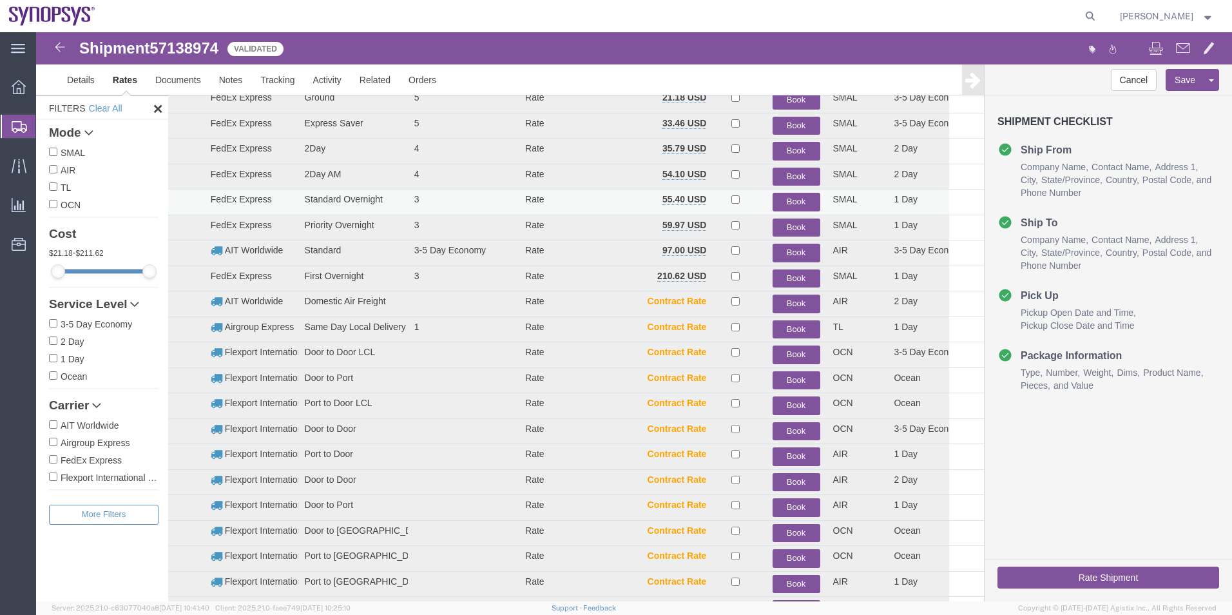
scroll to position [53, 0]
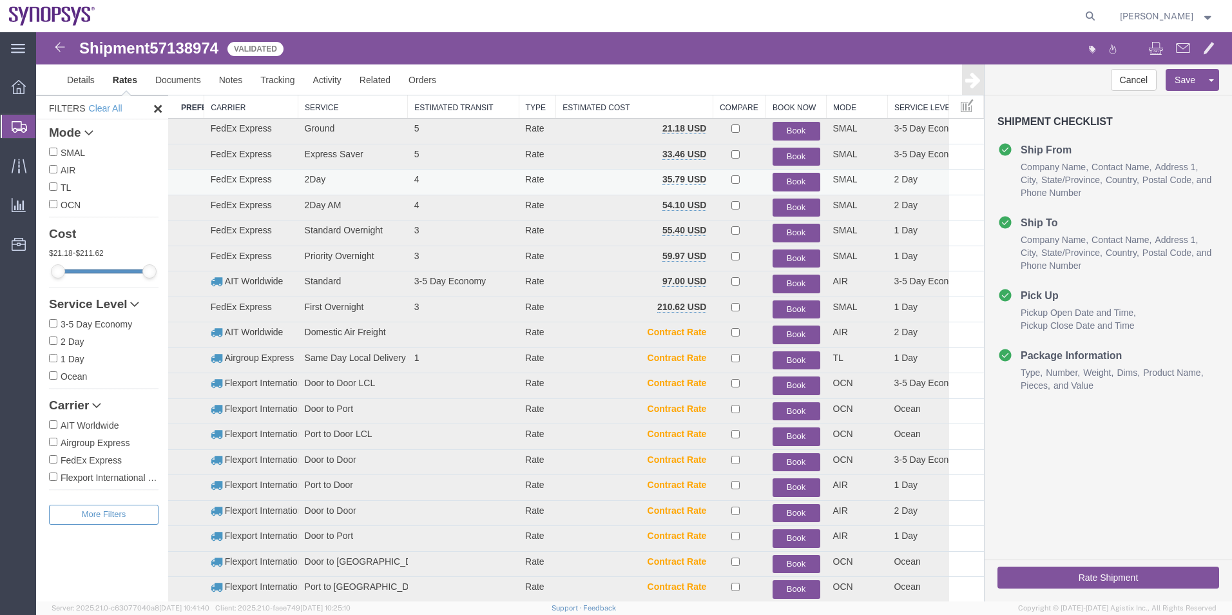
click at [793, 179] on button "Book" at bounding box center [797, 182] width 48 height 19
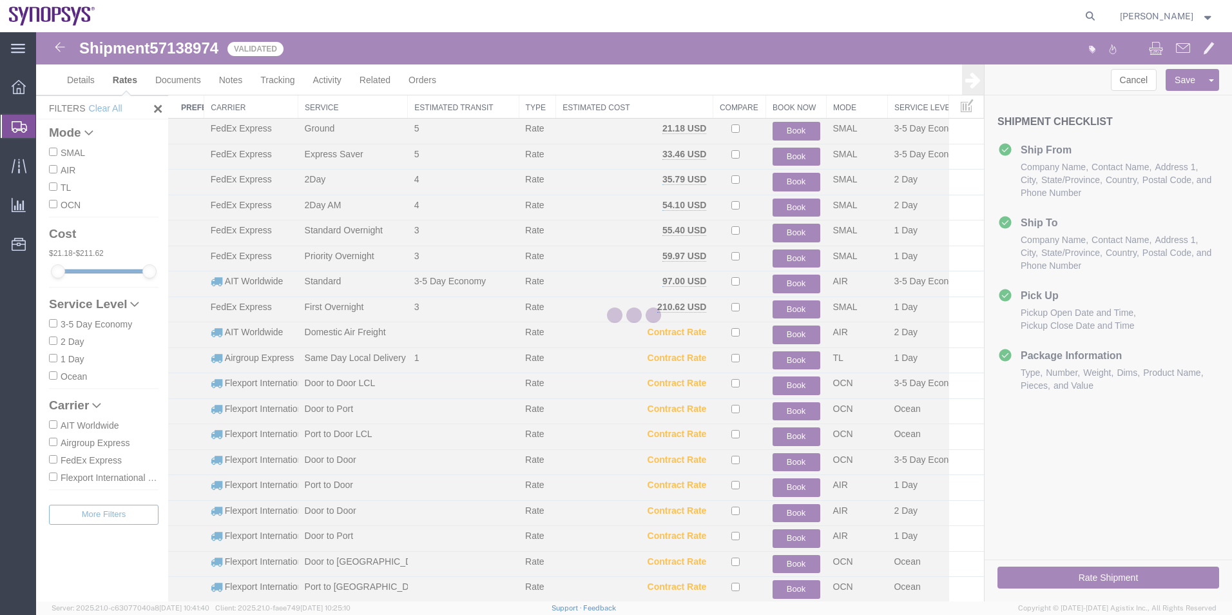
scroll to position [0, 0]
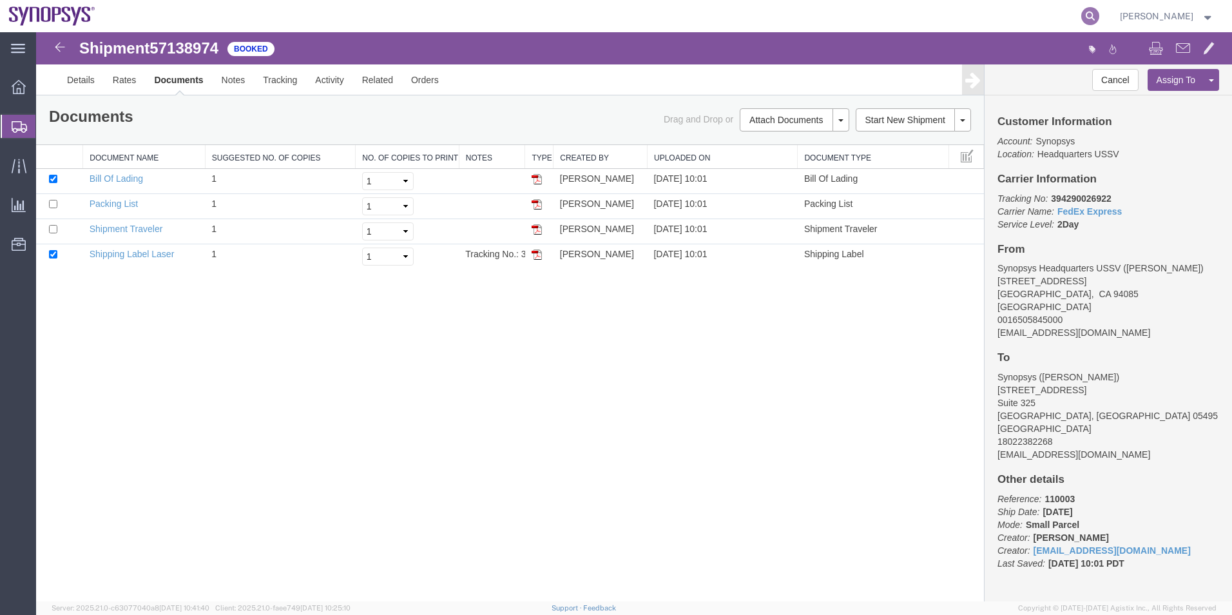
click at [1096, 14] on icon at bounding box center [1091, 16] width 18 height 18
click at [1035, 25] on input "search" at bounding box center [886, 16] width 392 height 31
click at [0, 0] on span "Shipment Manager" at bounding box center [0, 0] width 0 height 0
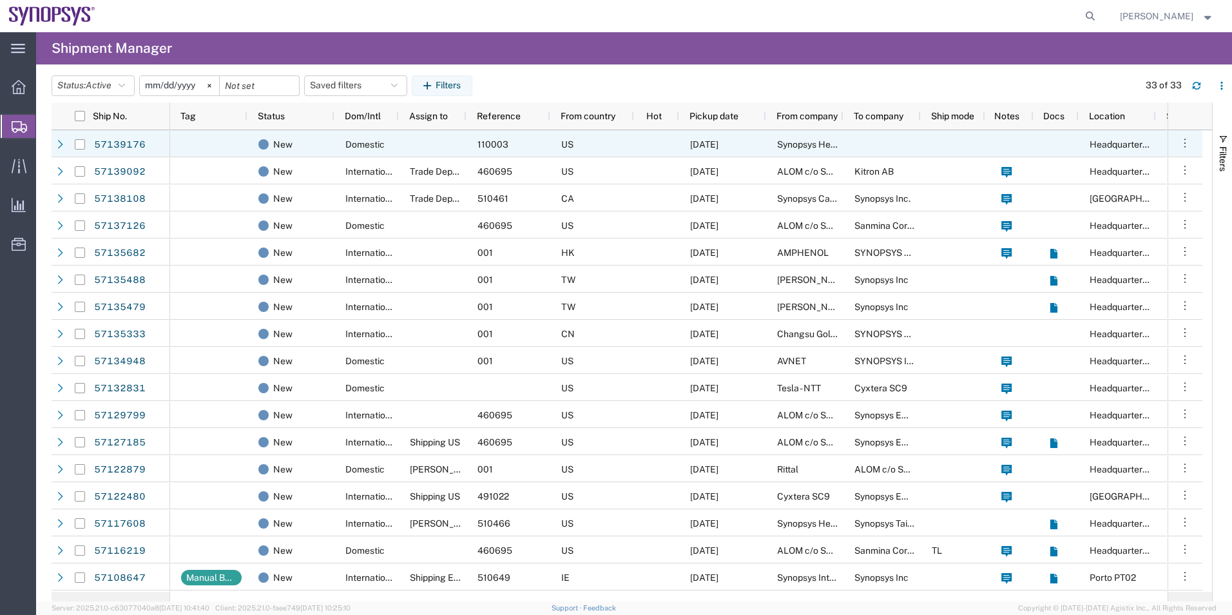
click at [335, 139] on div "Domestic" at bounding box center [367, 143] width 64 height 27
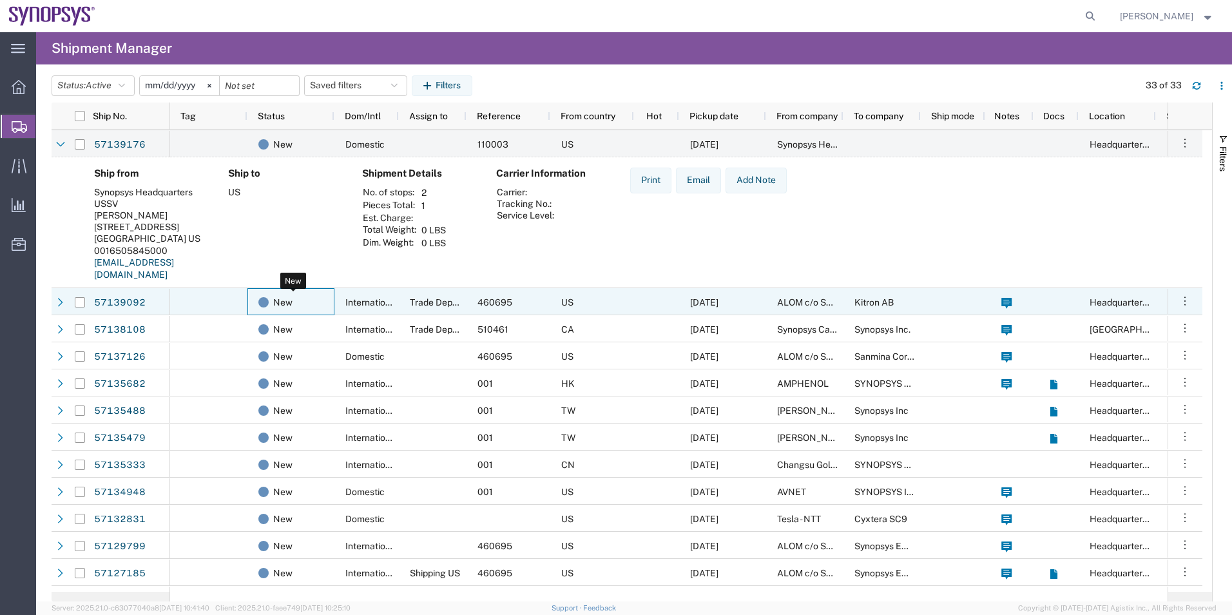
click at [311, 296] on div "New" at bounding box center [293, 302] width 70 height 27
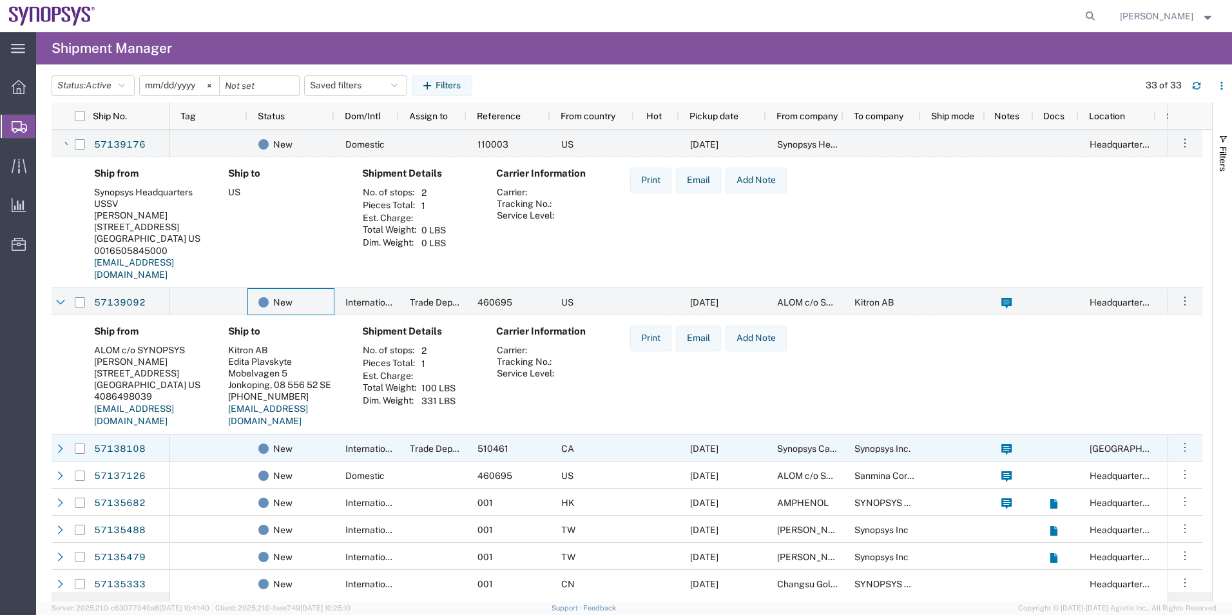
scroll to position [129, 0]
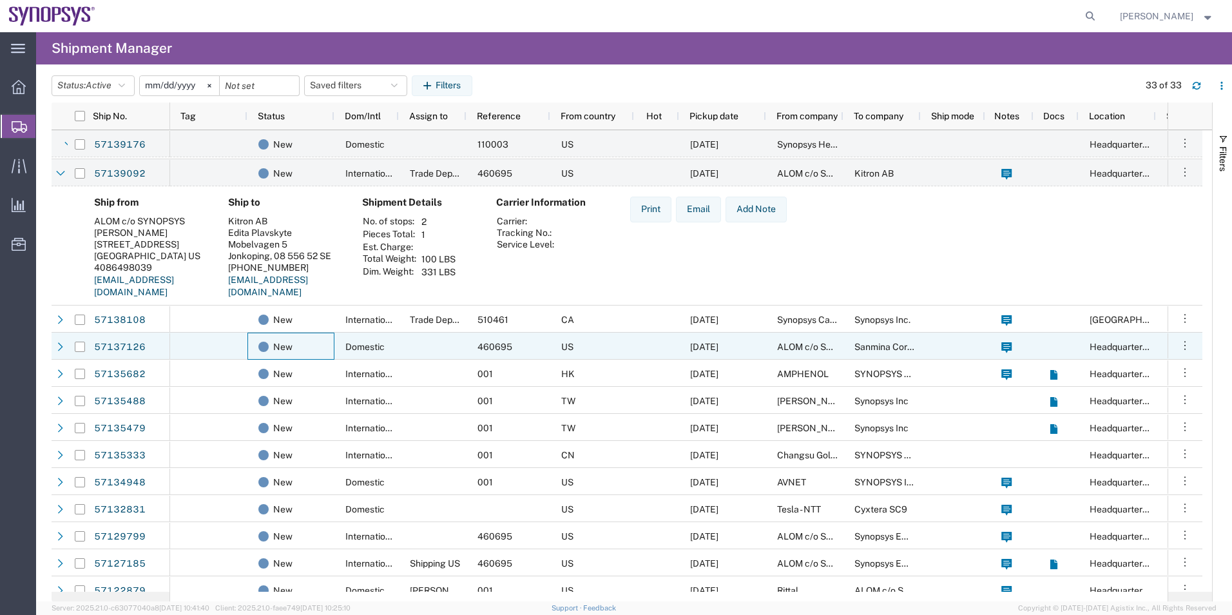
click at [330, 353] on div "New" at bounding box center [291, 346] width 87 height 27
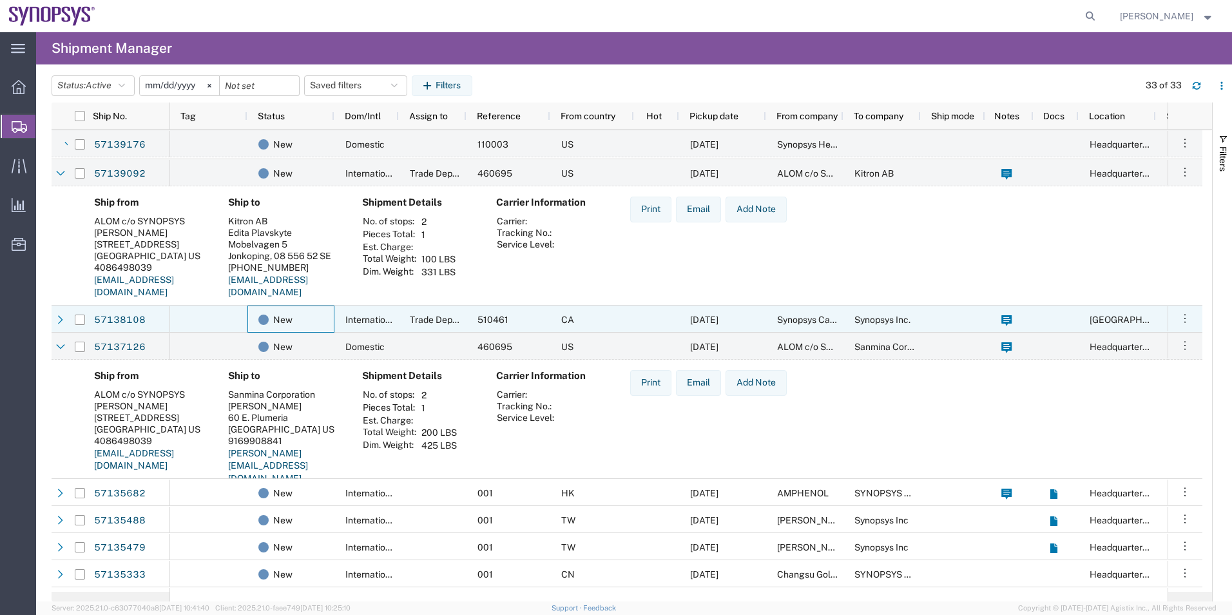
click at [254, 317] on div "New" at bounding box center [291, 319] width 87 height 27
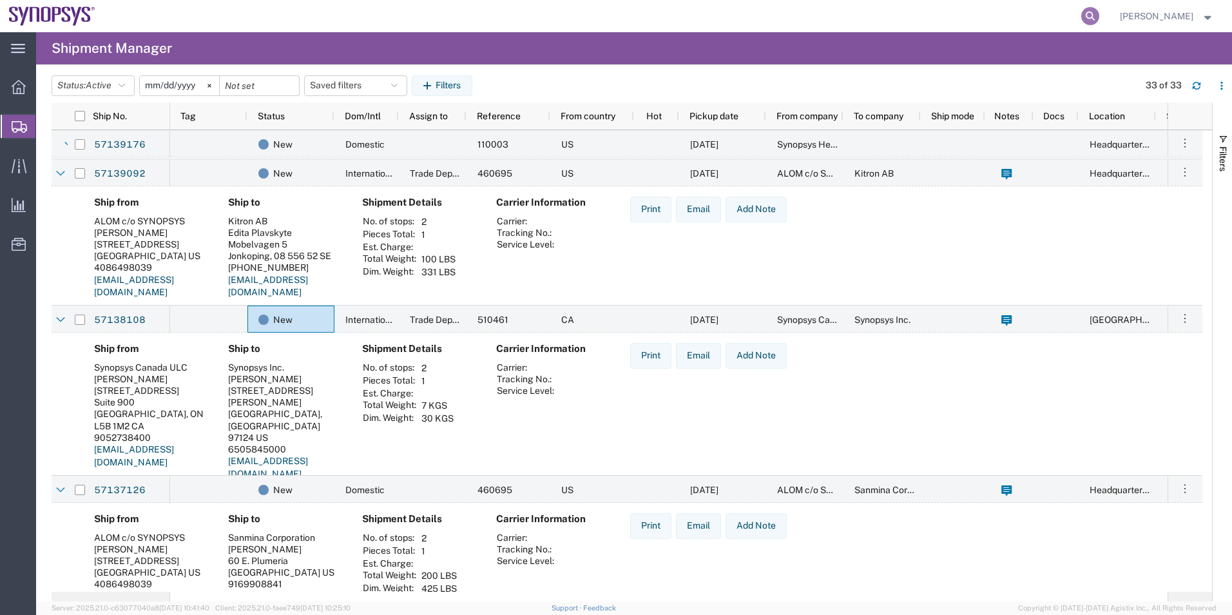
click at [1102, 15] on form at bounding box center [1091, 16] width 21 height 32
click at [1100, 15] on icon at bounding box center [1091, 16] width 18 height 18
click at [829, 12] on input "search" at bounding box center [886, 16] width 392 height 31
type input "57137369"
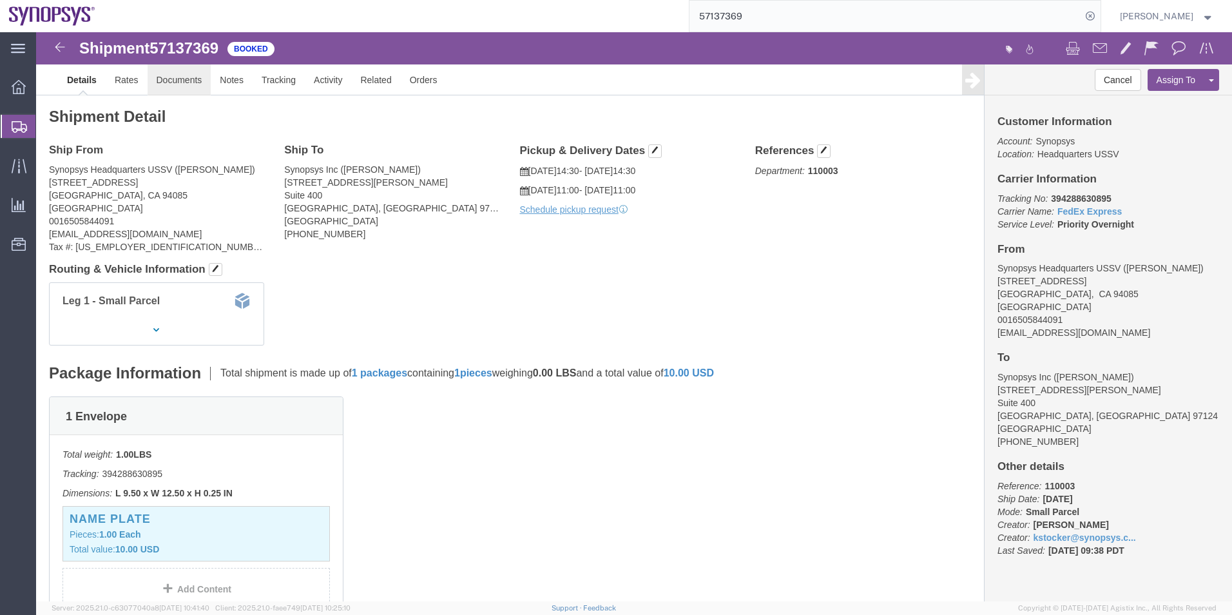
click link "Documents"
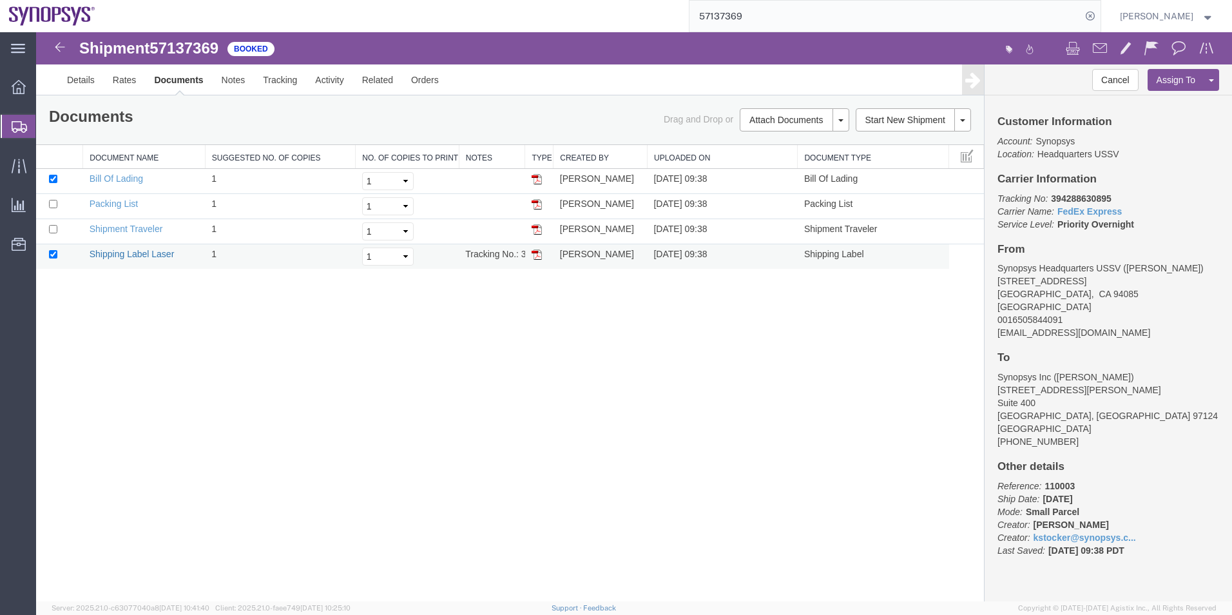
click at [151, 251] on link "Shipping Label Laser" at bounding box center [132, 254] width 85 height 10
click at [0, 0] on span "Shipment Manager" at bounding box center [0, 0] width 0 height 0
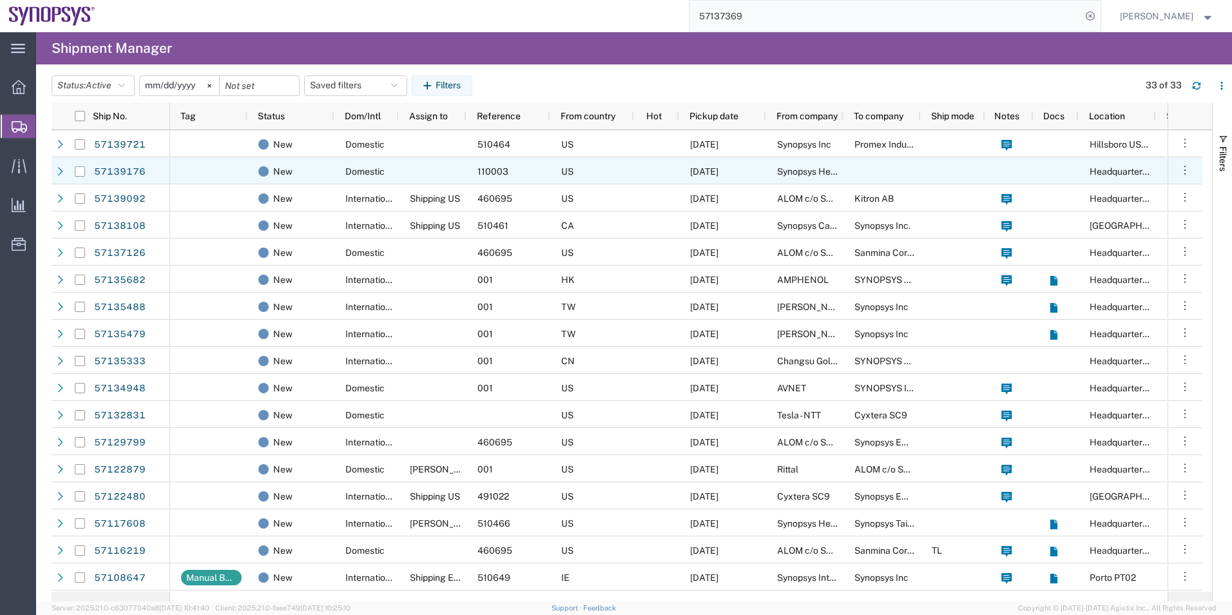
click at [575, 173] on div "US" at bounding box center [592, 170] width 84 height 27
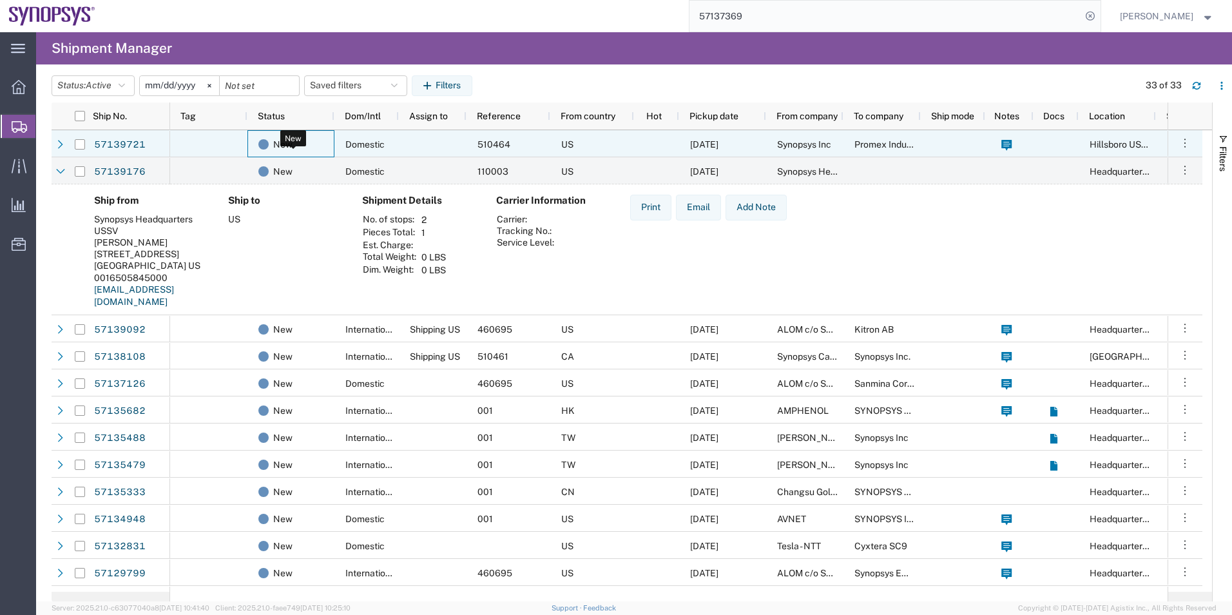
click at [324, 144] on div "New" at bounding box center [293, 144] width 70 height 27
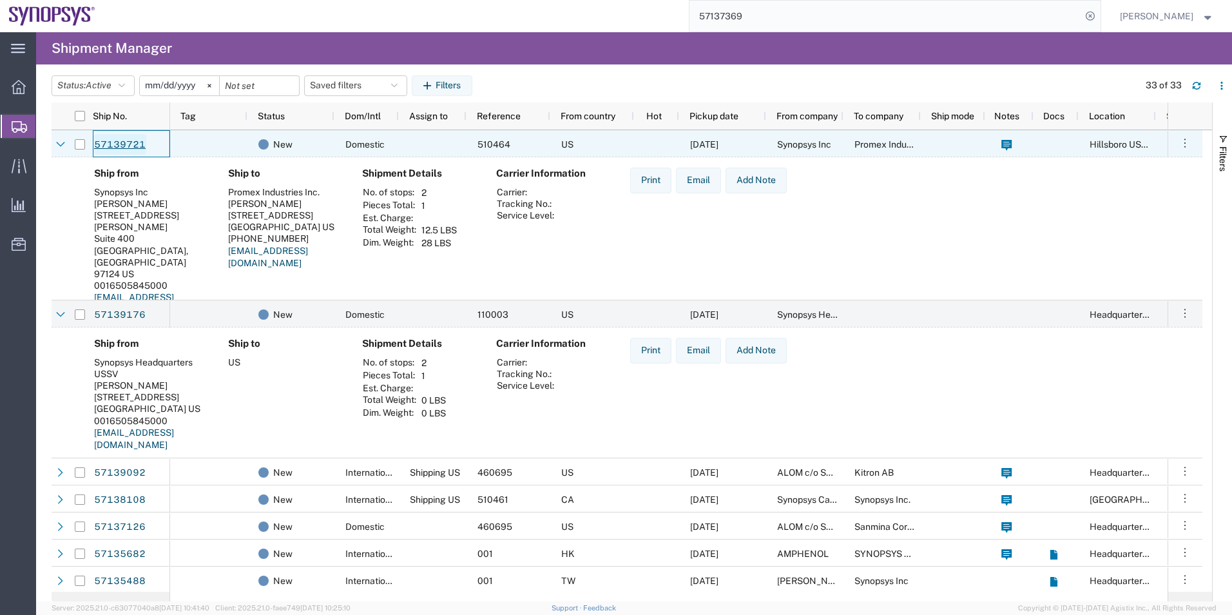
click at [122, 143] on link "57139721" at bounding box center [119, 144] width 53 height 21
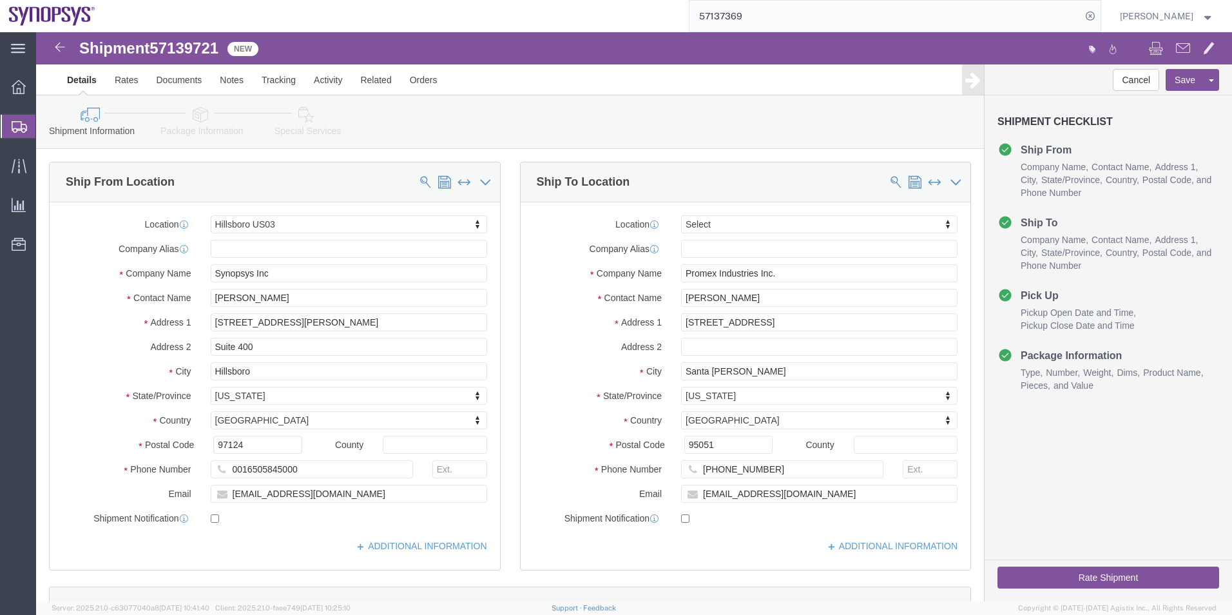
select select "63190"
select select
click icon
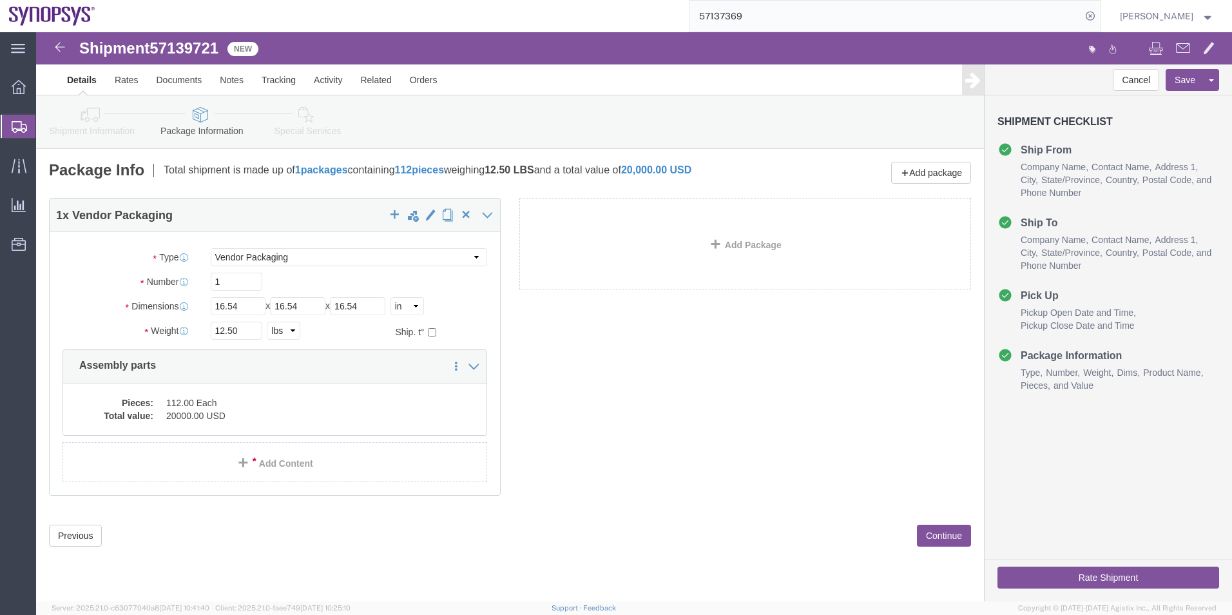
click icon
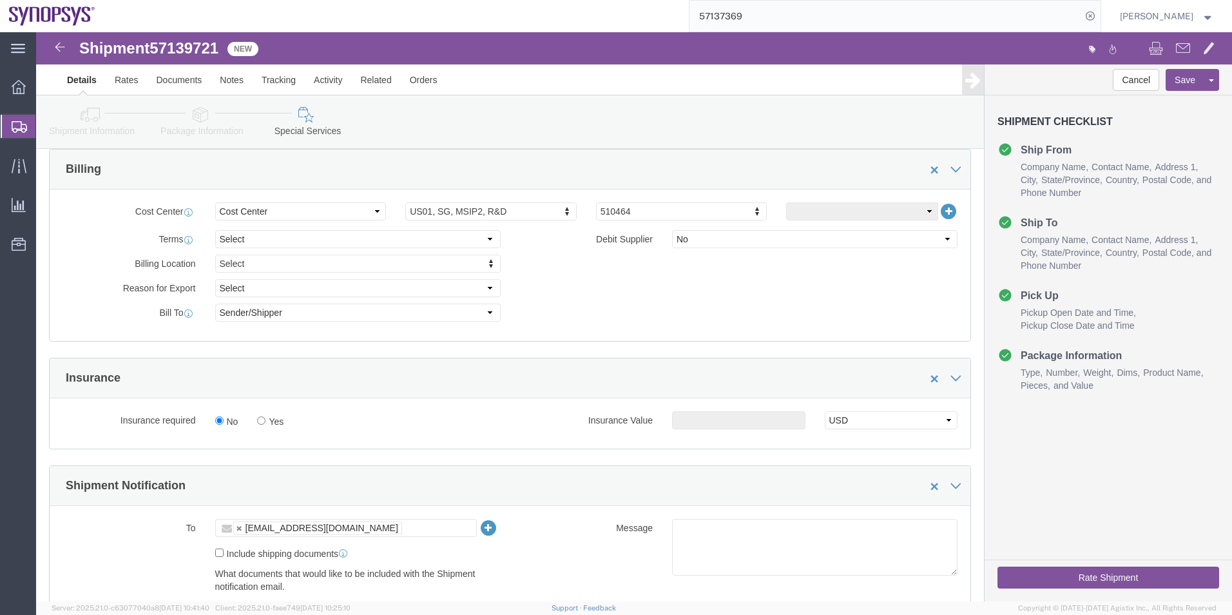
scroll to position [645, 0]
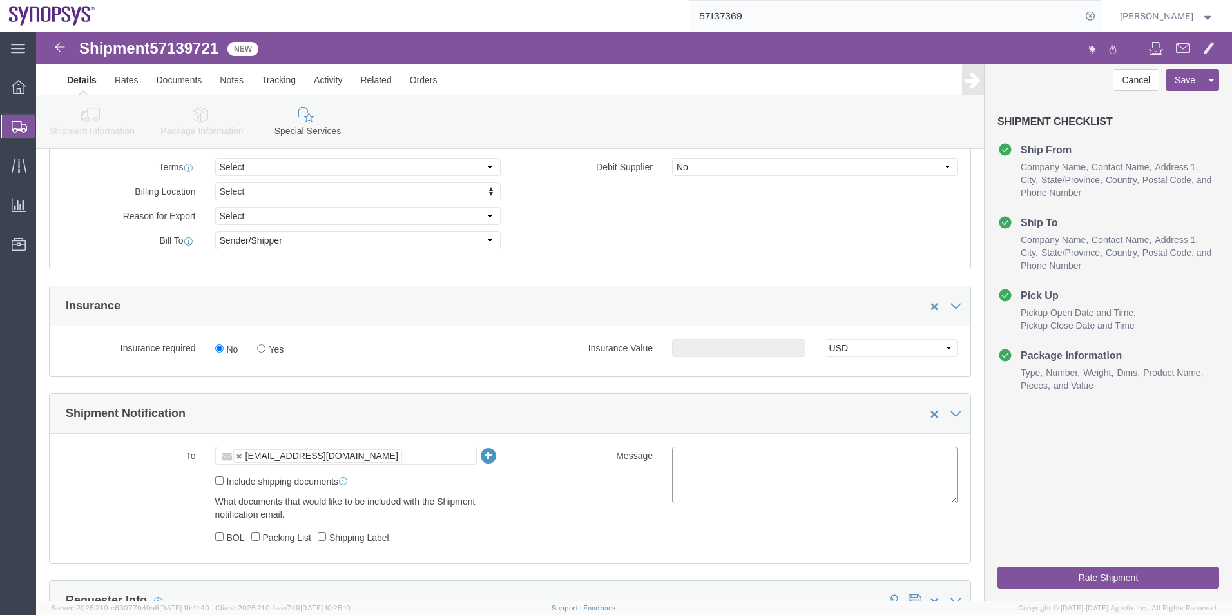
click textarea
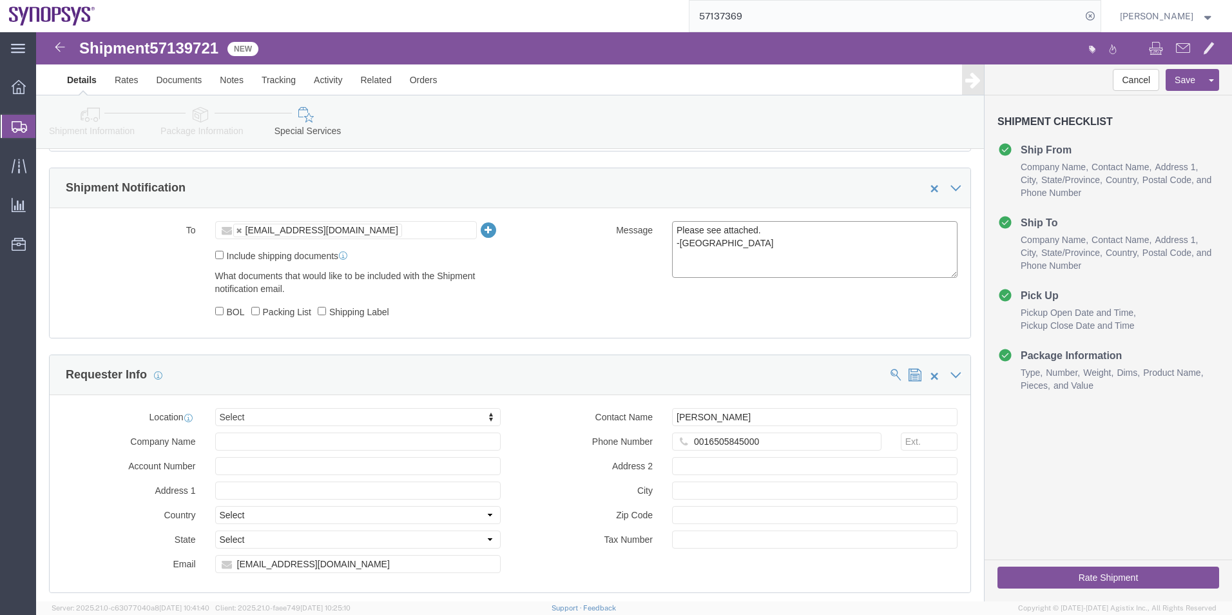
scroll to position [773, 0]
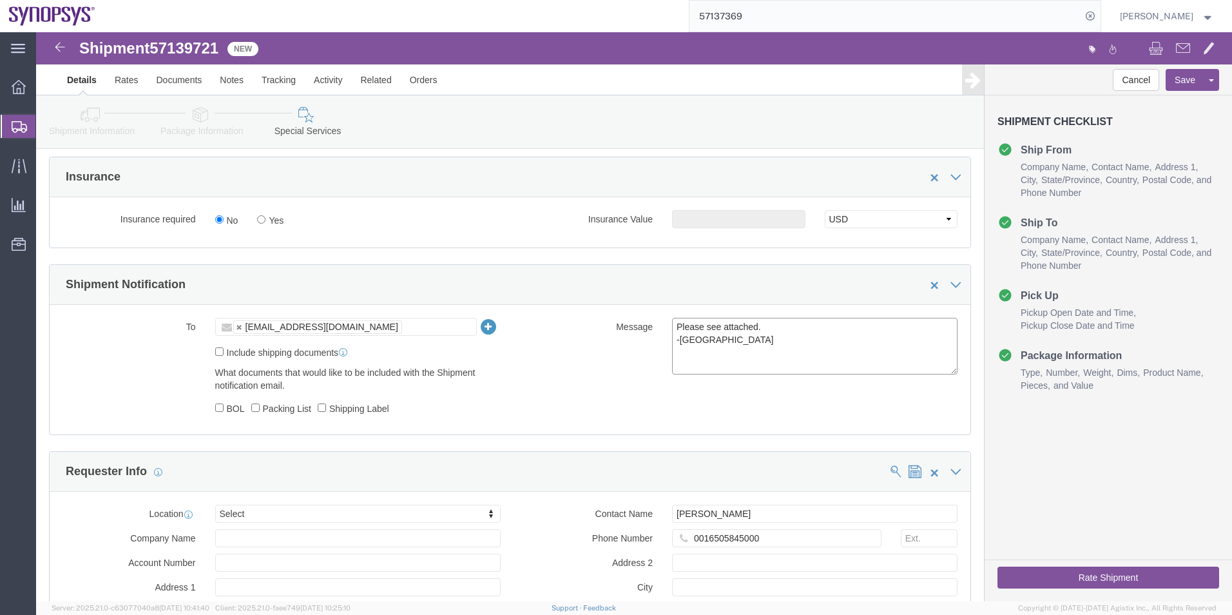
type textarea "Please see attached. -[GEOGRAPHIC_DATA]"
click ul "elly@synopsys.com"
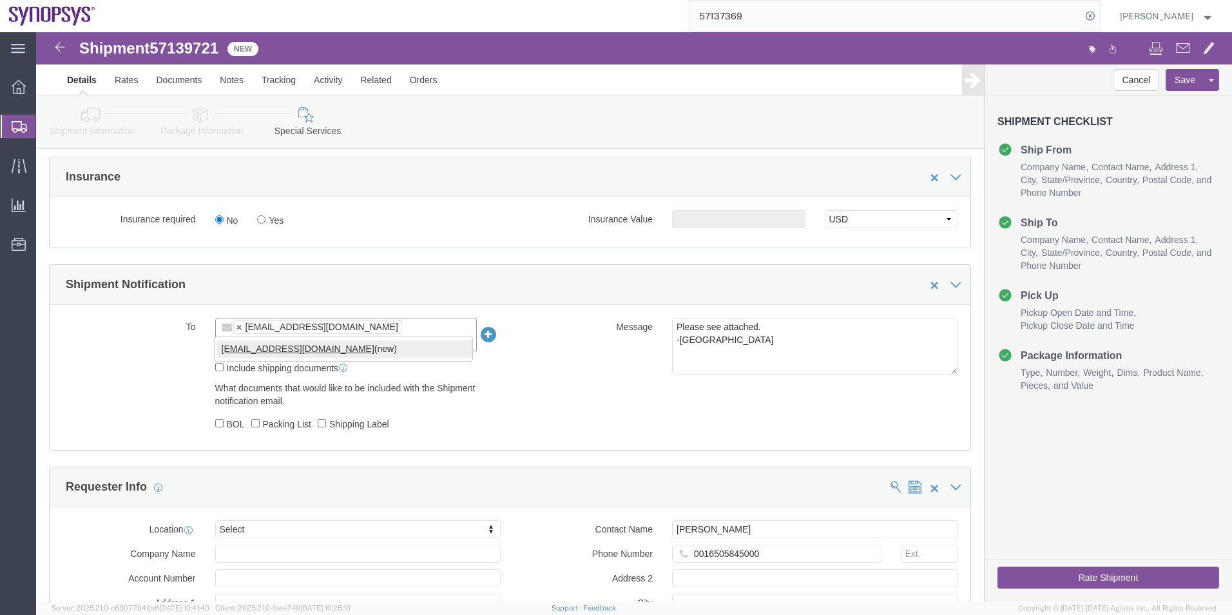
type input "[EMAIL_ADDRESS][DOMAIN_NAME]"
type input "elly@synopsys.com,shipping@synopsys.com"
click button "Rate Shipment"
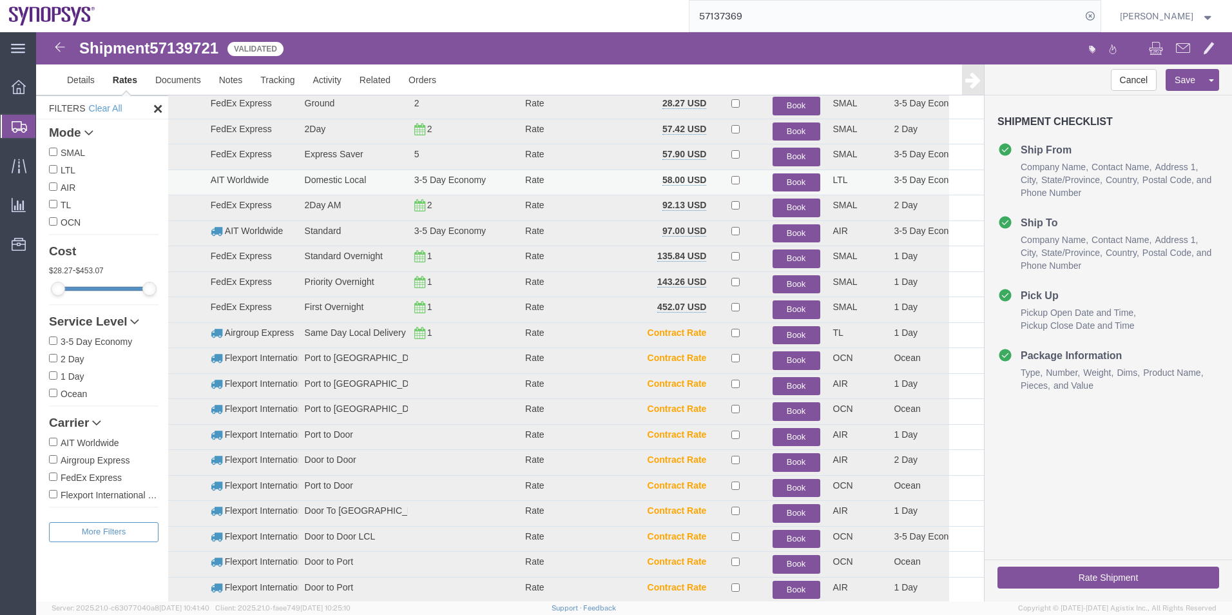
scroll to position [14, 0]
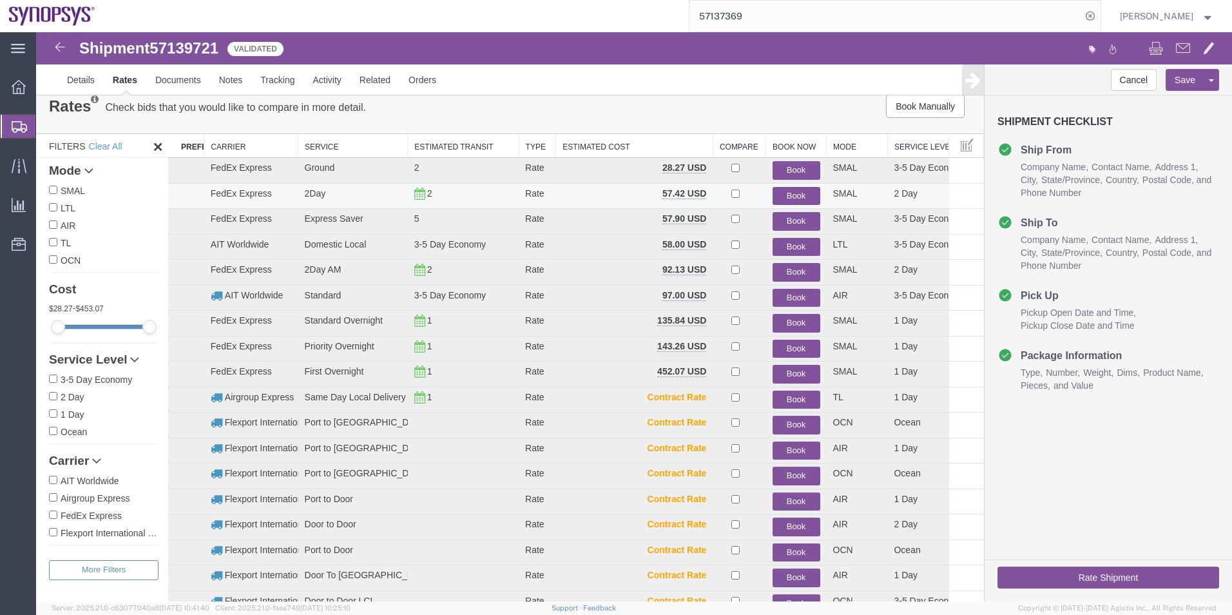
click at [786, 193] on button "Book" at bounding box center [797, 196] width 48 height 19
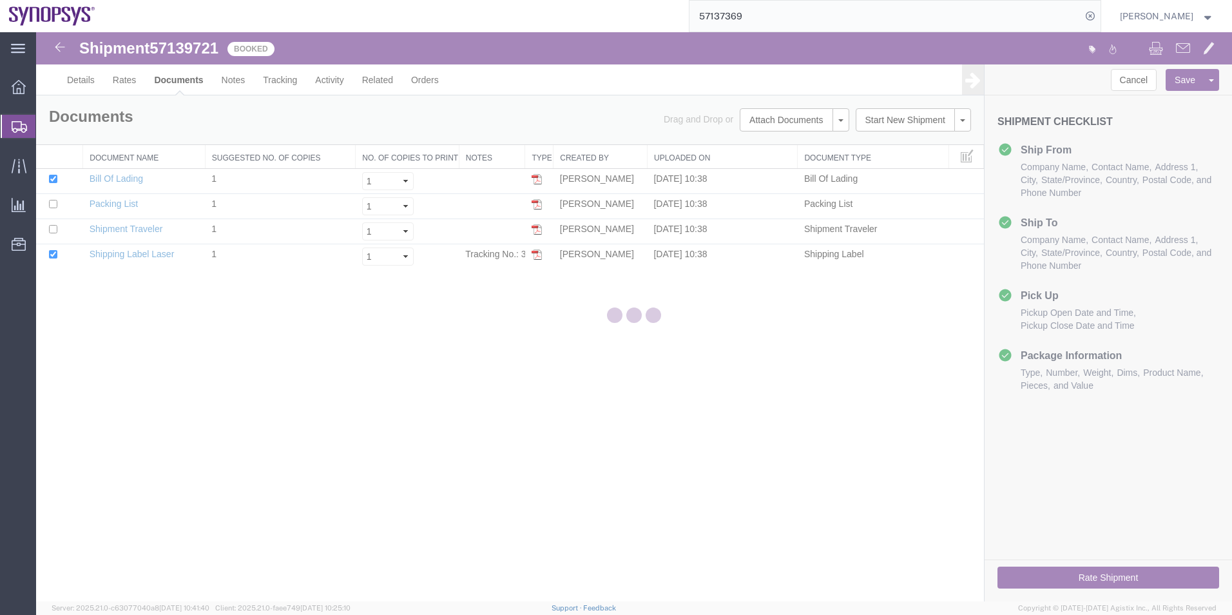
scroll to position [0, 0]
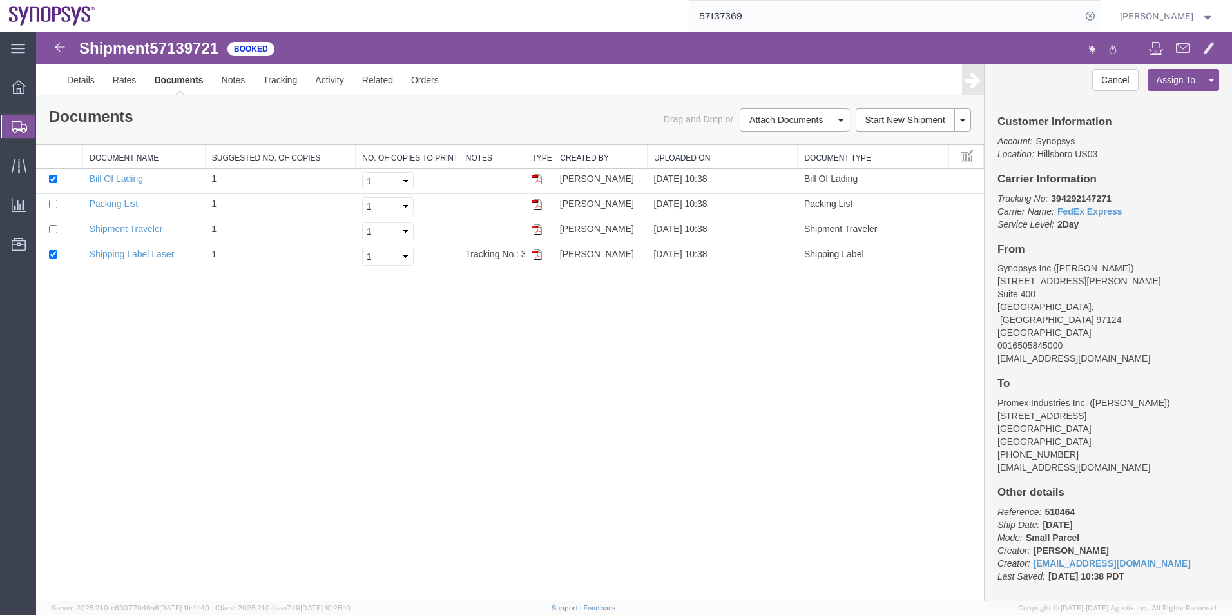
click at [0, 0] on span "Shipment Manager" at bounding box center [0, 0] width 0 height 0
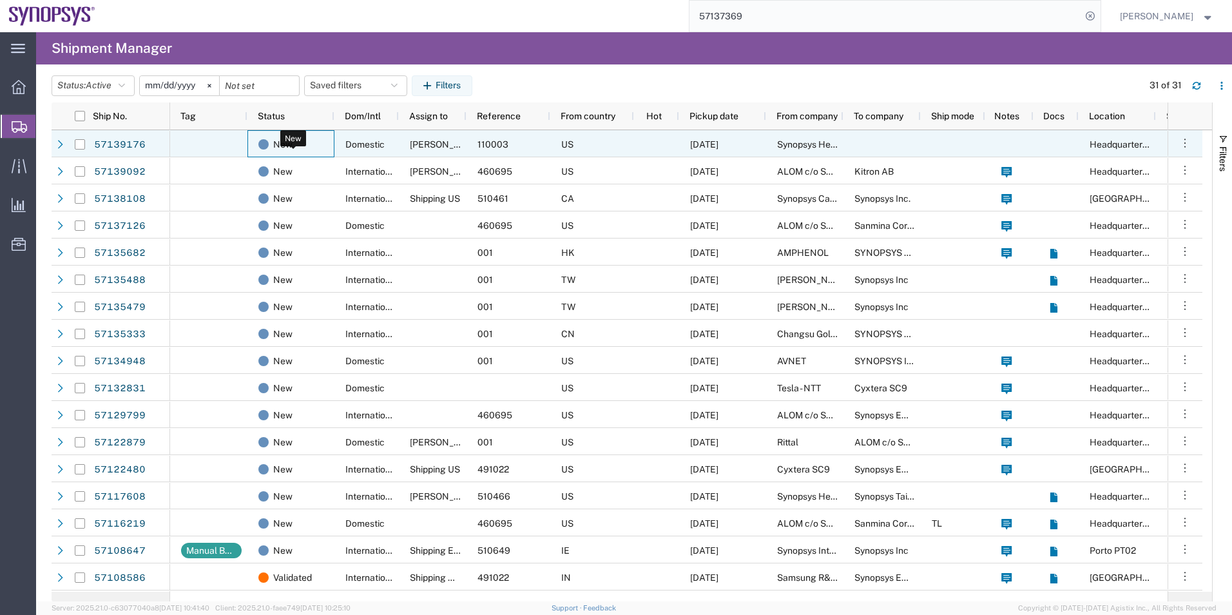
click at [326, 150] on div "New" at bounding box center [293, 144] width 70 height 27
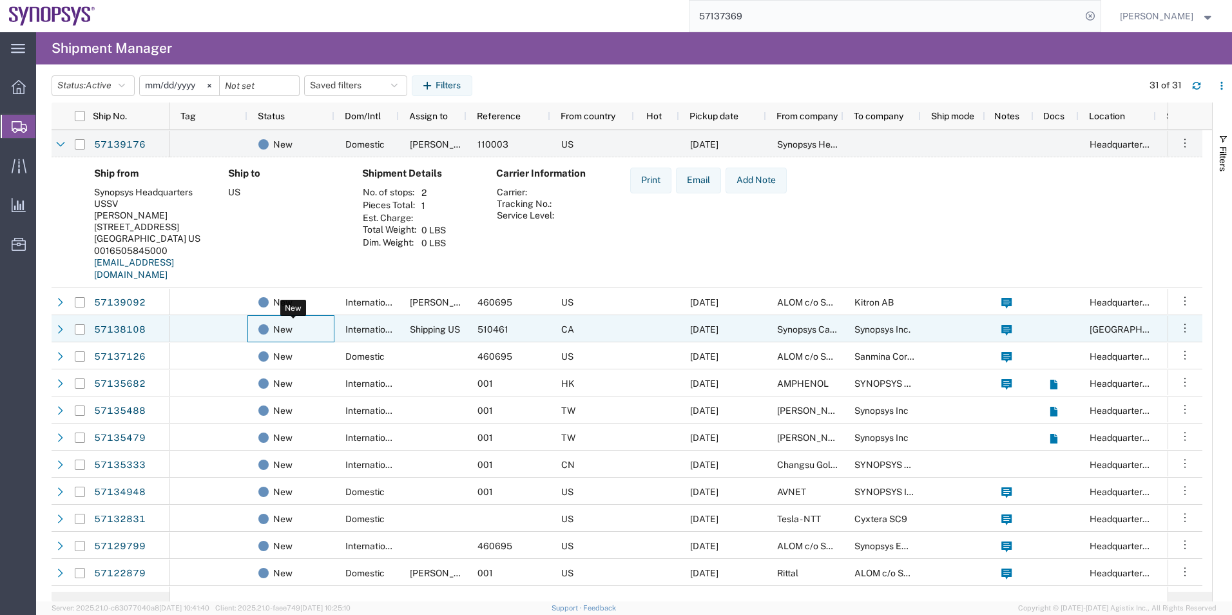
click at [308, 327] on div "New" at bounding box center [293, 329] width 70 height 27
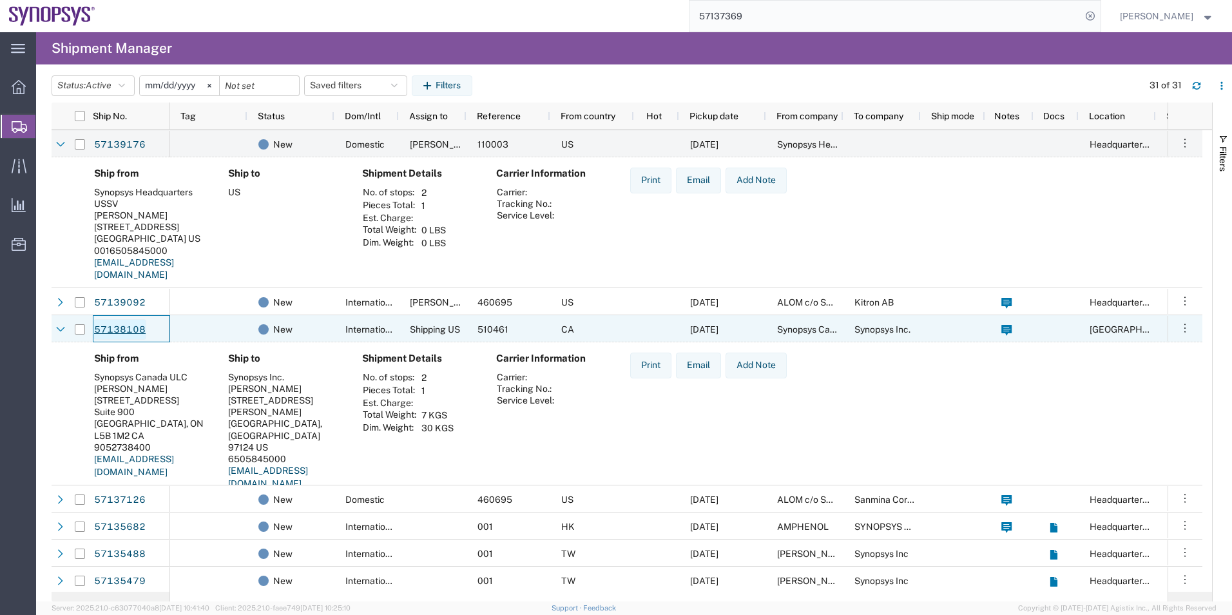
click at [126, 338] on link "57138108" at bounding box center [119, 329] width 53 height 21
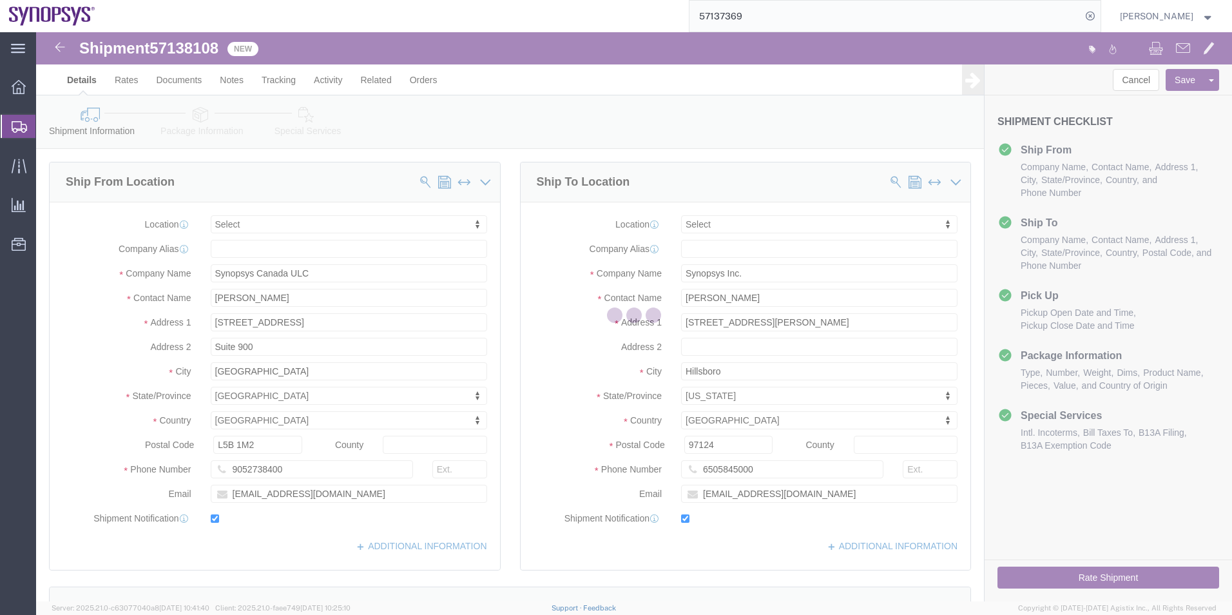
select select
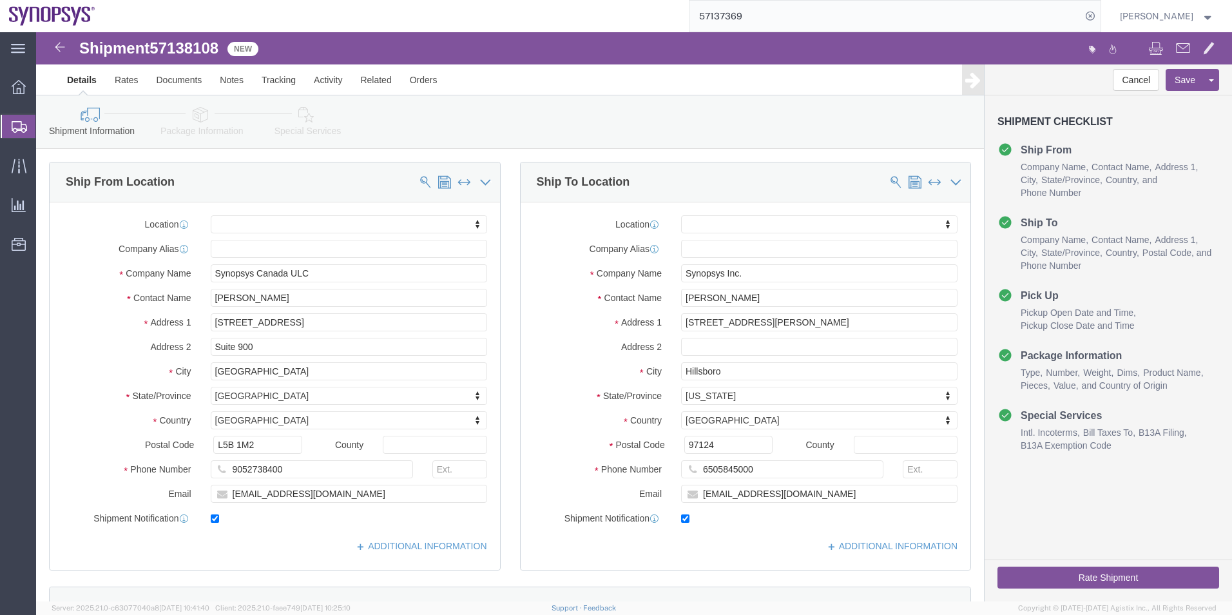
click icon
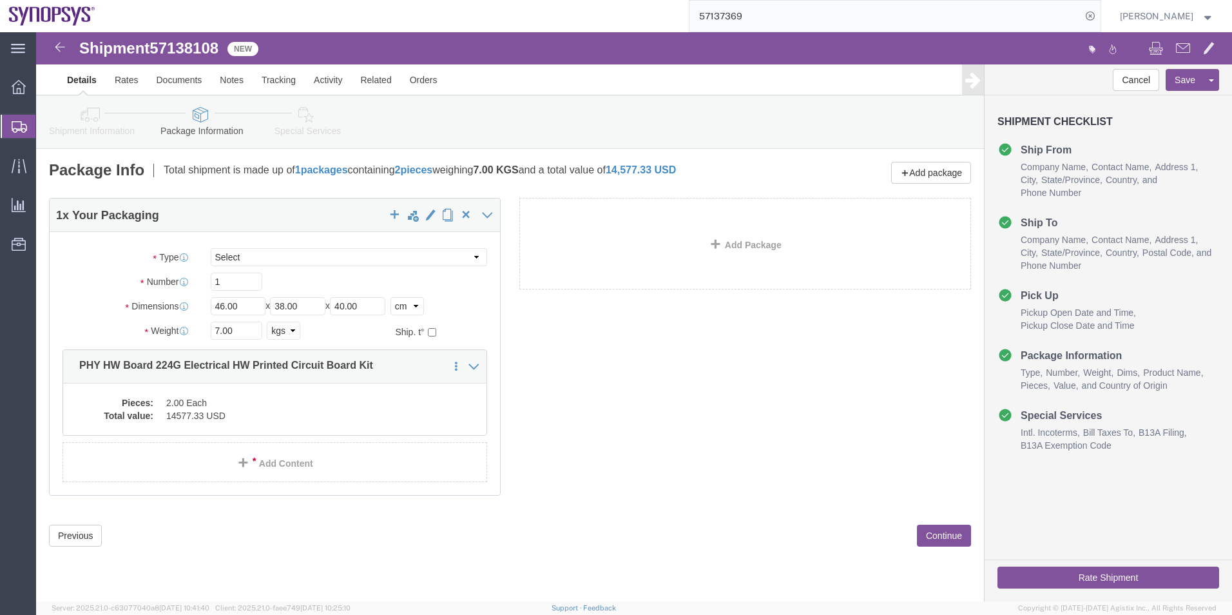
click div "Pieces: 2.00 Each Total value: 14577.33 USD"
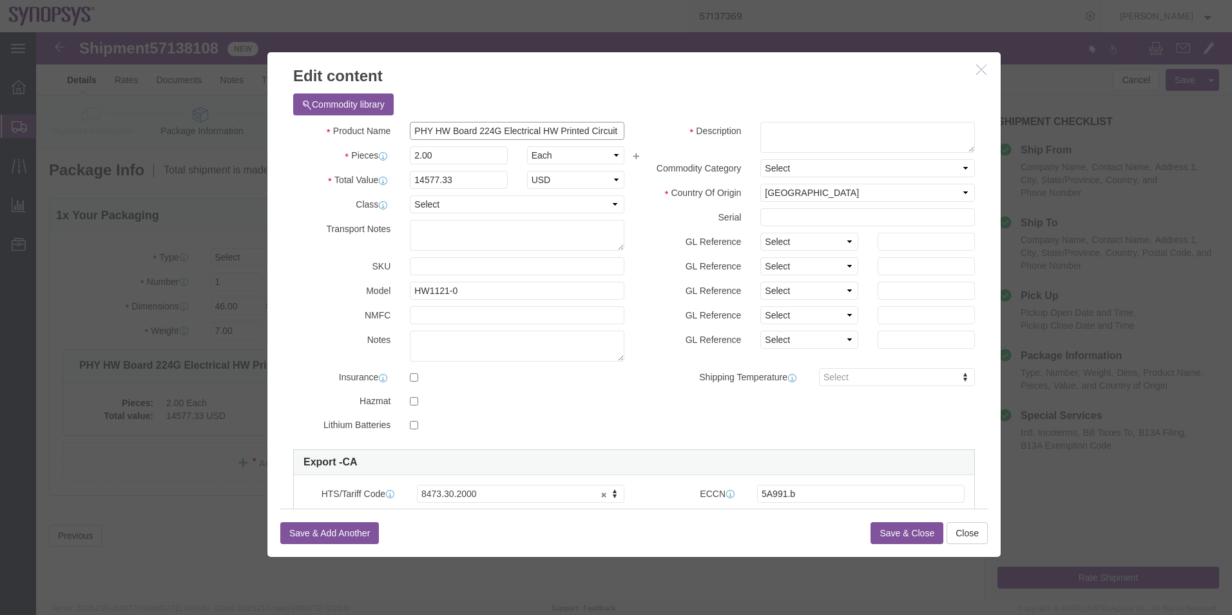
scroll to position [0, 39]
drag, startPoint x: 376, startPoint y: 95, endPoint x: 605, endPoint y: 117, distance: 230.5
click div "Product Name PHY HW Board 224G Electrical HW Printed Circuit Board Kit Pieces 2…"
click textarea
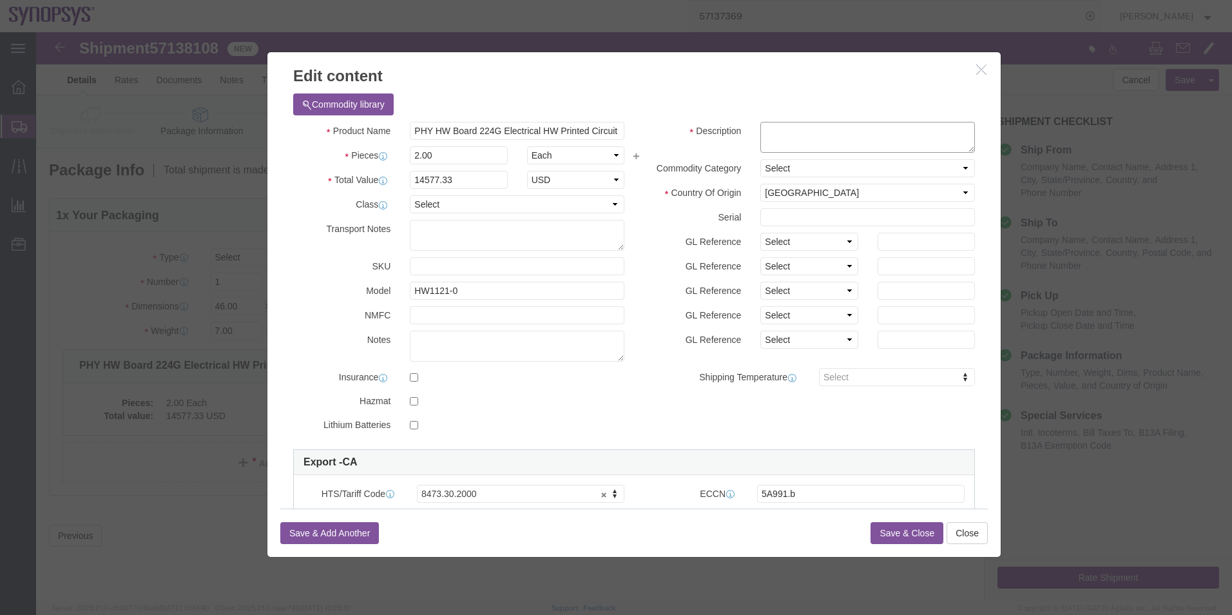
paste textarea "PHY HW Board 224G Electrical HW Printed Circuit Board Kit"
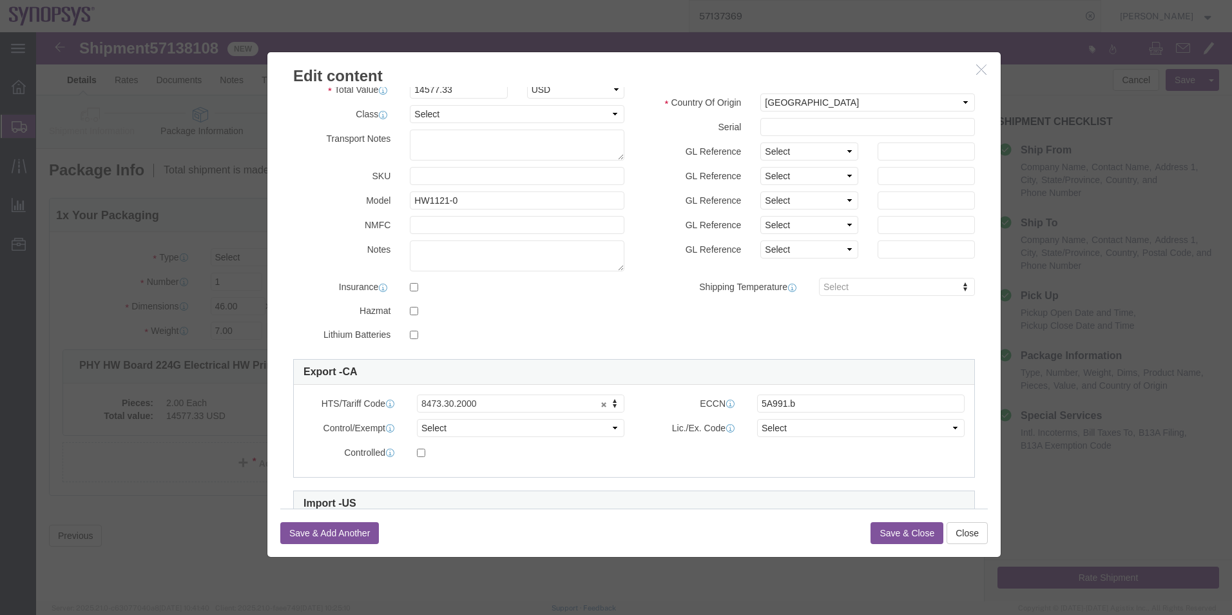
scroll to position [195, 0]
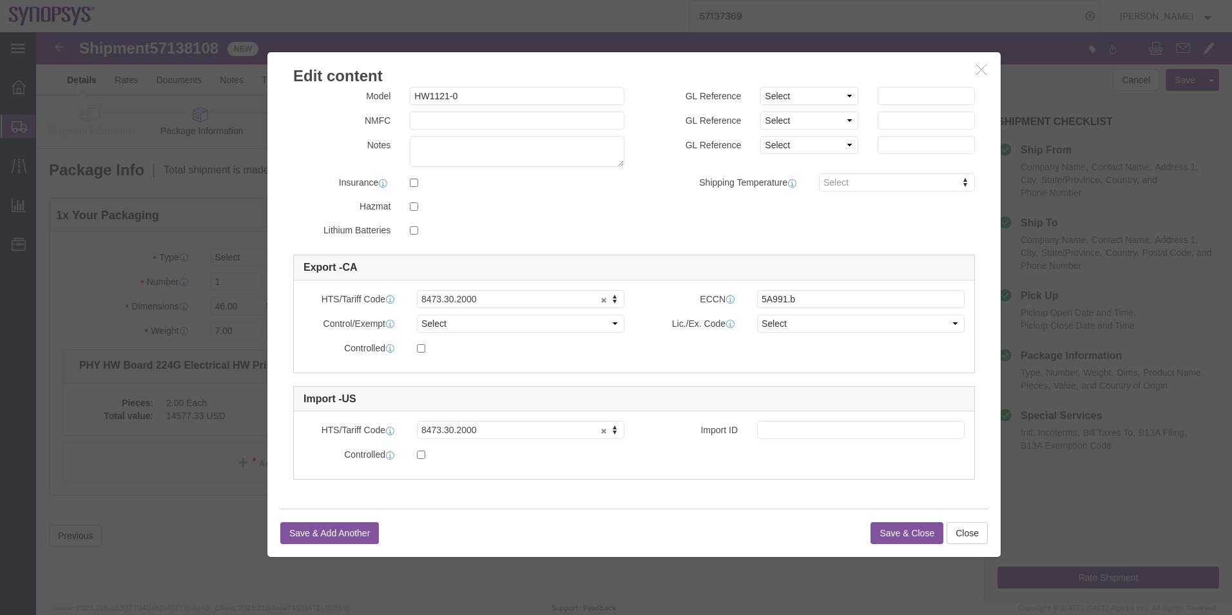
type textarea "PHY HW Board 224G Electrical HW Printed Circuit Board Kit"
click input "5A991.b"
type input "5A991"
click button "Save & Close"
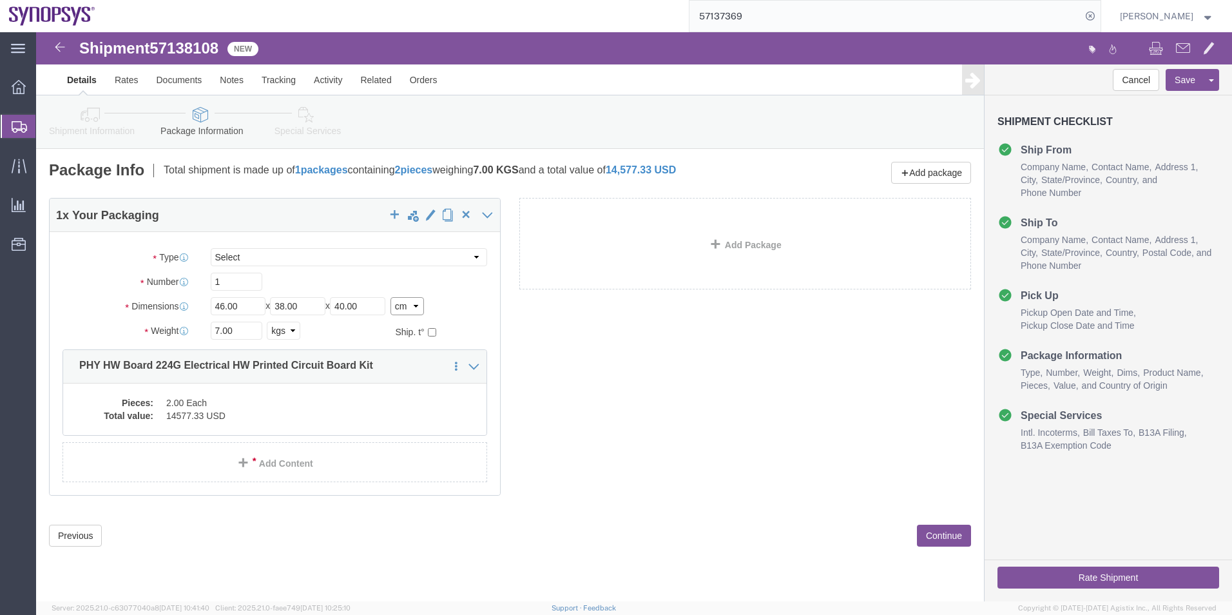
click select "Select cm ft in"
select select "IN"
click select "Select cm ft in"
type input "18.11"
type input "14.96"
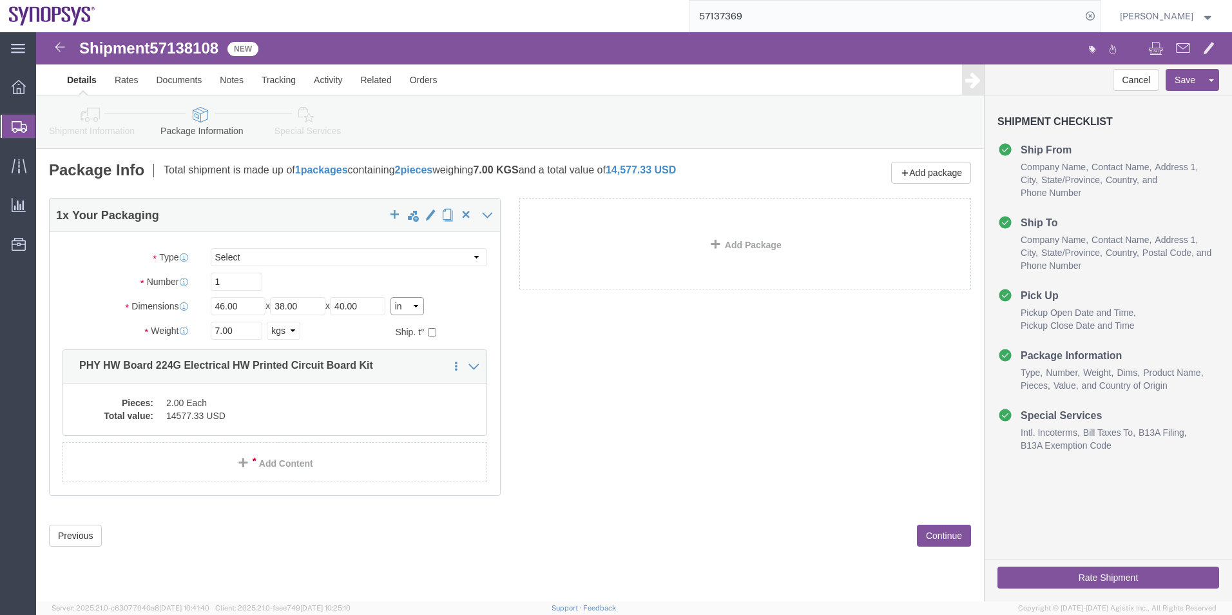
type input "15.75"
click select "Select kgs lbs"
select select "LBS"
click select "Select kgs lbs"
type input "15.43"
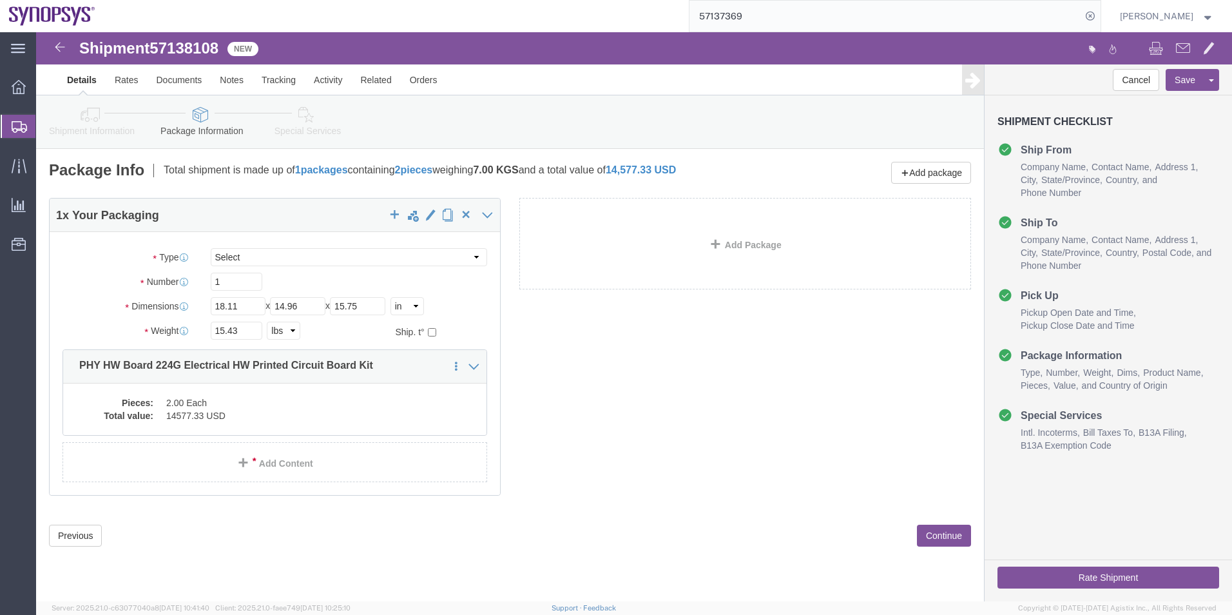
click icon
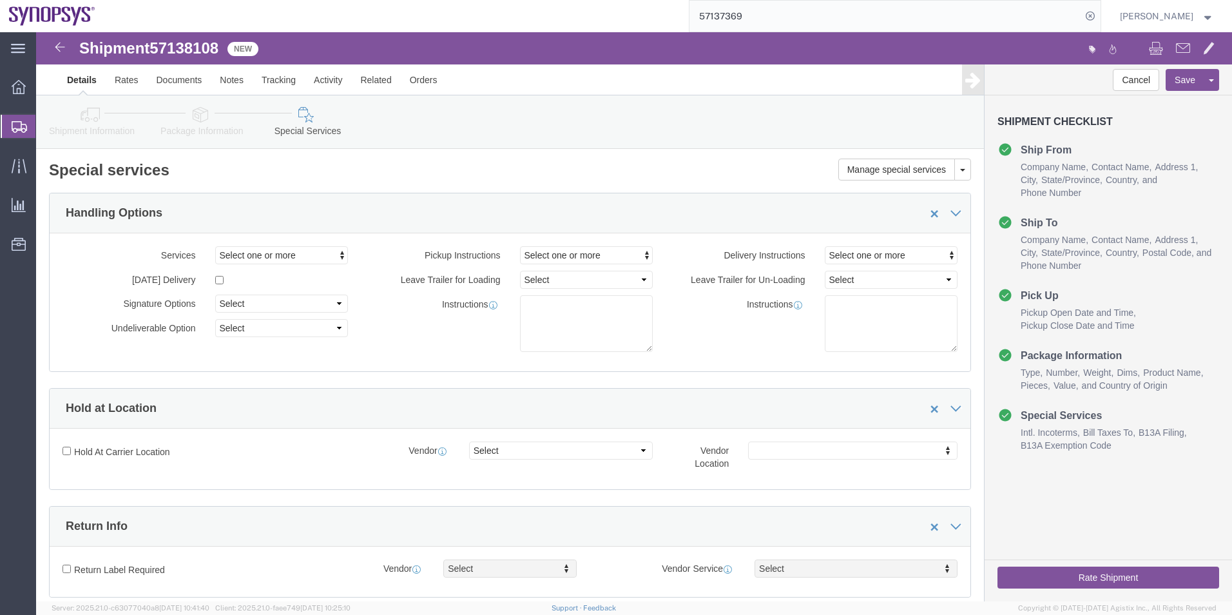
click icon
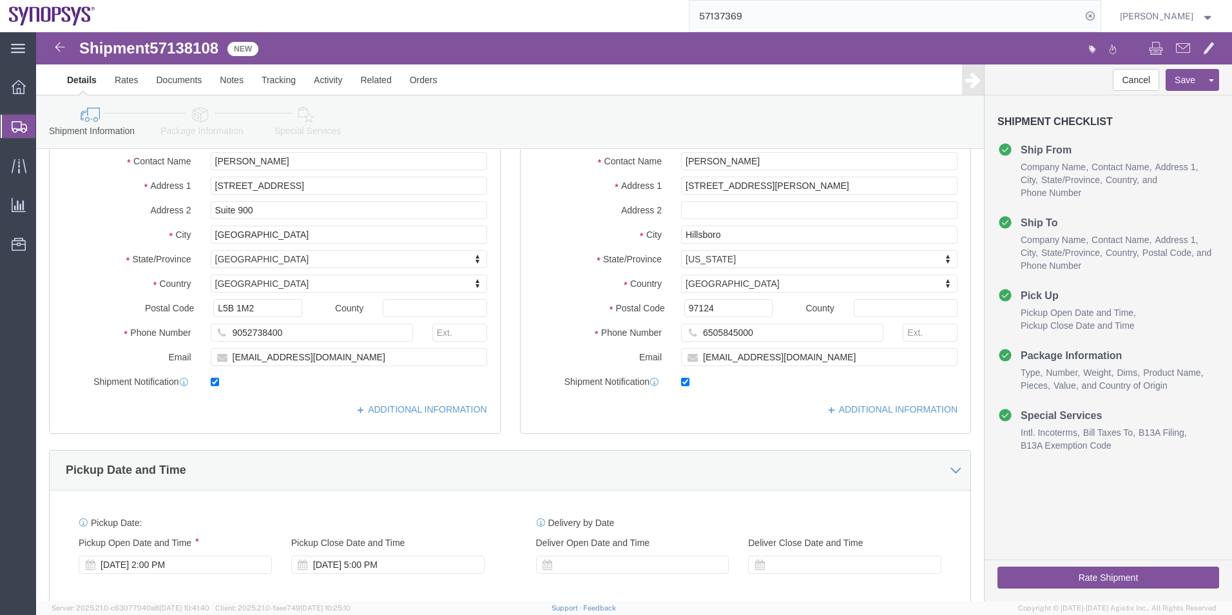
scroll to position [258, 0]
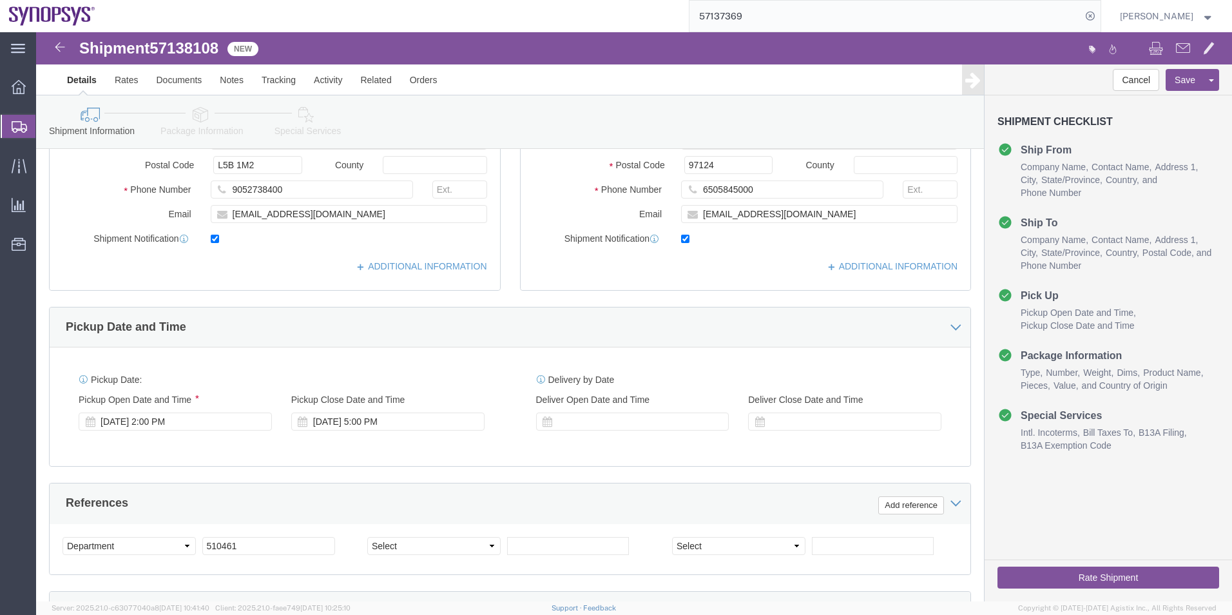
click icon
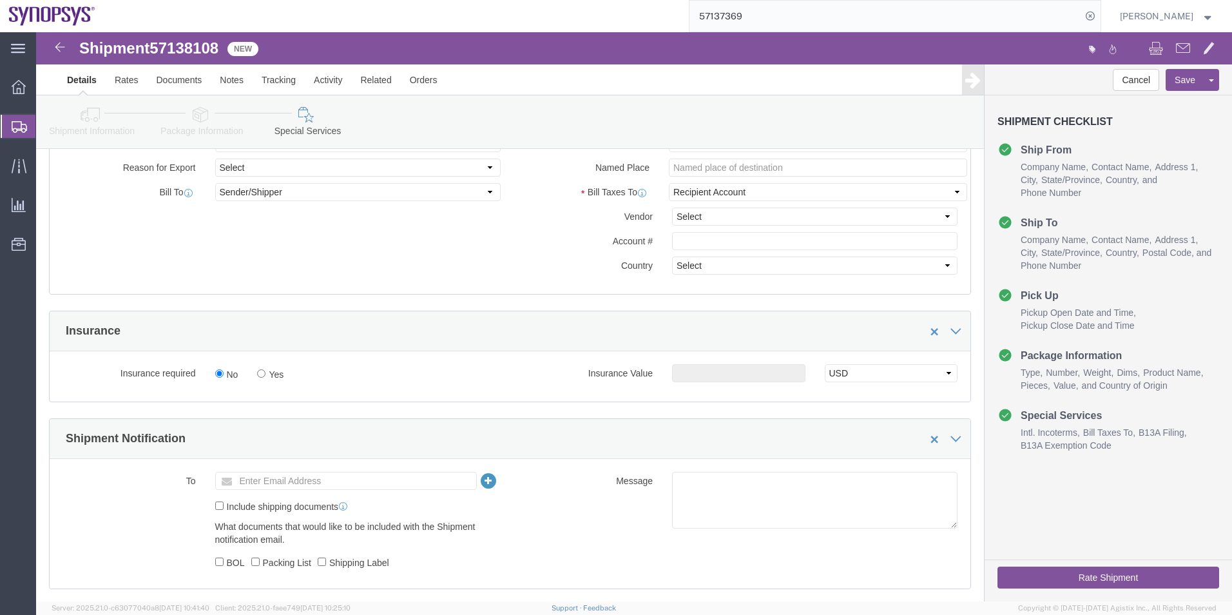
scroll to position [795, 0]
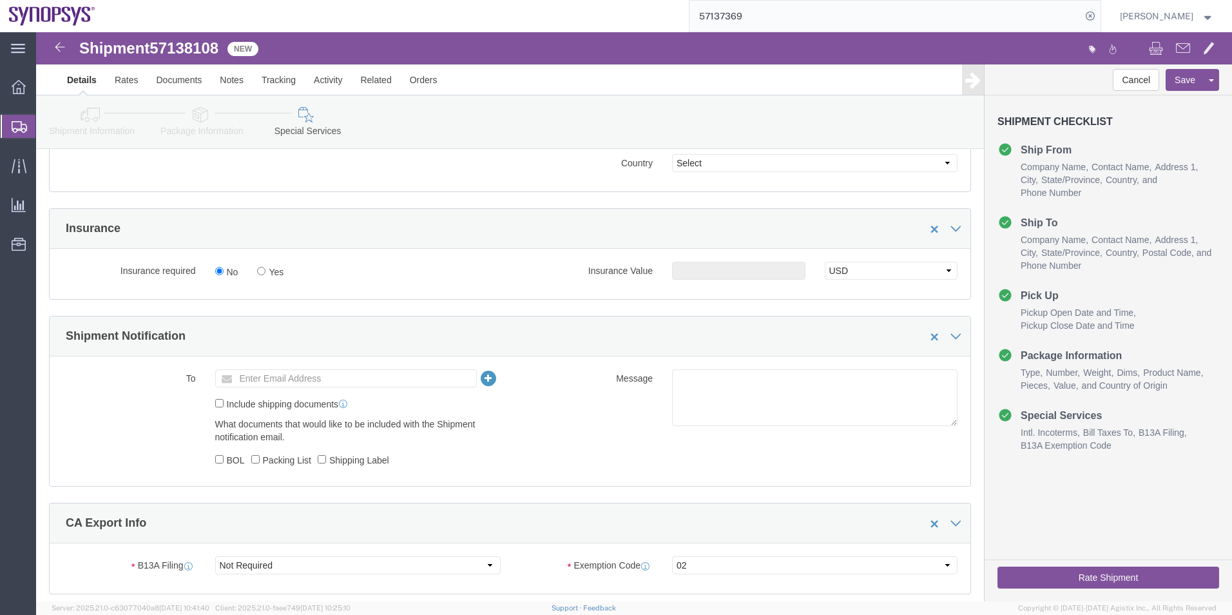
click icon
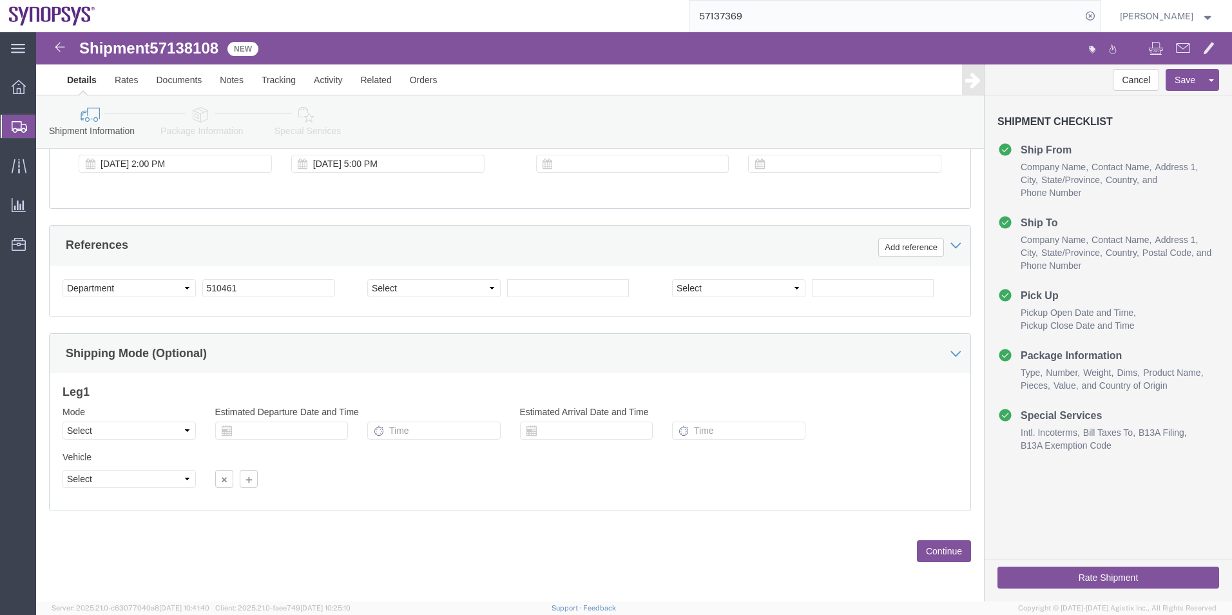
scroll to position [280, 0]
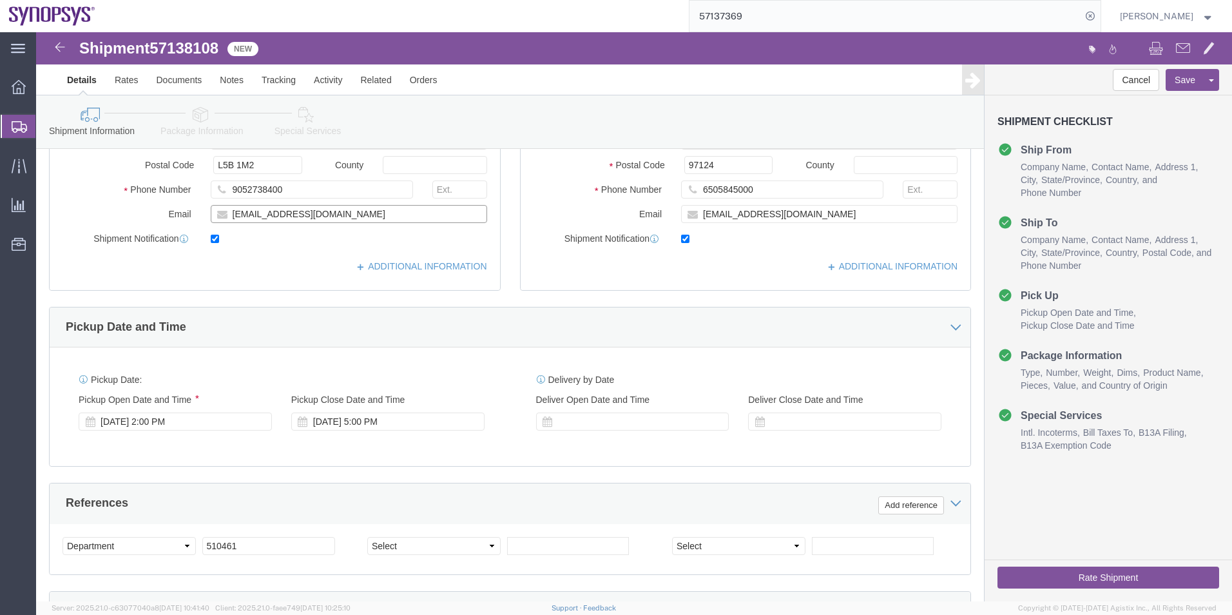
drag, startPoint x: 313, startPoint y: 188, endPoint x: 131, endPoint y: 186, distance: 181.8
click div "Email shasic@synopsys.com"
click icon
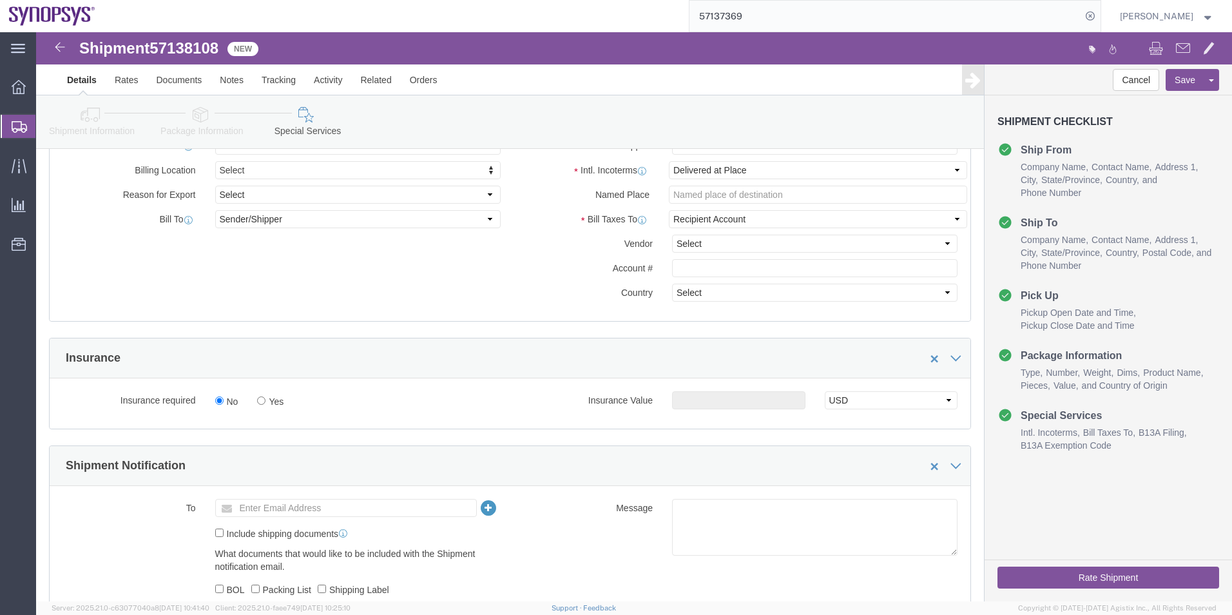
scroll to position [666, 0]
click input "text"
paste input "shasic@synopsys.com"
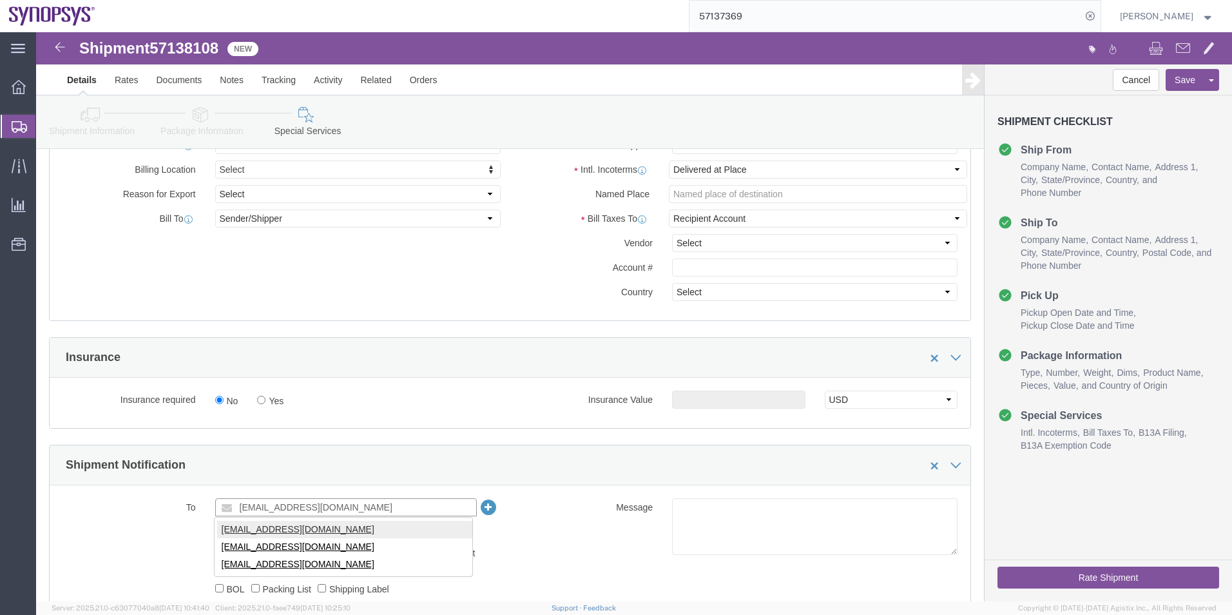
type input "shasic@synopsys.com"
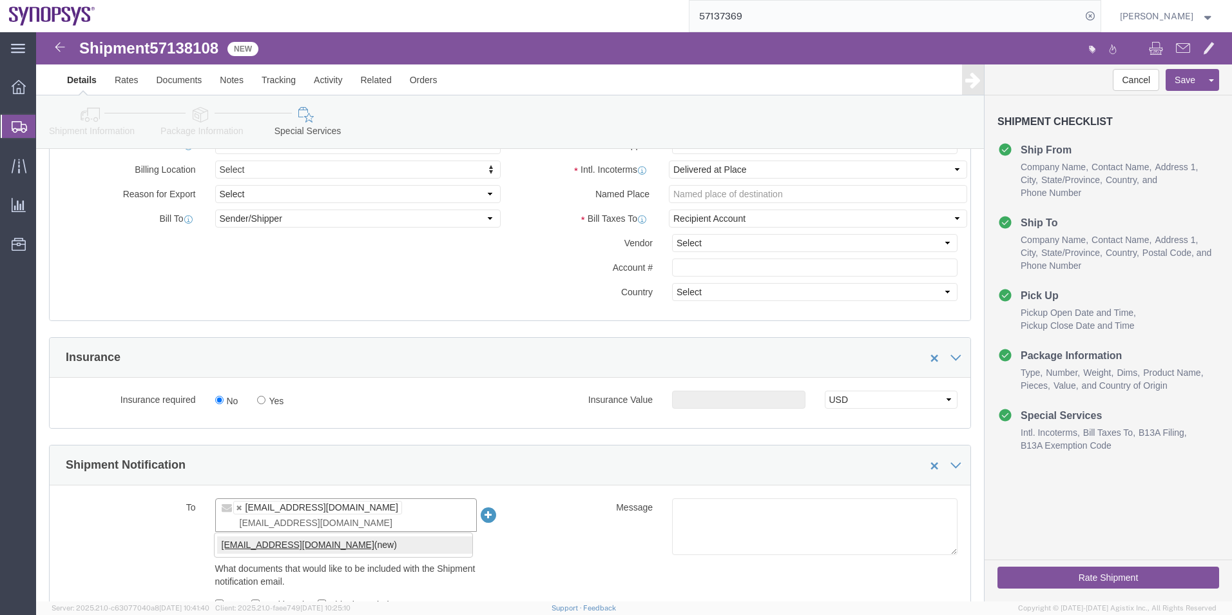
type input "shipping@synopsys.com"
type input "shasic@synopsys.com,shipping@synopsys.com"
click textarea
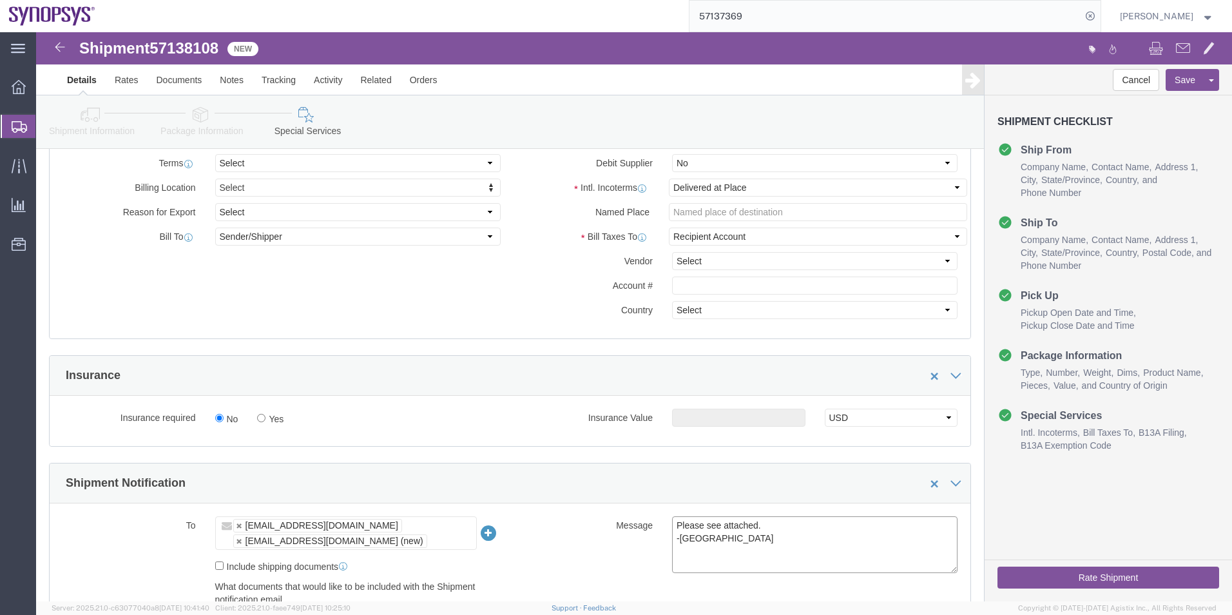
scroll to position [538, 0]
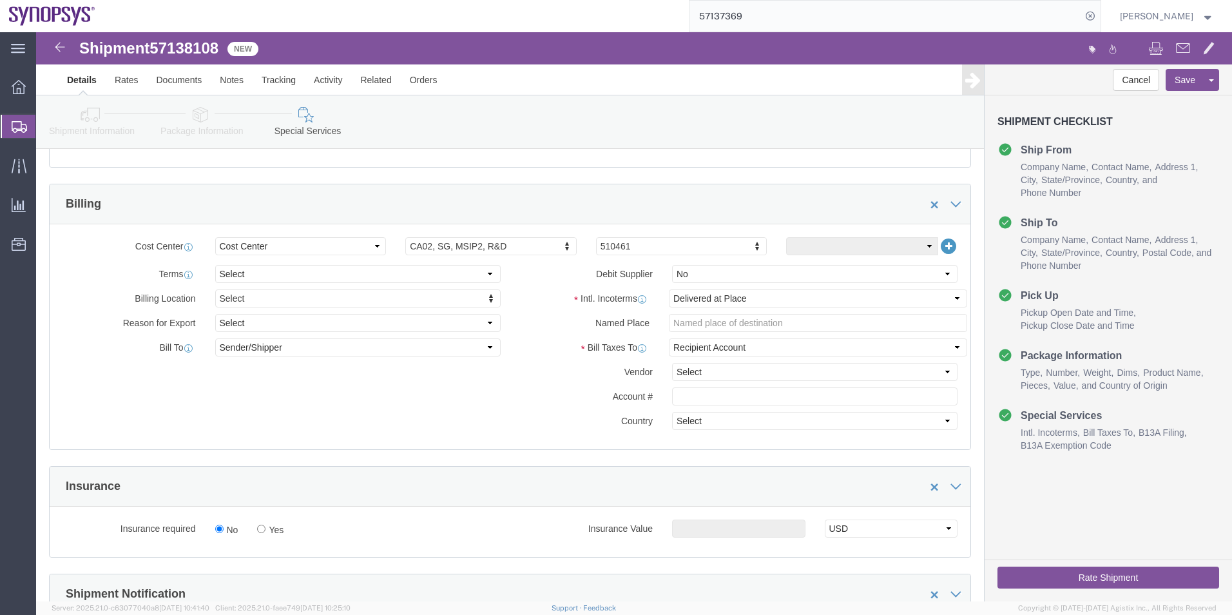
type textarea "Please see attached. -Kaelen"
click button "Rate Shipment"
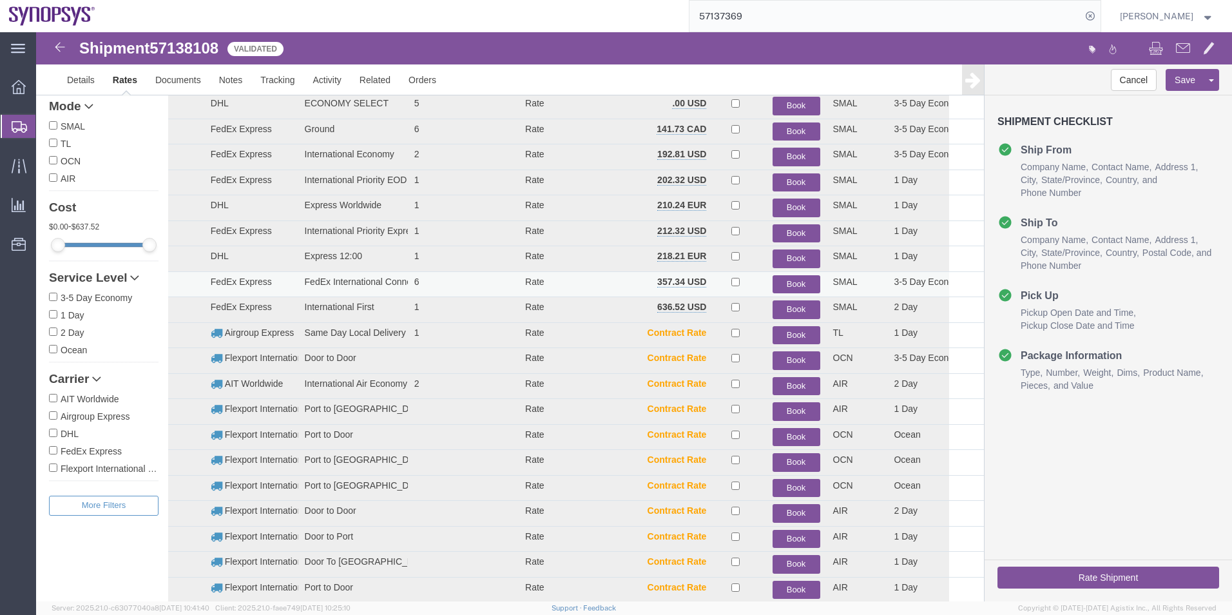
scroll to position [14, 0]
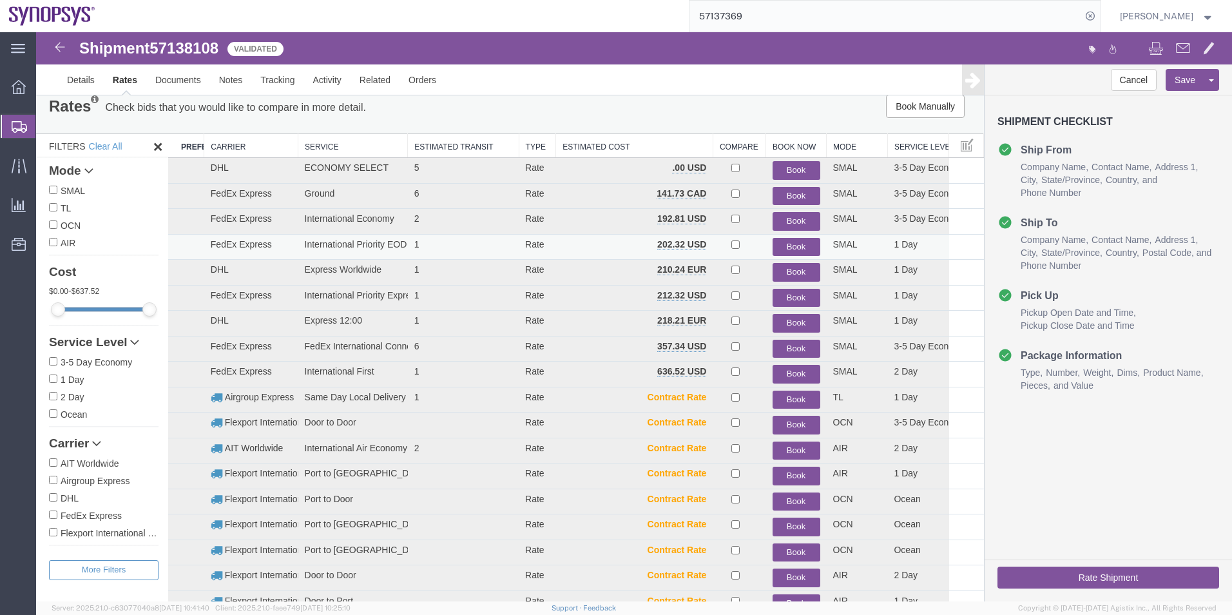
click at [786, 248] on button "Book" at bounding box center [797, 247] width 48 height 19
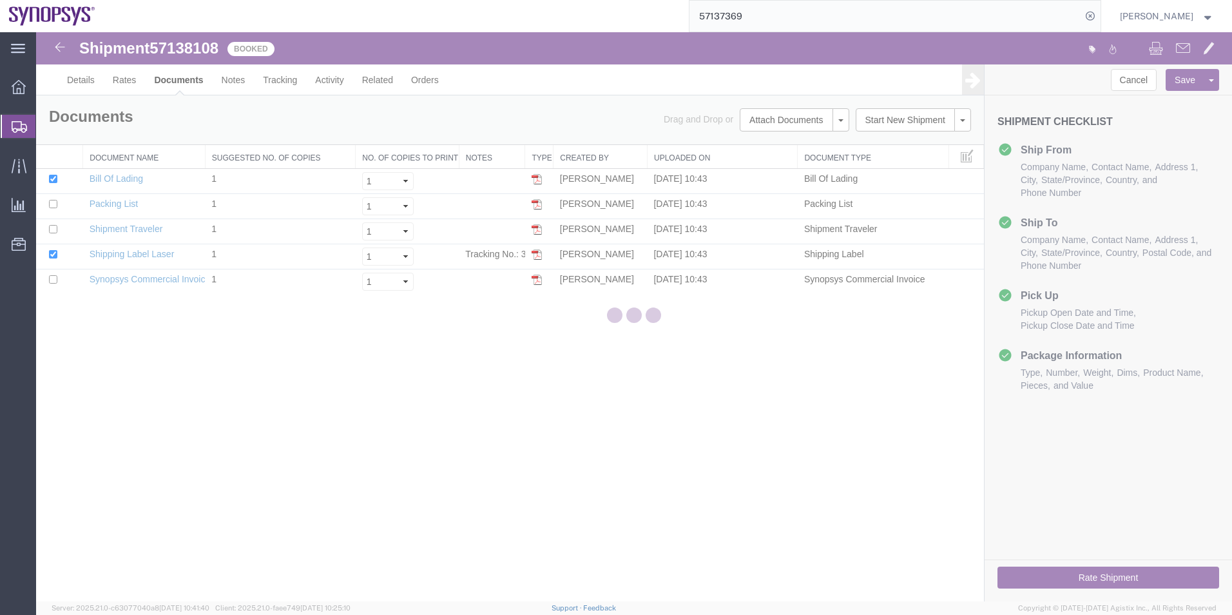
scroll to position [0, 0]
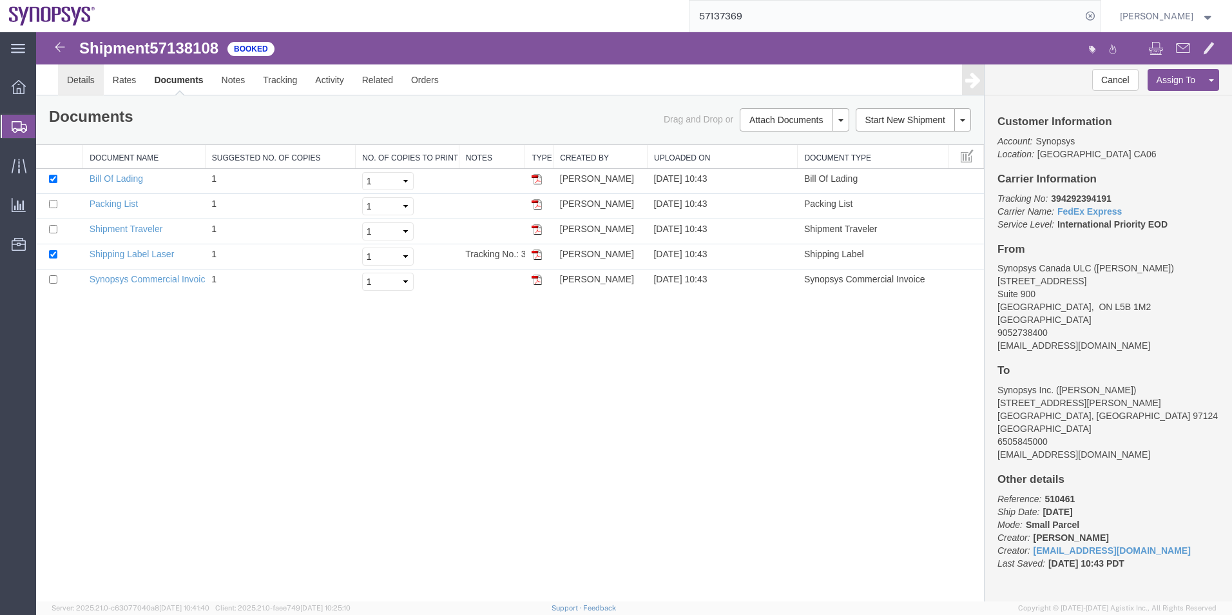
click at [77, 83] on link "Details" at bounding box center [81, 79] width 46 height 31
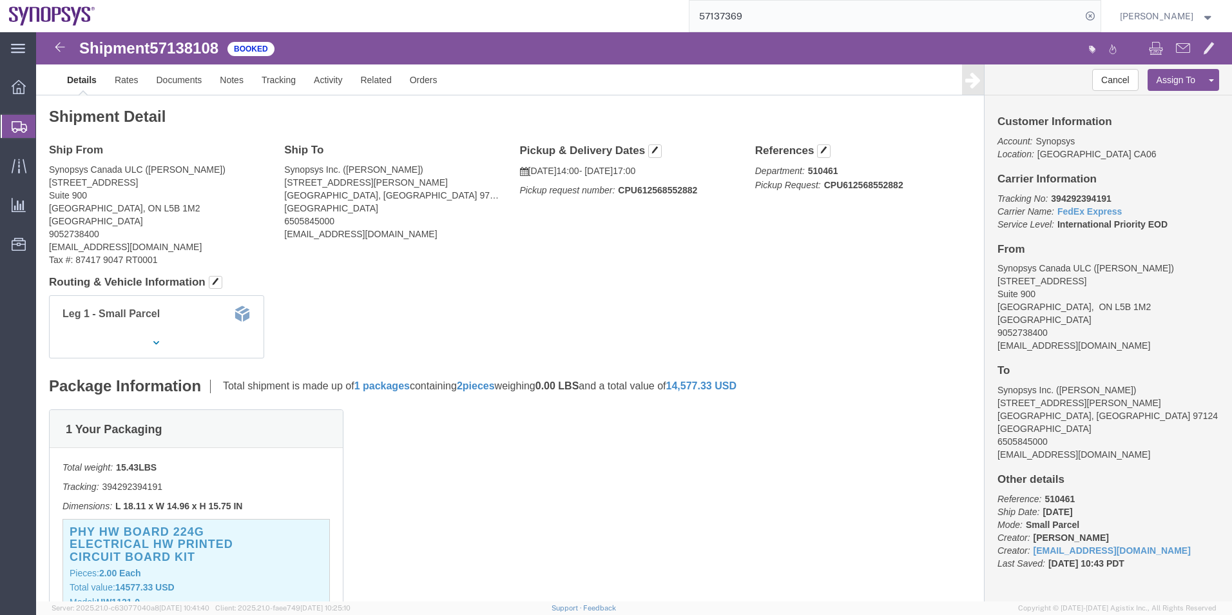
click b "CPU612568552882"
copy b "CPU612568552882"
click button "button"
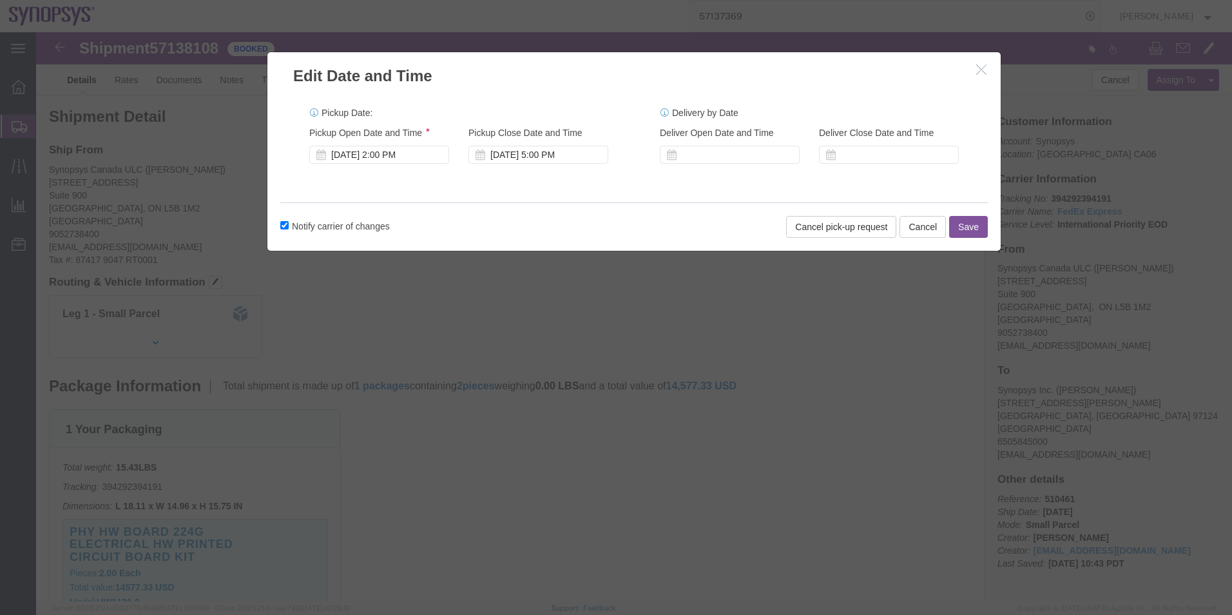
click button "Save"
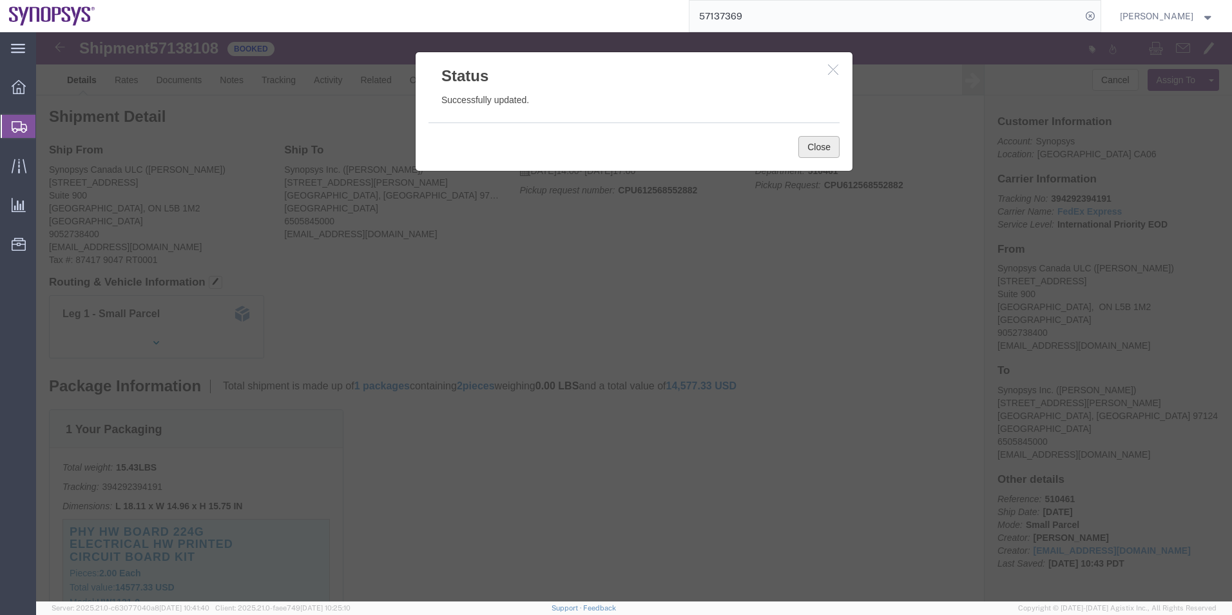
click button "Close"
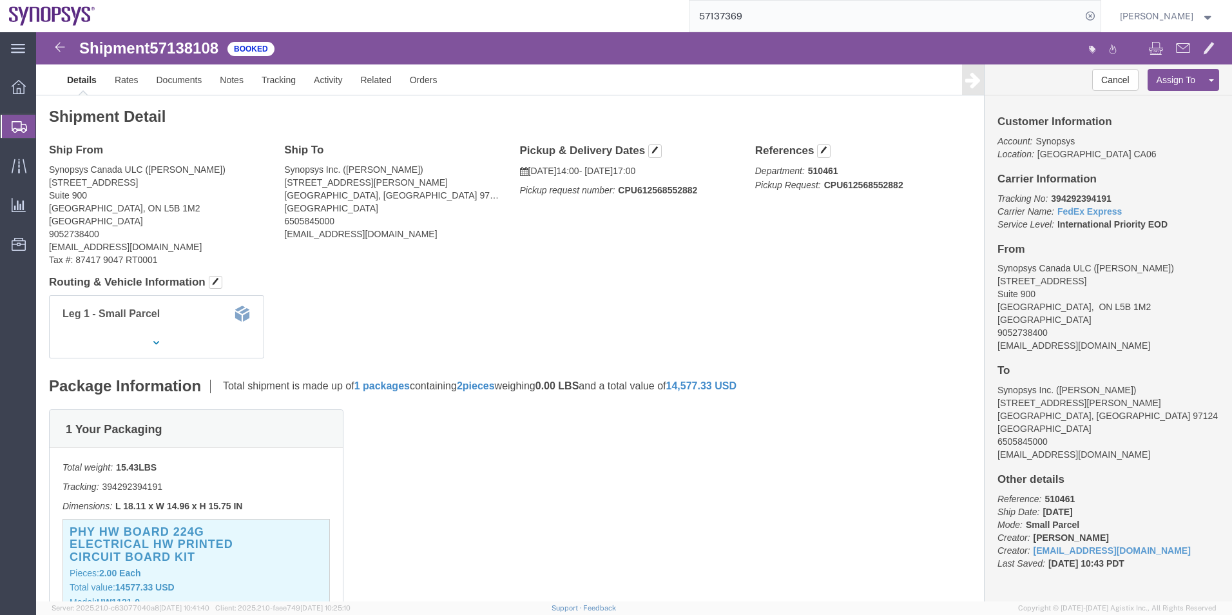
click at [0, 0] on span "Shipment Manager" at bounding box center [0, 0] width 0 height 0
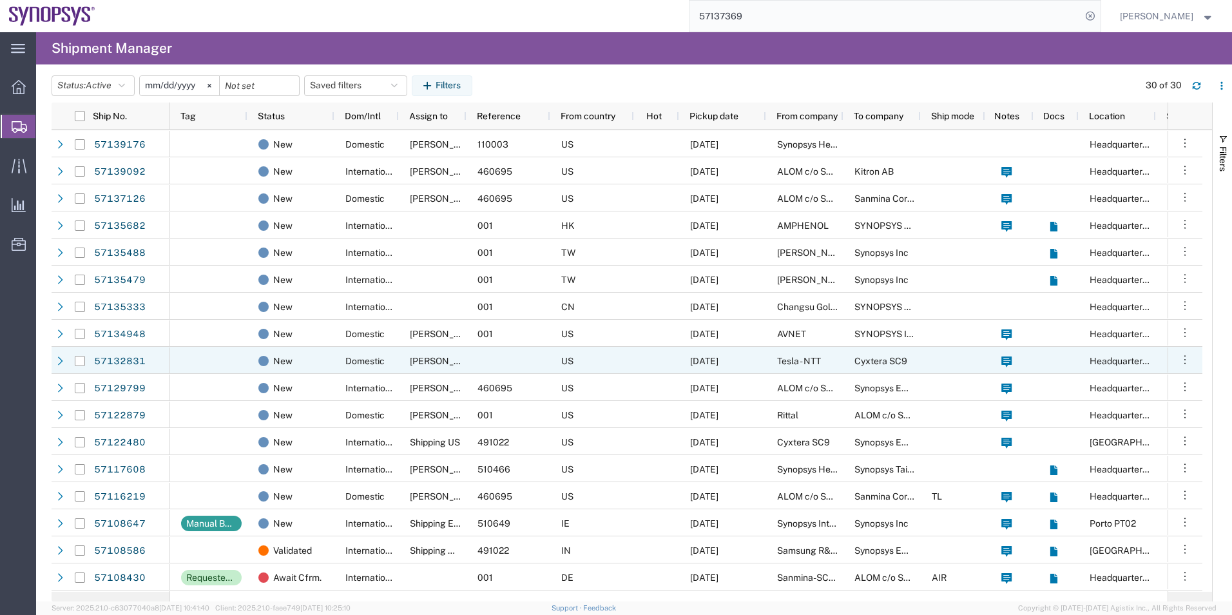
click at [468, 354] on div at bounding box center [509, 360] width 84 height 27
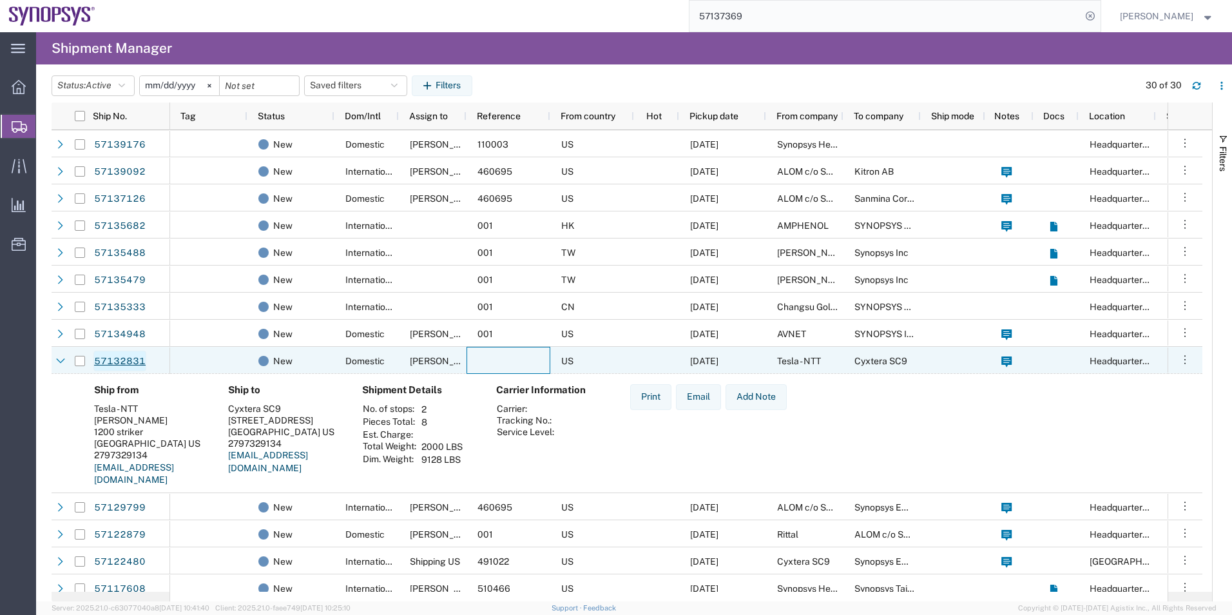
click at [131, 358] on link "57132831" at bounding box center [119, 361] width 53 height 21
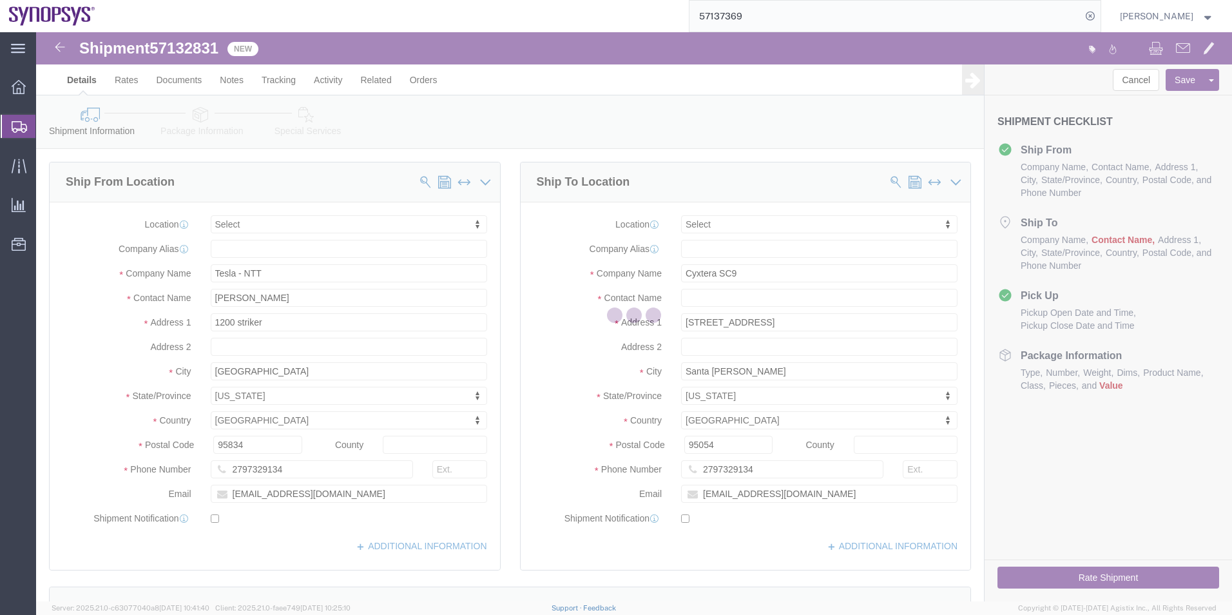
select select
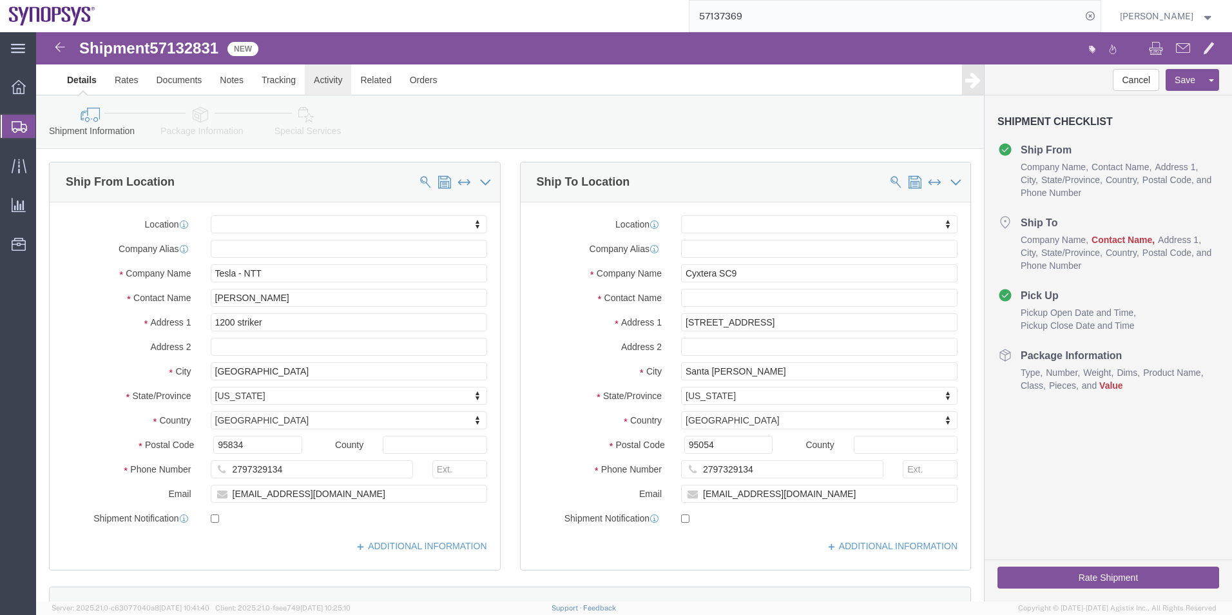
click link "Activity"
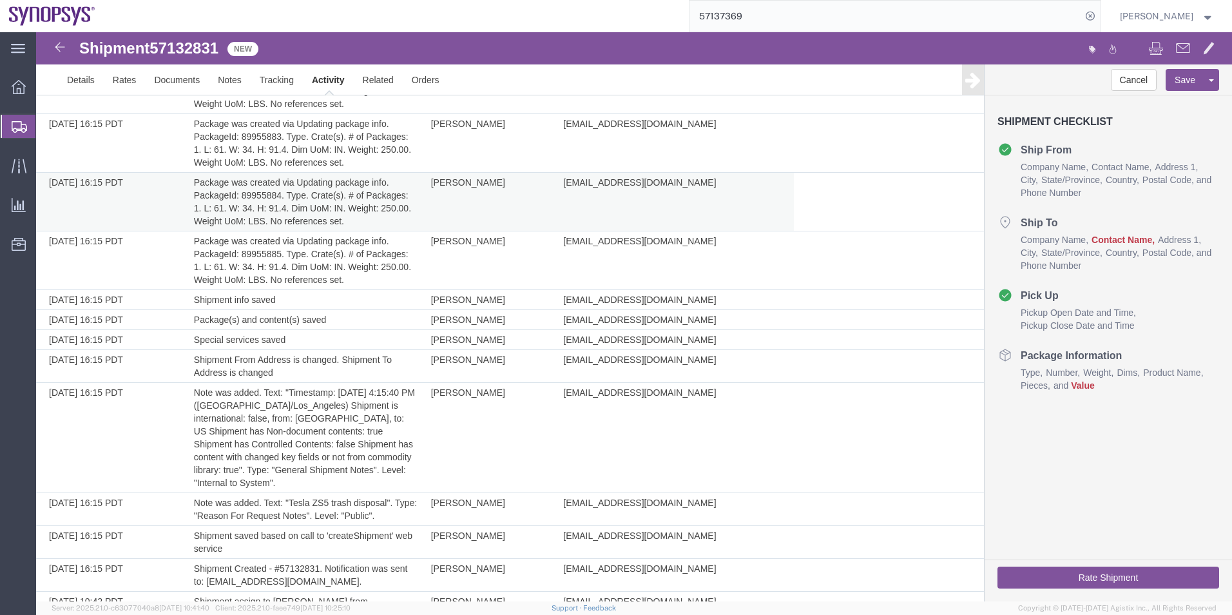
scroll to position [437, 0]
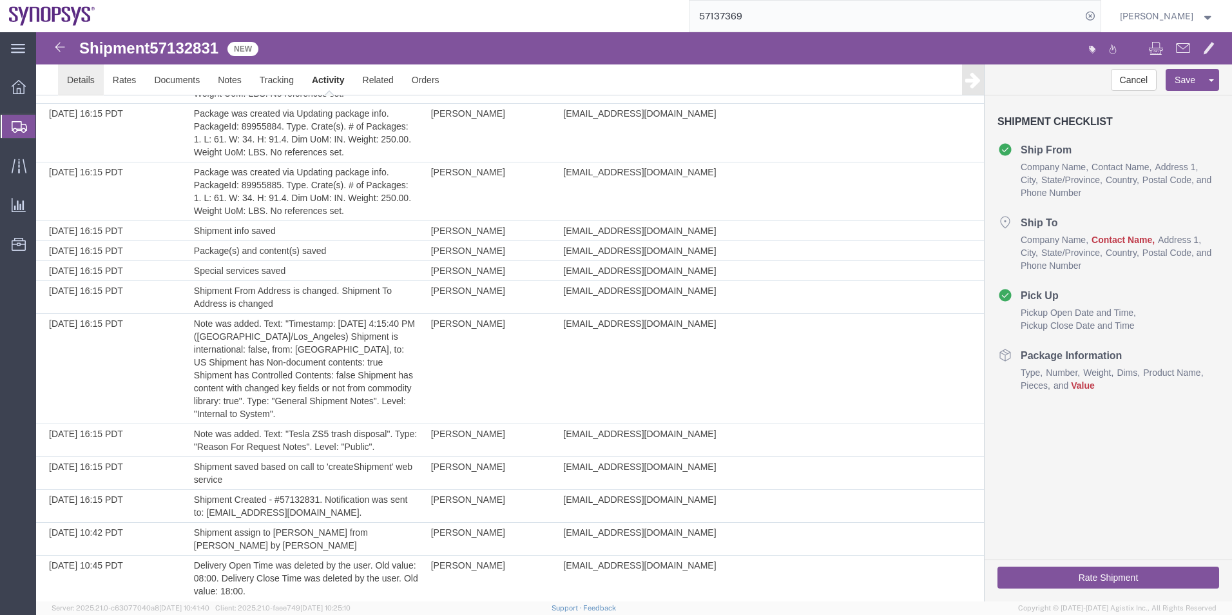
click at [85, 77] on link "Details" at bounding box center [81, 79] width 46 height 31
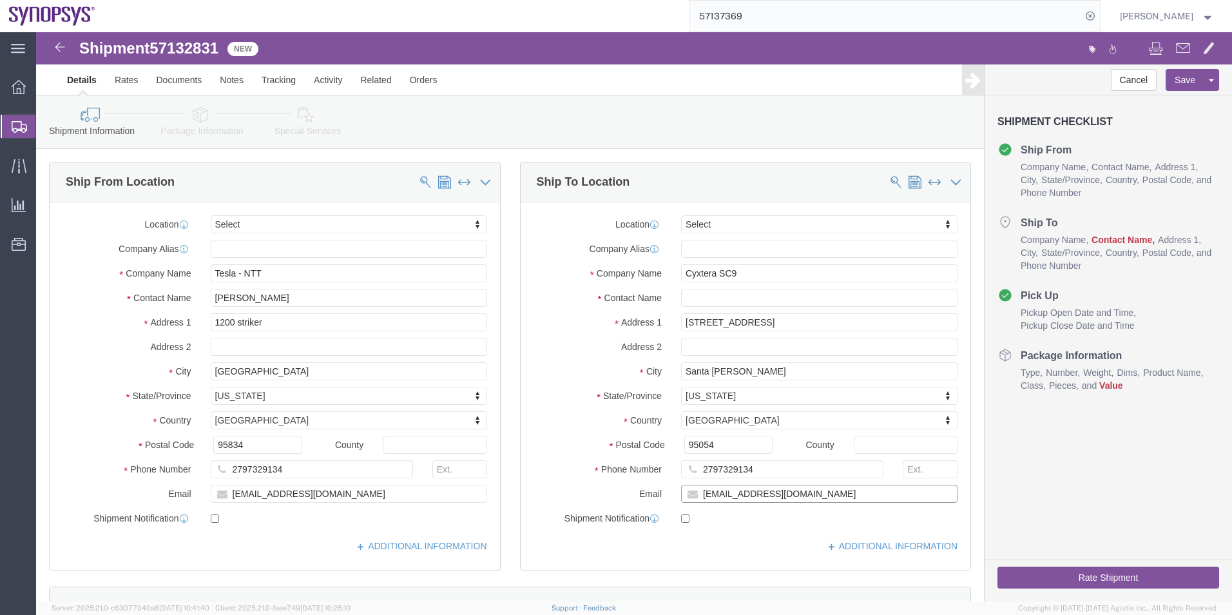
drag, startPoint x: 786, startPoint y: 454, endPoint x: 621, endPoint y: 458, distance: 165.7
click div "Email wjesse@synopsys.com"
click input "text"
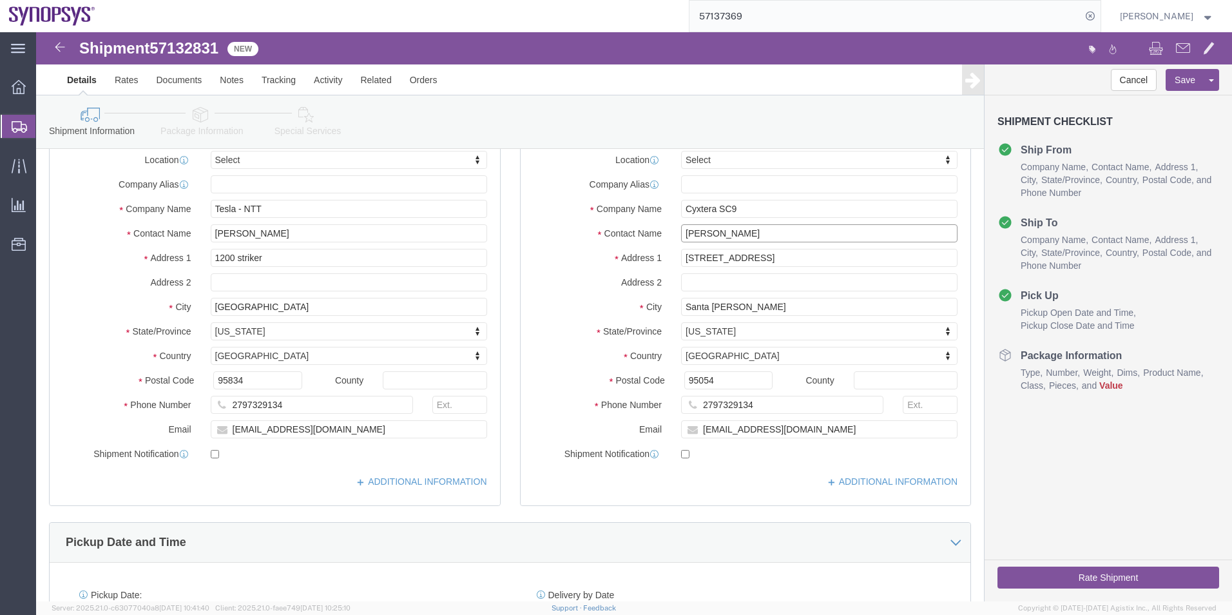
scroll to position [387, 0]
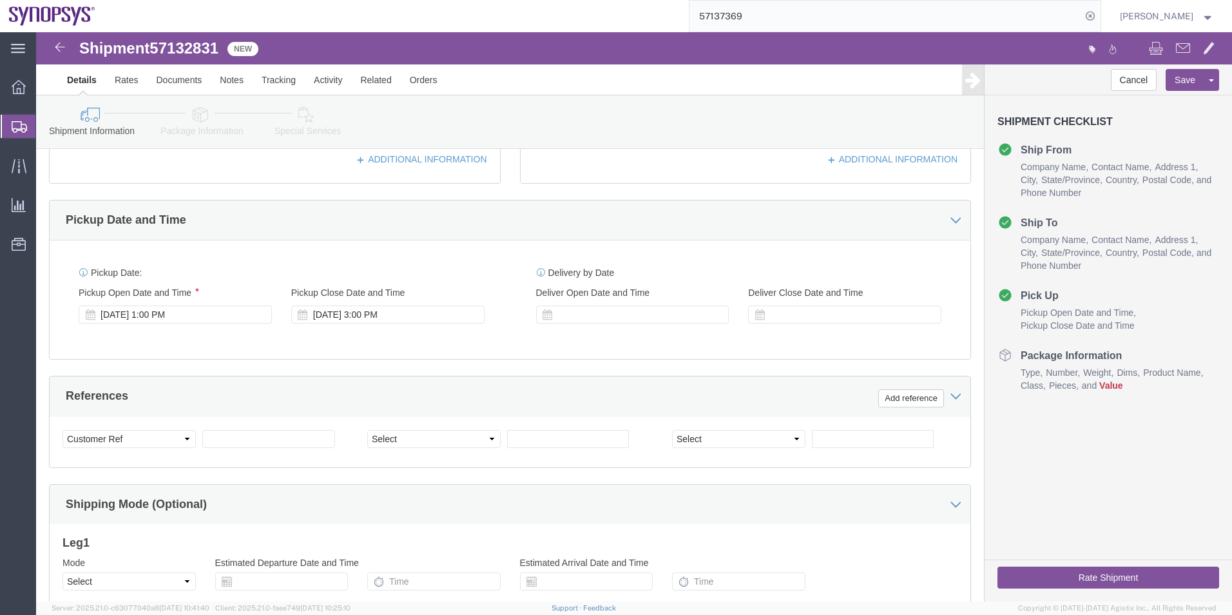
type input "Jesse Walker"
click link "Package Information"
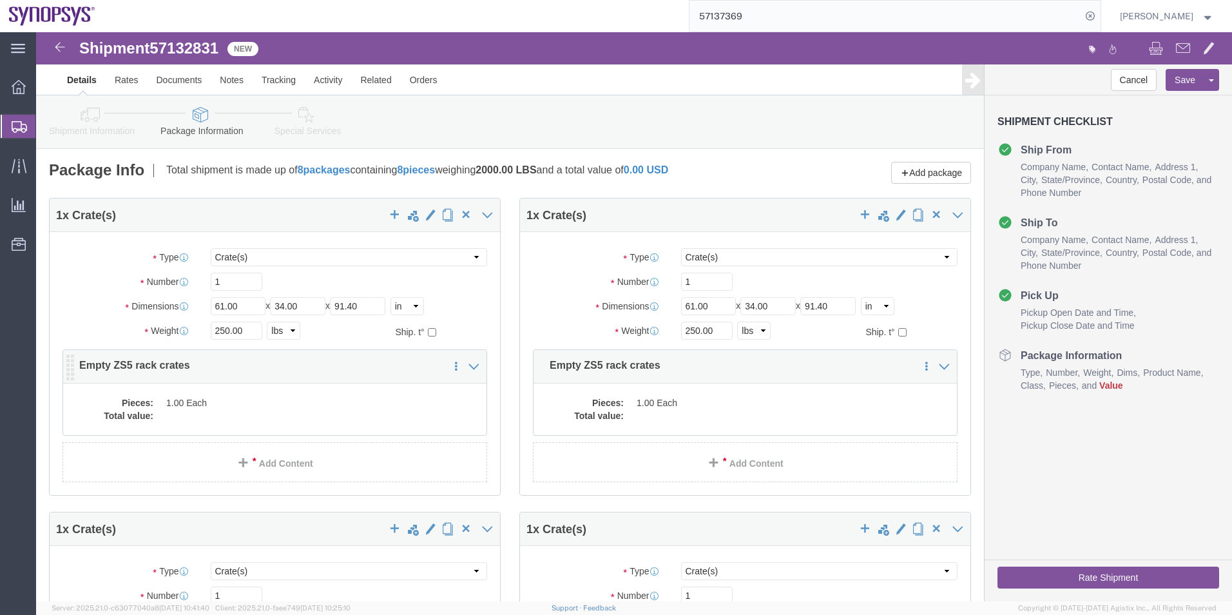
click div "Pieces: 1.00 Each Total value:"
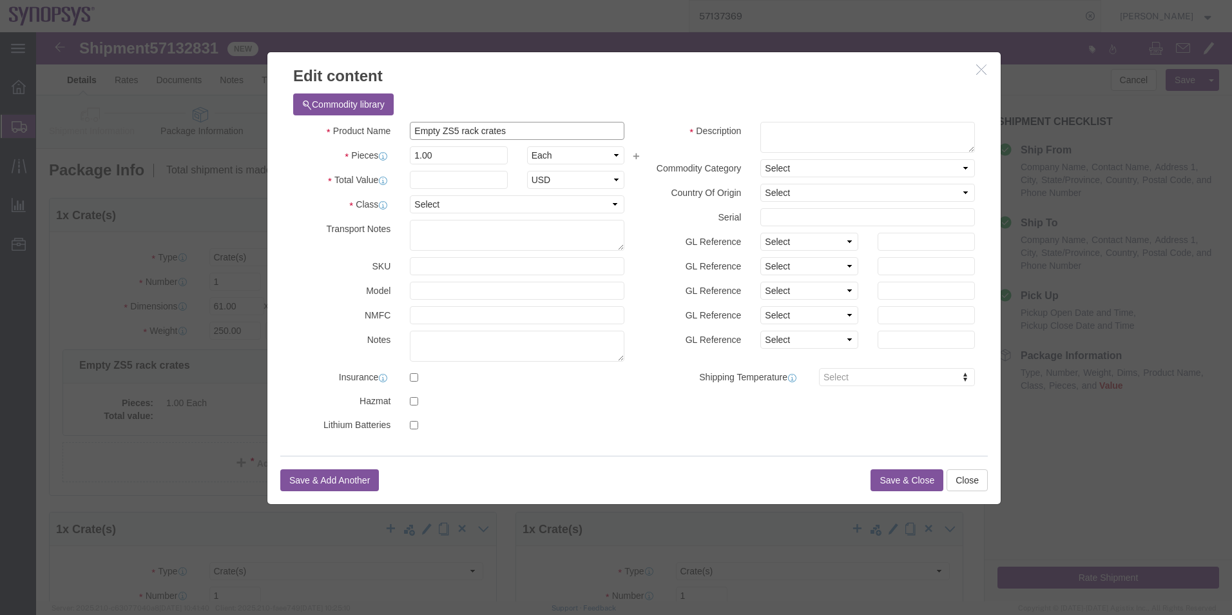
drag, startPoint x: 483, startPoint y: 93, endPoint x: 262, endPoint y: 119, distance: 222.6
click div "Product Name Empty ZS5 rack crates Pieces 1.00 Select Bag Barrels 100Board Feet…"
click textarea
paste textarea "Empty ZS5 rack crates"
type textarea "Empty ZS5 rack crates"
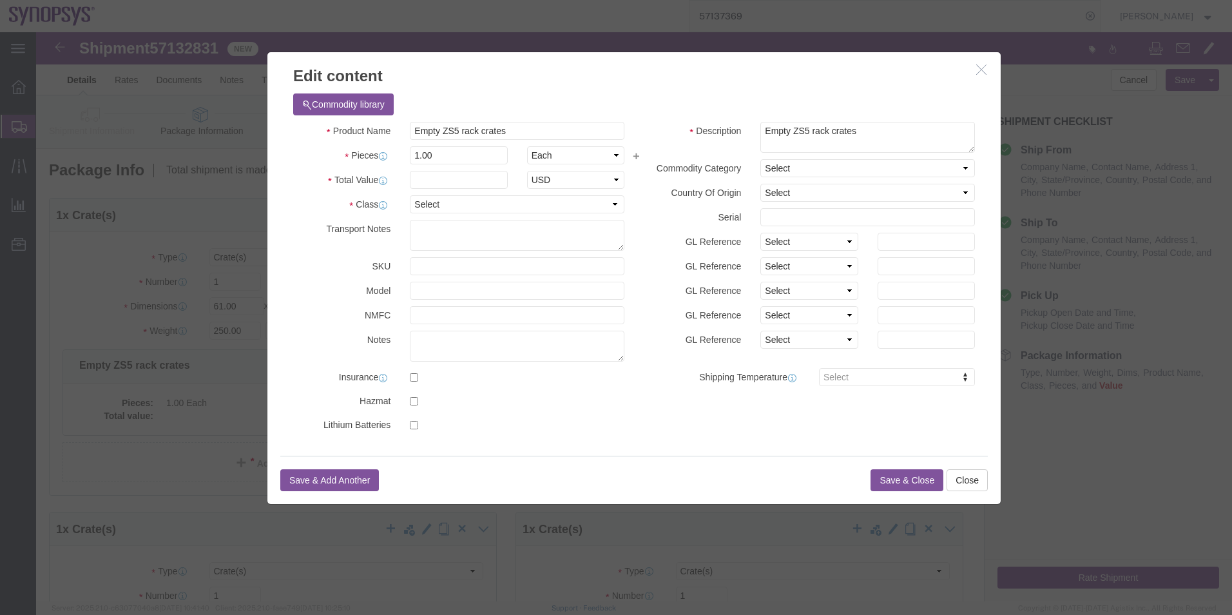
click div "Product Name Empty ZS5 rack crates Pieces 1.00 Select Bag Barrels 100Board Feet…"
click select "Select 50 55 60 65 70 85 92.5 100 125 175 250 300 400"
select select "50"
click select "Select 50 55 60 65 70 85 92.5 100 125 175 250 300 400"
click button "Save & Close"
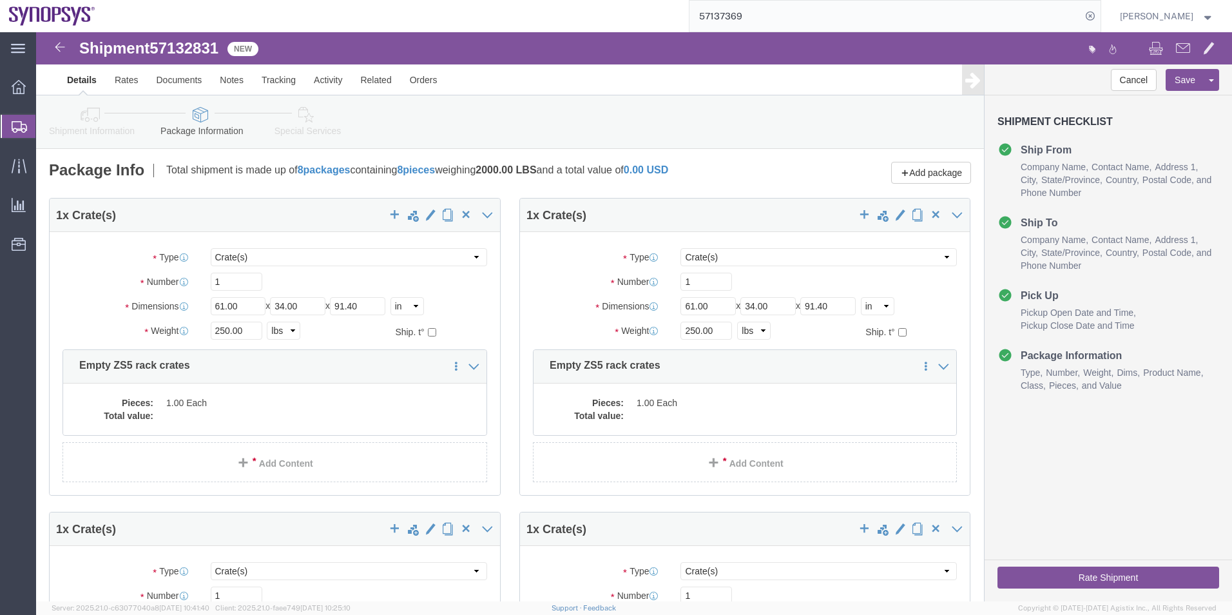
click icon
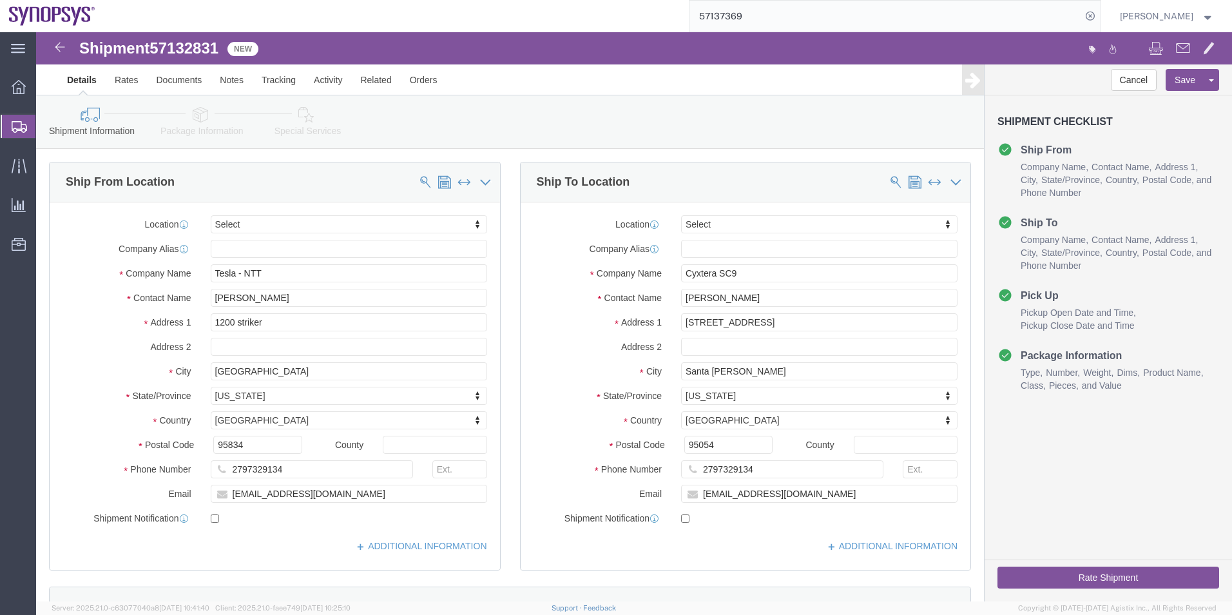
click link "Package Information"
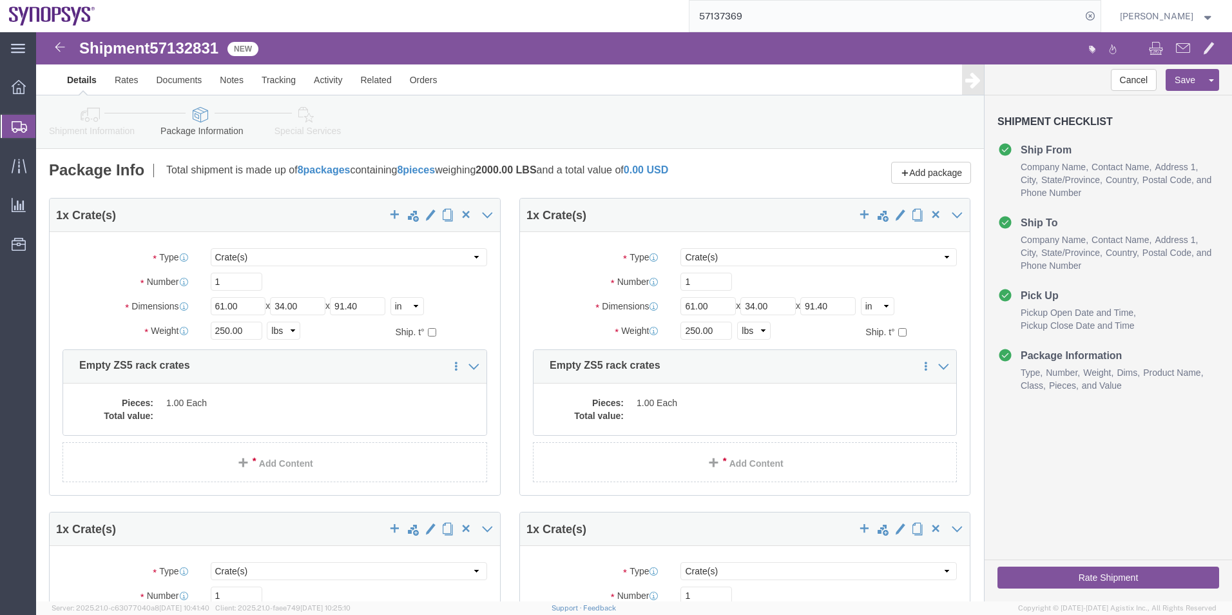
click link "Special Services"
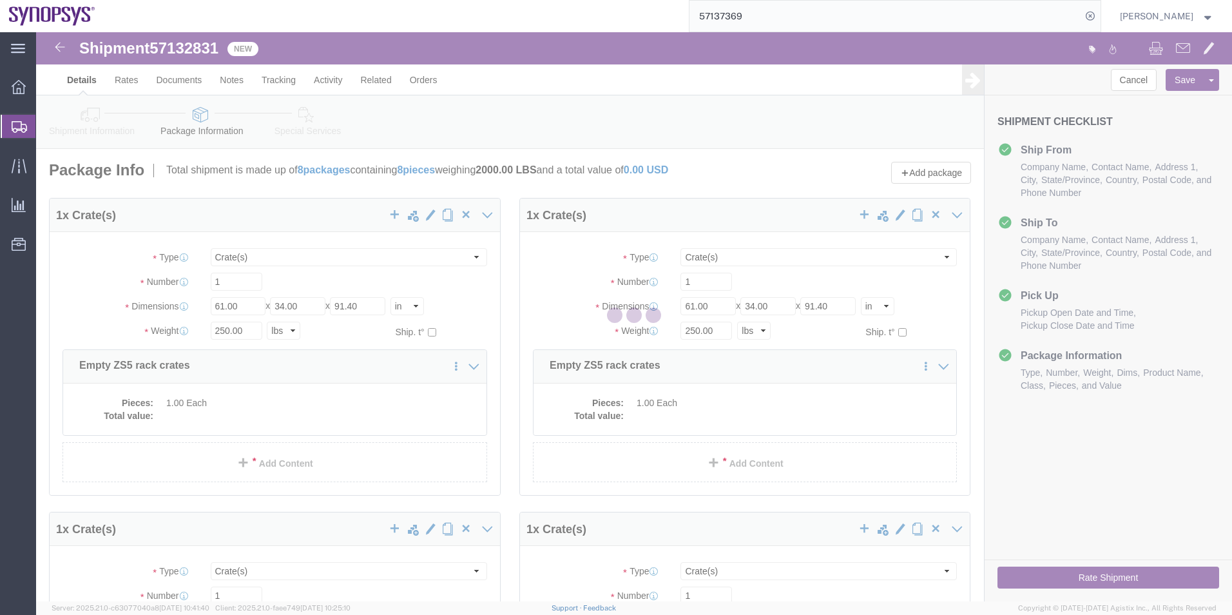
select select
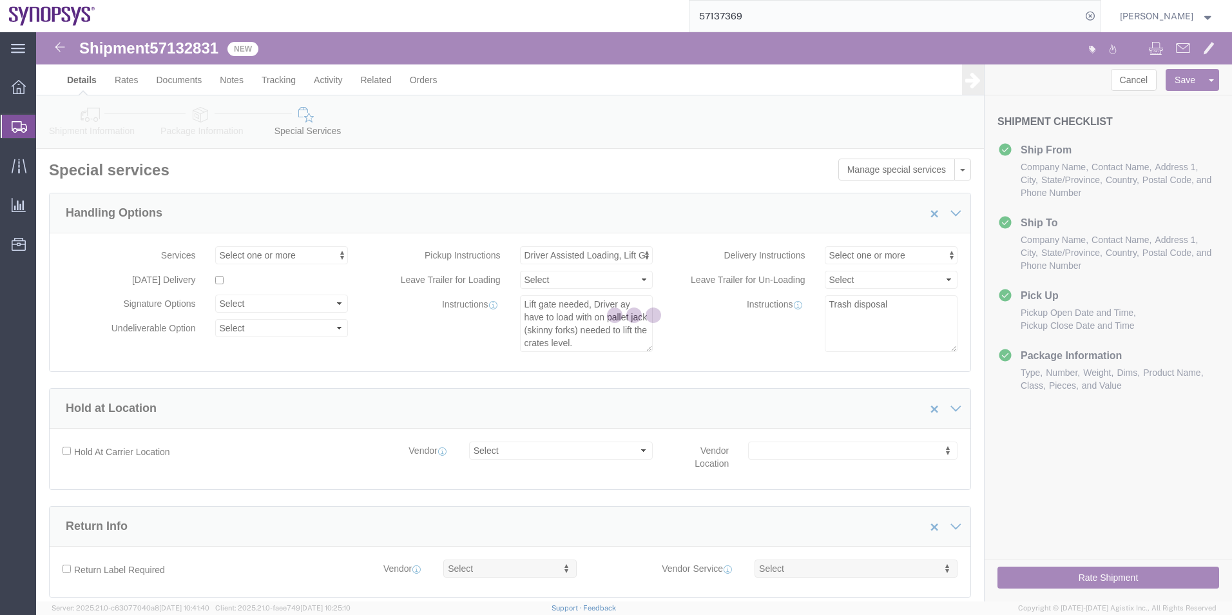
scroll to position [4, 0]
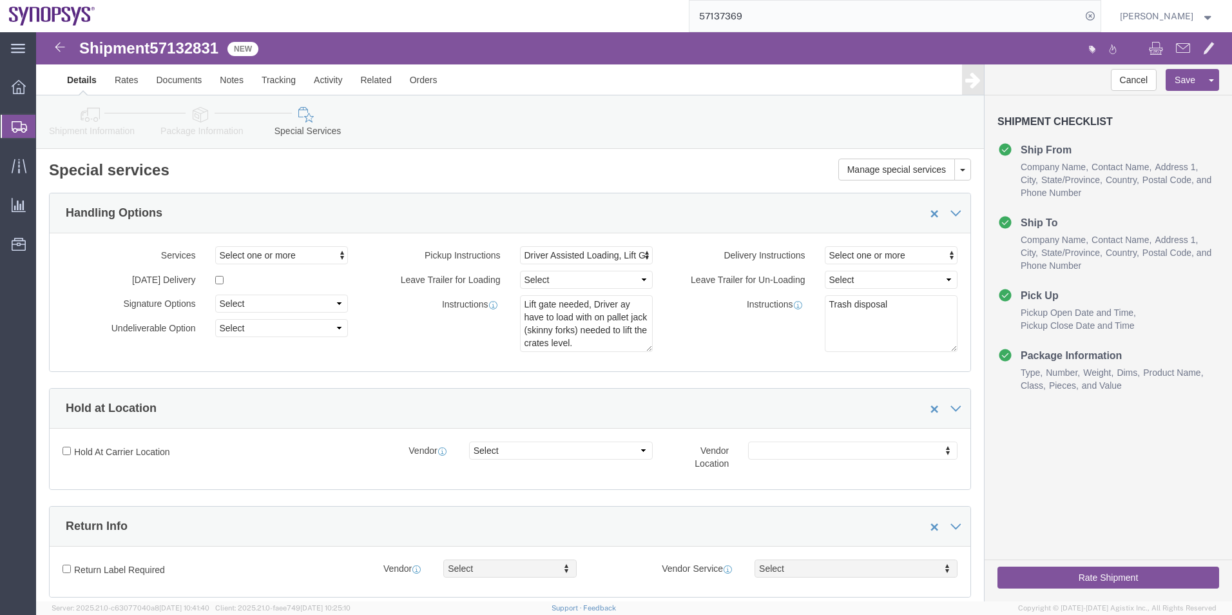
click icon
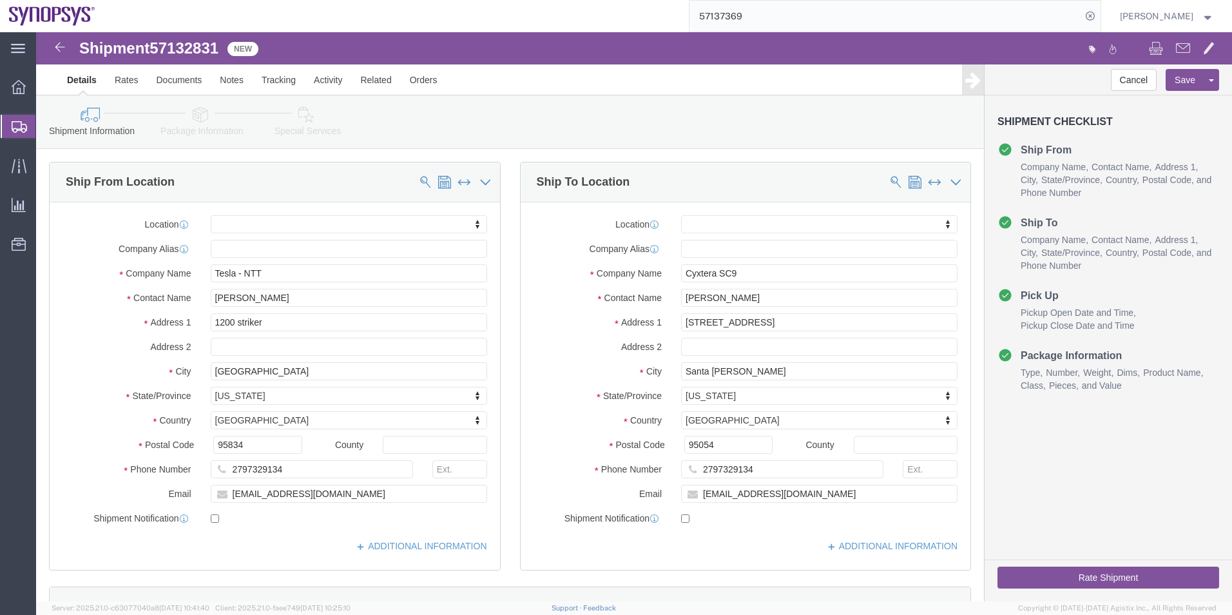
click icon
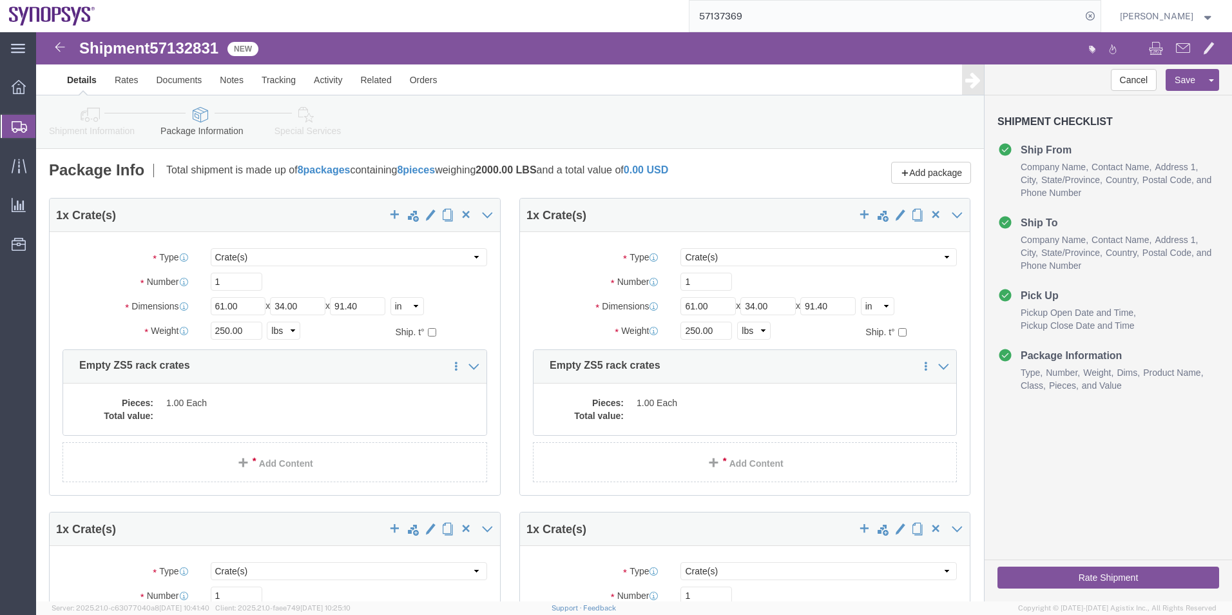
click icon
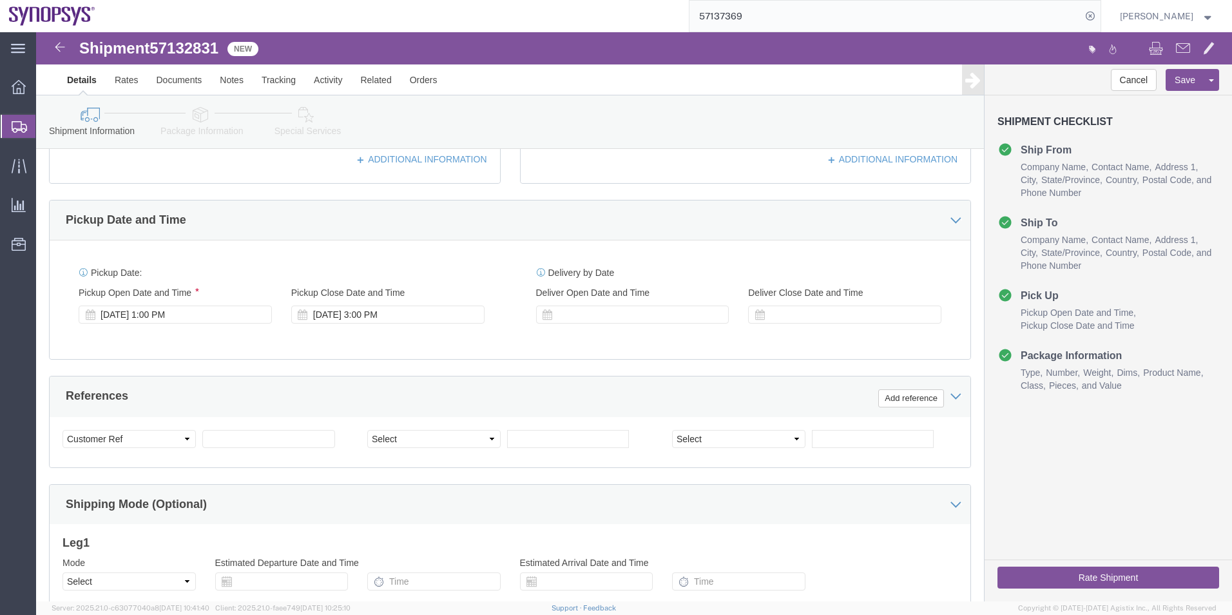
scroll to position [538, 0]
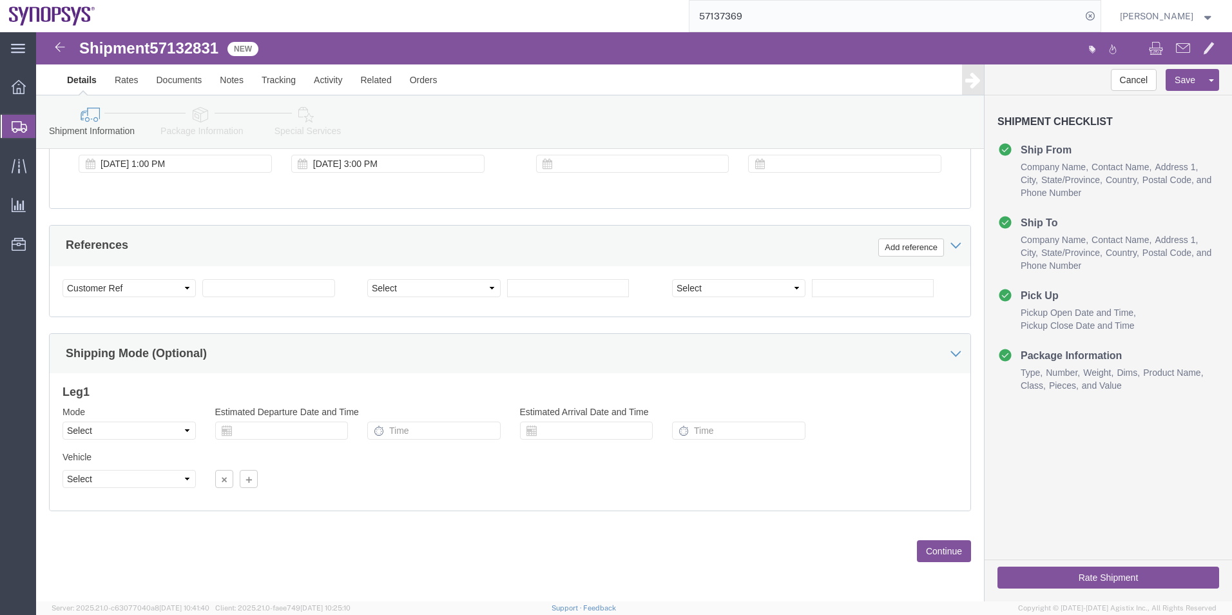
click at [0, 0] on span "Shipment Manager" at bounding box center [0, 0] width 0 height 0
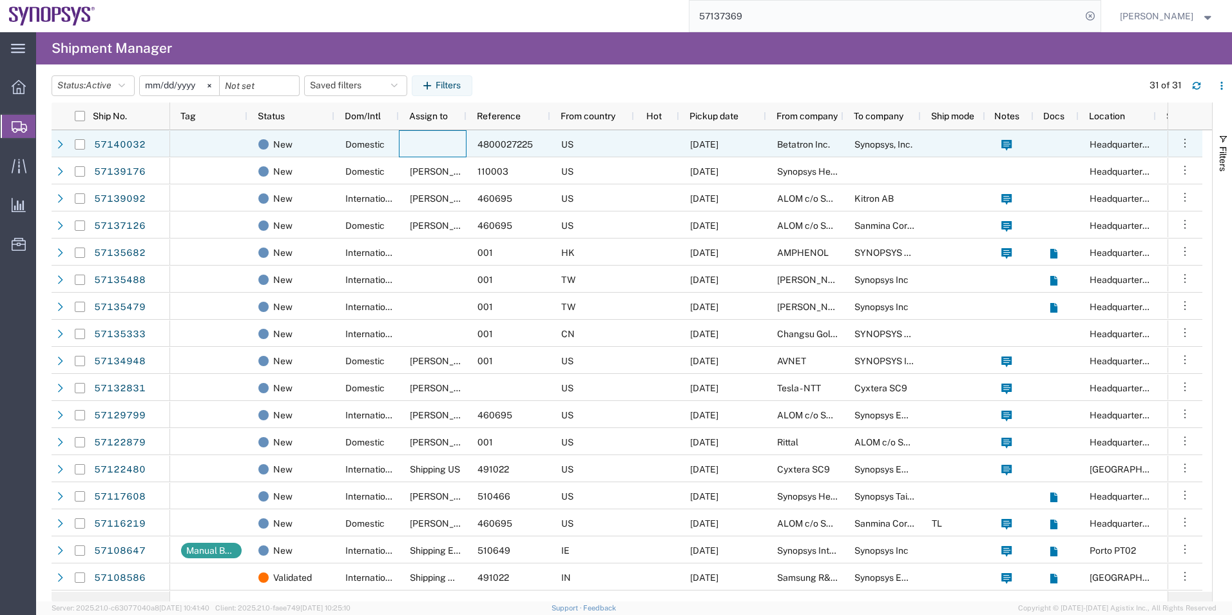
click at [437, 150] on div at bounding box center [433, 143] width 68 height 27
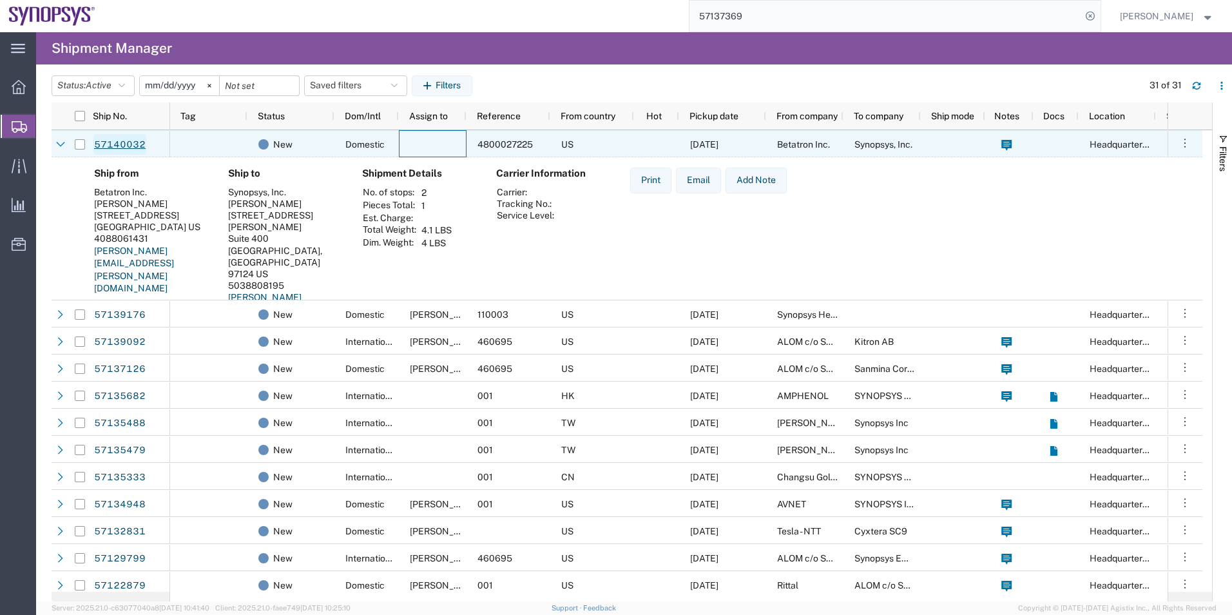
click at [144, 147] on link "57140032" at bounding box center [119, 144] width 53 height 21
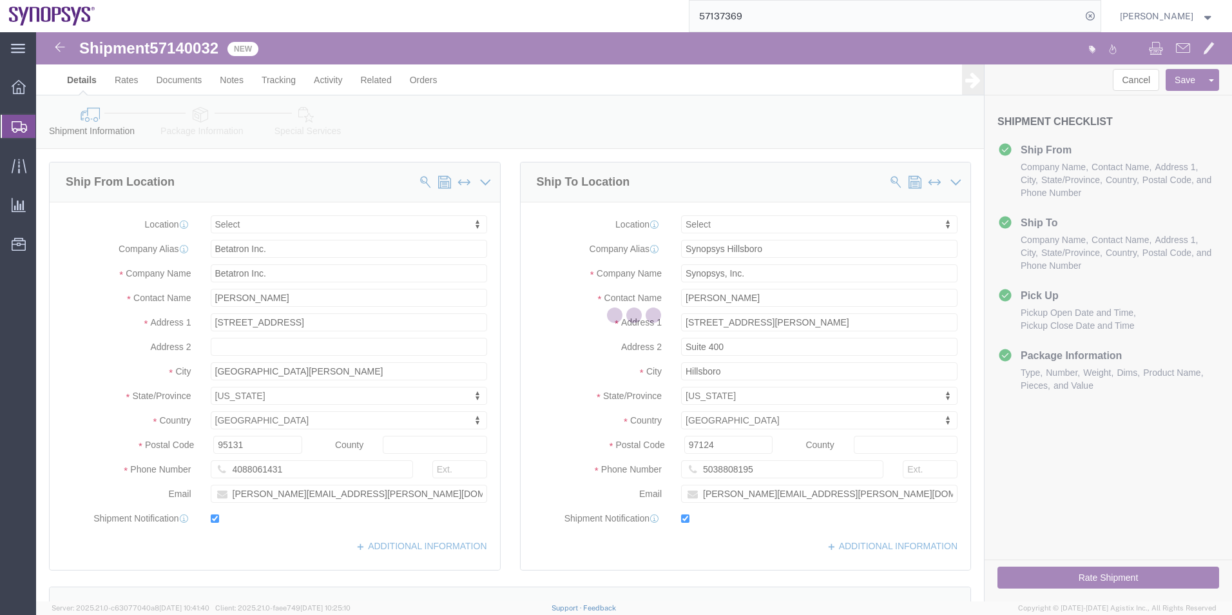
click at [203, 121] on div at bounding box center [634, 316] width 1196 height 569
select select
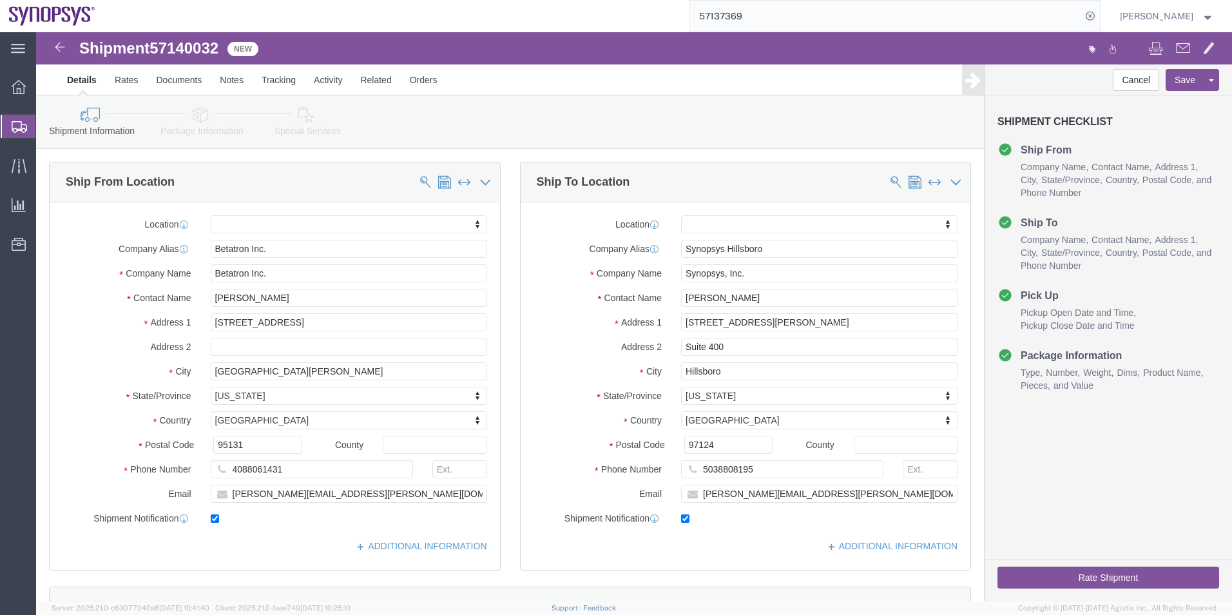
click icon
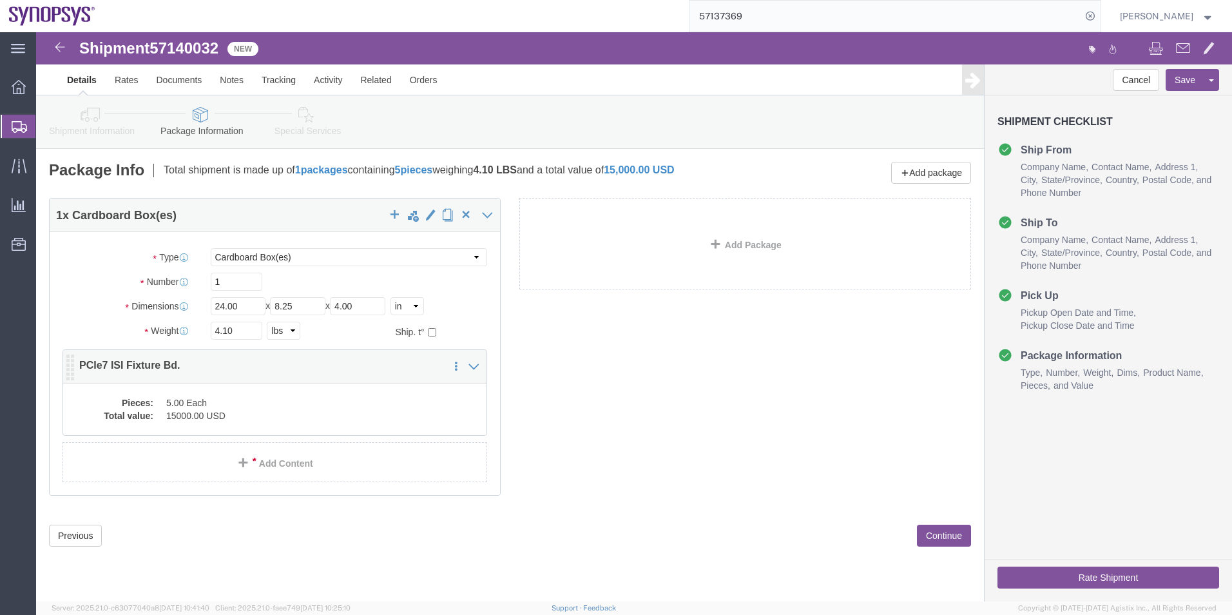
click dd "15000.00 USD"
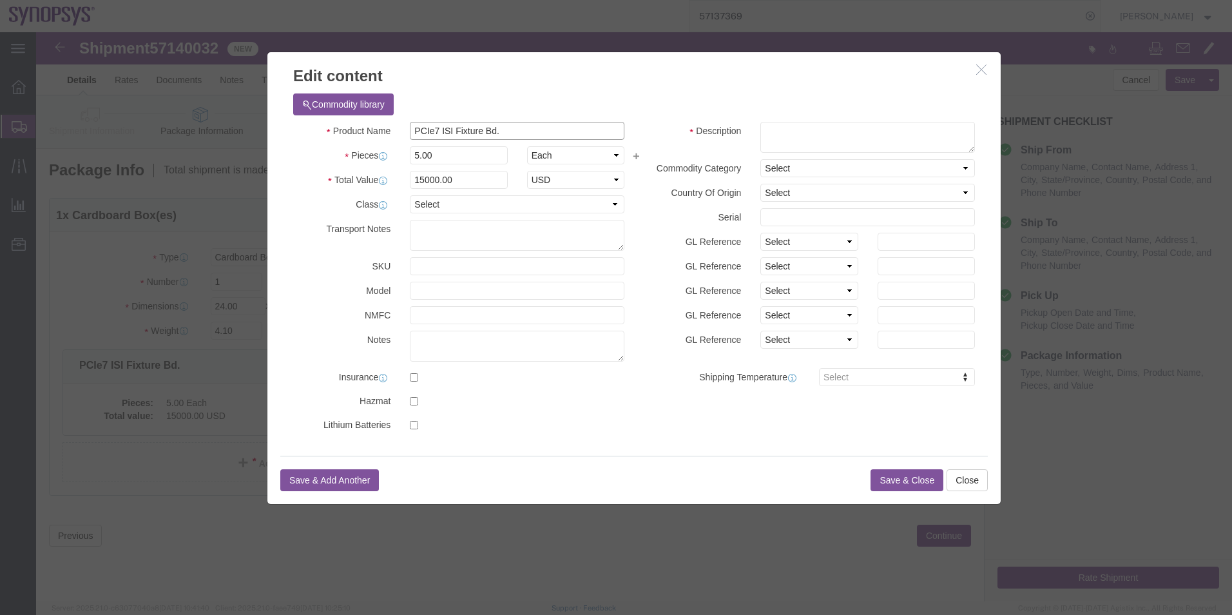
drag, startPoint x: 469, startPoint y: 101, endPoint x: 246, endPoint y: 100, distance: 223.7
click div "Commodity library Product Name PCIe7 ISI Fixture Bd. Pieces 5.00 Select Bag Bar…"
click textarea
paste textarea "PCIe7 ISI Fixture Bd."
type textarea "PCIe7 ISI Fixture Bd."
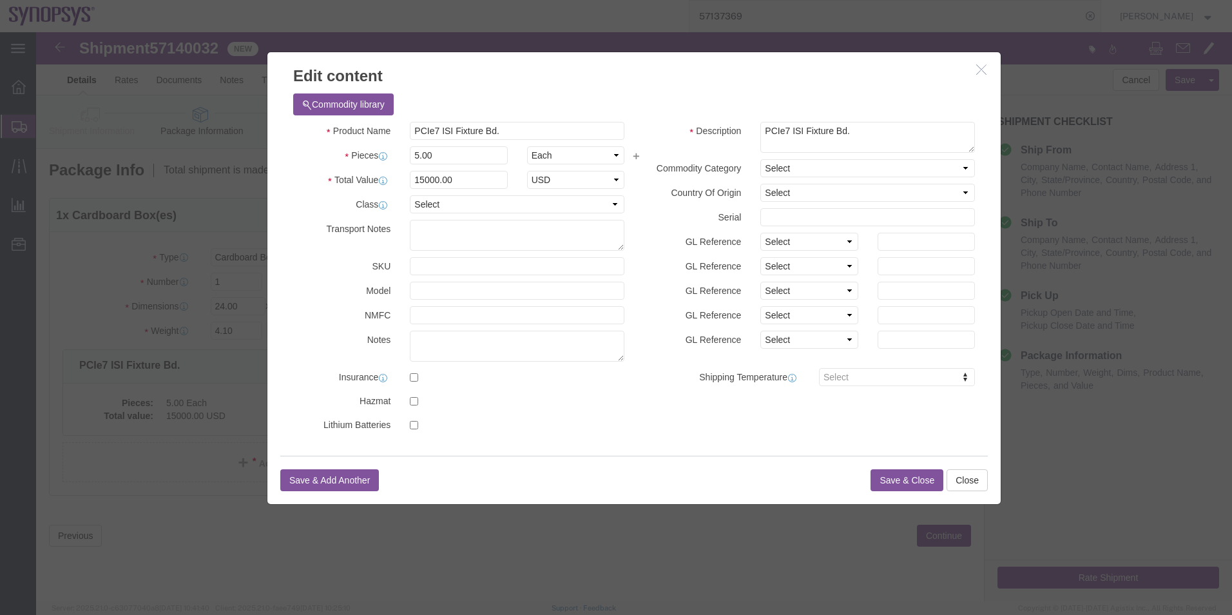
click button "Save & Close"
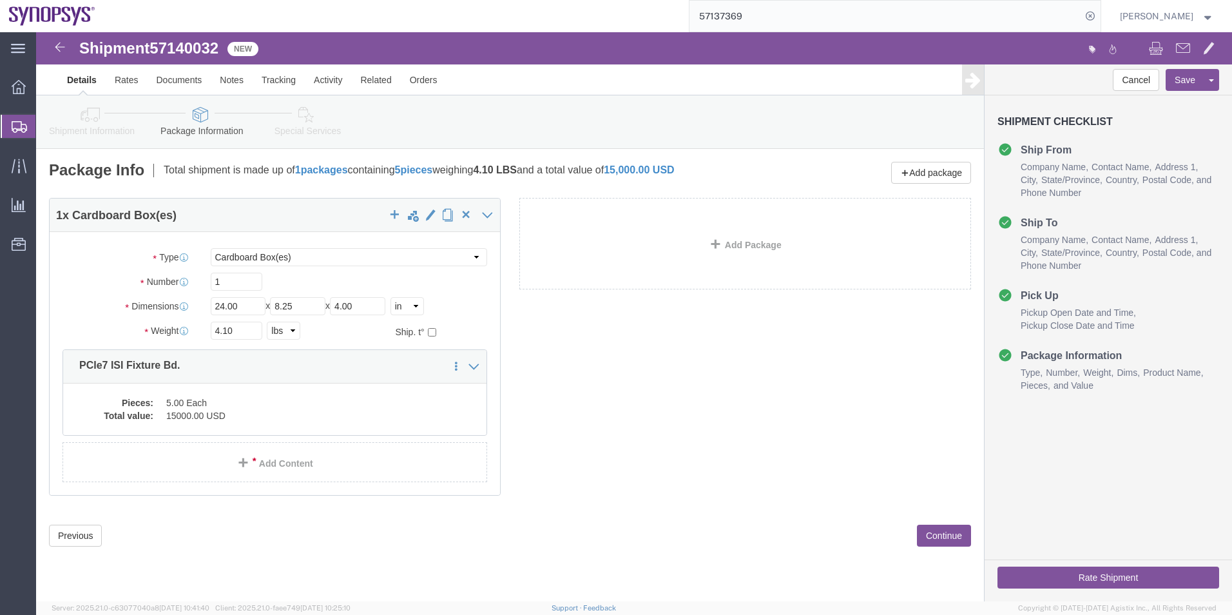
click link "Special Services"
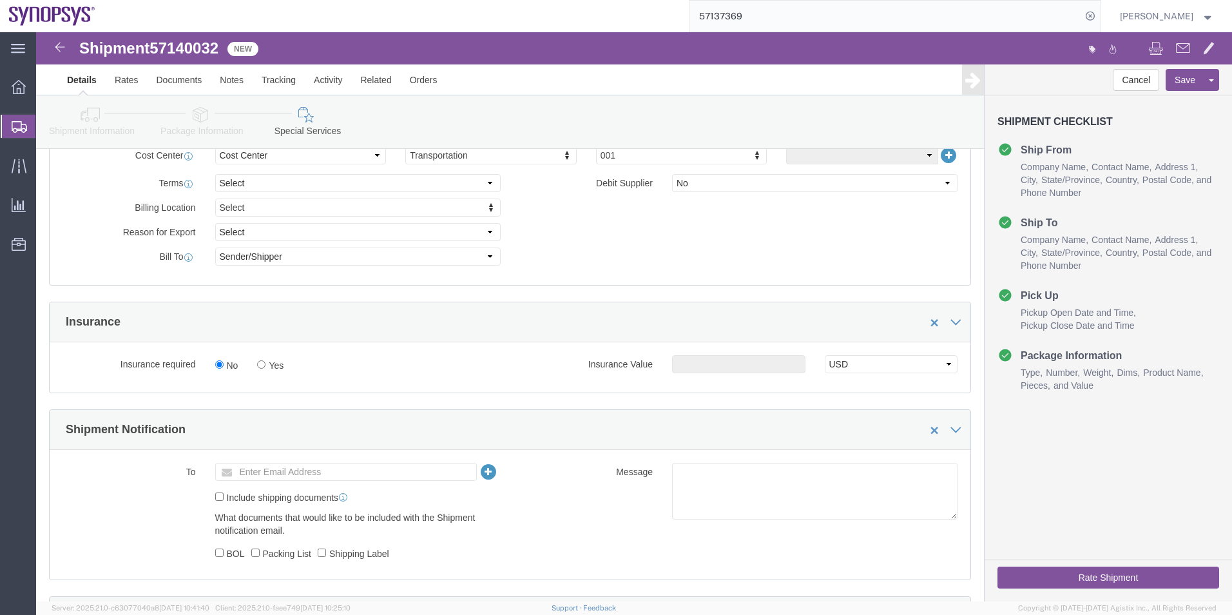
scroll to position [773, 0]
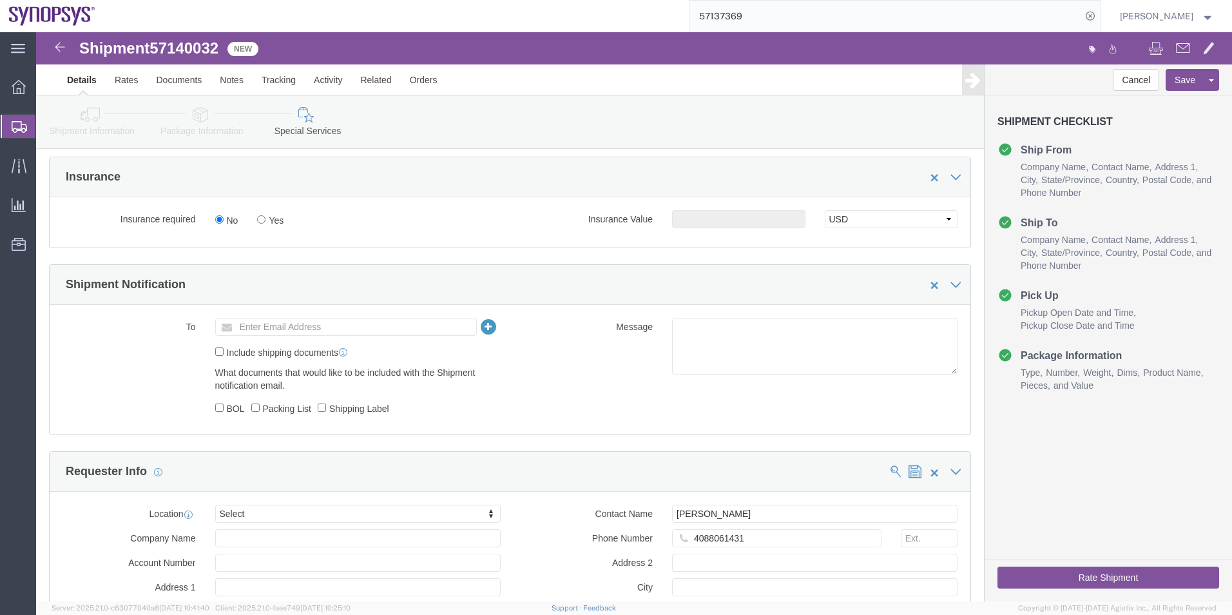
click icon
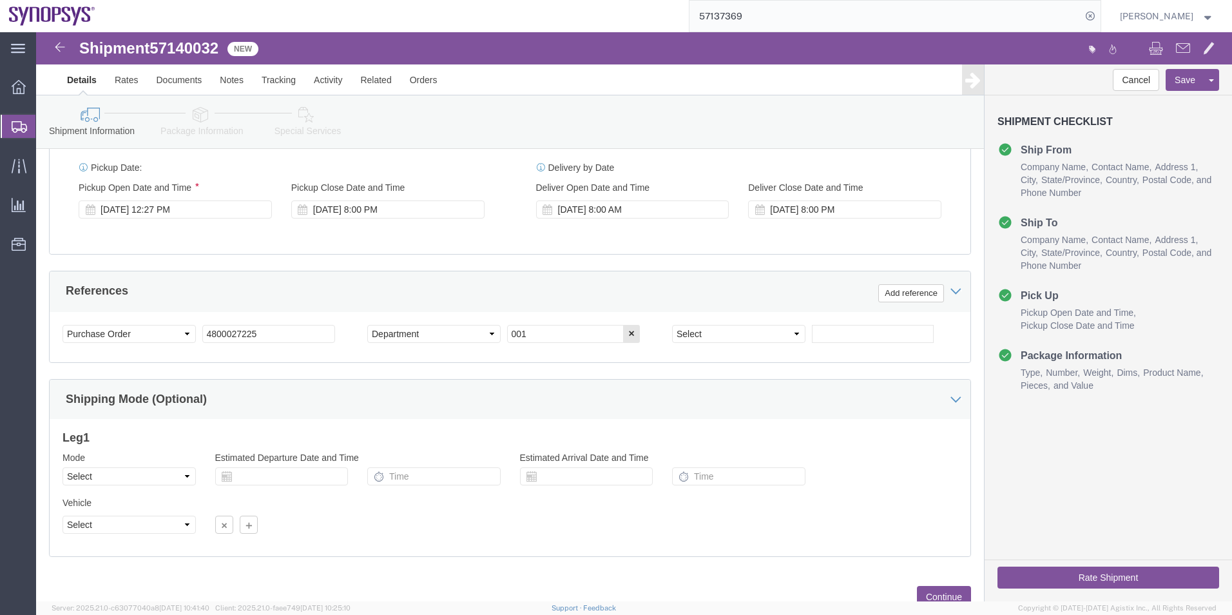
scroll to position [280, 0]
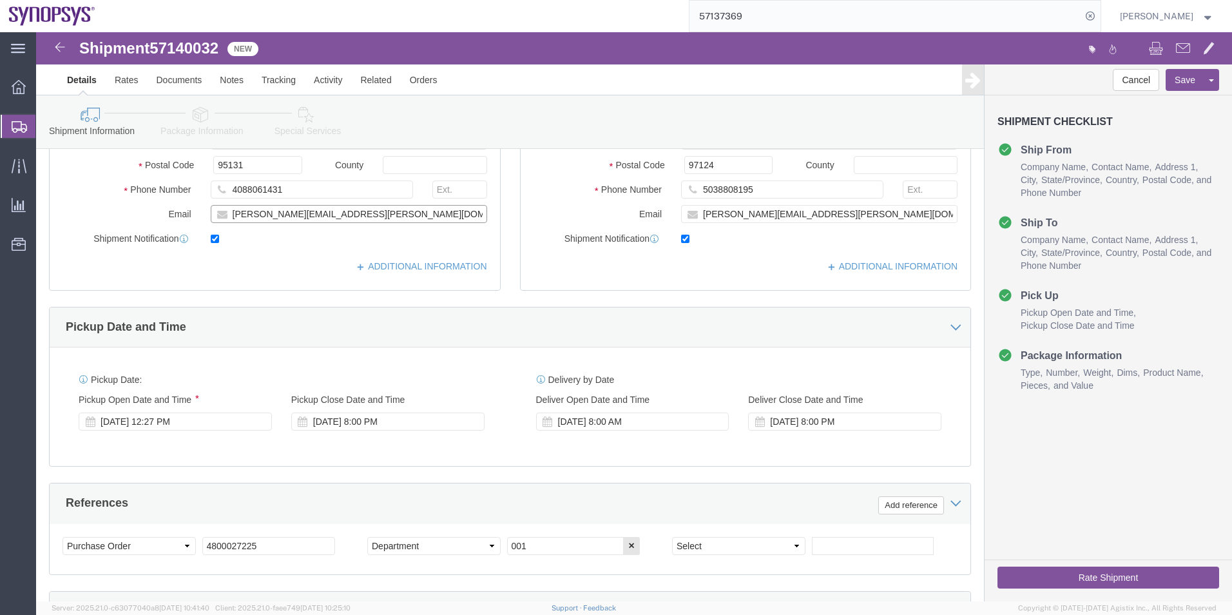
drag, startPoint x: 311, startPoint y: 186, endPoint x: 135, endPoint y: 186, distance: 176.6
click div "Email mike.young@betatron.net"
click icon
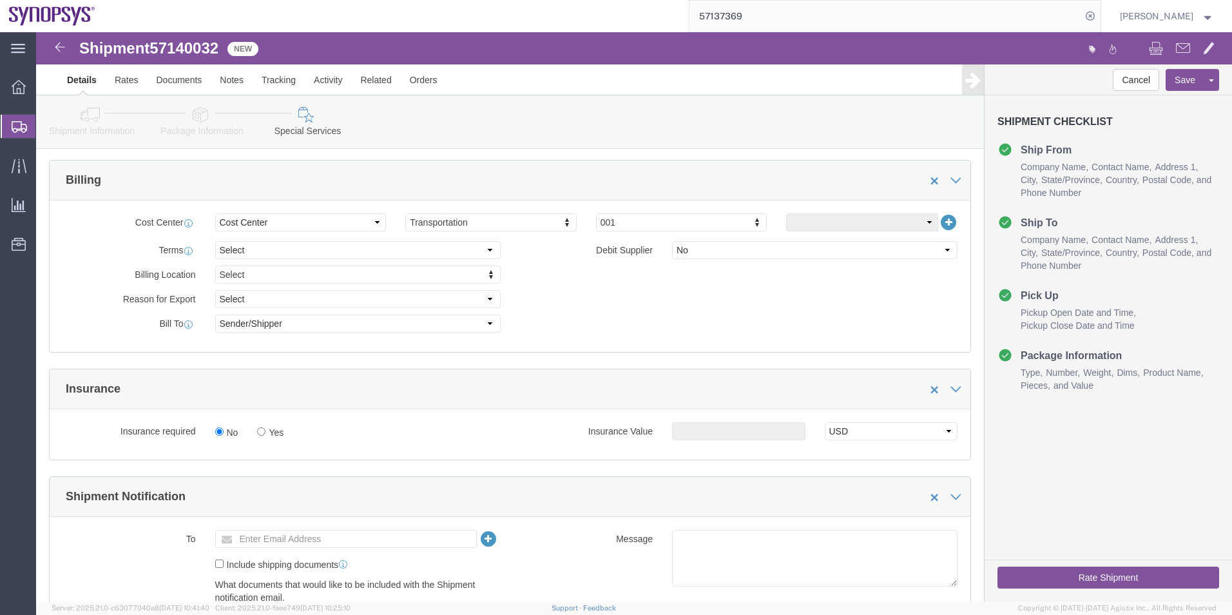
scroll to position [602, 0]
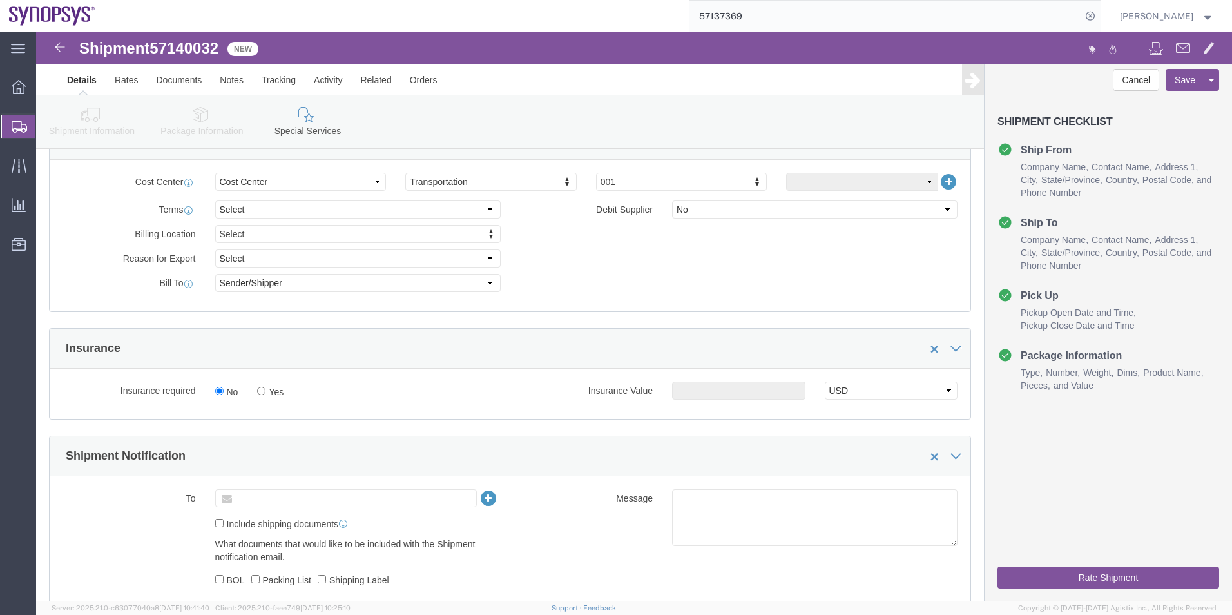
click input "text"
paste input "mike.young@betatron.net"
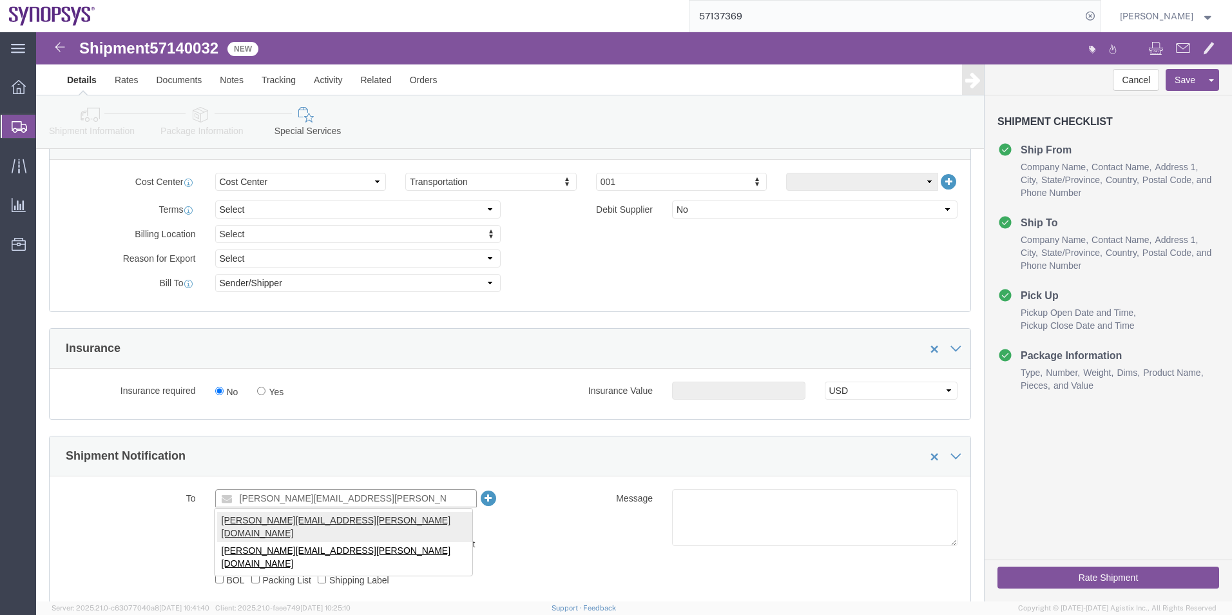
type input "mike.young@betatron.net"
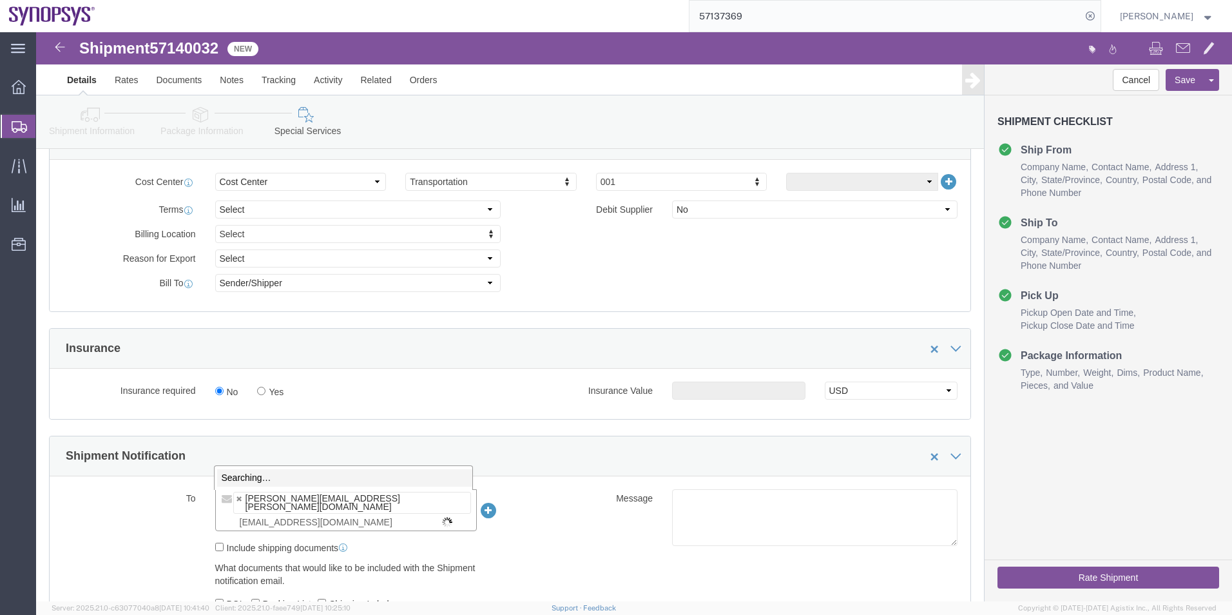
type input "shipping@synopsys.com"
type input "mike.young@betatron.net,shipping@synopsys.com"
click textarea
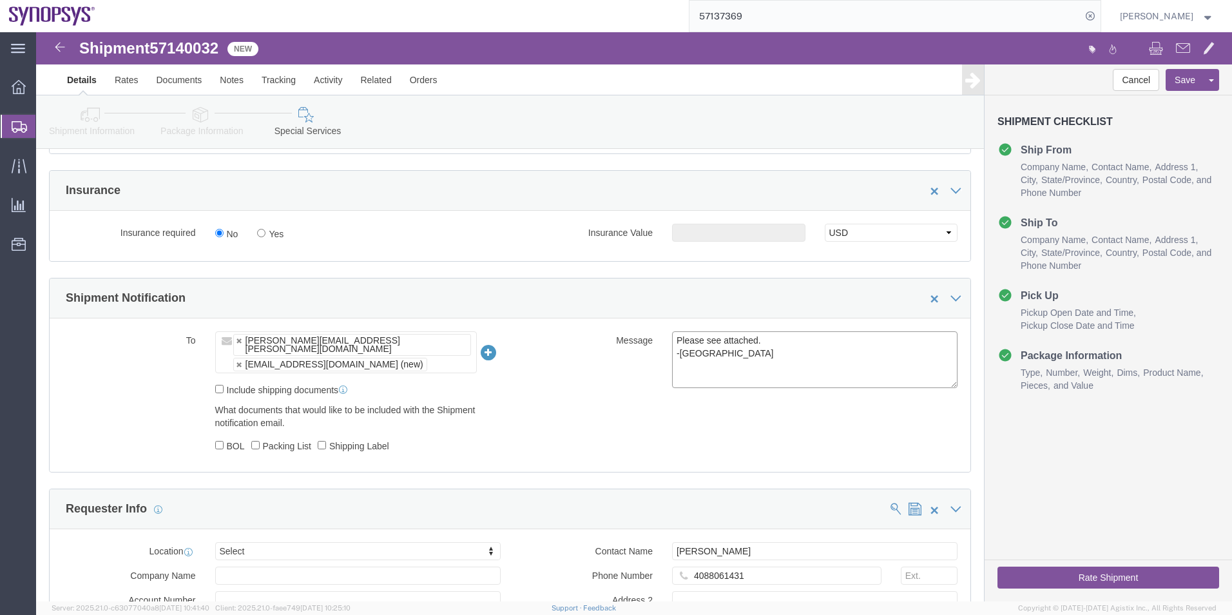
scroll to position [924, 0]
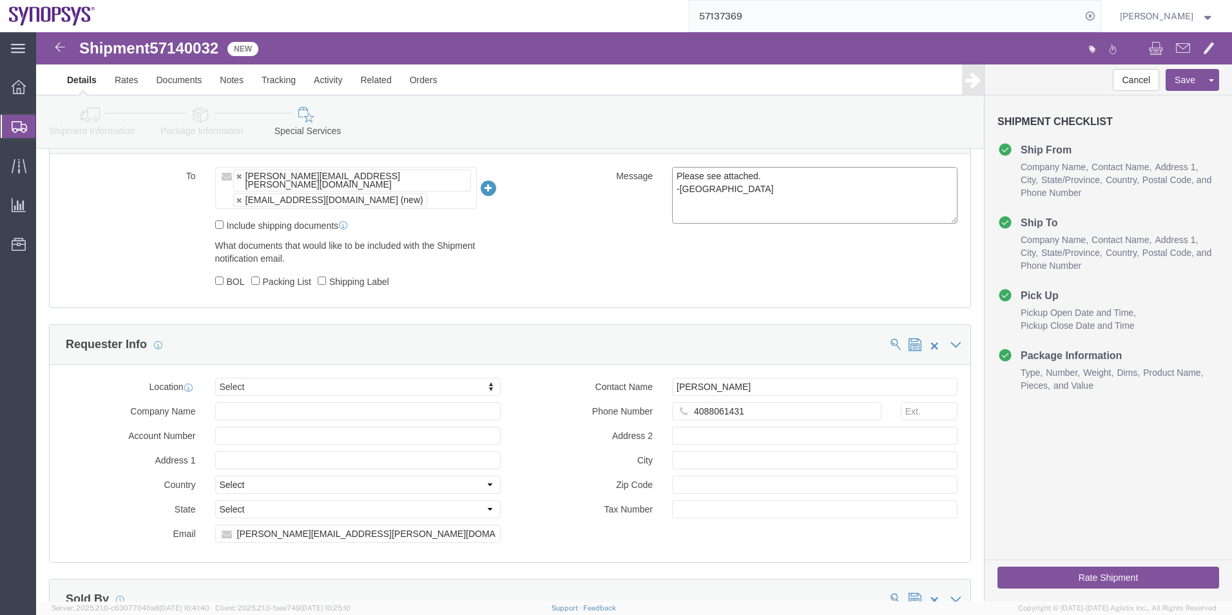
type textarea "Please see attached. -Kaelen"
click button "Rate Shipment"
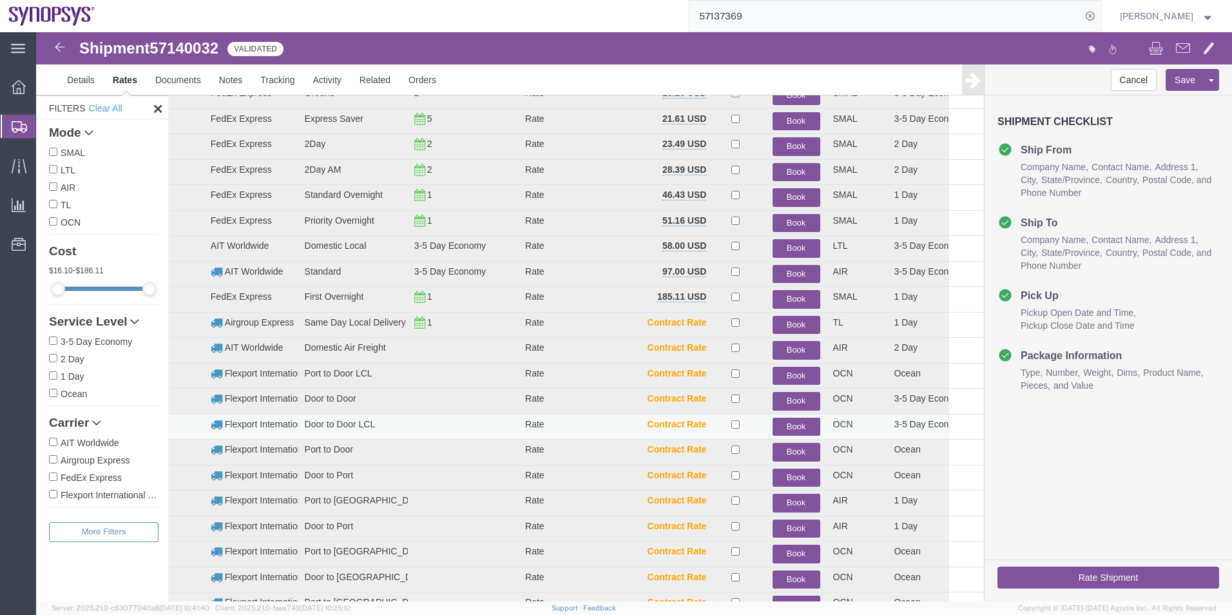
scroll to position [78, 0]
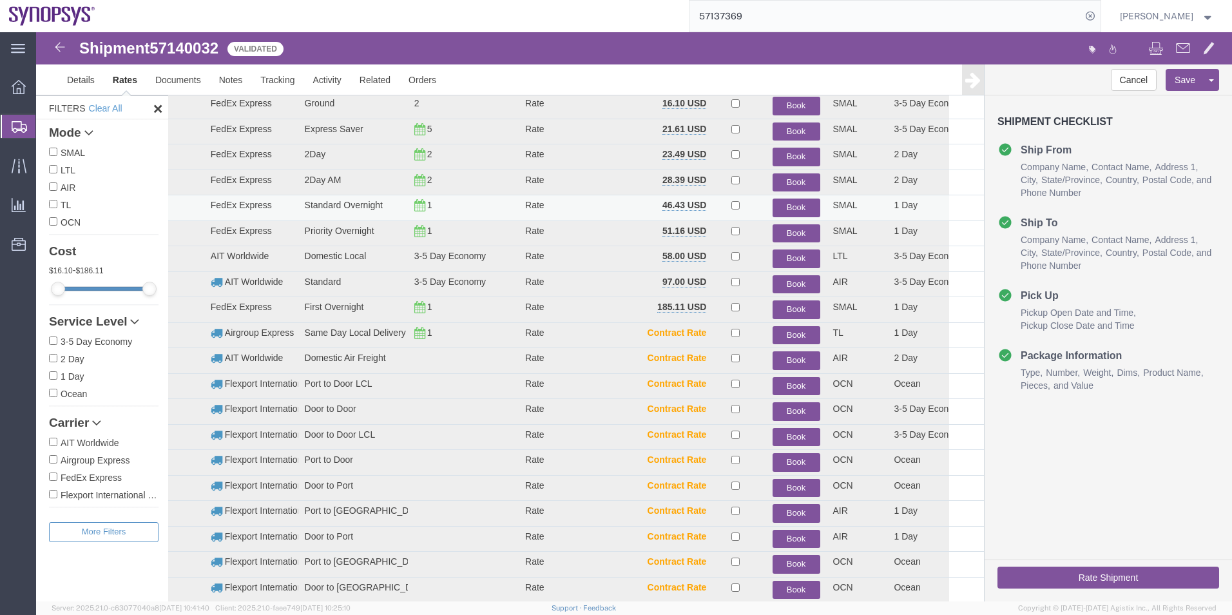
click at [773, 205] on button "Book" at bounding box center [797, 208] width 48 height 19
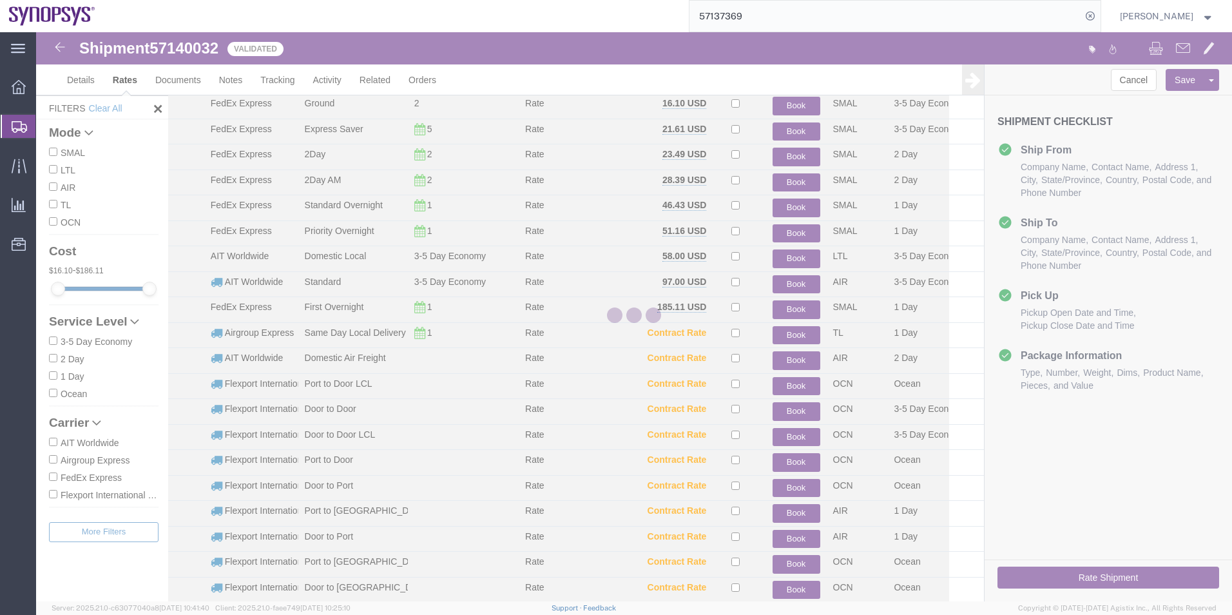
scroll to position [0, 0]
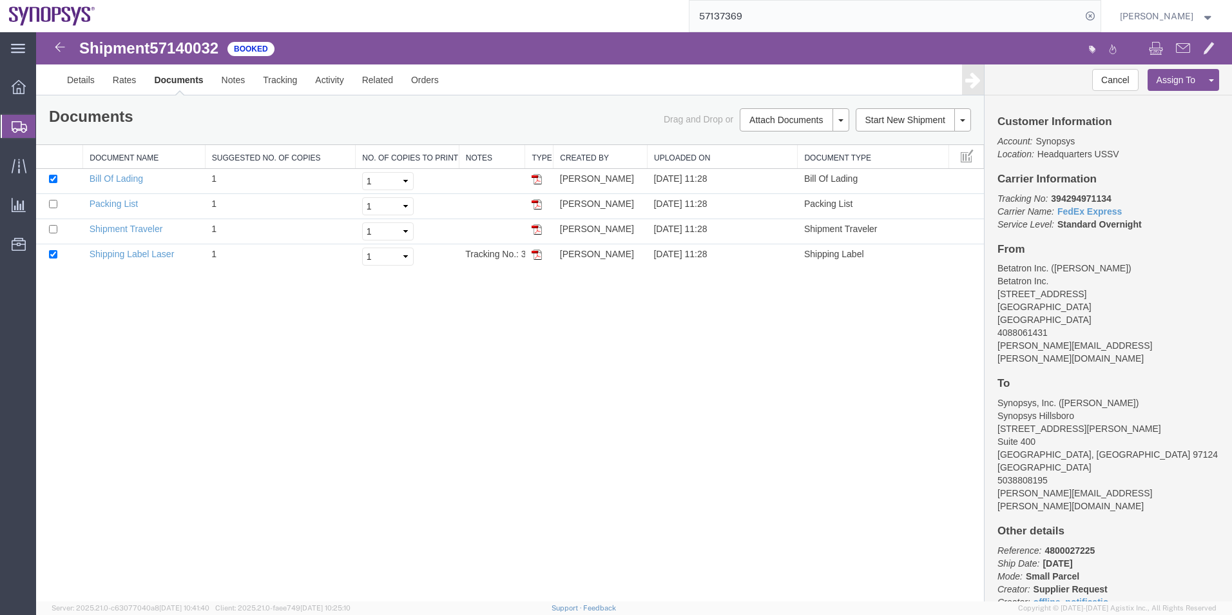
drag, startPoint x: 785, startPoint y: 17, endPoint x: 667, endPoint y: 19, distance: 118.0
click at [683, 17] on div "57137369" at bounding box center [602, 16] width 997 height 32
type input "57137526"
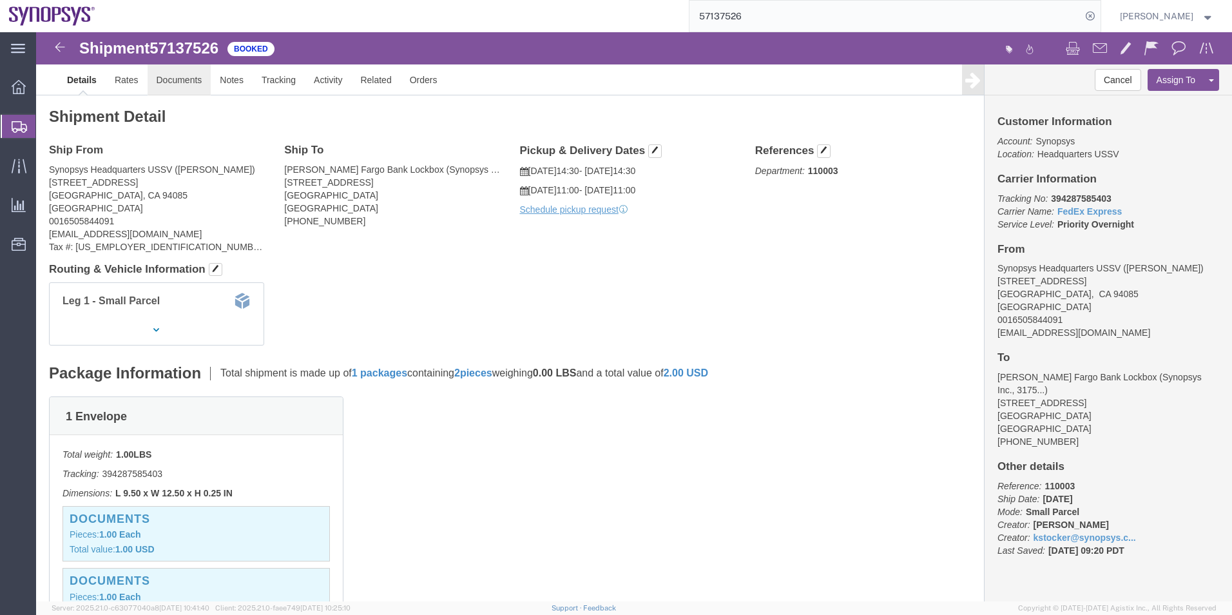
click link "Documents"
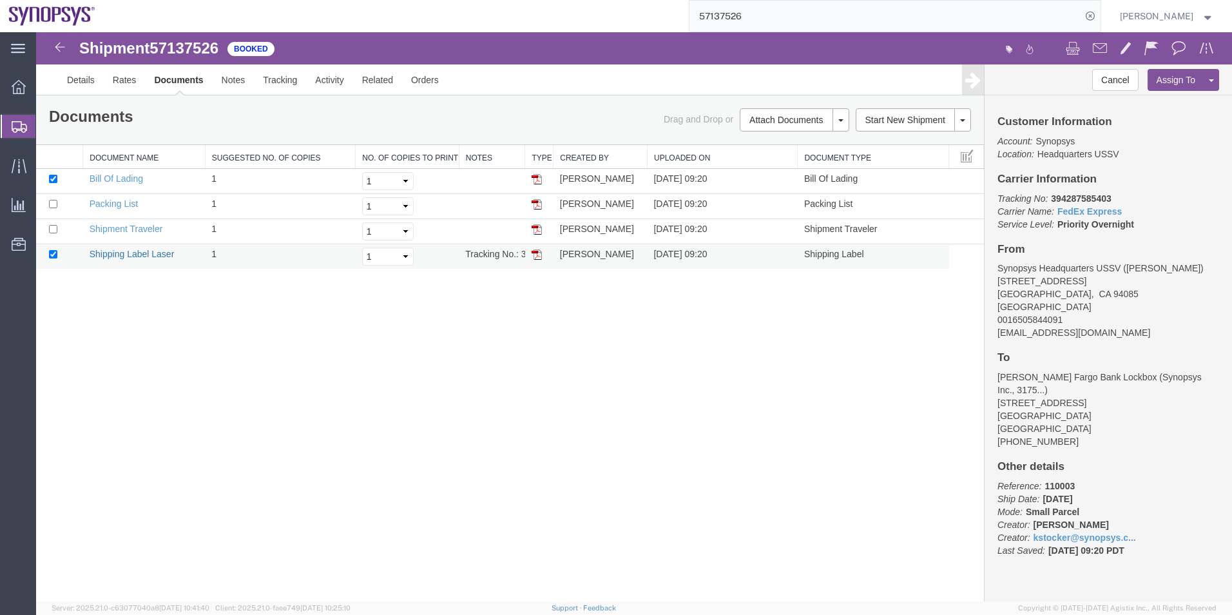
click at [133, 251] on link "Shipping Label Laser" at bounding box center [132, 254] width 85 height 10
click at [0, 0] on span "Shipment Manager" at bounding box center [0, 0] width 0 height 0
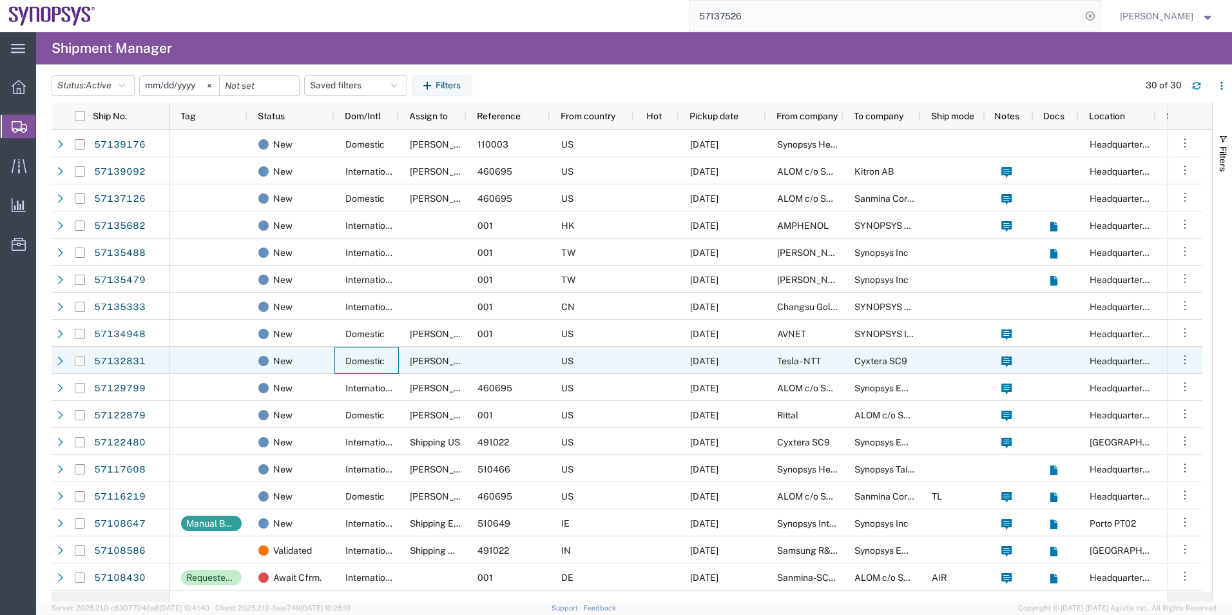
click at [344, 357] on div "Domestic" at bounding box center [367, 360] width 64 height 27
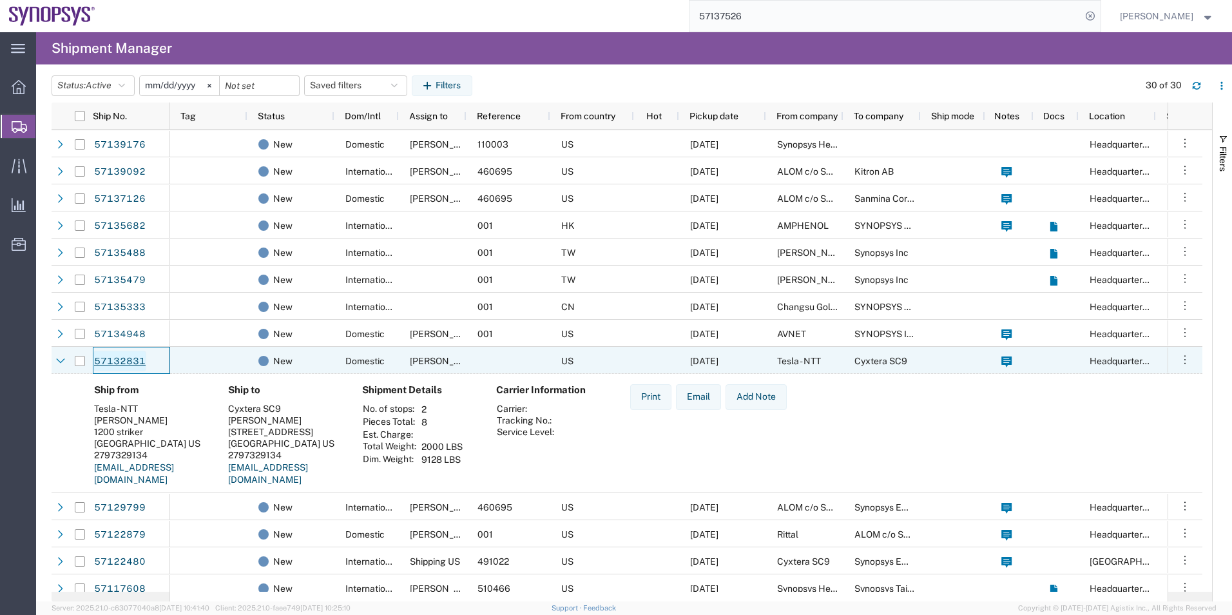
click at [108, 353] on link "57132831" at bounding box center [119, 361] width 53 height 21
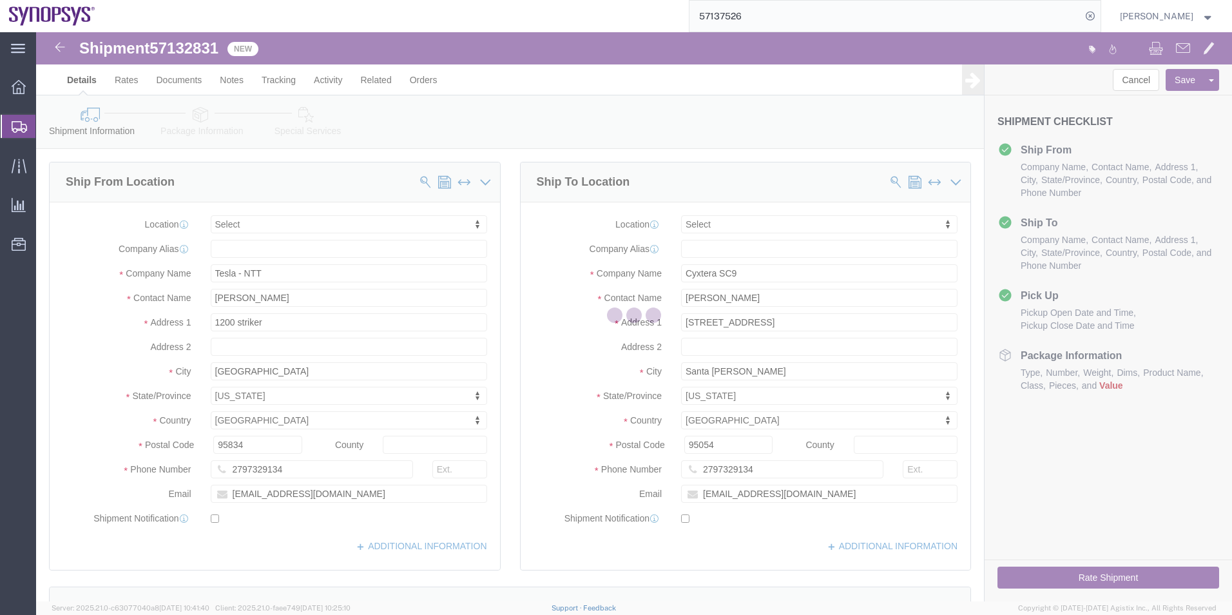
click at [208, 119] on div at bounding box center [634, 316] width 1196 height 569
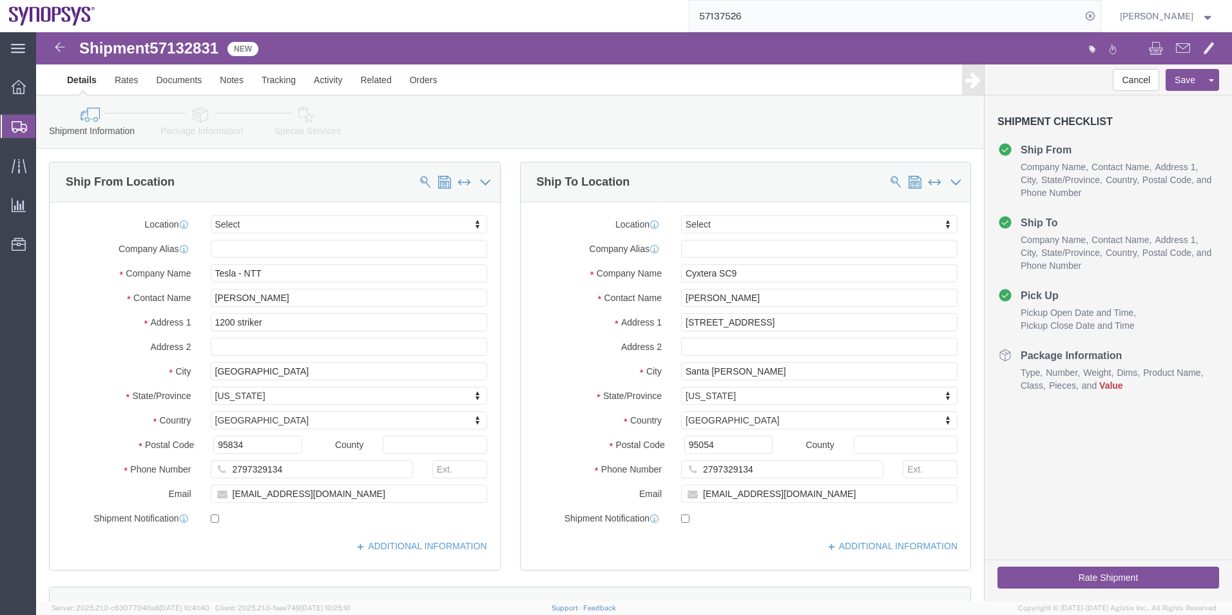
select select
click icon
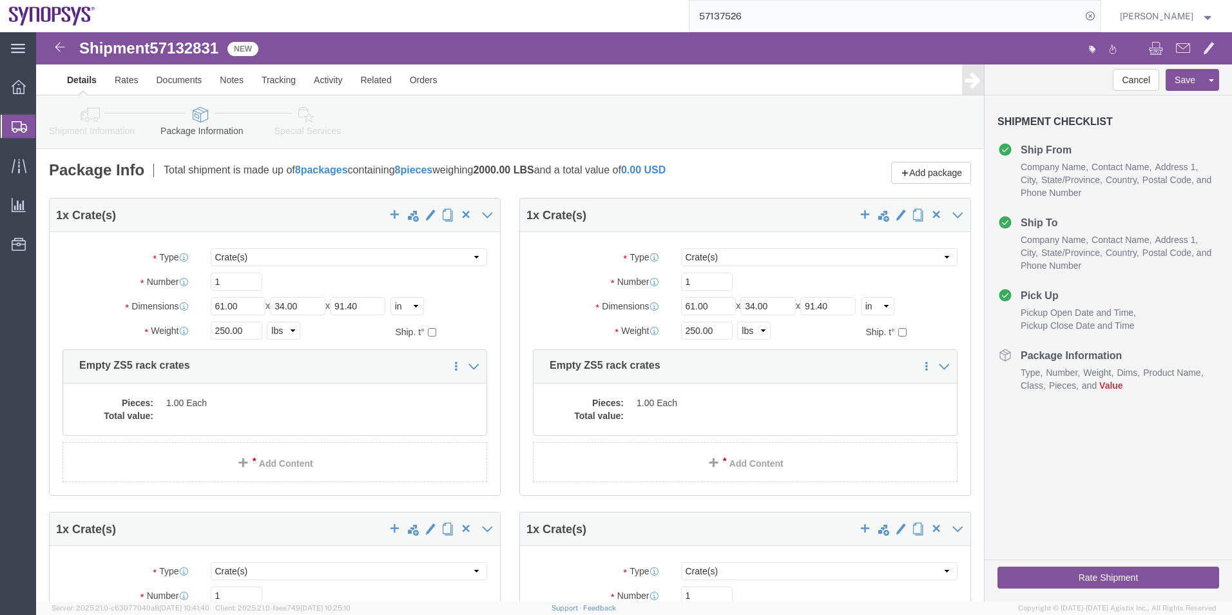
click link "Special Services"
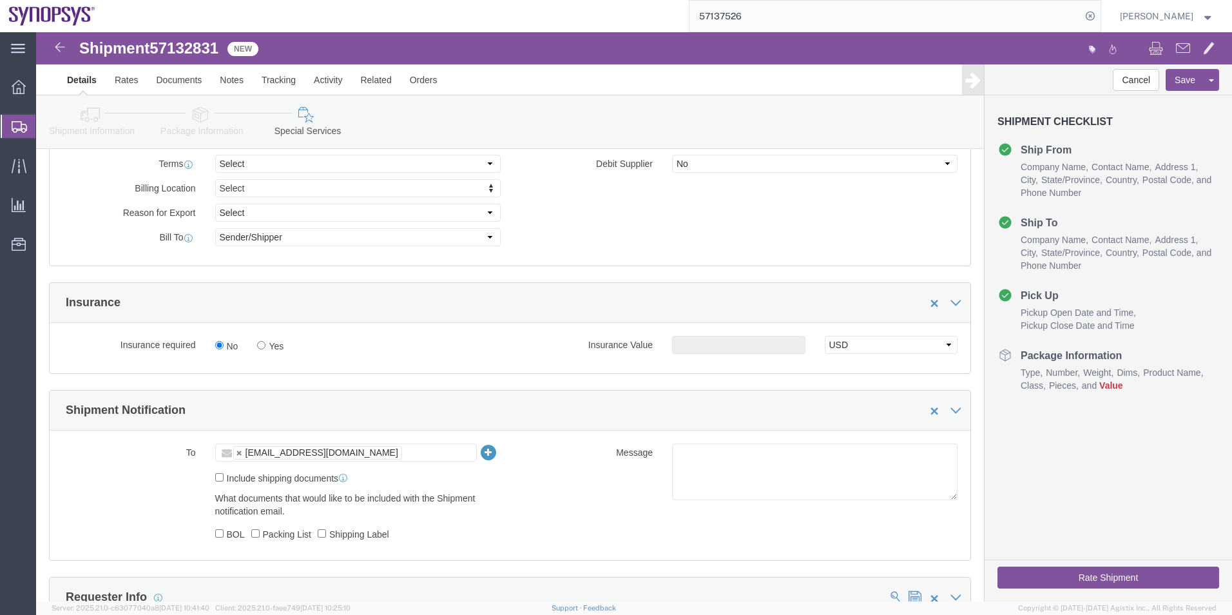
scroll to position [773, 0]
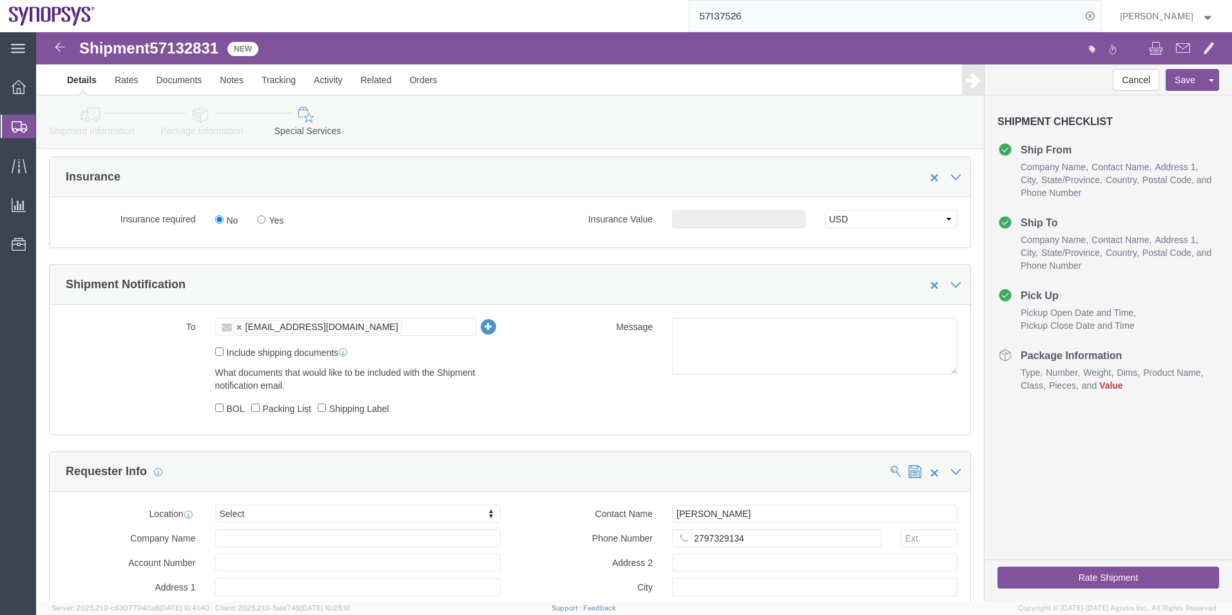
click ul "ntomaro@synopsys.com"
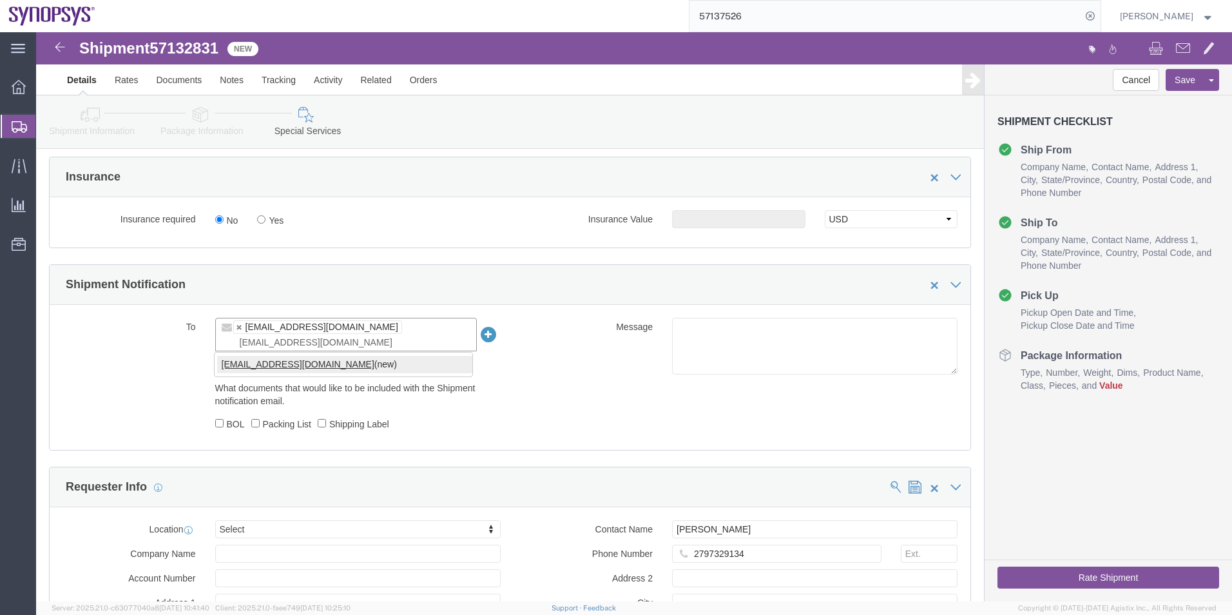
type input "shipping@synopsys.com"
type input "ntomaro@synopsys.com,shipping@synopsys.com"
click textarea
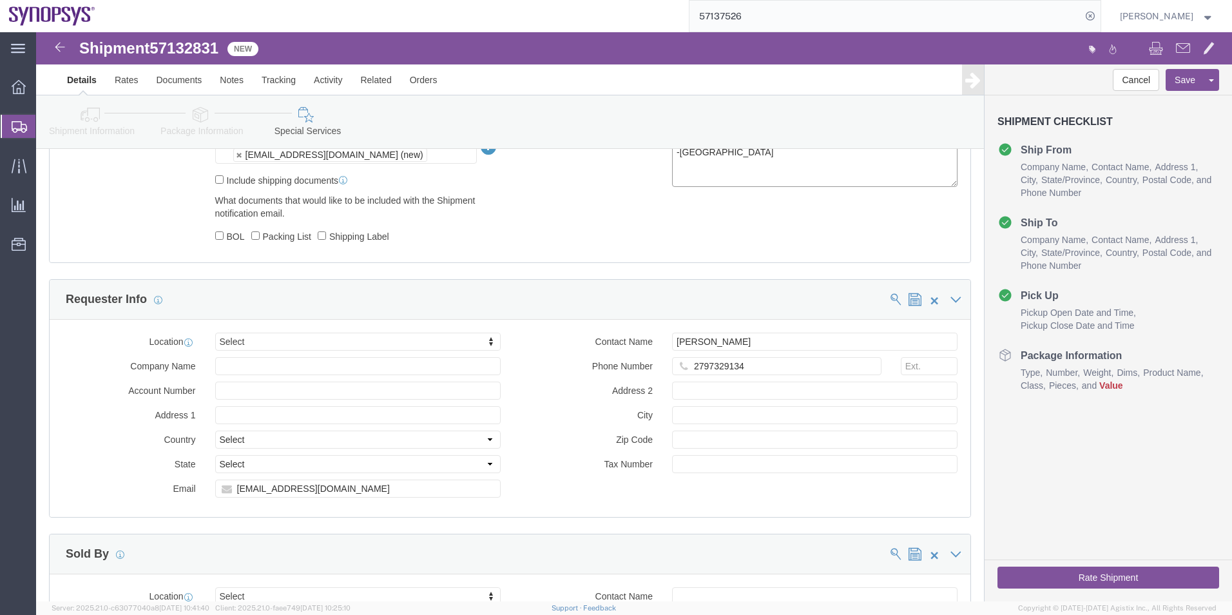
scroll to position [1096, 0]
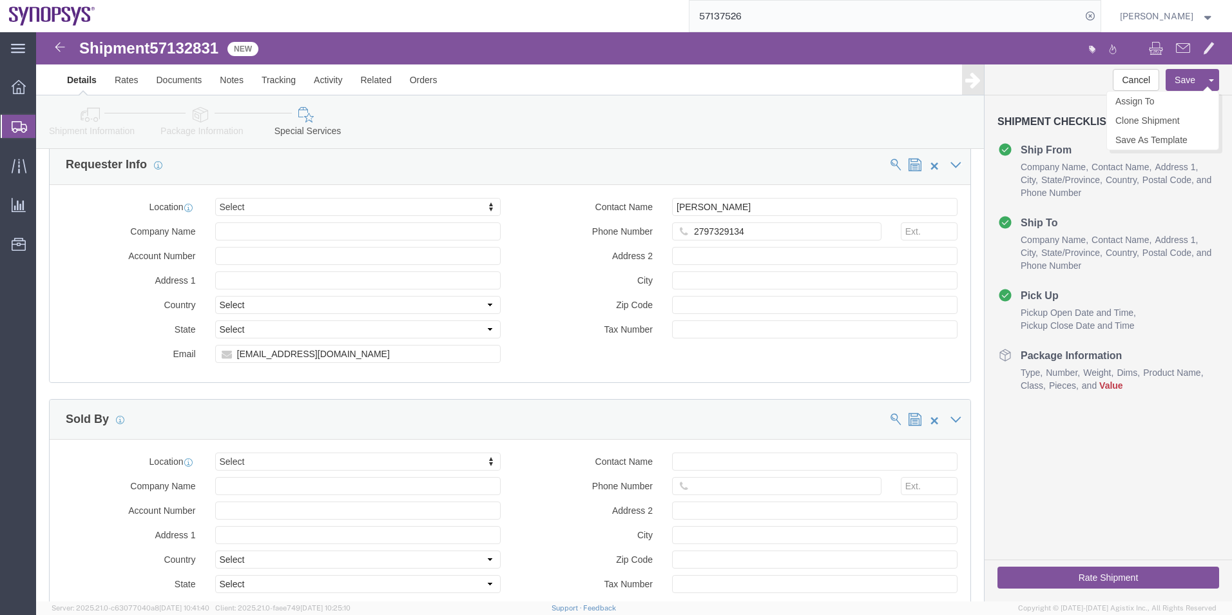
type textarea "Please see attached. -Kaelen"
click button "Save"
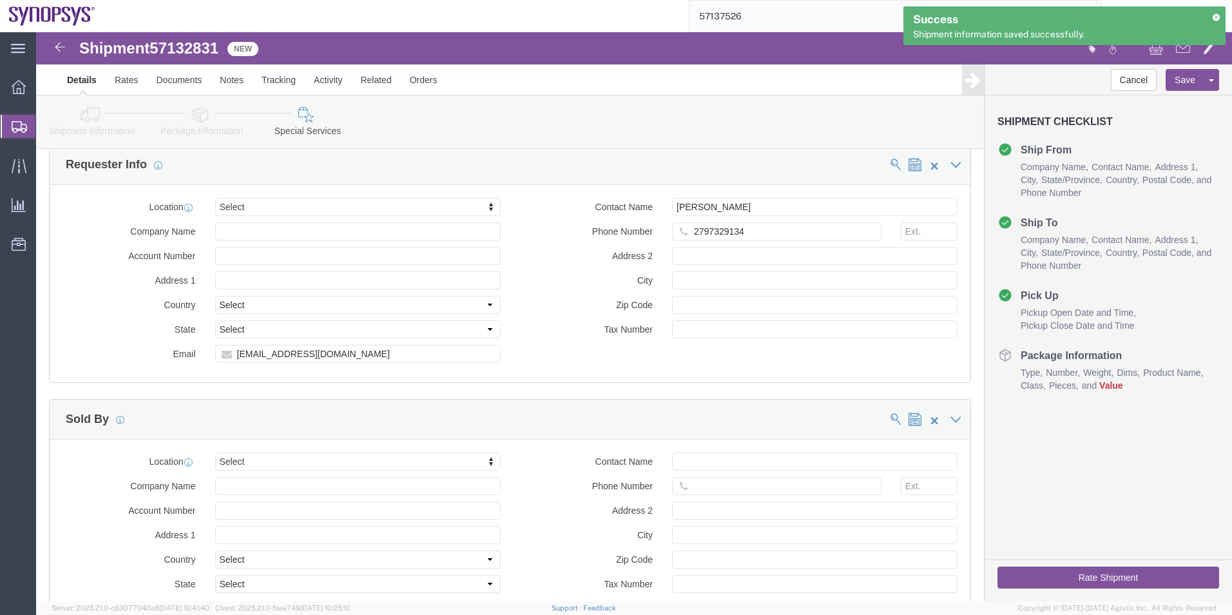
click button "Rate Shipment"
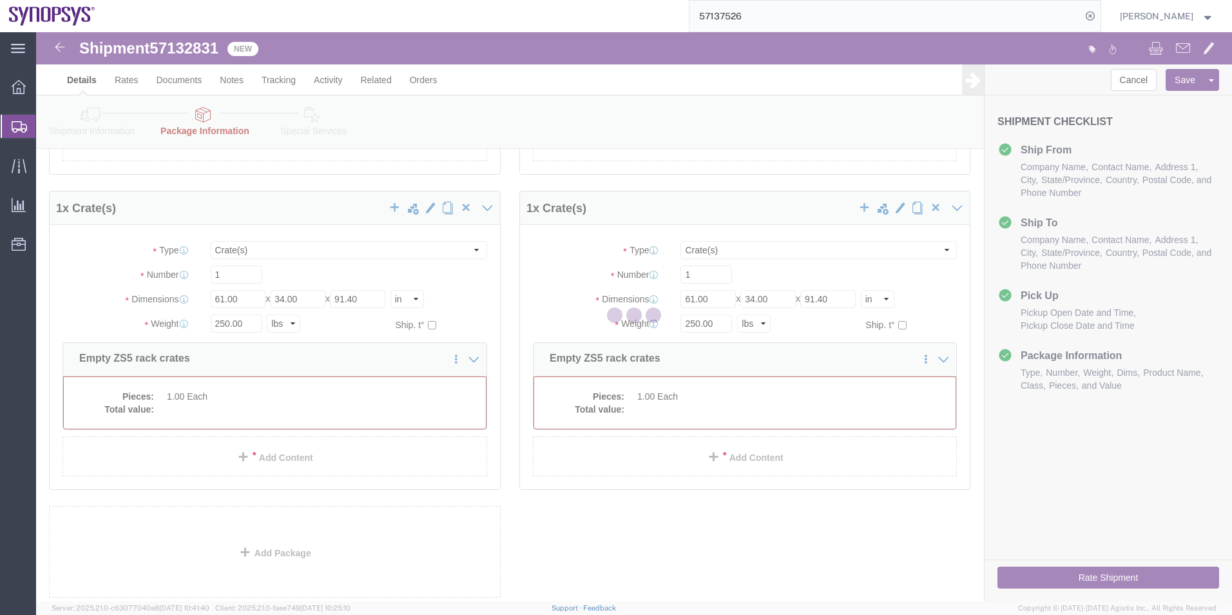
scroll to position [1, 0]
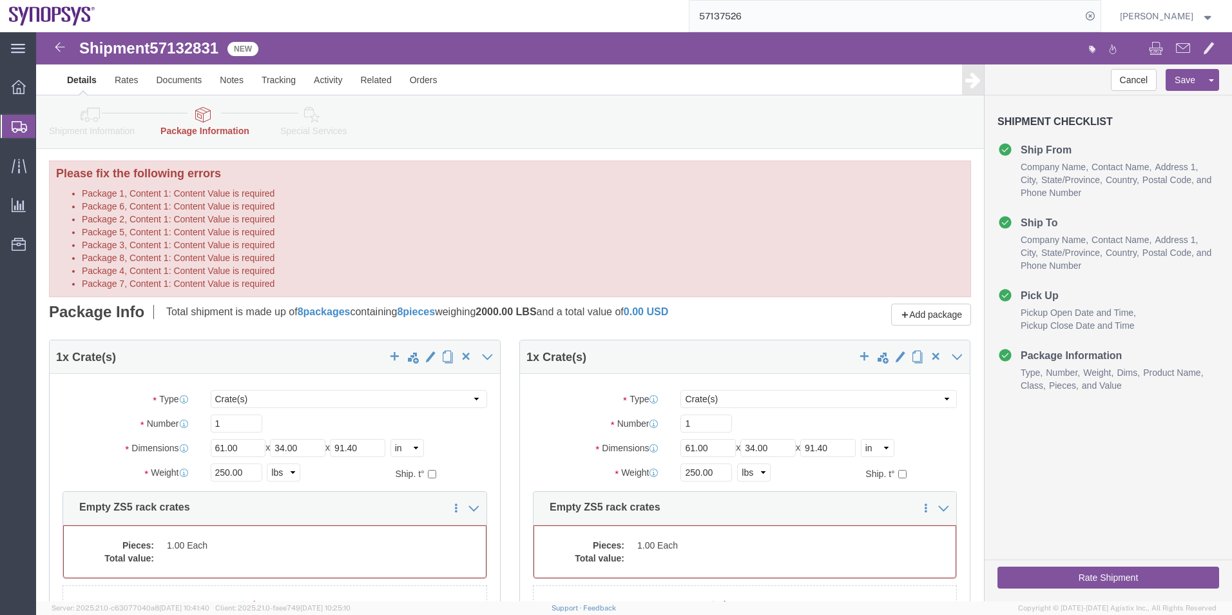
select select "CRAT"
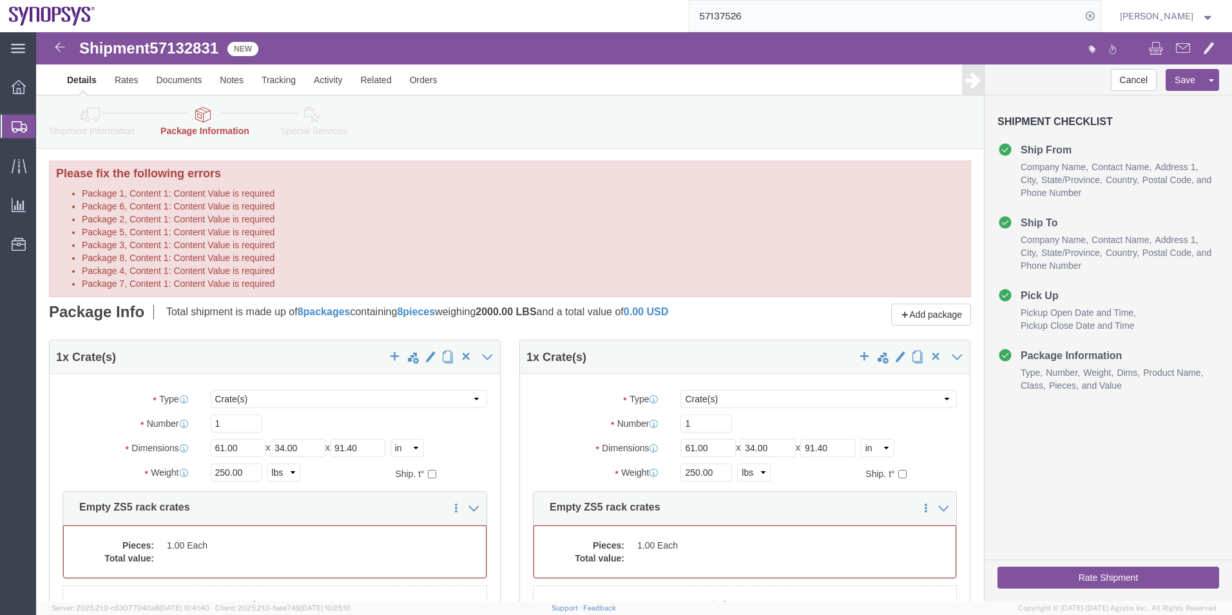
select select "CRAT"
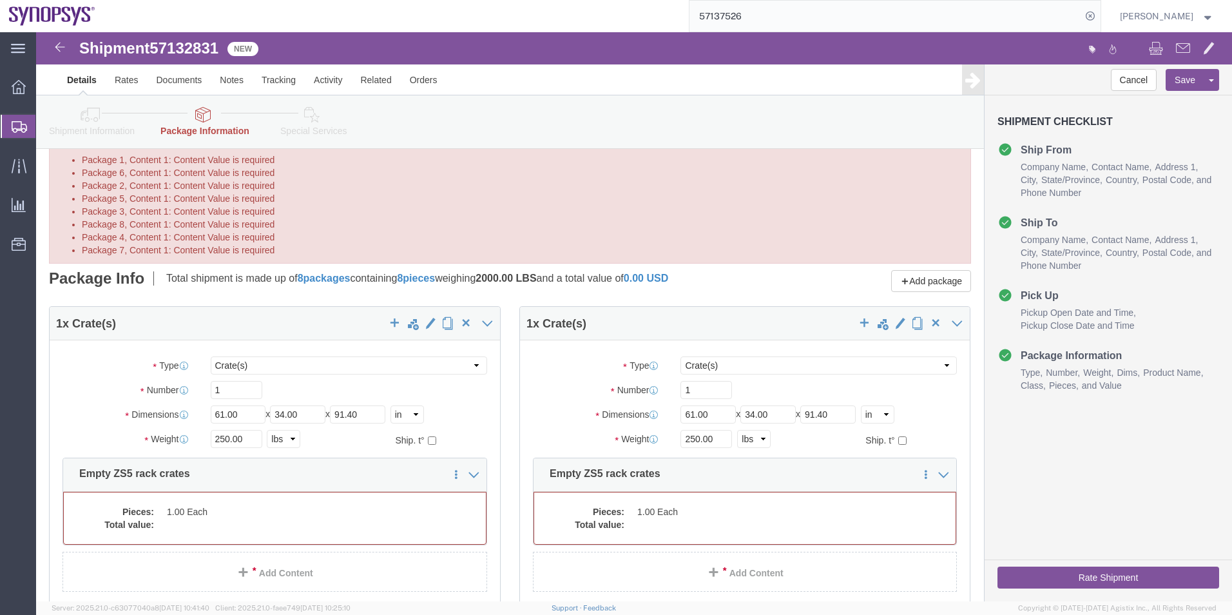
scroll to position [66, 0]
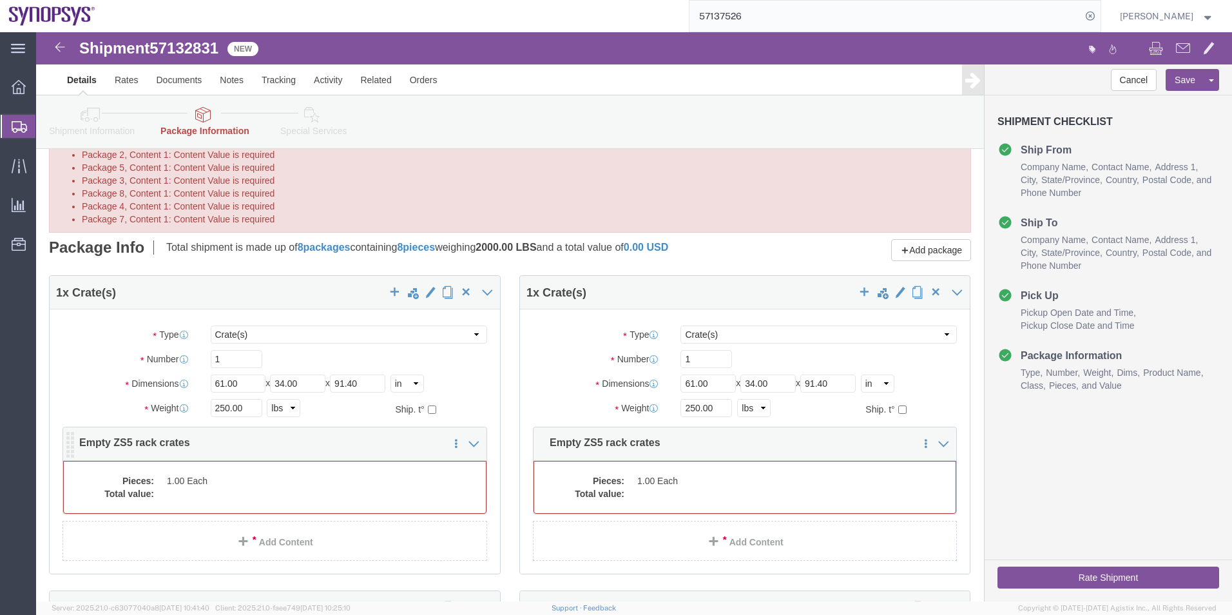
click div "Pieces: 1.00 Each Total value:"
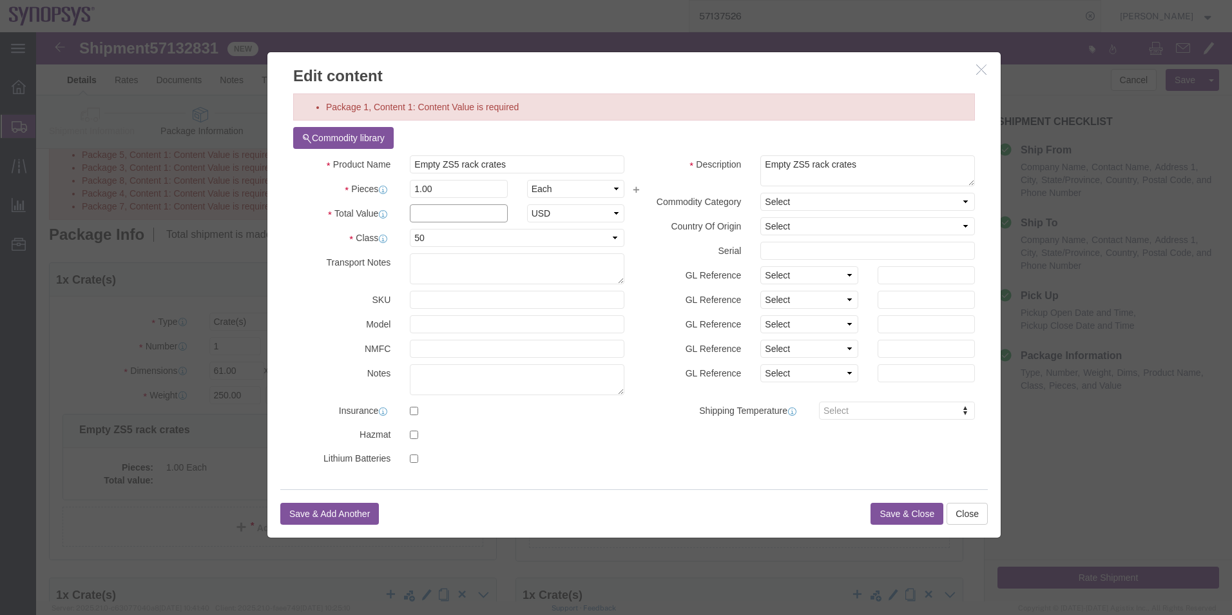
click input "text"
type input "1000"
click button "Save & Close"
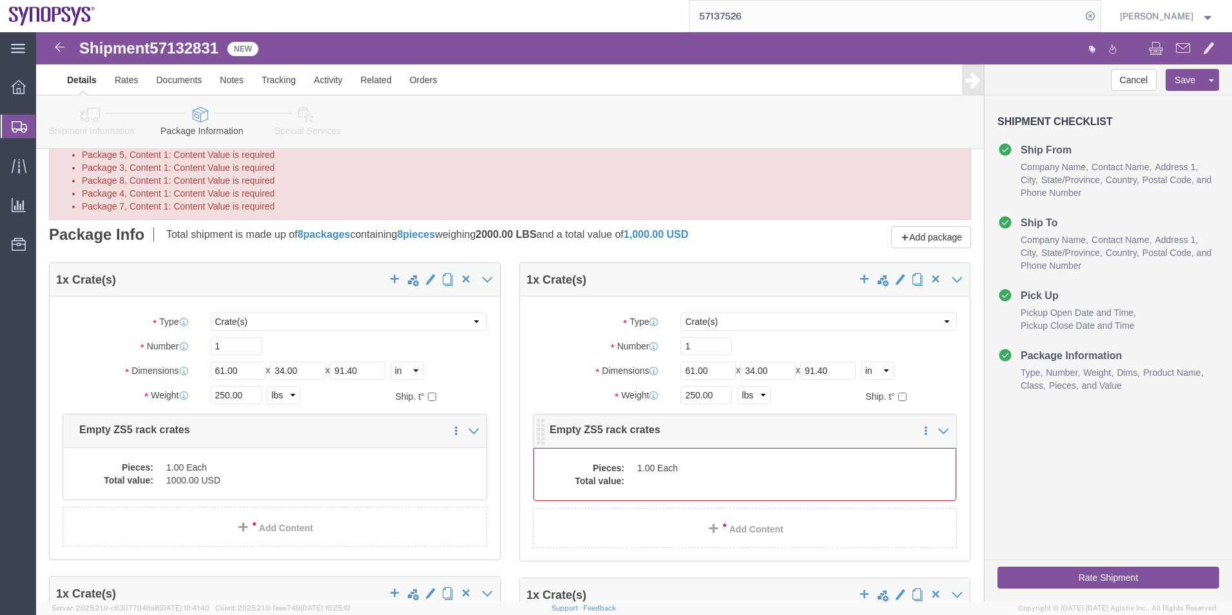
click dd
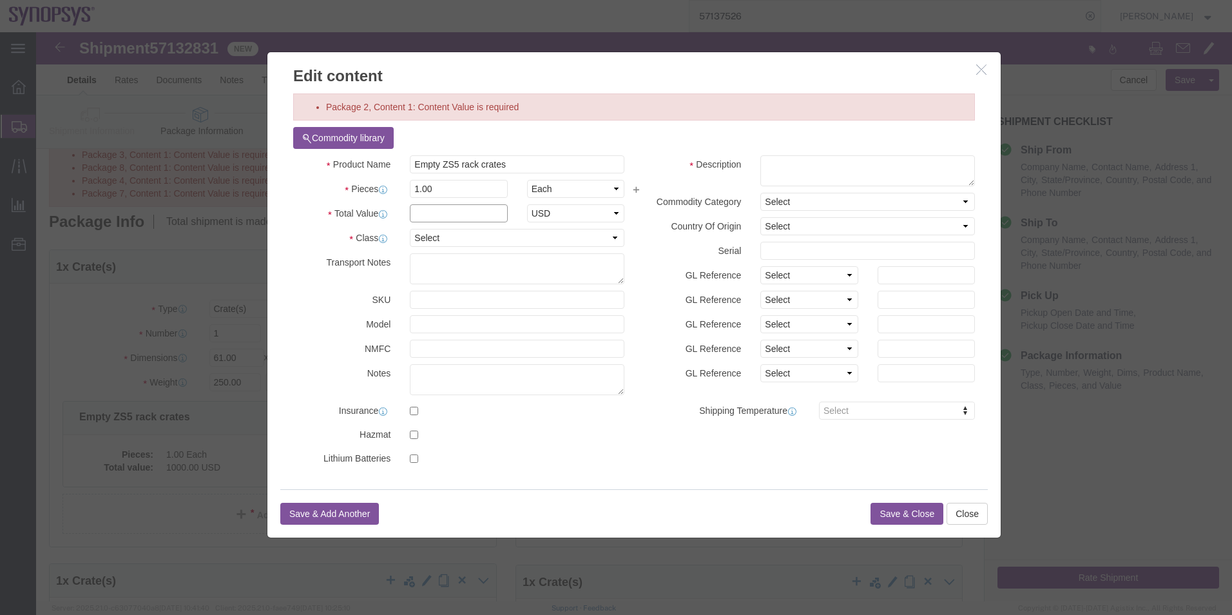
click input "text"
type input "1000"
drag, startPoint x: 463, startPoint y: 134, endPoint x: 298, endPoint y: 142, distance: 165.2
click div "Product Name Empty ZS5 rack crates Pieces 1.00 Select Bag Barrels 100Board Feet…"
click textarea
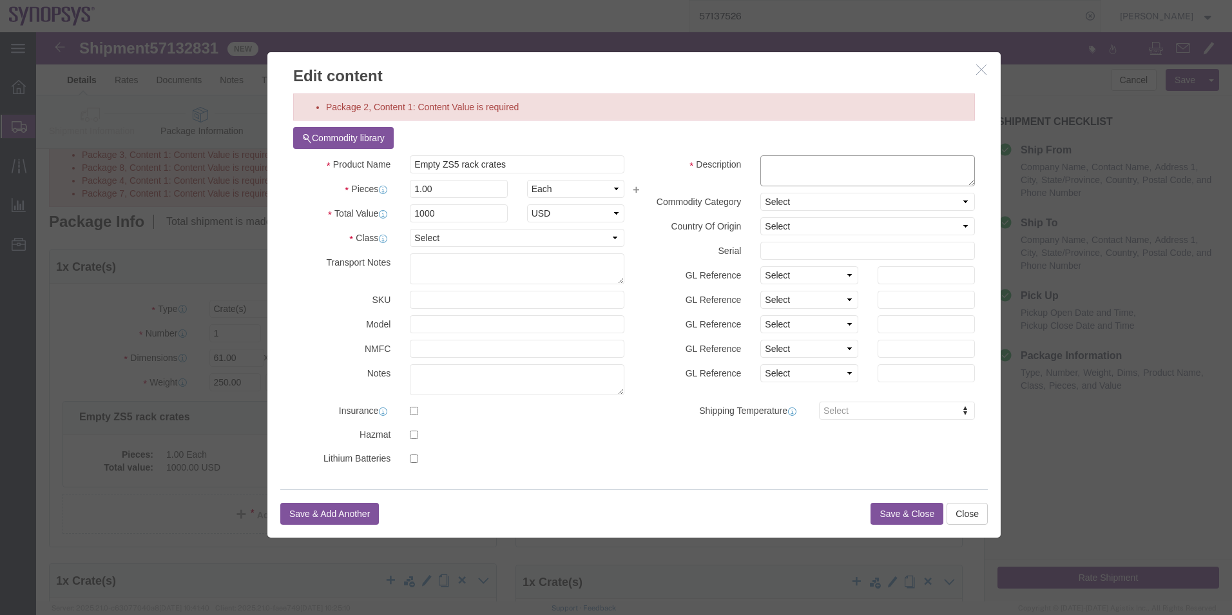
paste textarea "Empty ZS5 rack crates"
type textarea "Empty ZS5 rack crates"
click div "Save & Add Another Save & Close Close"
click button "Save & Close"
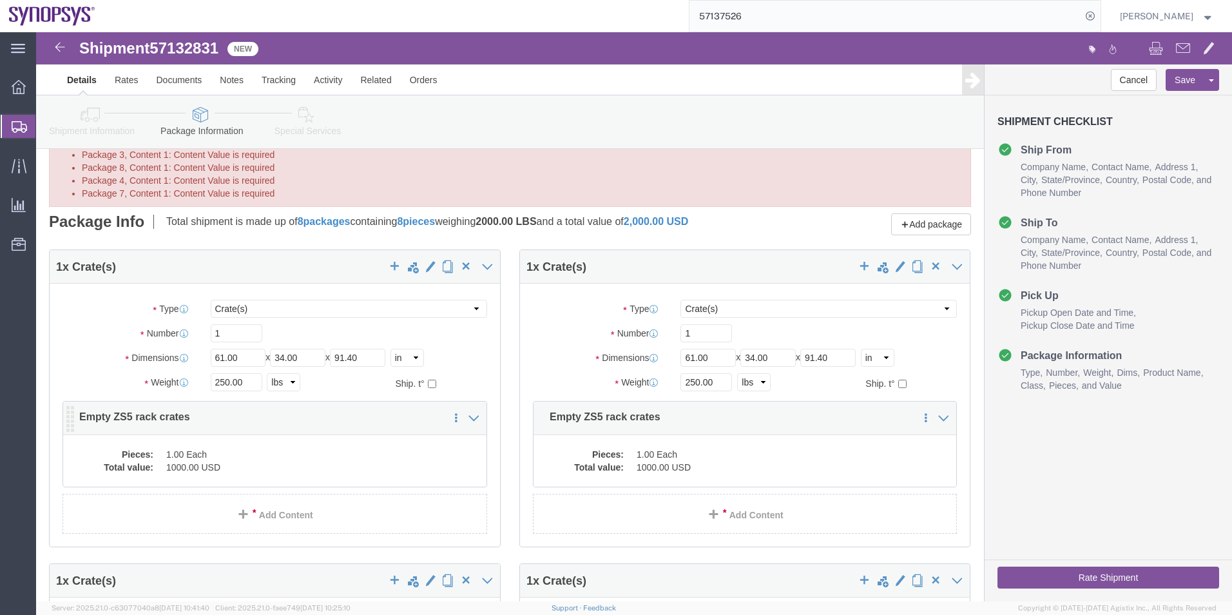
click dd "1.00 Each"
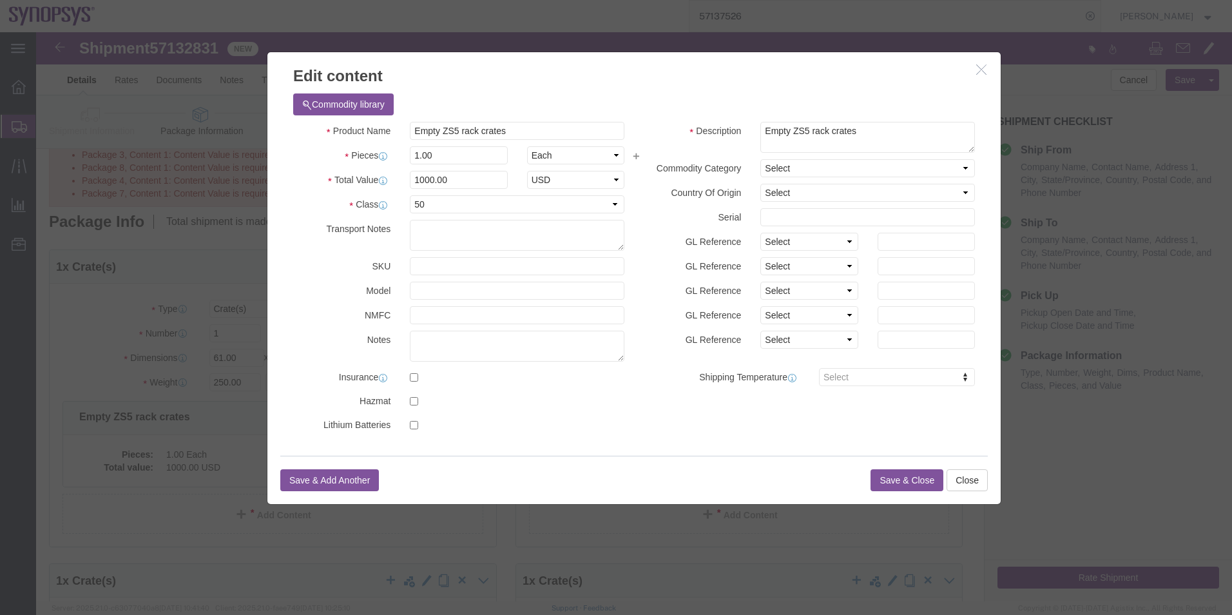
click button "Save & Close"
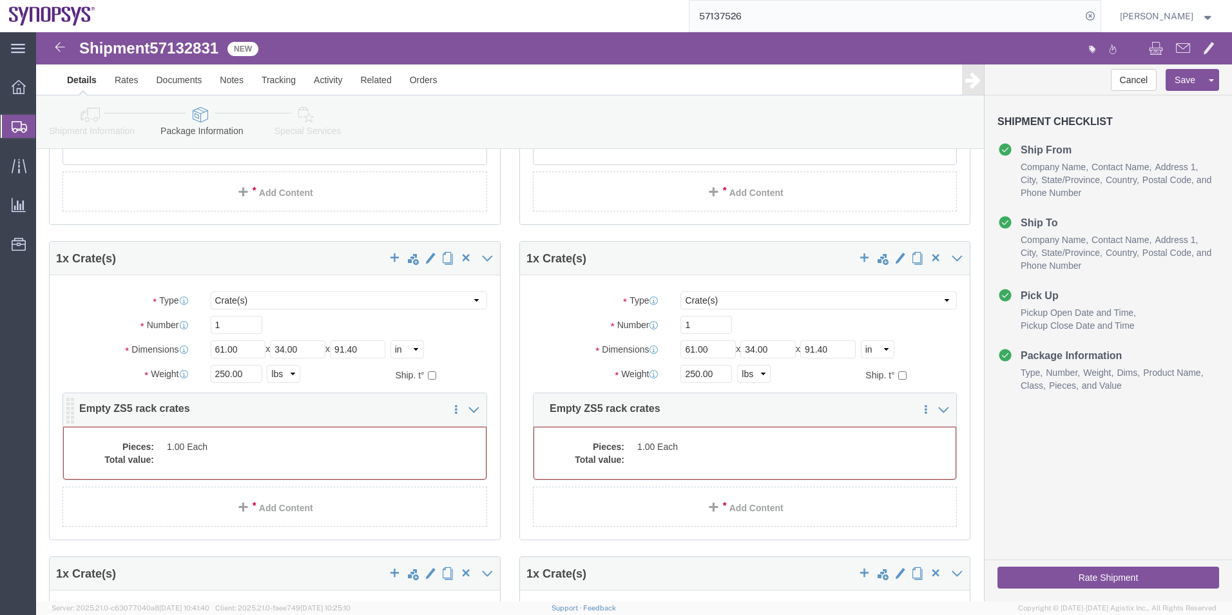
click dd "1.00 Each"
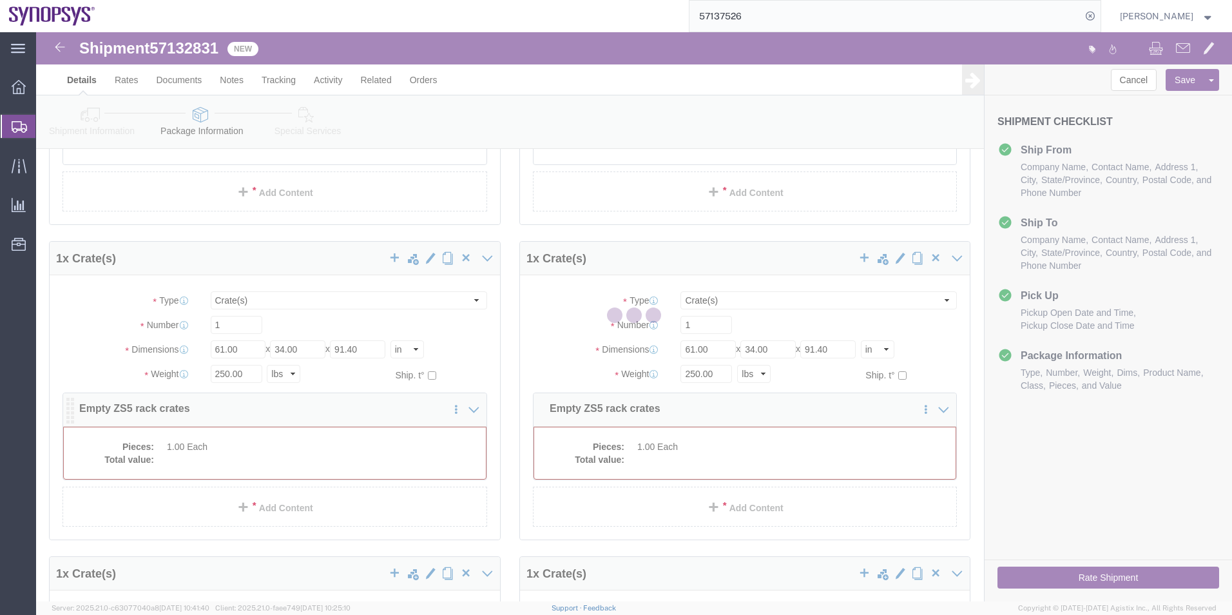
scroll to position [375, 0]
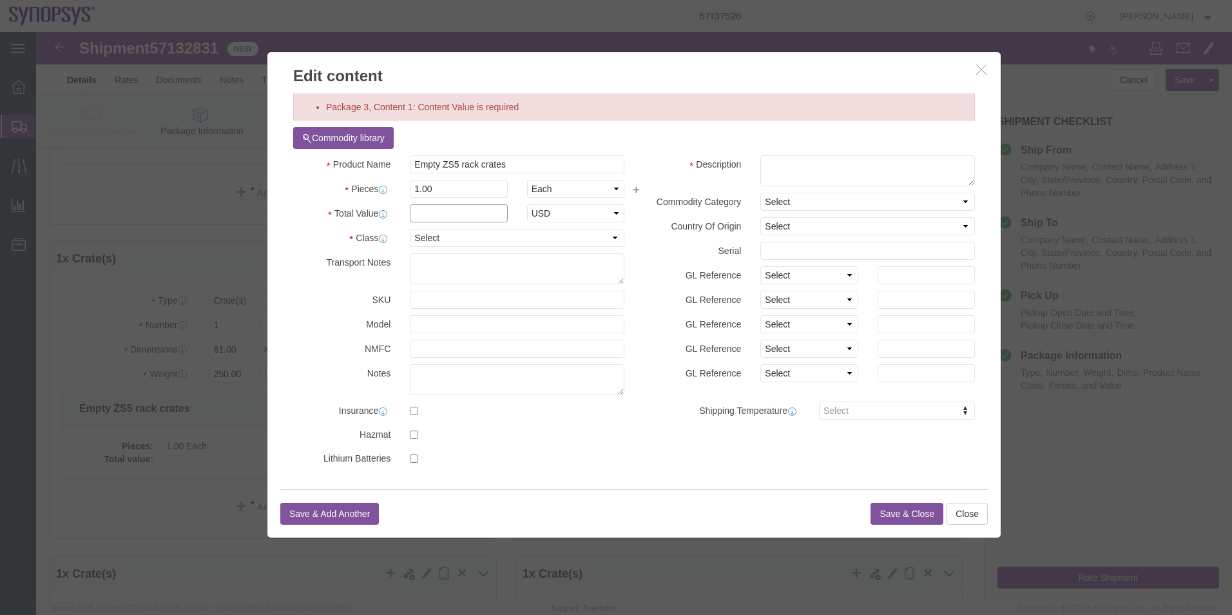
click input "text"
type input "1000"
drag, startPoint x: 472, startPoint y: 135, endPoint x: 222, endPoint y: 104, distance: 252.7
click div "Edit content Package 3, Content 1: Content Value is required Commodity library …"
click div "Commodity library"
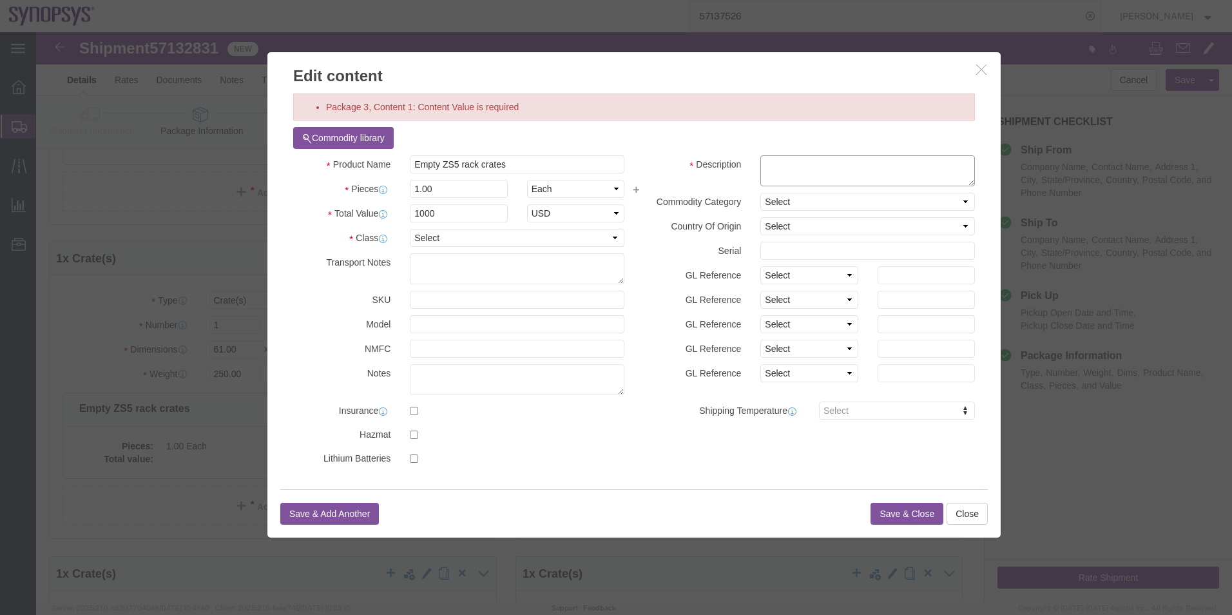
paste textarea "Empty ZS5 rack crates"
click textarea
type textarea "Empty ZS5 rack crates"
click button "Save & Close"
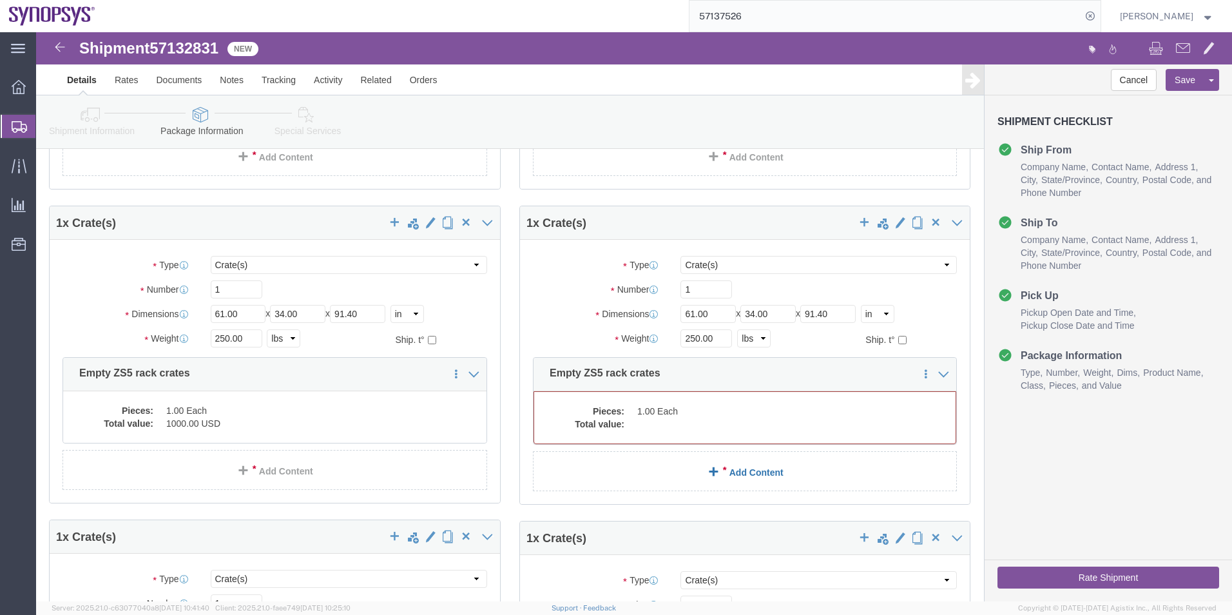
scroll to position [440, 0]
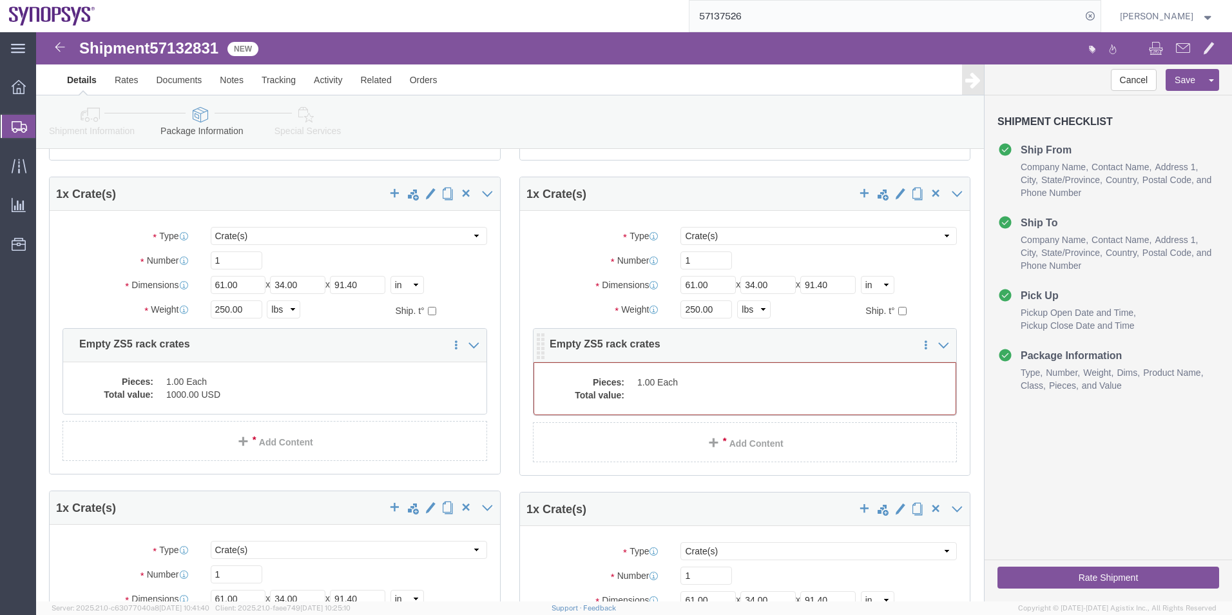
click dd
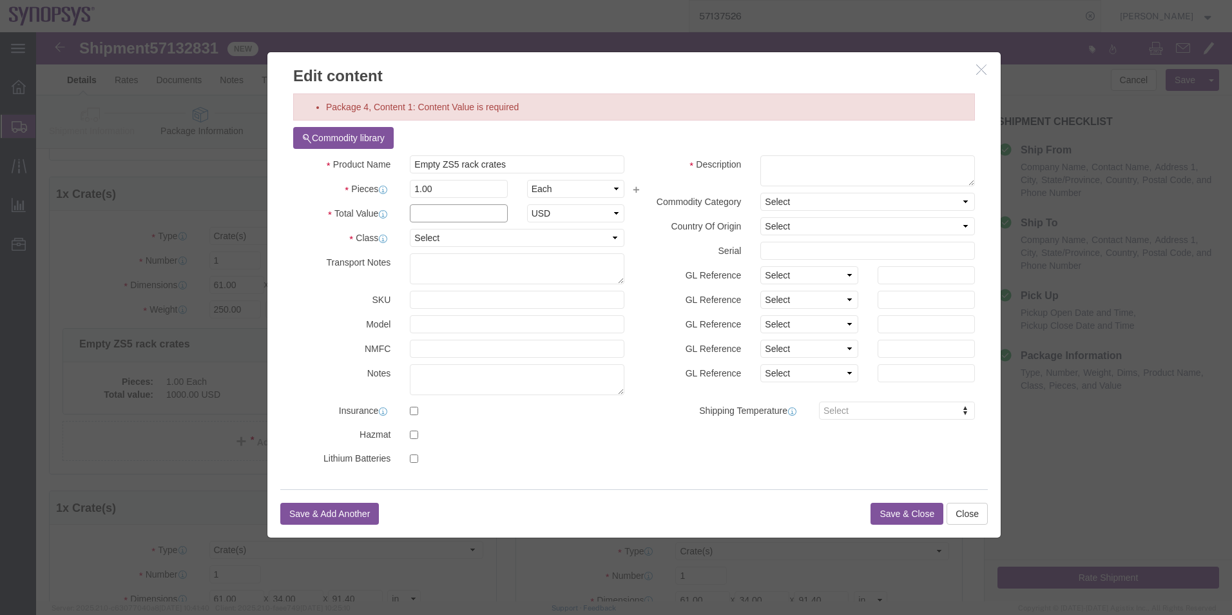
click input "text"
type input "1000"
click div "Product Name Empty ZS5 rack crates Pieces 1.00 Select Bag Barrels 100Board Feet…"
click textarea
paste textarea "Empty ZS5 rack crates"
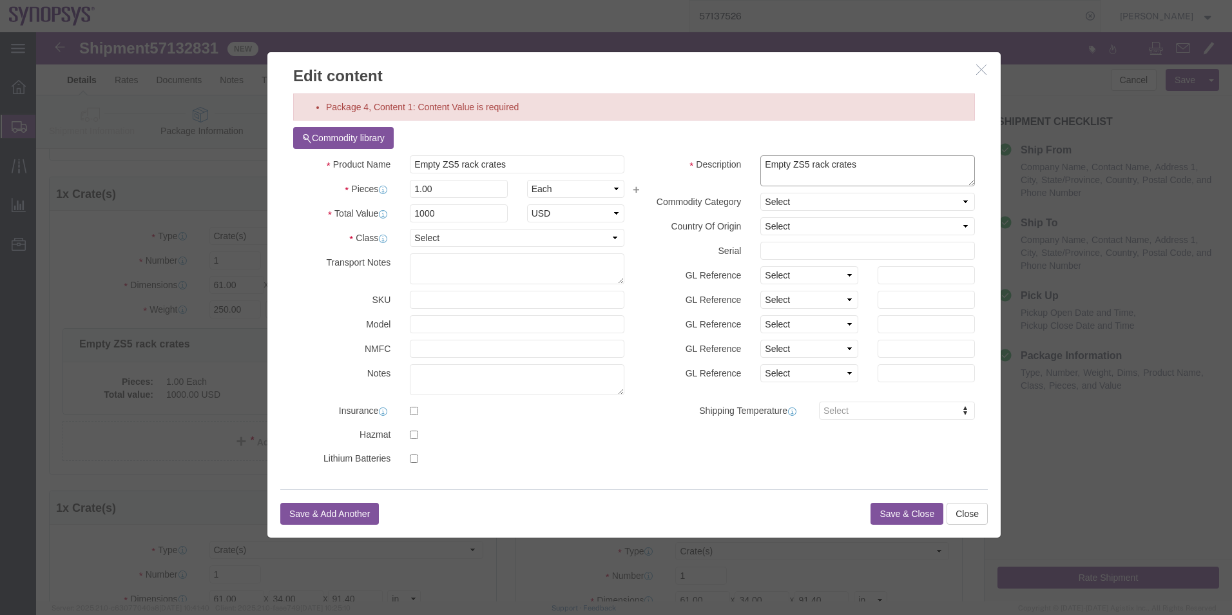
type textarea "Empty ZS5 rack crates"
click button "Save & Close"
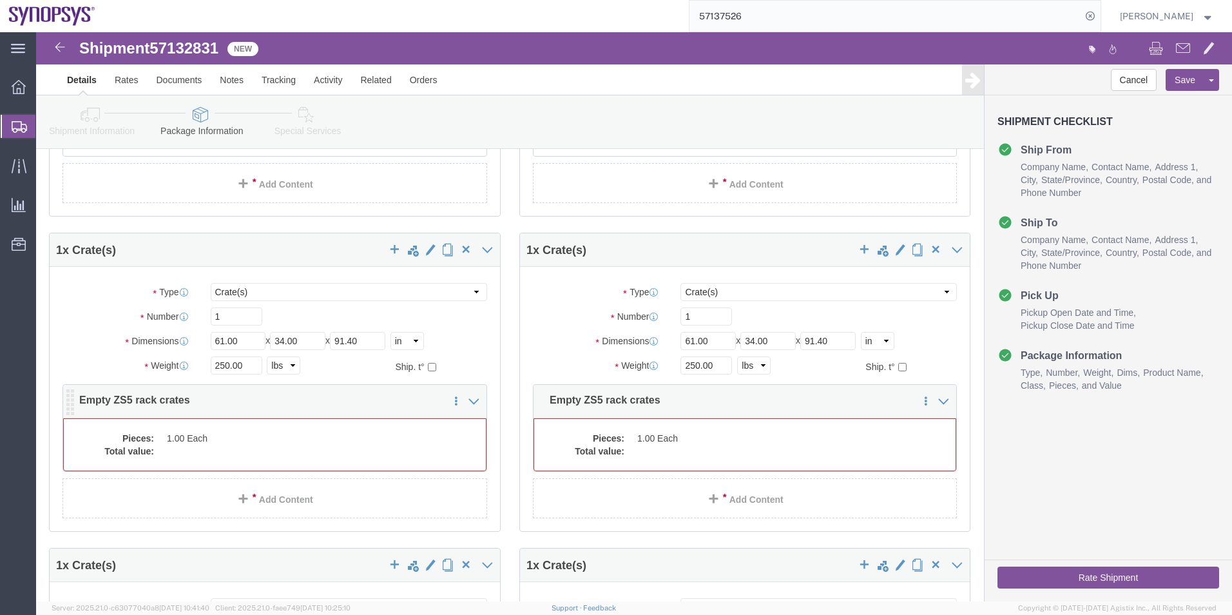
click dd "1.00 Each"
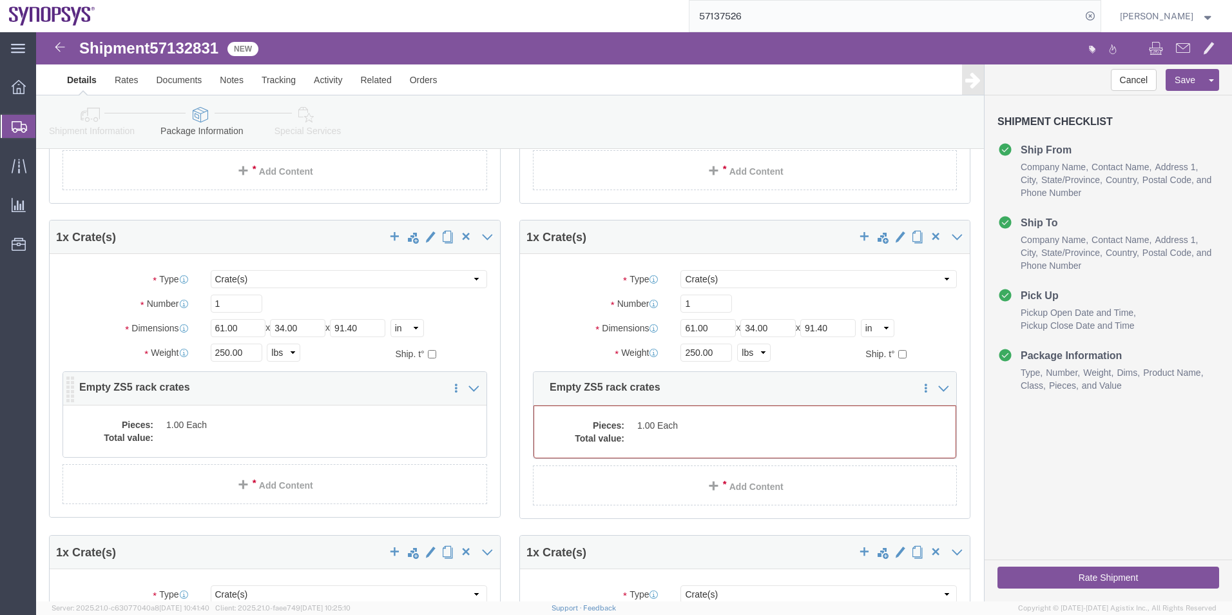
scroll to position [672, 0]
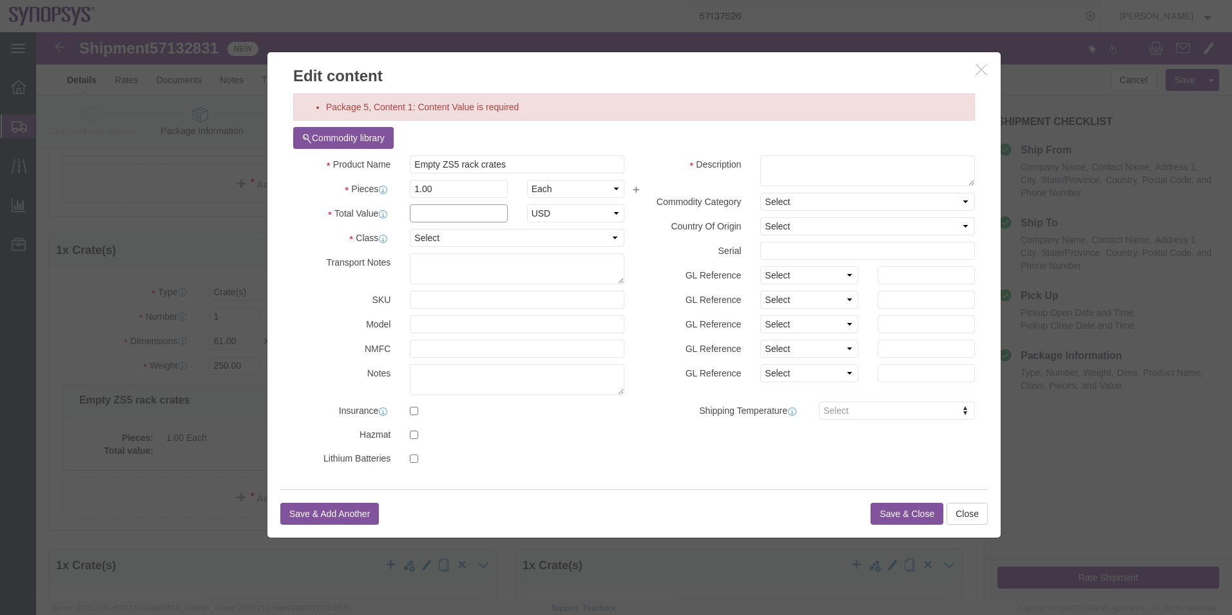
click input "text"
type input "1000"
click button "Save & Close"
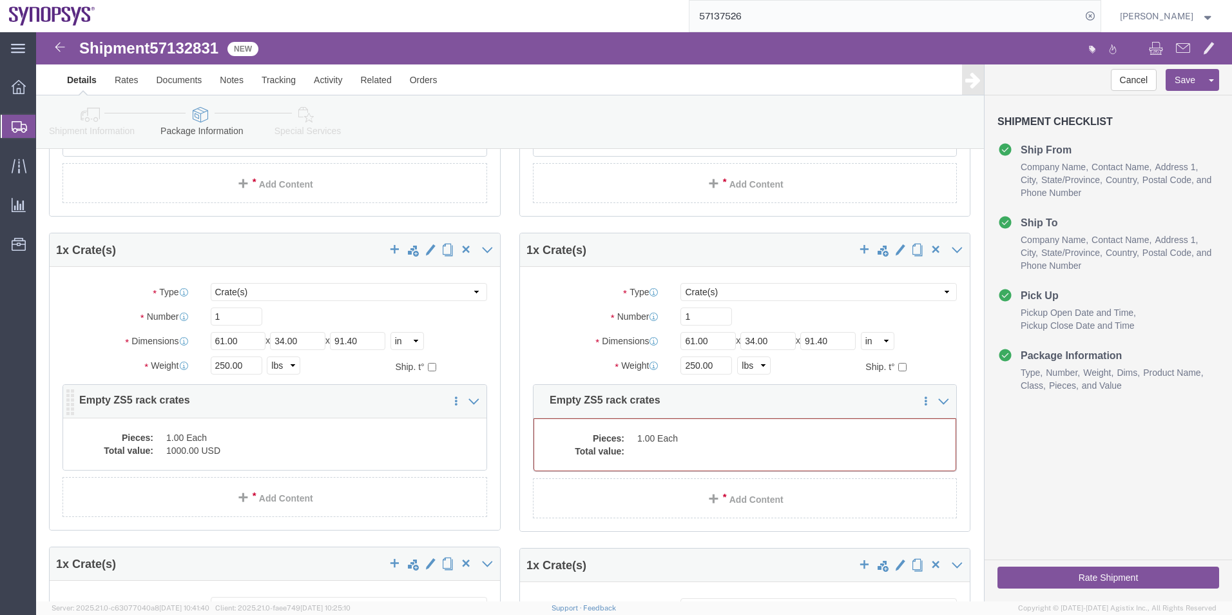
click dd "1.00 Each"
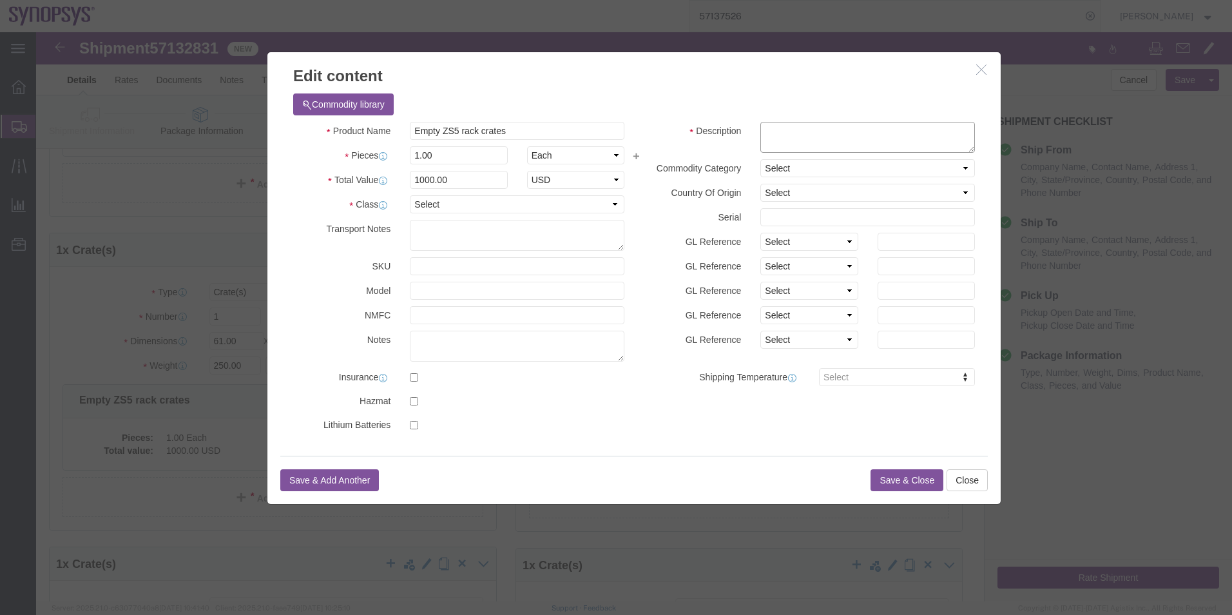
click textarea
paste textarea "Empty ZS5 rack crates"
type textarea "Empty ZS5 rack crates"
click button "Save & Close"
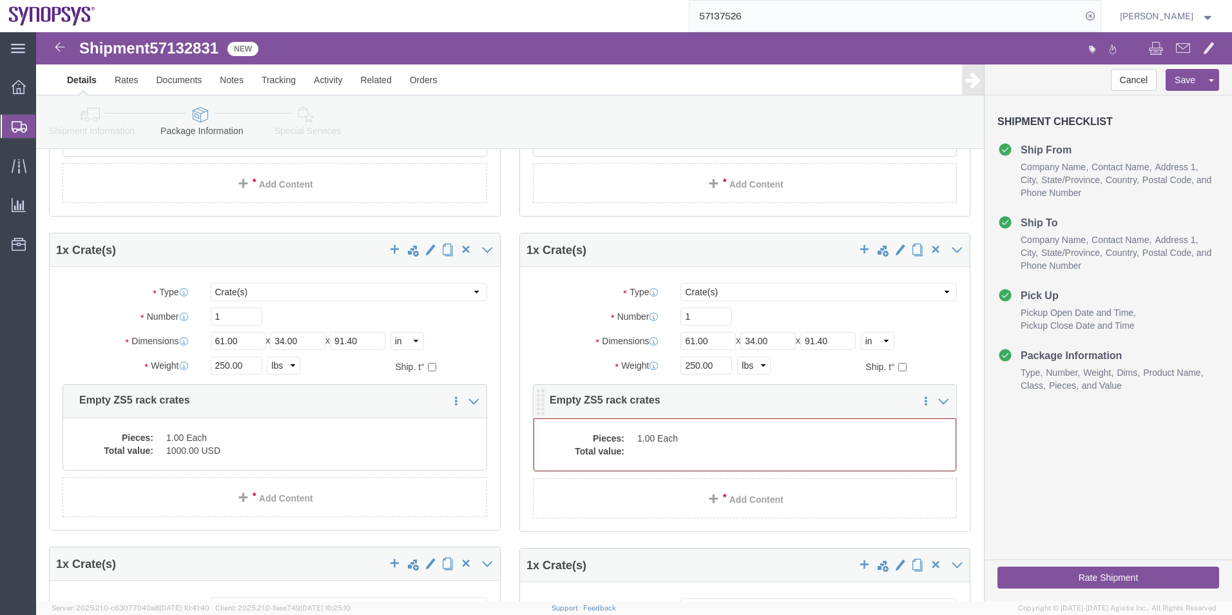
click dd
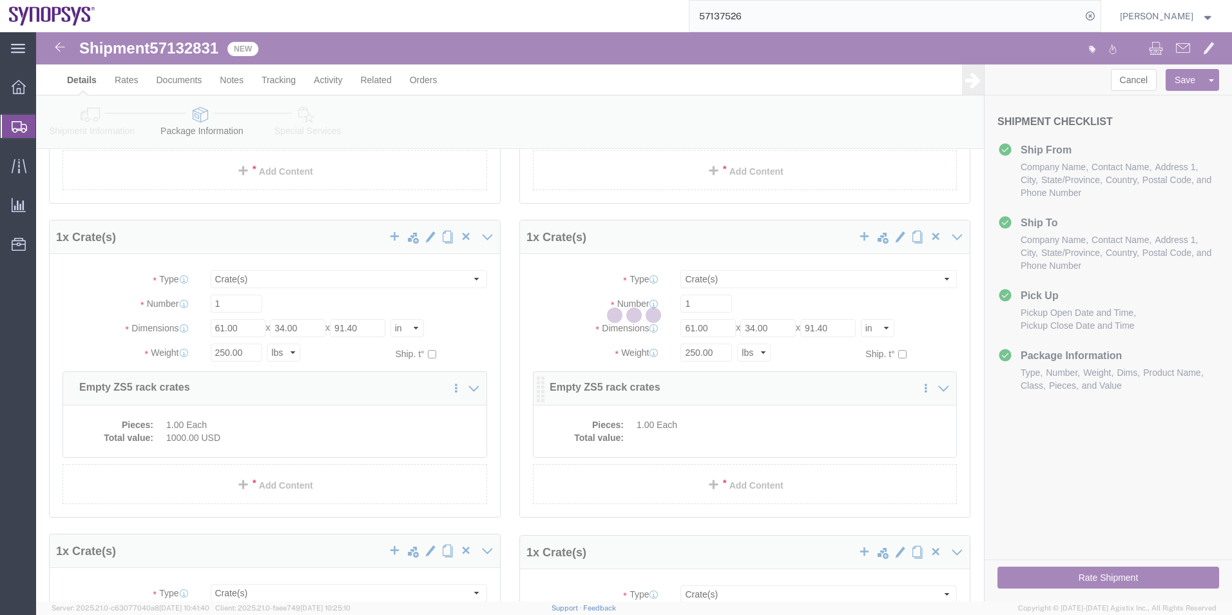
scroll to position [659, 0]
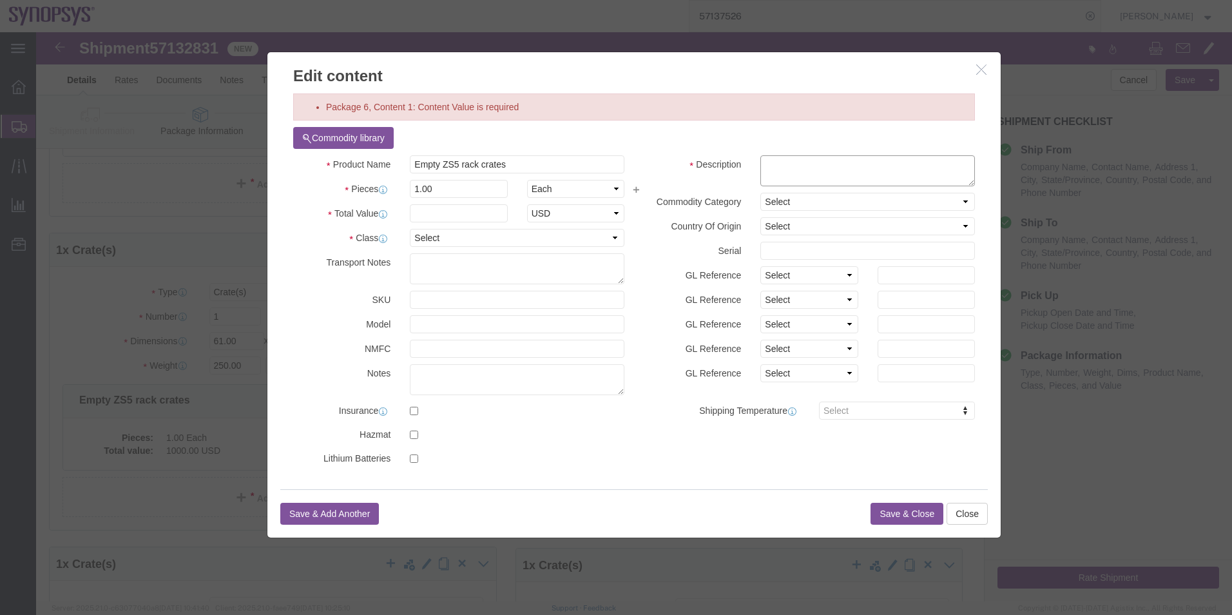
click textarea
paste textarea "Empty ZS5 rack crates"
type textarea "Empty ZS5 rack crates"
click input "text"
type input "1000"
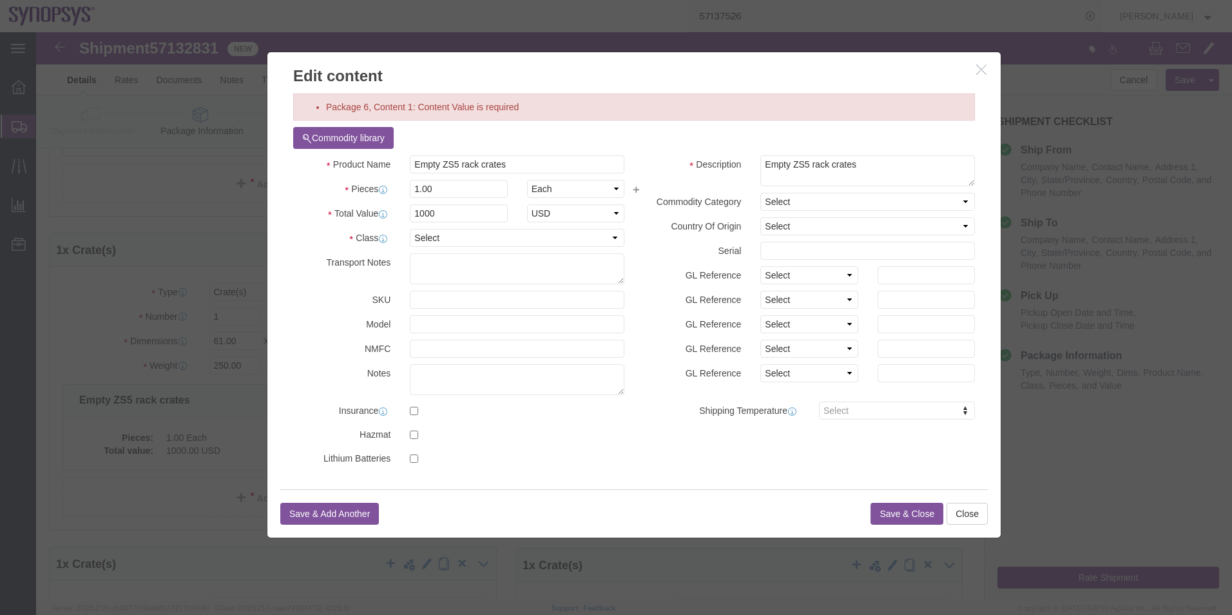
click button "Save & Close"
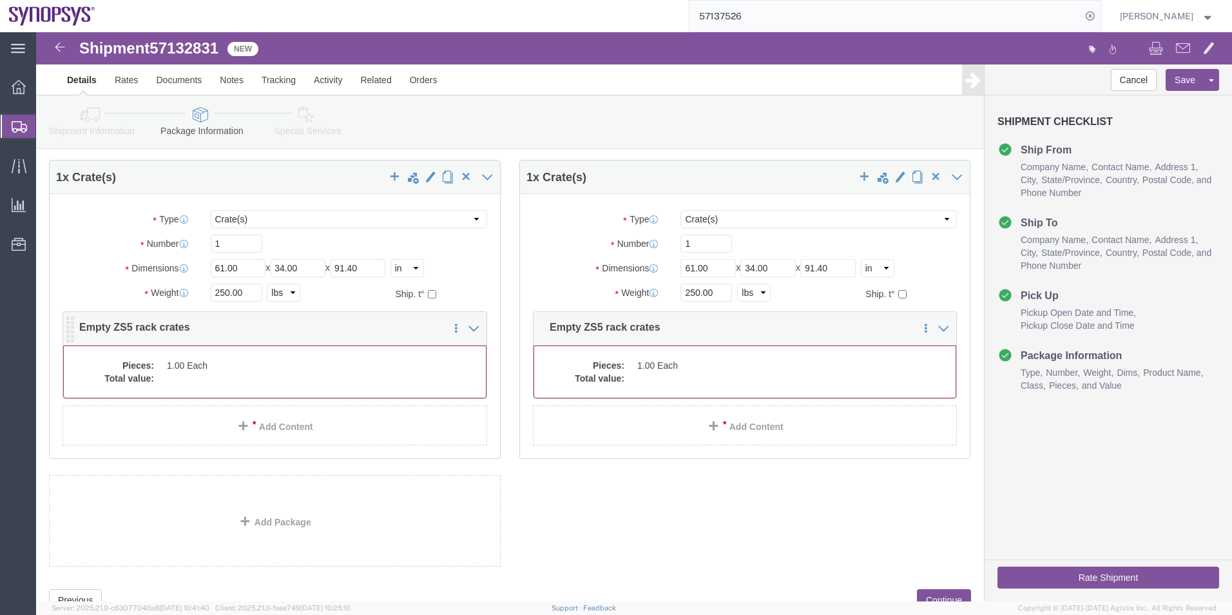
click dd
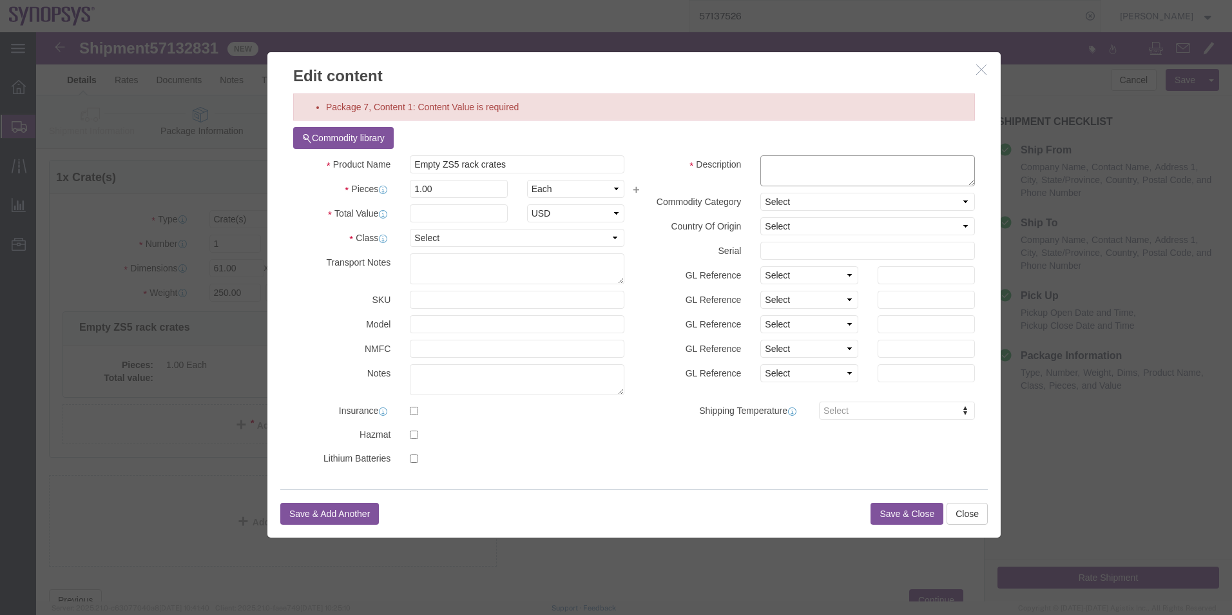
click textarea
paste textarea "Empty ZS5 rack crates"
type textarea "Empty ZS5 rack crates"
click input "text"
type input "1000"
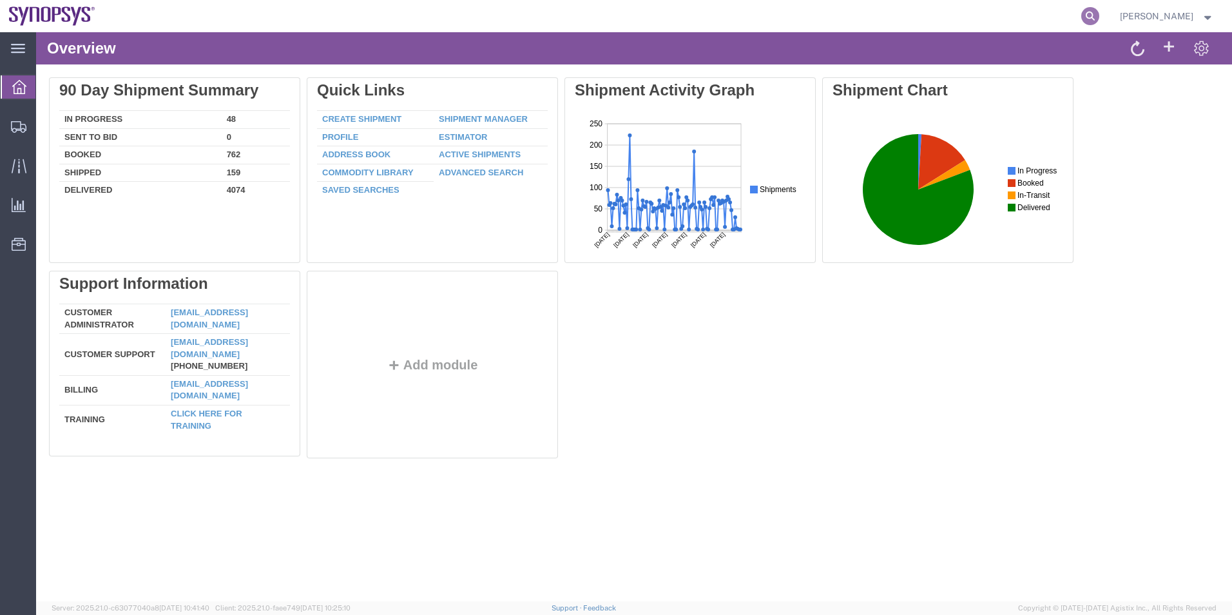
click at [1094, 21] on icon at bounding box center [1091, 16] width 18 height 18
click at [982, 15] on input "search" at bounding box center [886, 16] width 392 height 31
paste input "56485575"
type input "56485575"
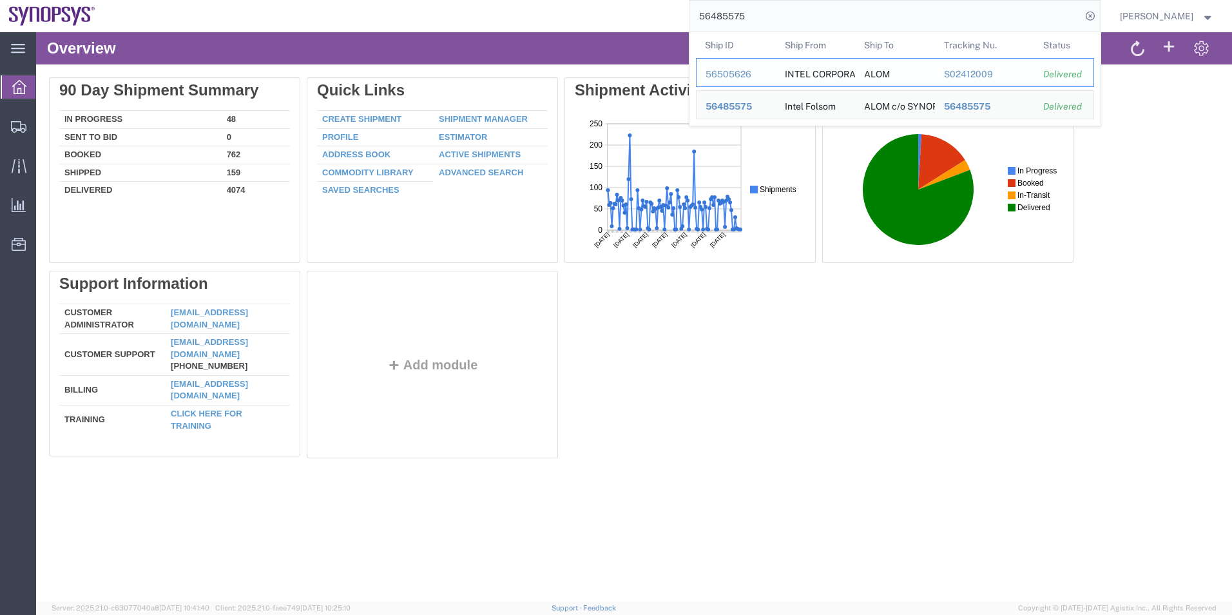
click at [728, 69] on div "56505626" at bounding box center [736, 75] width 61 height 14
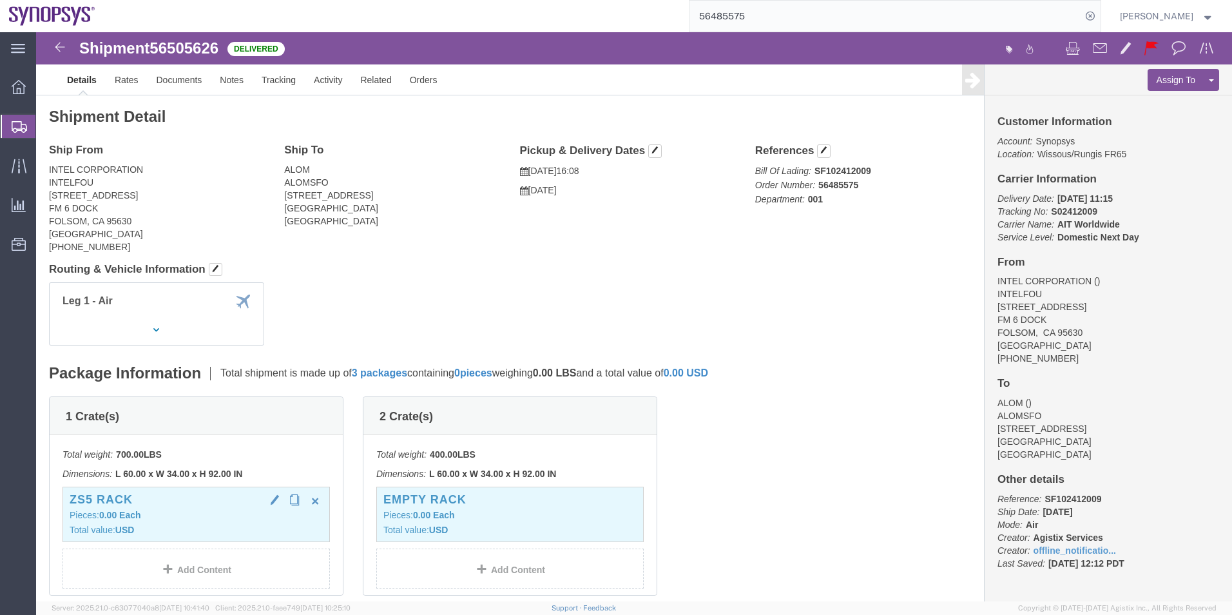
click p "Pieces: 0.00 Each"
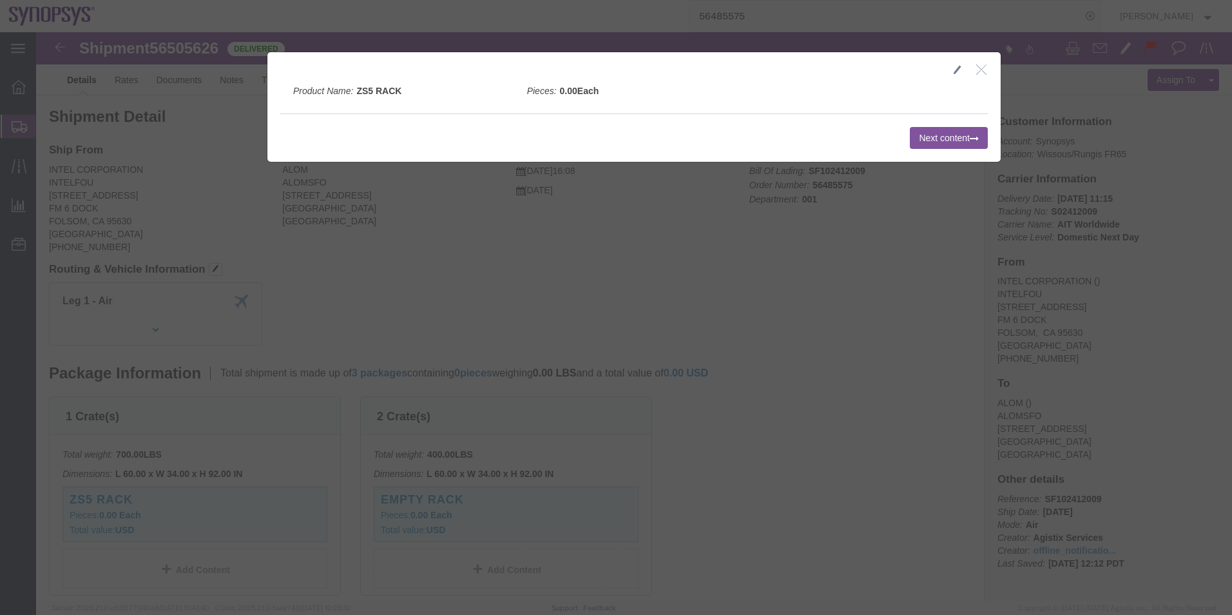
click icon "button"
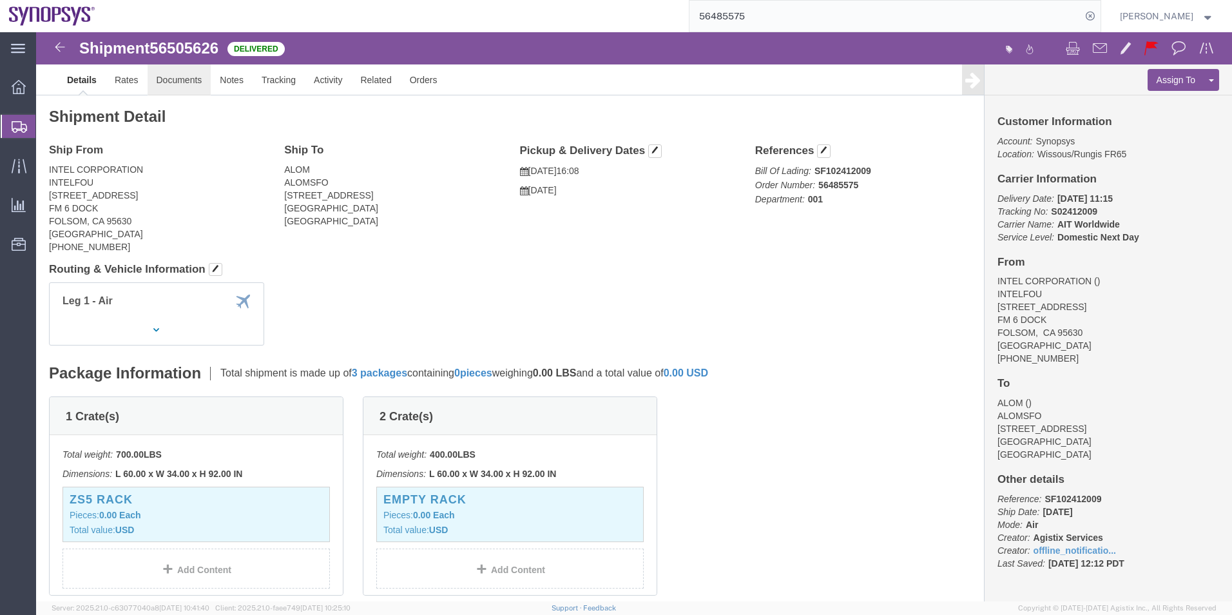
click link "Documents"
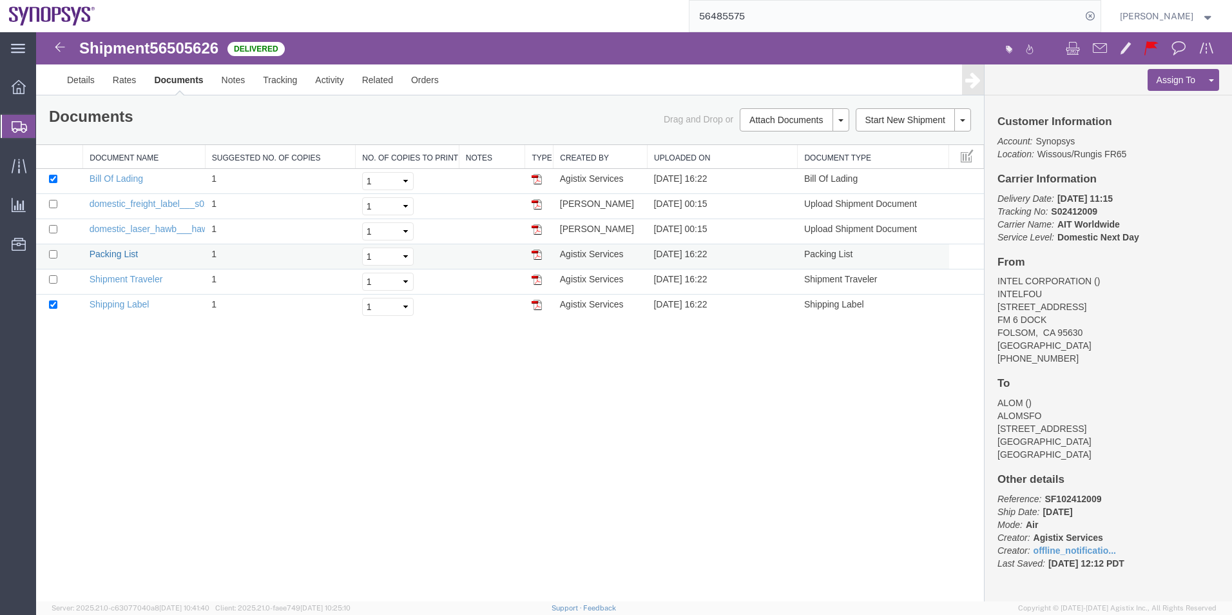
click at [119, 252] on link "Packing List" at bounding box center [114, 254] width 48 height 10
click at [0, 0] on span "Shipment Manager" at bounding box center [0, 0] width 0 height 0
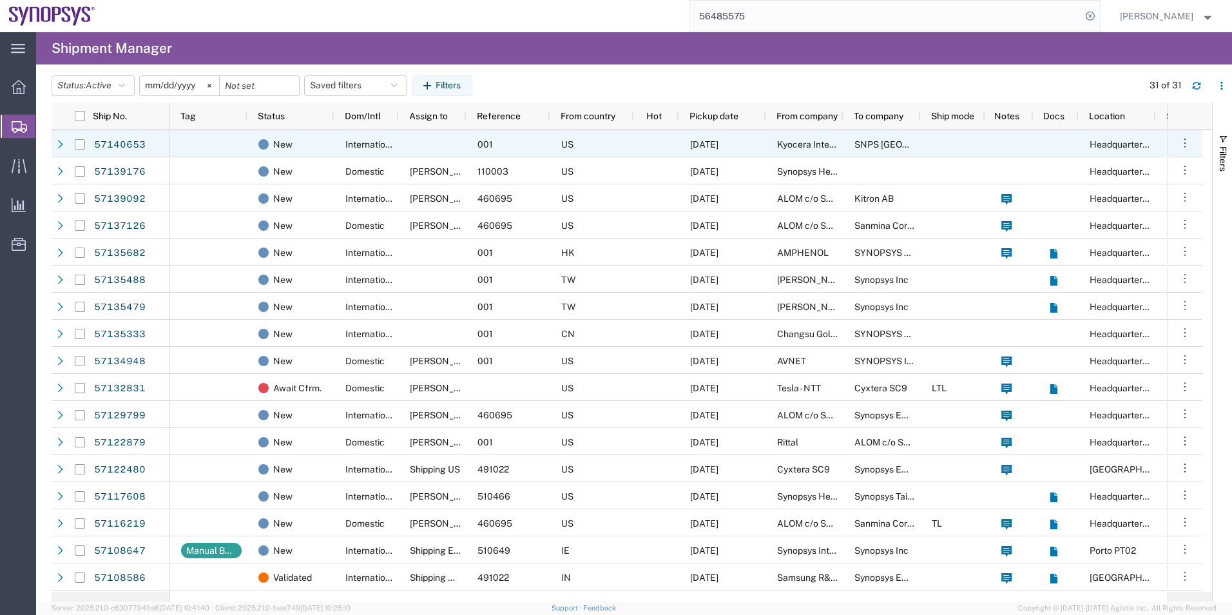
click at [390, 148] on span "International" at bounding box center [371, 144] width 53 height 10
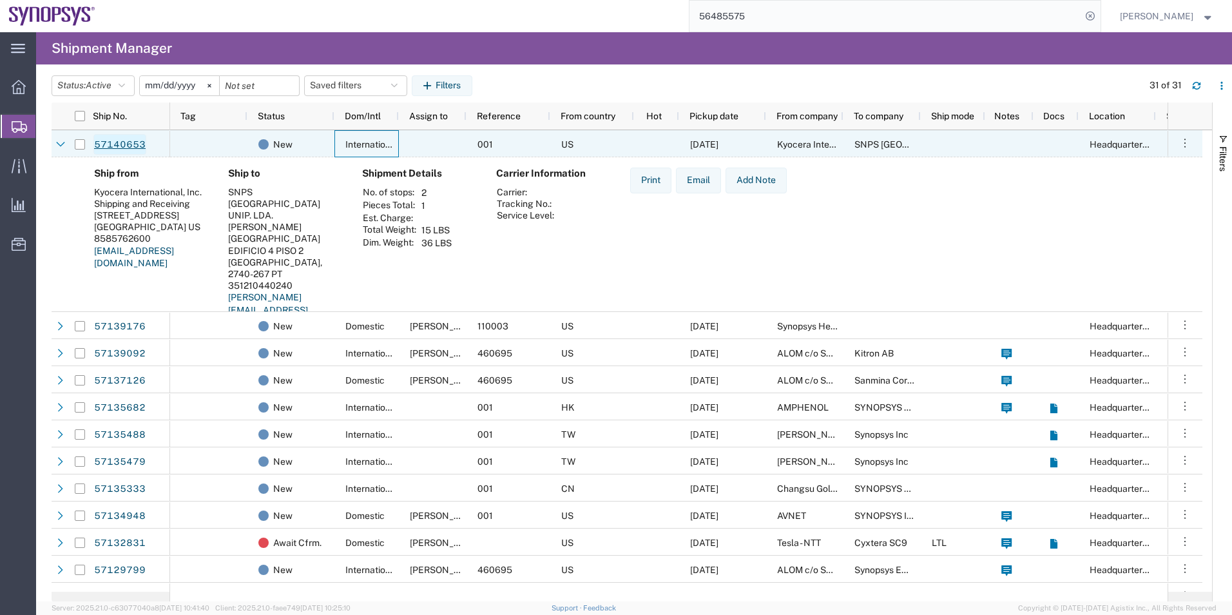
click at [133, 142] on link "57140653" at bounding box center [119, 144] width 53 height 21
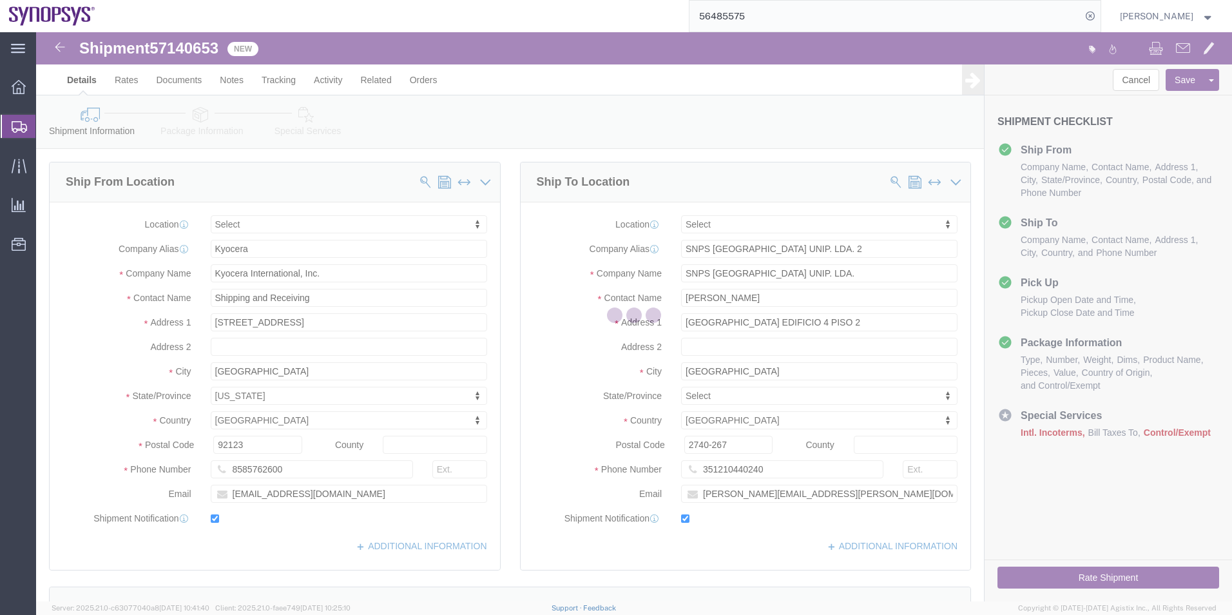
select select
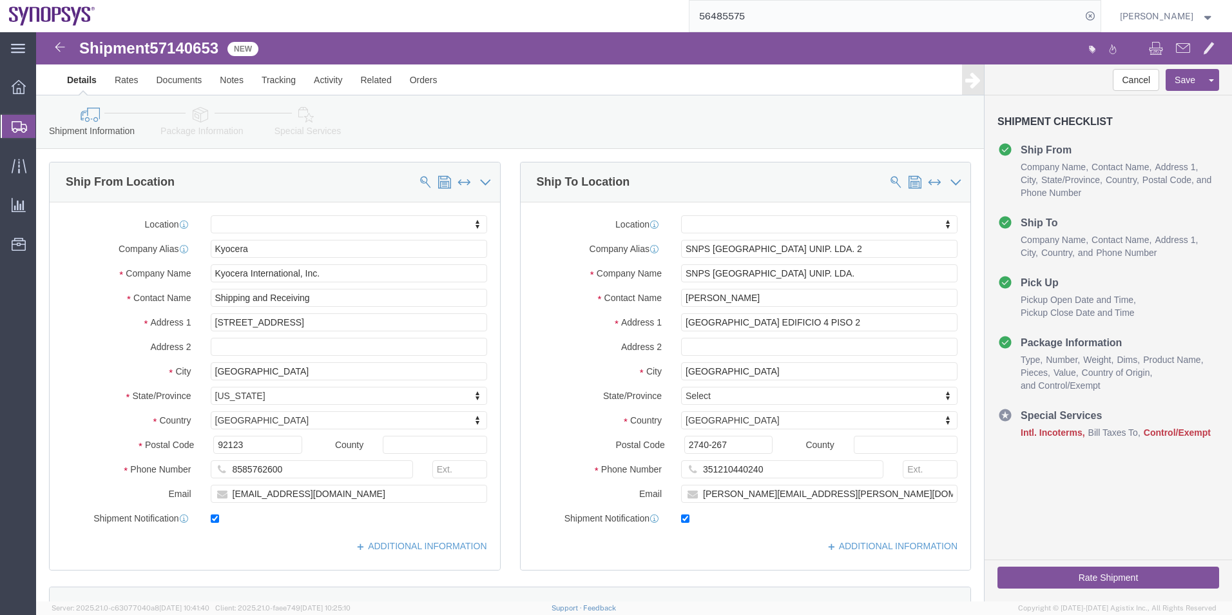
click icon
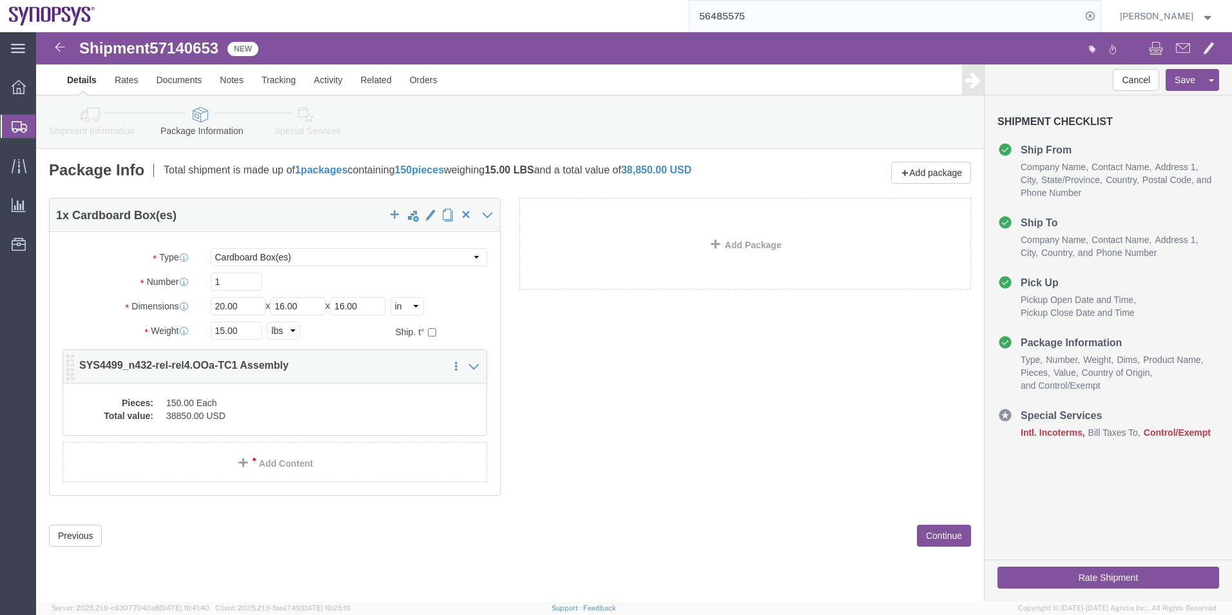
click dd "38850.00 USD"
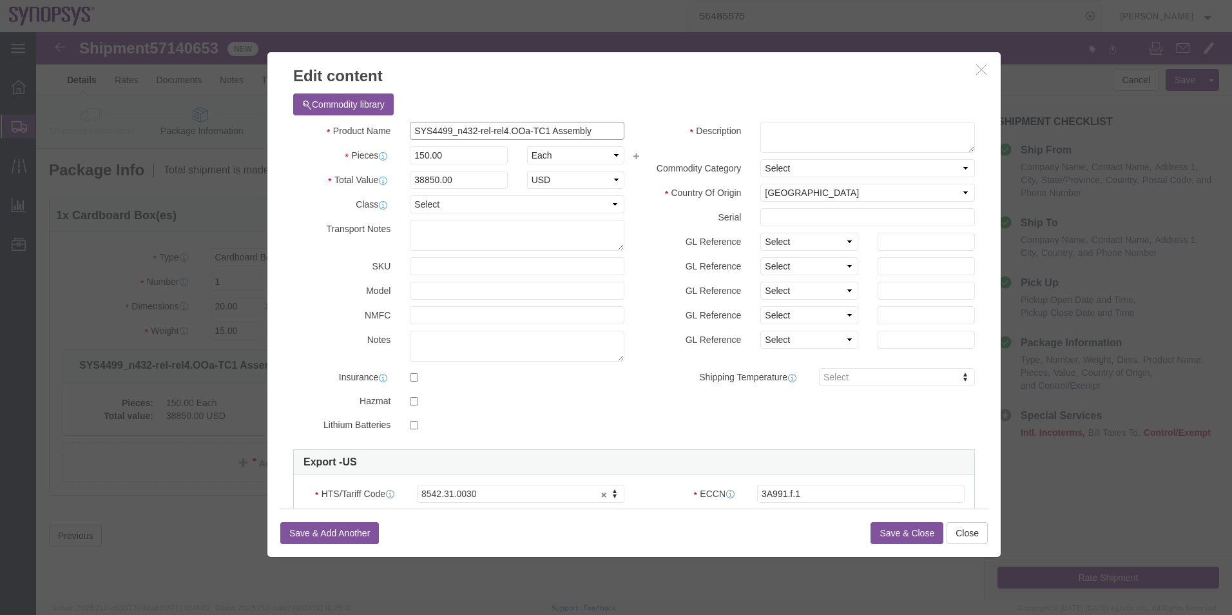
drag, startPoint x: 565, startPoint y: 101, endPoint x: 298, endPoint y: 113, distance: 267.1
click div "Product Name SYS4499_n432-rel-rel4.OOa-TC1 Assembly Pieces 150.00 Select Bag Ba…"
click textarea
paste textarea "SYS4499_n432-rel-rel4.OOa-TC1 Assembly"
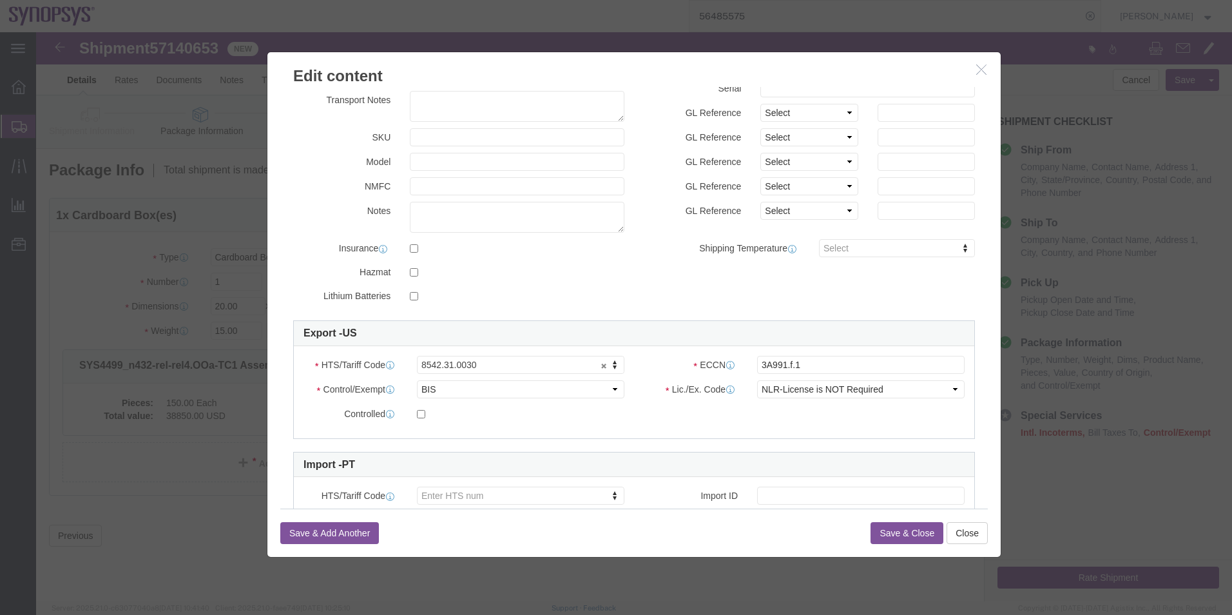
scroll to position [195, 0]
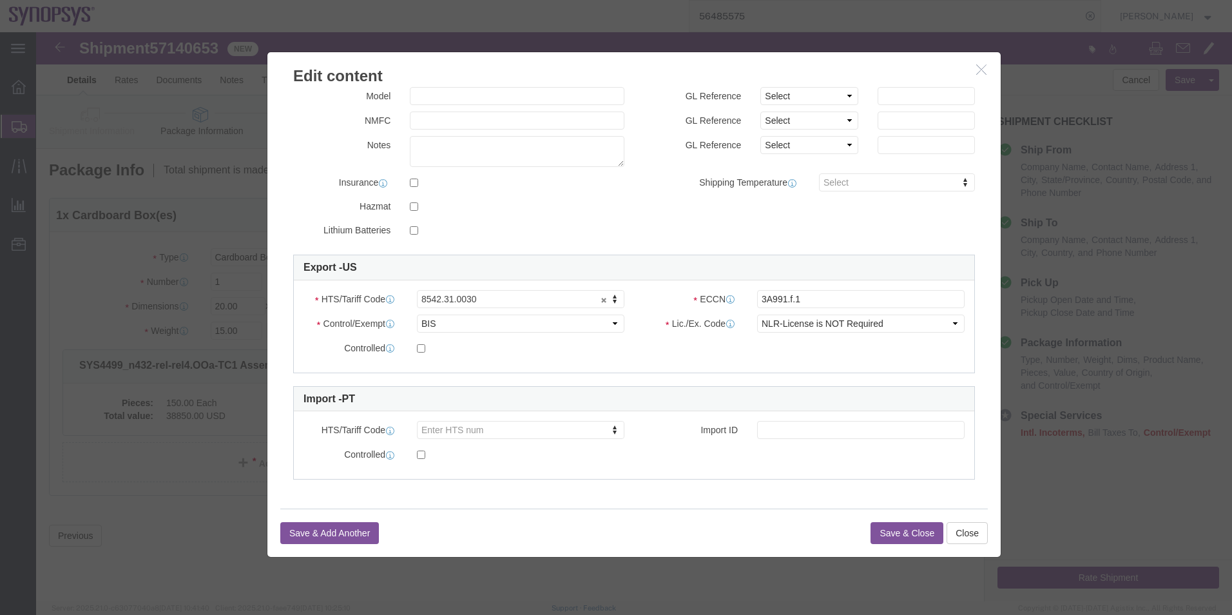
type textarea "SYS4499_n432-rel-rel4.OOa-TC1 Assembly"
click input "3A991.f.1"
type input "3A991"
click button "Save & Close"
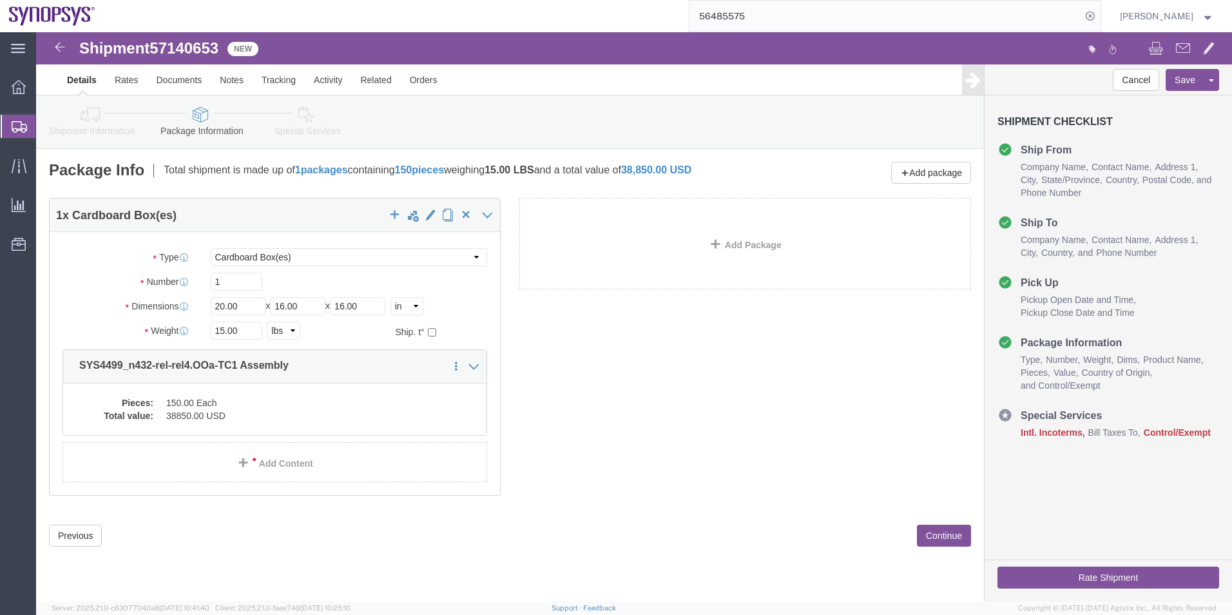
click icon
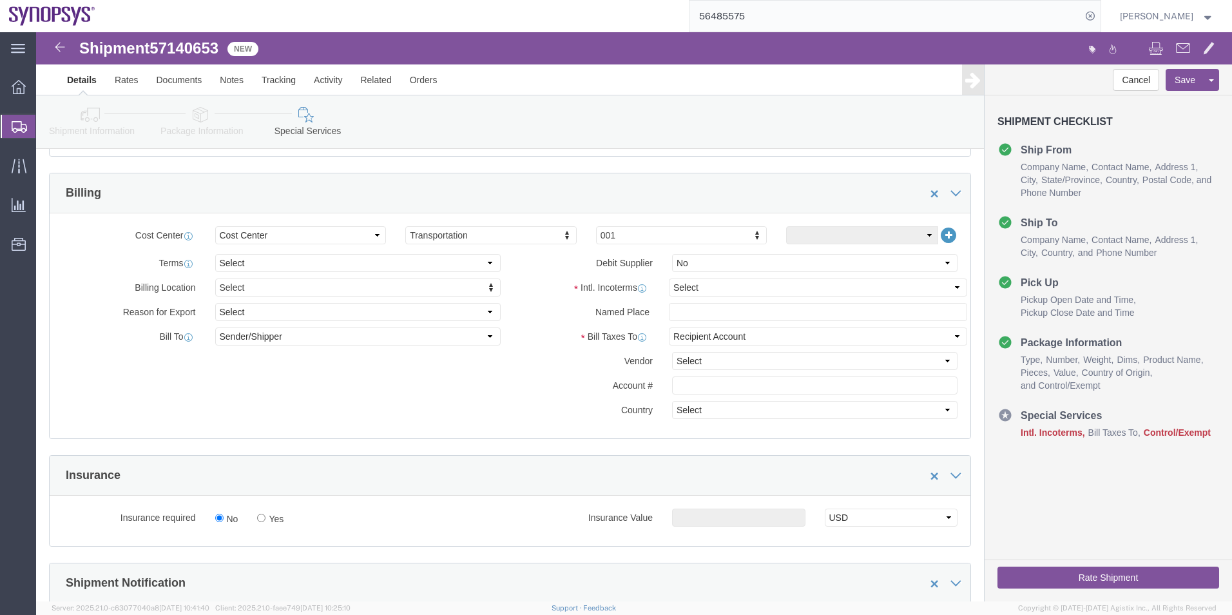
scroll to position [580, 0]
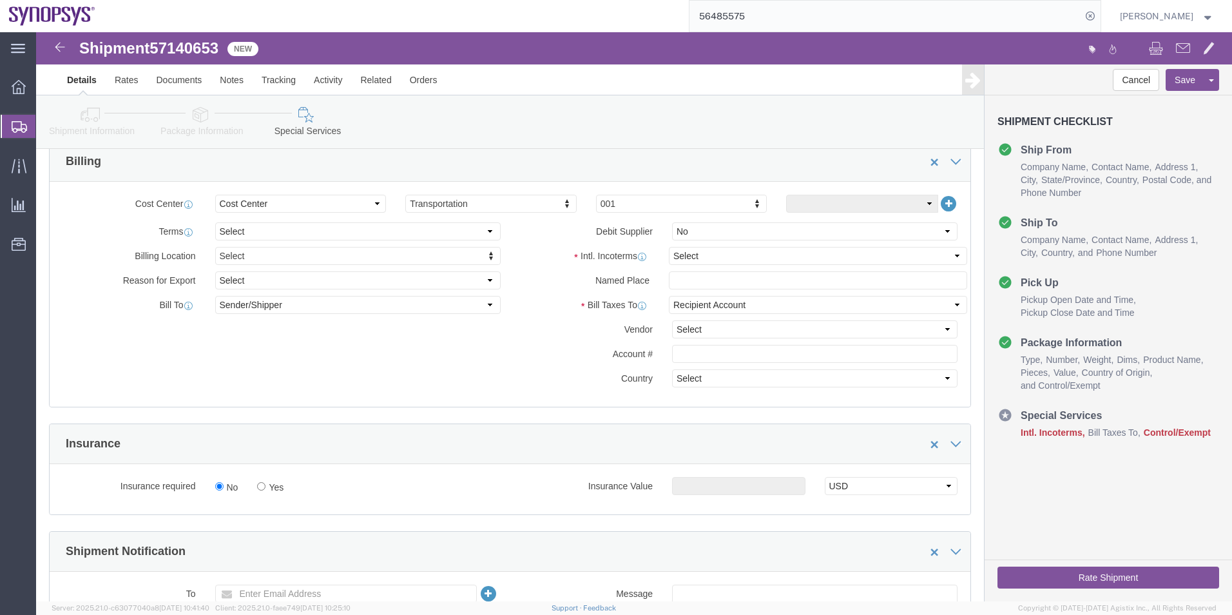
click div "Terms comments Debit Supplier Select Yes No"
click select "Select Carriage Insurance Paid Carriage Paid To Cost and Freight Cost Insurance…"
select select "DAP"
click select "Select Carriage Insurance Paid Carriage Paid To Cost and Freight Cost Insurance…"
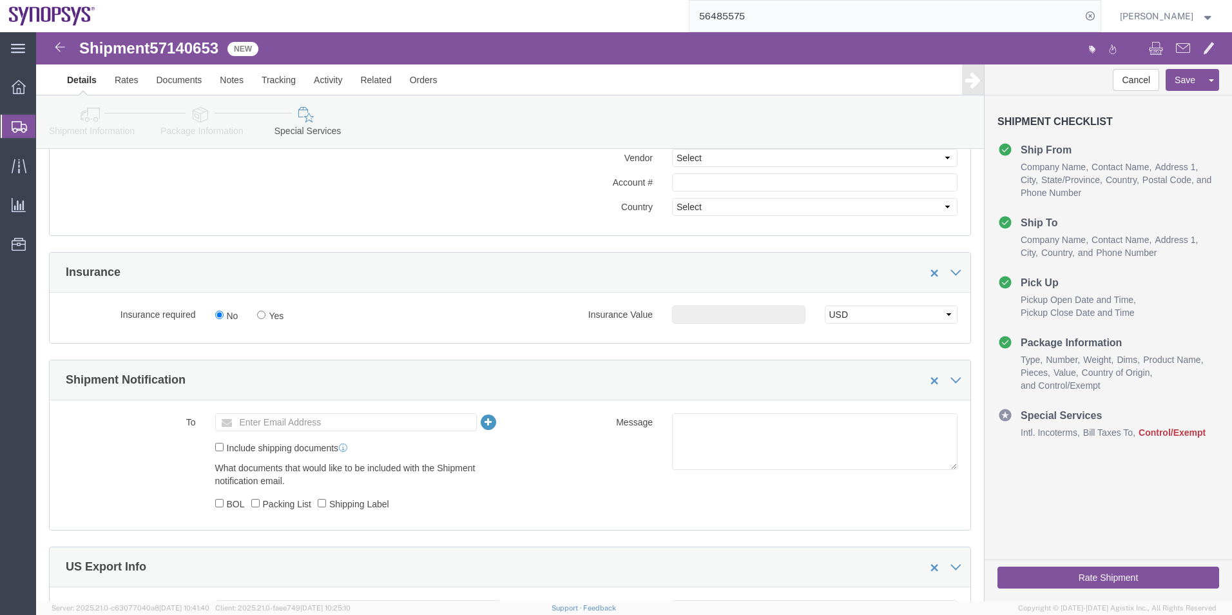
scroll to position [902, 0]
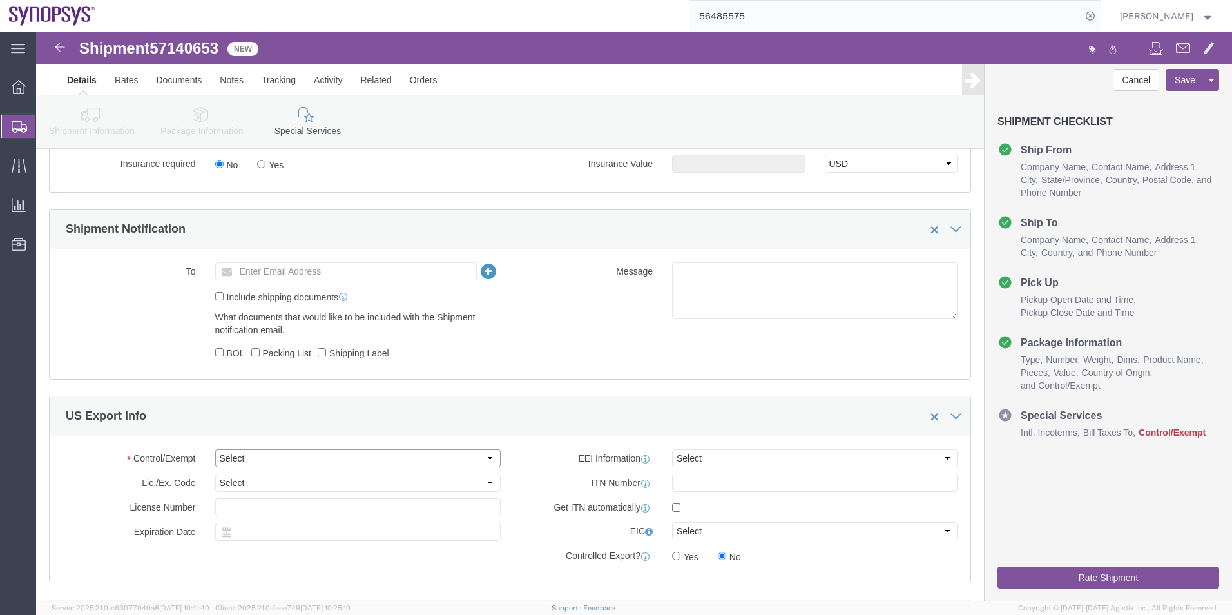
click select "Select ATF BIS DEA EPA FDA FTR ITAR OFAC Other (OPA)"
select select "BIS"
click select "Select ATF BIS DEA EPA FDA FTR ITAR OFAC Other (OPA)"
click select "Select AGR-Agricultural APP-Computers APR-Additional Permissive Exports AVS-Air…"
select select "NLR"
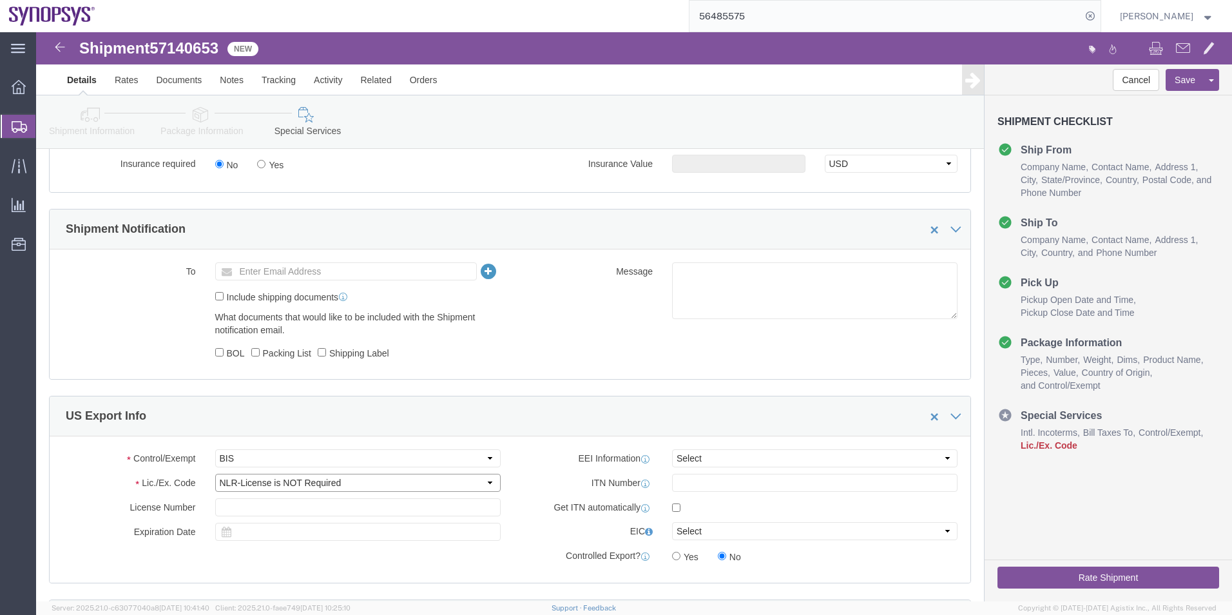
click select "Select AGR-Agricultural APP-Computers APR-Additional Permissive Exports AVS-Air…"
click select "Select AES-Direct EEI Carrier File EEI EEI Exempt"
select select "AESD"
click select "Select AES-Direct EEI Carrier File EEI EEI Exempt"
click input "checkbox"
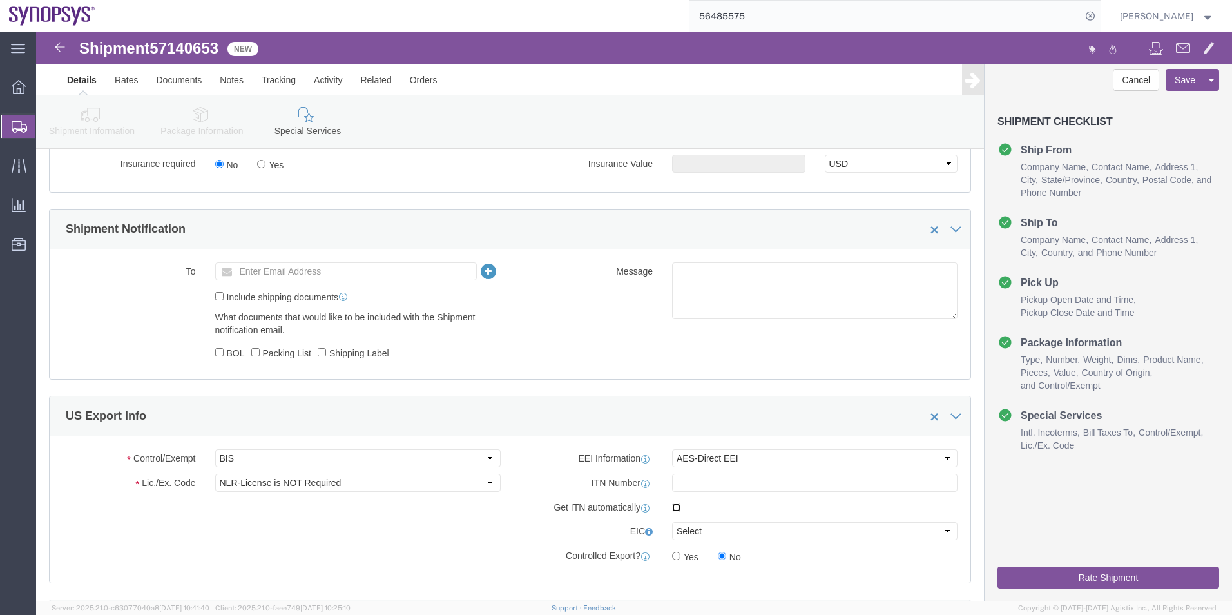
checkbox input "true"
click button "Save"
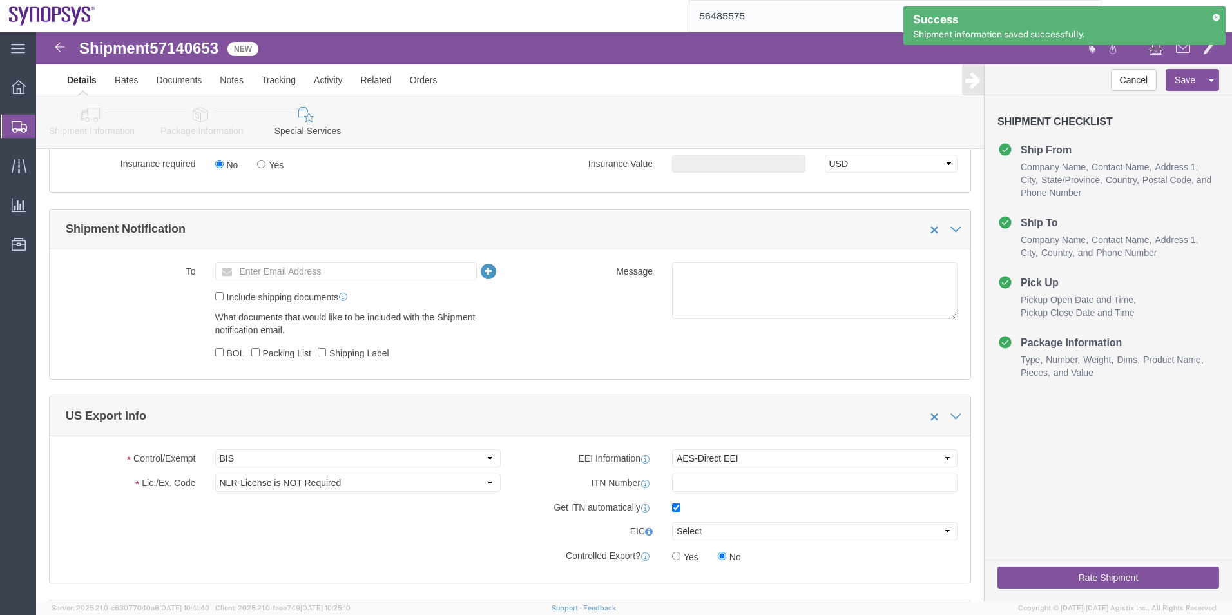
click icon
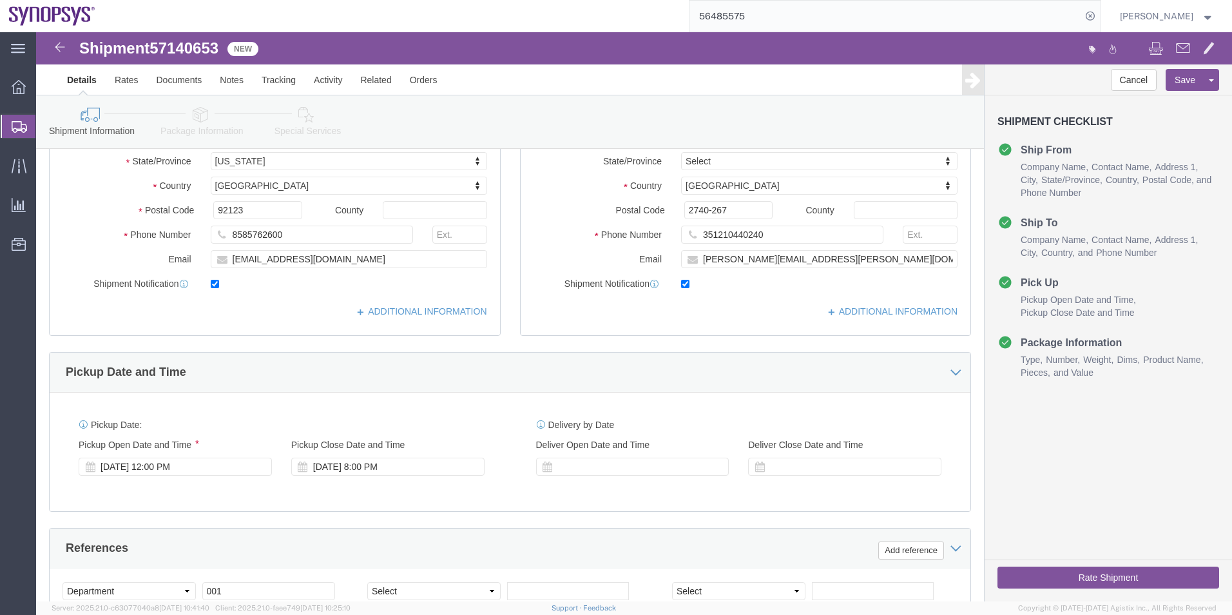
scroll to position [215, 0]
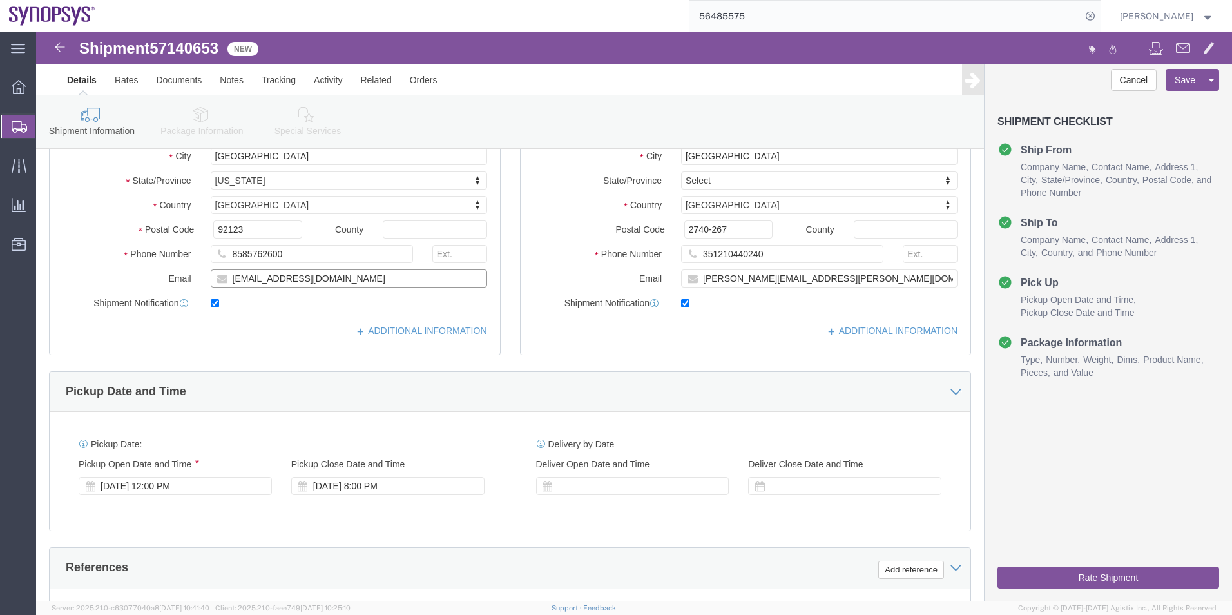
drag, startPoint x: 371, startPoint y: 244, endPoint x: 115, endPoint y: 237, distance: 255.4
click div "Location My Profile Location [GEOGRAPHIC_DATA] DE04 Agrate Brianza IT01 [GEOGRA…"
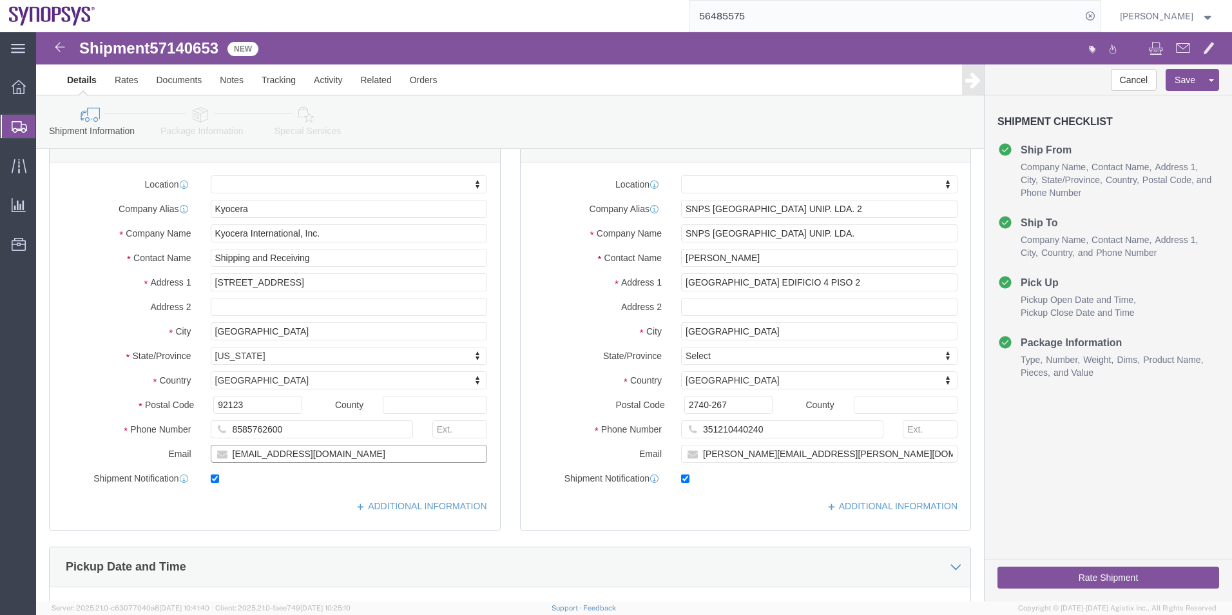
scroll to position [22, 0]
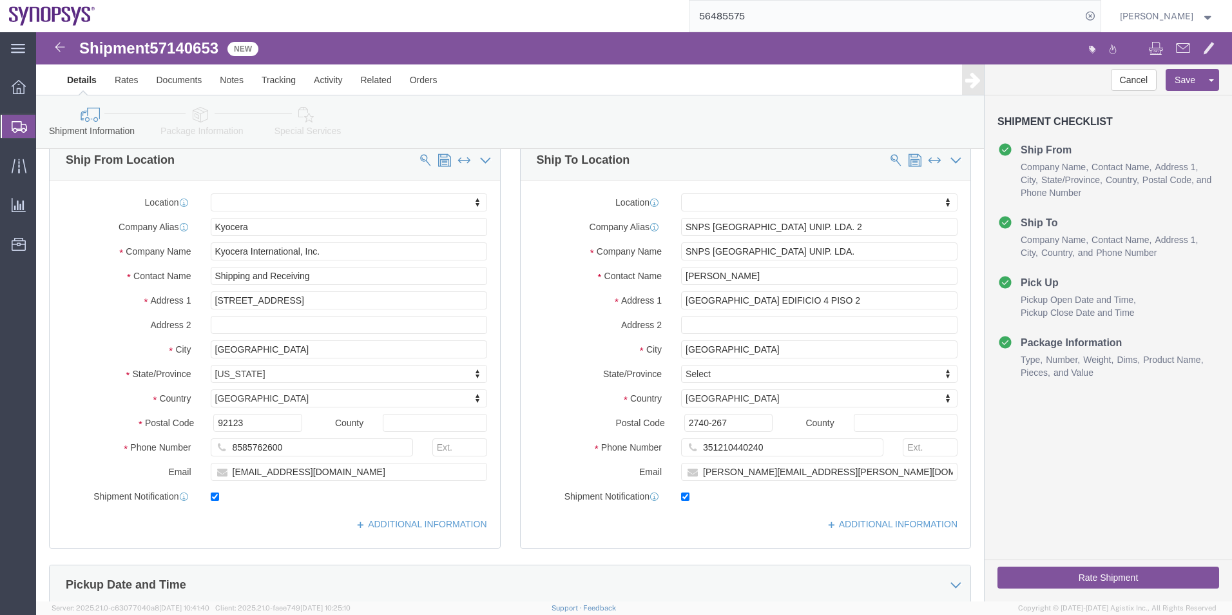
click icon
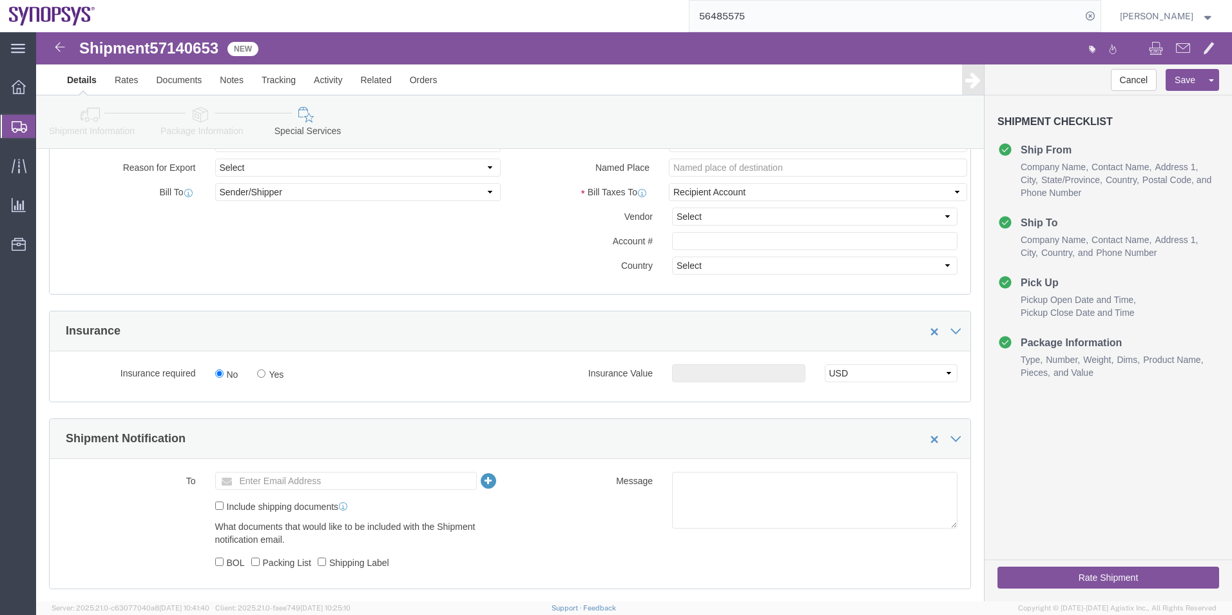
scroll to position [795, 0]
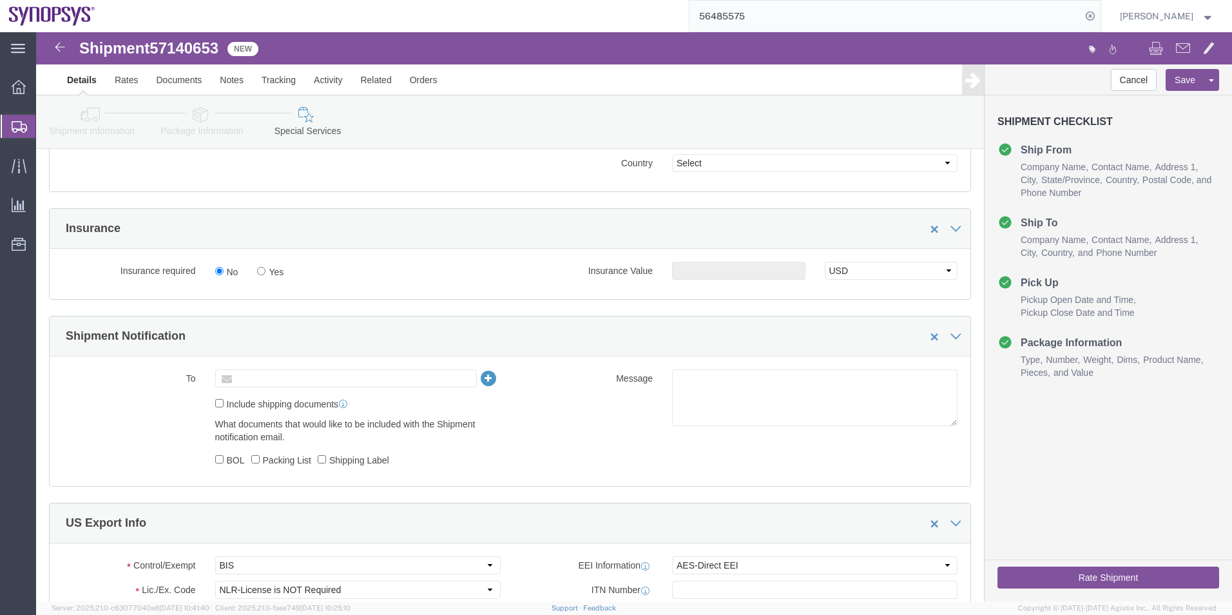
click input "text"
paste input "[EMAIL_ADDRESS][DOMAIN_NAME]"
type input "[EMAIL_ADDRESS][DOMAIN_NAME]"
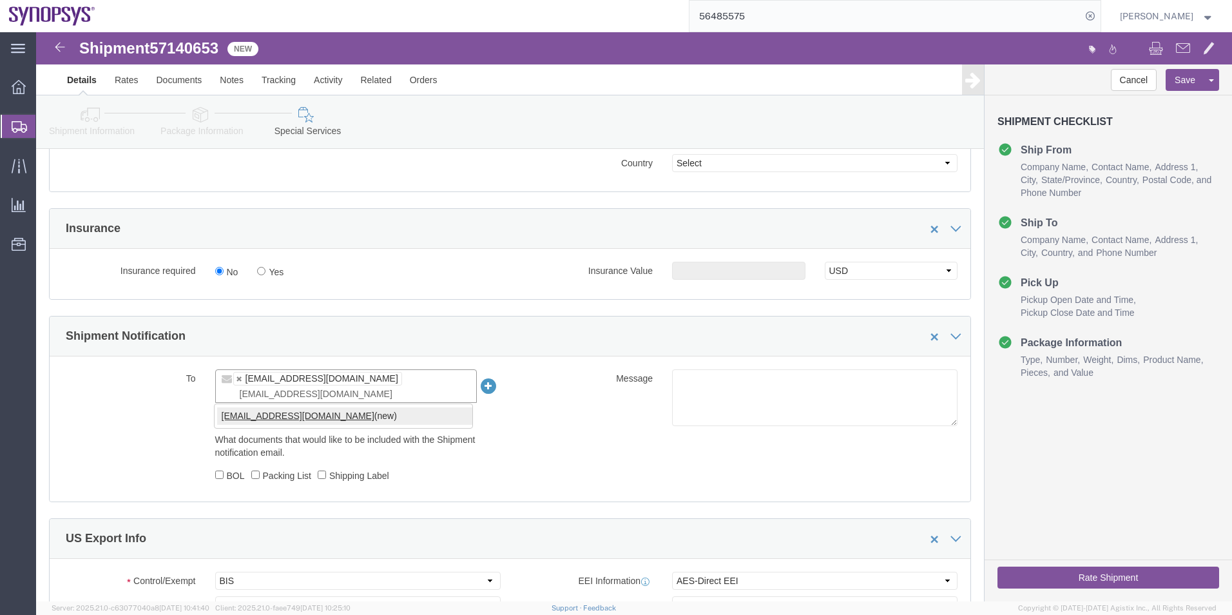
type input "[EMAIL_ADDRESS][DOMAIN_NAME]"
type input "[EMAIL_ADDRESS][DOMAIN_NAME],[EMAIL_ADDRESS][DOMAIN_NAME]"
click textarea
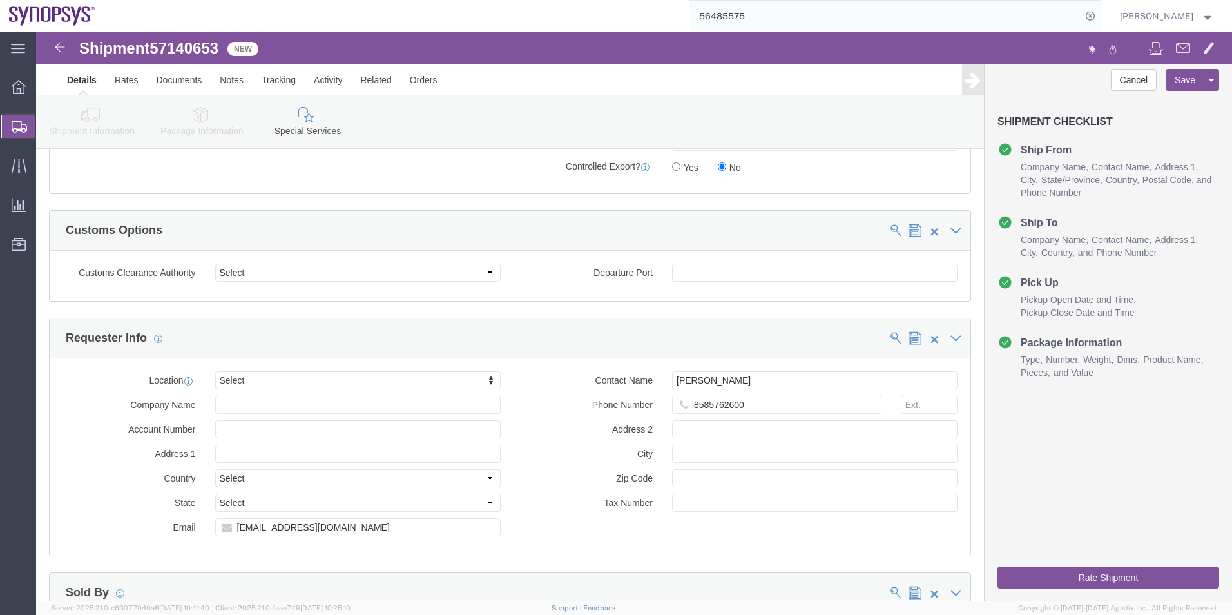
scroll to position [1376, 0]
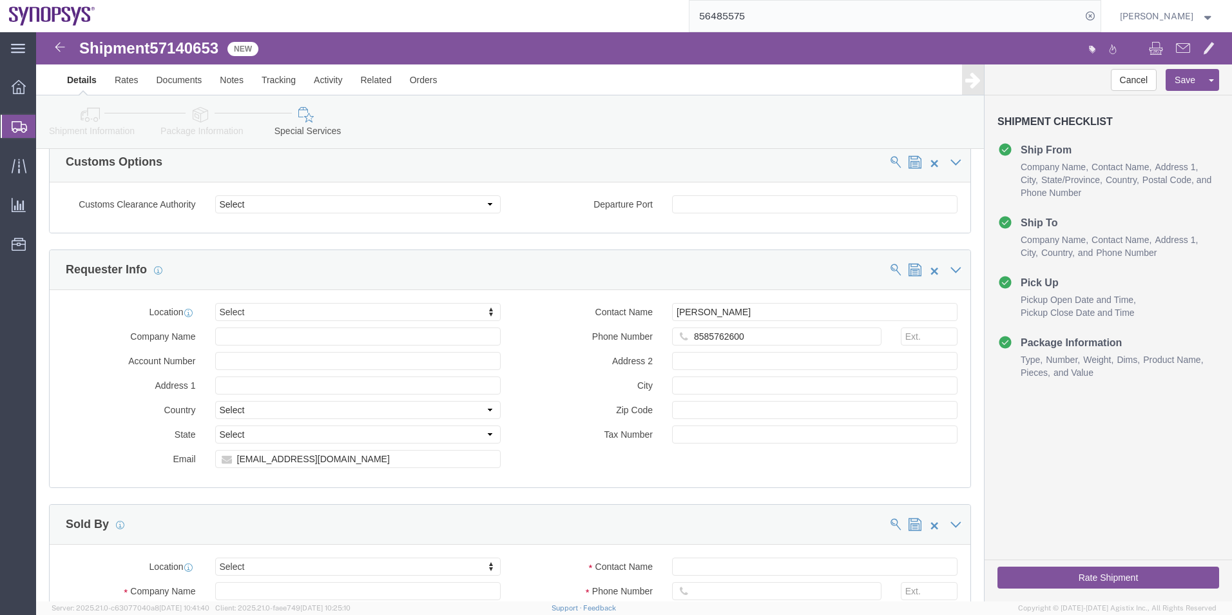
type textarea "Please see attached. -[GEOGRAPHIC_DATA]"
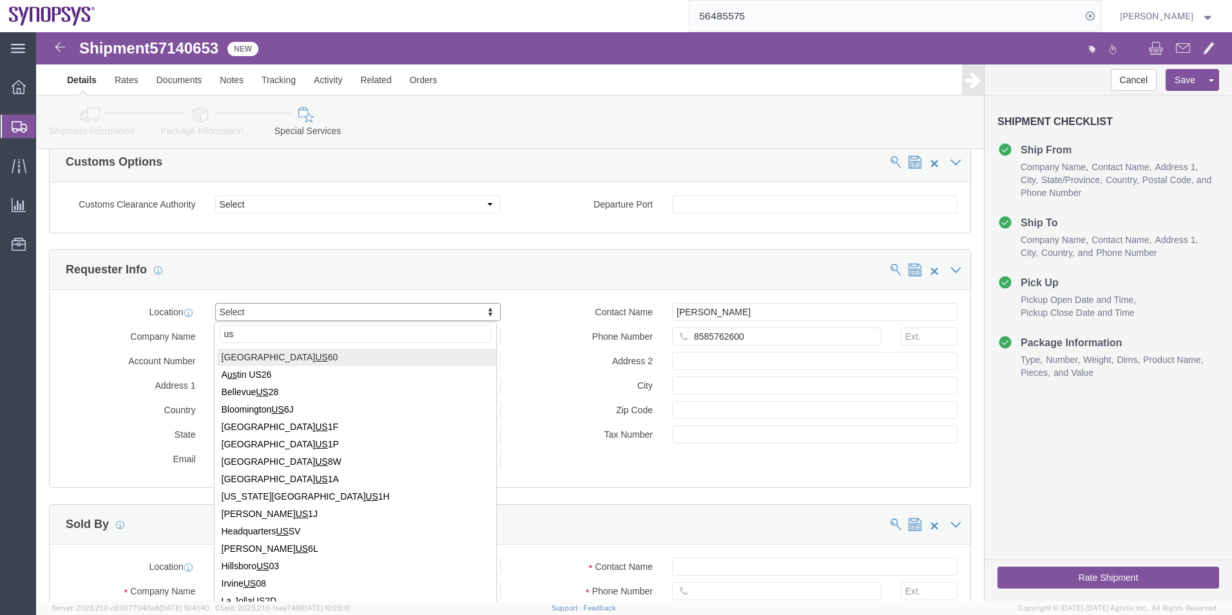
type input "u"
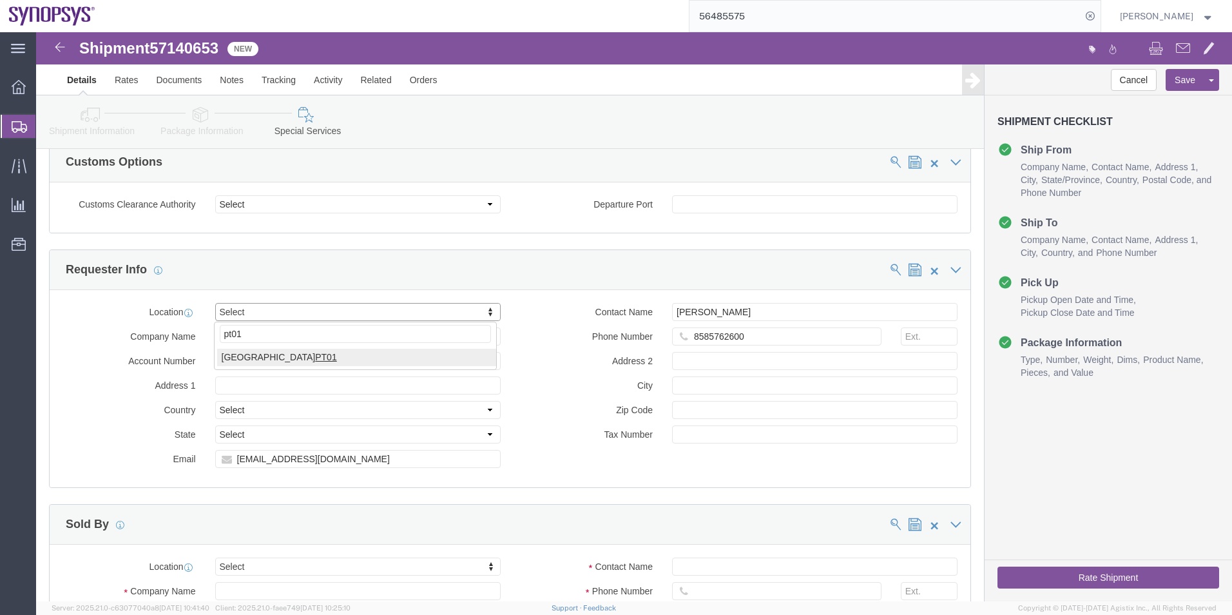
type input "pt01"
select select "63152"
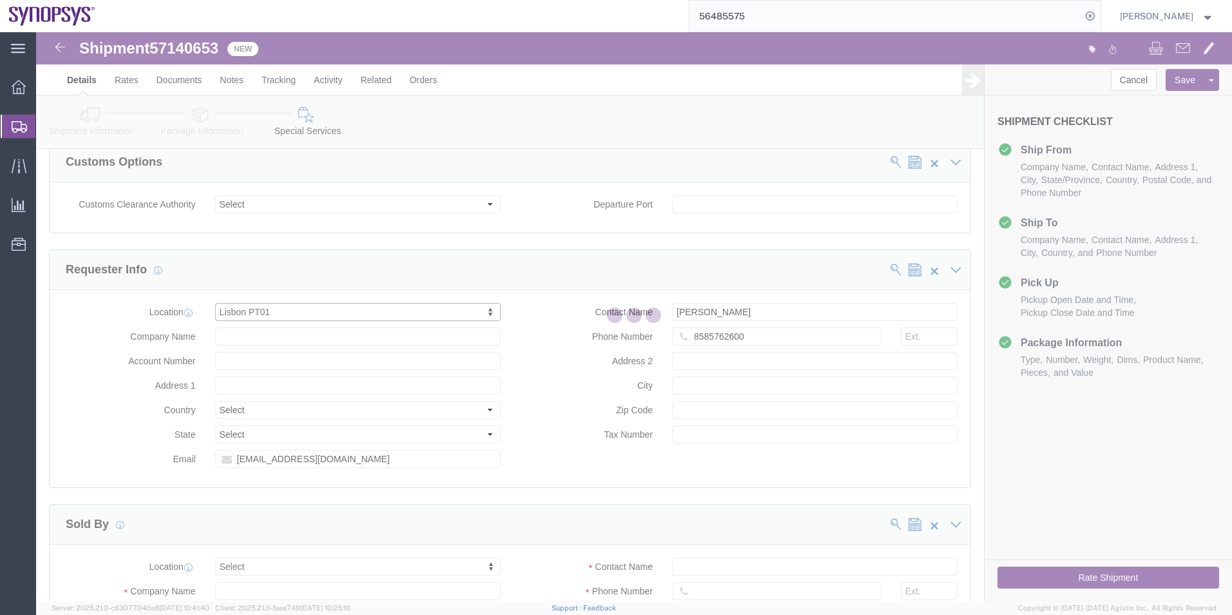
type input "[GEOGRAPHIC_DATA]"
select select "PT"
type input "Piso 2"
type input "Porto Salvo"
type input "2740-267"
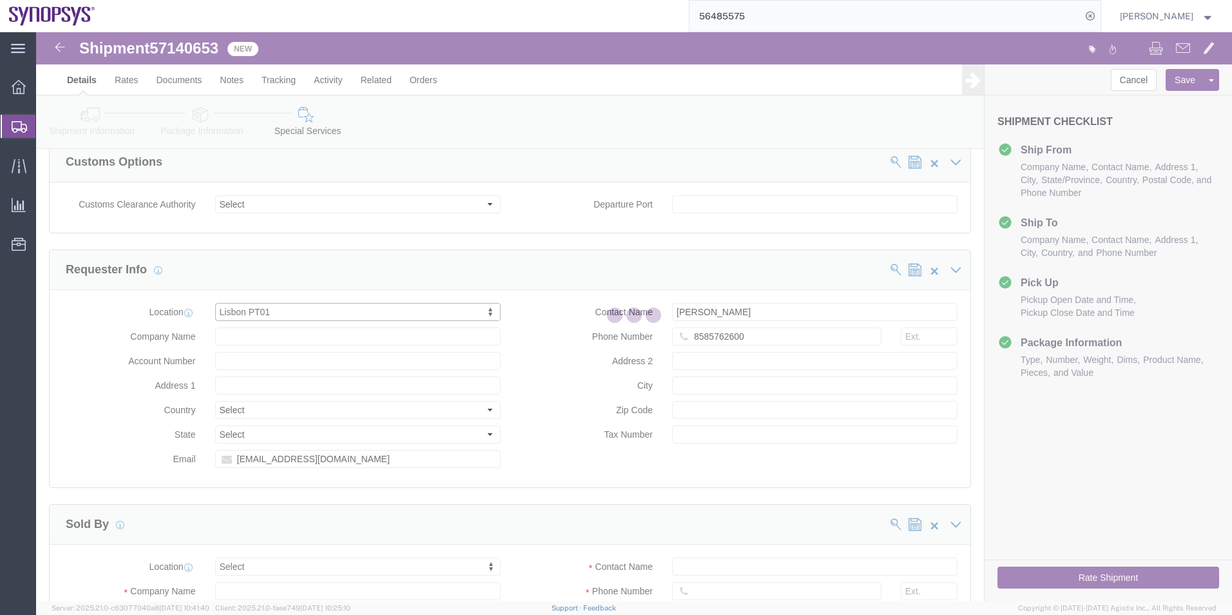
type input "SNPS, [GEOGRAPHIC_DATA] Unipessoal, Lda."
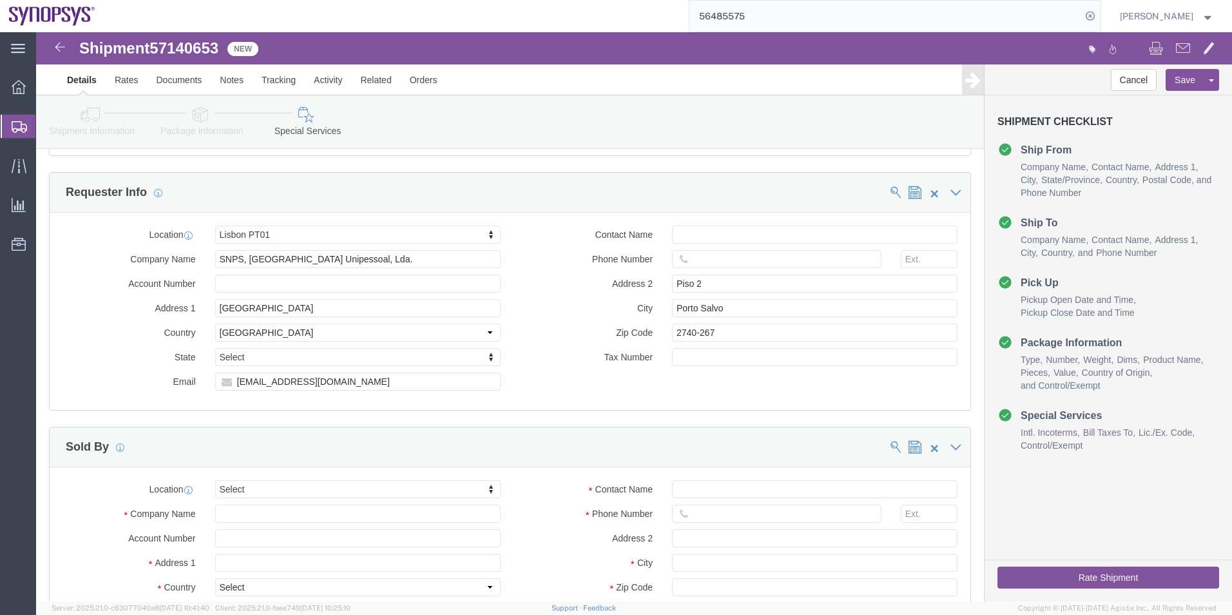
scroll to position [1569, 0]
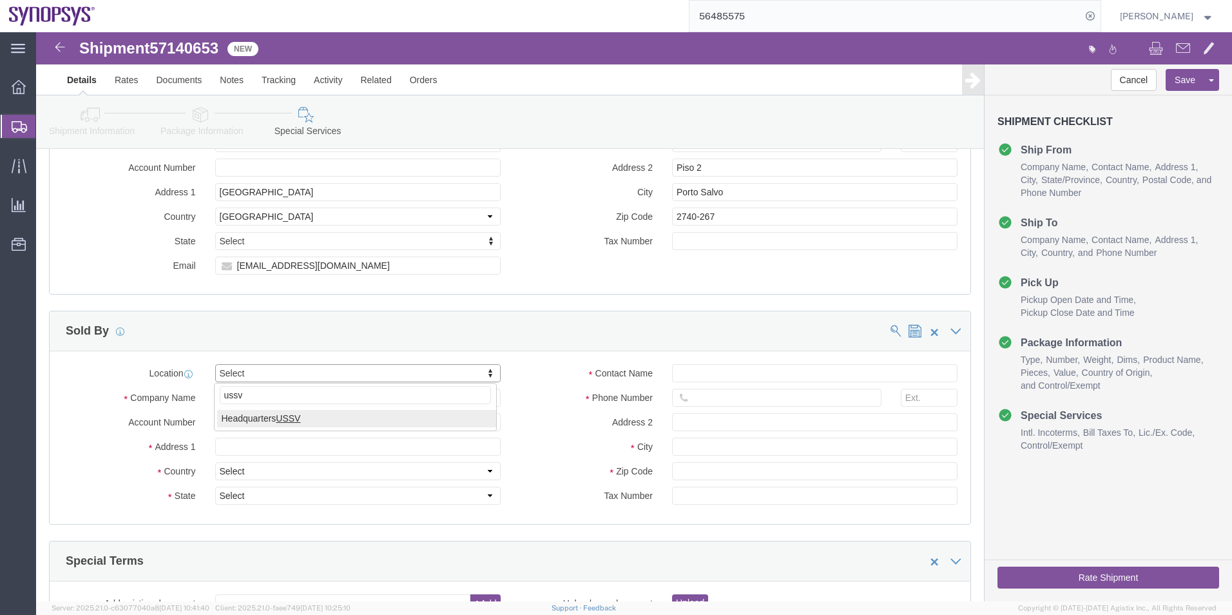
type input "ussv"
select select "63204"
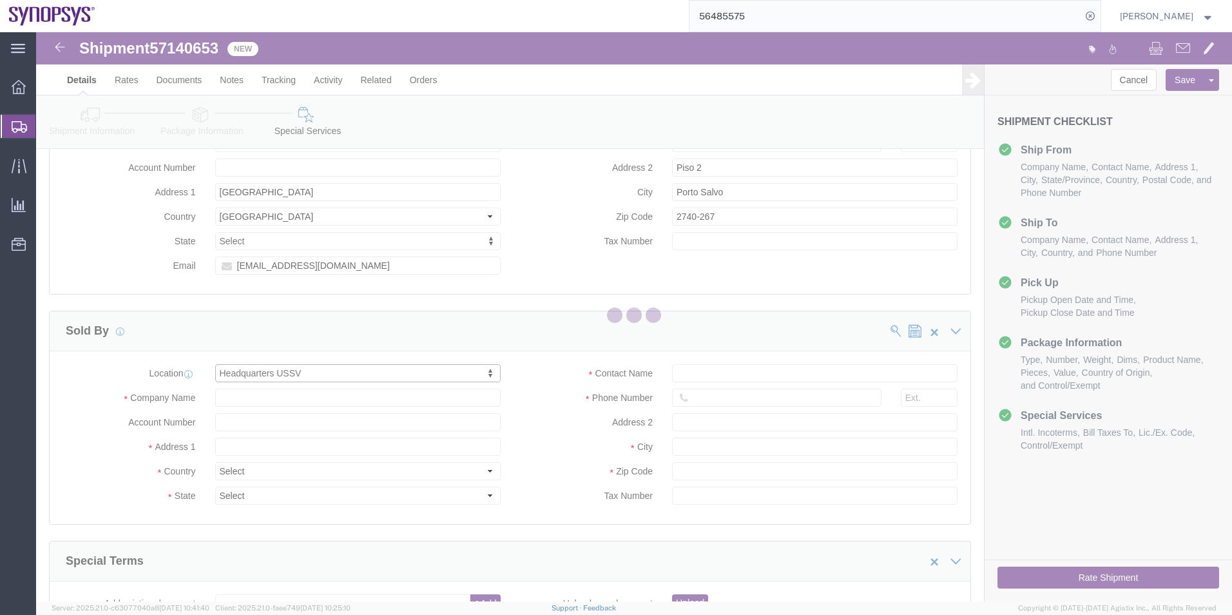
type input "[STREET_ADDRESS]"
select select "US"
type input "6505845000"
type input "Sunnyvale"
type input "94085"
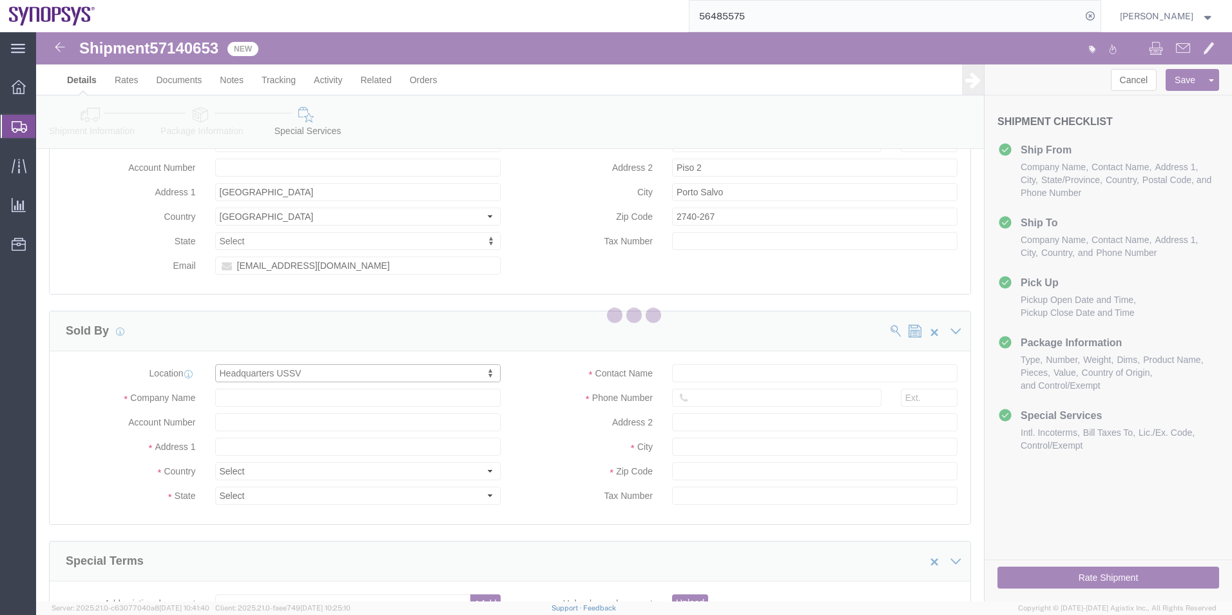
type input "Synopsys Headquarters USSV"
select select "CA"
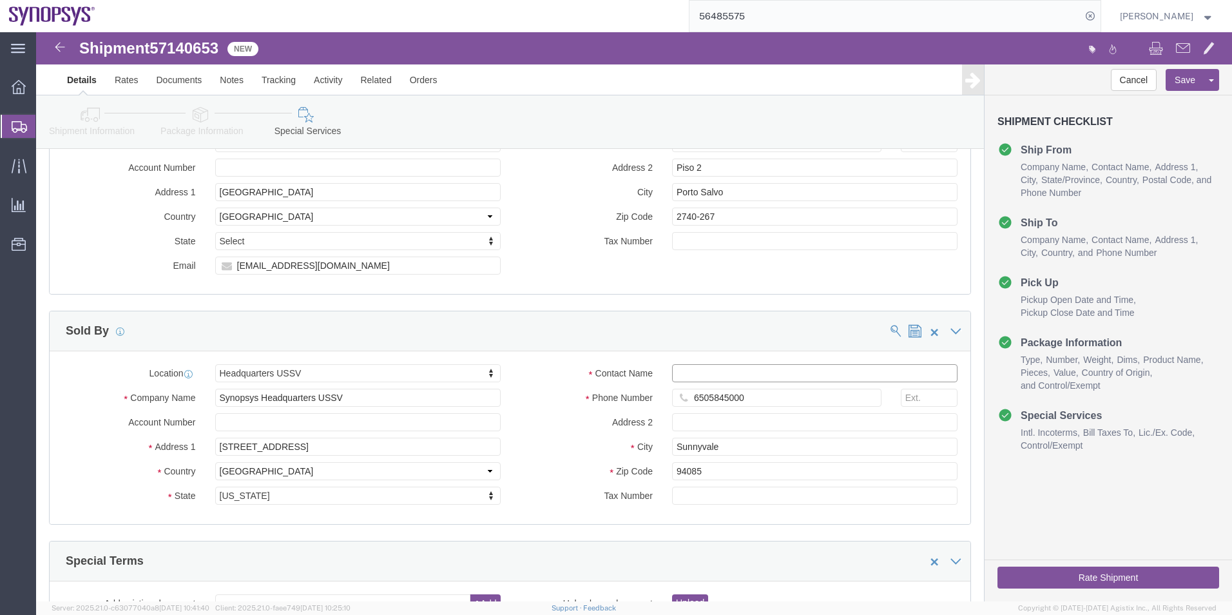
click input "Contact Name"
paste input "[PERSON_NAME]"
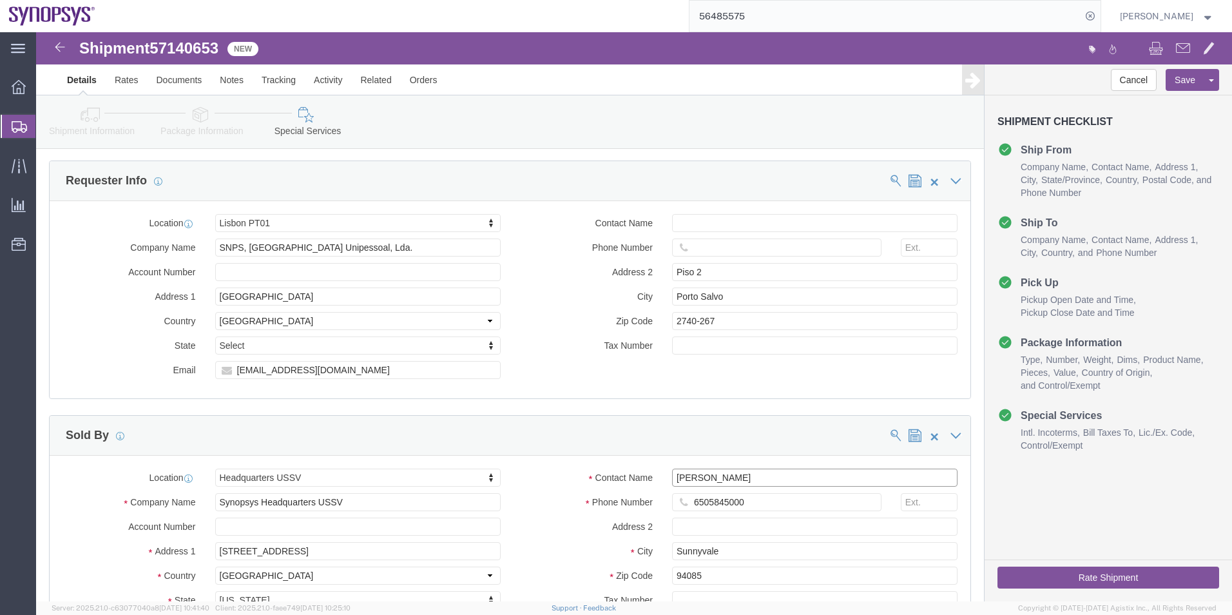
scroll to position [1311, 0]
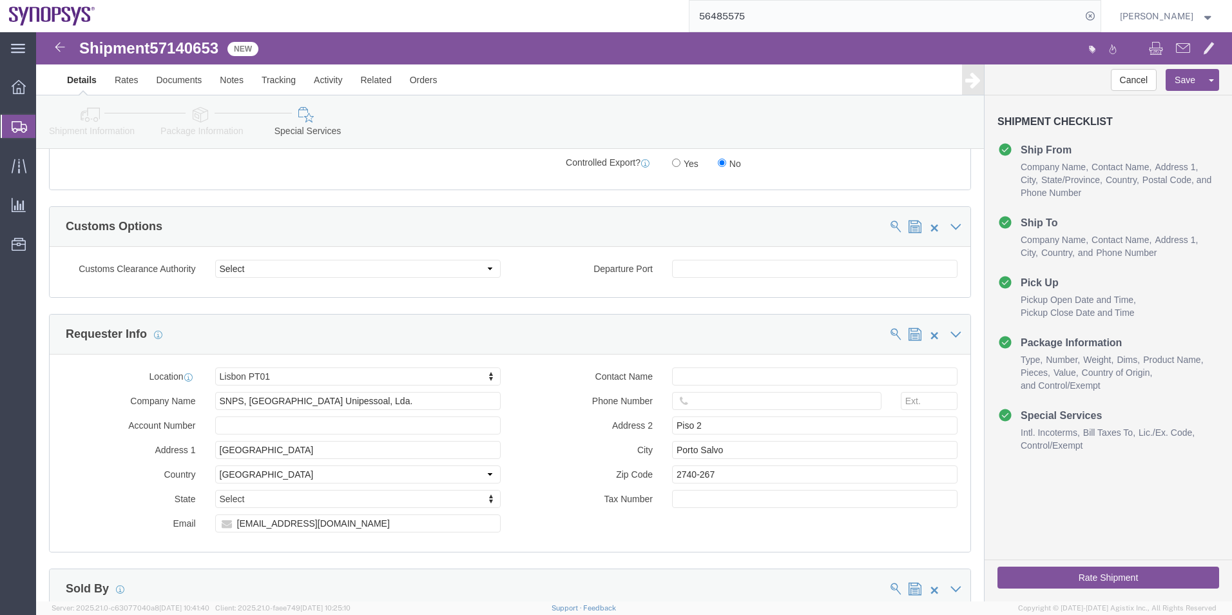
type input "[PERSON_NAME]"
click input "text"
paste input "[PERSON_NAME]"
type input "[PERSON_NAME]"
click input "text"
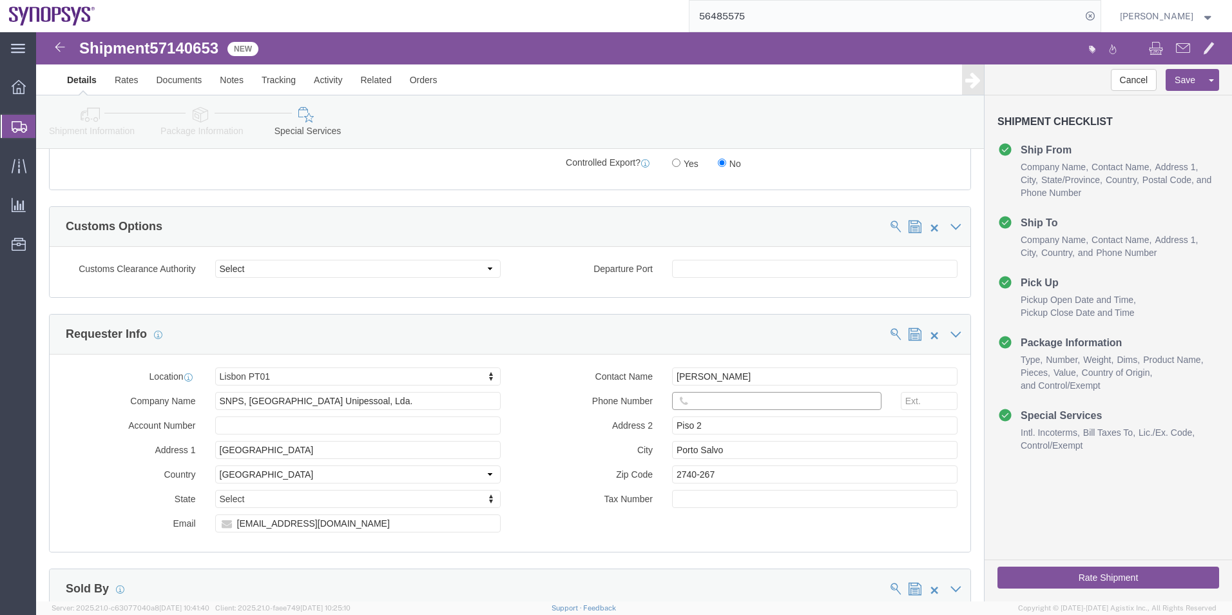
paste input "[PERSON_NAME]"
type input "T"
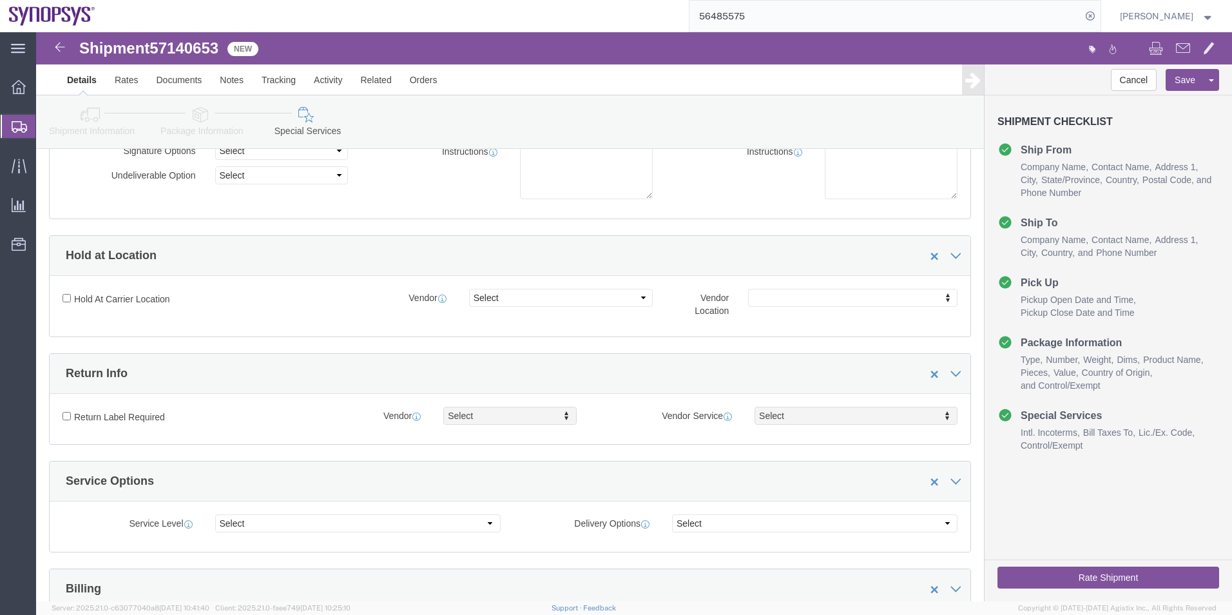
scroll to position [22, 0]
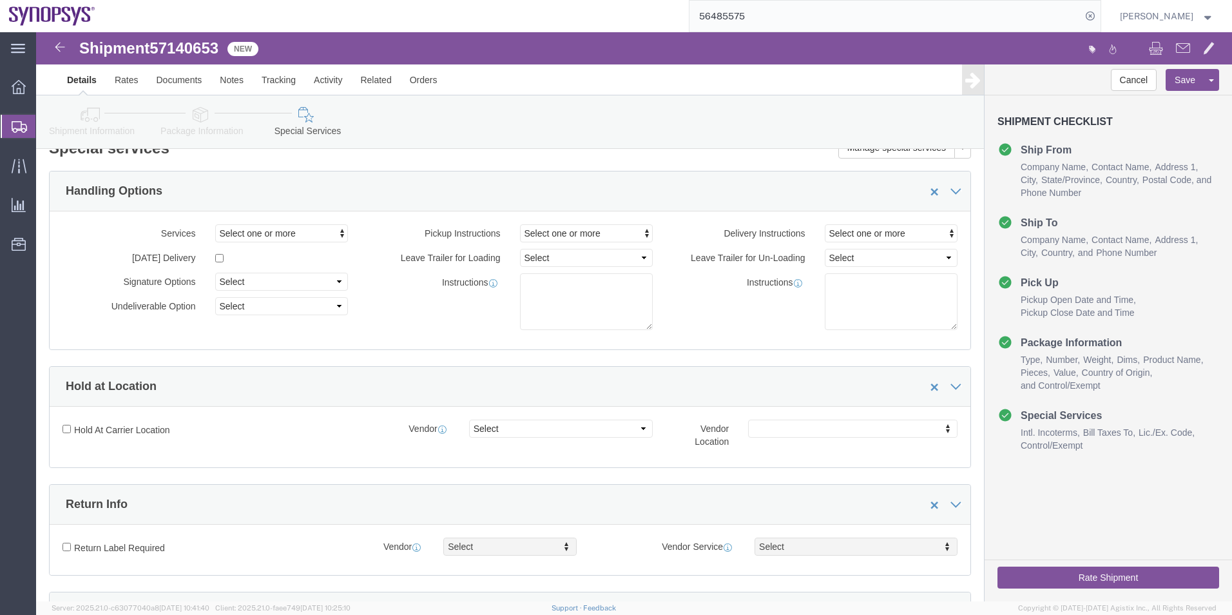
type input "351915185726"
click button "Rate Shipment"
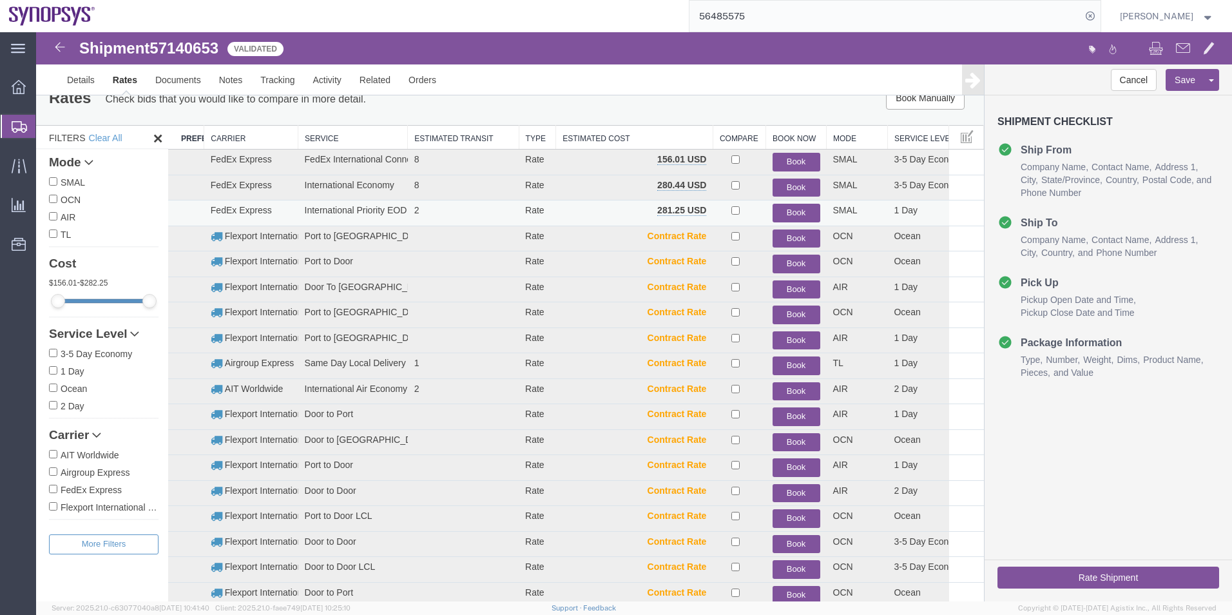
click at [783, 209] on button "Book" at bounding box center [797, 213] width 48 height 19
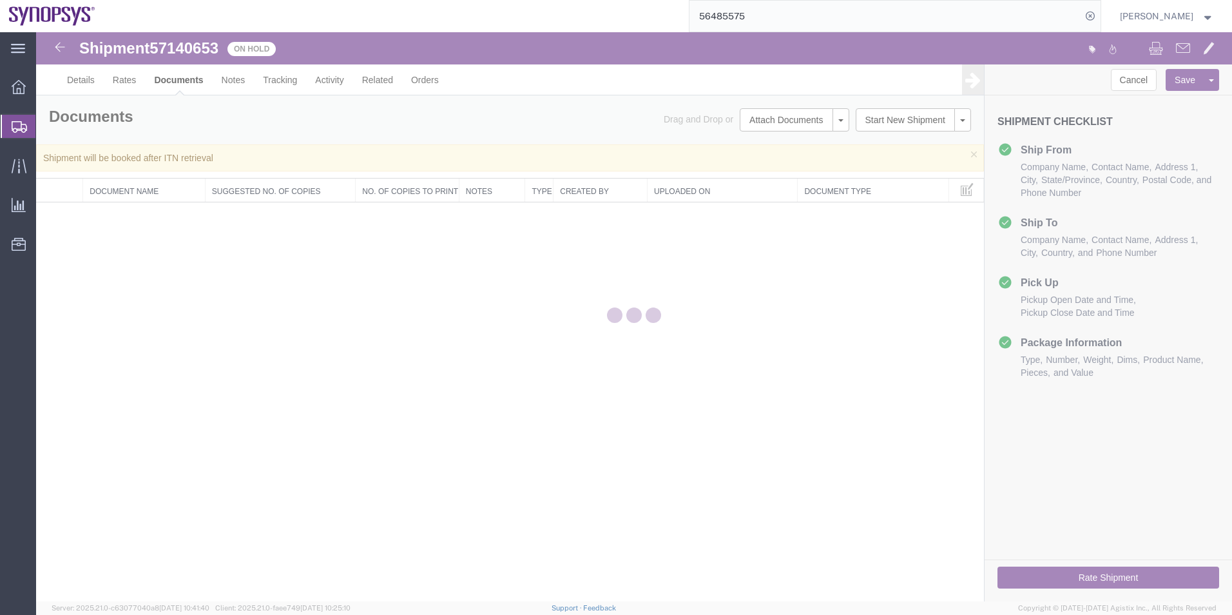
scroll to position [0, 0]
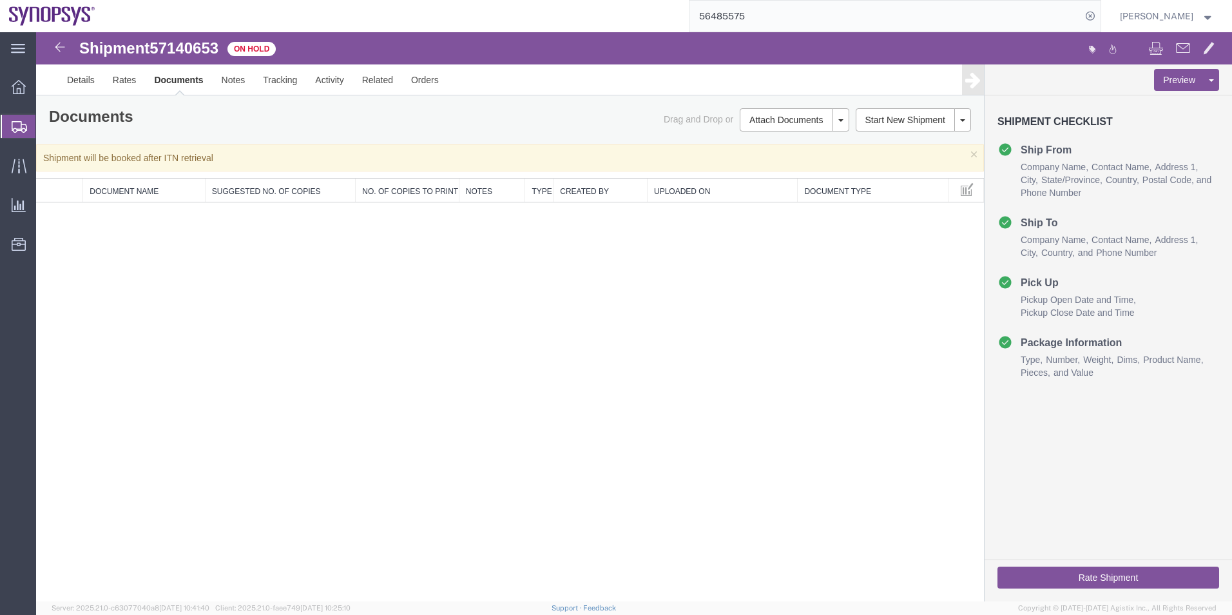
click at [0, 0] on span "Shipment Manager" at bounding box center [0, 0] width 0 height 0
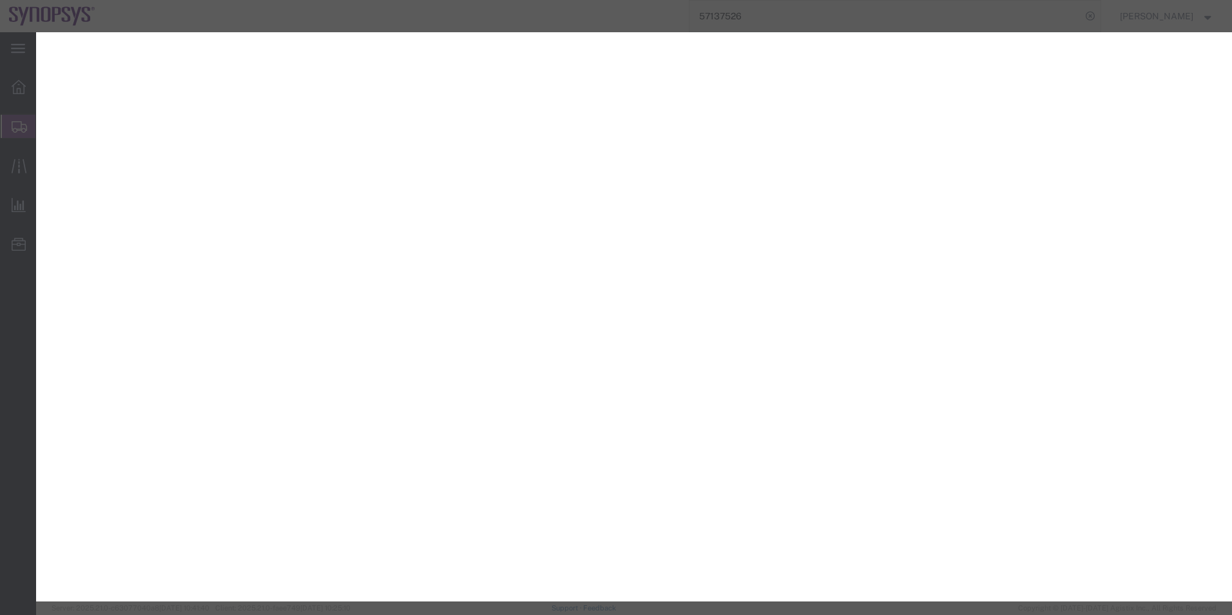
select select "CRAT"
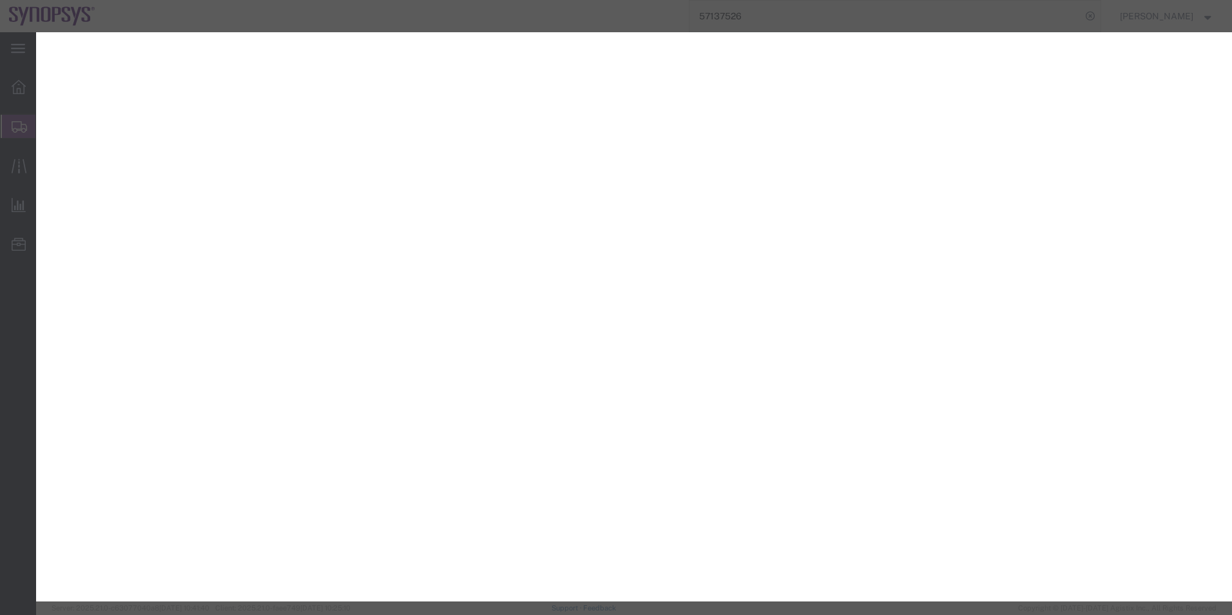
select select "CRAT"
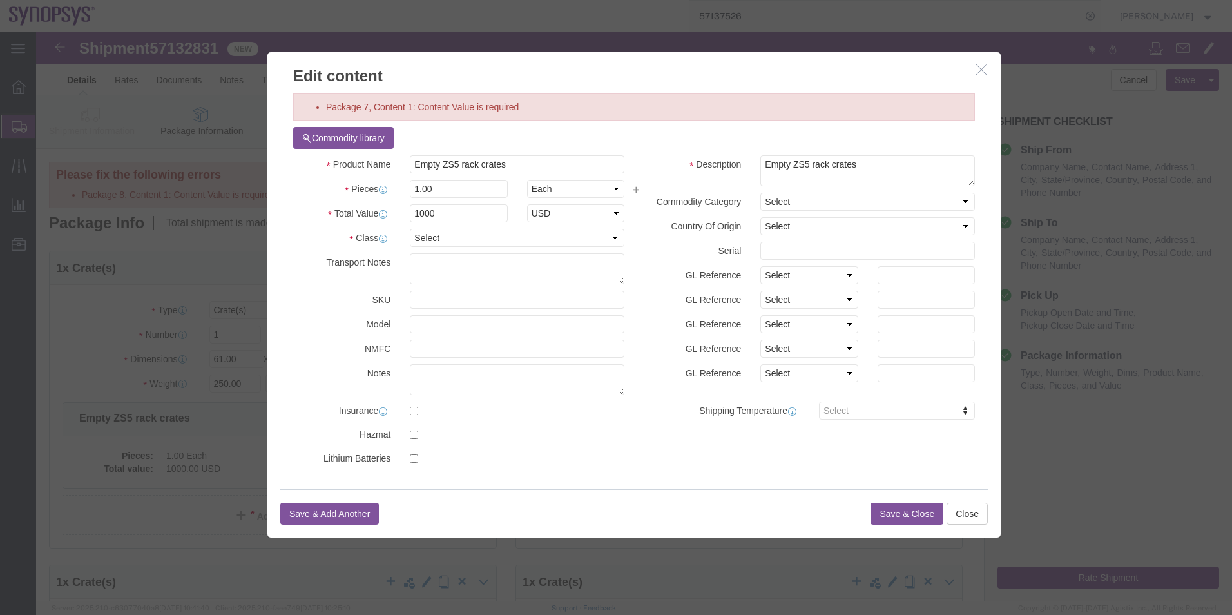
scroll to position [1033, 0]
type input "1000"
click button "Save & Close"
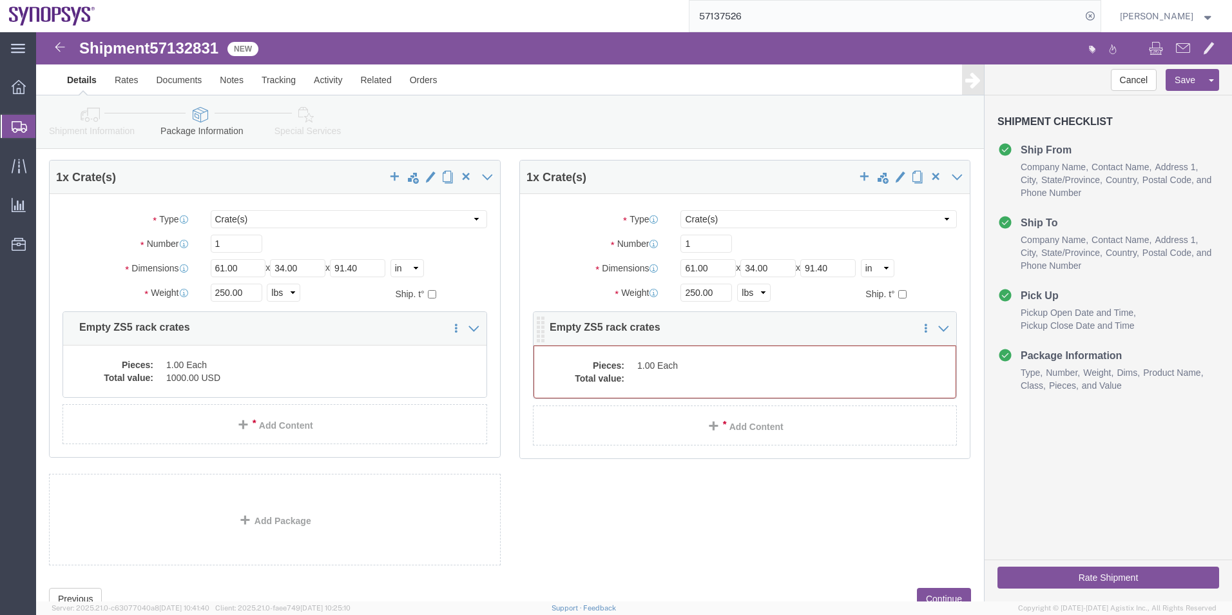
click dd "1.00 Each"
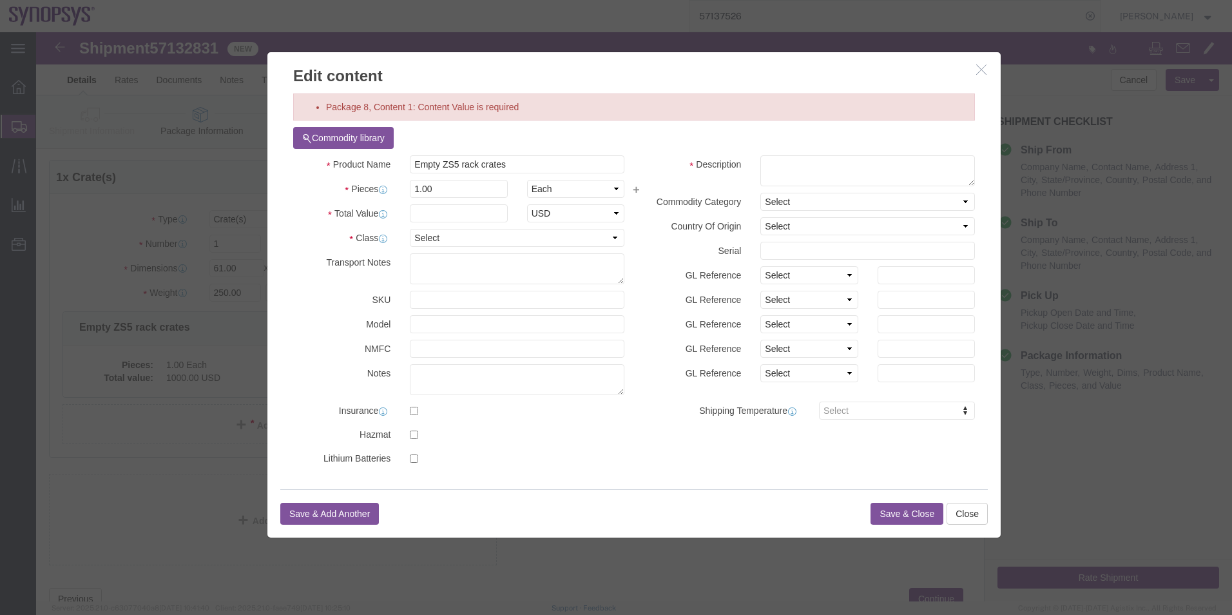
click div "Commodity library"
click textarea
paste textarea "Empty ZS5 rack crates"
type textarea "Empty ZS5 rack crates"
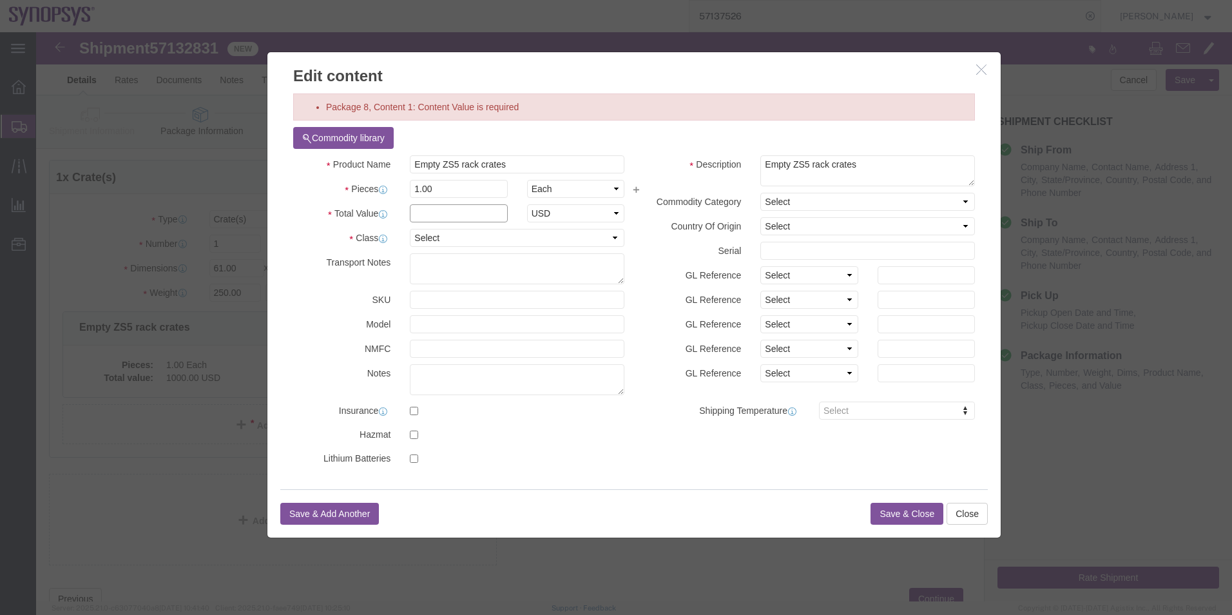
click input "text"
type input "1000"
click button "Save & Close"
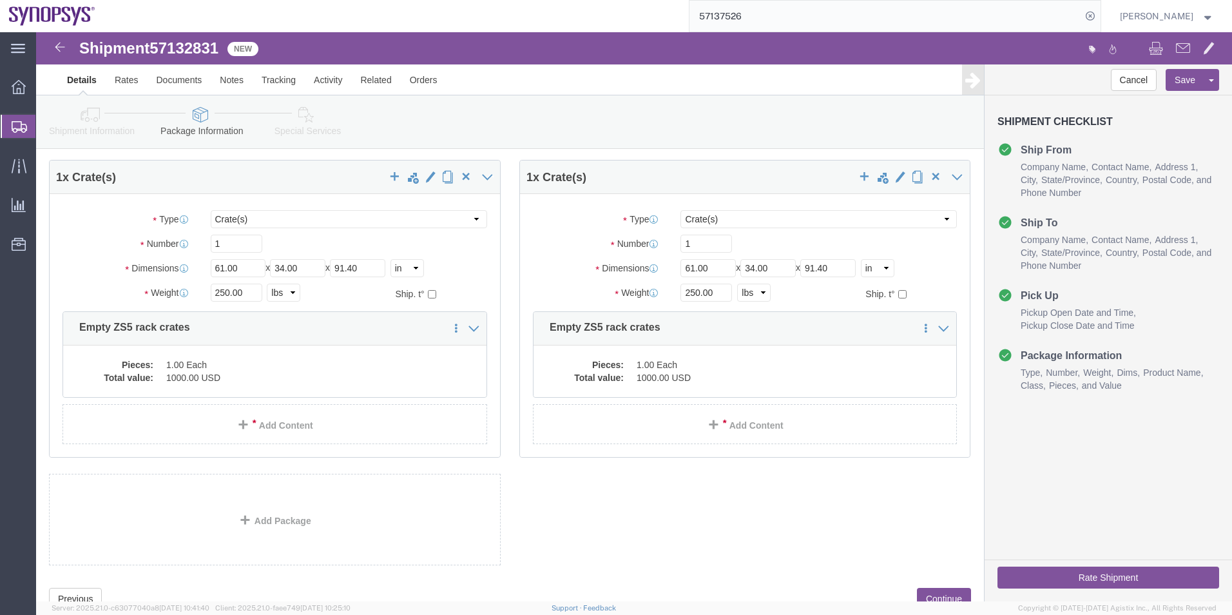
click icon
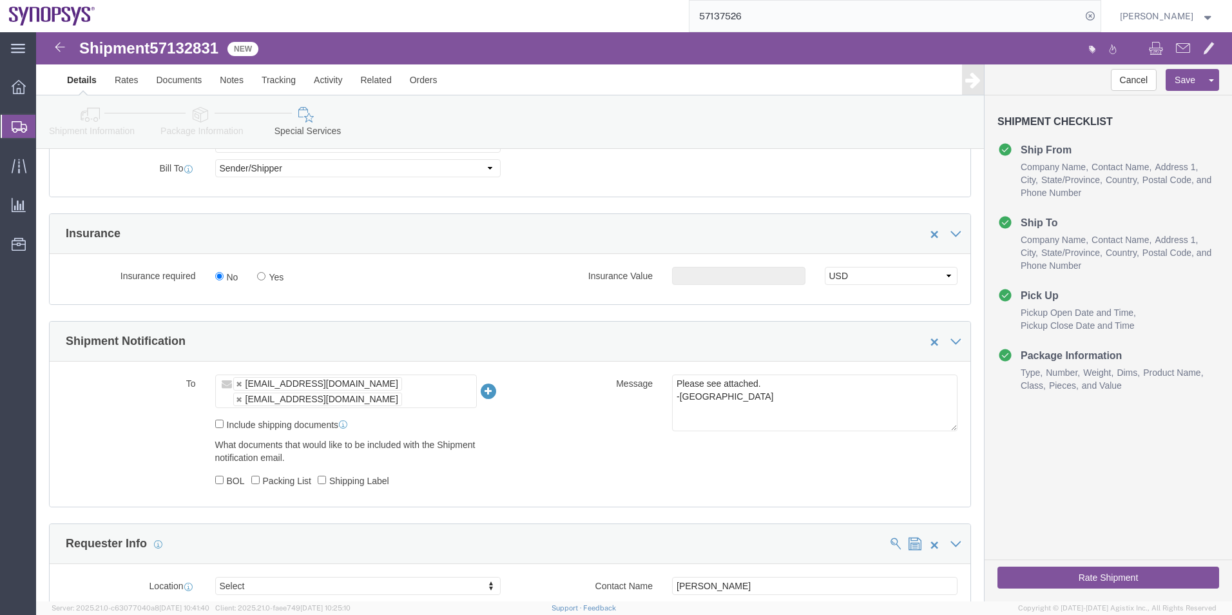
scroll to position [544, 0]
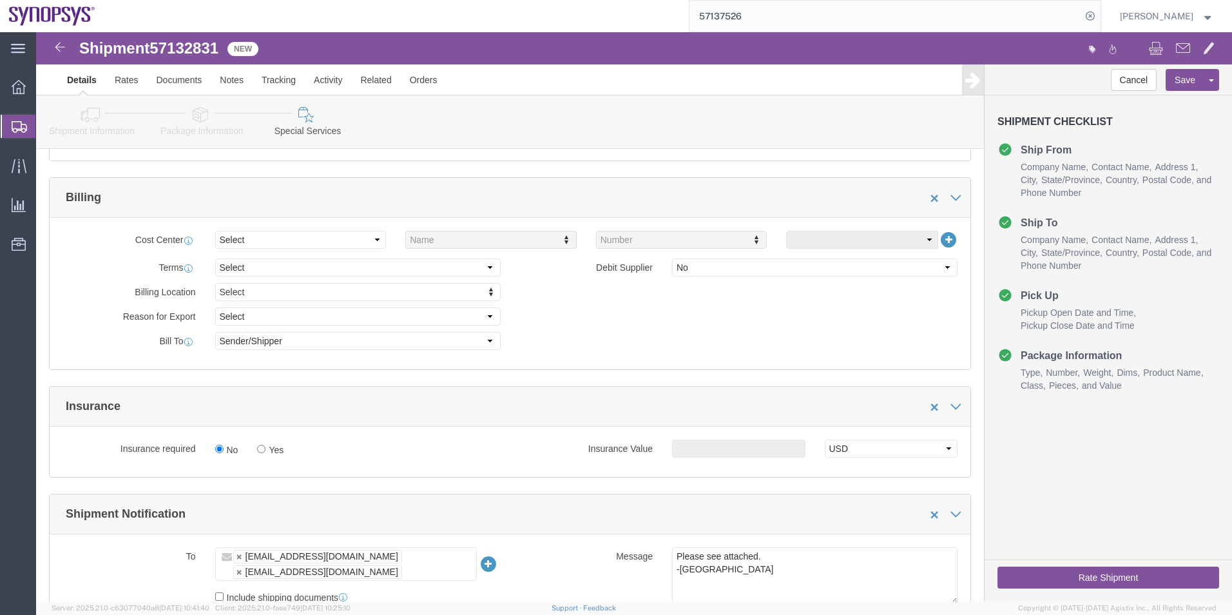
click icon
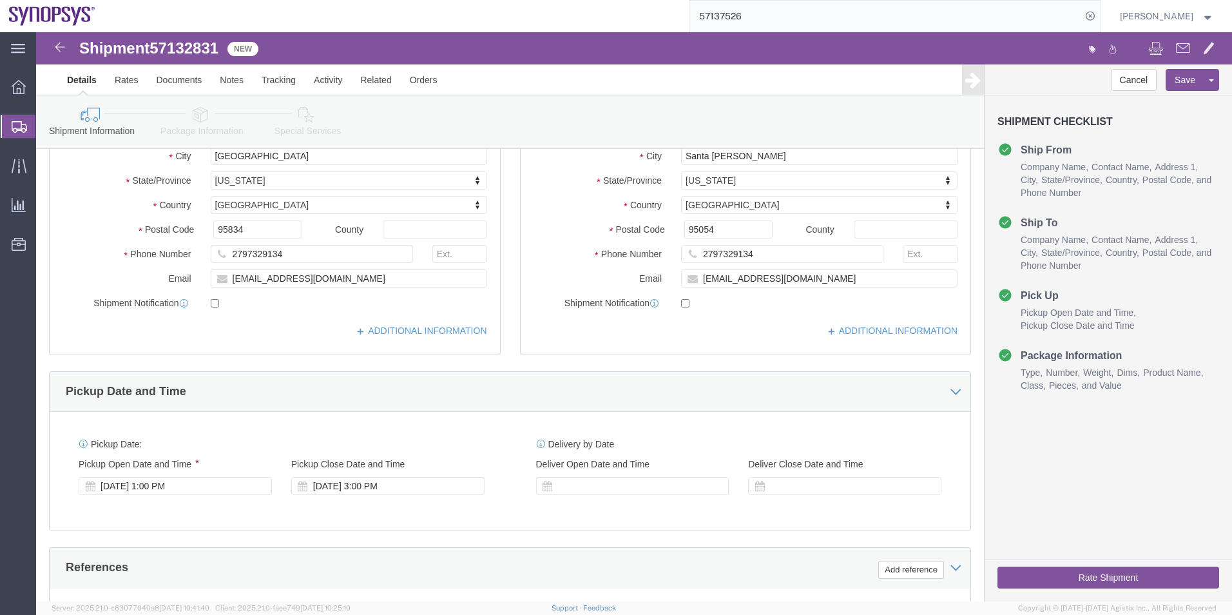
scroll to position [22, 0]
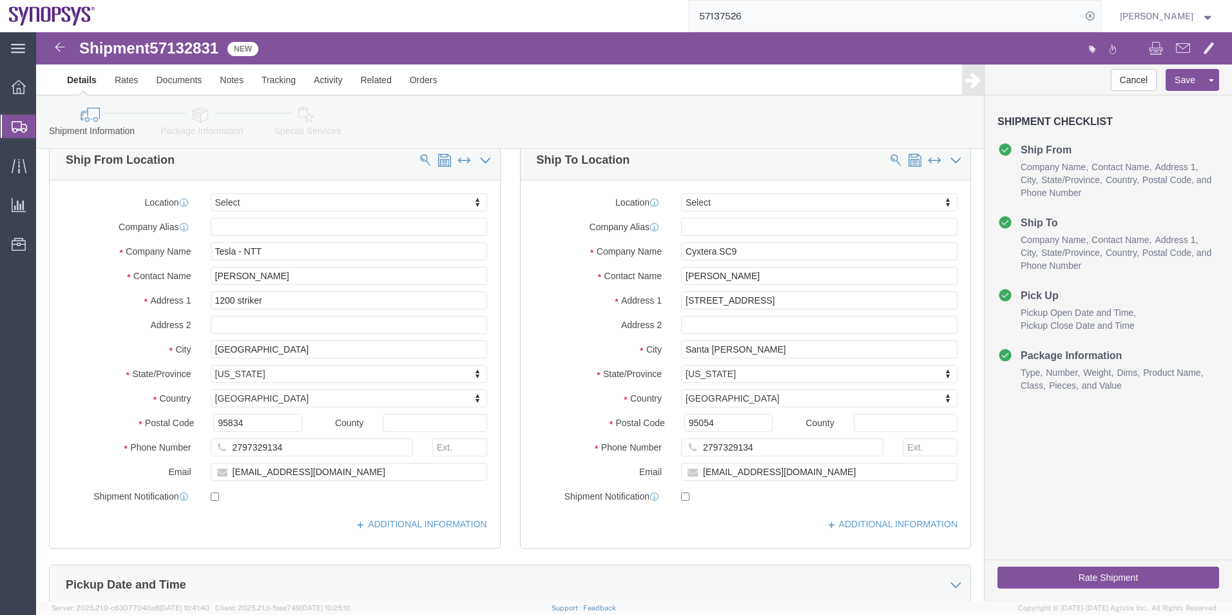
click div "Location Select Select My Profile Location [GEOGRAPHIC_DATA] DE04 Agrate Brianz…"
drag, startPoint x: 780, startPoint y: 434, endPoint x: 597, endPoint y: 435, distance: 183.1
click div "Email [EMAIL_ADDRESS][DOMAIN_NAME]"
click icon
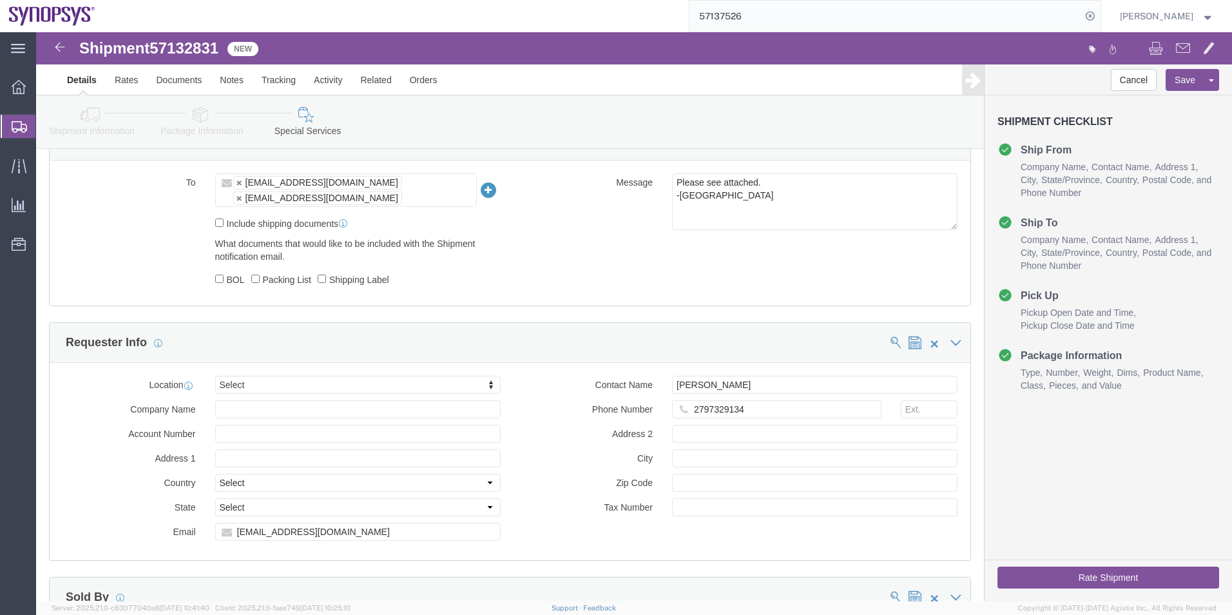
scroll to position [795, 0]
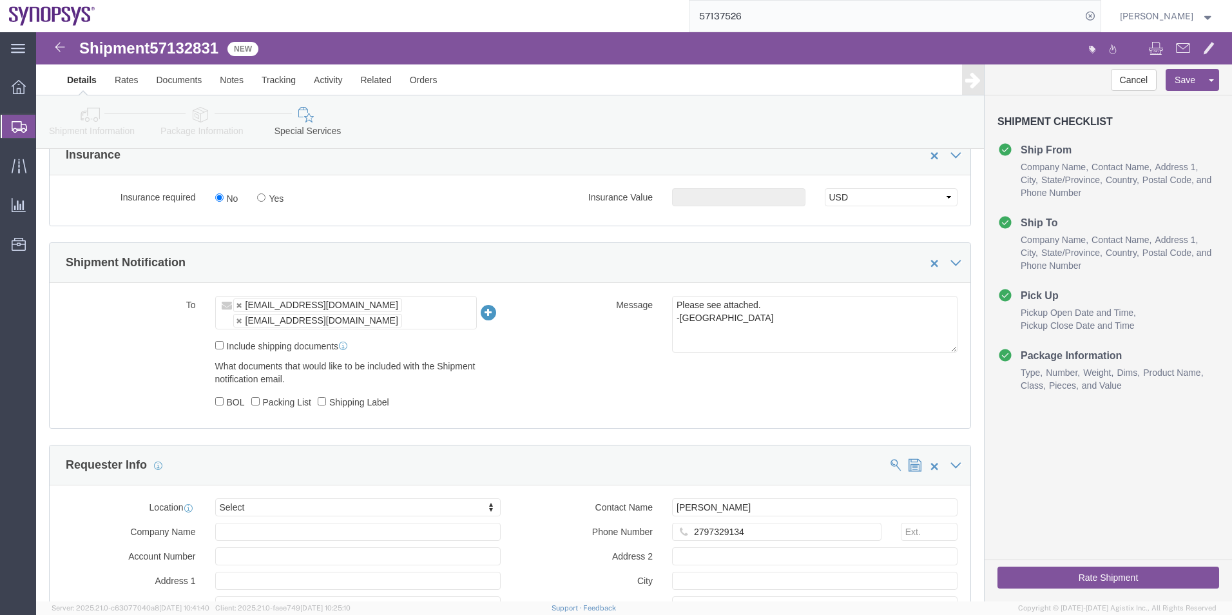
click ul "[EMAIL_ADDRESS][DOMAIN_NAME] [EMAIL_ADDRESS][DOMAIN_NAME]"
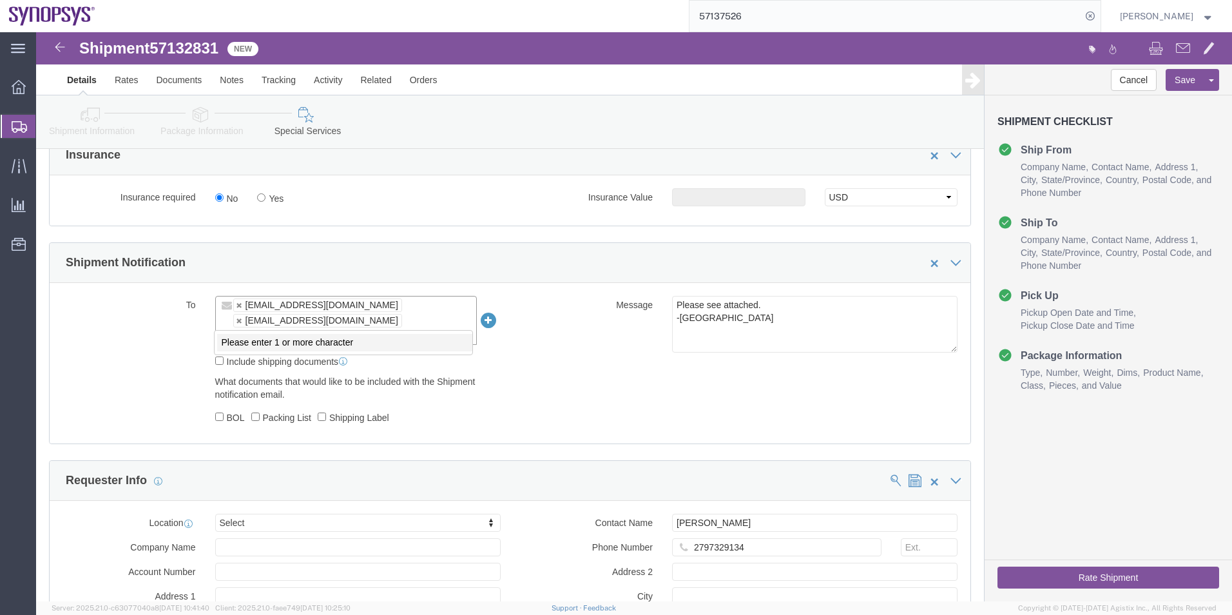
paste input "[EMAIL_ADDRESS][DOMAIN_NAME]"
type input "[EMAIL_ADDRESS][DOMAIN_NAME]"
type input "[EMAIL_ADDRESS][DOMAIN_NAME],[EMAIL_ADDRESS][DOMAIN_NAME],[EMAIL_ADDRESS][DOMAI…"
click button "Save"
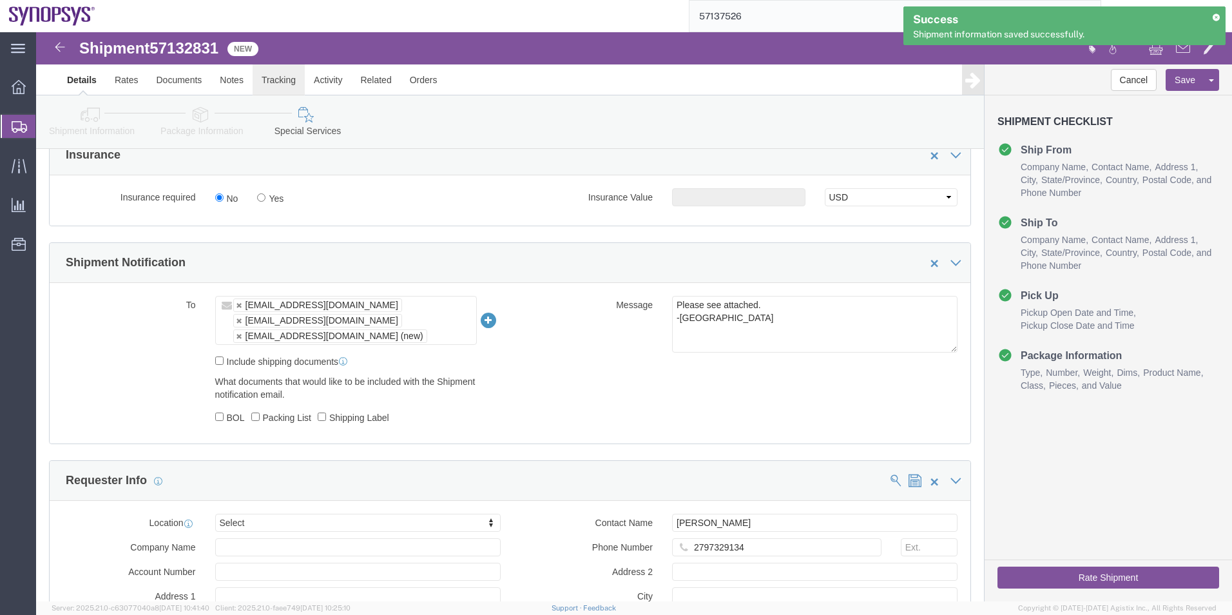
click link "Tracking"
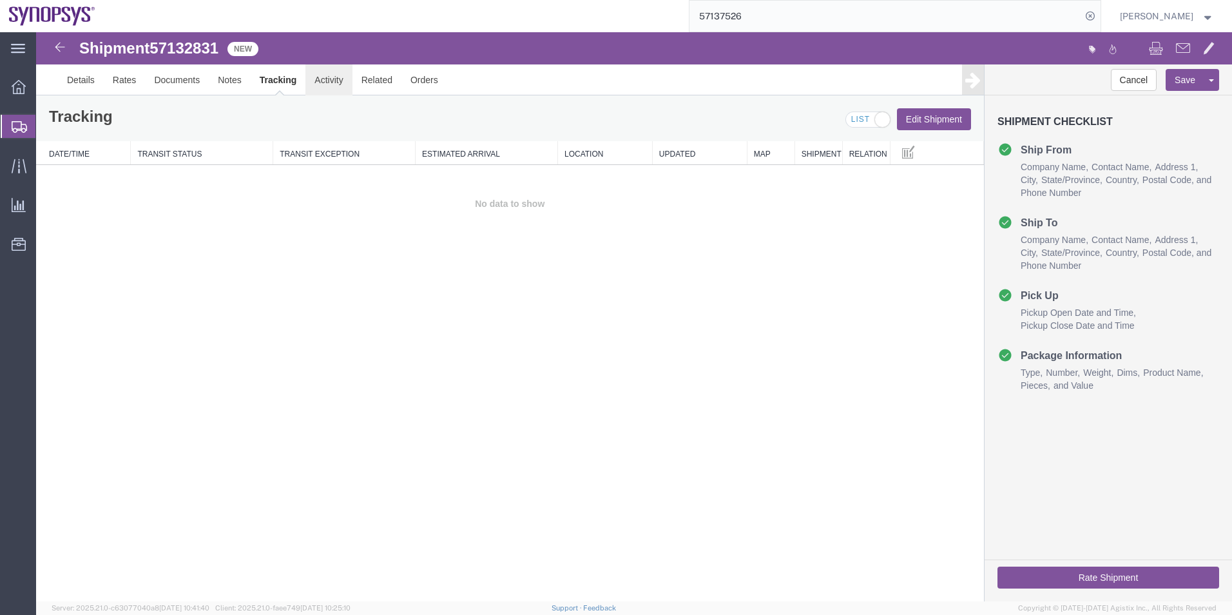
click at [340, 77] on link "Activity" at bounding box center [329, 79] width 46 height 31
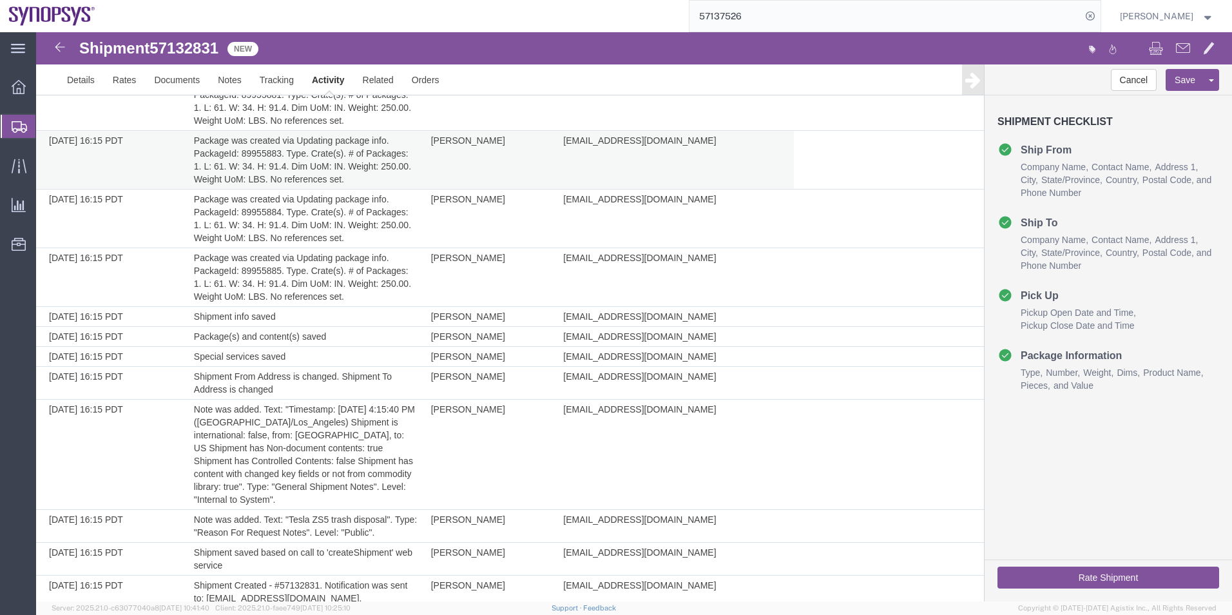
scroll to position [437, 0]
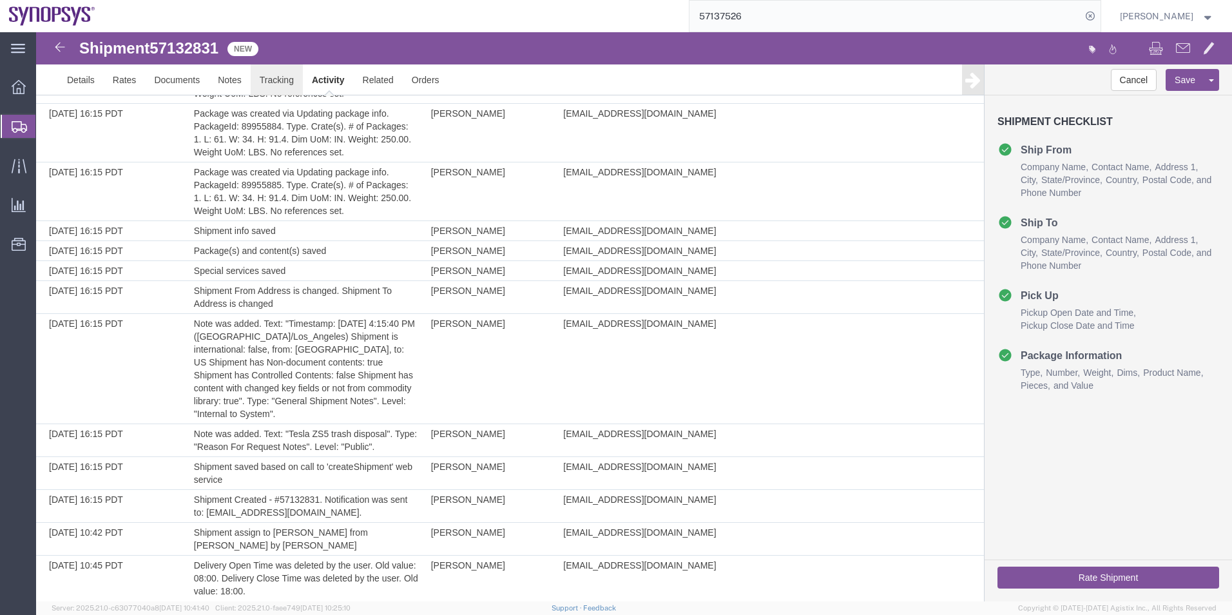
click at [271, 73] on link "Tracking" at bounding box center [277, 79] width 52 height 31
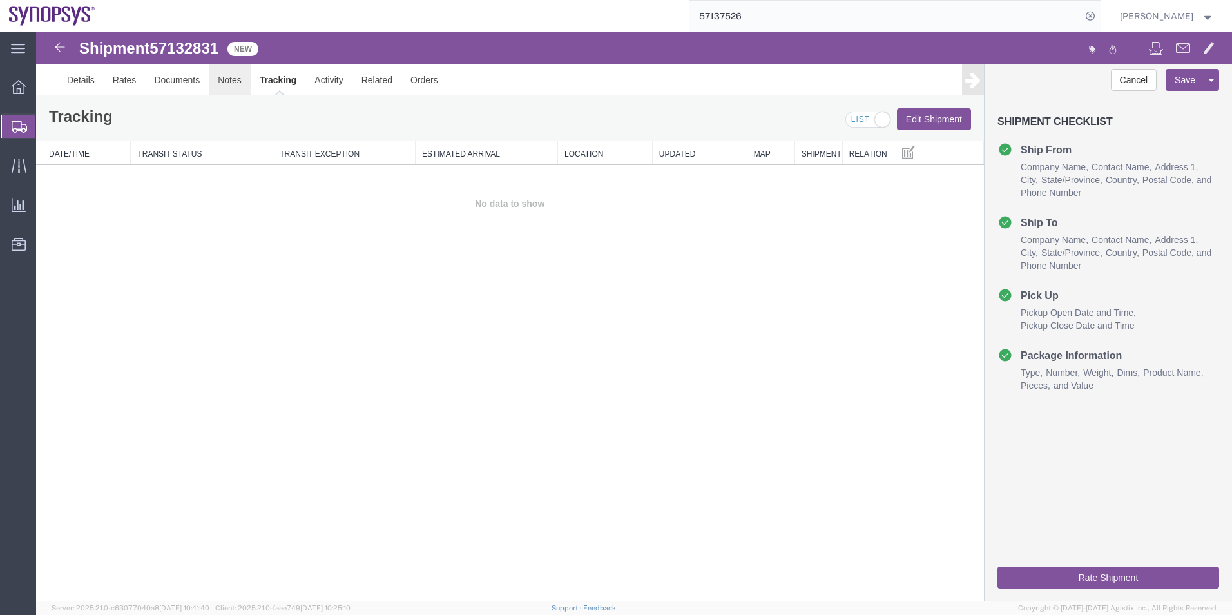
click at [234, 72] on link "Notes" at bounding box center [230, 79] width 42 height 31
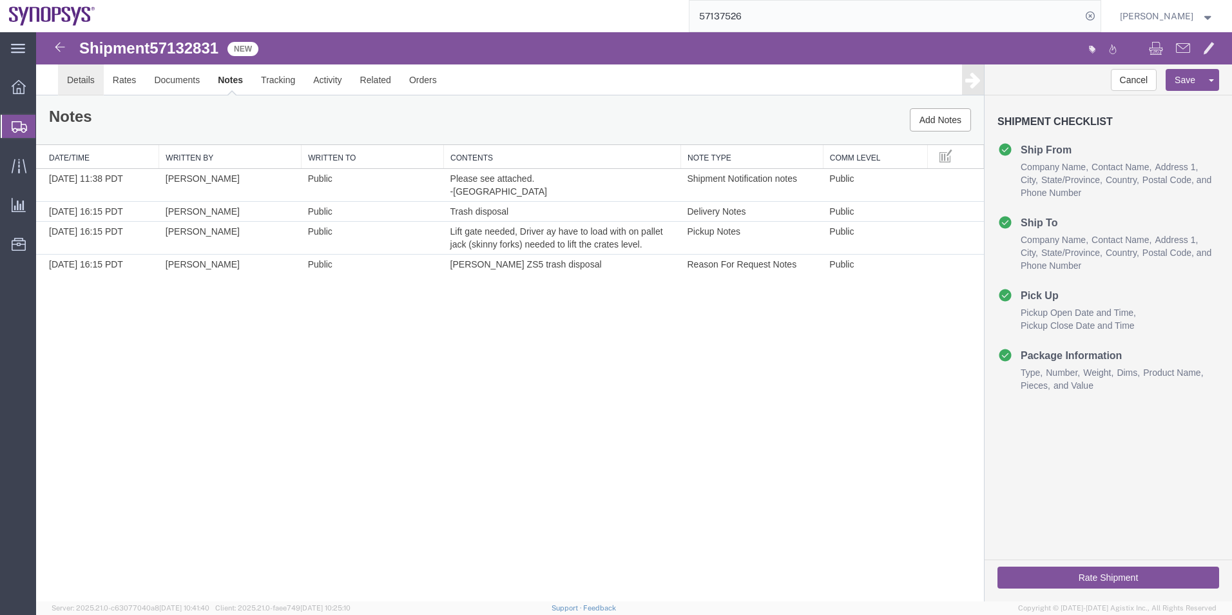
click at [79, 80] on link "Details" at bounding box center [81, 79] width 46 height 31
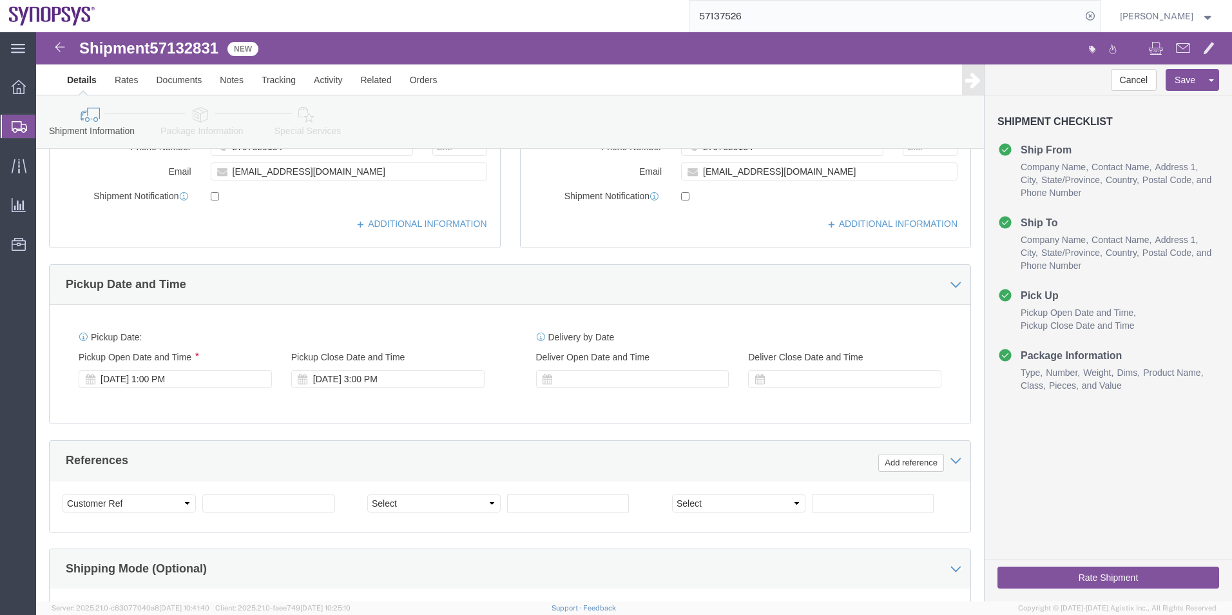
scroll to position [193, 0]
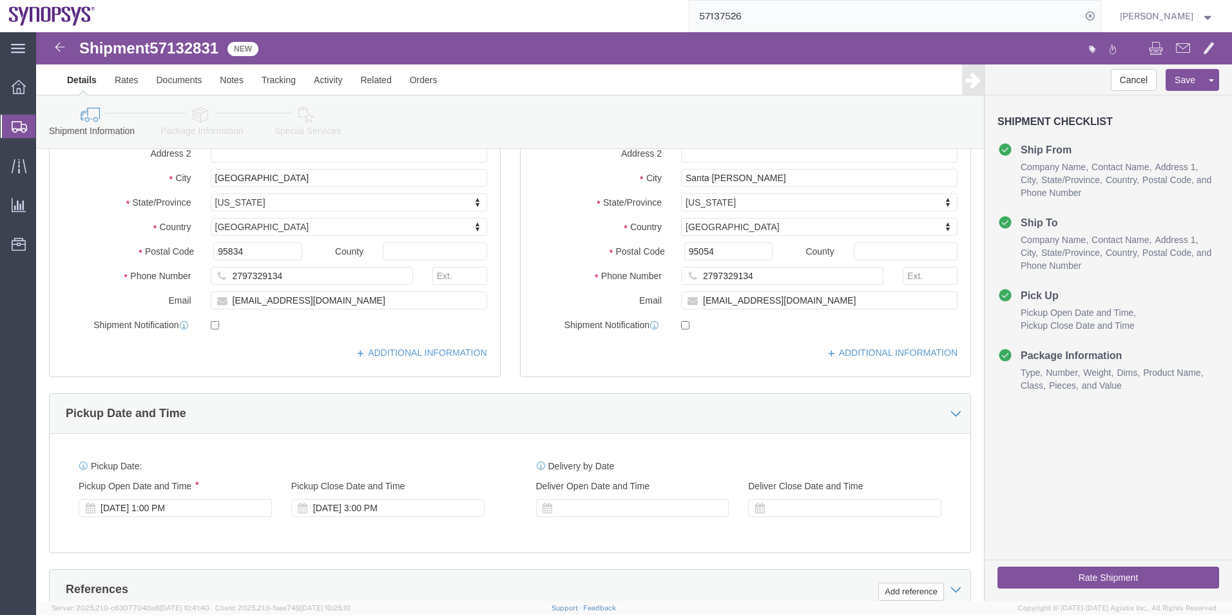
click icon
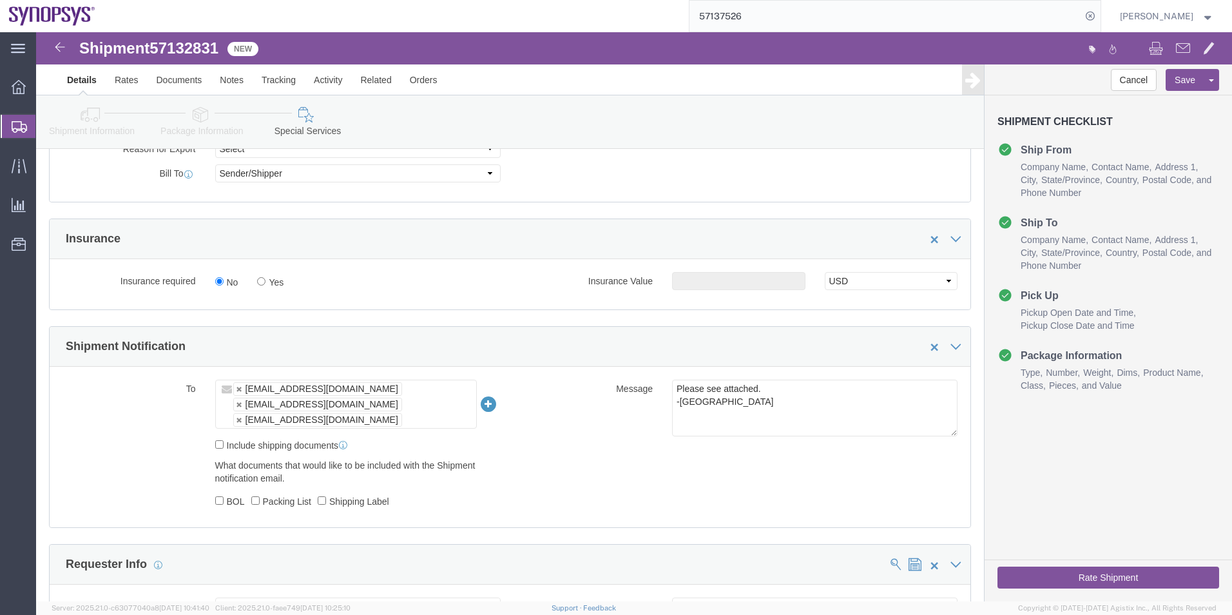
scroll to position [838, 0]
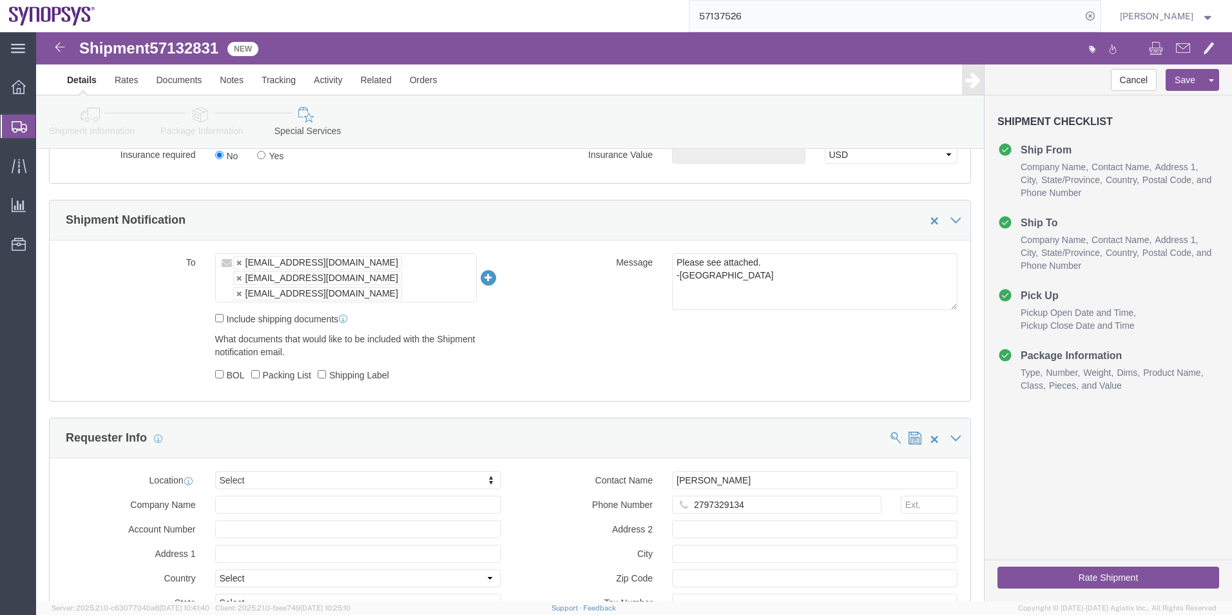
click button "Rate Shipment"
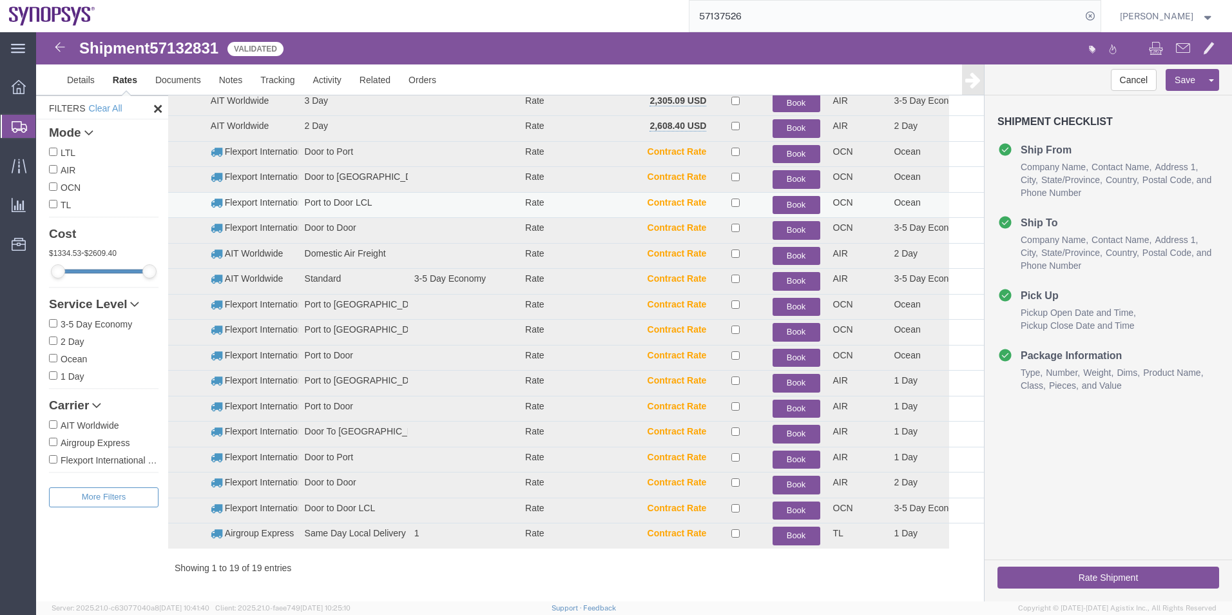
scroll to position [26, 0]
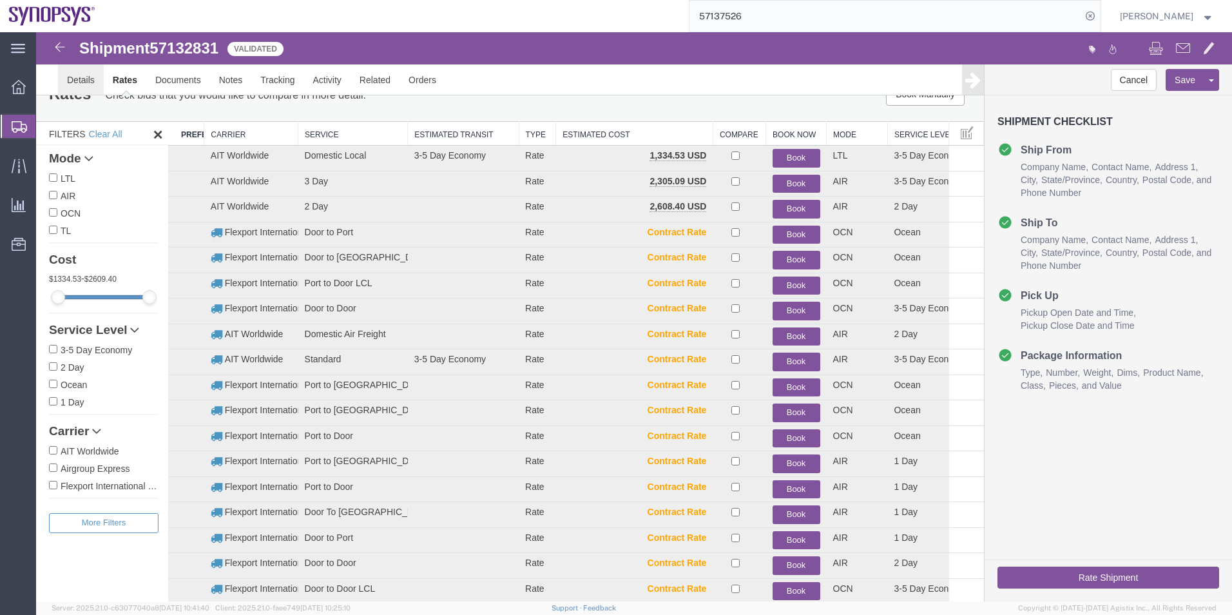
click at [86, 85] on link "Details" at bounding box center [81, 79] width 46 height 31
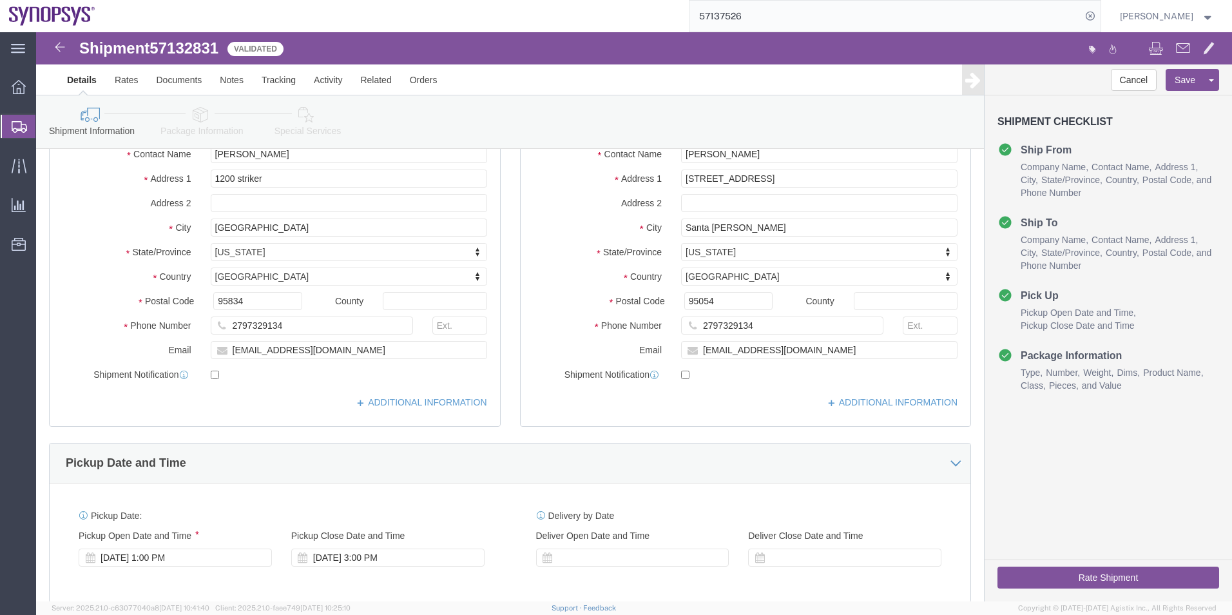
scroll to position [155, 0]
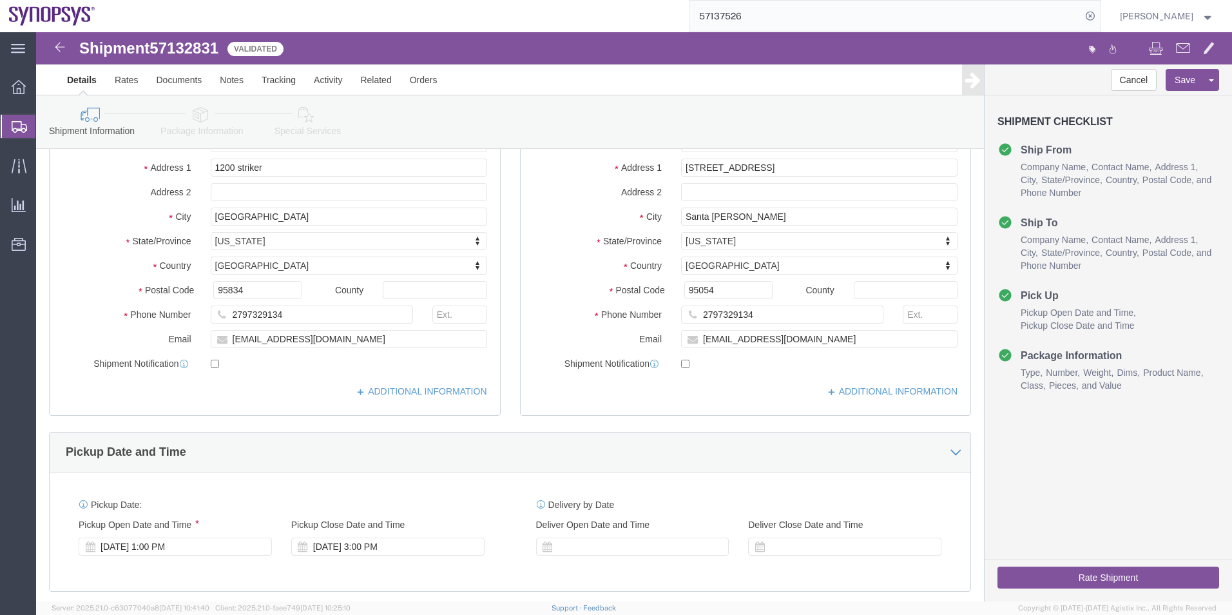
click icon
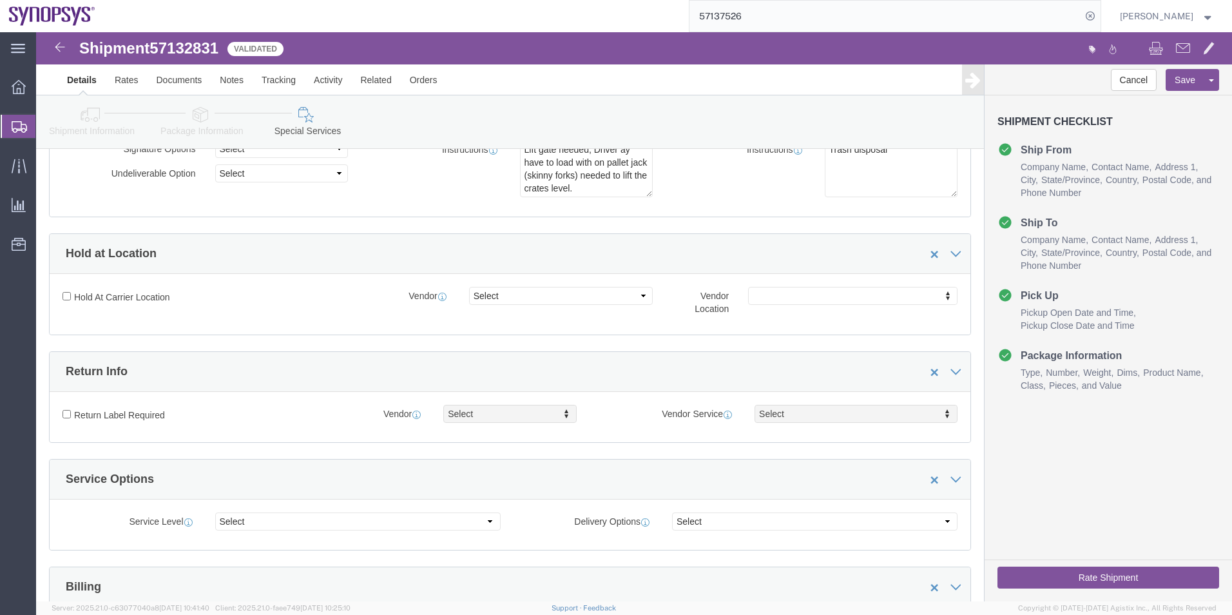
click icon
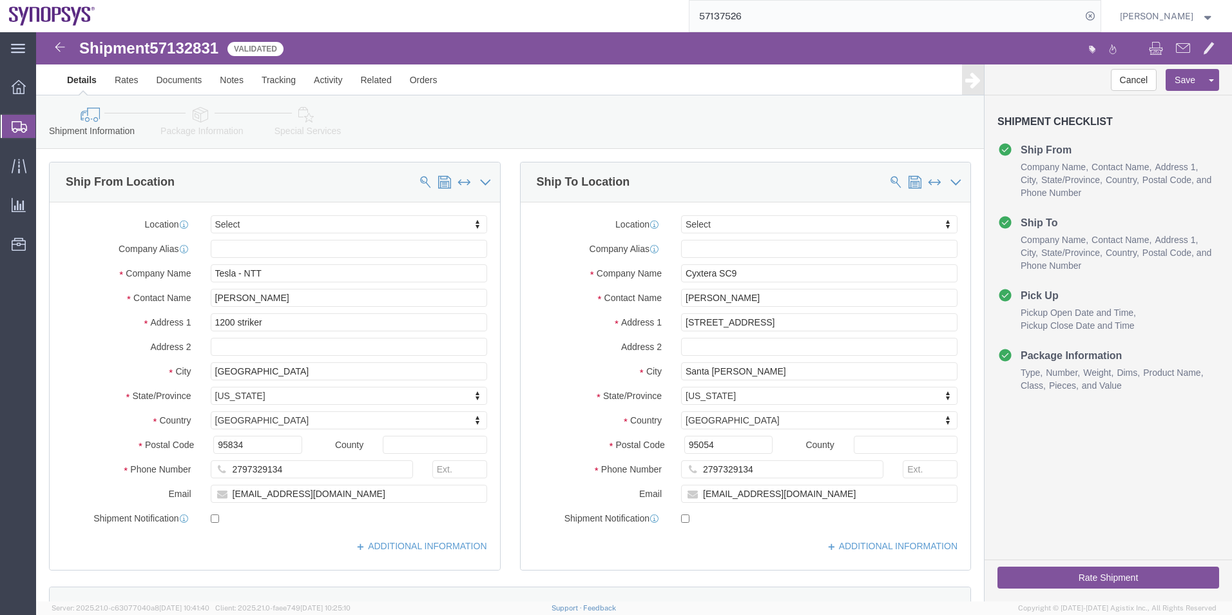
click icon
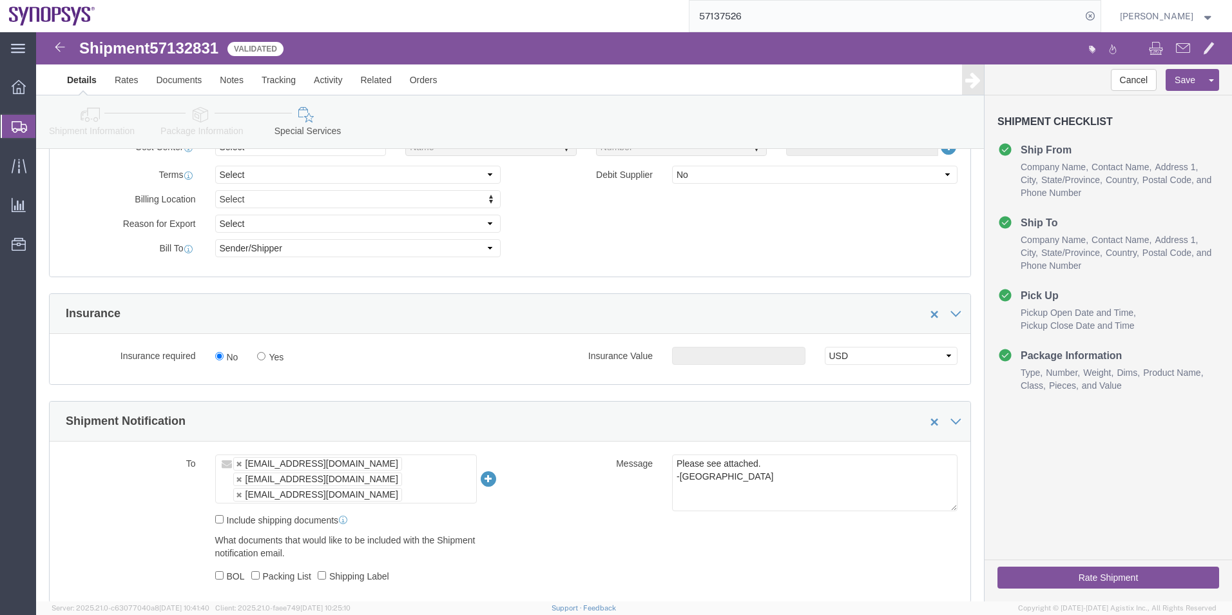
scroll to position [709, 0]
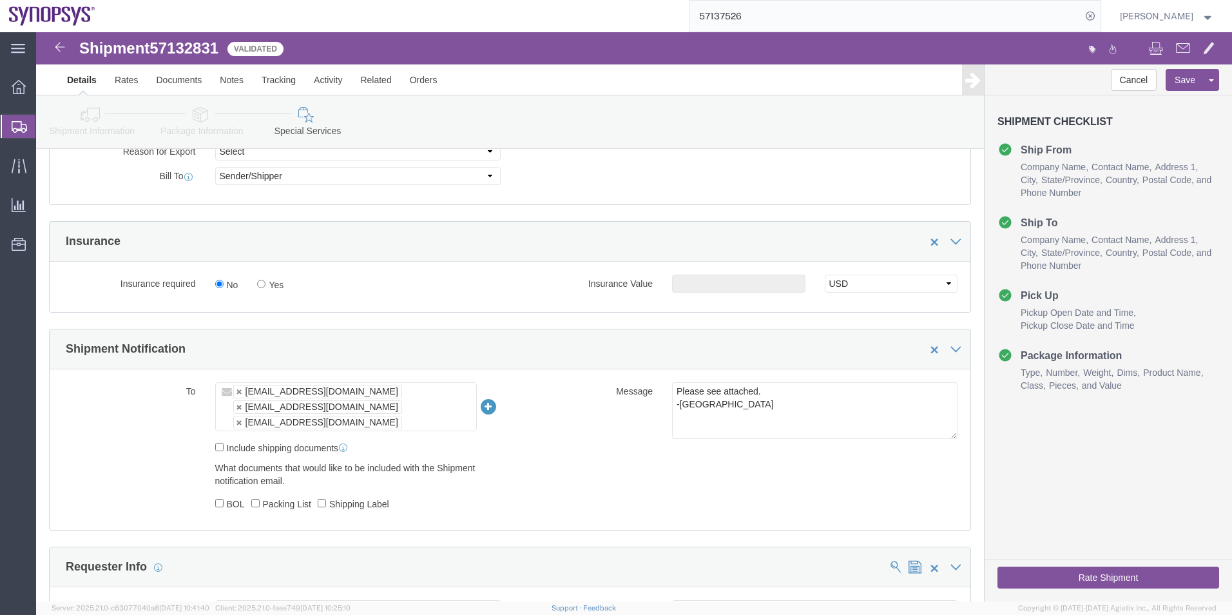
click button "Rate Shipment"
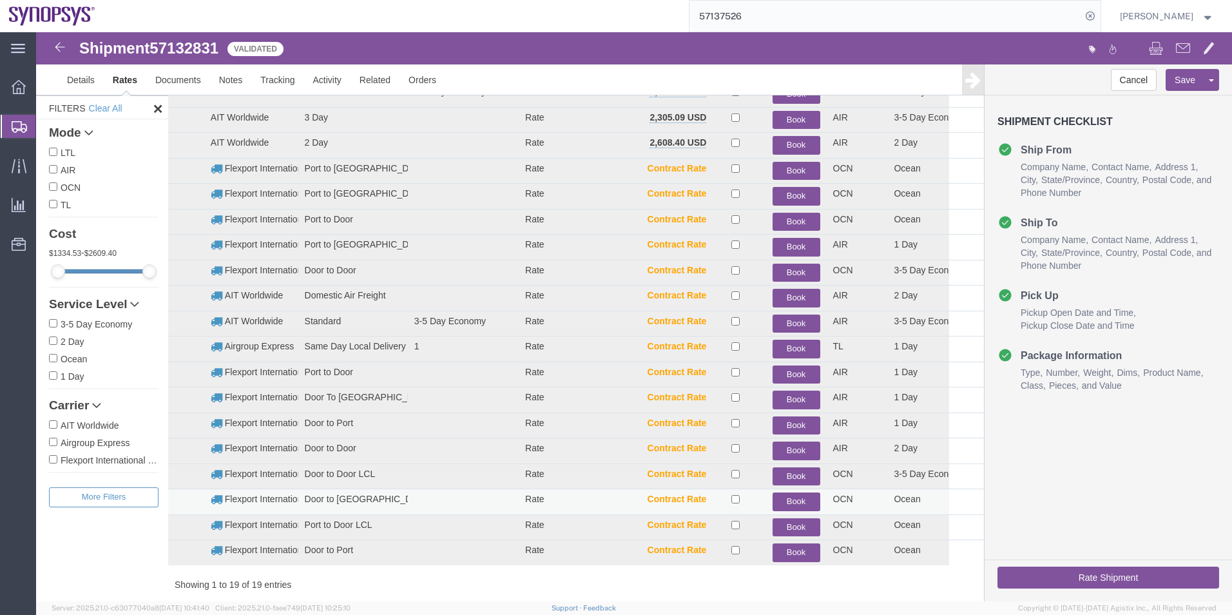
scroll to position [0, 0]
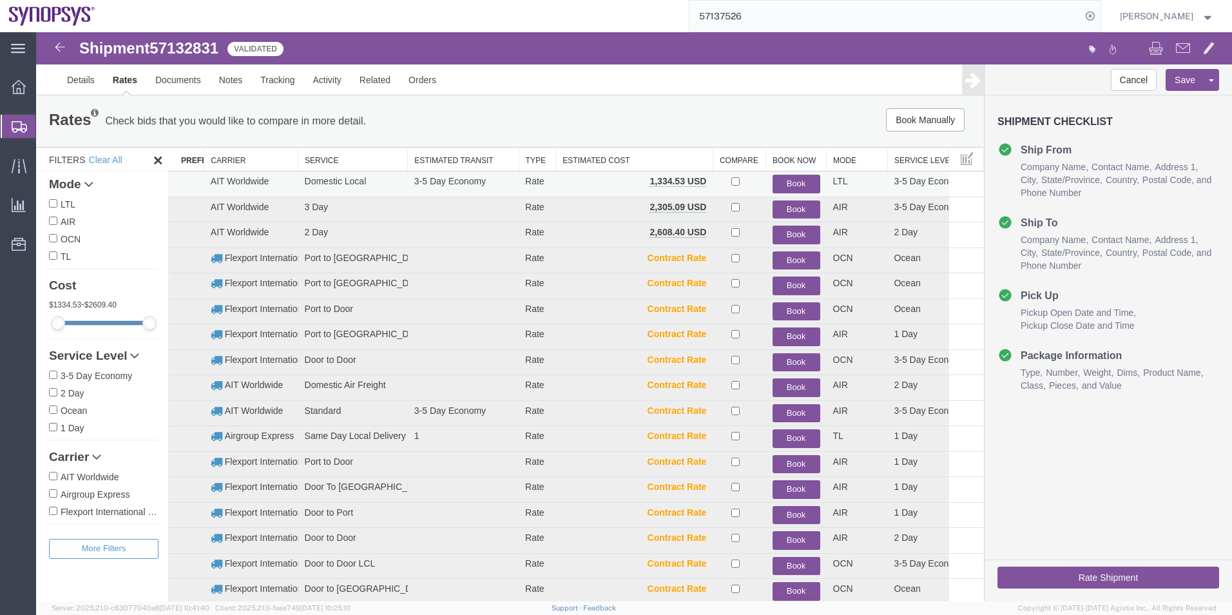
click at [780, 179] on button "Book" at bounding box center [797, 184] width 48 height 19
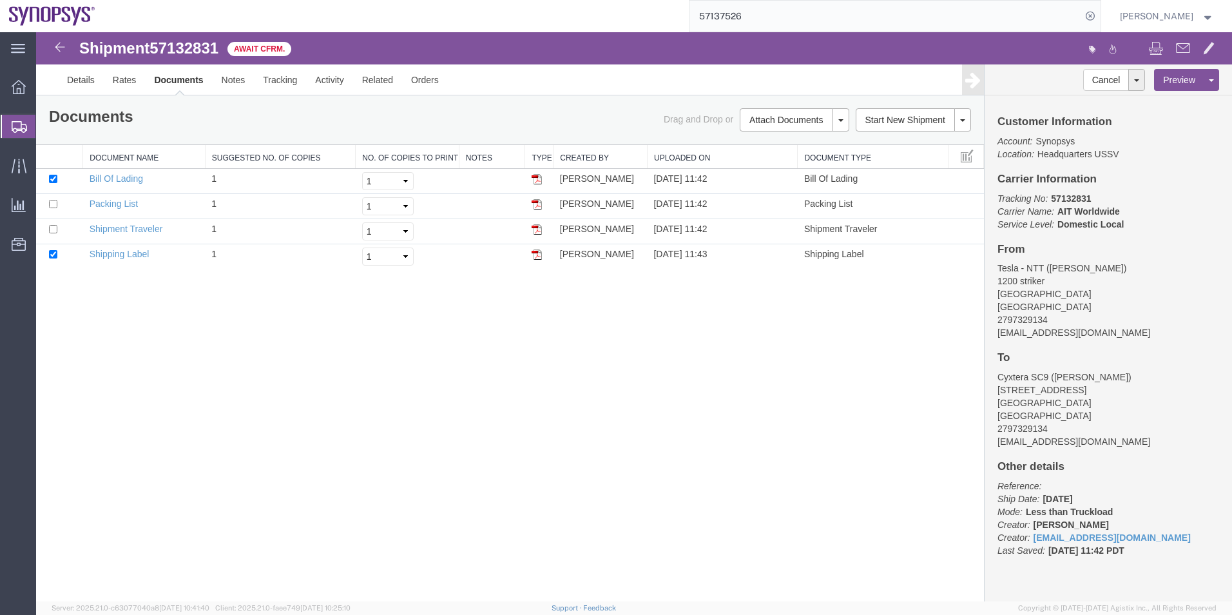
click at [0, 0] on span "Shipment Manager" at bounding box center [0, 0] width 0 height 0
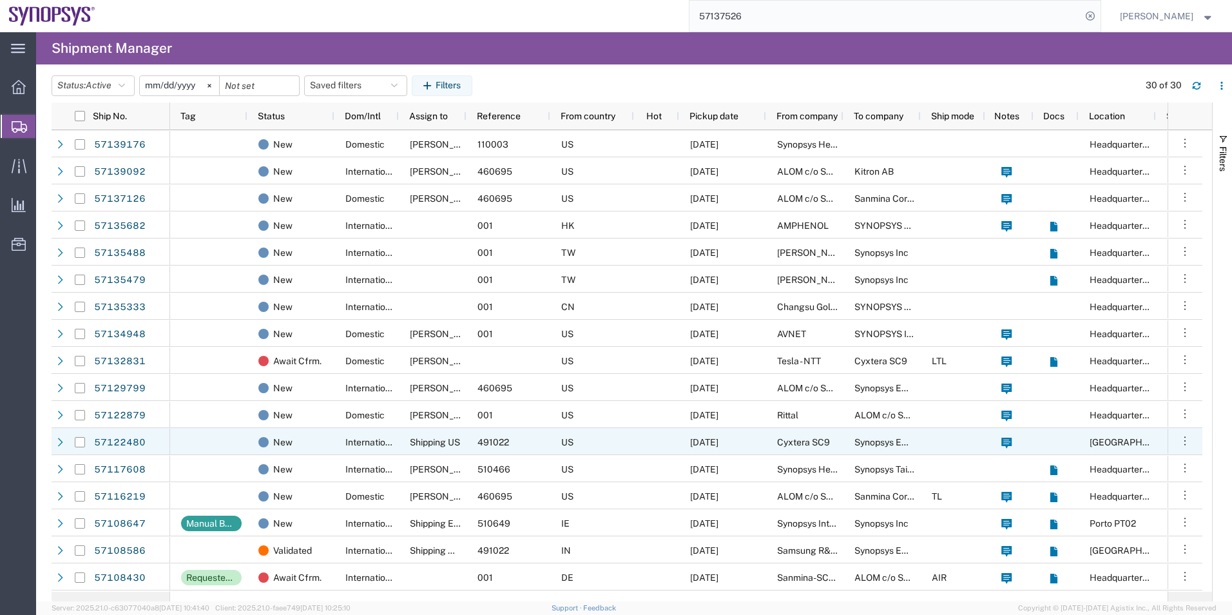
click at [494, 433] on div "491022" at bounding box center [509, 441] width 84 height 27
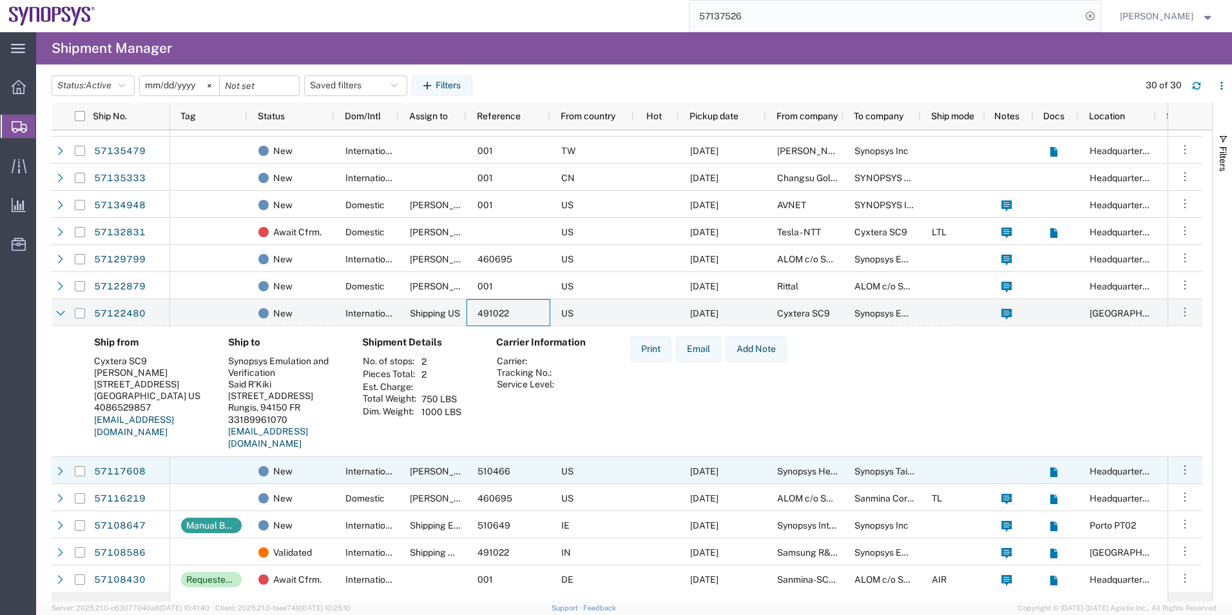
scroll to position [193, 0]
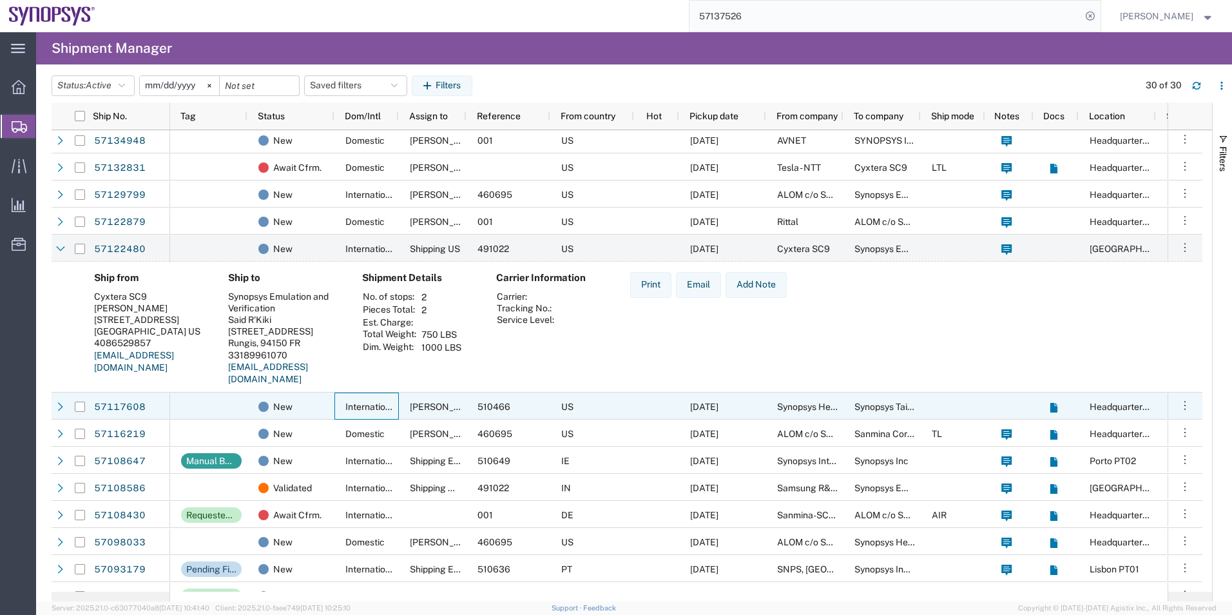
click at [375, 412] on div "International" at bounding box center [367, 406] width 64 height 27
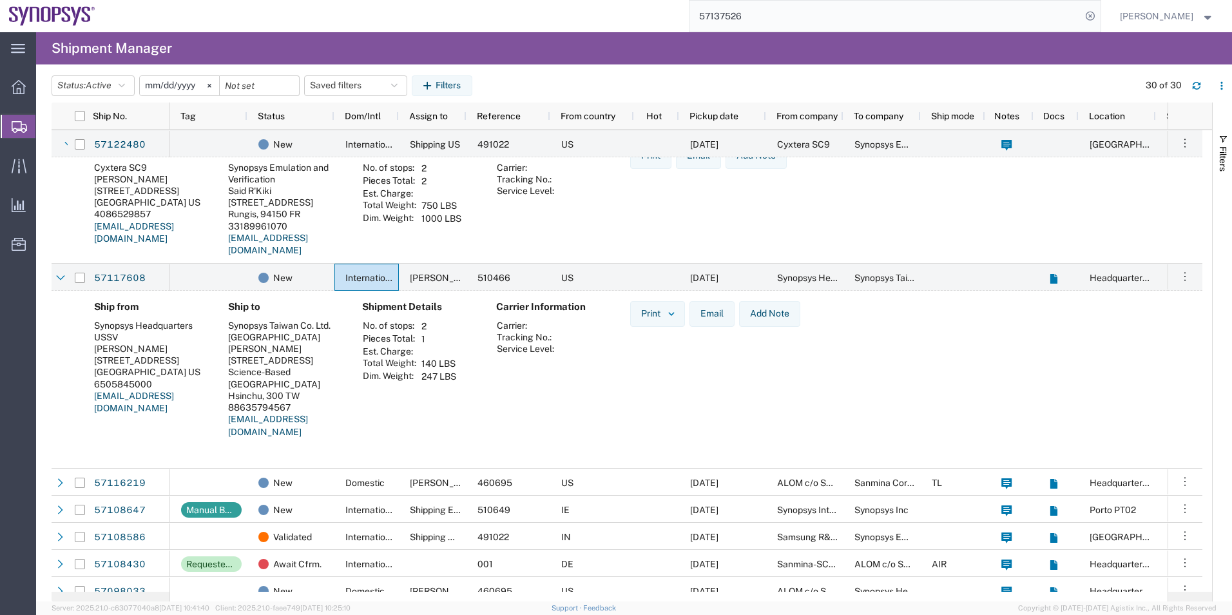
scroll to position [580, 0]
